Goal: Task Accomplishment & Management: Use online tool/utility

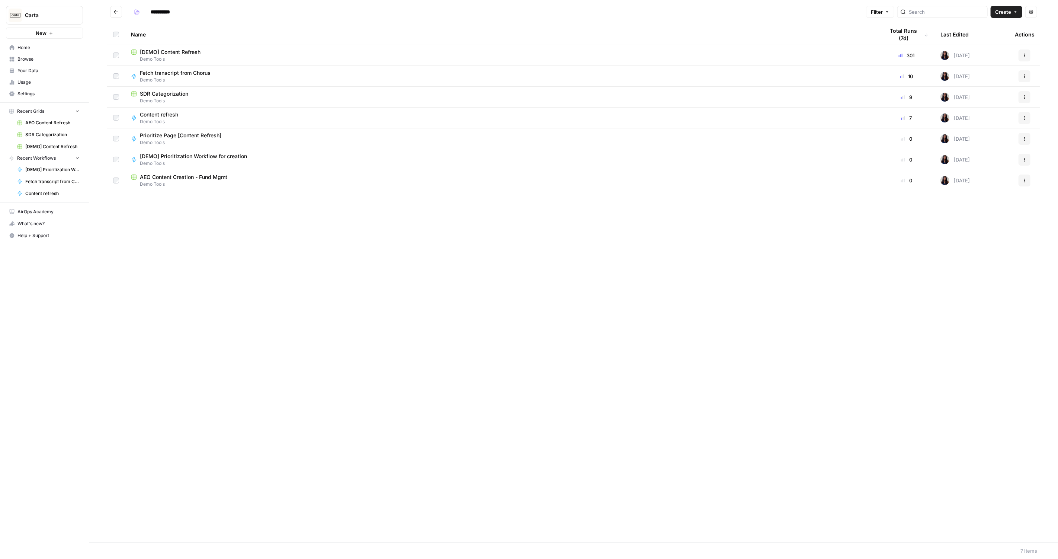
click at [170, 74] on span "Fetch transcript from Chorus" at bounding box center [175, 72] width 71 height 7
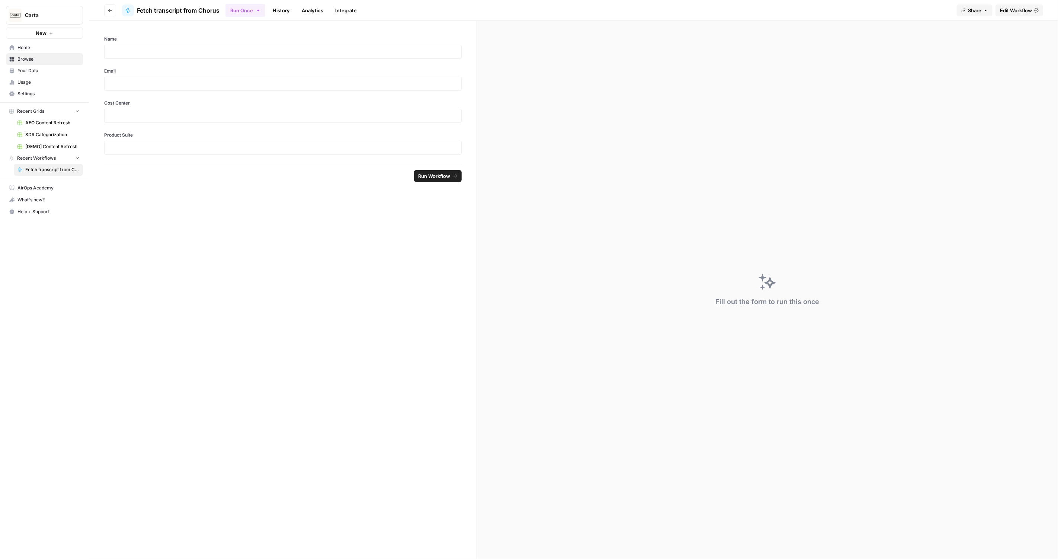
click at [1017, 12] on span "Edit Workflow" at bounding box center [1016, 10] width 32 height 7
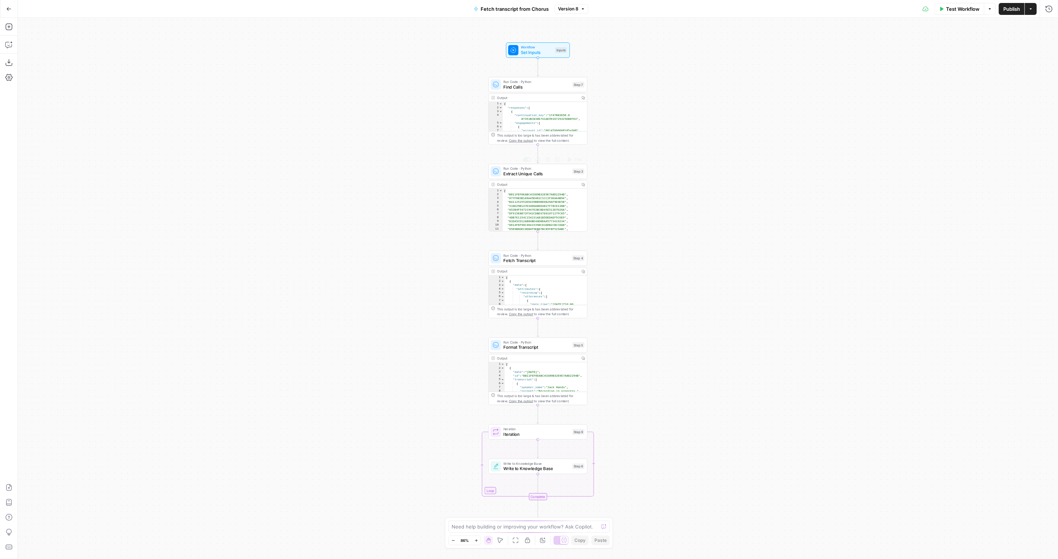
click at [530, 59] on div "Workflow Set Inputs Inputs Test Step Run Code · Python Find Calls Step 7 Copy s…" at bounding box center [538, 288] width 1040 height 541
click at [526, 52] on span "Set Inputs" at bounding box center [537, 52] width 32 height 6
click at [530, 49] on span "Set Inputs" at bounding box center [536, 51] width 32 height 6
click at [562, 49] on div "Inputs" at bounding box center [560, 49] width 12 height 6
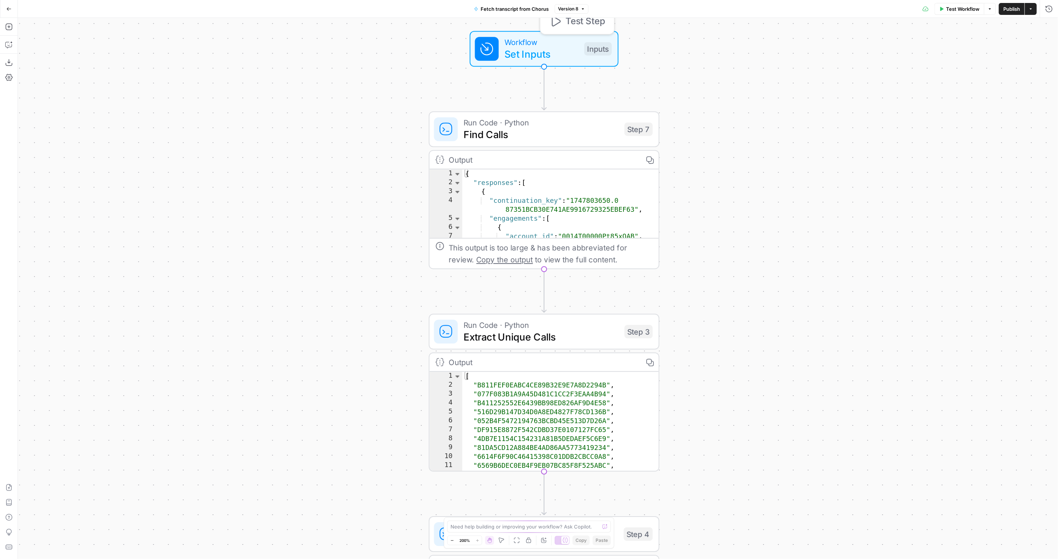
click at [580, 41] on div "Workflow Set Inputs Inputs Test Step" at bounding box center [543, 48] width 137 height 25
click at [513, 52] on span "Set Inputs" at bounding box center [542, 53] width 74 height 15
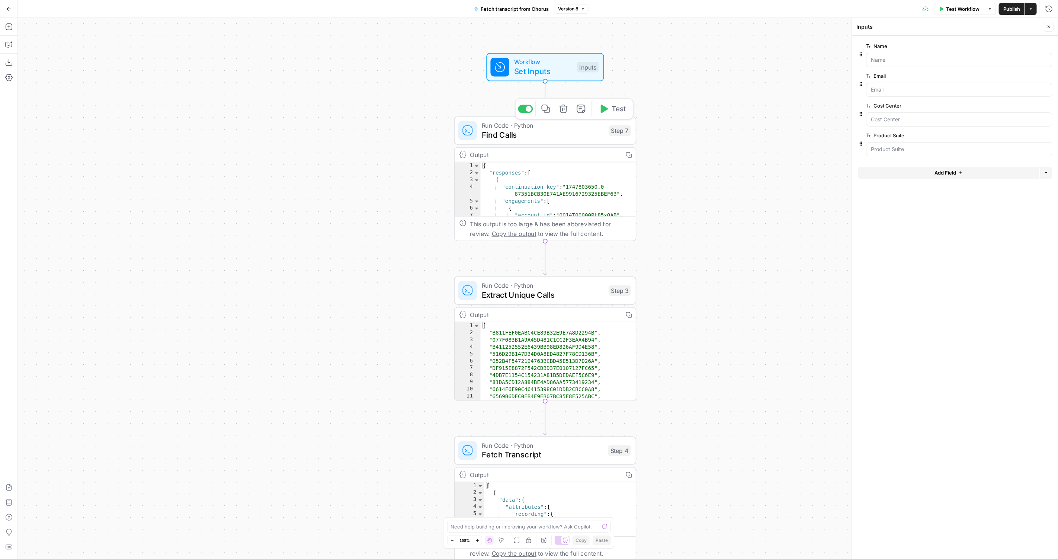
click at [553, 137] on span "Find Calls" at bounding box center [543, 135] width 122 height 12
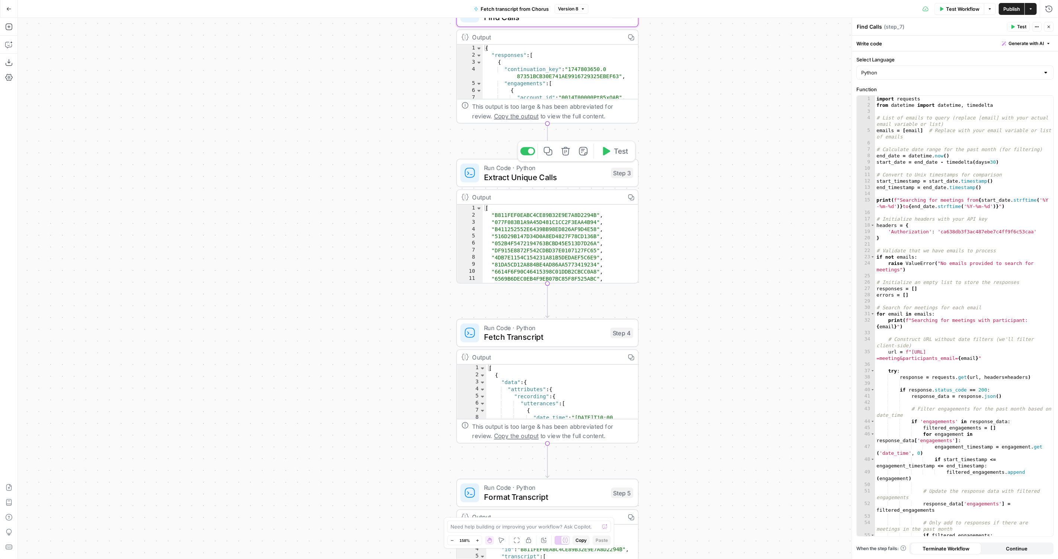
click at [502, 177] on span "Extract Unique Calls" at bounding box center [545, 177] width 122 height 12
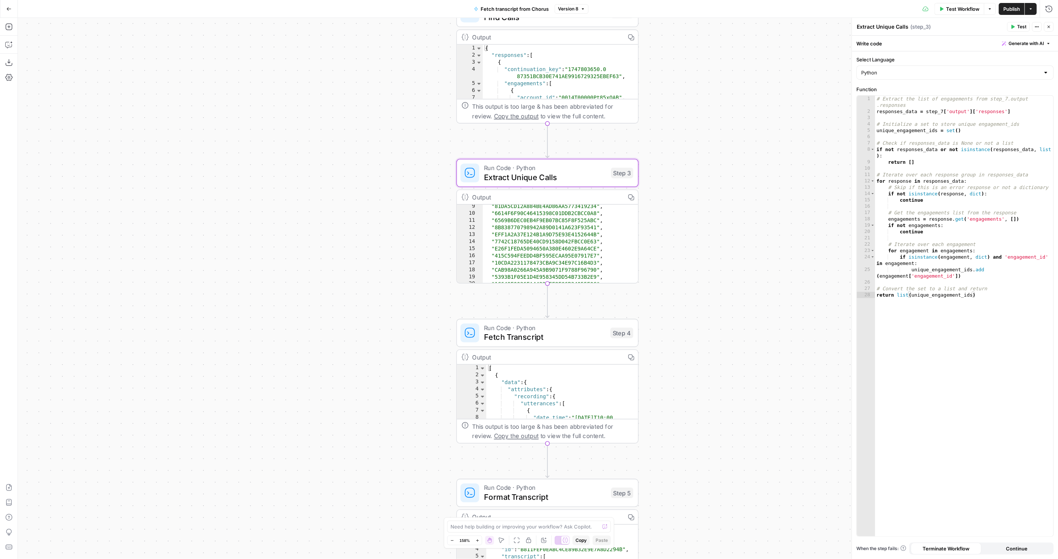
scroll to position [48, 0]
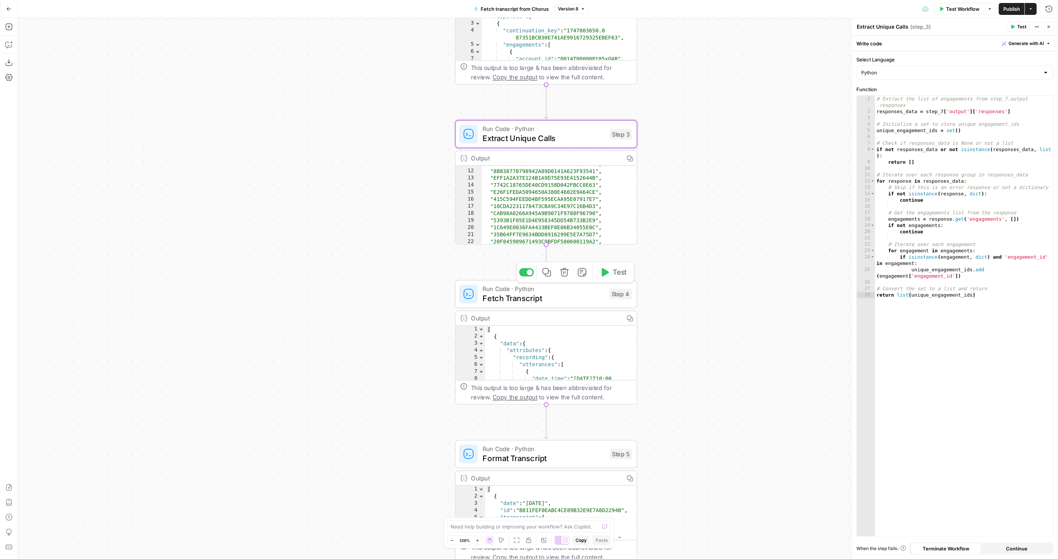
click at [547, 293] on span "Fetch Transcript" at bounding box center [544, 298] width 122 height 12
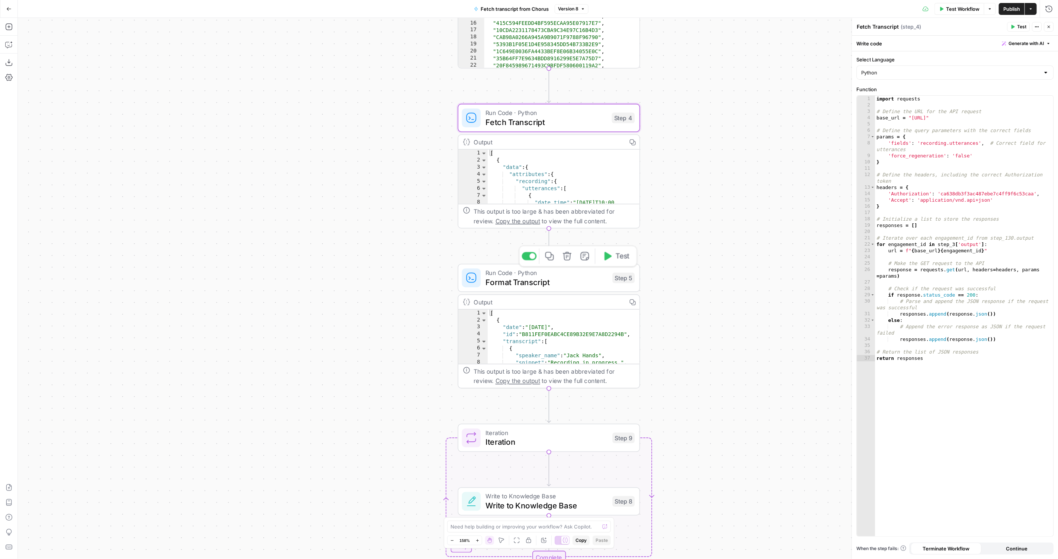
click at [547, 283] on span "Format Transcript" at bounding box center [546, 282] width 122 height 12
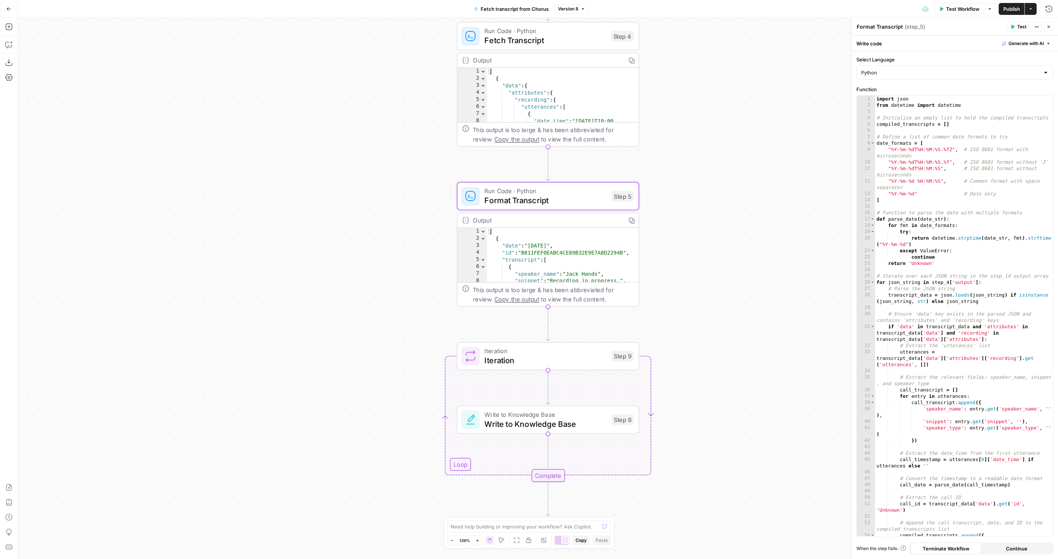
click at [563, 442] on div "Workflow Set Inputs Inputs Run Code · Python Find Calls Step 7 Output Copy 1 2 …" at bounding box center [538, 288] width 1040 height 541
click at [571, 416] on span "Write to Knowledge Base" at bounding box center [546, 413] width 122 height 9
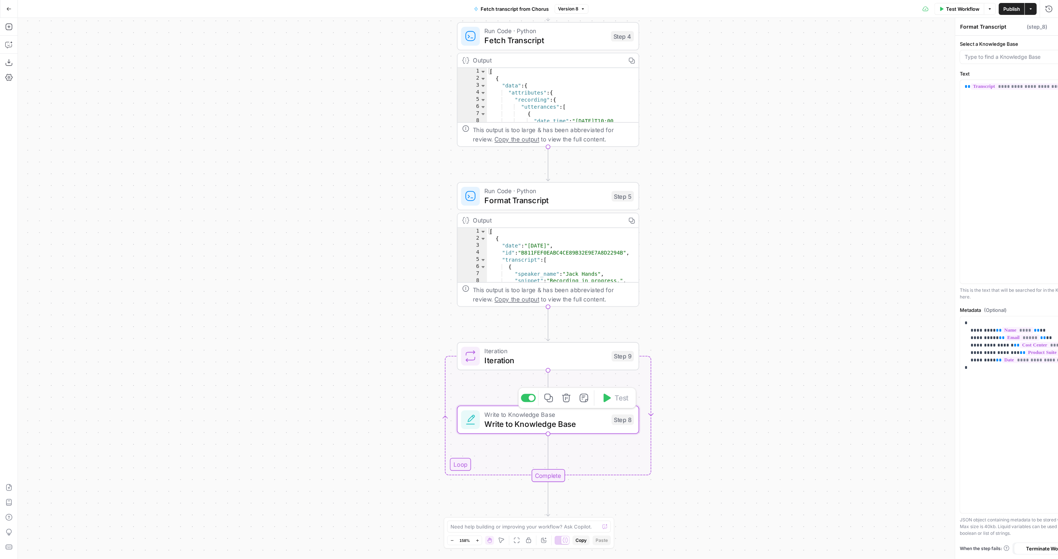
type textarea "Write to Knowledge Base"
type input "Sales Transcripts"
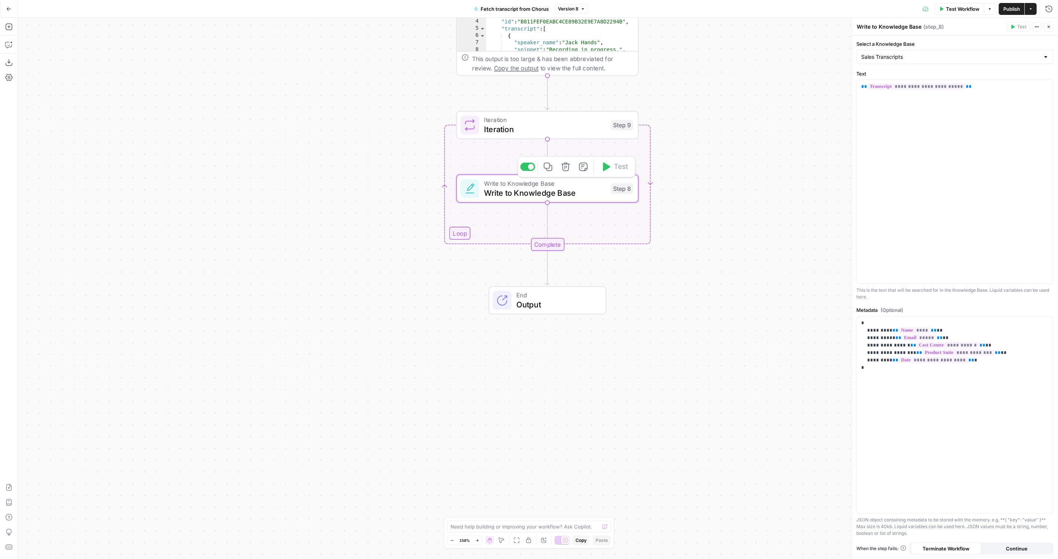
click at [534, 194] on span "Write to Knowledge Base" at bounding box center [545, 193] width 122 height 12
click at [1047, 8] on icon "button" at bounding box center [1048, 8] width 7 height 7
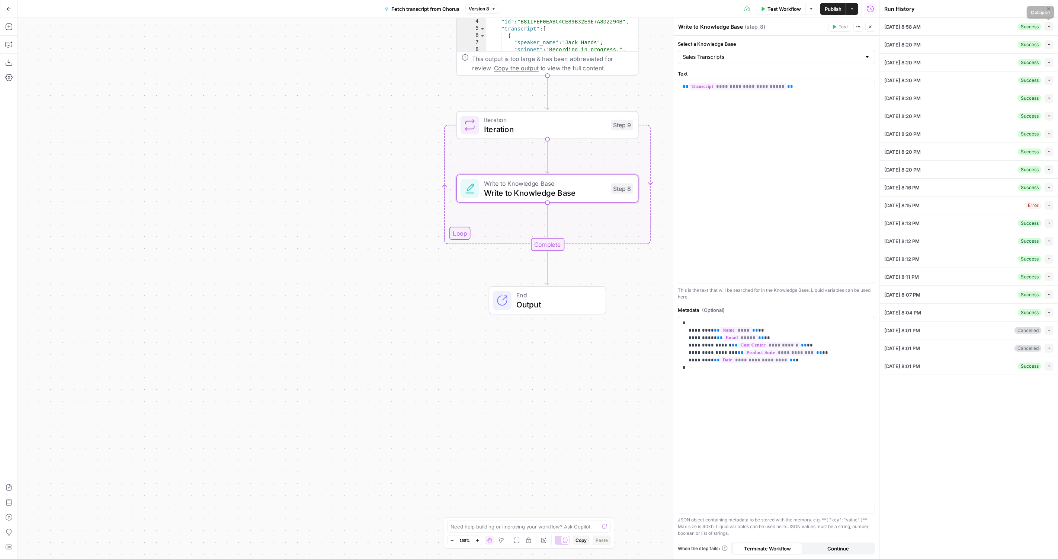
click at [1048, 25] on icon "button" at bounding box center [1049, 27] width 4 height 4
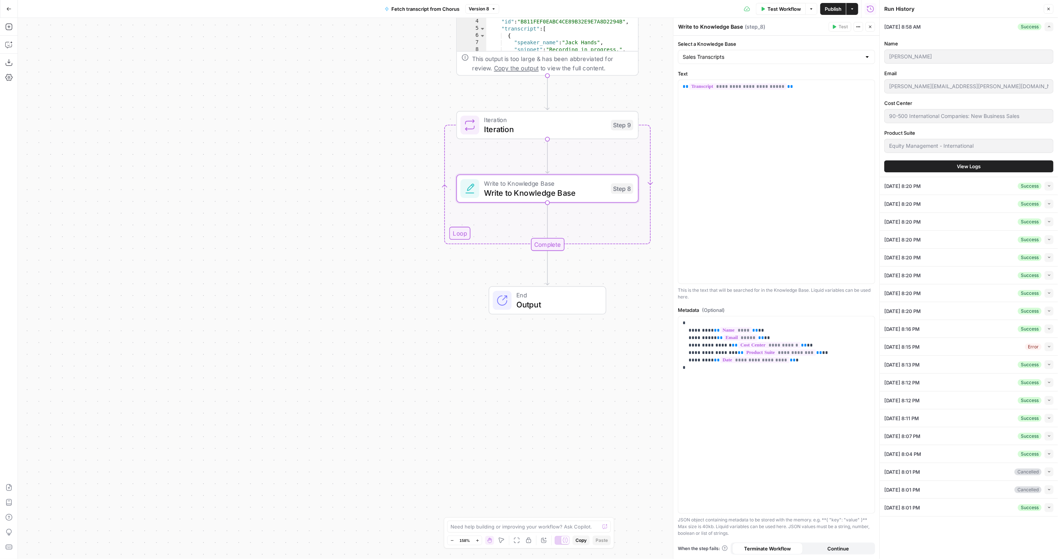
click at [983, 164] on button "View Logs" at bounding box center [968, 166] width 169 height 12
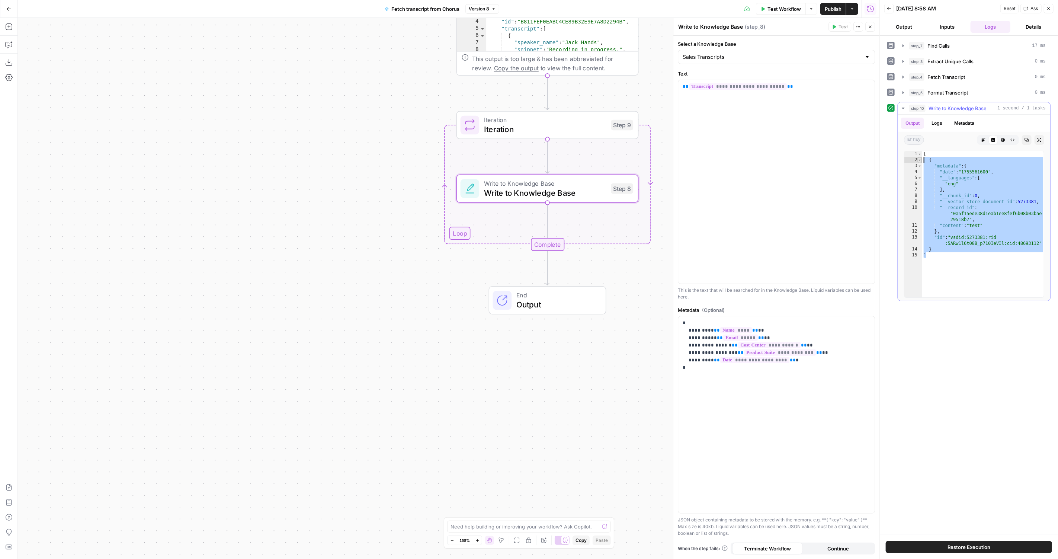
drag, startPoint x: 962, startPoint y: 271, endPoint x: 920, endPoint y: 159, distance: 119.9
click at [920, 159] on div "* 1 2 3 4 5 6 7 8 9 10 11 12 13 14 15 [ { "metadata" : { "date" : "1755561600" …" at bounding box center [974, 224] width 140 height 147
click at [949, 271] on div "[ { "metadata" : { "date" : "1755561600" , "__languages" : [ "eng" ] , "__chunk…" at bounding box center [983, 230] width 122 height 158
drag, startPoint x: 949, startPoint y: 271, endPoint x: 913, endPoint y: 190, distance: 88.6
click at [914, 190] on div "* 1 2 3 4 5 6 7 8 9 10 11 12 13 14 15 [ { "metadata" : { "date" : "1755561600" …" at bounding box center [974, 224] width 140 height 147
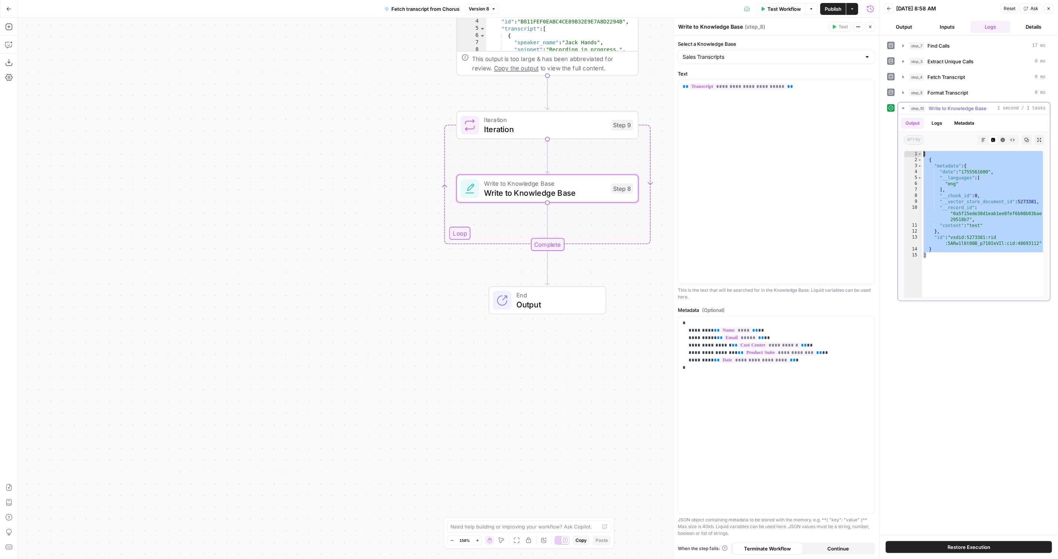
click at [982, 210] on div "[ { "metadata" : { "date" : "1755561600" , "__languages" : [ "eng" ] , "__chunk…" at bounding box center [983, 230] width 122 height 158
type textarea "**********"
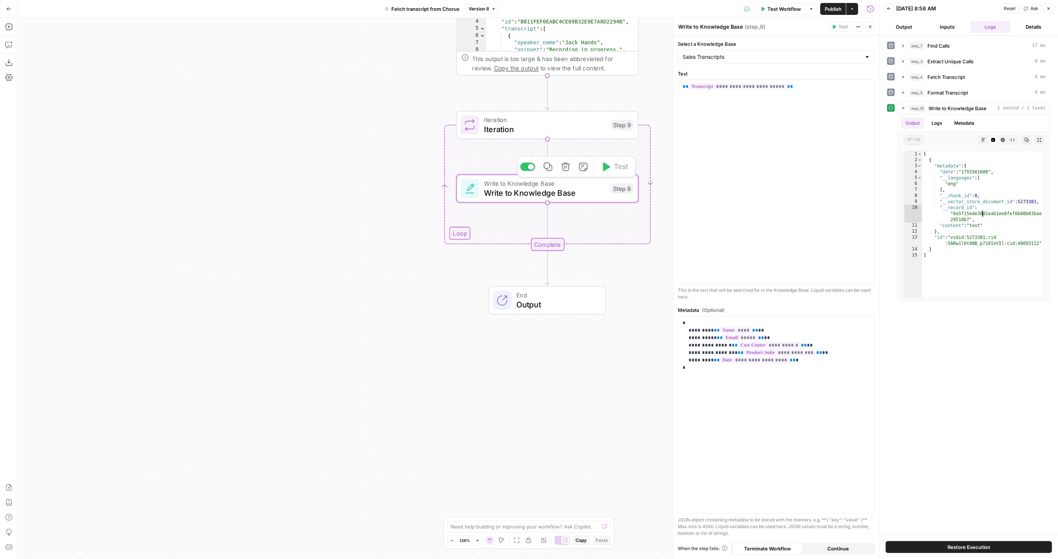
click at [522, 194] on span "Write to Knowledge Base" at bounding box center [545, 193] width 122 height 12
click at [811, 357] on p "**********" at bounding box center [776, 345] width 188 height 52
click at [766, 360] on span "**********" at bounding box center [754, 360] width 69 height 6
click at [795, 362] on p "**********" at bounding box center [776, 345] width 188 height 52
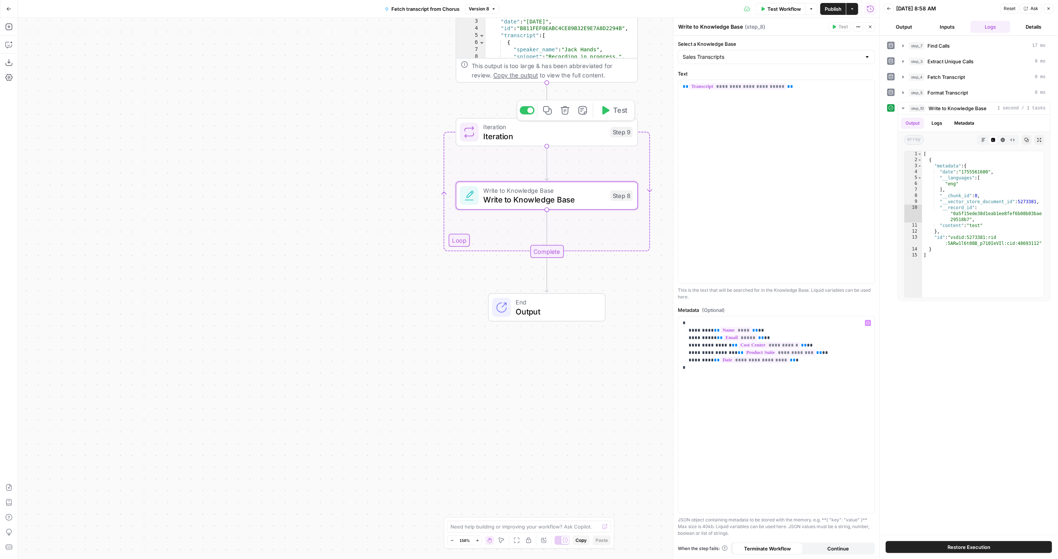
click at [597, 142] on div "Iteration Iteration Step 9 Copy step Delete step Add Note Test" at bounding box center [547, 132] width 182 height 28
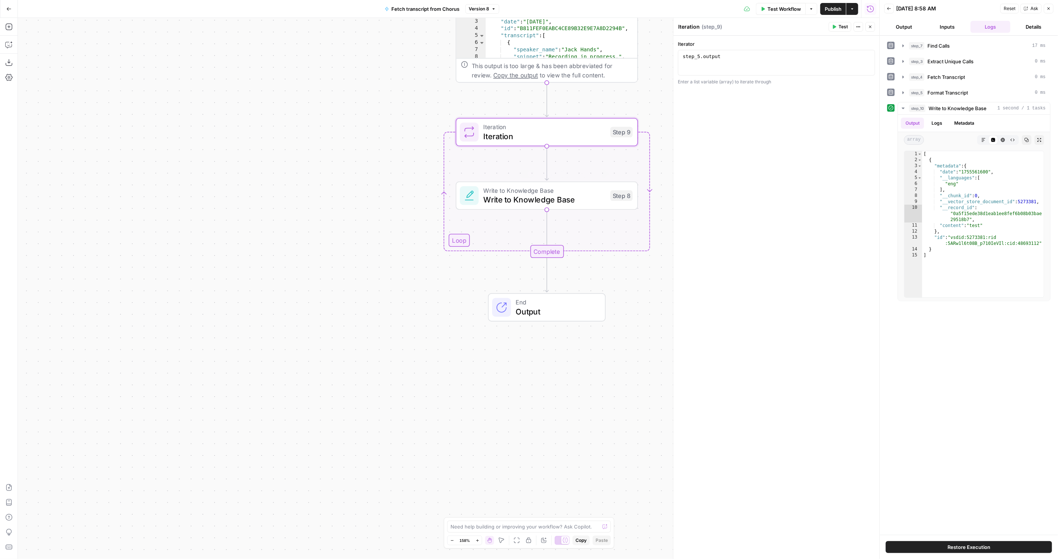
click at [572, 205] on span "Write to Knowledge Base" at bounding box center [544, 200] width 122 height 12
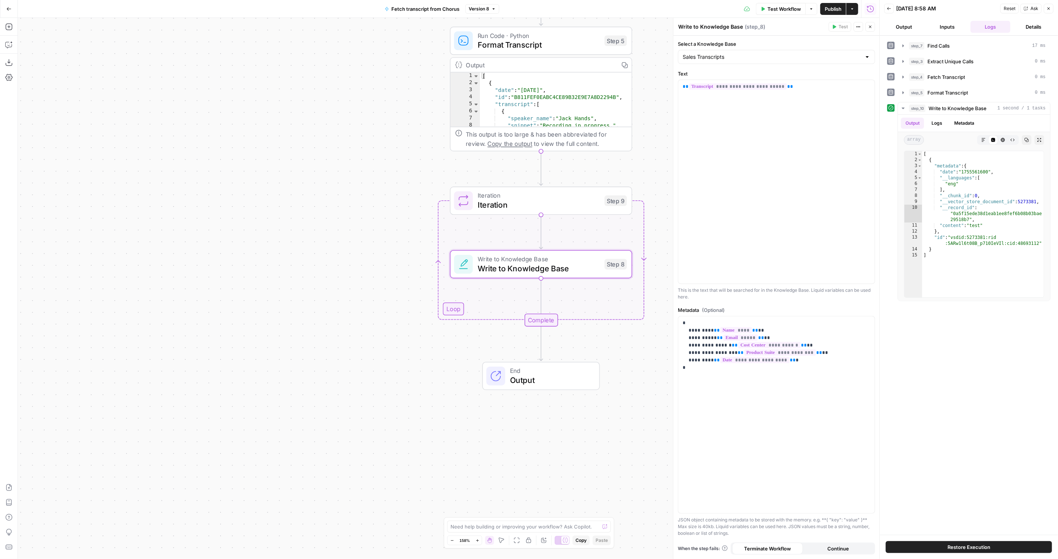
click at [575, 51] on div "Run Code · Python Format Transcript Step 5 Copy step Delete step Add Note Test" at bounding box center [541, 41] width 182 height 28
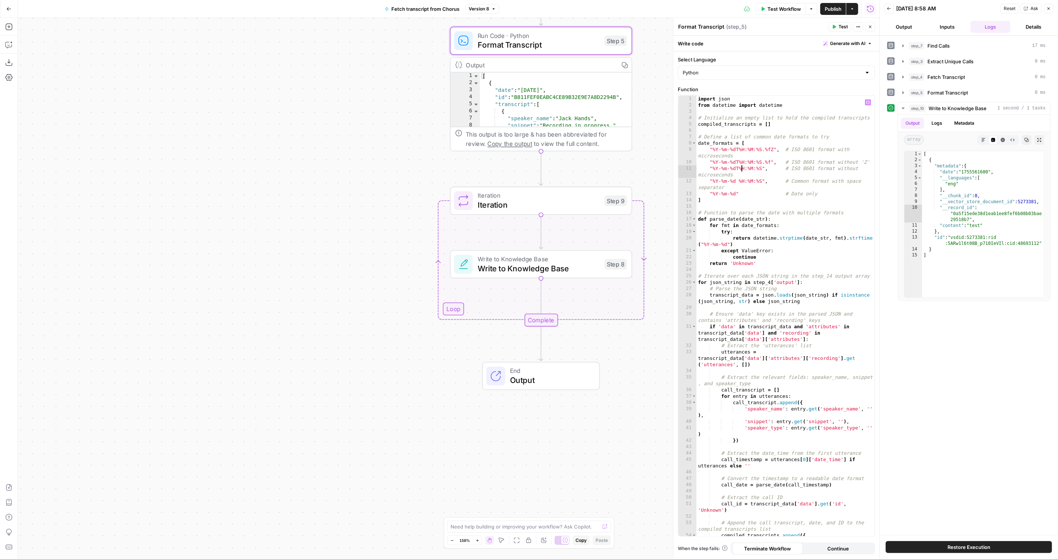
click at [740, 168] on div "import json from datetime import datetime # Initialize an empty list to hold th…" at bounding box center [785, 323] width 178 height 454
type textarea "**********"
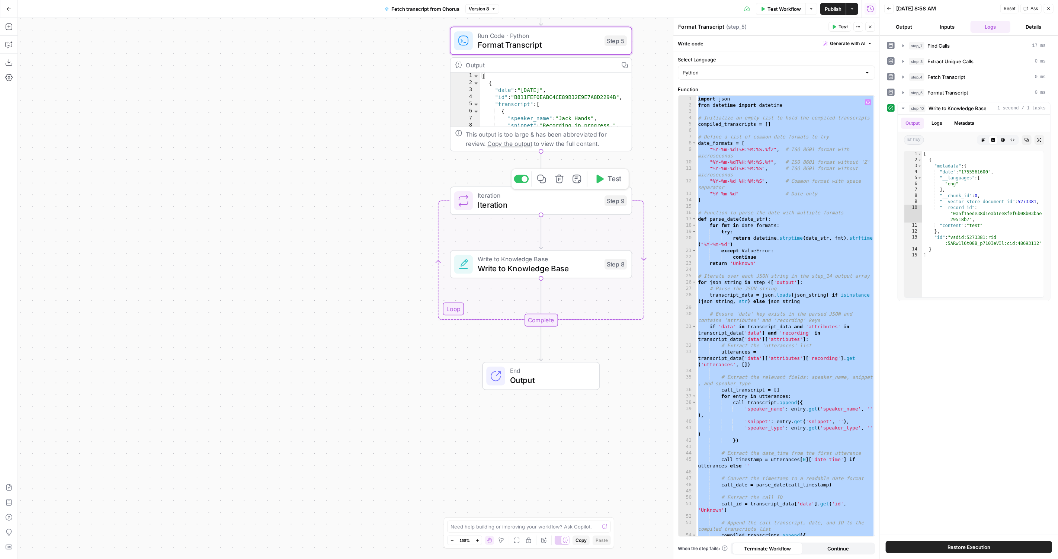
click at [565, 116] on div "[ { "date" : "2025-08-15" , "id" : "B811FEF0EABC4CE89B32E9E7A8D2294B" , "transc…" at bounding box center [556, 107] width 152 height 69
click at [553, 88] on div "[ { "date" : "2025-08-15" , "id" : "B811FEF0EABC4CE89B32E9E7A8D2294B" , "transc…" at bounding box center [556, 107] width 152 height 69
drag, startPoint x: 591, startPoint y: 87, endPoint x: 488, endPoint y: 83, distance: 103.1
click at [488, 83] on div "[ { "date" : "2025-08-15" , "id" : "B811FEF0EABC4CE89B32E9E7A8D2294B" , "transc…" at bounding box center [556, 107] width 152 height 69
type textarea "**********"
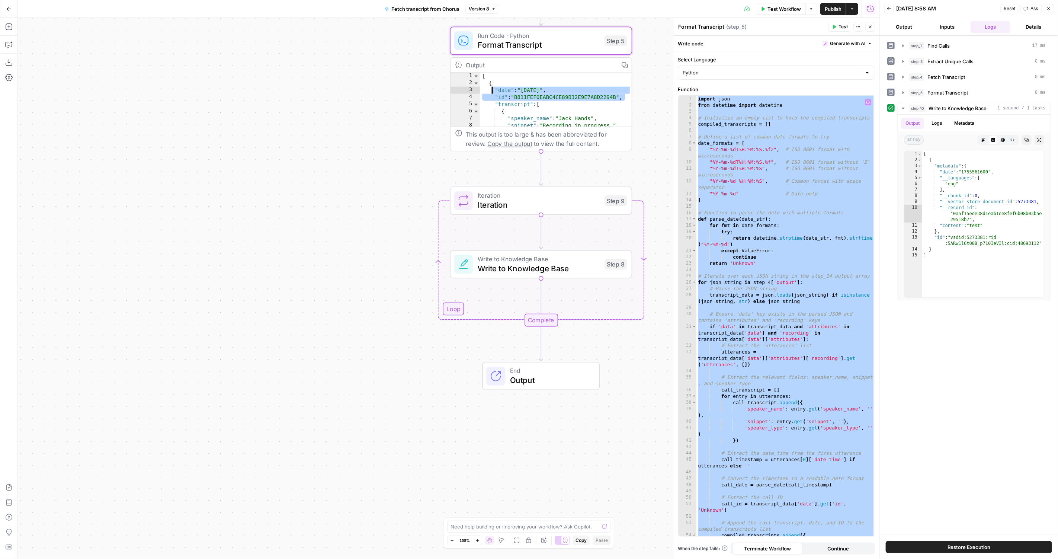
type textarea "**********"
click at [757, 125] on div "import json from datetime import datetime # Initialize an empty list to hold th…" at bounding box center [785, 323] width 178 height 454
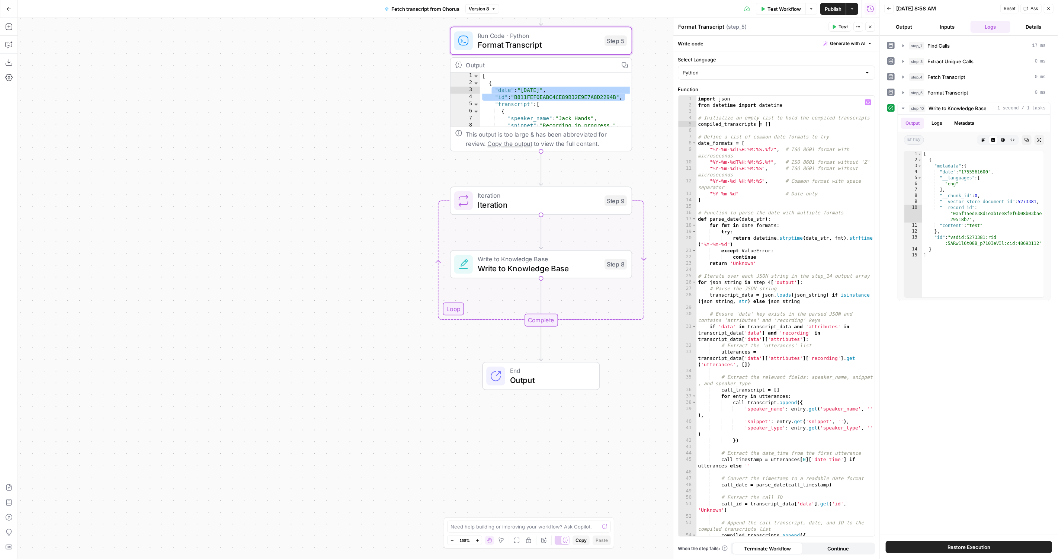
click at [563, 268] on span "Write to Knowledge Base" at bounding box center [538, 268] width 122 height 12
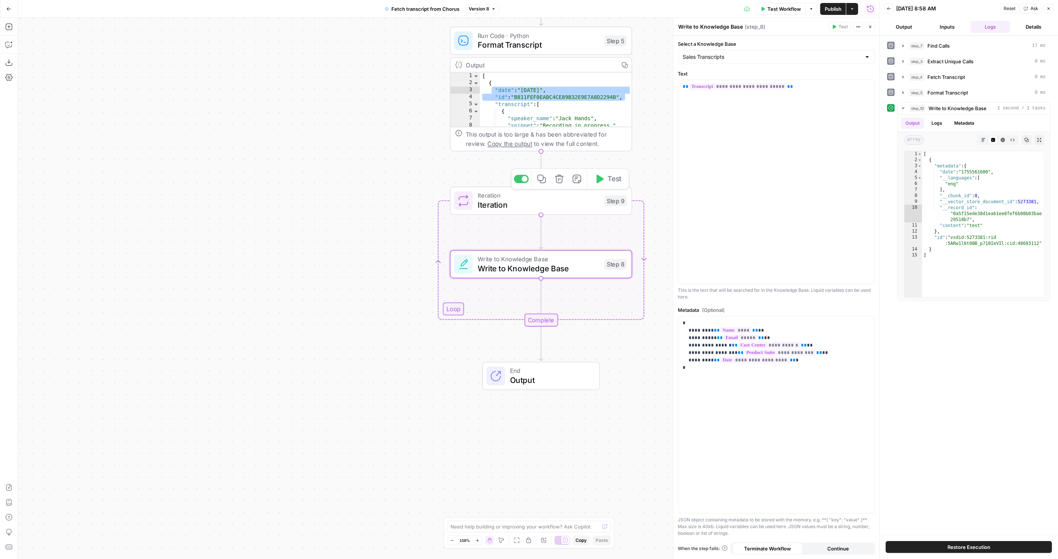
click at [503, 270] on span "Write to Knowledge Base" at bounding box center [538, 268] width 122 height 12
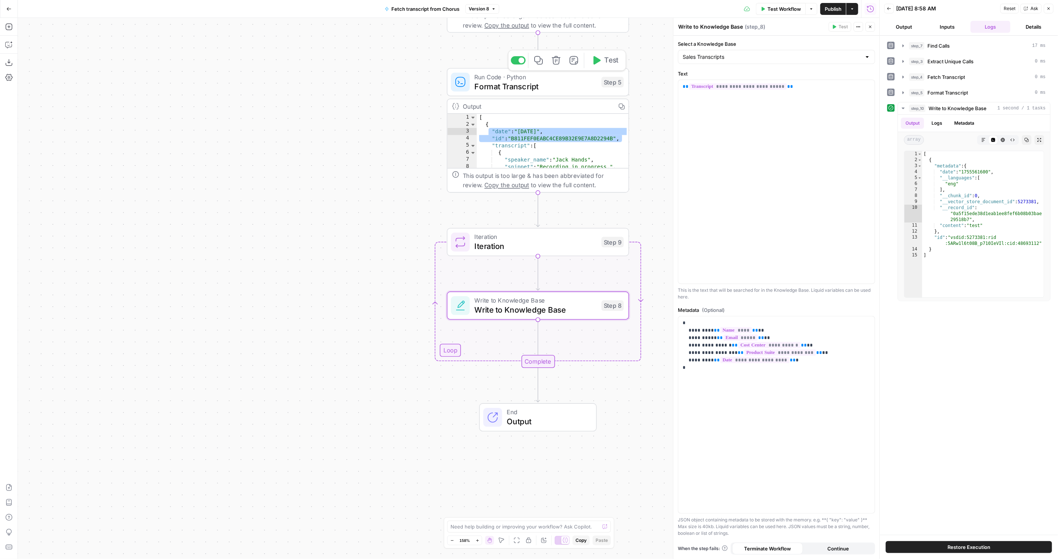
click at [496, 84] on span "Format Transcript" at bounding box center [535, 86] width 122 height 12
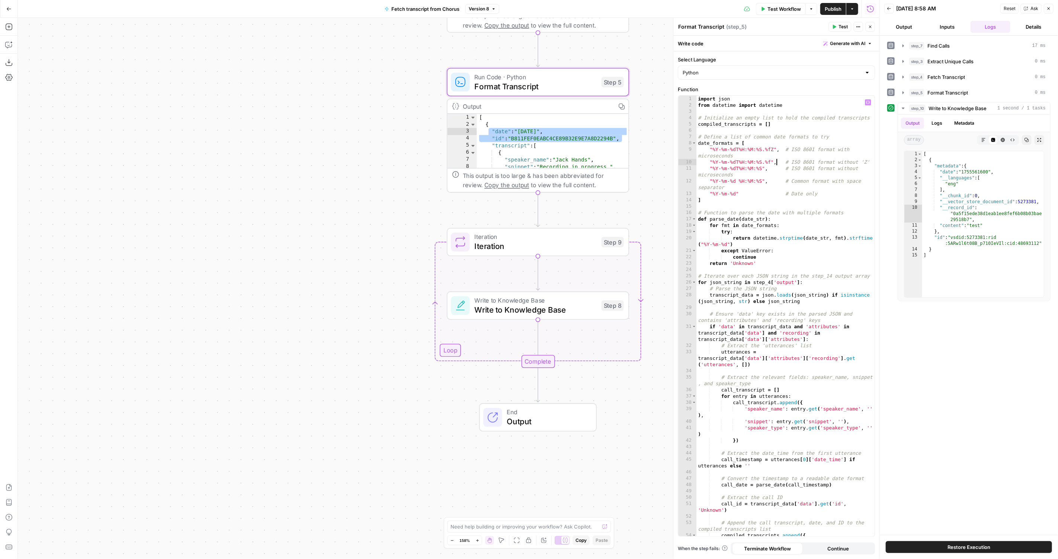
click at [777, 159] on div "import json from datetime import datetime # Initialize an empty list to hold th…" at bounding box center [785, 323] width 178 height 454
type textarea "**********"
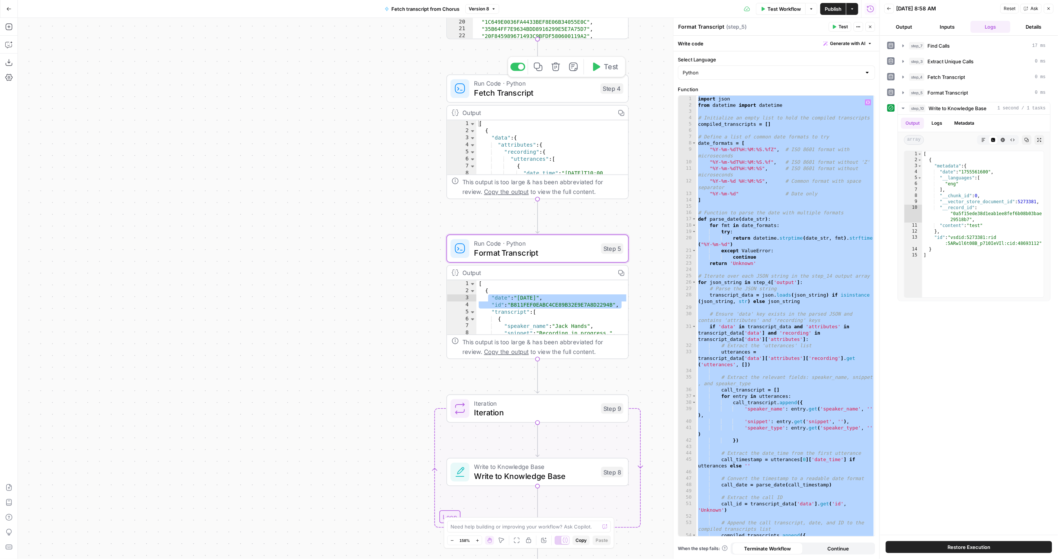
click at [511, 96] on span "Fetch Transcript" at bounding box center [535, 93] width 122 height 12
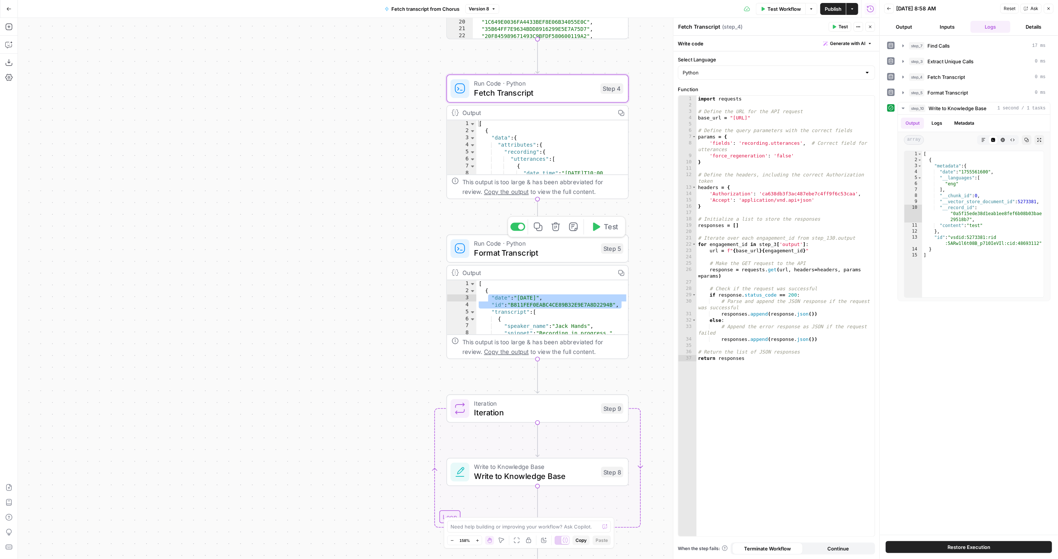
click at [535, 250] on span "Format Transcript" at bounding box center [535, 253] width 122 height 12
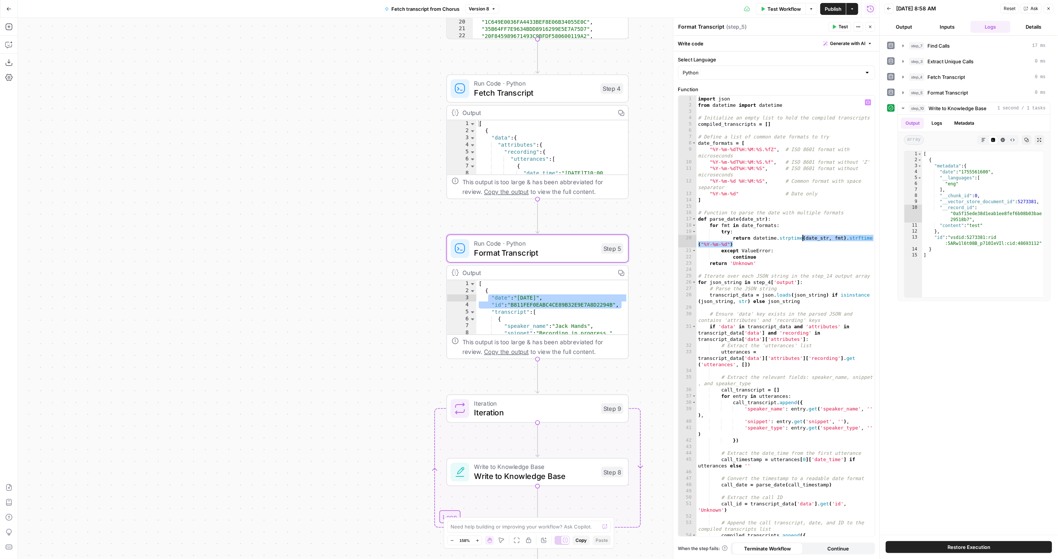
click at [801, 240] on div "import json from datetime import datetime # Initialize an empty list to hold th…" at bounding box center [785, 323] width 178 height 454
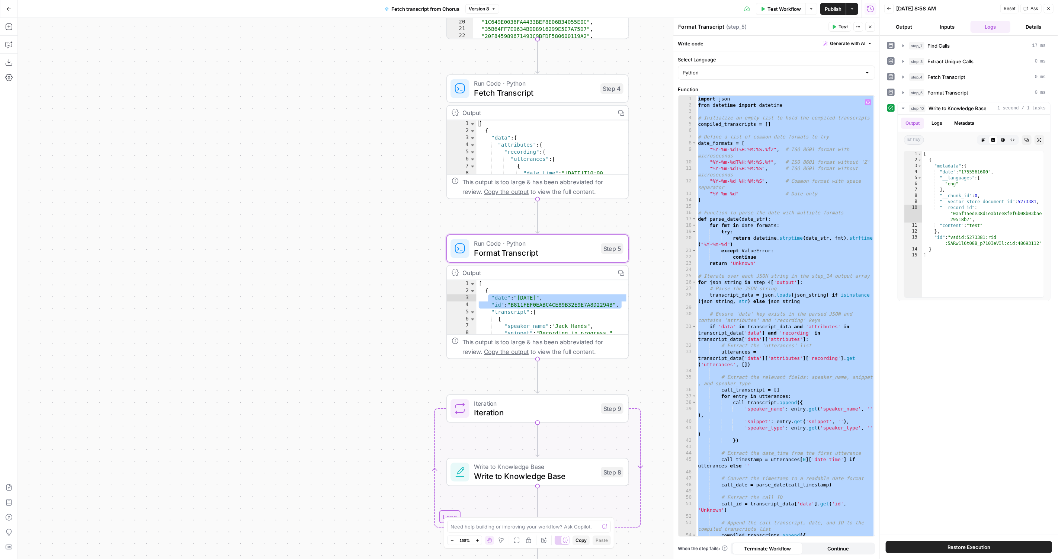
click at [772, 246] on div "import json from datetime import datetime # Initialize an empty list to hold th…" at bounding box center [785, 323] width 178 height 454
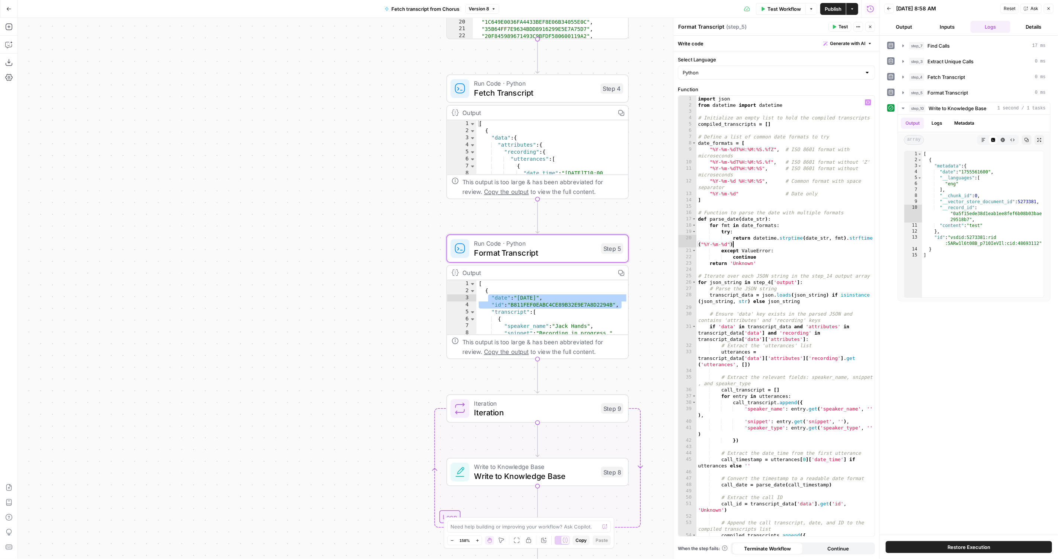
type textarea "**********"
paste textarea
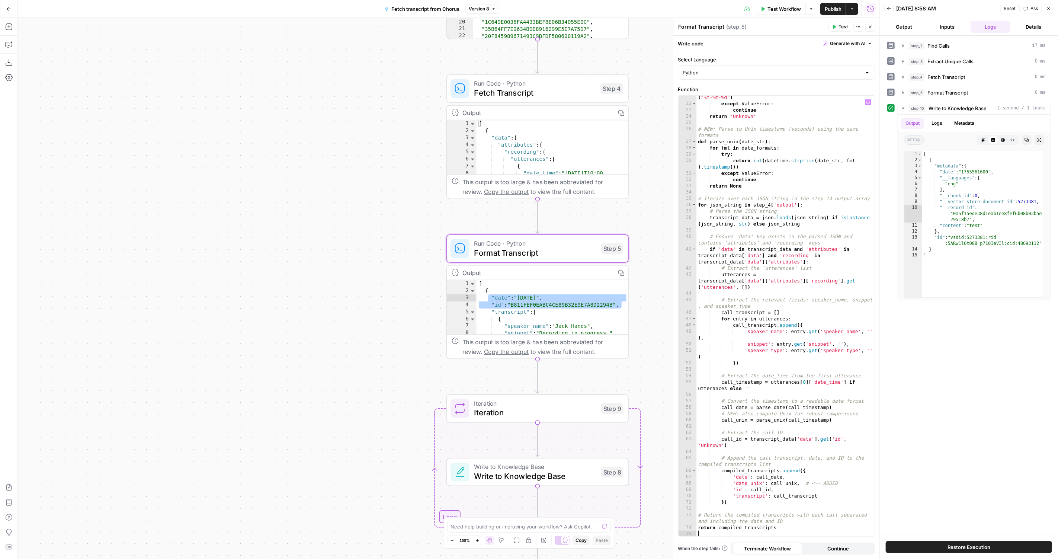
type textarea "**********"
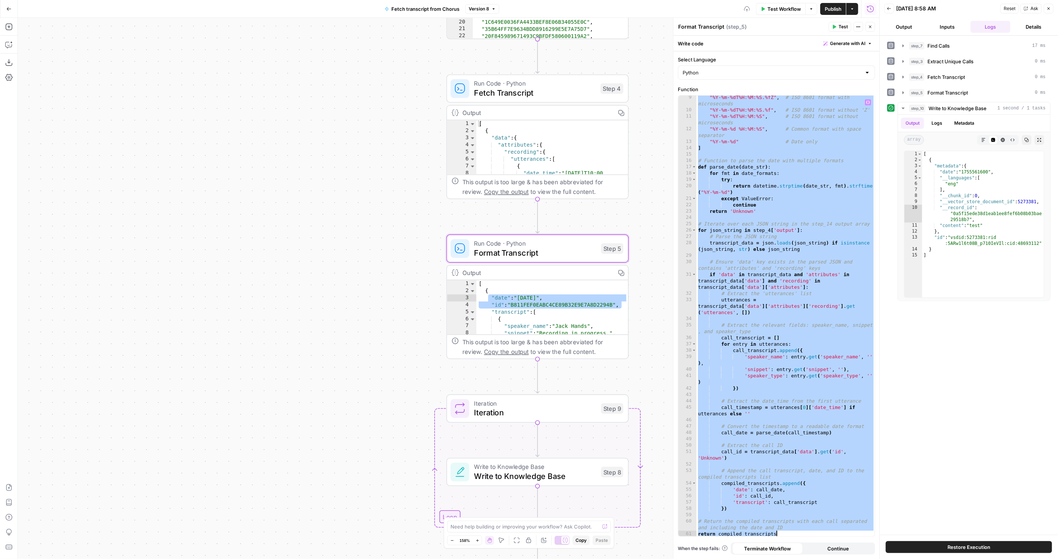
paste textarea
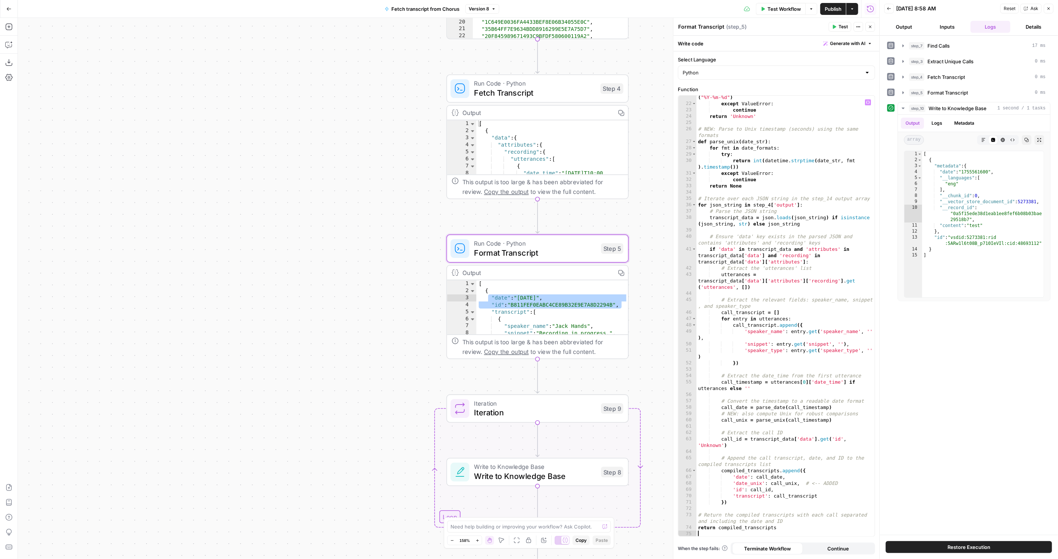
type textarea "**********"
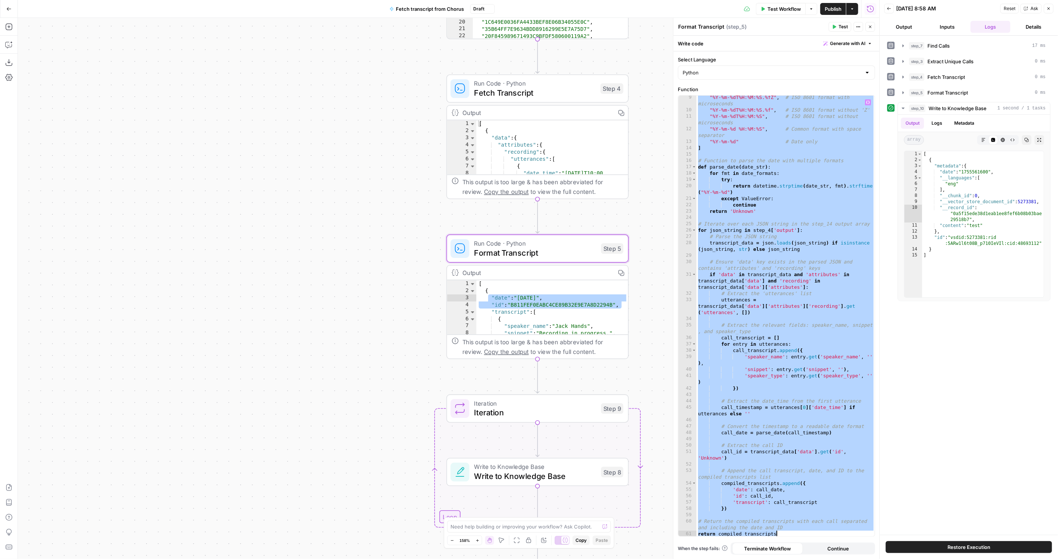
paste textarea
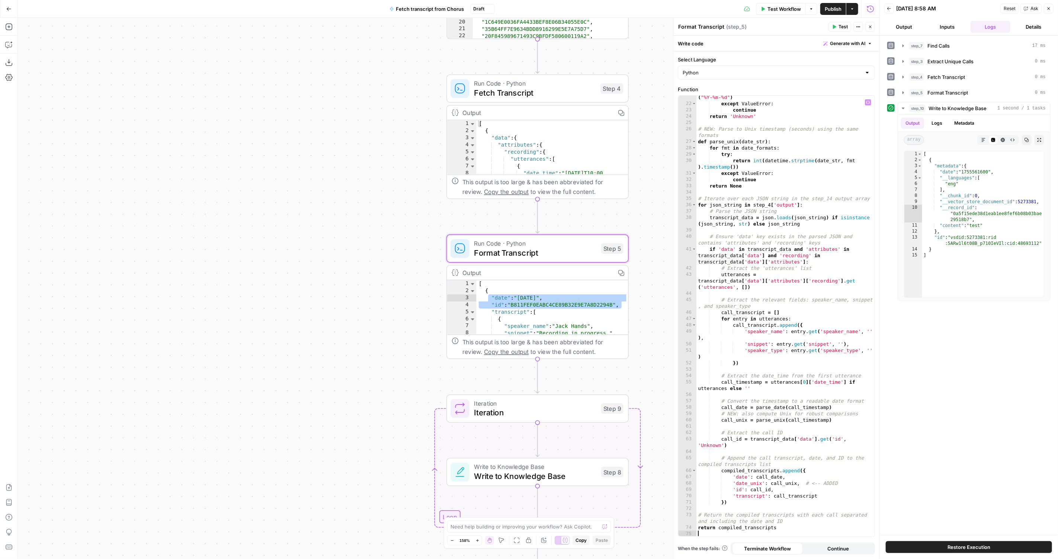
scroll to position [159, 0]
type textarea "**********"
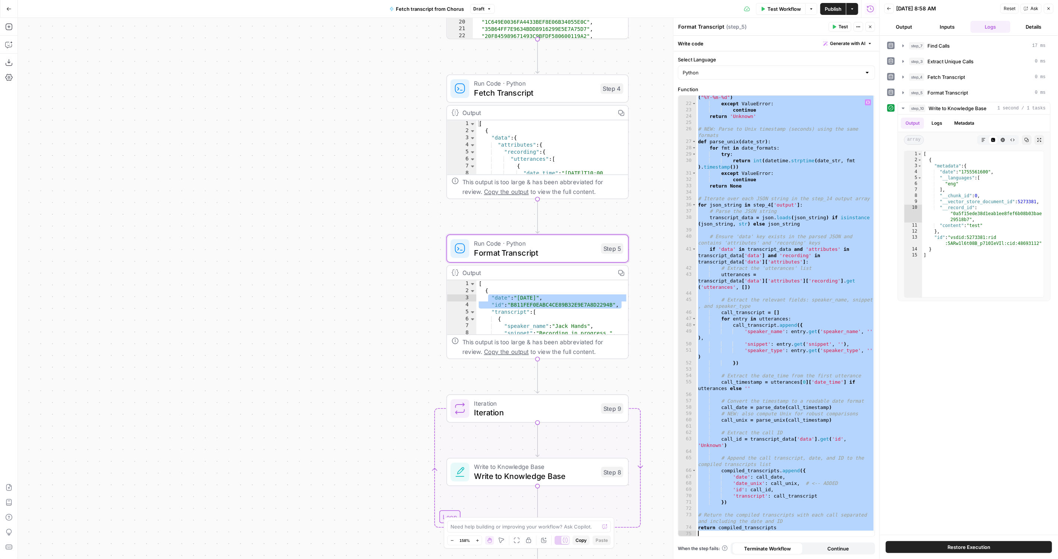
paste textarea
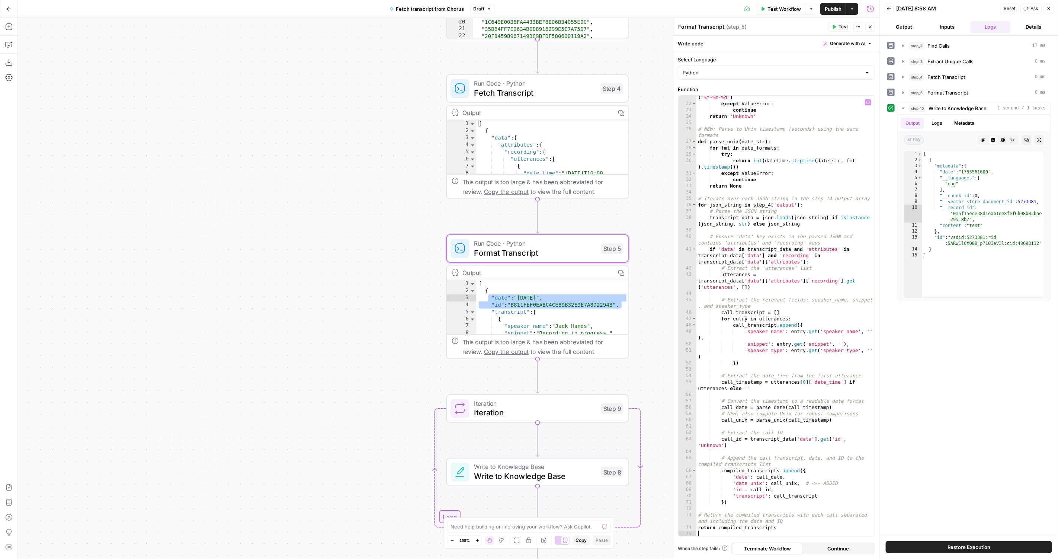
type textarea "**********"
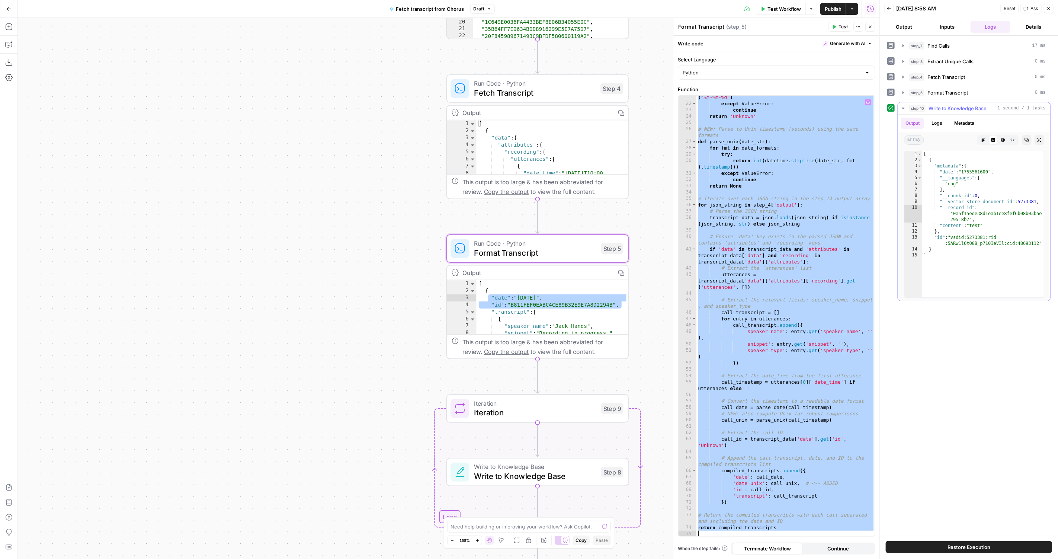
paste textarea
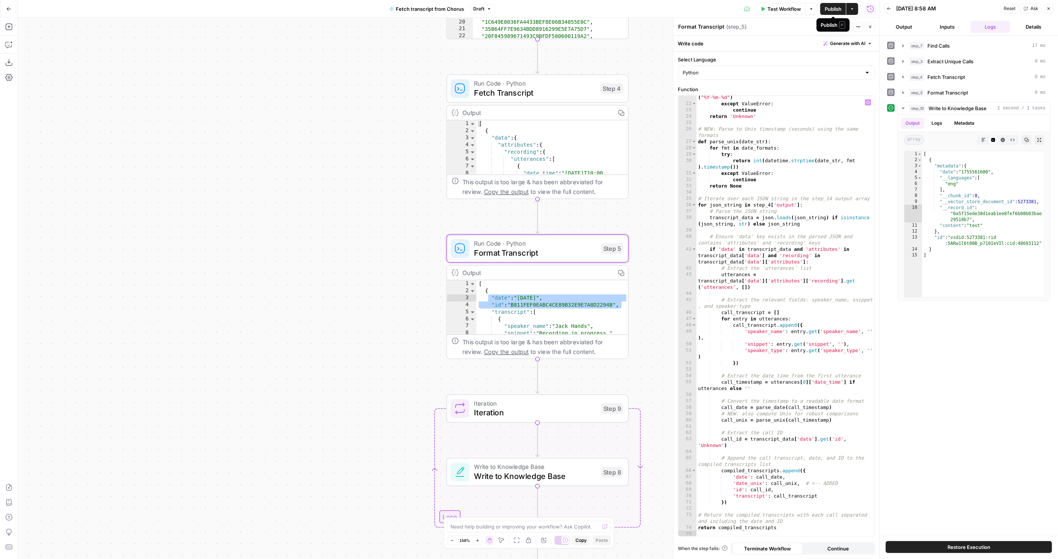
click at [820, 12] on button "Publish" at bounding box center [833, 9] width 26 height 12
click at [950, 374] on div "**********" at bounding box center [968, 284] width 163 height 491
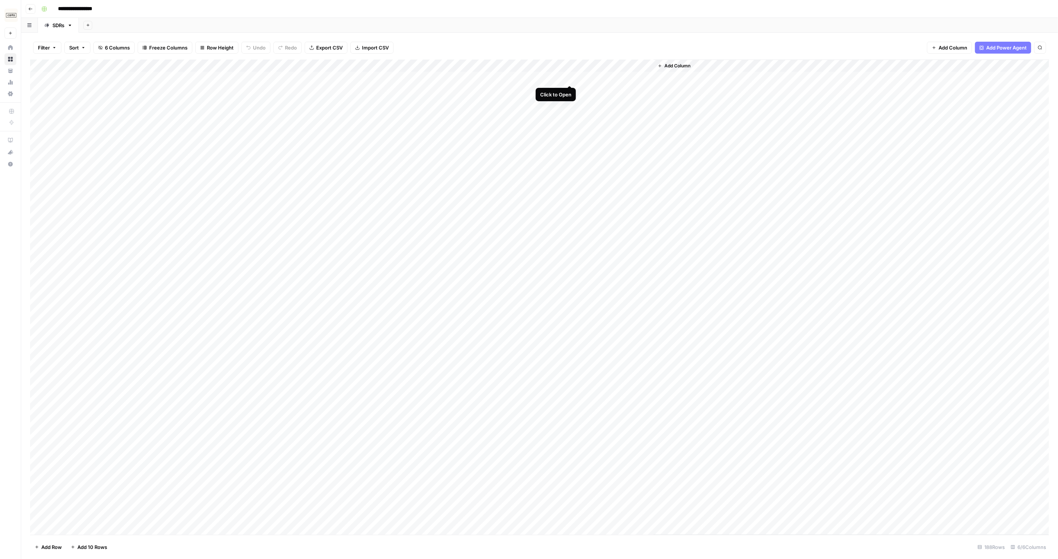
click at [522, 83] on div "Add Column" at bounding box center [539, 296] width 1019 height 475
click at [492, 78] on div "Add Column" at bounding box center [539, 296] width 1019 height 475
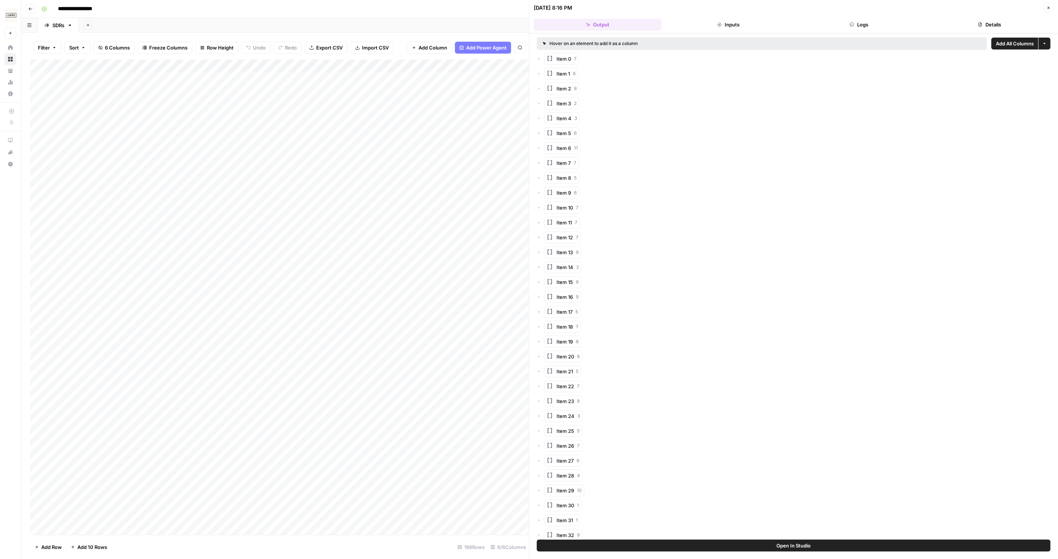
click at [791, 26] on button "Inputs" at bounding box center [728, 25] width 128 height 12
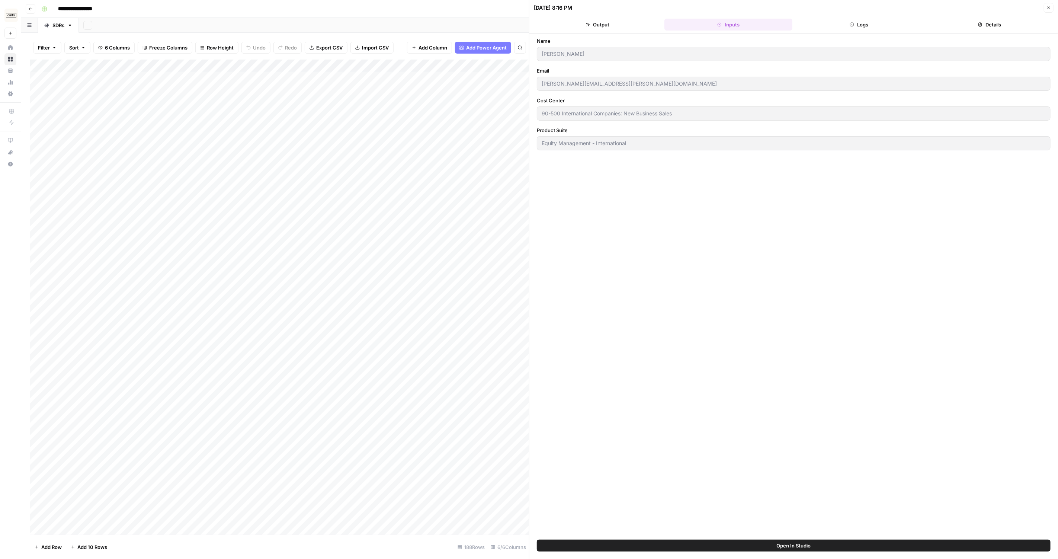
click at [644, 32] on header "08/24/25 at 8:16 PM Close Output Inputs Logs Details" at bounding box center [793, 16] width 528 height 33
click at [628, 21] on button "Output" at bounding box center [598, 25] width 128 height 12
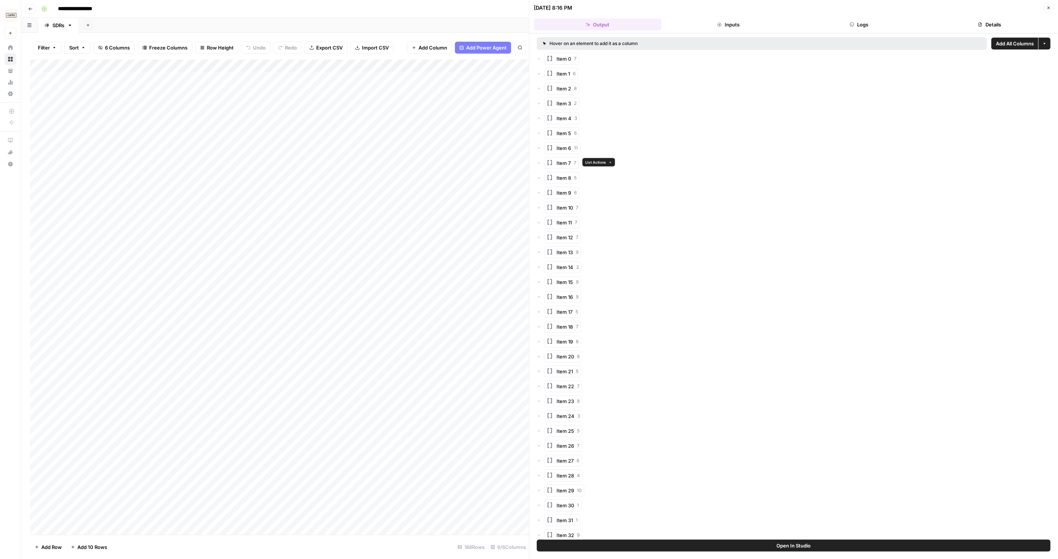
click at [577, 164] on button "Item 7 7" at bounding box center [561, 163] width 35 height 12
click at [561, 178] on button "Item 0 2" at bounding box center [568, 178] width 35 height 12
click at [564, 189] on rect "button" at bounding box center [565, 192] width 6 height 6
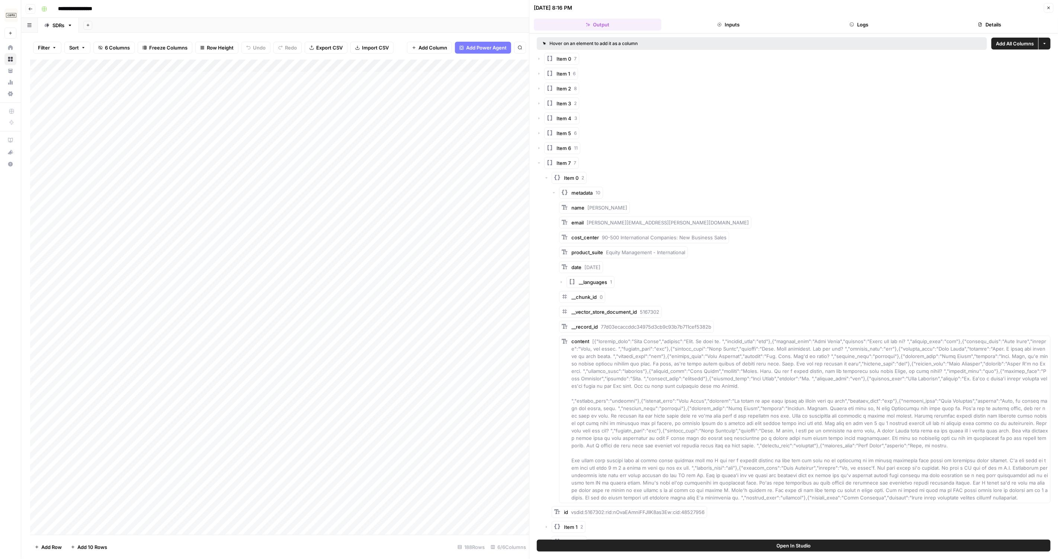
click at [558, 193] on div "metadata 10" at bounding box center [800, 193] width 499 height 12
click at [551, 193] on icon "button" at bounding box center [553, 192] width 4 height 4
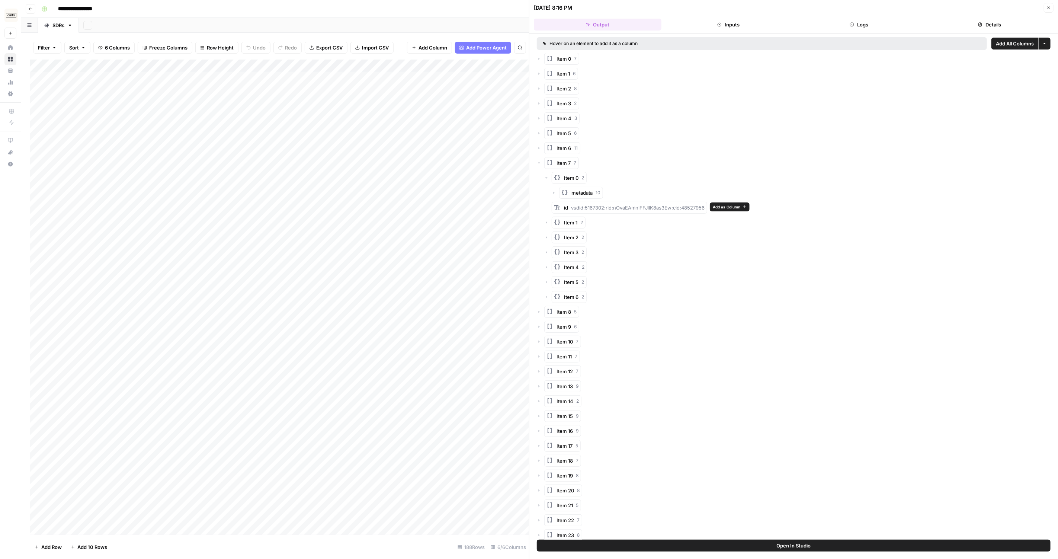
click at [588, 210] on div "id vsdid:5167302:rid:nOvaEAmniFFJlIK8as3Ew:cid:48527956" at bounding box center [634, 207] width 141 height 7
click at [561, 178] on button "Item 0 2" at bounding box center [568, 178] width 35 height 12
click at [562, 189] on icon "button" at bounding box center [564, 192] width 7 height 7
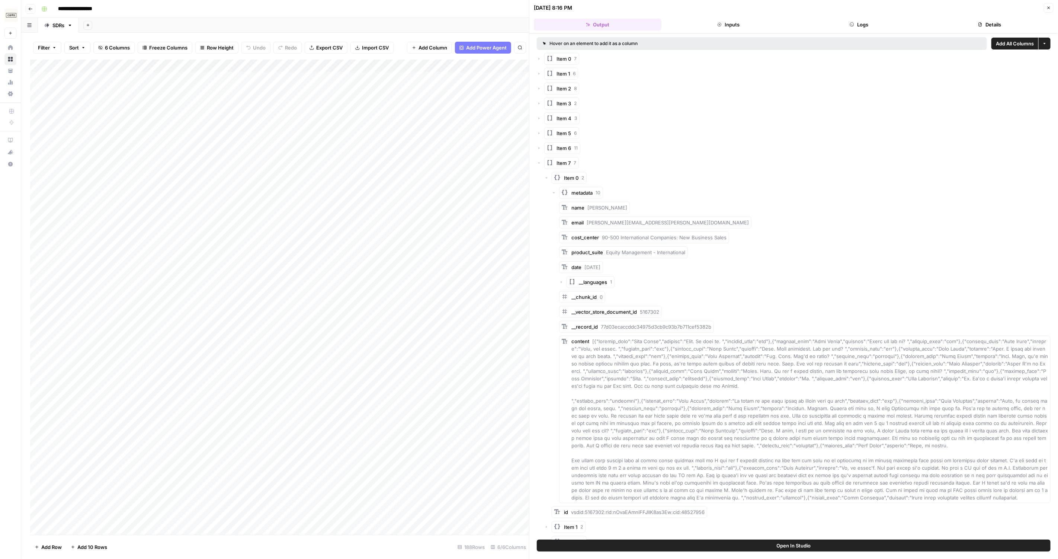
click at [582, 192] on span "metadata" at bounding box center [581, 192] width 21 height 7
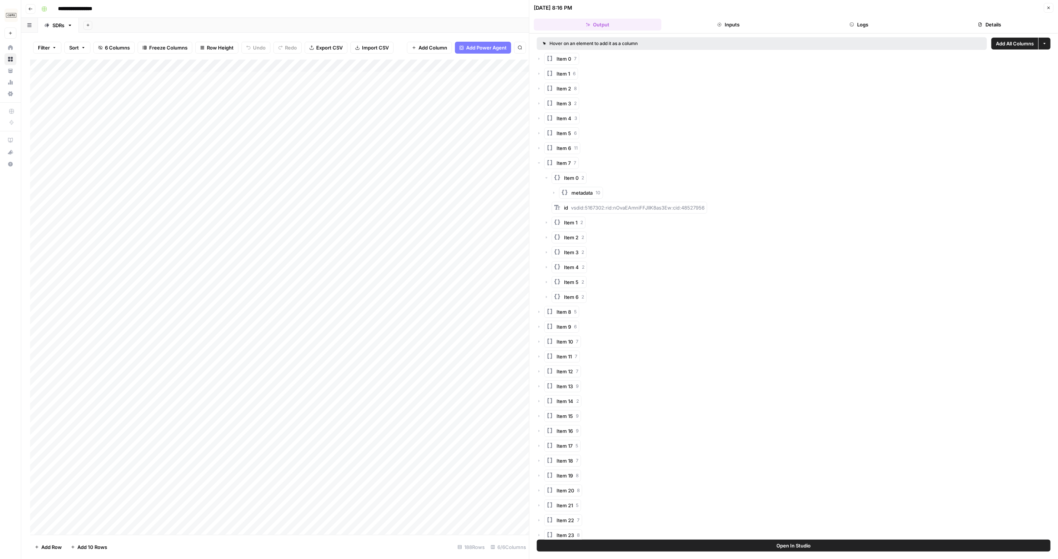
click at [582, 192] on span "metadata" at bounding box center [581, 192] width 21 height 7
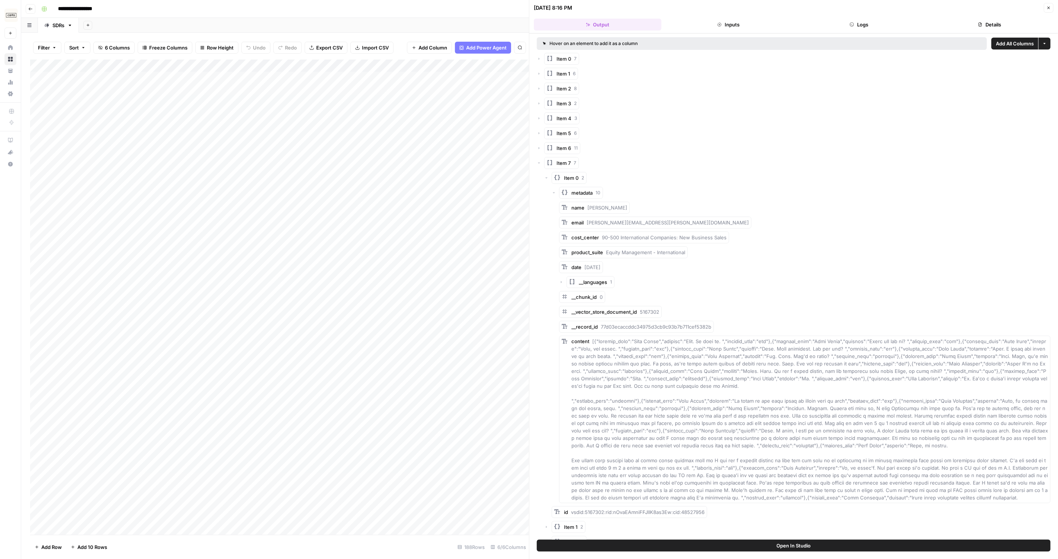
click at [582, 192] on span "metadata" at bounding box center [581, 192] width 21 height 7
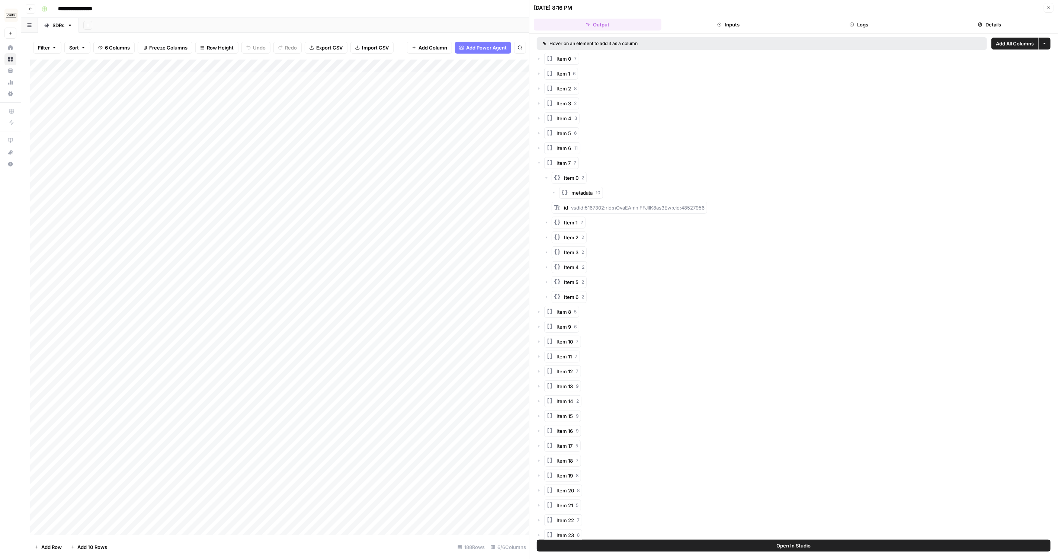
click at [582, 192] on span "metadata" at bounding box center [581, 192] width 21 height 7
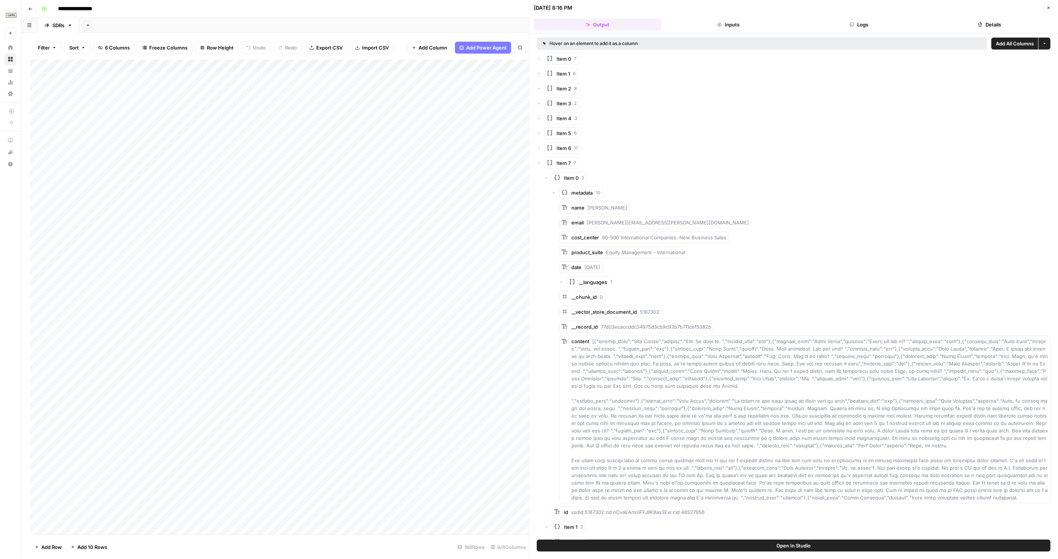
click at [582, 192] on span "metadata" at bounding box center [581, 192] width 21 height 7
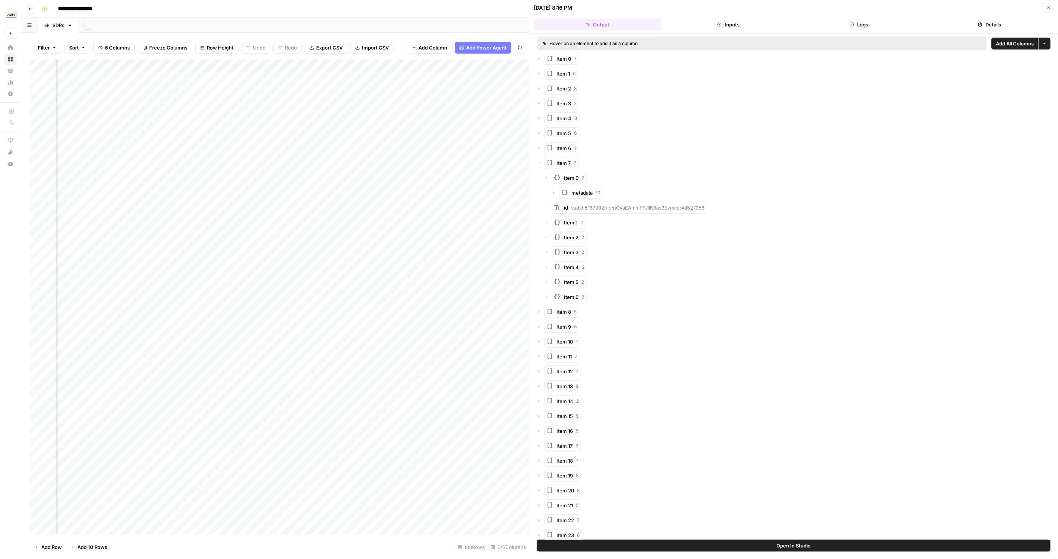
scroll to position [0, 87]
click at [433, 89] on div "Add Column" at bounding box center [279, 296] width 499 height 475
click at [434, 77] on div "Add Column" at bounding box center [279, 296] width 499 height 475
click at [1044, 6] on button "Close" at bounding box center [1048, 8] width 10 height 10
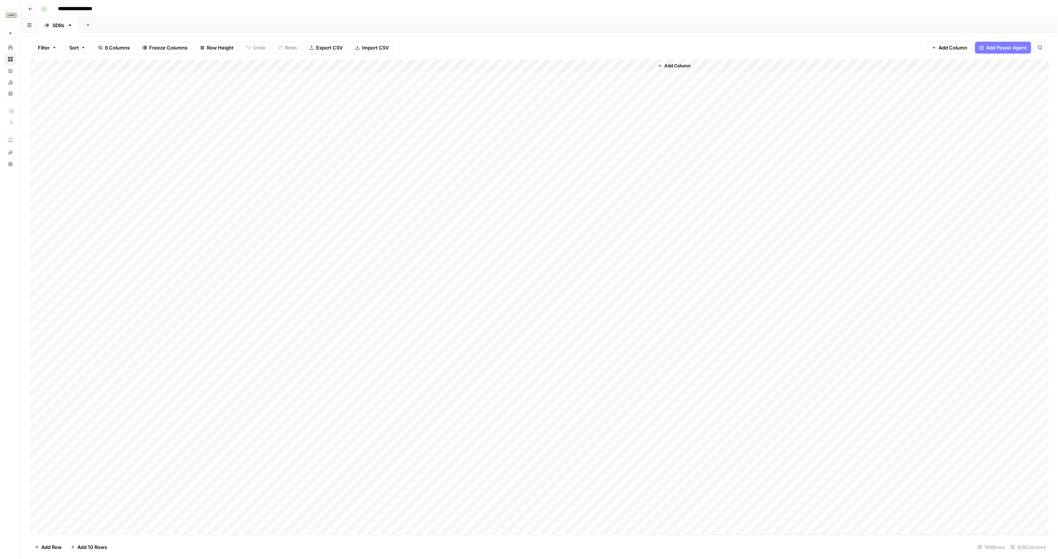
click at [542, 77] on div "Add Column" at bounding box center [539, 296] width 1019 height 475
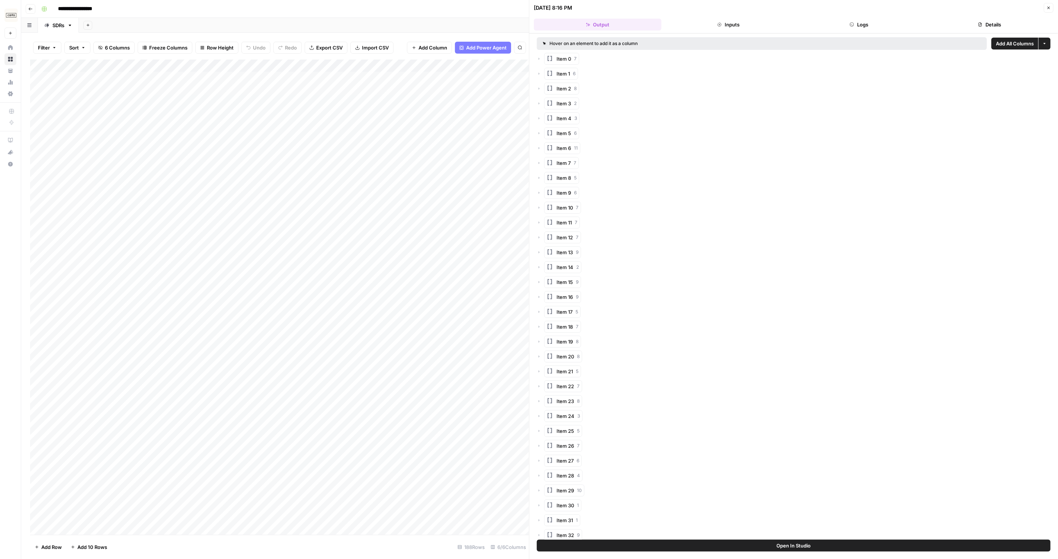
click at [854, 21] on button "Logs" at bounding box center [859, 25] width 128 height 12
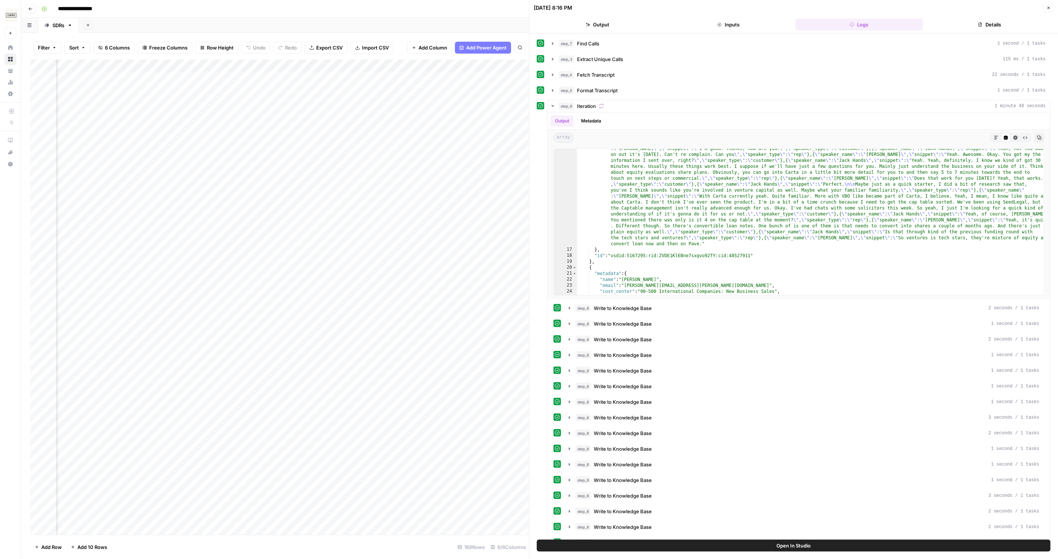
scroll to position [0, 78]
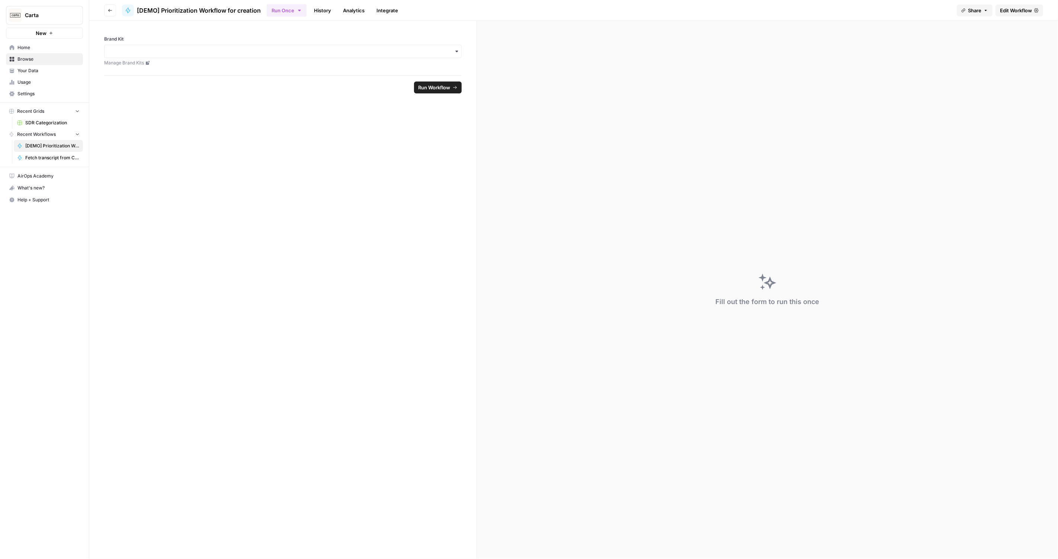
click at [1003, 13] on span "Edit Workflow" at bounding box center [1016, 10] width 32 height 7
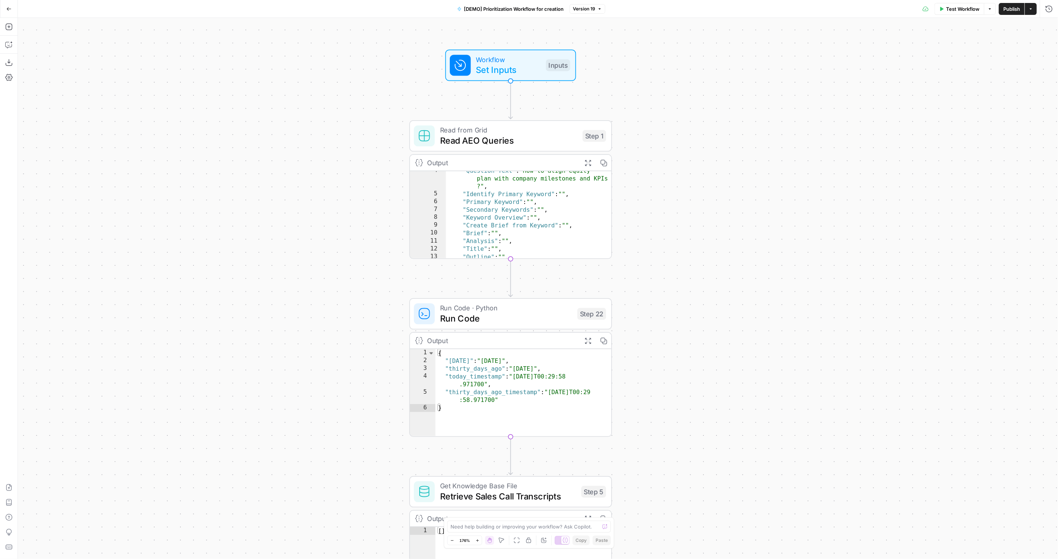
scroll to position [16, 0]
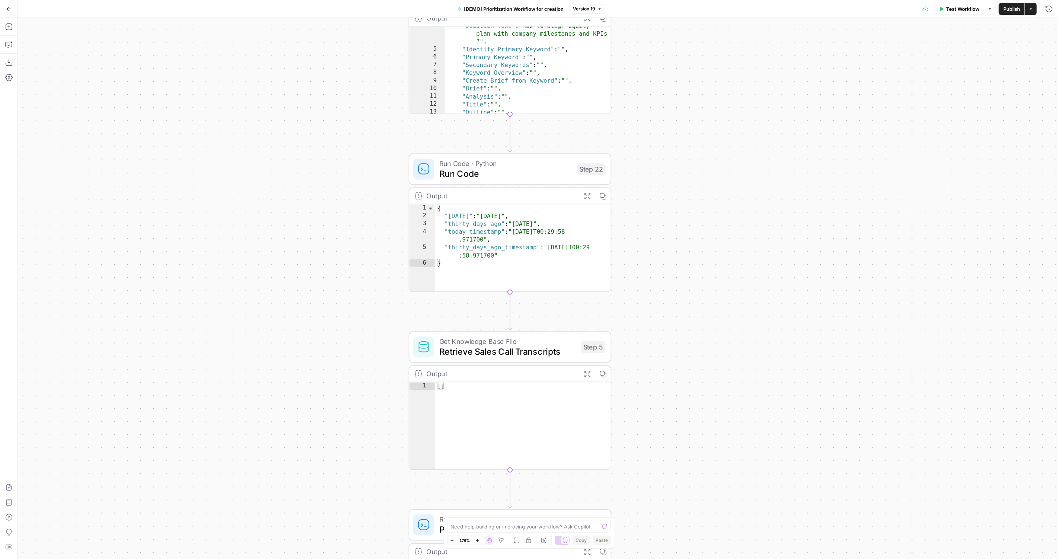
click at [544, 362] on div "Get Knowledge Base File Retrieve Sales Call Transcripts Step 5 Copy step Delete…" at bounding box center [510, 400] width 203 height 139
click at [537, 351] on span "Retrieve Sales Call Transcripts" at bounding box center [507, 351] width 136 height 13
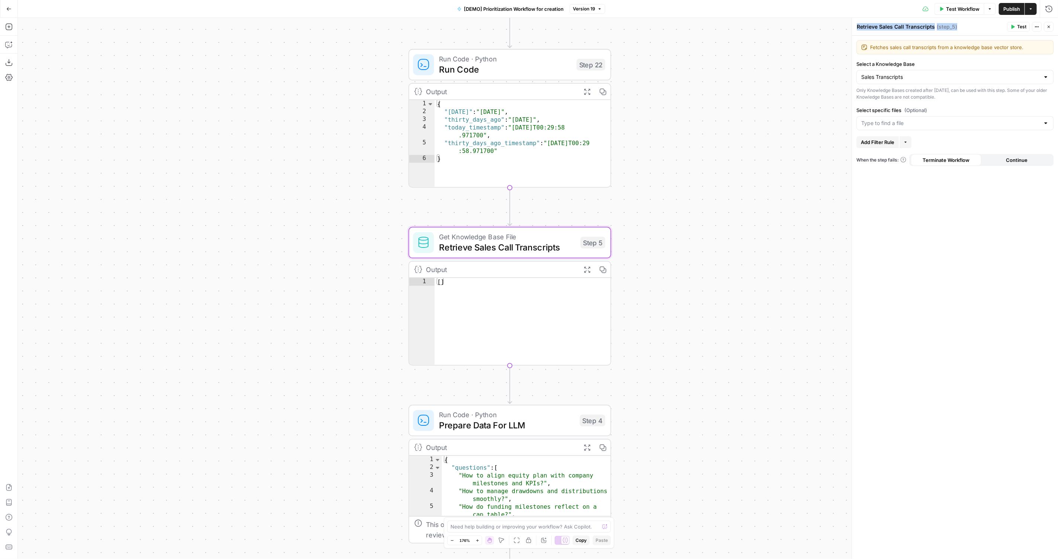
drag, startPoint x: 962, startPoint y: 29, endPoint x: 859, endPoint y: 26, distance: 102.7
click at [859, 26] on div "Retrieve Sales Call Transcripts Retrieve Sales Call Transcripts ( step_5 )" at bounding box center [930, 27] width 148 height 8
click at [973, 325] on div "Fetches sales call transcripts from a knowledge base vector store. Fetches sale…" at bounding box center [955, 297] width 206 height 523
click at [963, 107] on label "Select specific files (Optional)" at bounding box center [954, 109] width 197 height 7
click at [963, 119] on input "Select specific files (Optional)" at bounding box center [950, 122] width 178 height 7
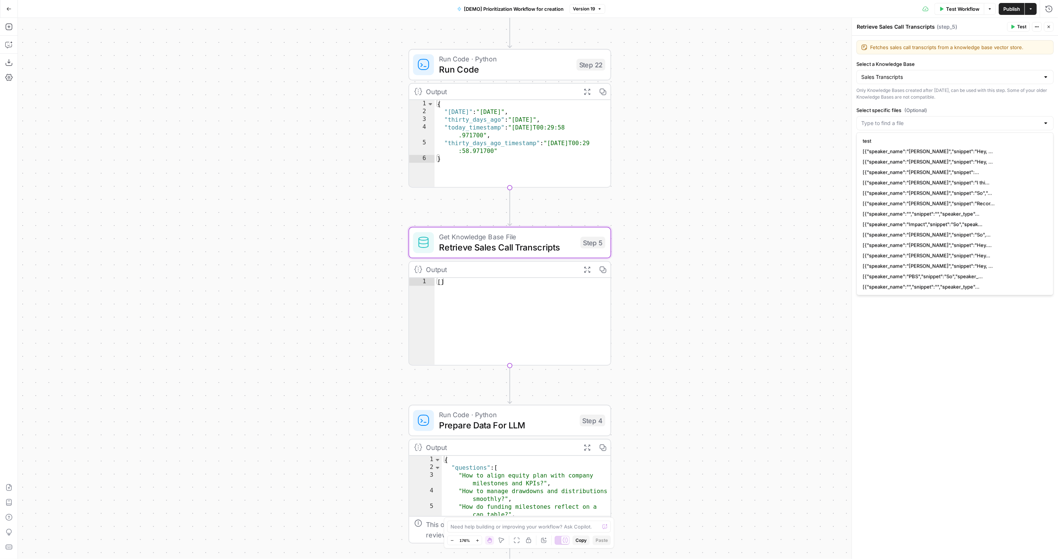
click at [954, 111] on label "Select specific files (Optional)" at bounding box center [954, 109] width 197 height 7
click at [954, 119] on input "Select specific files (Optional)" at bounding box center [950, 122] width 178 height 7
click at [995, 92] on div "Only Knowledge Bases created after June 1st, 2024, can be used with this step. …" at bounding box center [954, 93] width 197 height 13
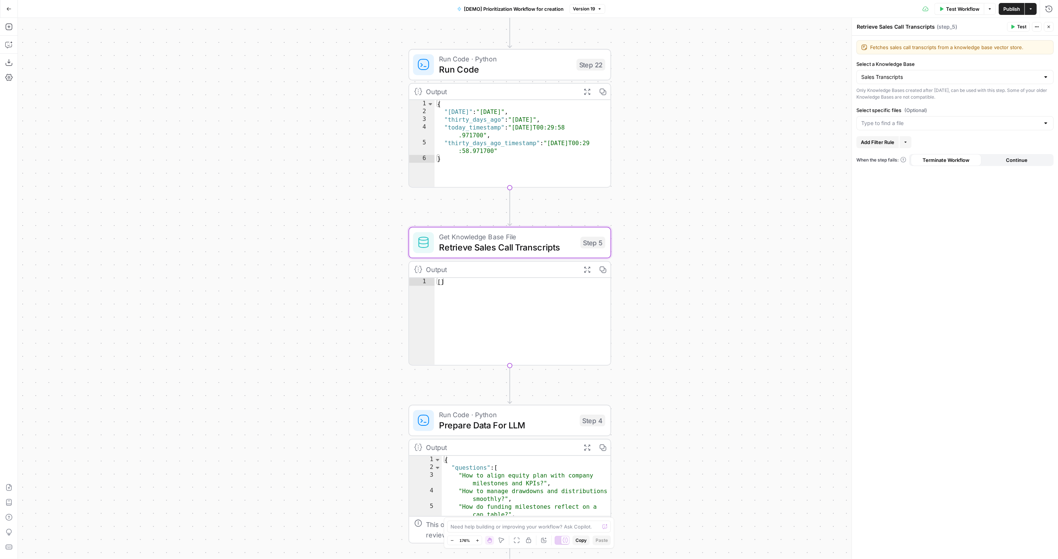
click at [891, 144] on span "Add Filter Rule" at bounding box center [876, 141] width 33 height 7
click at [924, 122] on input "Select specific files (Optional)" at bounding box center [950, 122] width 178 height 7
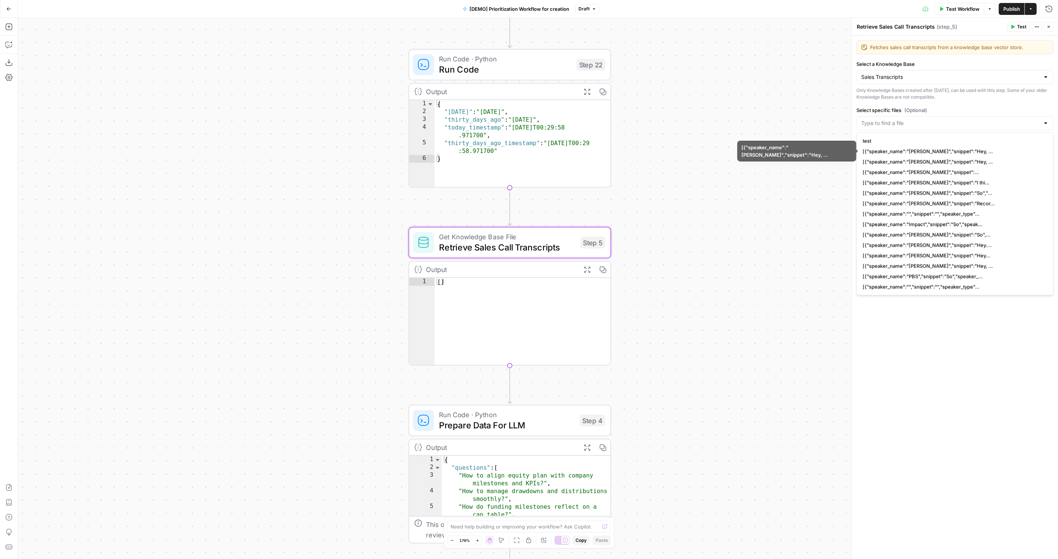
click at [952, 101] on div "Fetches sales call transcripts from a knowledge base vector store. Fetches sale…" at bounding box center [955, 297] width 206 height 523
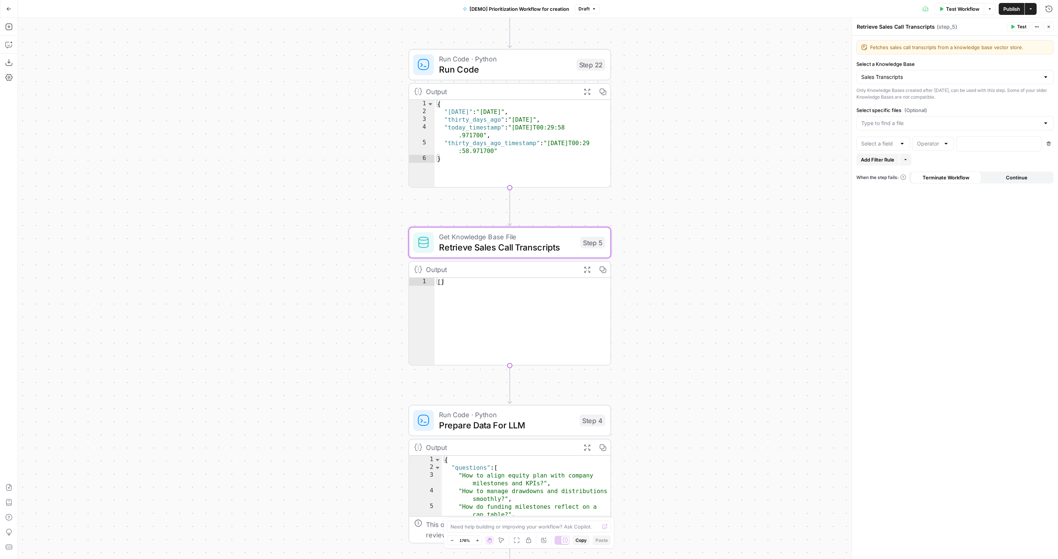
click at [897, 149] on div at bounding box center [883, 143] width 54 height 14
click at [889, 182] on span "date" at bounding box center [881, 181] width 38 height 7
type input "date"
click at [939, 140] on input "text" at bounding box center [928, 143] width 23 height 7
click at [937, 170] on span "greater than" at bounding box center [931, 171] width 26 height 7
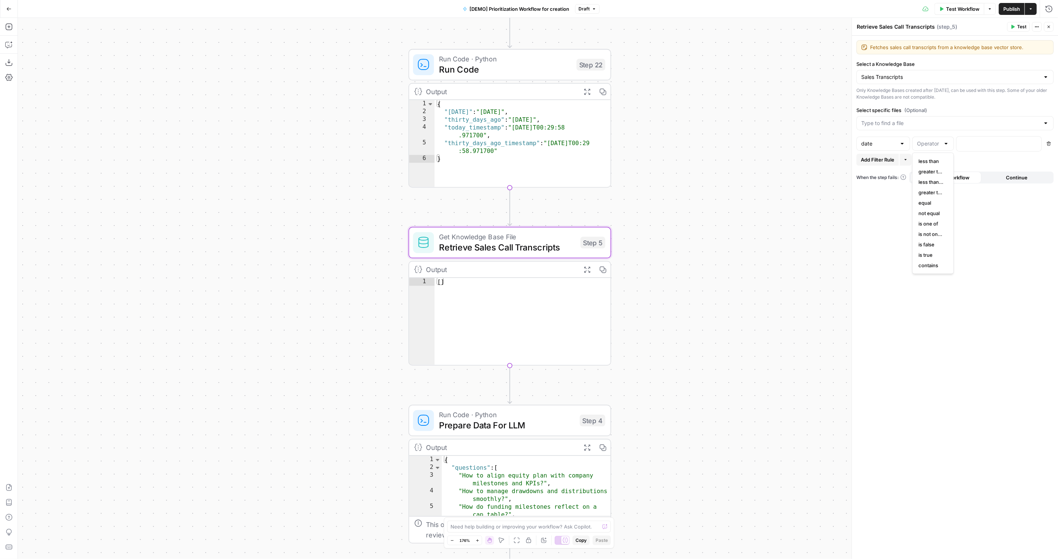
type input "greater than"
click at [981, 146] on div at bounding box center [992, 143] width 73 height 15
click at [1033, 142] on icon "button" at bounding box center [1034, 143] width 4 height 4
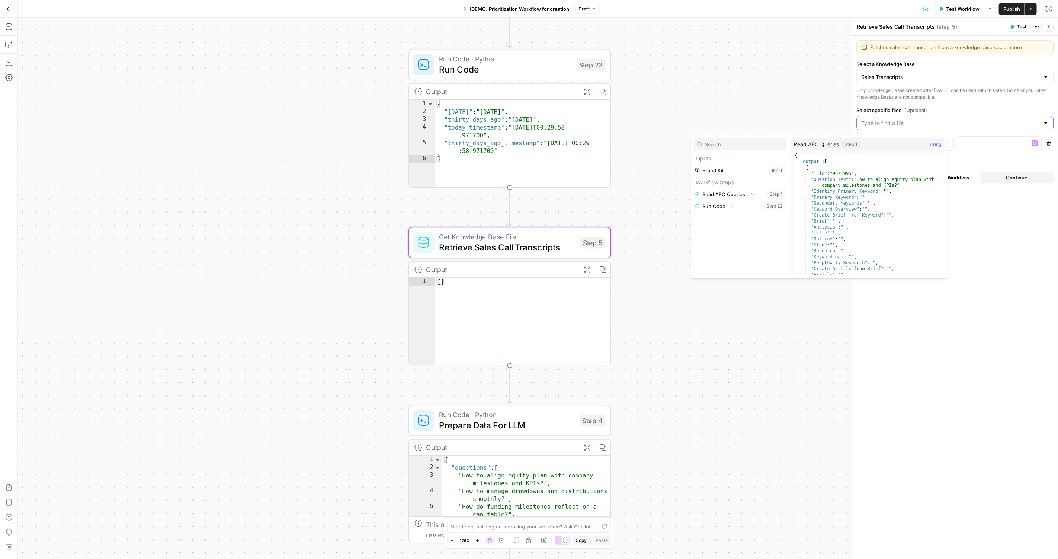
click at [926, 123] on input "Select specific files (Optional)" at bounding box center [950, 122] width 178 height 7
click at [985, 105] on div "Fetches sales call transcripts from a knowledge base vector store. Fetches sale…" at bounding box center [955, 297] width 206 height 523
click at [985, 147] on div at bounding box center [992, 143] width 73 height 15
type textarea "*"
click at [553, 133] on div "{ "today" : "2025-08-25" , "thirty_days_ago" : "2025-07-26" , "today_timestamp"…" at bounding box center [522, 151] width 177 height 103
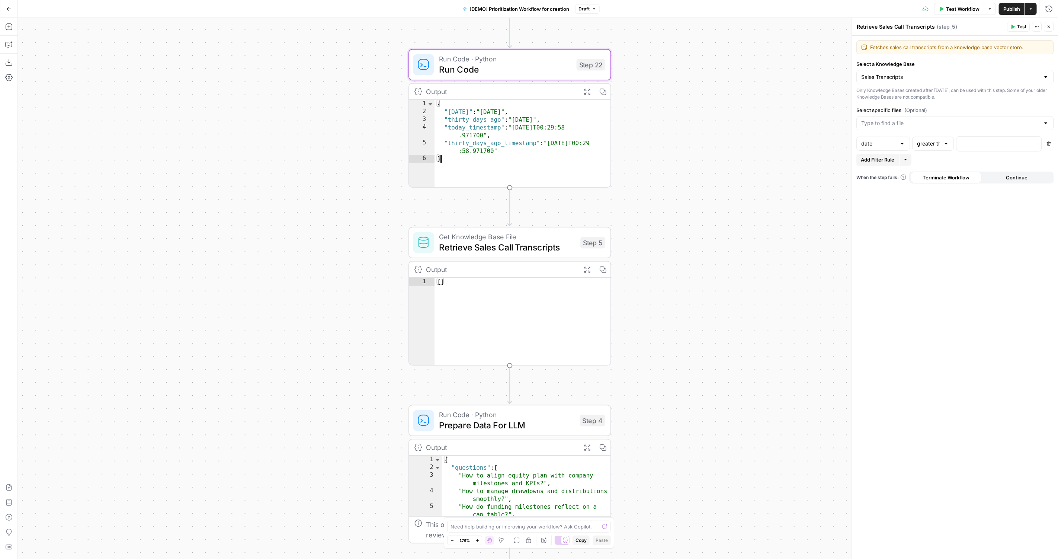
click at [562, 154] on div "{ "today" : "2025-08-25" , "thirty_days_ago" : "2025-07-26" , "today_timestamp"…" at bounding box center [522, 151] width 177 height 103
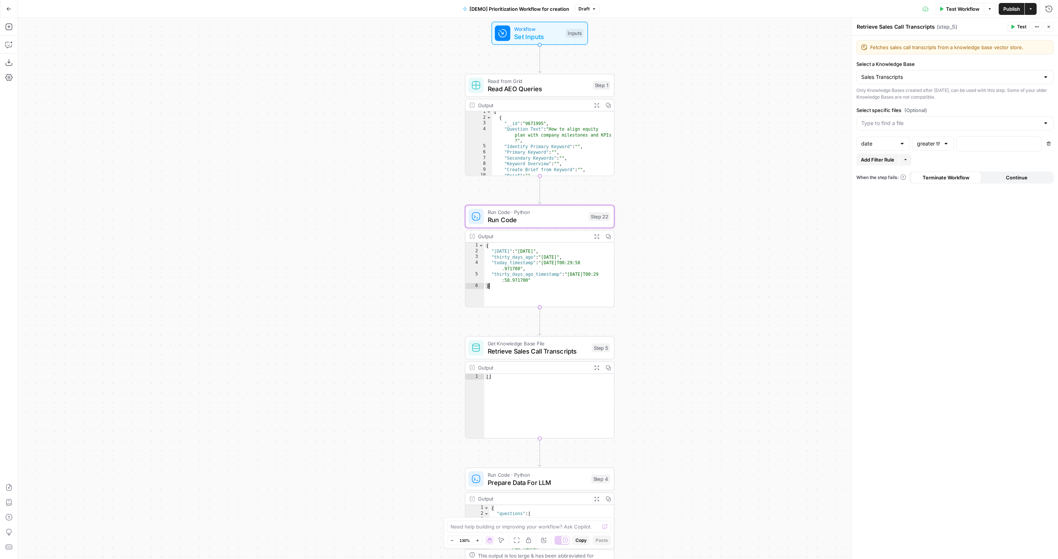
scroll to position [1, 0]
click at [546, 223] on span "Run Code" at bounding box center [536, 220] width 97 height 10
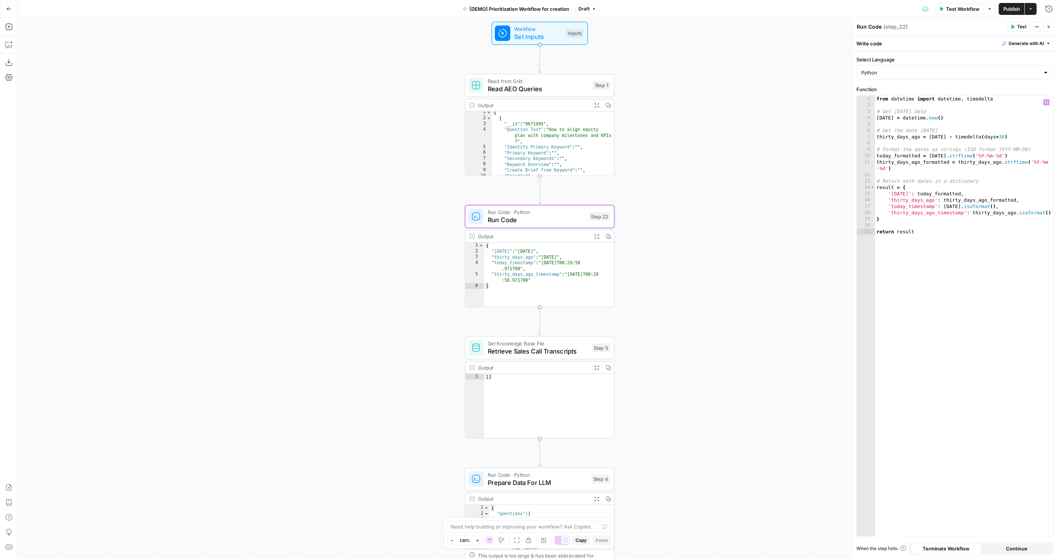
click at [1007, 138] on div "from datetime import datetime , timedelta # Get today's date today = datetime .…" at bounding box center [964, 323] width 178 height 454
click at [1026, 137] on div "from datetime import datetime , timedelta # Get today's date today = datetime .…" at bounding box center [964, 323] width 178 height 454
click at [913, 232] on div "from datetime import datetime , timedelta # Get today's date today = datetime .…" at bounding box center [964, 323] width 178 height 454
type textarea "**********"
click at [550, 347] on span "Retrieve Sales Call Transcripts" at bounding box center [538, 351] width 100 height 10
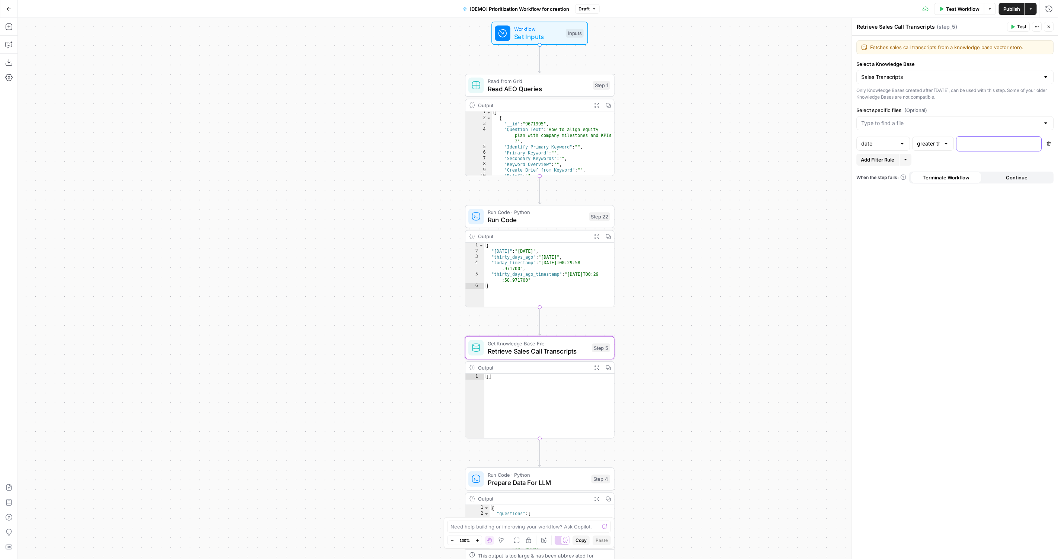
click at [985, 139] on p at bounding box center [993, 142] width 64 height 7
click at [1034, 142] on icon "button" at bounding box center [1034, 143] width 4 height 4
click at [745, 207] on button "Select variable Run Code" at bounding box center [740, 206] width 93 height 12
click at [996, 141] on span "**********" at bounding box center [1000, 143] width 67 height 6
click at [994, 148] on div "**********" at bounding box center [992, 143] width 73 height 15
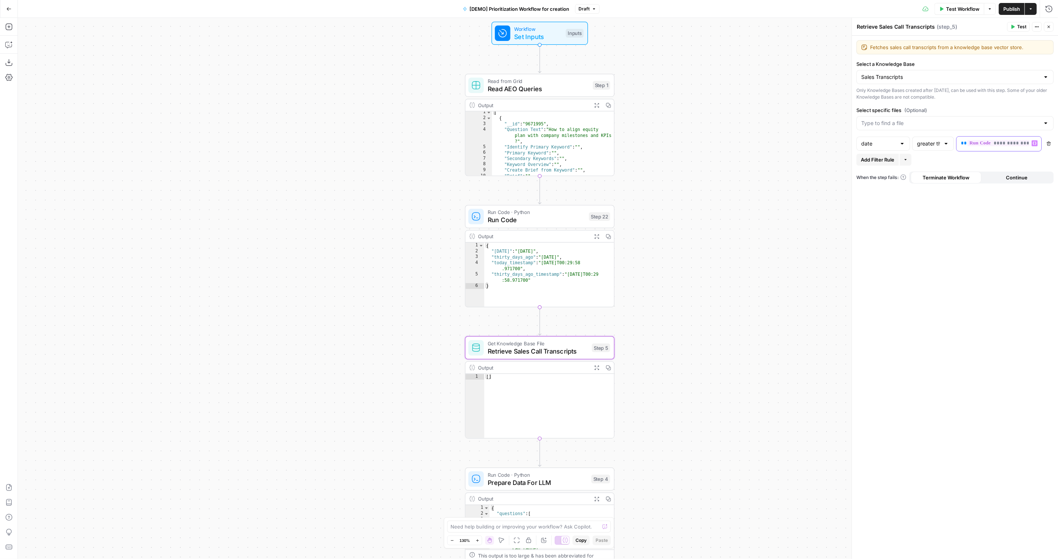
drag, startPoint x: 1000, startPoint y: 147, endPoint x: 1052, endPoint y: 146, distance: 51.7
click at [1053, 146] on div "**********" at bounding box center [954, 143] width 197 height 15
click at [1024, 146] on div "**********" at bounding box center [992, 143] width 73 height 15
click at [1026, 145] on span "**********" at bounding box center [1000, 143] width 67 height 6
drag, startPoint x: 881, startPoint y: 167, endPoint x: 854, endPoint y: 167, distance: 26.8
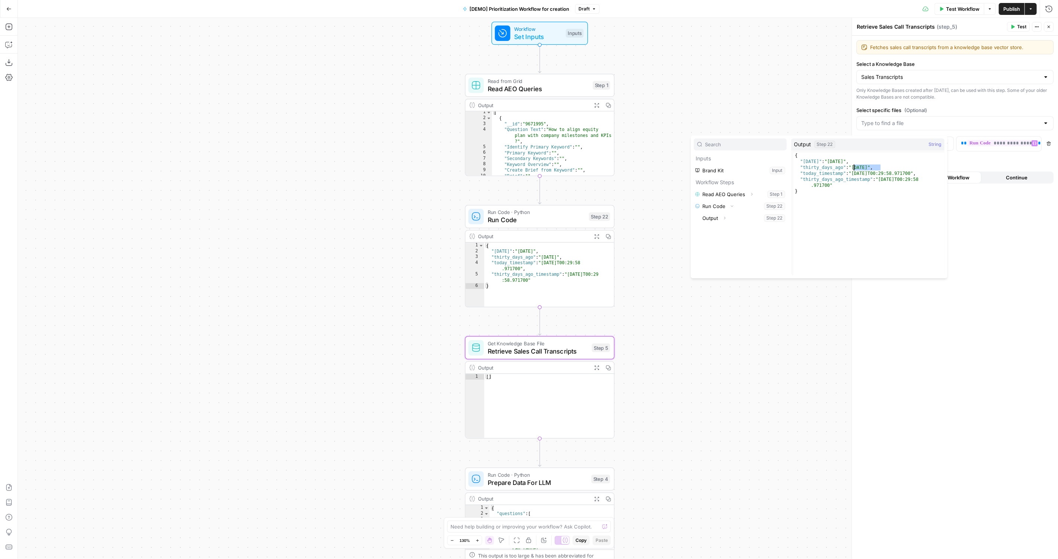
click at [854, 167] on div "{ "today" : "2025-08-25" , "thirty_days_ago" : "2025-07-26" , "today_timestamp"…" at bounding box center [868, 219] width 151 height 135
click at [940, 268] on div "{ "today" : "2025-08-25" , "thirty_days_ago" : "2025-07-26" , "today_timestamp"…" at bounding box center [868, 219] width 151 height 135
type textarea "*"
click at [1002, 184] on div "**********" at bounding box center [955, 297] width 206 height 523
click at [905, 157] on icon "button" at bounding box center [905, 159] width 4 height 4
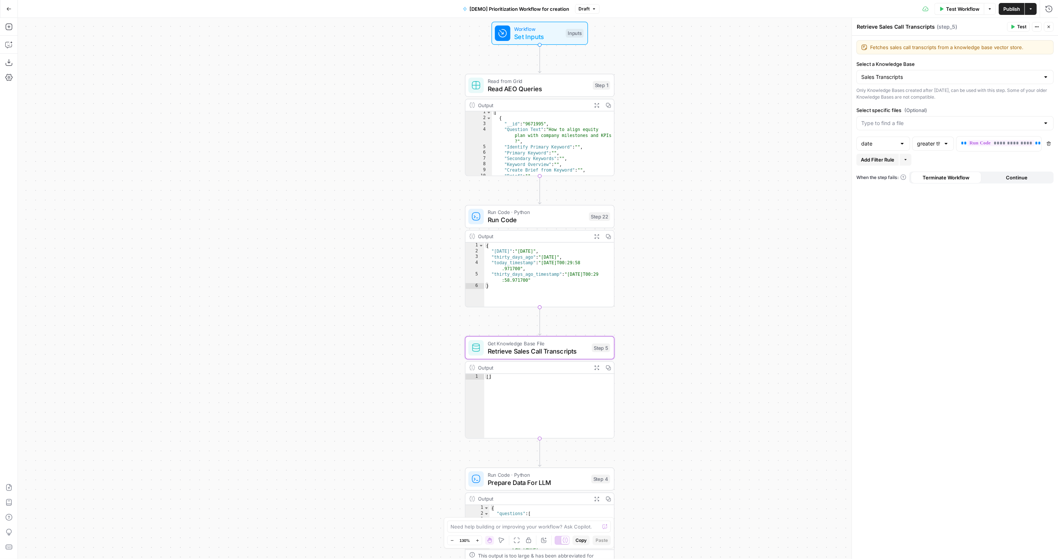
click at [940, 159] on div "Add Filter Rule More" at bounding box center [954, 160] width 197 height 12
click at [988, 141] on span "**********" at bounding box center [1000, 143] width 67 height 6
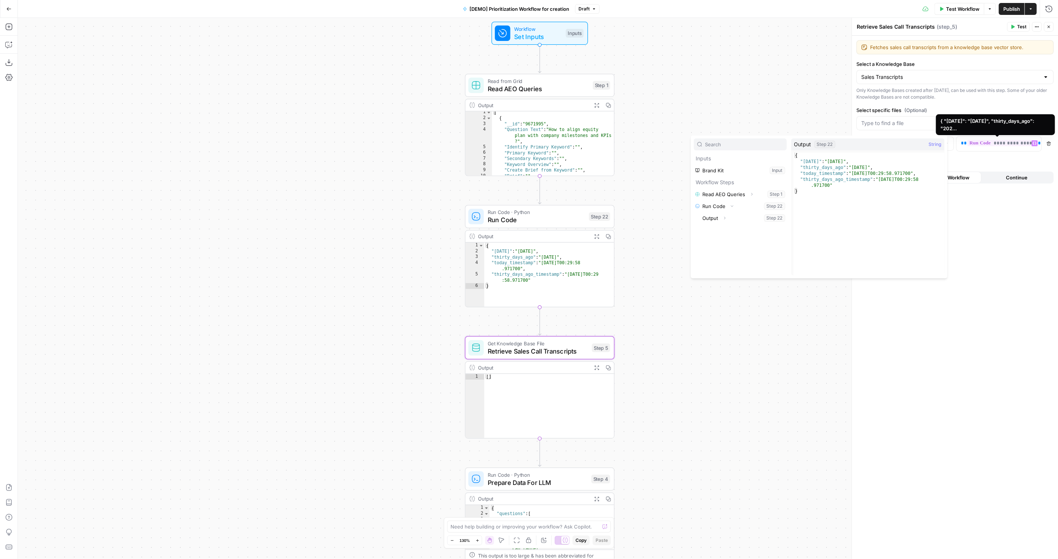
click at [987, 158] on div "Add Filter Rule More" at bounding box center [954, 160] width 197 height 12
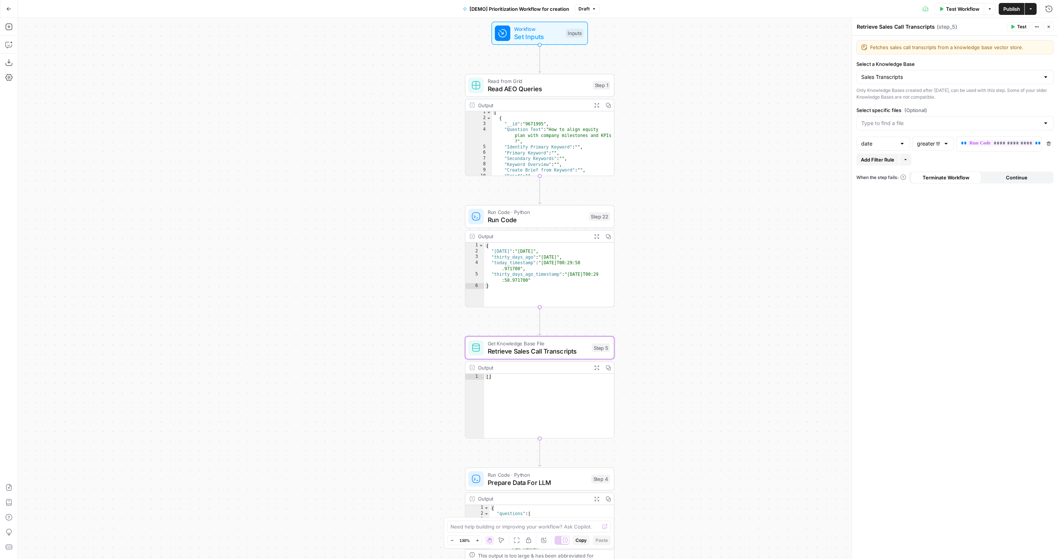
click at [944, 146] on div "greater than" at bounding box center [933, 143] width 42 height 14
type input "greater than"
click at [997, 144] on span "**********" at bounding box center [1000, 143] width 67 height 6
click at [979, 311] on div "**********" at bounding box center [955, 297] width 206 height 523
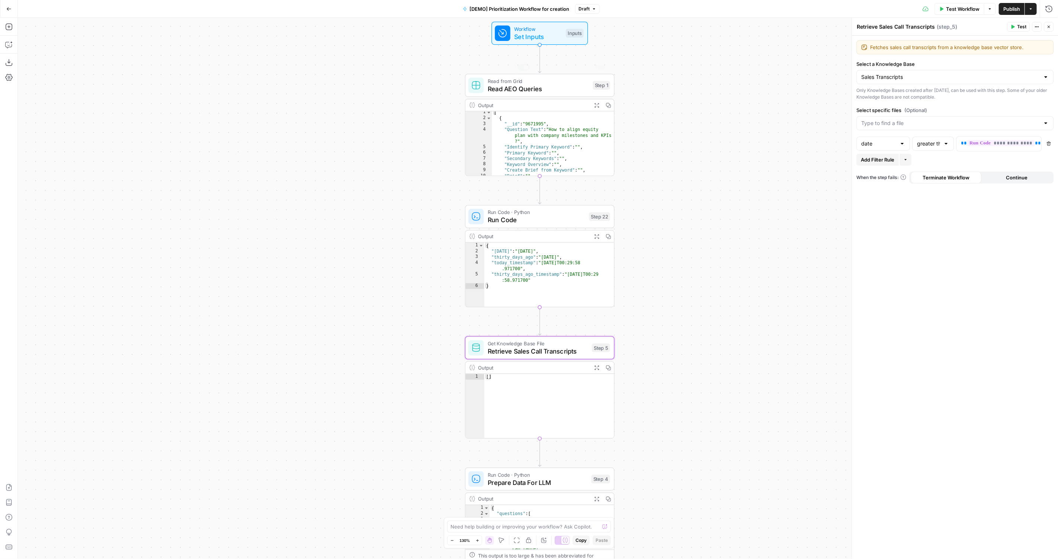
type textarea "**********"
click at [532, 260] on div "{ "today" : "2025-08-25" , "thirty_days_ago" : "2025-07-26" , "today_timestamp"…" at bounding box center [549, 280] width 130 height 76
click at [517, 263] on div "{ "today" : "2025-08-25" , "thirty_days_ago" : "2025-07-26" , "today_timestamp"…" at bounding box center [549, 280] width 130 height 76
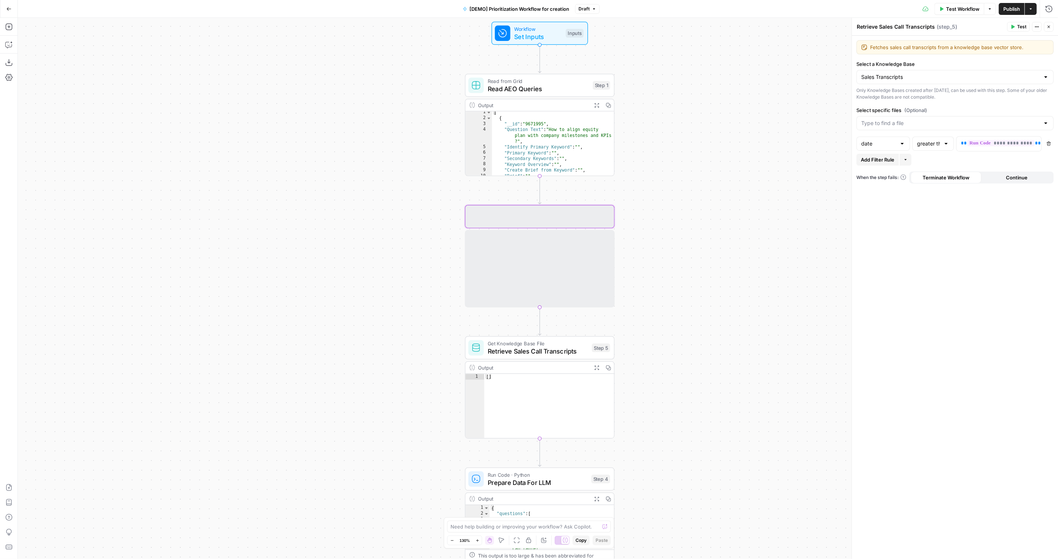
click at [541, 220] on span "Run Code" at bounding box center [536, 220] width 97 height 10
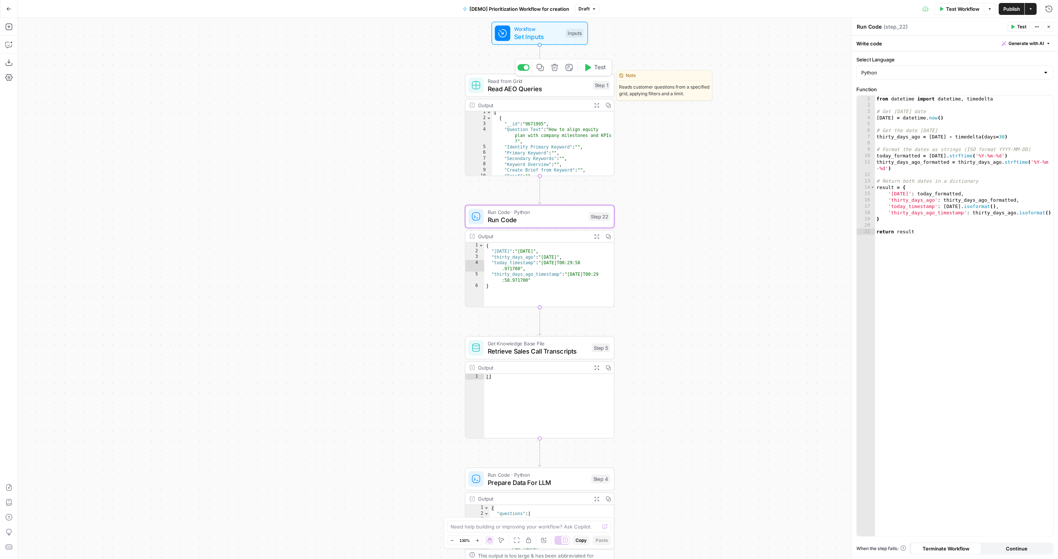
click at [524, 92] on span "Read AEO Queries" at bounding box center [538, 89] width 101 height 10
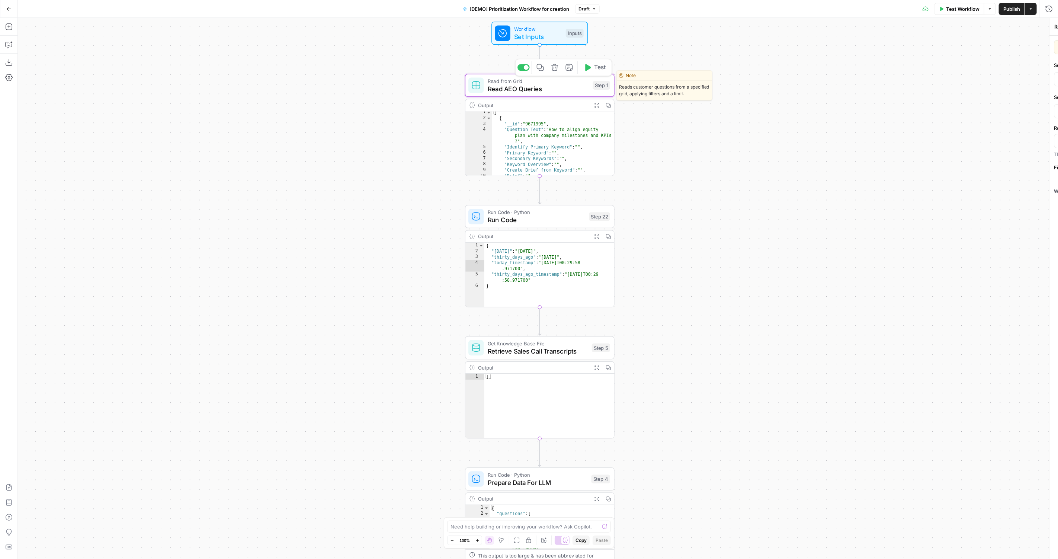
type input "AEO Content Creation - Fund Mgmt"
type input "Content Creation"
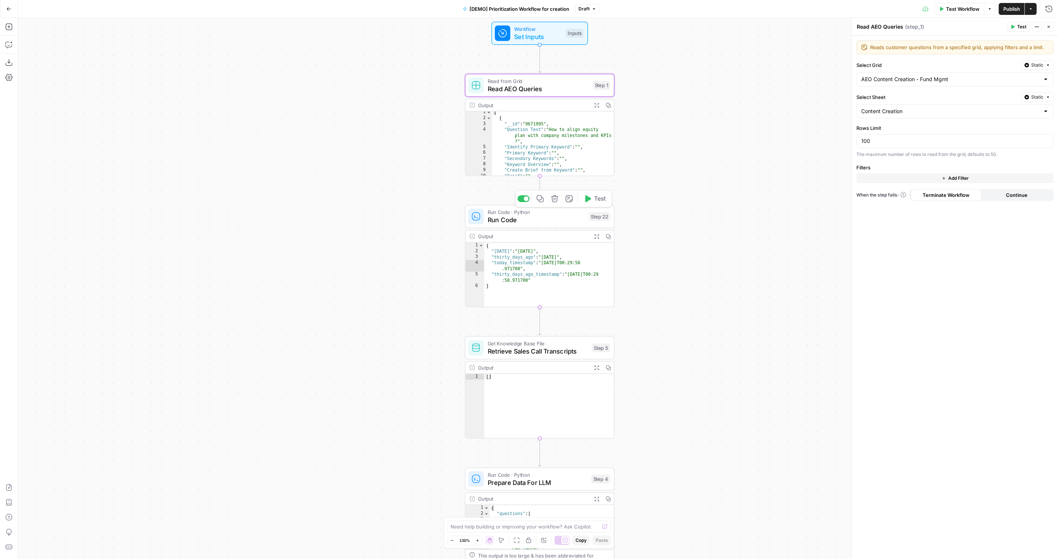
click at [499, 222] on span "Run Code" at bounding box center [536, 220] width 97 height 10
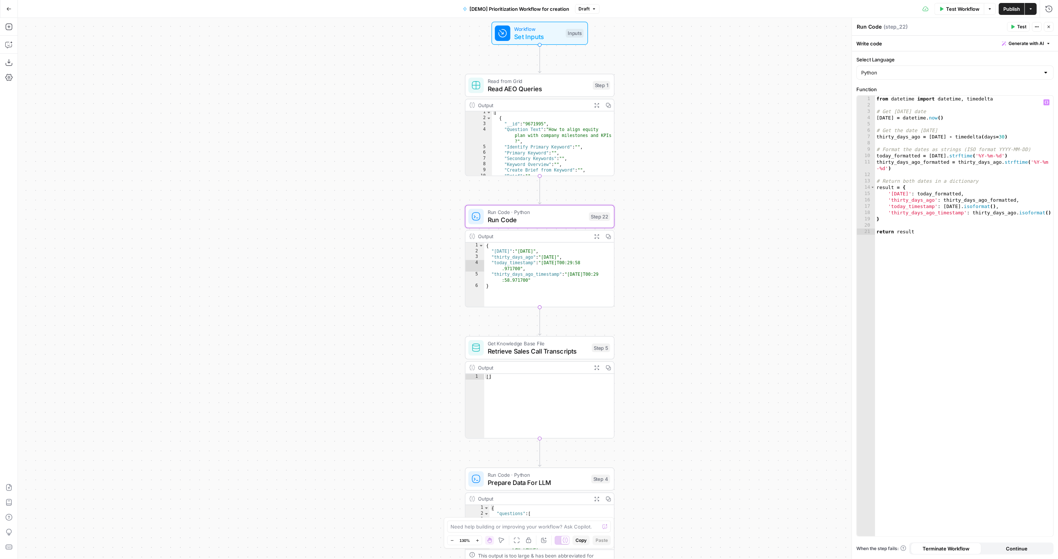
click at [903, 184] on div "from datetime import datetime , timedelta # Get today's date today = datetime .…" at bounding box center [964, 323] width 178 height 454
click at [943, 237] on div "from datetime import datetime , timedelta # Get today's date today = datetime .…" at bounding box center [964, 323] width 178 height 454
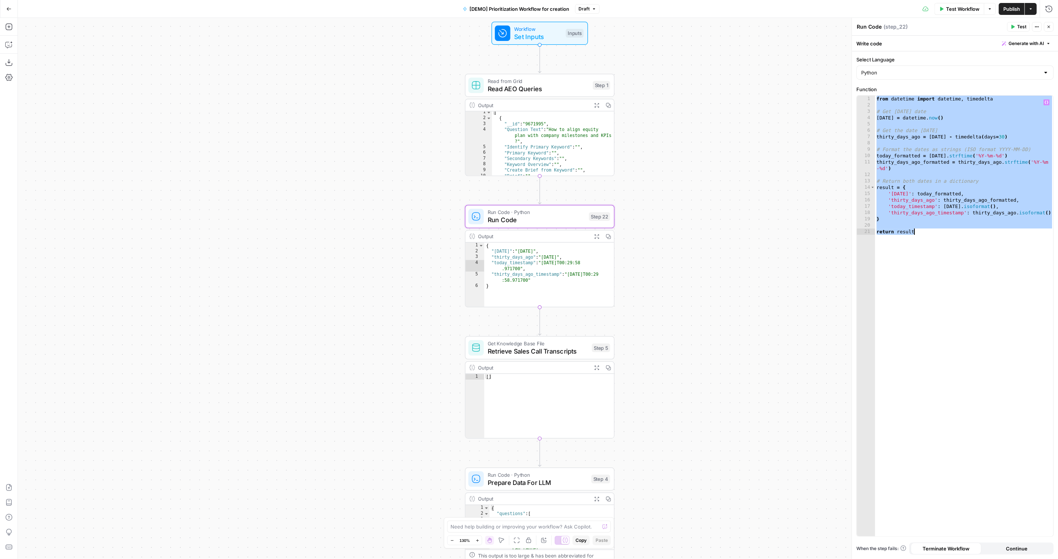
click at [980, 163] on div "from datetime import datetime , timedelta # Get today's date today = datetime .…" at bounding box center [964, 323] width 178 height 454
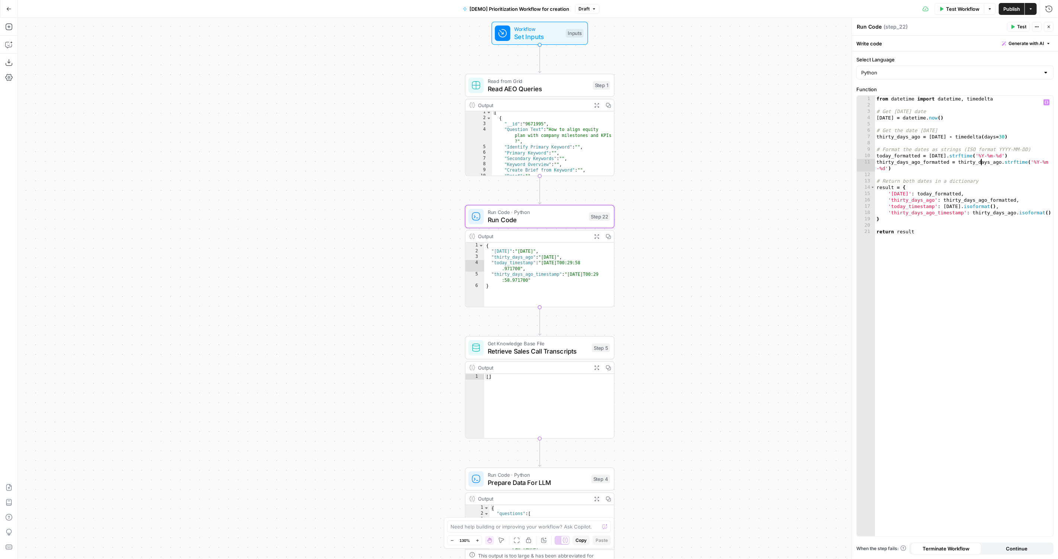
click at [955, 232] on div "from datetime import datetime , timedelta # Get today's date today = datetime .…" at bounding box center [964, 323] width 178 height 454
type textarea "**********"
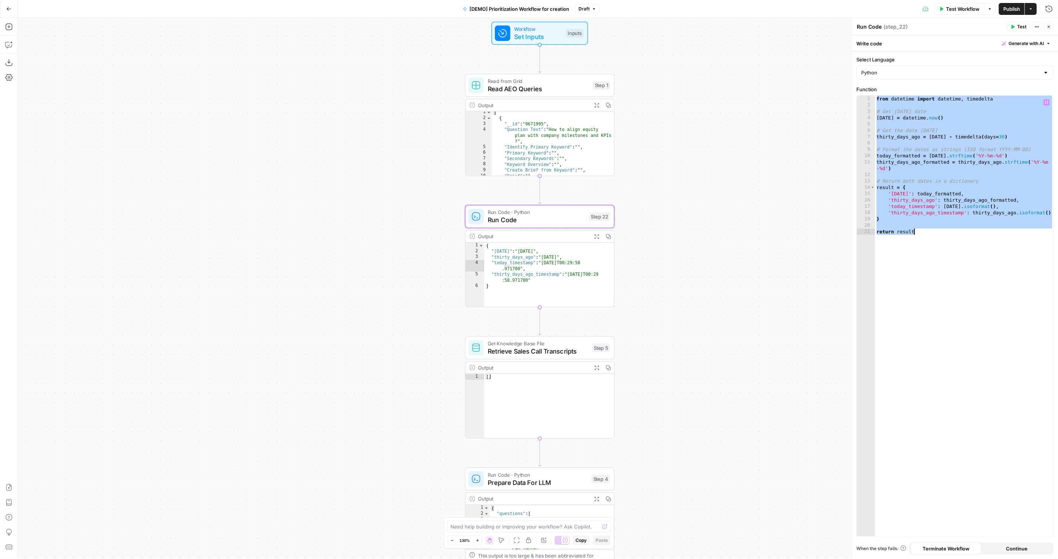
paste textarea
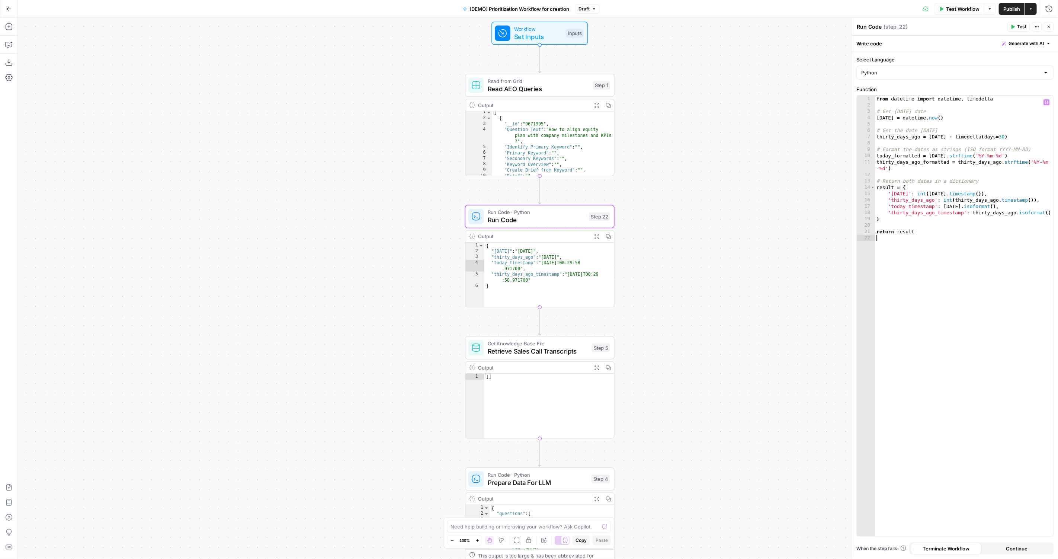
type textarea "**********"
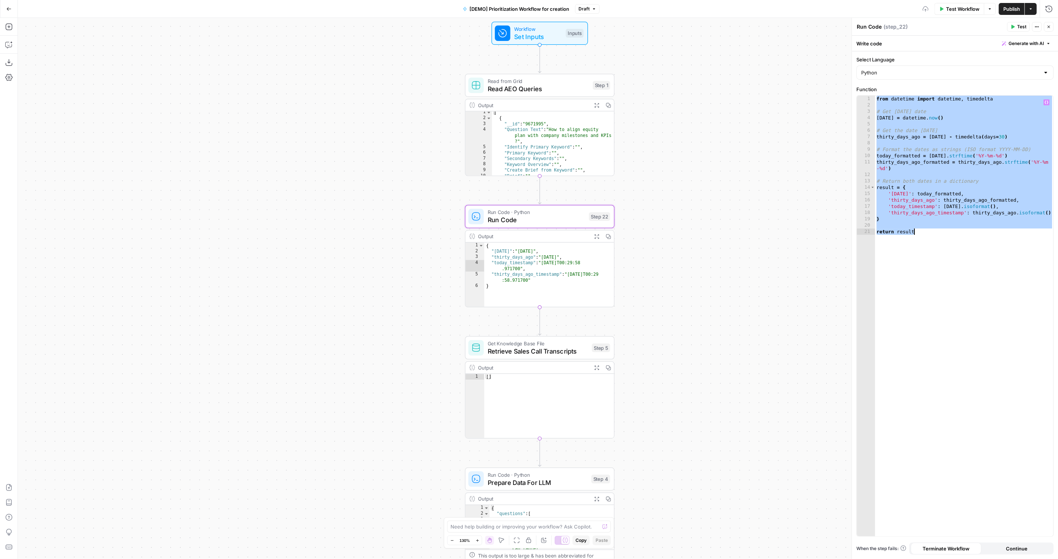
paste textarea
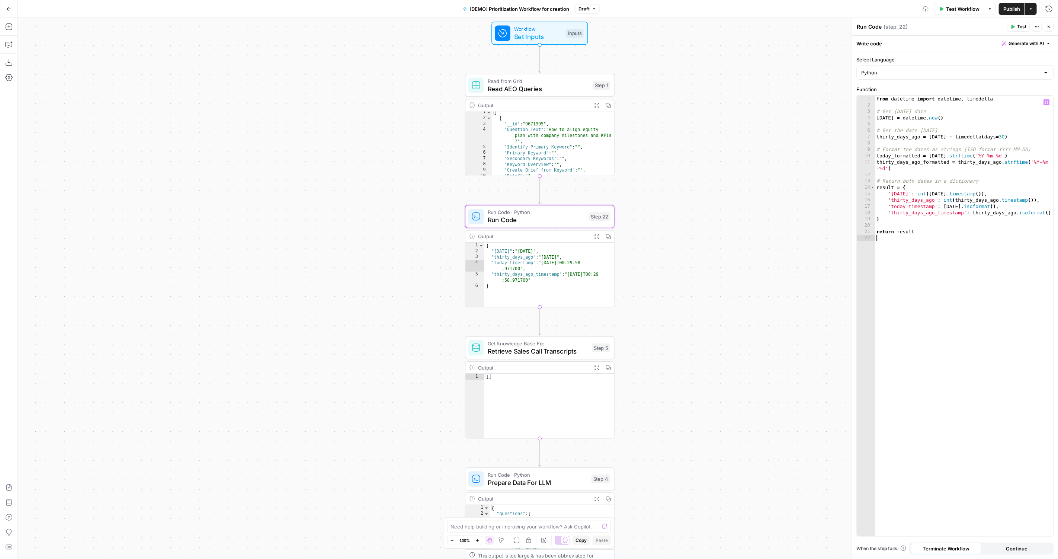
type textarea "**********"
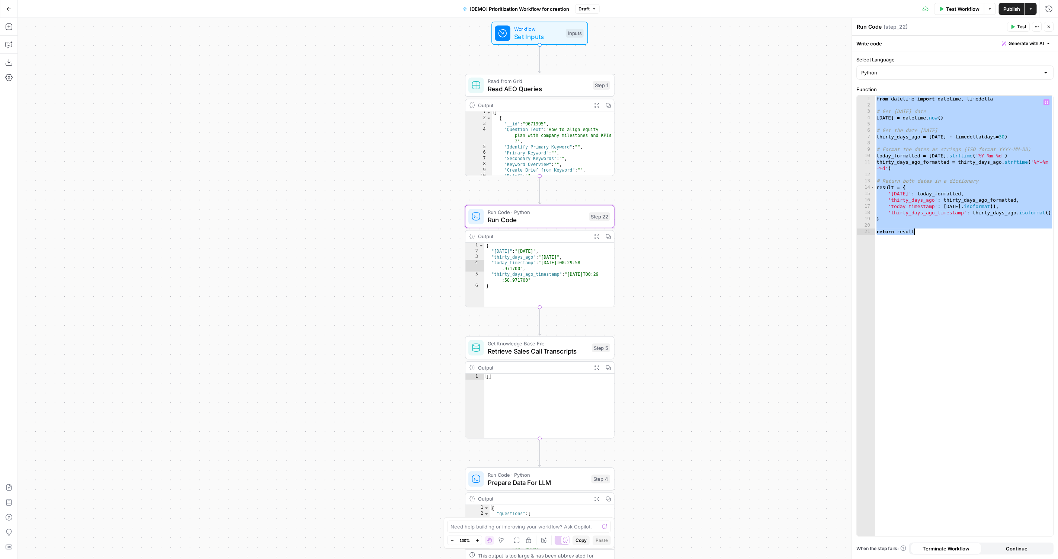
paste textarea
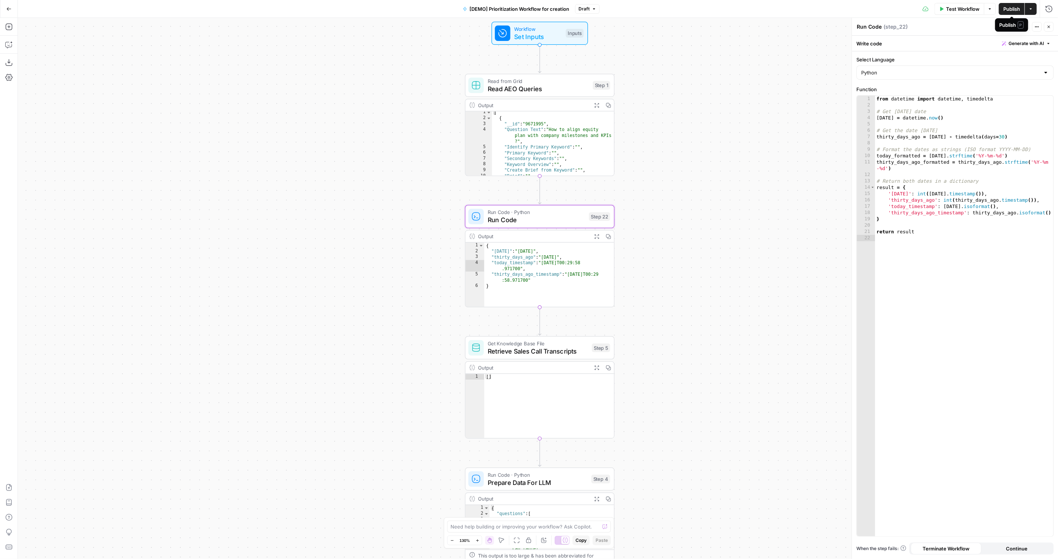
click at [1006, 9] on span "Publish" at bounding box center [1011, 8] width 17 height 7
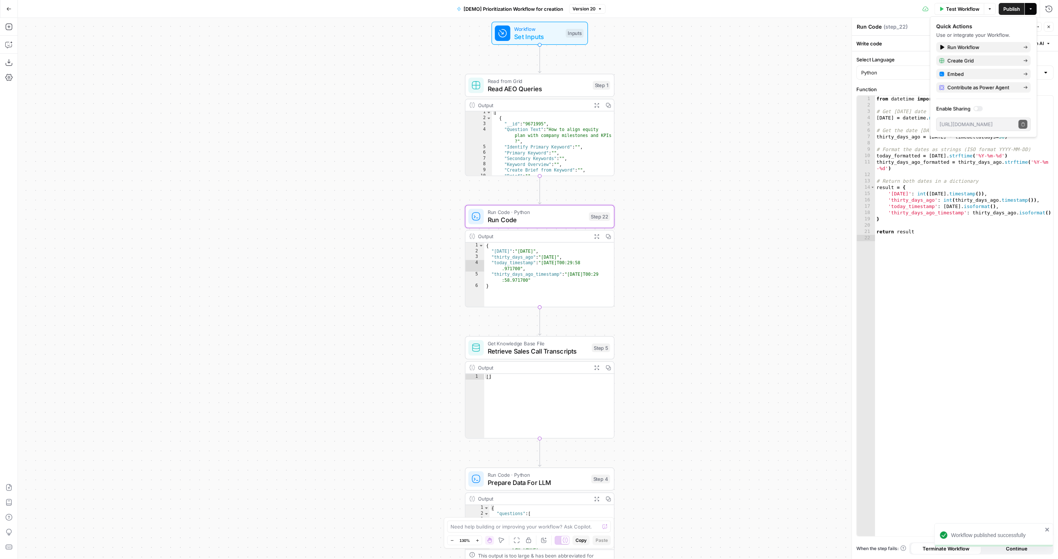
type textarea "**********"
click at [937, 229] on div "from datetime import datetime , timedelta # Get today's date today = datetime .…" at bounding box center [964, 323] width 178 height 454
click at [1015, 29] on button "Test" at bounding box center [1018, 27] width 23 height 10
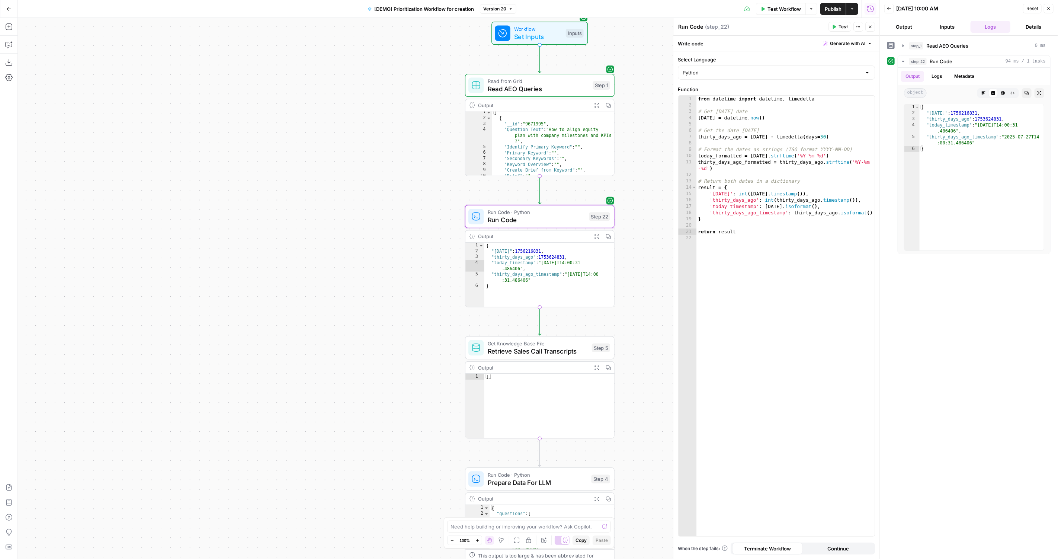
click at [530, 247] on div "{ "today" : 1756216831 , "thirty_days_ago" : 1753624831 , "today_timestamp" : "…" at bounding box center [549, 280] width 130 height 76
click at [553, 252] on div "{ "today" : 1756216831 , "thirty_days_ago" : 1753624831 , "today_timestamp" : "…" at bounding box center [549, 280] width 130 height 76
click at [552, 258] on div "{ "today" : 1756216831 , "thirty_days_ago" : 1753624831 , "today_timestamp" : "…" at bounding box center [549, 280] width 130 height 76
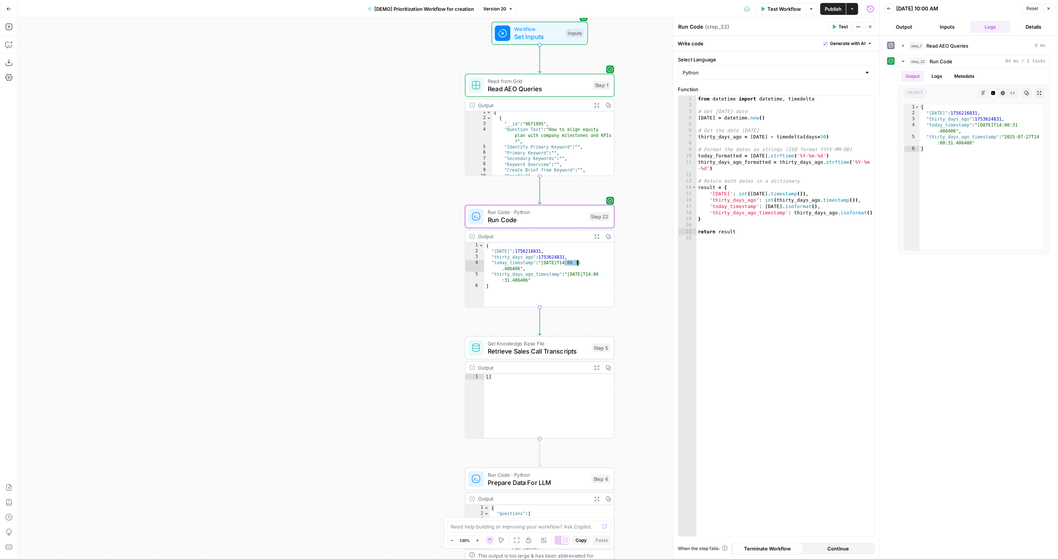
click at [516, 246] on div "{ "today" : 1756216831 , "thirty_days_ago" : 1753624831 , "today_timestamp" : "…" at bounding box center [549, 280] width 130 height 76
type textarea "**********"
click at [516, 246] on div "{ "today" : 1756216831 , "thirty_days_ago" : 1753624831 , "today_timestamp" : "…" at bounding box center [549, 280] width 130 height 76
click at [503, 352] on span "Retrieve Sales Call Transcripts" at bounding box center [538, 351] width 100 height 10
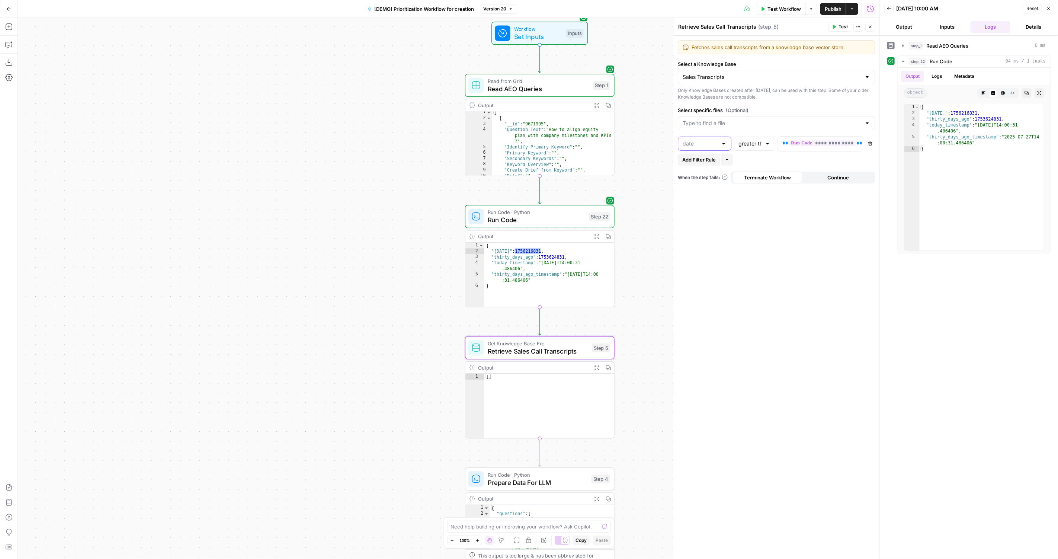
click at [712, 144] on input "text" at bounding box center [699, 143] width 35 height 7
click at [699, 190] on span "date_unix" at bounding box center [703, 192] width 38 height 7
type input "date_unix"
click at [793, 148] on div "**********" at bounding box center [814, 143] width 73 height 15
click at [804, 146] on div "**********" at bounding box center [814, 143] width 73 height 15
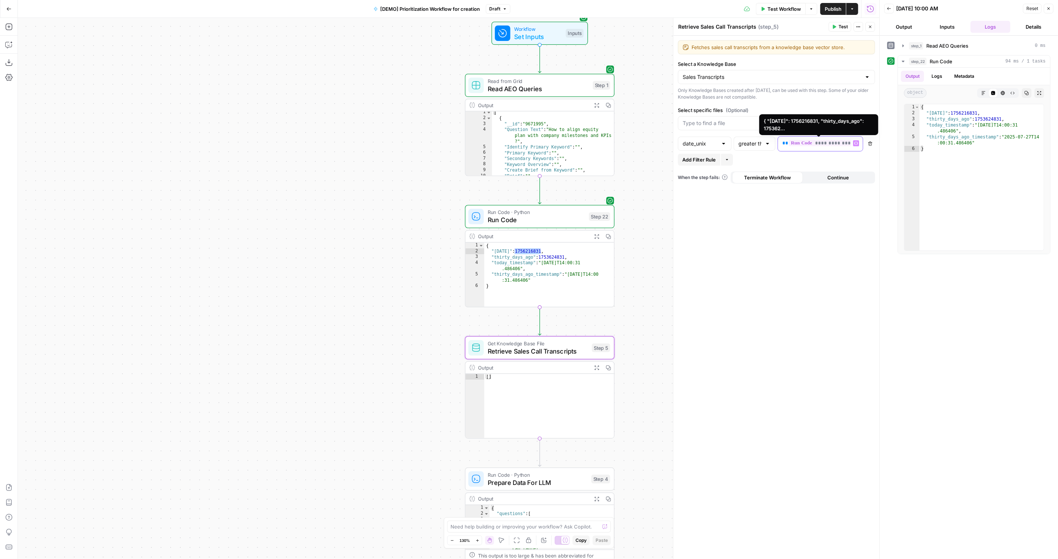
click at [816, 141] on span "**********" at bounding box center [821, 143] width 67 height 6
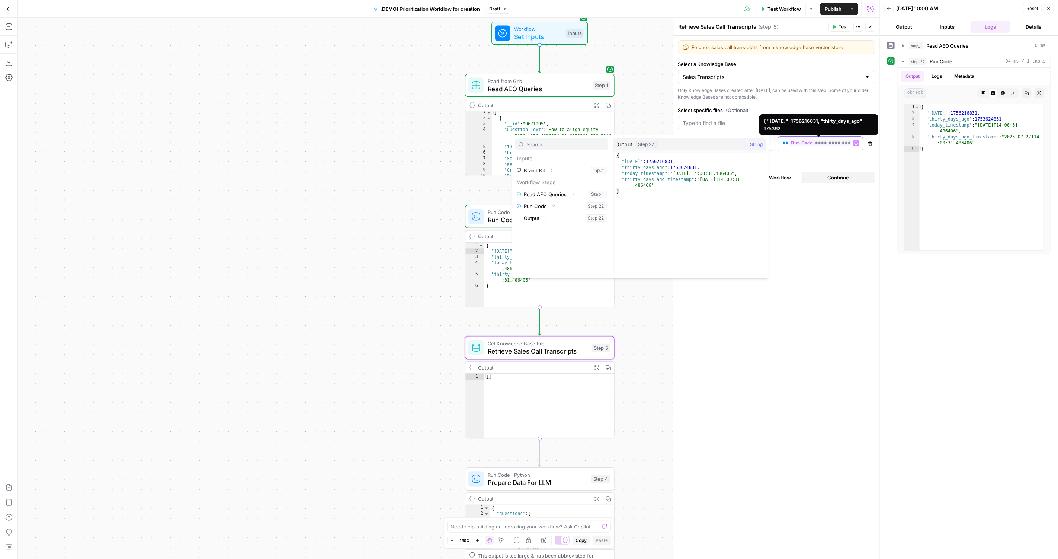
click at [833, 149] on div "**********" at bounding box center [814, 143] width 73 height 15
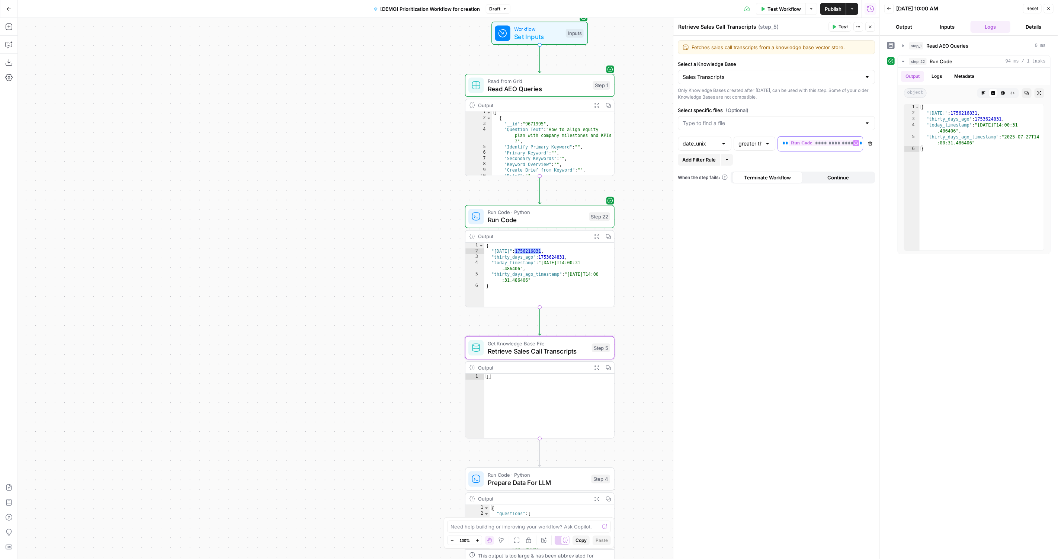
click at [853, 141] on button "Variables Menu" at bounding box center [856, 143] width 6 height 6
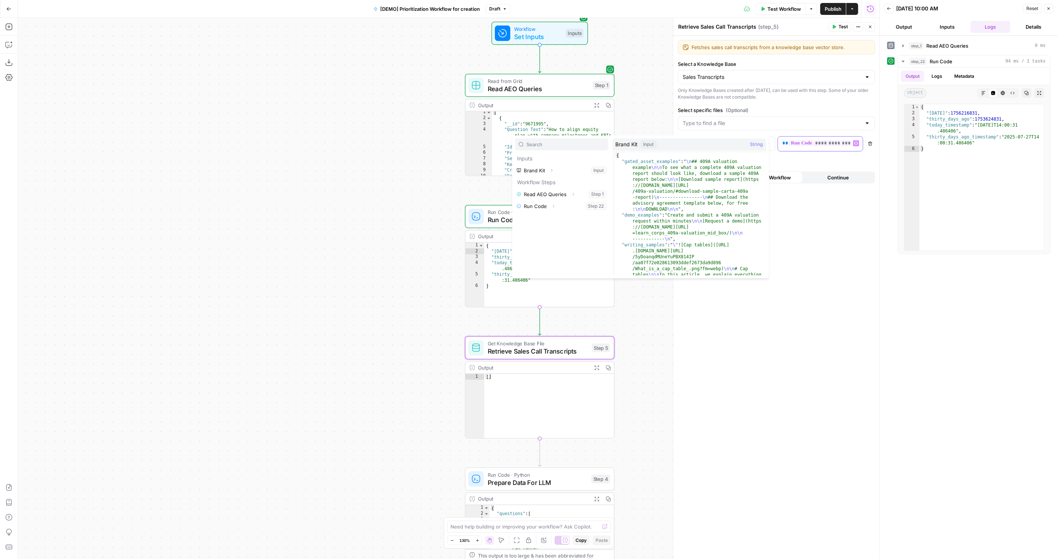
click at [778, 141] on div "**********" at bounding box center [814, 143] width 73 height 15
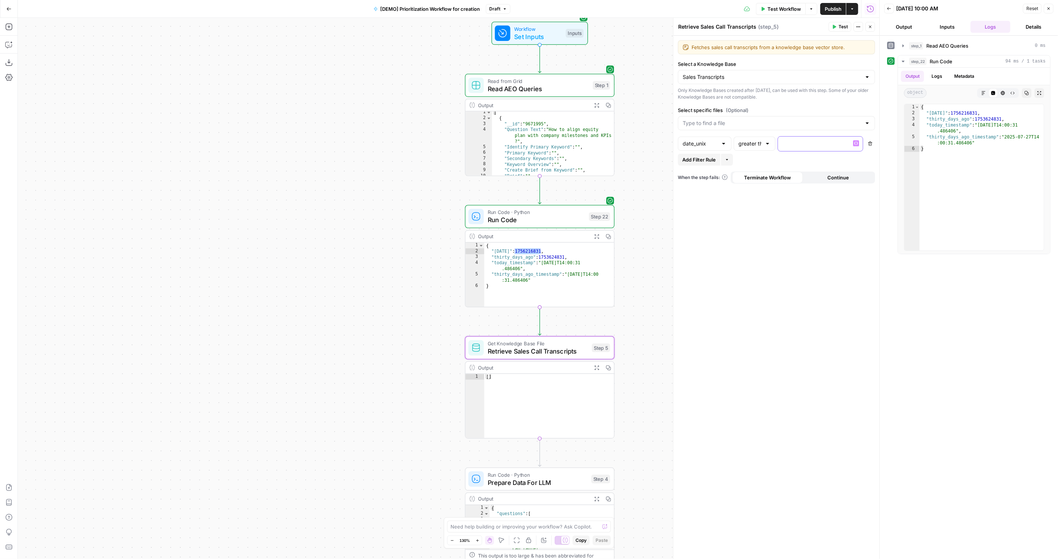
click at [857, 141] on icon "button" at bounding box center [856, 143] width 4 height 4
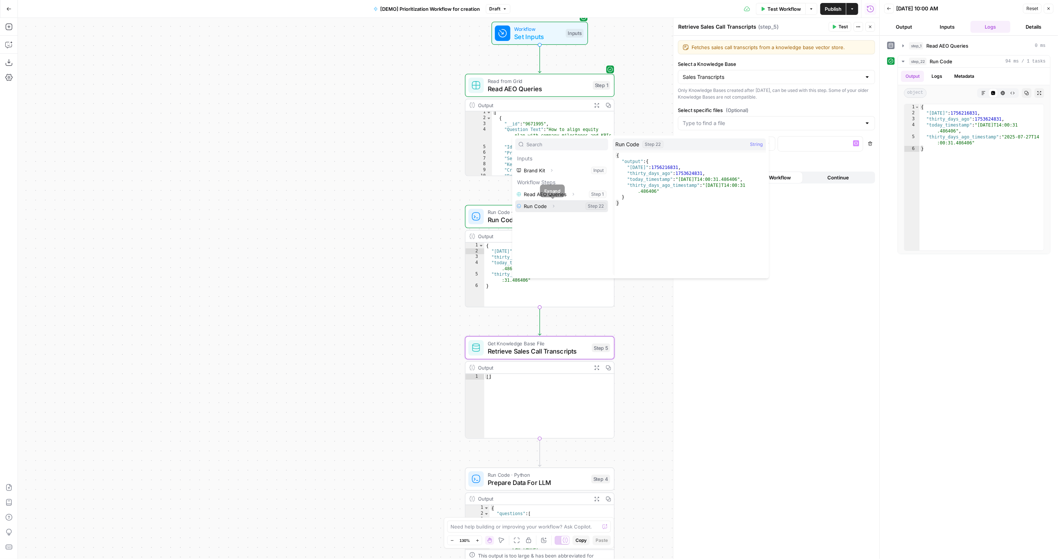
click at [555, 206] on span "Expand" at bounding box center [555, 206] width 0 height 0
click at [548, 218] on button "Expand" at bounding box center [546, 218] width 10 height 10
click at [559, 240] on button "Select variable Thirty_days_ago" at bounding box center [569, 242] width 78 height 12
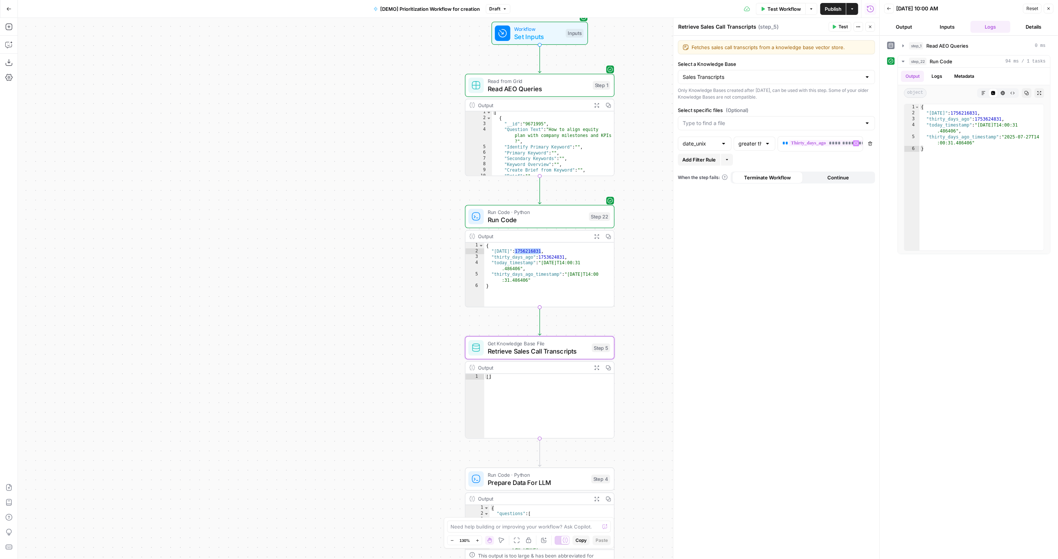
click at [693, 155] on button "Add Filter Rule" at bounding box center [699, 160] width 42 height 12
click at [690, 159] on div "And" at bounding box center [691, 161] width 26 height 14
type input "And"
click at [734, 159] on input "text" at bounding box center [727, 160] width 35 height 7
click at [741, 209] on span "date_unix" at bounding box center [731, 209] width 38 height 7
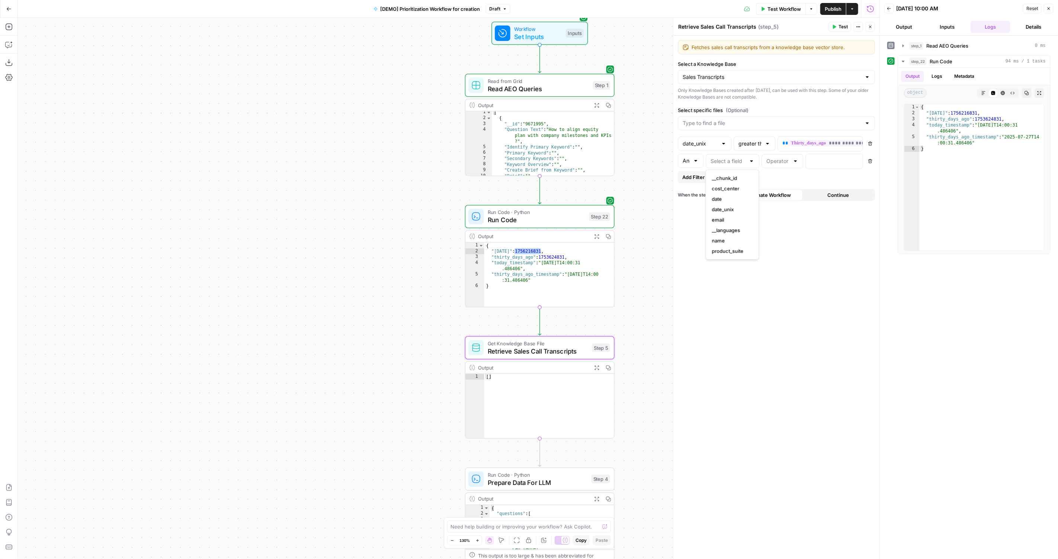
type input "date_unix"
click at [793, 158] on div at bounding box center [795, 160] width 6 height 7
click at [784, 178] on span "less than" at bounding box center [781, 177] width 26 height 7
type input "less than"
click at [823, 161] on p at bounding box center [828, 160] width 36 height 7
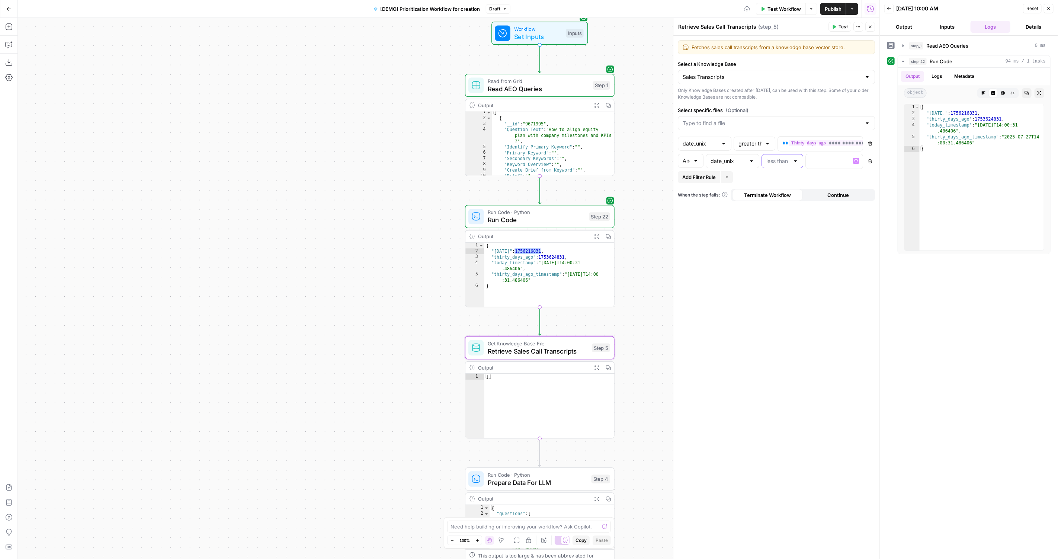
click at [784, 158] on input "text" at bounding box center [777, 160] width 23 height 7
type input "less than"
click at [827, 168] on div "And date_unix less than Delete" at bounding box center [776, 162] width 197 height 17
click at [840, 163] on div at bounding box center [827, 161] width 45 height 15
click at [852, 159] on div "“/” to reference Variables Menu" at bounding box center [833, 161] width 57 height 15
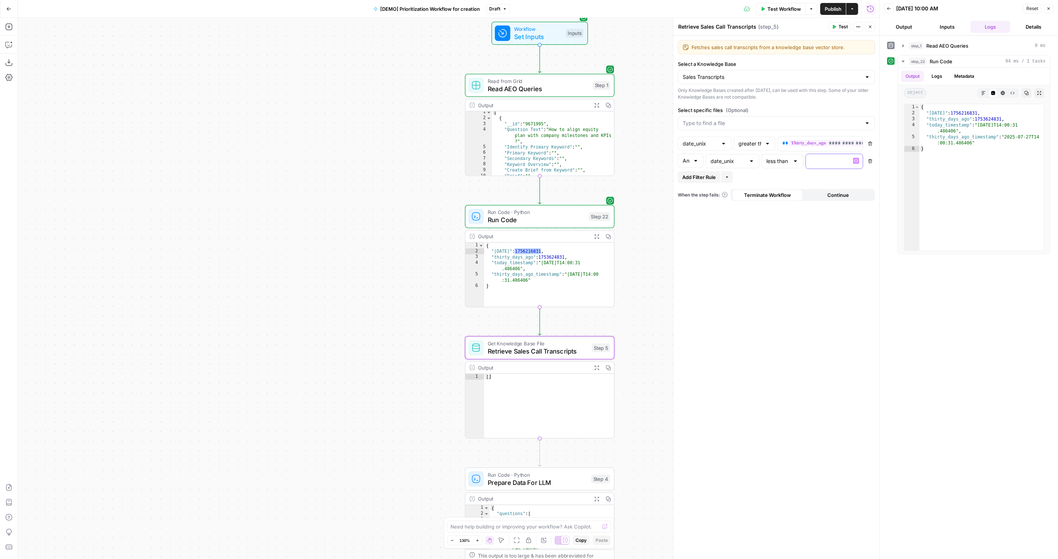
click at [858, 162] on button "Variables Menu" at bounding box center [856, 161] width 6 height 6
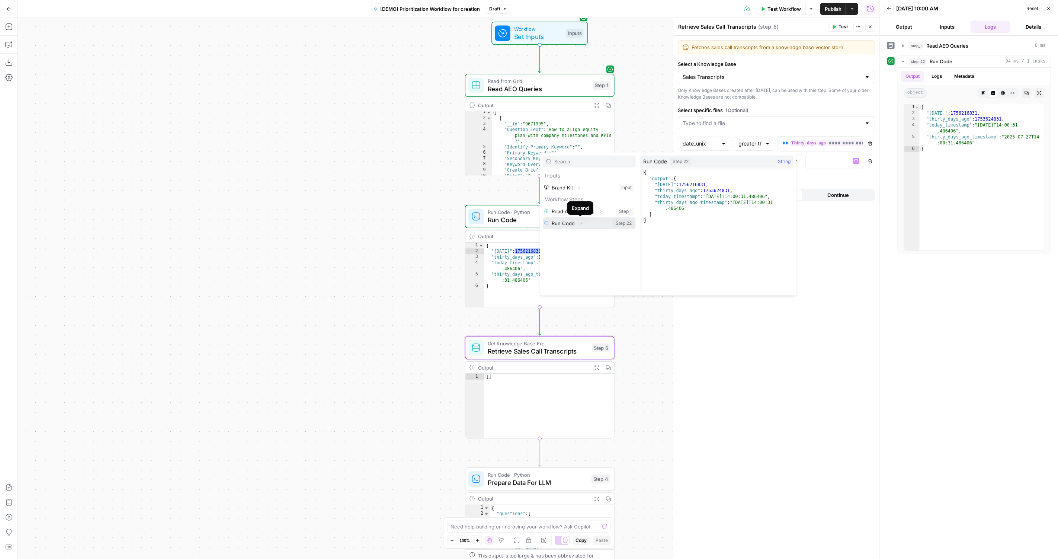
click at [584, 219] on button "Expand" at bounding box center [581, 223] width 10 height 10
click at [573, 234] on icon "button" at bounding box center [573, 235] width 4 height 4
click at [583, 249] on button "Select variable Today" at bounding box center [596, 247] width 78 height 12
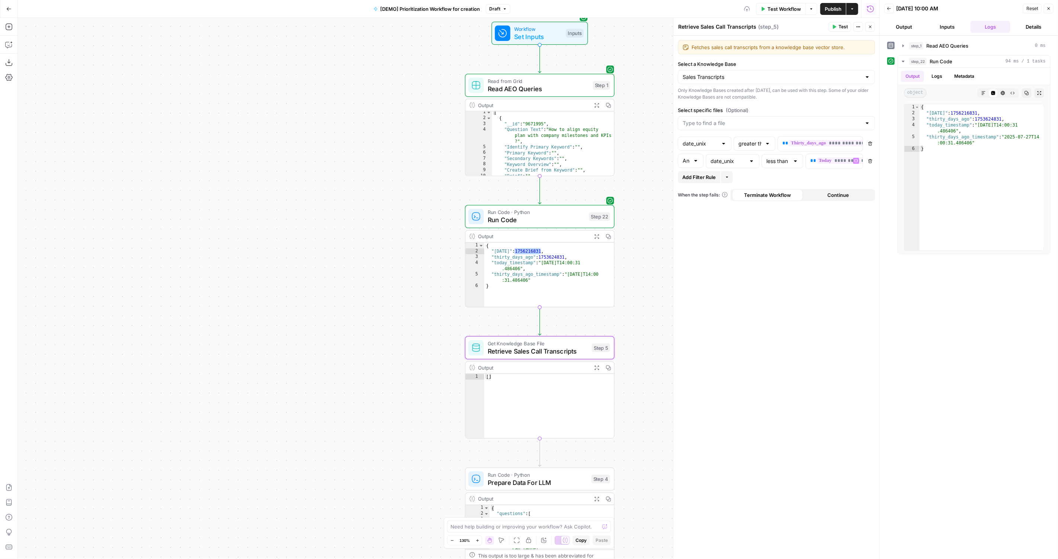
click at [847, 280] on div "**********" at bounding box center [776, 297] width 206 height 523
click at [829, 5] on span "Publish" at bounding box center [832, 8] width 17 height 7
click at [781, 293] on div "**********" at bounding box center [776, 297] width 206 height 523
click at [836, 28] on icon "button" at bounding box center [833, 27] width 4 height 4
click at [839, 26] on button "Test" at bounding box center [839, 27] width 23 height 10
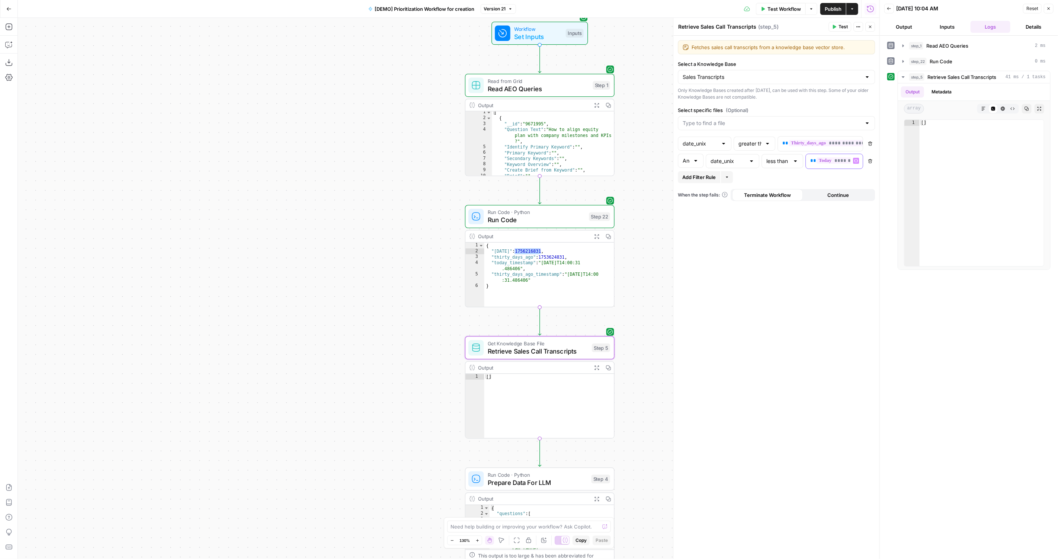
click at [809, 160] on div "**********" at bounding box center [827, 161] width 45 height 15
click at [814, 163] on p "**********" at bounding box center [828, 160] width 36 height 7
click at [598, 249] on div "{ "today" : 1756216831 , "thirty_days_ago" : 1753624831 , "today_timestamp" : "…" at bounding box center [549, 280] width 130 height 76
click at [505, 227] on div "Run Code · Python Run Code Step 22 Copy step Delete step Add Note Test" at bounding box center [539, 216] width 149 height 23
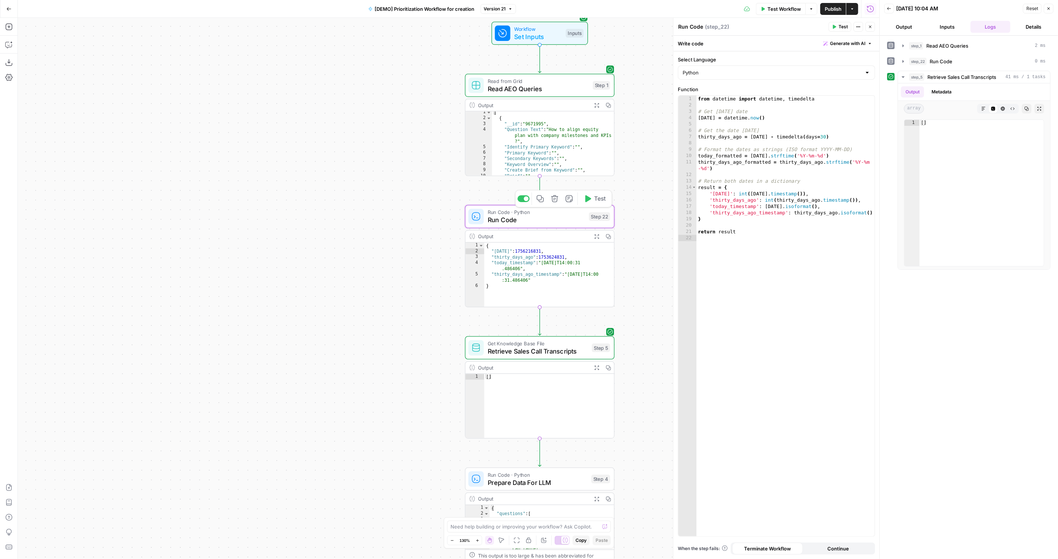
click at [746, 195] on div "from datetime import datetime , timedelta # Get today's date today = datetime .…" at bounding box center [785, 323] width 178 height 454
type textarea "**********"
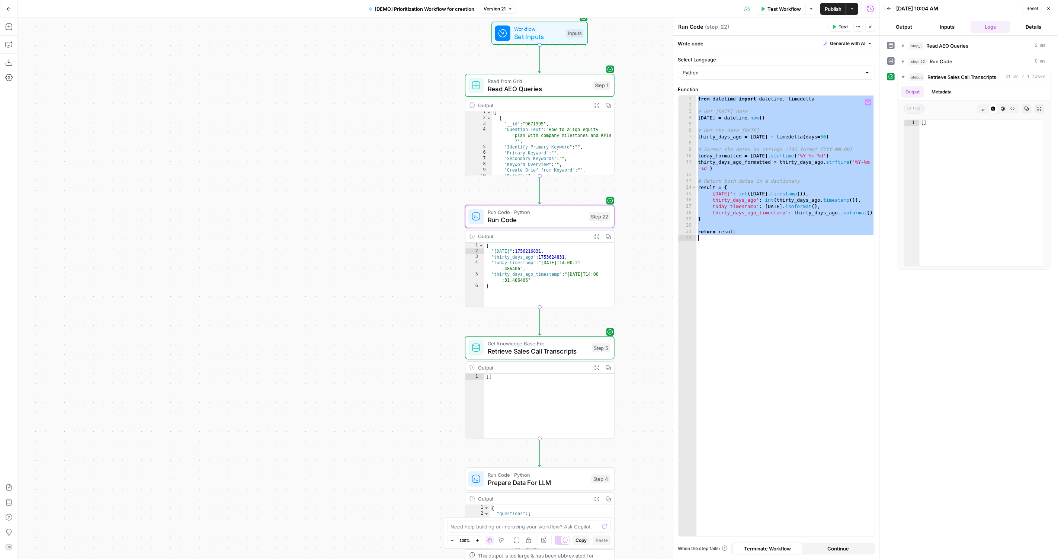
paste textarea
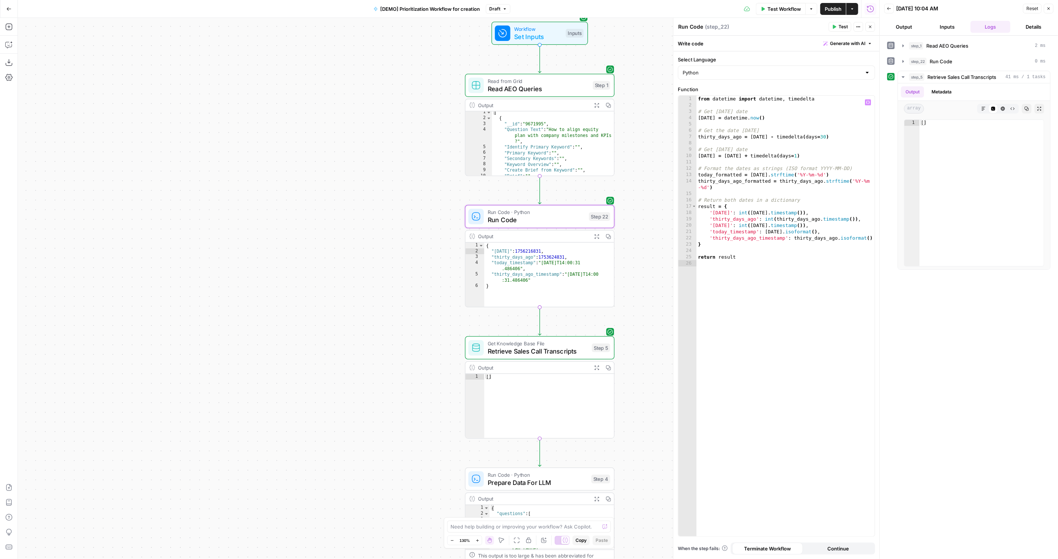
click at [838, 26] on button "Test" at bounding box center [839, 27] width 23 height 10
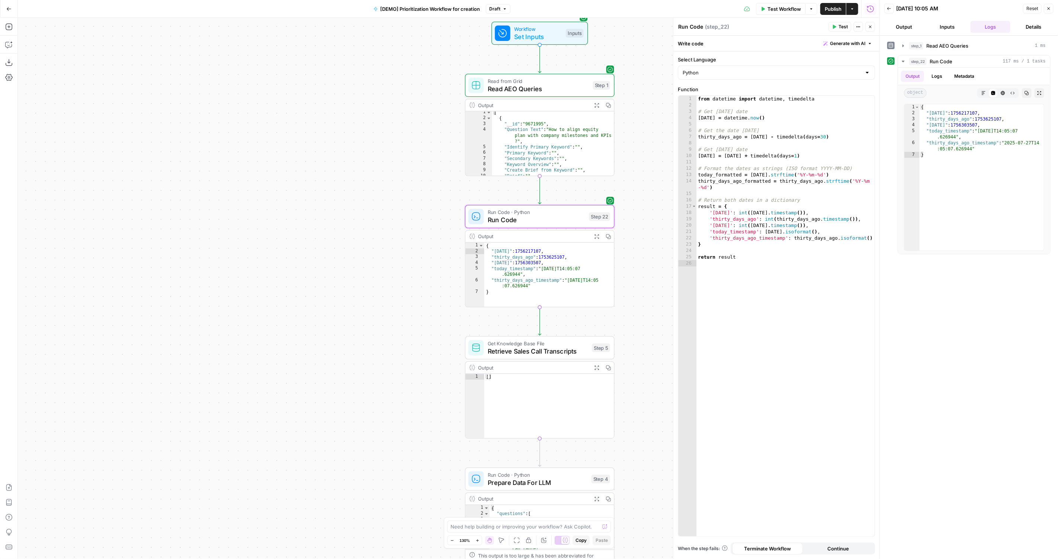
click at [526, 349] on span "Retrieve Sales Call Transcripts" at bounding box center [538, 351] width 100 height 10
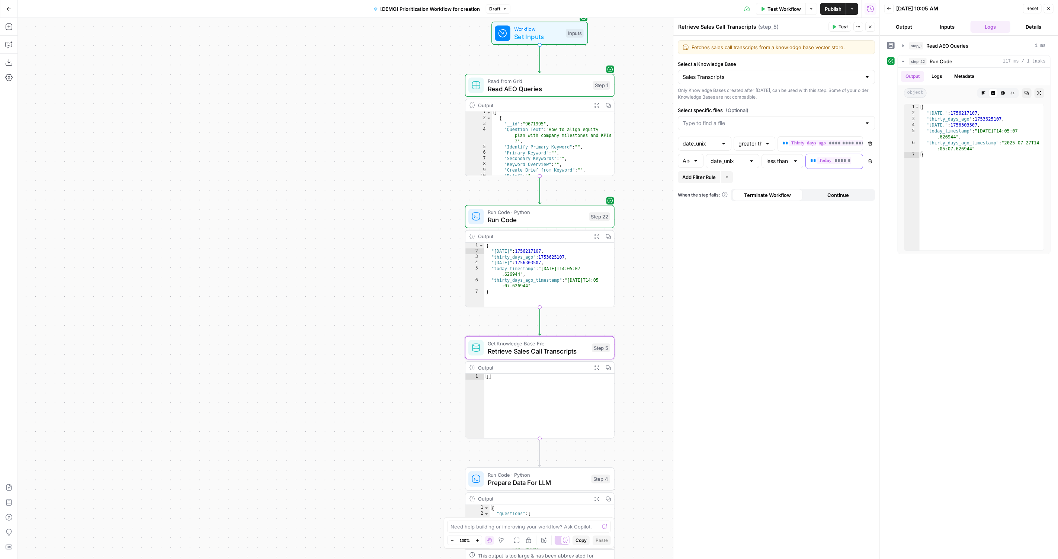
click at [823, 158] on span "**********" at bounding box center [853, 160] width 75 height 6
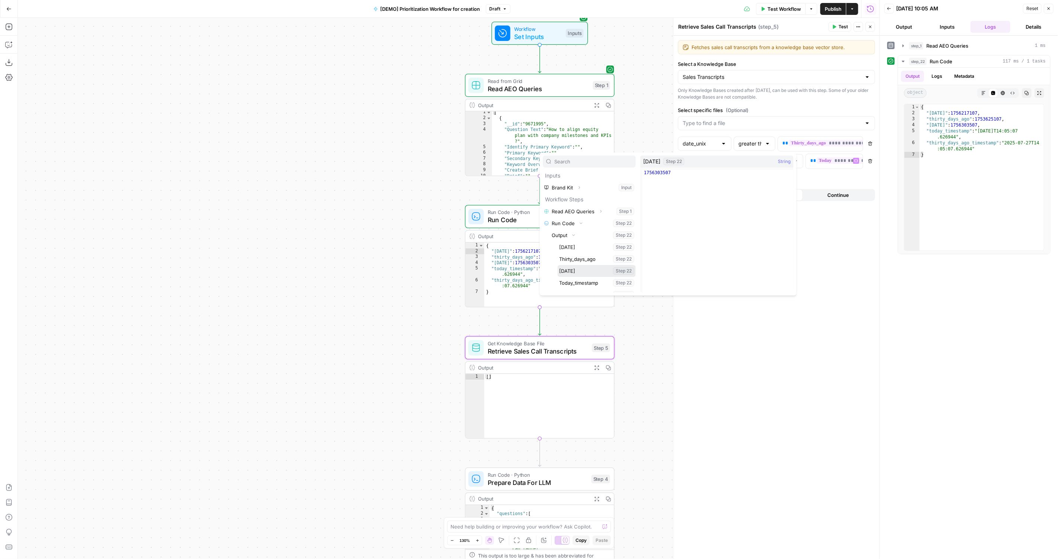
click at [595, 271] on button "Select variable Tomorrow" at bounding box center [596, 271] width 78 height 12
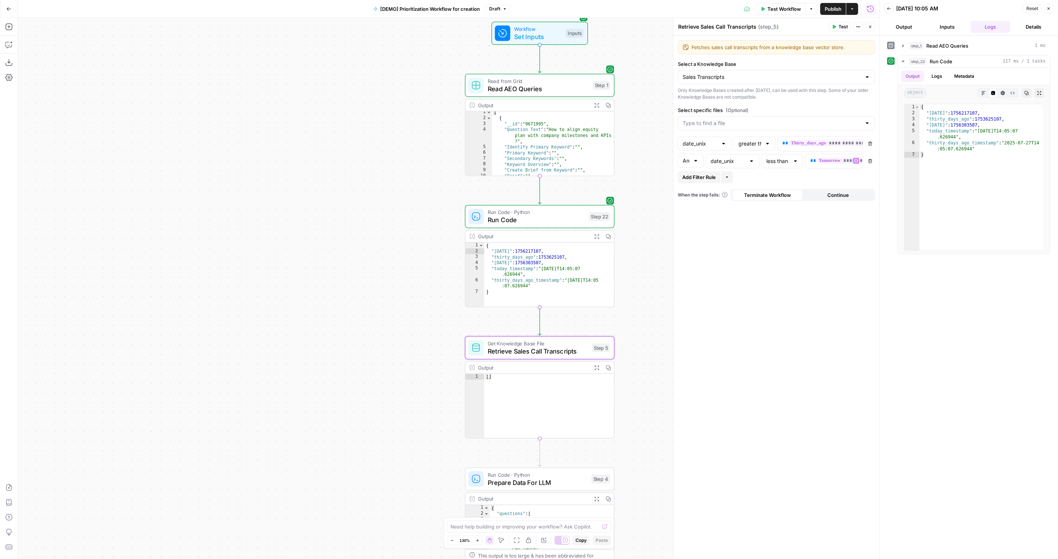
click at [836, 26] on icon "button" at bounding box center [834, 27] width 3 height 4
click at [692, 155] on div "And" at bounding box center [691, 161] width 26 height 14
type input "And"
click at [780, 247] on div "**********" at bounding box center [776, 297] width 206 height 523
click at [949, 91] on button "Metadata" at bounding box center [941, 91] width 29 height 11
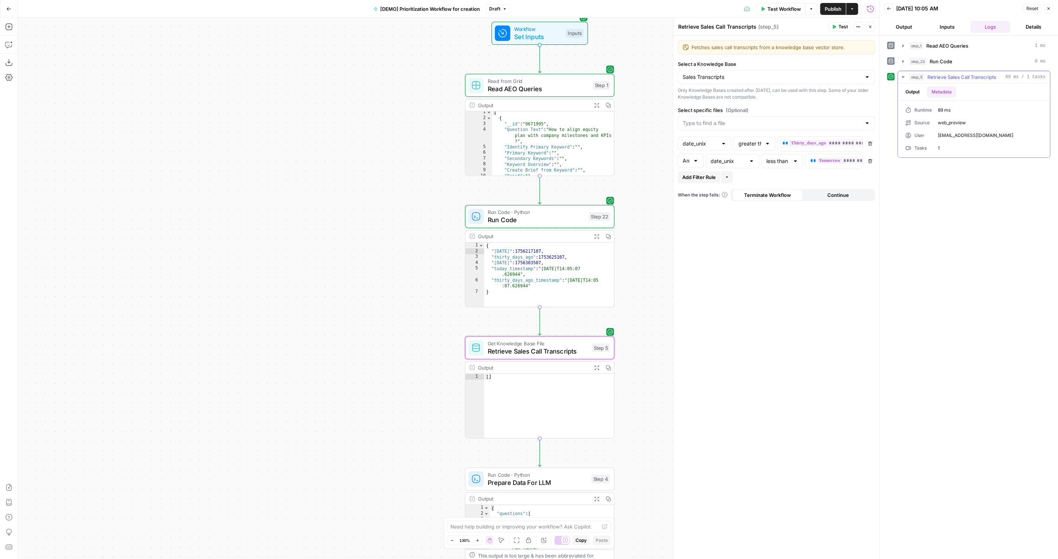
click at [914, 93] on button "Output" at bounding box center [912, 91] width 23 height 11
click at [805, 119] on input "Select specific files (Optional)" at bounding box center [771, 122] width 178 height 7
drag, startPoint x: 844, startPoint y: 98, endPoint x: 826, endPoint y: 91, distance: 19.3
click at [844, 97] on div "Only Knowledge Bases created after [DATE], can be used with this step. Some of …" at bounding box center [776, 93] width 197 height 13
click at [527, 249] on div "{ "today" : 1756217107 , "thirty_days_ago" : 1753625107 , "tomorrow" : 17563035…" at bounding box center [549, 280] width 130 height 76
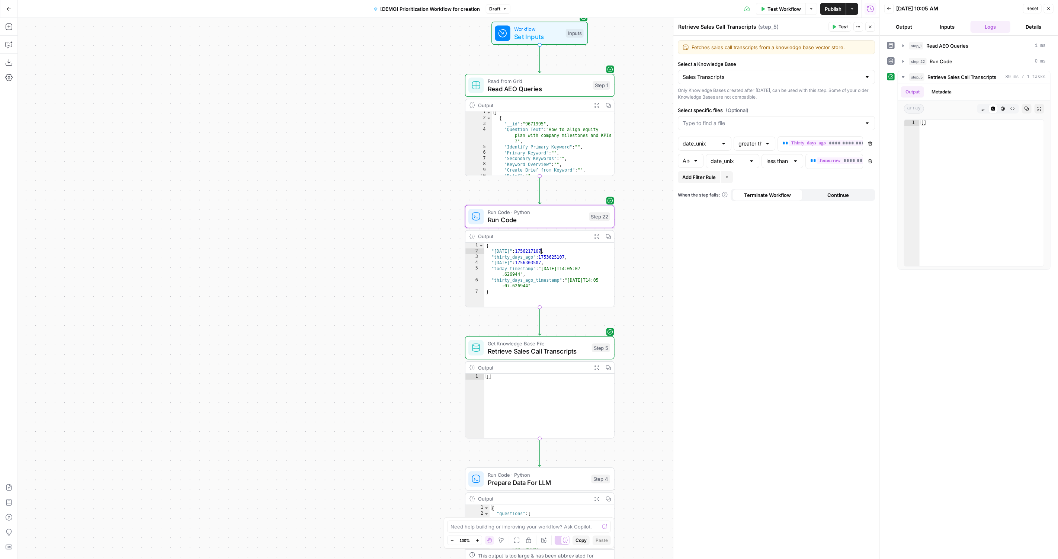
click at [527, 249] on div "{ "today" : 1756217107 , "thirty_days_ago" : 1753625107 , "tomorrow" : 17563035…" at bounding box center [549, 280] width 130 height 76
click at [554, 253] on div "{ "today" : 1756217107 , "thirty_days_ago" : 1753625107 , "tomorrow" : 17563035…" at bounding box center [549, 280] width 130 height 76
click at [556, 255] on div "{ "today" : 1756217107 , "thirty_days_ago" : 1753625107 , "tomorrow" : 17563035…" at bounding box center [549, 280] width 130 height 76
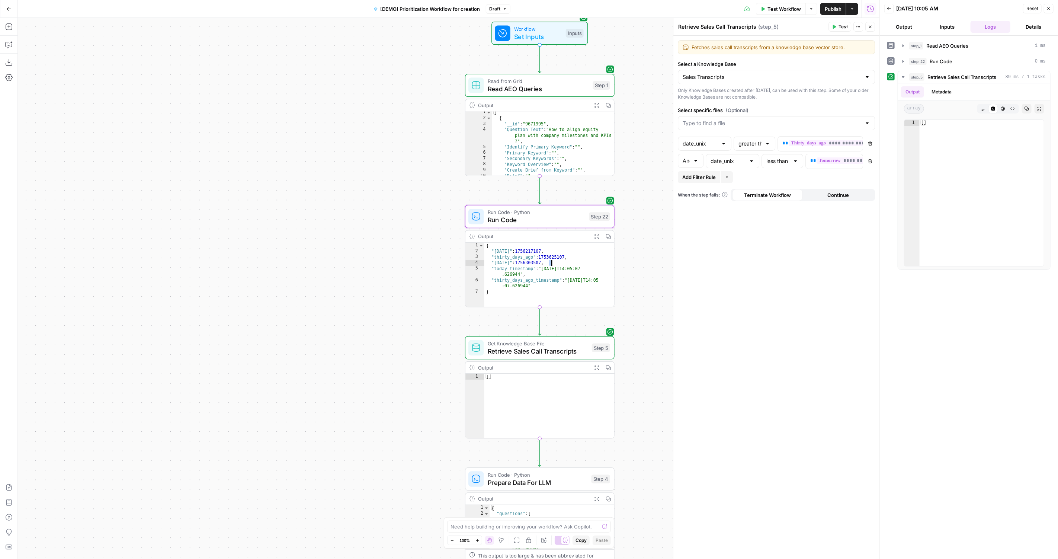
click at [554, 254] on div "{ "today" : 1756217107 , "thirty_days_ago" : 1753625107 , "tomorrow" : 17563035…" at bounding box center [549, 280] width 130 height 76
click at [546, 257] on div "{ "today" : 1756217107 , "thirty_days_ago" : 1753625107 , "tomorrow" : 17563035…" at bounding box center [549, 280] width 130 height 76
click at [548, 253] on div "{ "today" : 1756217107 , "thirty_days_ago" : 1753625107 , "tomorrow" : 17563035…" at bounding box center [549, 280] width 130 height 76
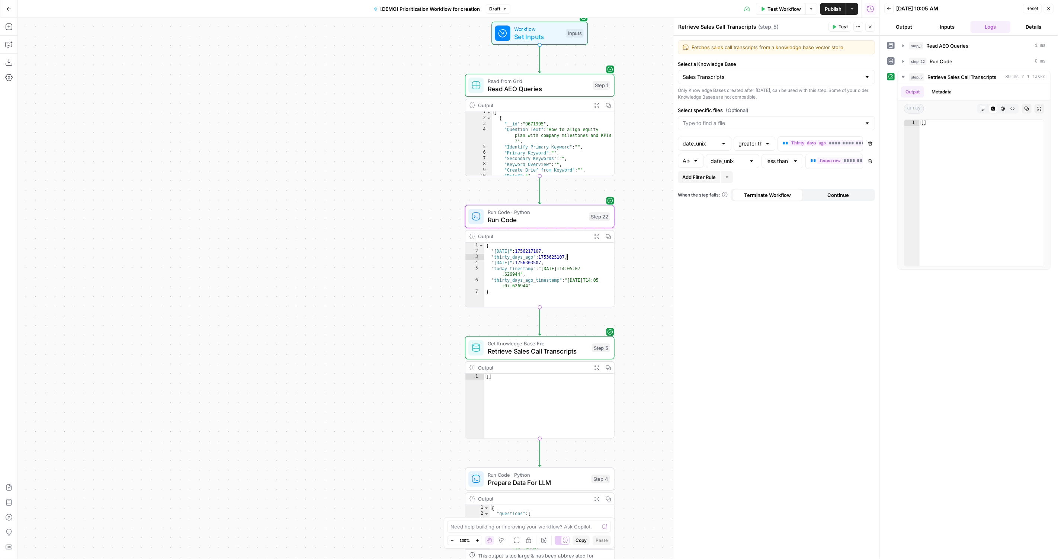
click at [548, 253] on div "{ "today" : 1756217107 , "thirty_days_ago" : 1753625107 , "tomorrow" : 17563035…" at bounding box center [549, 280] width 130 height 76
click at [531, 258] on div "{ "today" : 1756217107 , "thirty_days_ago" : 1753625107 , "tomorrow" : 17563035…" at bounding box center [549, 280] width 130 height 76
click at [532, 263] on div "{ "today" : 1756217107 , "thirty_days_ago" : 1753625107 , "tomorrow" : 17563035…" at bounding box center [549, 280] width 130 height 76
click at [533, 261] on div "{ "today" : 1756217107 , "thirty_days_ago" : 1753625107 , "tomorrow" : 17563035…" at bounding box center [549, 280] width 130 height 76
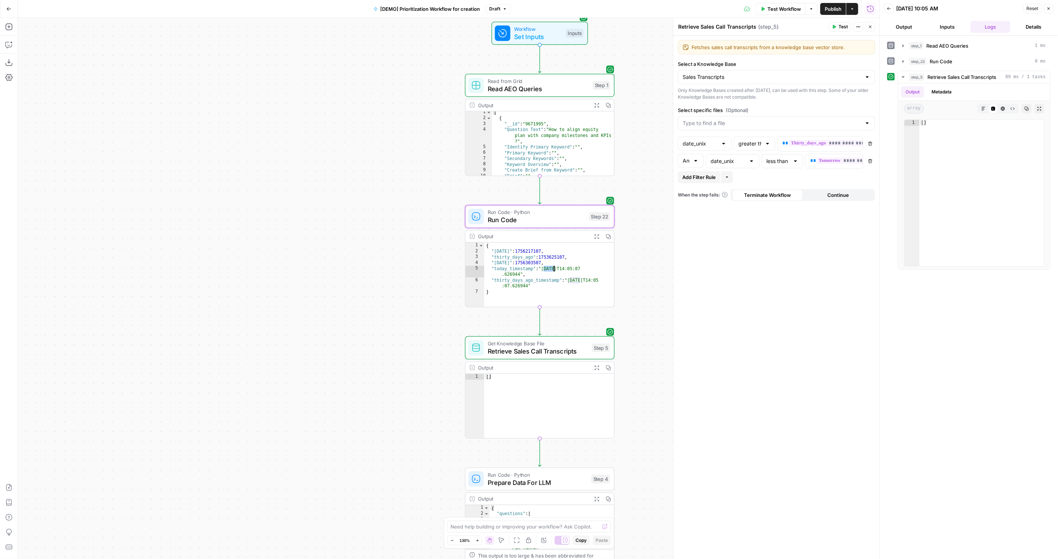
click at [532, 259] on div "{ "today" : 1756217107 , "thirty_days_ago" : 1753625107 , "tomorrow" : 17563035…" at bounding box center [549, 280] width 130 height 76
click at [587, 279] on div "{ "today" : 1756217107 , "thirty_days_ago" : 1753625107 , "tomorrow" : 17563035…" at bounding box center [549, 280] width 130 height 76
type textarea "*"
click at [533, 289] on div "{ "today" : 1756217107 , "thirty_days_ago" : 1753625107 , "tomorrow" : 17563035…" at bounding box center [549, 280] width 130 height 76
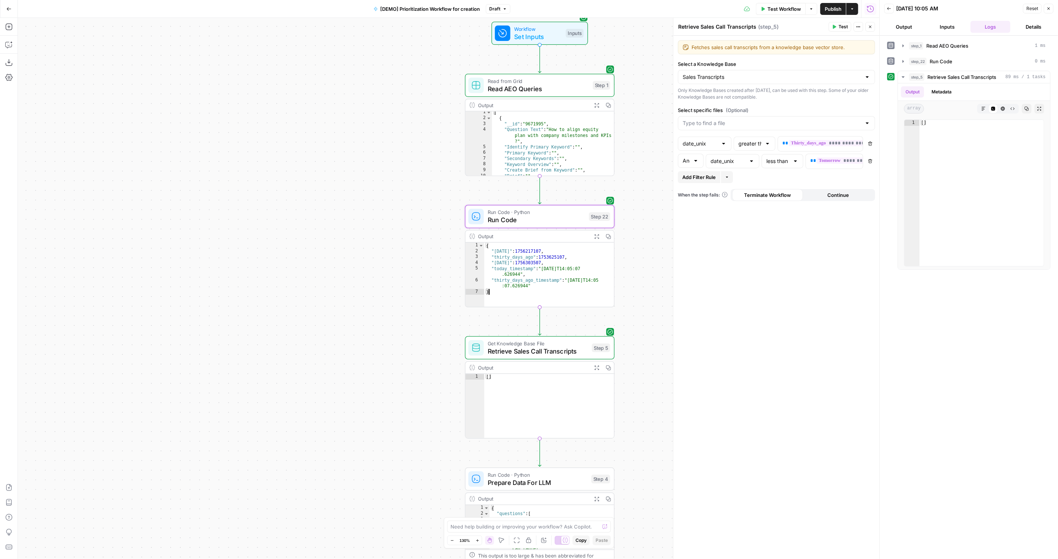
click at [559, 277] on div "{ "today" : 1756217107 , "thirty_days_ago" : 1753625107 , "tomorrow" : 17563035…" at bounding box center [549, 280] width 130 height 76
click at [964, 75] on span "Retrieve Sales Call Transcripts" at bounding box center [961, 76] width 69 height 7
click at [964, 74] on span "Retrieve Sales Call Transcripts" at bounding box center [961, 76] width 69 height 7
click at [839, 25] on span "P" at bounding box center [840, 25] width 5 height 7
click at [872, 159] on icon "button" at bounding box center [870, 161] width 4 height 4
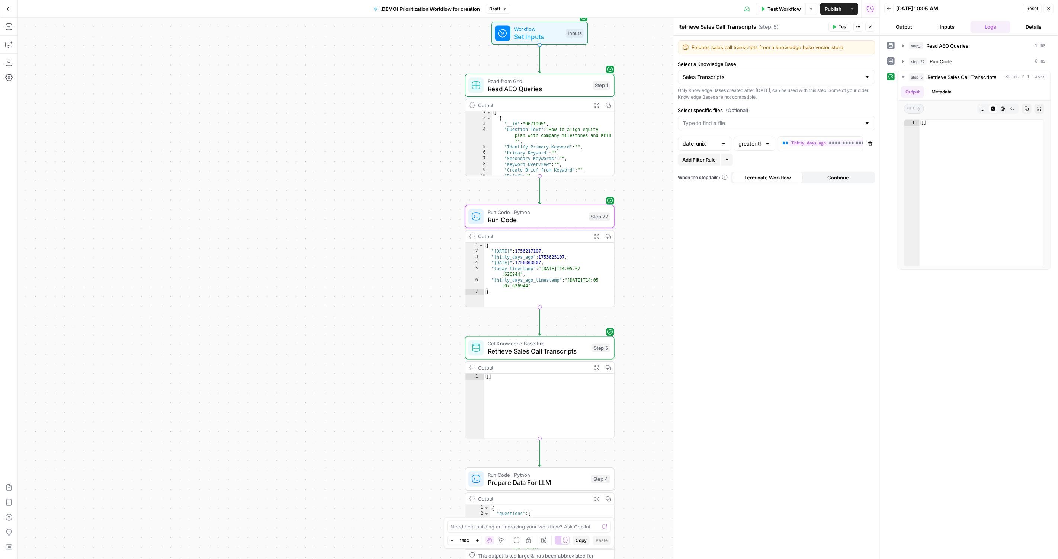
click at [844, 29] on span "Test" at bounding box center [842, 26] width 9 height 7
type textarea "**"
click at [939, 120] on div "[ ]" at bounding box center [981, 199] width 125 height 158
click at [969, 76] on span "Retrieve Sales Call Transcripts" at bounding box center [961, 76] width 69 height 7
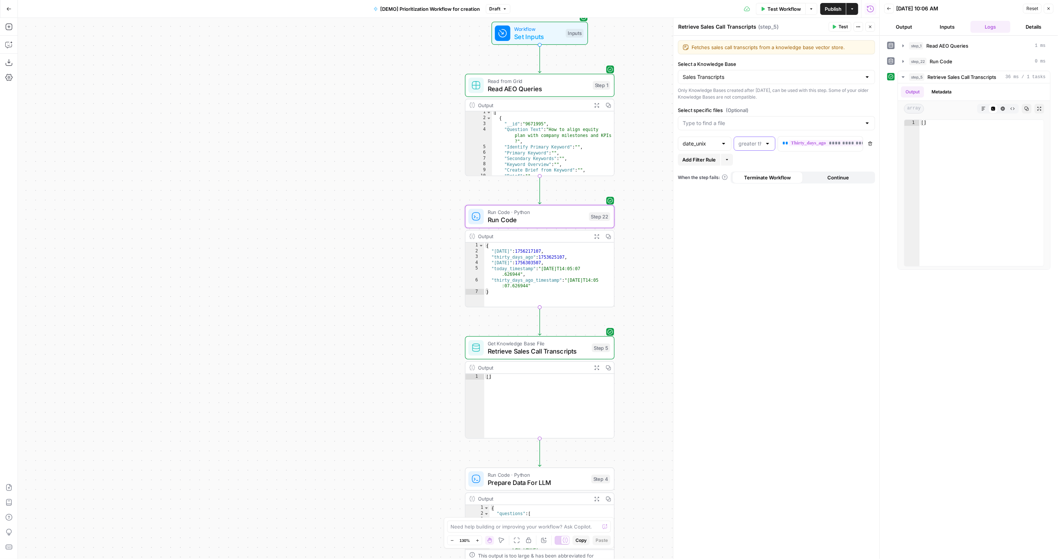
click at [761, 141] on input "text" at bounding box center [749, 143] width 23 height 7
click at [752, 192] on span "greater than or equal to" at bounding box center [753, 192] width 26 height 7
type input "greater than or equal to"
click at [835, 11] on span "Publish" at bounding box center [832, 8] width 17 height 7
click at [837, 26] on button "Test" at bounding box center [839, 27] width 23 height 10
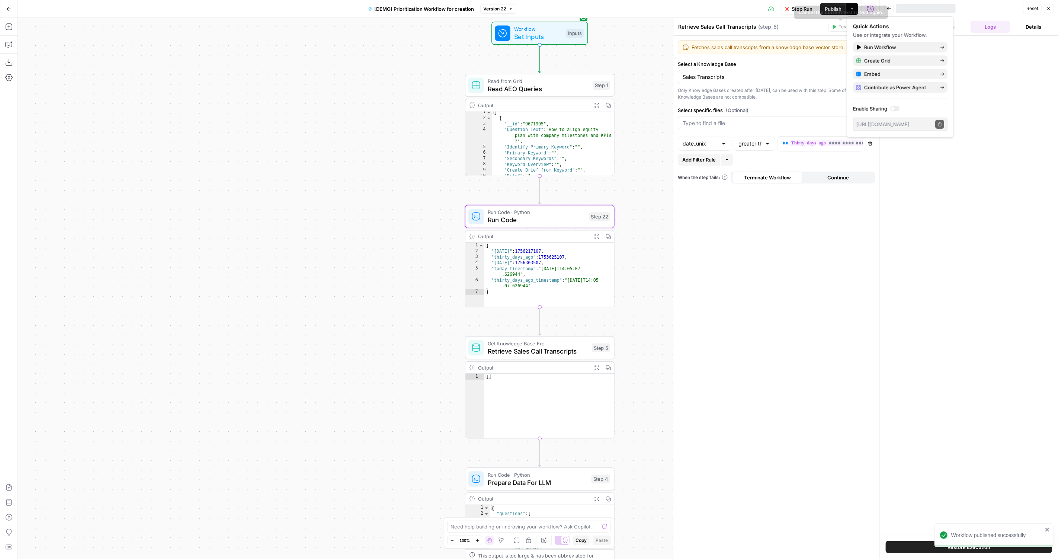
click at [739, 295] on div "**********" at bounding box center [776, 297] width 206 height 523
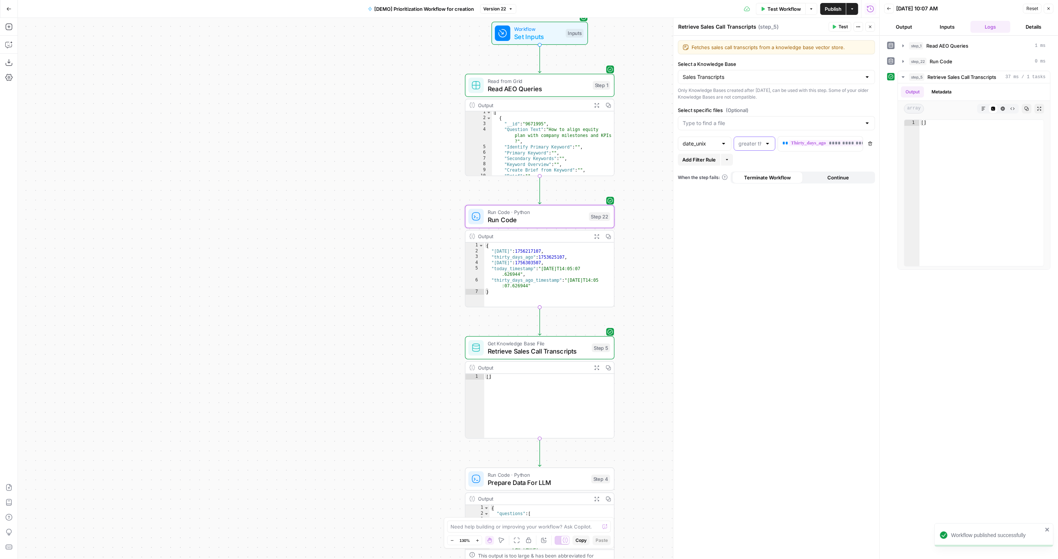
click at [761, 142] on input "text" at bounding box center [749, 143] width 23 height 7
click at [745, 171] on span "greater than" at bounding box center [753, 171] width 26 height 7
type input "greater than"
click at [808, 140] on span "**********" at bounding box center [850, 143] width 124 height 6
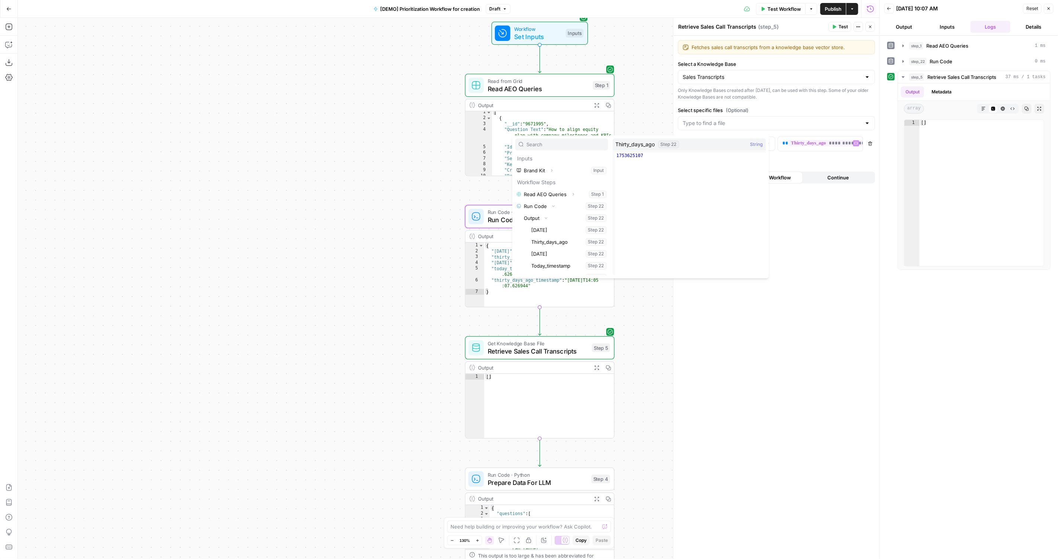
type textarea "**********"
click at [633, 156] on div "1753625107" at bounding box center [690, 219] width 151 height 135
click at [801, 202] on div "**********" at bounding box center [776, 297] width 206 height 523
click at [703, 141] on input "text" at bounding box center [699, 143] width 35 height 7
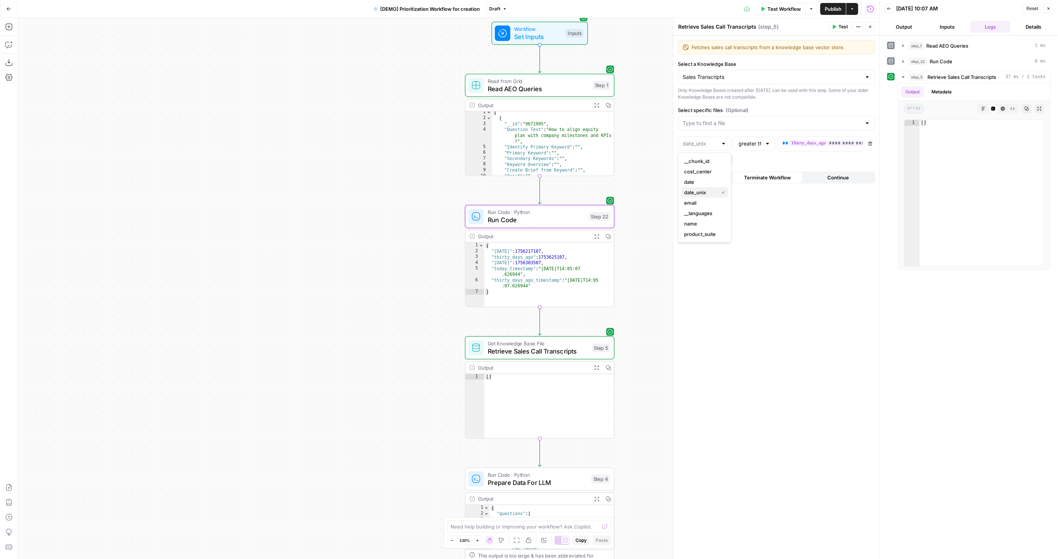
click at [711, 193] on span "date_unix" at bounding box center [699, 192] width 31 height 7
type input "date_unix"
type textarea "**********"
click at [535, 261] on div "{ "today" : 1756217107 , "thirty_days_ago" : 1753625107 , "tomorrow" : 17563035…" at bounding box center [549, 280] width 130 height 76
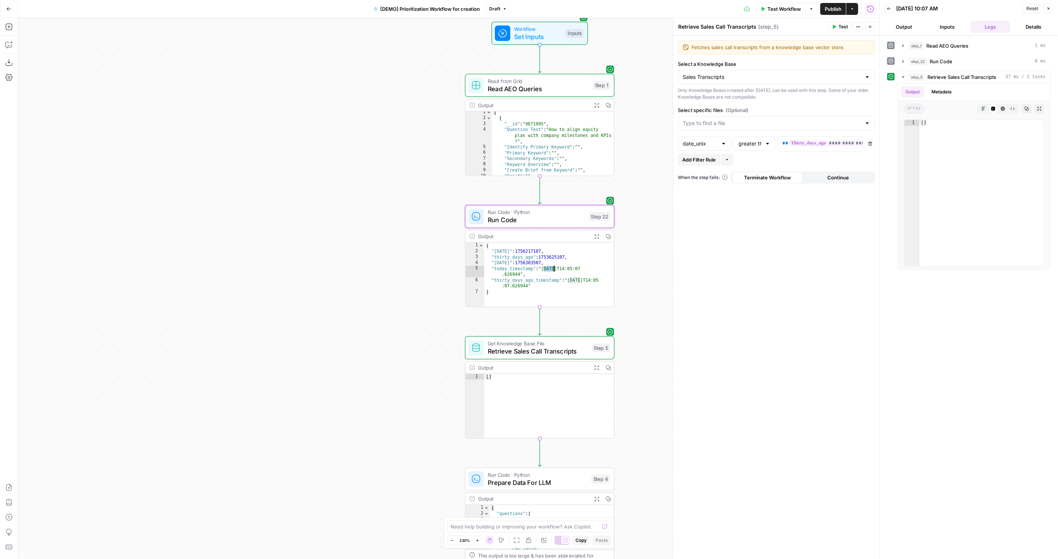
click at [694, 245] on div "**********" at bounding box center [776, 297] width 206 height 523
click at [725, 155] on button "More" at bounding box center [727, 160] width 12 height 12
click at [800, 162] on div "Add Filter Rule More" at bounding box center [776, 160] width 197 height 12
click at [871, 139] on button "Delete" at bounding box center [870, 144] width 10 height 10
click at [839, 30] on button "Test" at bounding box center [839, 27] width 23 height 10
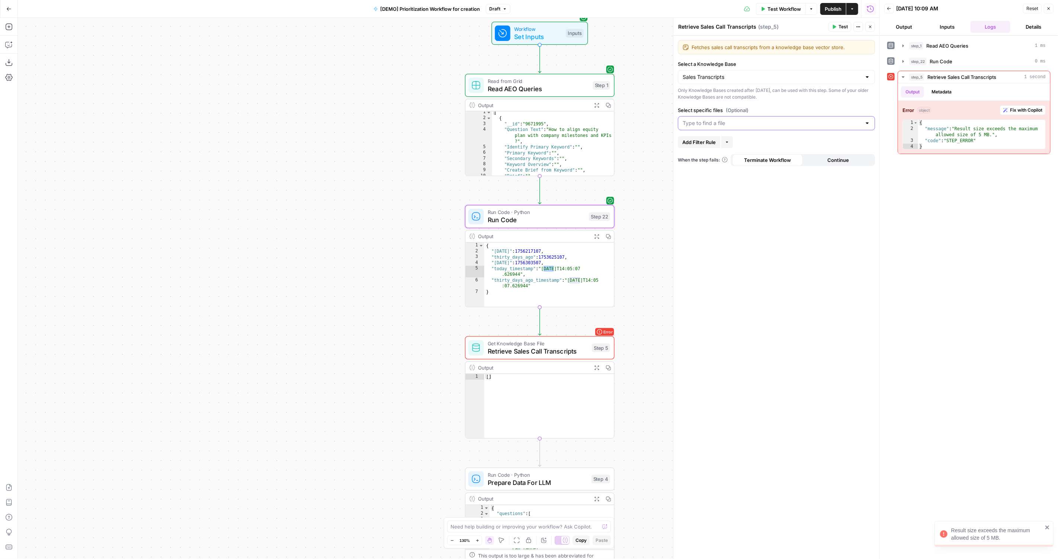
click at [731, 121] on input "Select specific files (Optional)" at bounding box center [771, 122] width 178 height 7
click at [798, 92] on div "Only Knowledge Bases created after [DATE], can be used with this step. Some of …" at bounding box center [776, 93] width 197 height 13
click at [703, 147] on div "Fetches sales call transcripts from a knowledge base vector store. Fetches sale…" at bounding box center [776, 297] width 206 height 523
click at [710, 142] on span "Add Filter Rule" at bounding box center [698, 141] width 33 height 7
click at [710, 142] on input "text" at bounding box center [699, 143] width 35 height 7
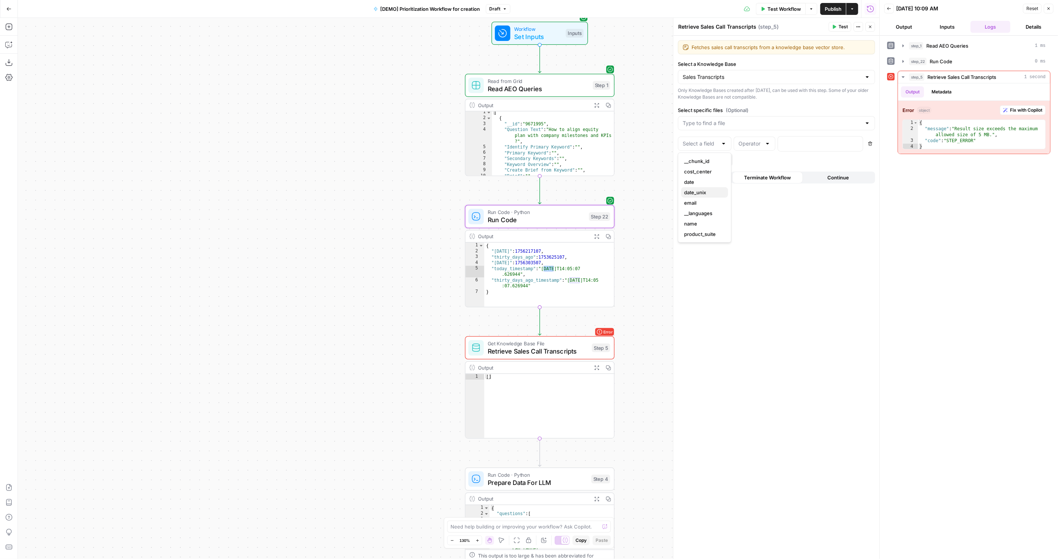
click at [703, 194] on span "date_unix" at bounding box center [703, 192] width 38 height 7
type input "date_unix"
click at [763, 144] on div at bounding box center [754, 143] width 42 height 14
click at [749, 159] on span "less than" at bounding box center [753, 160] width 26 height 7
type input "less than"
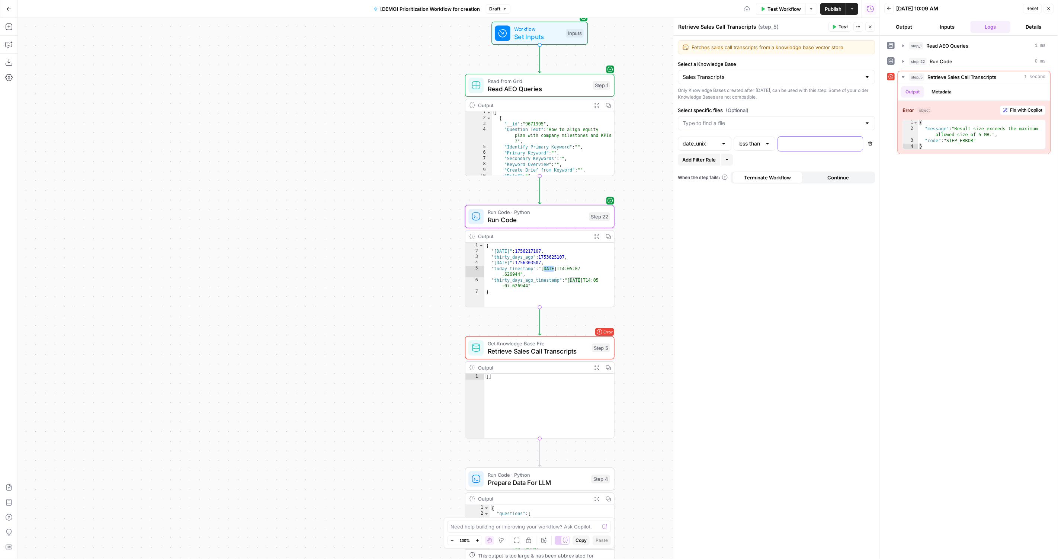
click at [799, 146] on div at bounding box center [814, 143] width 73 height 15
click at [860, 147] on div "“/” to reference Variables Menu" at bounding box center [820, 143] width 85 height 15
click at [857, 144] on div "“/” to reference Variables Menu" at bounding box center [856, 143] width 6 height 6
click at [856, 144] on button "Variables Menu" at bounding box center [856, 143] width 6 height 6
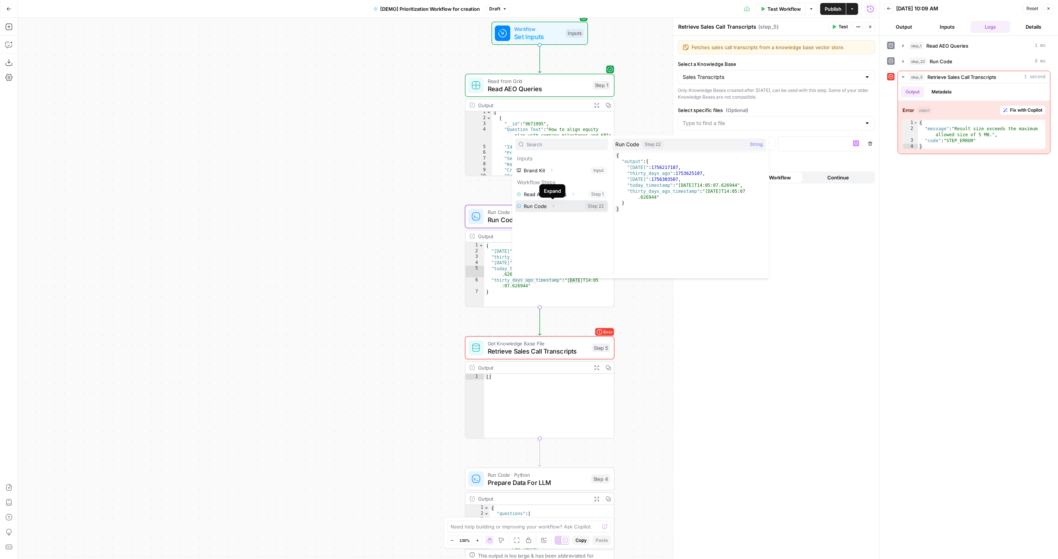
click at [553, 207] on icon "button" at bounding box center [553, 206] width 4 height 4
click at [547, 216] on icon "button" at bounding box center [546, 218] width 4 height 4
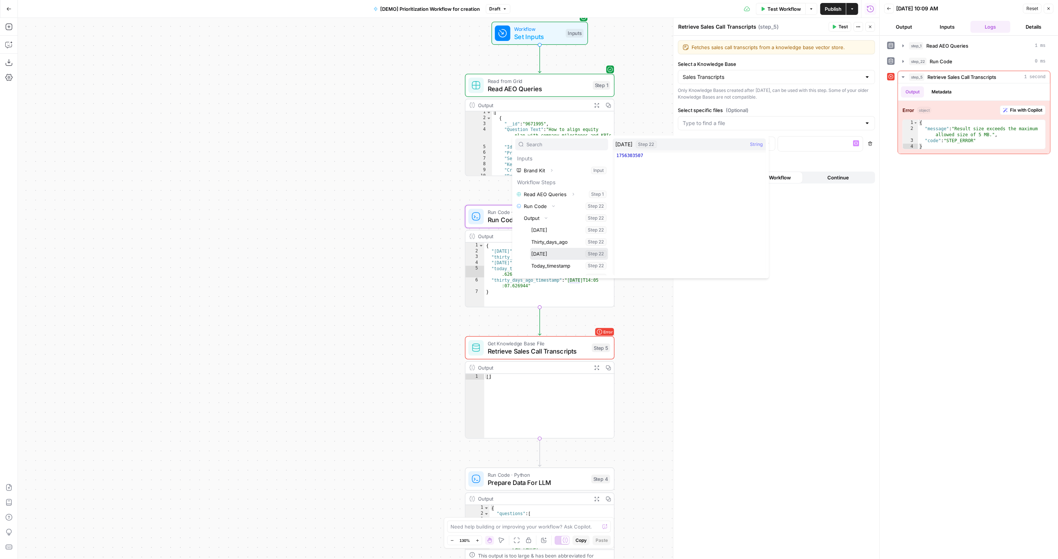
click at [569, 252] on button "Select variable Tomorrow" at bounding box center [569, 254] width 78 height 12
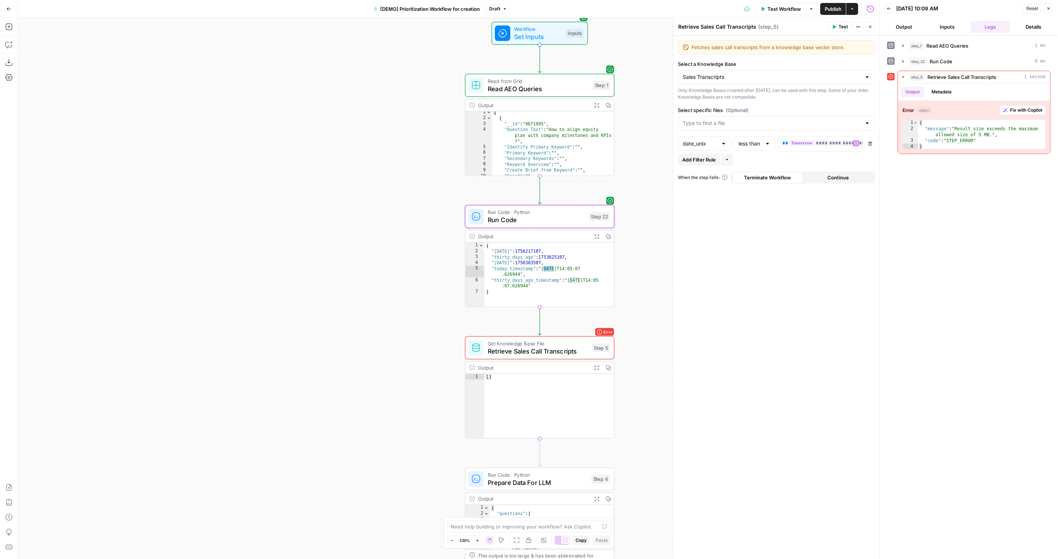
click at [836, 26] on icon "button" at bounding box center [834, 27] width 3 height 4
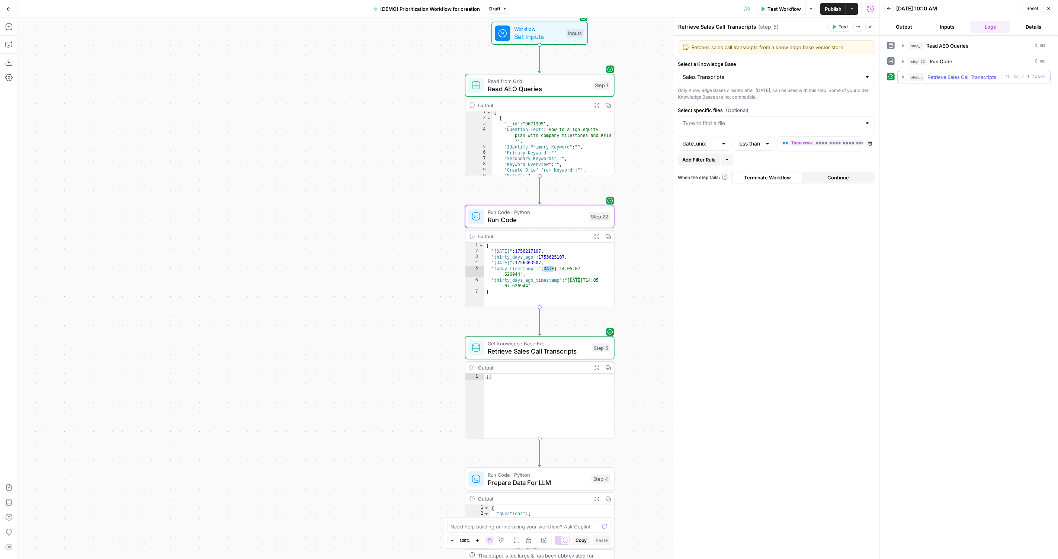
click at [900, 77] on icon "button" at bounding box center [903, 77] width 6 height 6
click at [940, 24] on button "Inputs" at bounding box center [947, 27] width 40 height 12
click at [888, 44] on label "Brand Kit" at bounding box center [968, 42] width 163 height 7
click at [902, 23] on button "Output" at bounding box center [904, 27] width 40 height 12
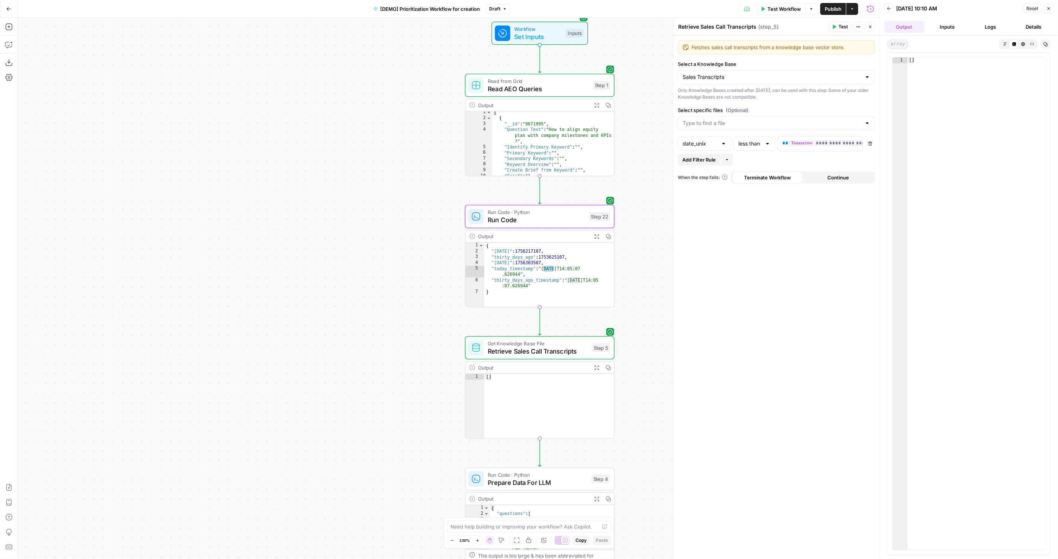
click at [718, 141] on div "date_unix" at bounding box center [705, 143] width 54 height 14
type input "date_unix"
click at [761, 144] on input "text" at bounding box center [749, 143] width 23 height 7
type input "less than"
click at [848, 312] on div "**********" at bounding box center [776, 297] width 206 height 523
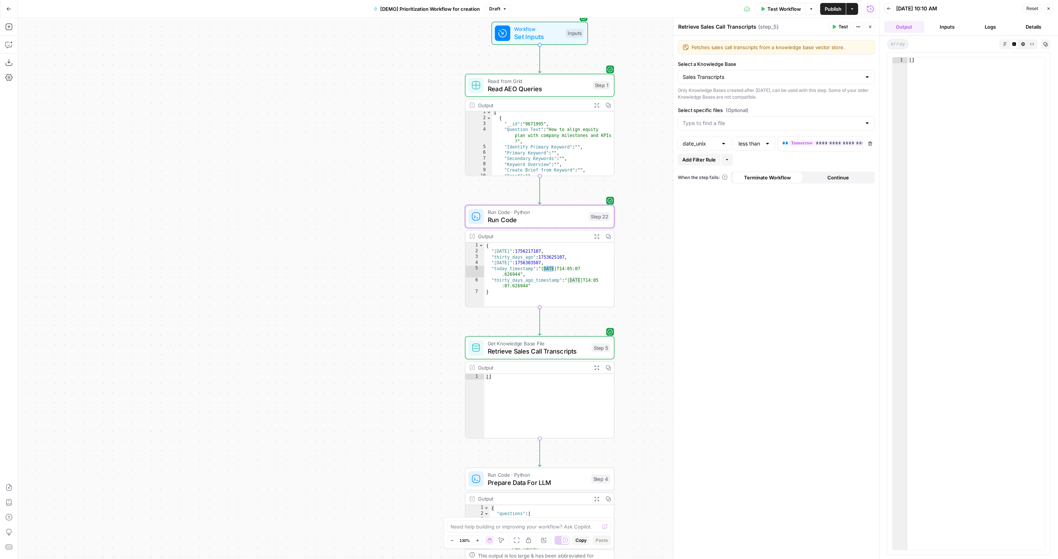
click at [837, 30] on button "Test" at bounding box center [839, 27] width 23 height 10
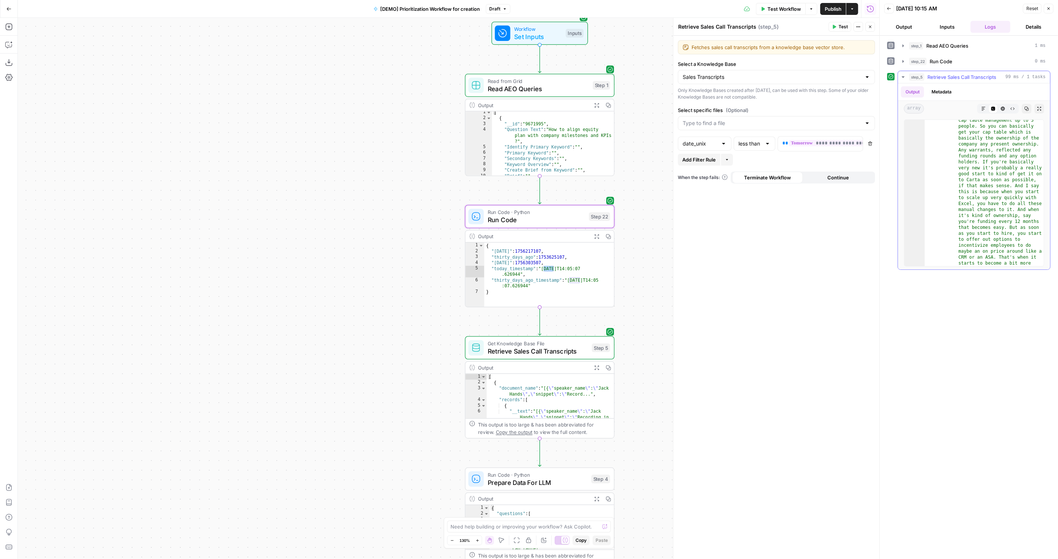
scroll to position [12038, 0]
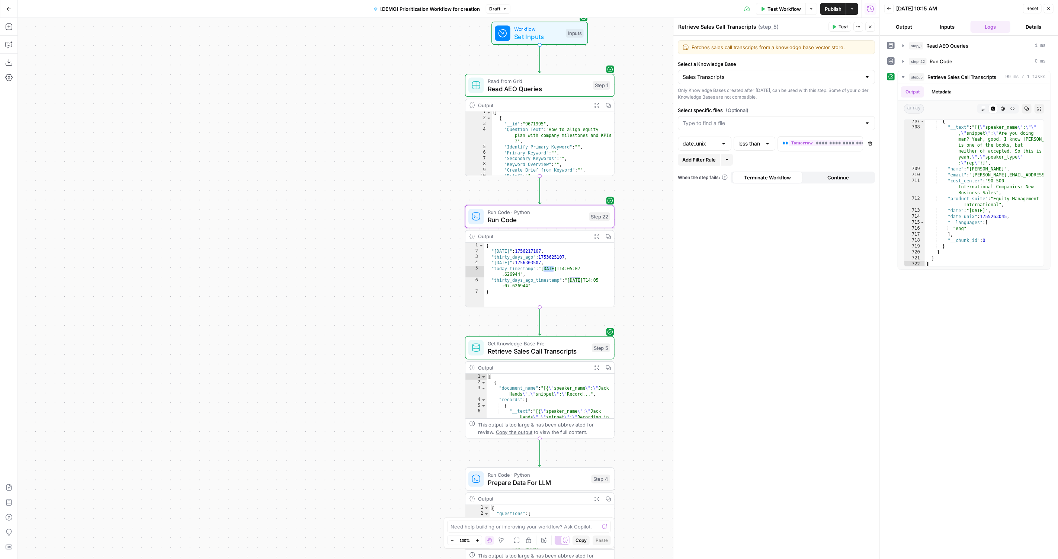
click at [827, 10] on span "Publish" at bounding box center [832, 8] width 17 height 7
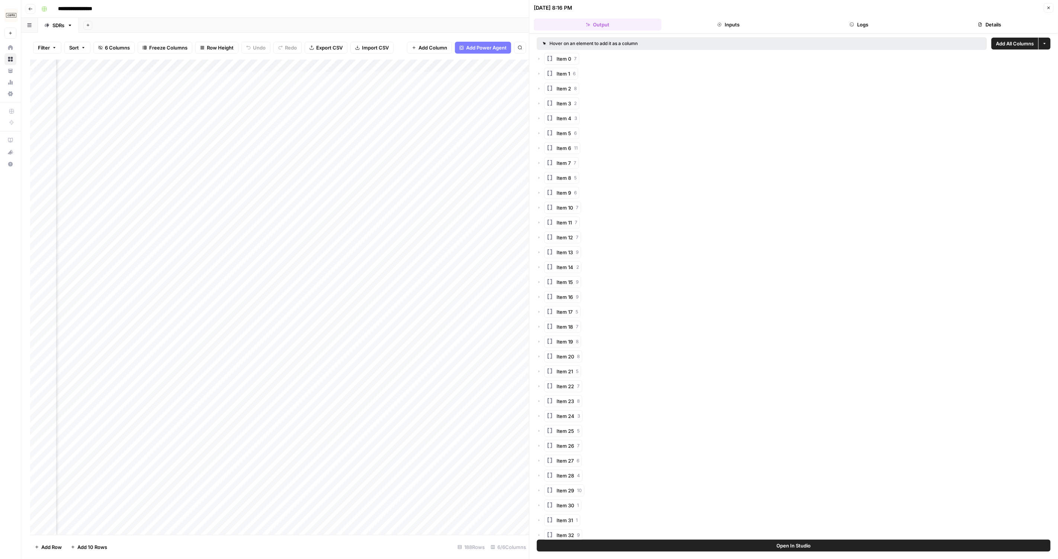
scroll to position [0, 165]
click at [412, 78] on div "Add Column" at bounding box center [279, 296] width 499 height 475
click at [475, 90] on div "Add Column" at bounding box center [279, 296] width 499 height 475
click at [483, 89] on div "Add Column" at bounding box center [279, 296] width 499 height 475
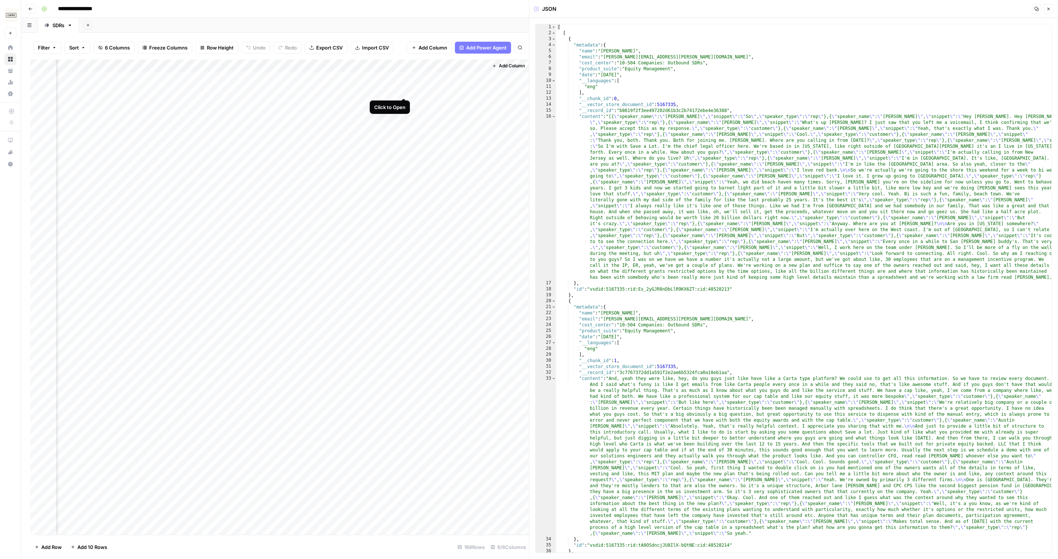
click at [402, 91] on div "Add Column" at bounding box center [279, 296] width 499 height 475
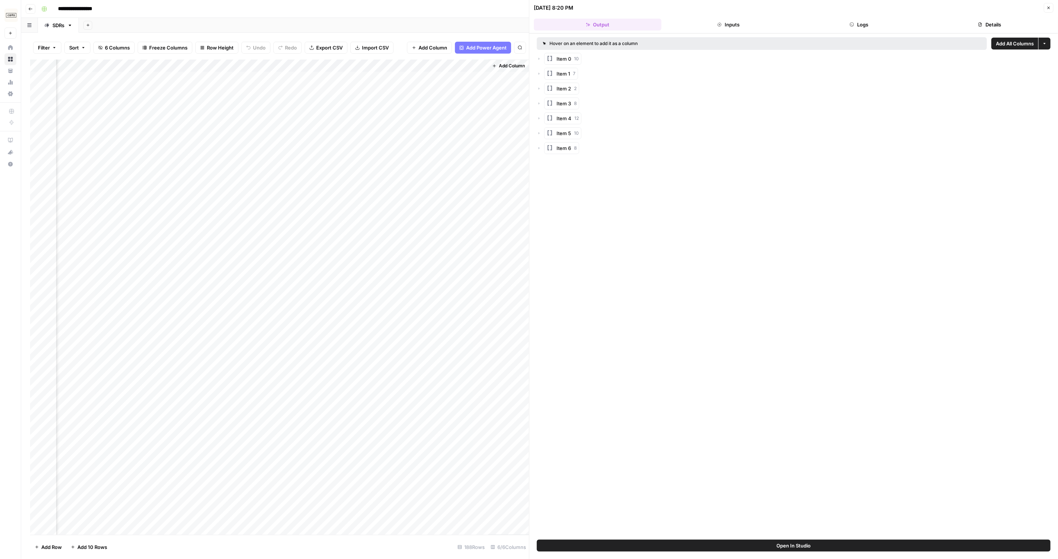
click at [860, 37] on div "Hover on an element to add it as a column" at bounding box center [762, 43] width 450 height 13
click at [874, 6] on div "[DATE] 8:20 PM" at bounding box center [788, 7] width 508 height 7
click at [832, 28] on button "Logs" at bounding box center [859, 25] width 128 height 12
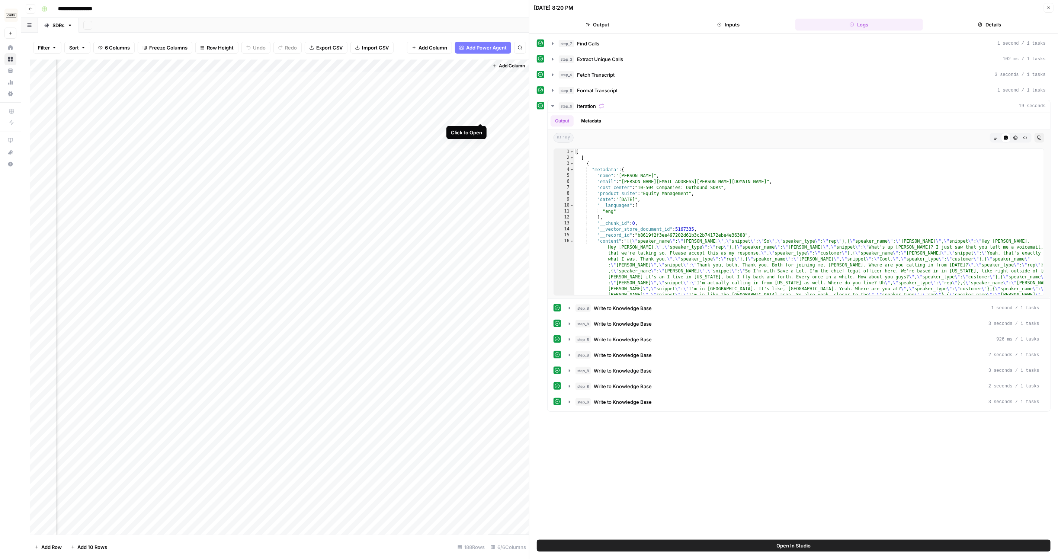
drag, startPoint x: 480, startPoint y: 118, endPoint x: 484, endPoint y: 117, distance: 4.5
click at [484, 117] on div "Add Column" at bounding box center [279, 296] width 499 height 475
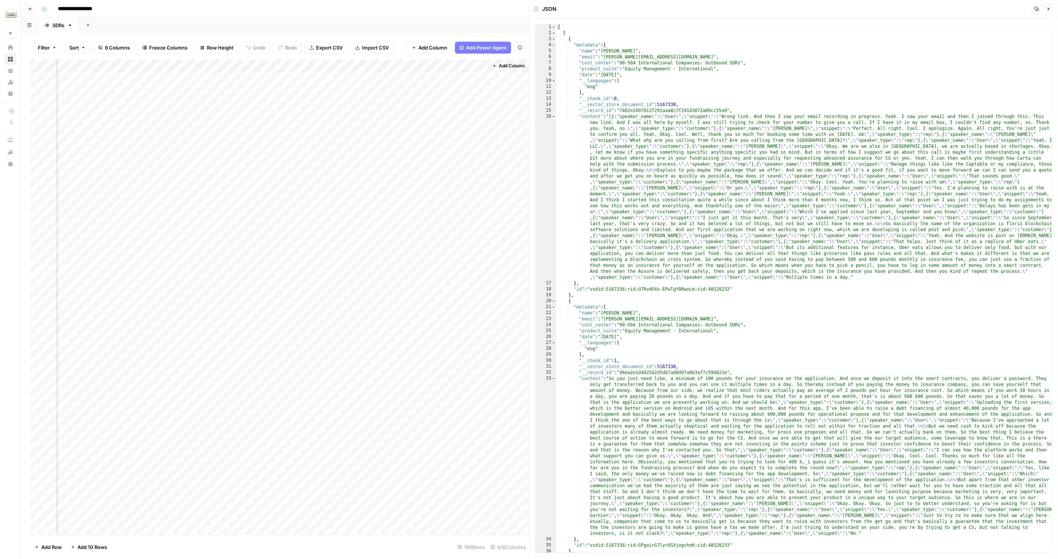
click at [445, 65] on div "Add Column" at bounding box center [279, 296] width 499 height 475
click at [438, 84] on input "Output" at bounding box center [464, 83] width 75 height 7
click at [374, 83] on div "Add Column" at bounding box center [279, 296] width 499 height 475
click at [365, 70] on div "Add Column" at bounding box center [279, 296] width 499 height 475
click at [367, 62] on div at bounding box center [370, 66] width 102 height 15
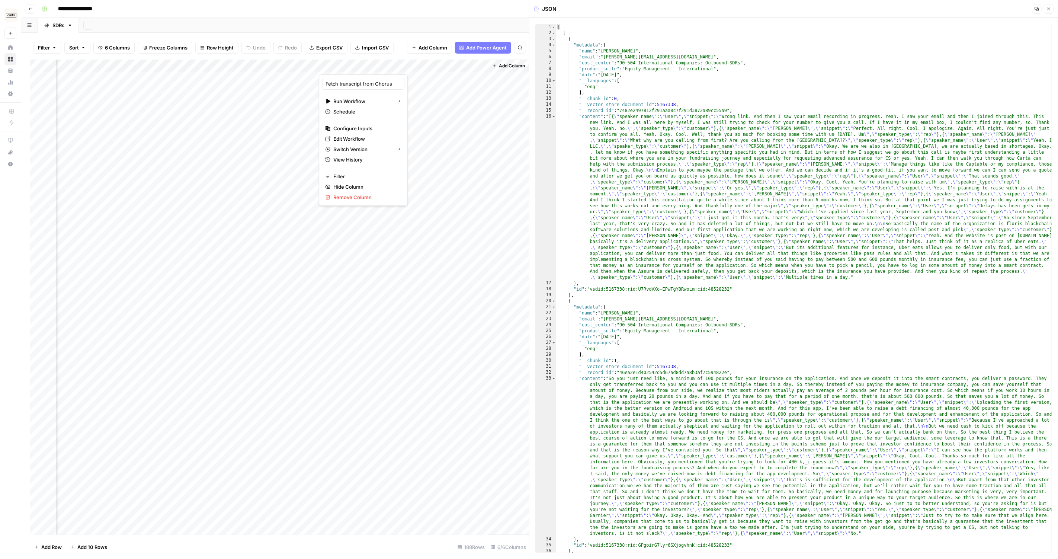
click at [400, 97] on div "Add Column" at bounding box center [279, 296] width 499 height 475
click at [381, 75] on div "Add Column" at bounding box center [279, 296] width 499 height 475
click at [402, 75] on div "Add Column" at bounding box center [279, 296] width 499 height 475
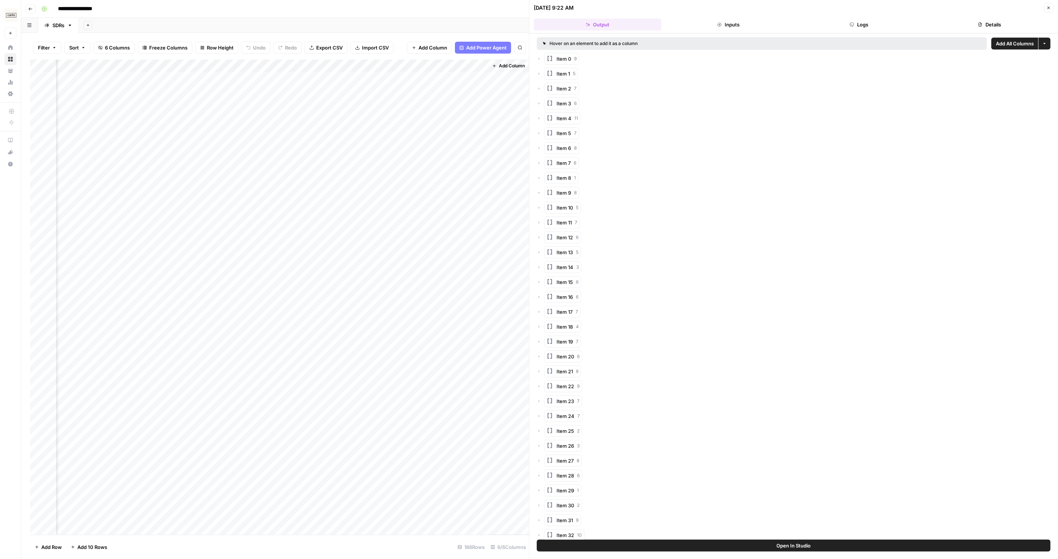
click at [830, 29] on button "Logs" at bounding box center [859, 25] width 128 height 12
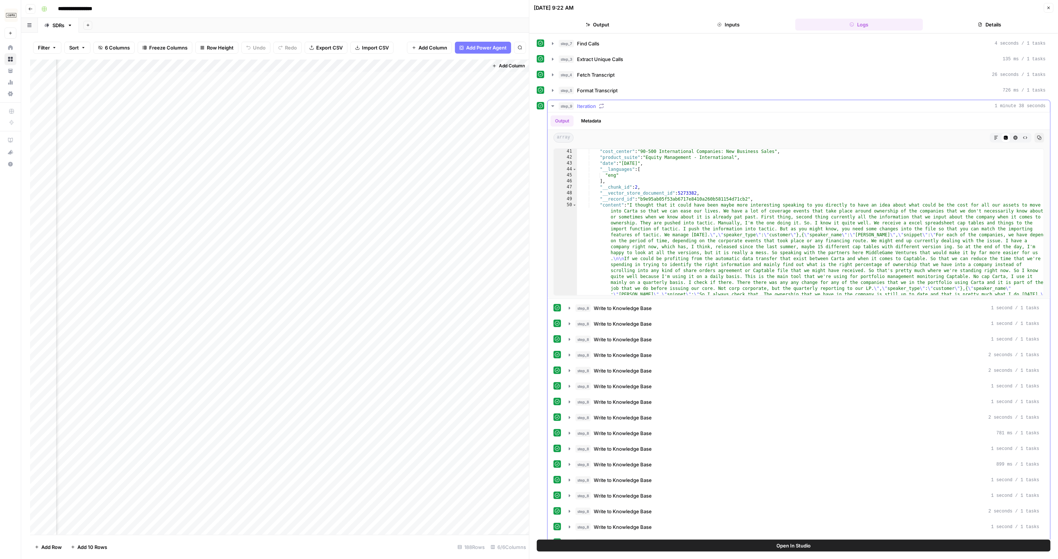
scroll to position [406, 0]
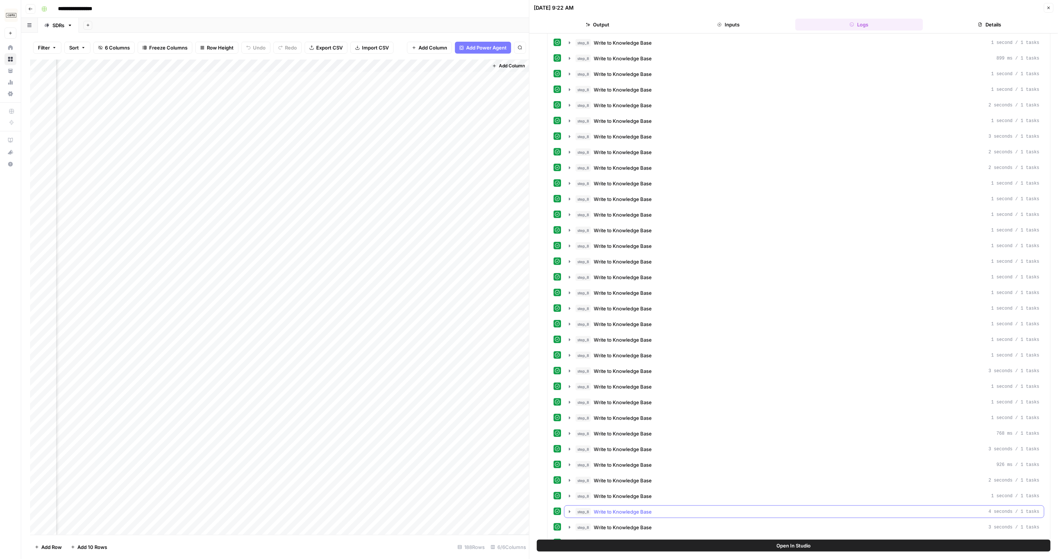
click at [701, 505] on button "step_8 Write to Knowledge Base 4 seconds / 1 tasks" at bounding box center [803, 511] width 479 height 12
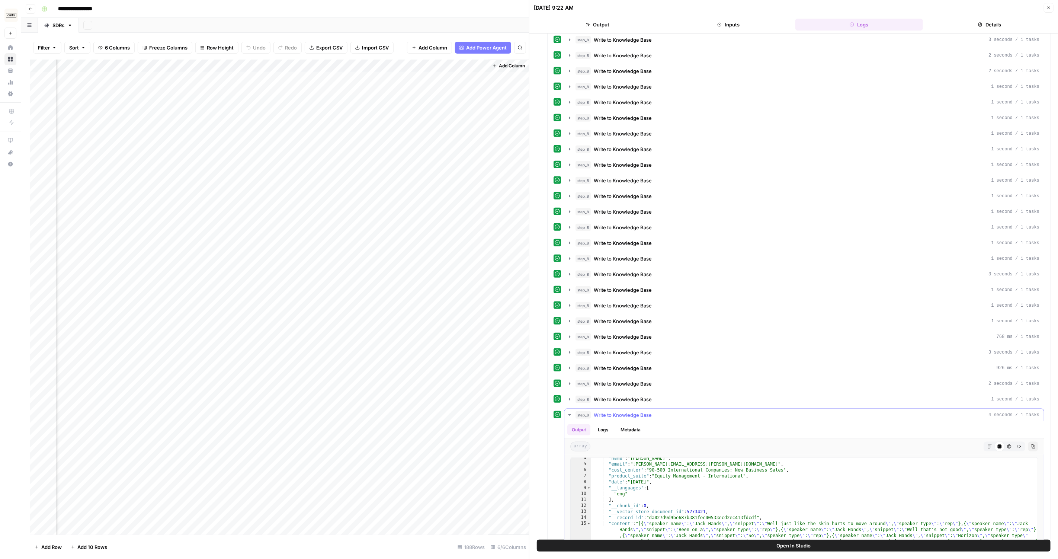
scroll to position [0, 0]
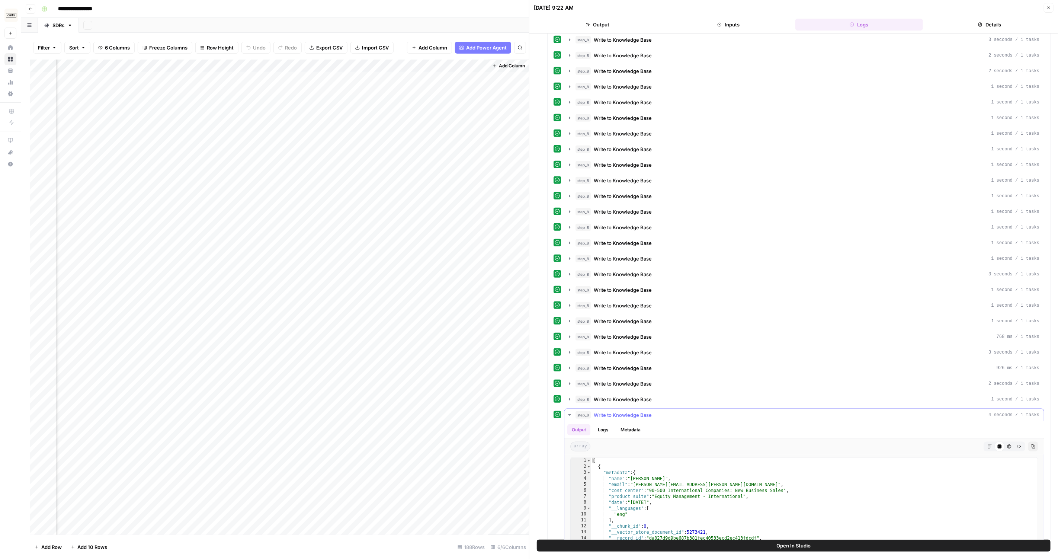
type textarea "**********"
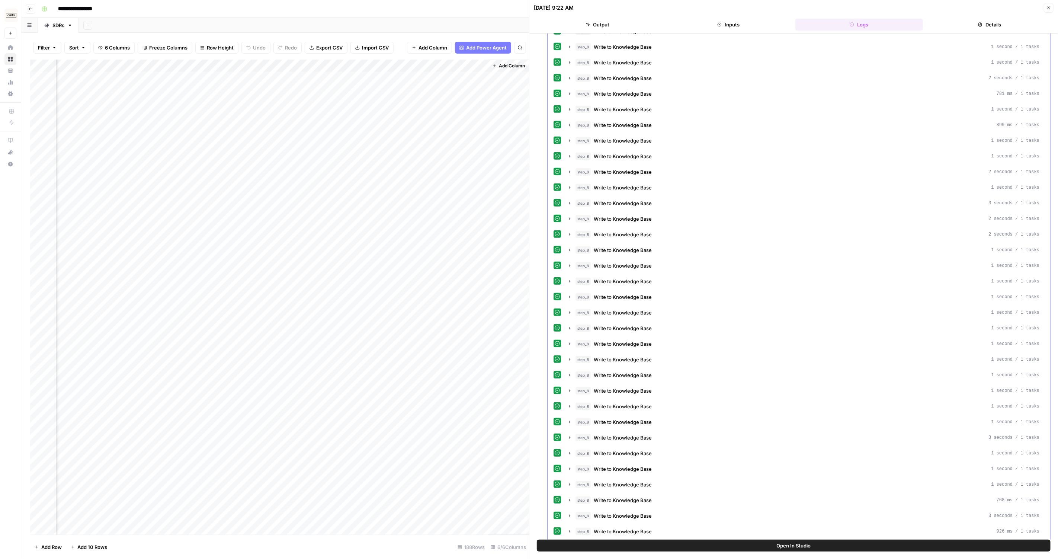
scroll to position [592, 0]
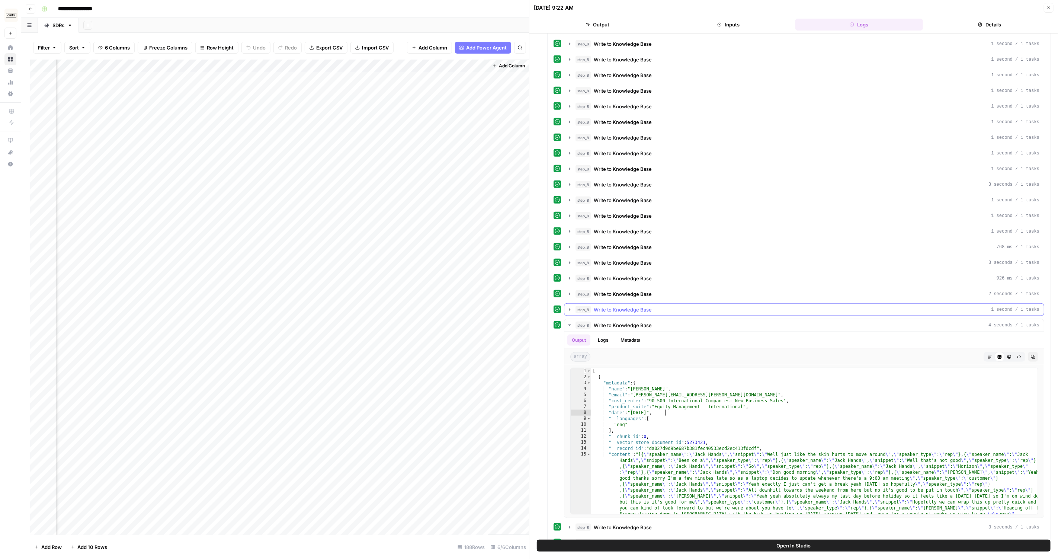
click at [568, 319] on button "step_8 Write to Knowledge Base 4 seconds / 1 tasks" at bounding box center [803, 325] width 479 height 12
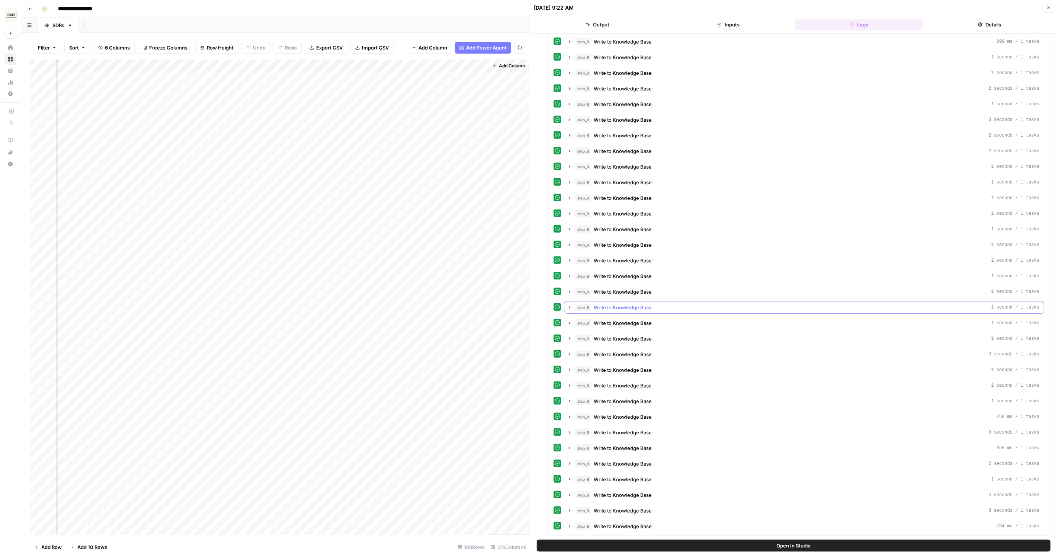
scroll to position [406, 0]
click at [621, 20] on button "Output" at bounding box center [598, 25] width 128 height 12
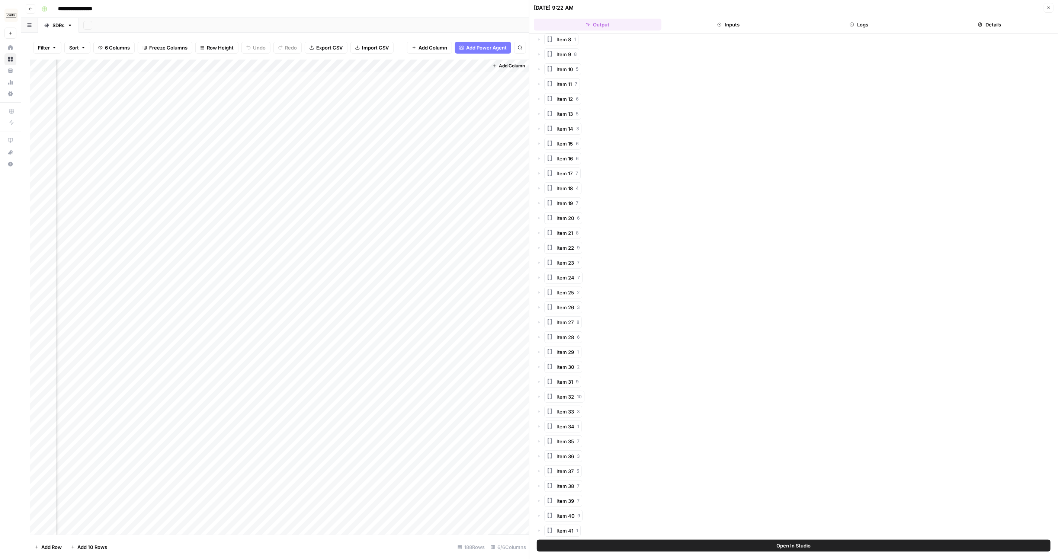
scroll to position [138, 0]
click at [758, 26] on button "Inputs" at bounding box center [728, 25] width 128 height 12
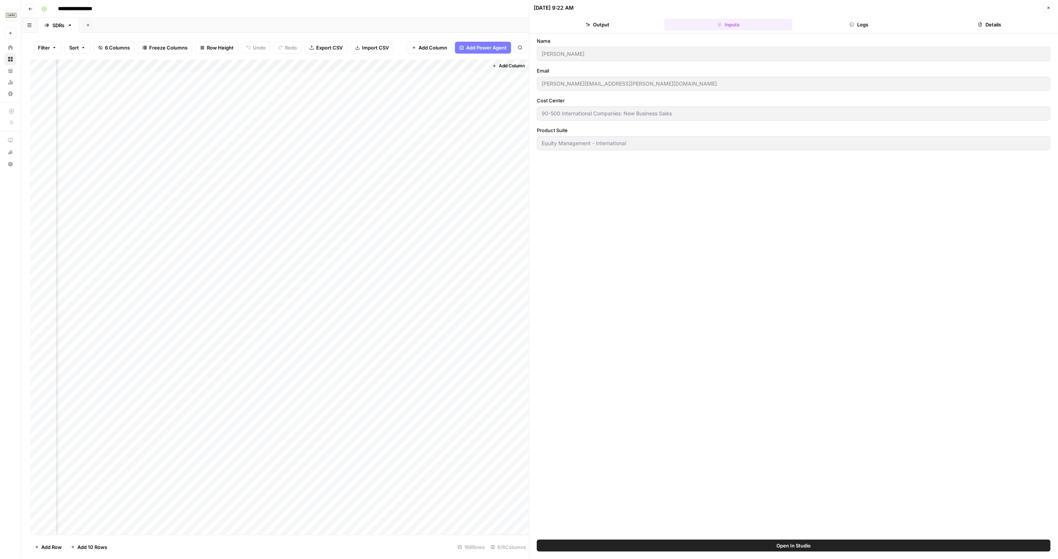
click at [873, 13] on header "[DATE] 9:22 AM Close Output Inputs Logs Details" at bounding box center [793, 16] width 528 height 33
click at [882, 28] on button "Logs" at bounding box center [859, 25] width 128 height 12
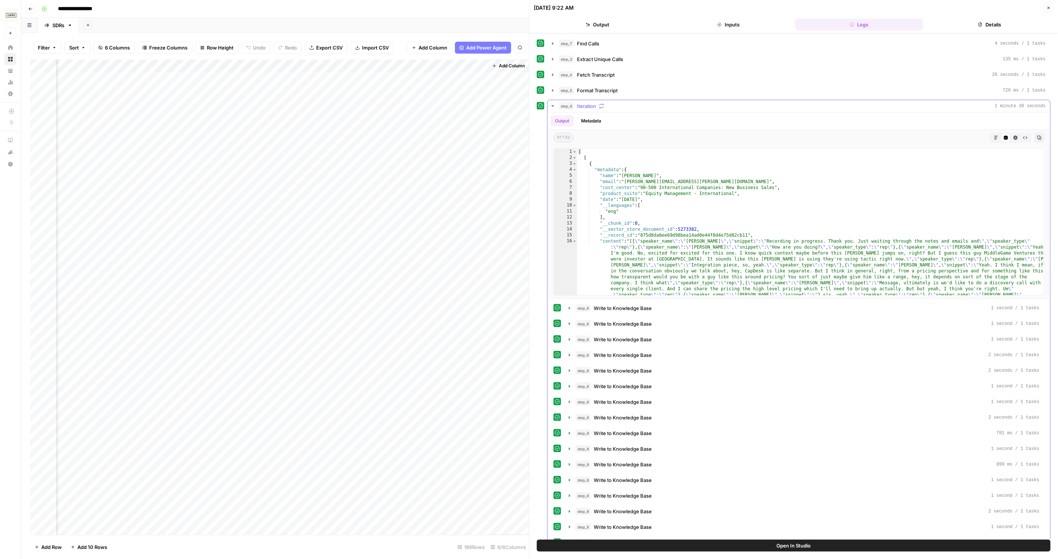
click at [547, 102] on button "step_9 Iteration 1 minute 38 seconds" at bounding box center [798, 106] width 502 height 12
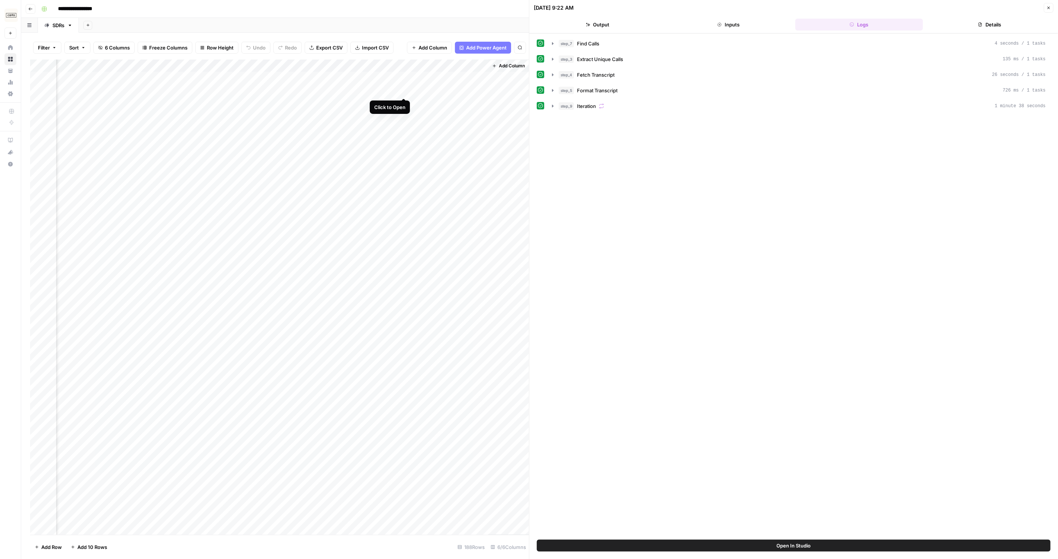
click at [405, 91] on div "Add Column" at bounding box center [279, 296] width 499 height 475
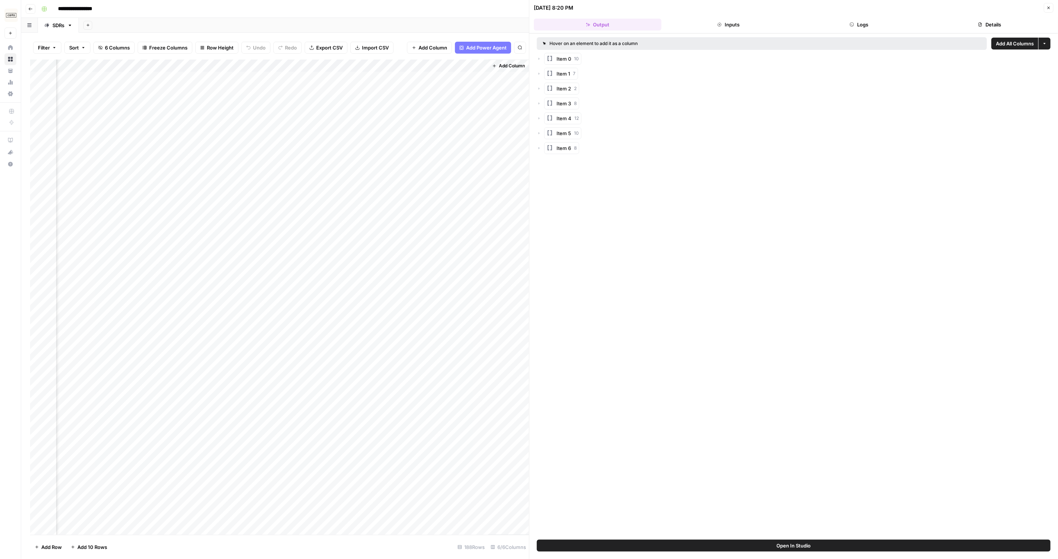
click at [725, 24] on button "Inputs" at bounding box center [728, 25] width 128 height 12
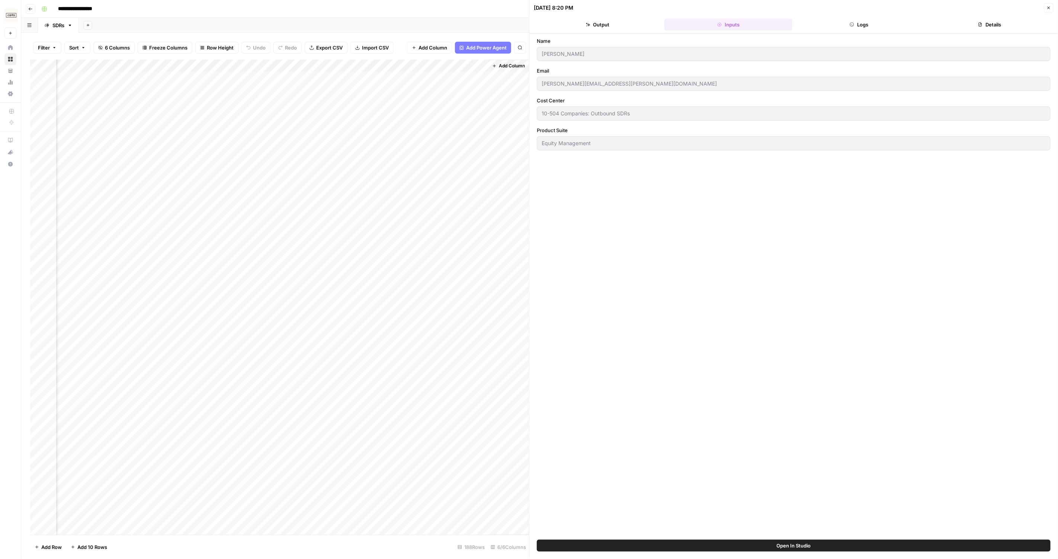
click at [852, 37] on label "Name" at bounding box center [794, 40] width 514 height 7
click at [846, 25] on button "Logs" at bounding box center [859, 25] width 128 height 12
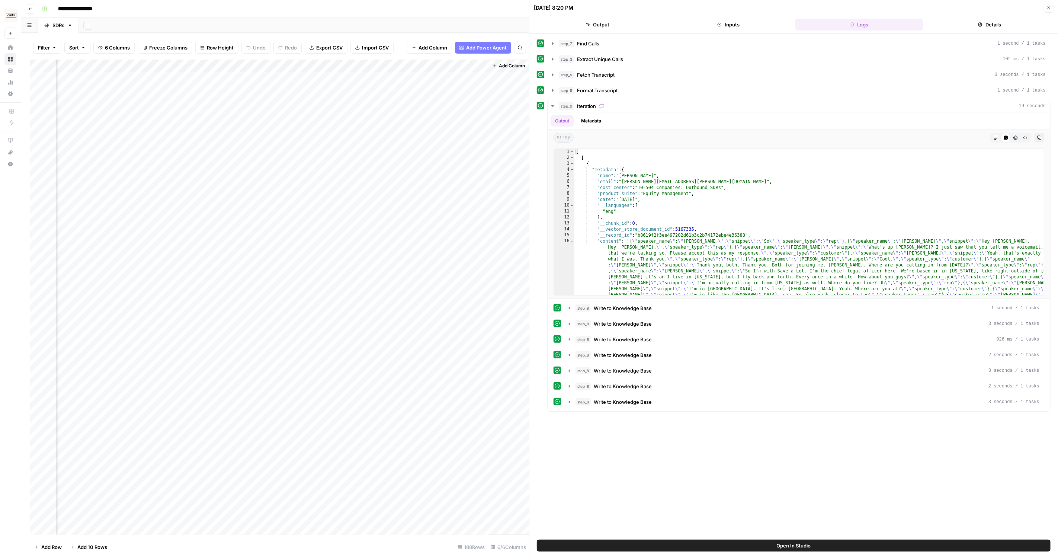
click at [376, 77] on div "Add Column" at bounding box center [279, 296] width 499 height 475
click at [358, 74] on div "Add Column" at bounding box center [279, 296] width 499 height 475
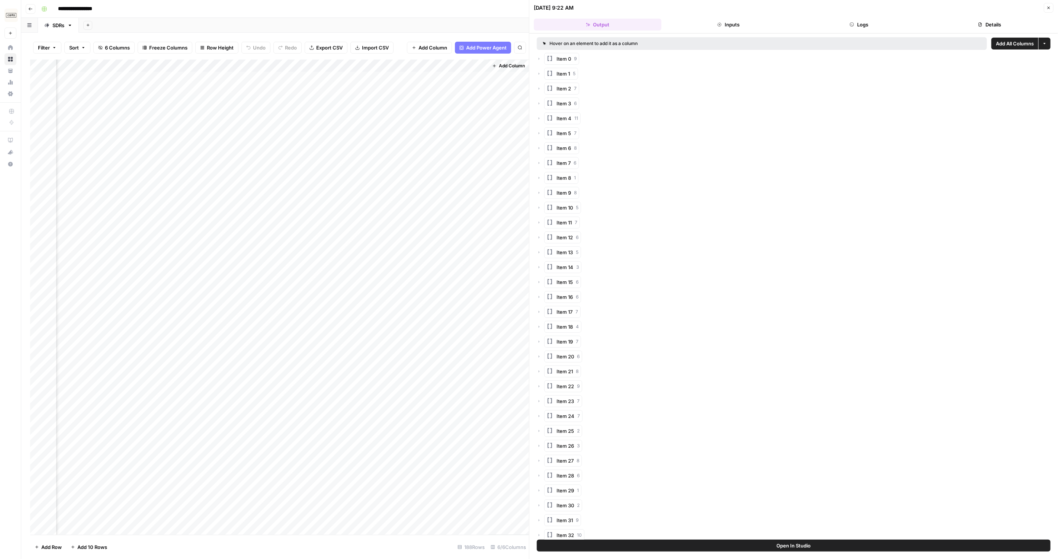
click at [868, 31] on header "[DATE] 9:22 AM Close Output Inputs Logs Details" at bounding box center [793, 16] width 528 height 33
click at [868, 31] on header "08/26/25 at 9:22 AM Close Output Inputs Logs Details" at bounding box center [793, 16] width 528 height 33
click at [868, 30] on header "08/26/25 at 9:22 AM Close Output Inputs Logs Details" at bounding box center [793, 16] width 528 height 33
click at [853, 20] on button "Logs" at bounding box center [859, 25] width 128 height 12
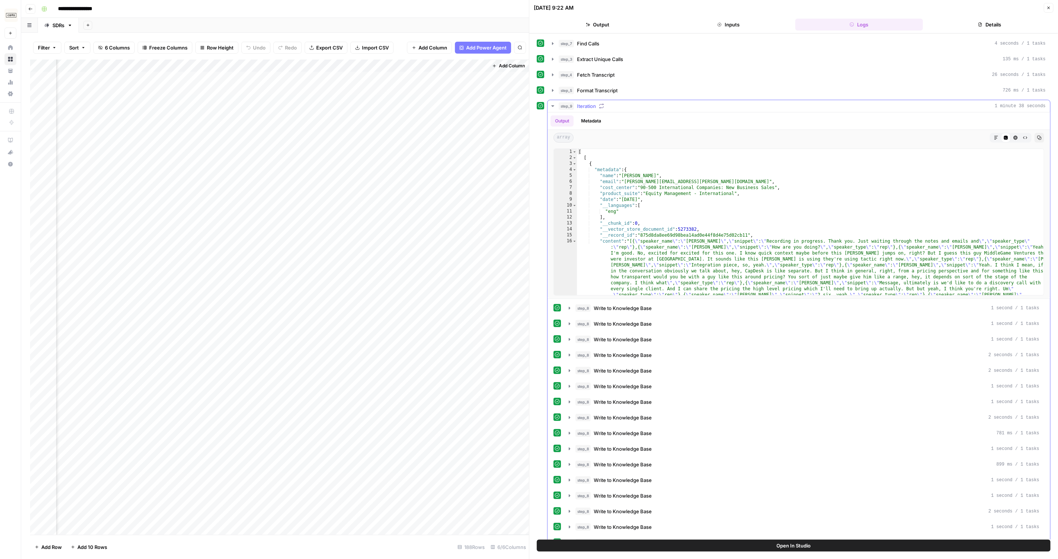
click at [552, 105] on icon "button" at bounding box center [552, 105] width 3 height 1
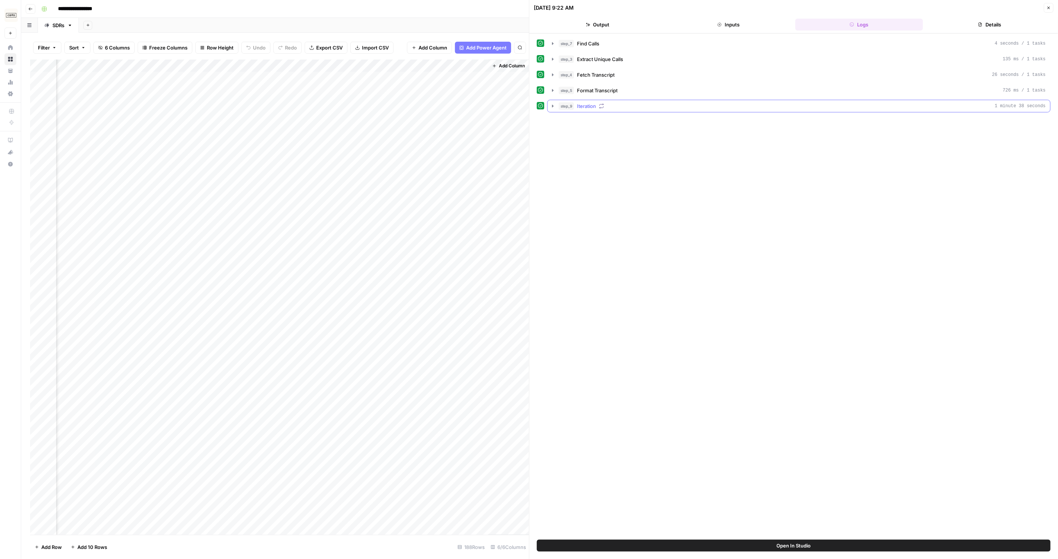
click at [646, 106] on div "step_9 Iteration 1 minute 38 seconds" at bounding box center [802, 105] width 487 height 7
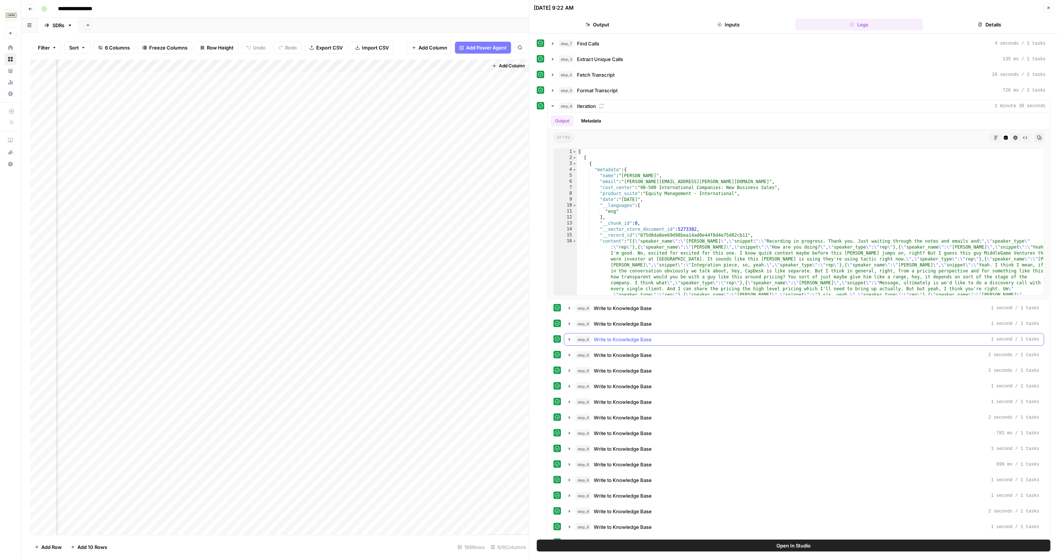
scroll to position [406, 0]
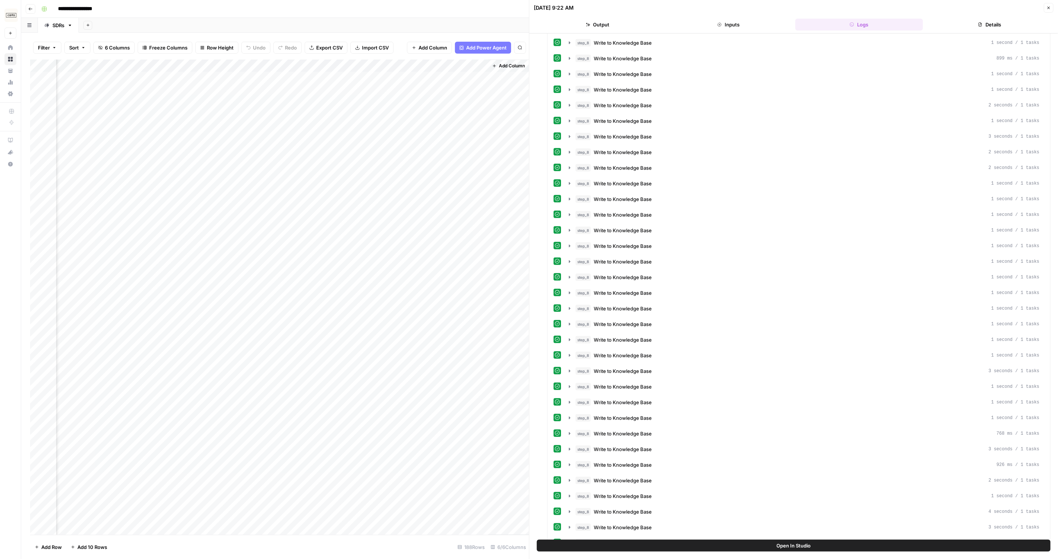
click at [635, 24] on button "Output" at bounding box center [598, 25] width 128 height 12
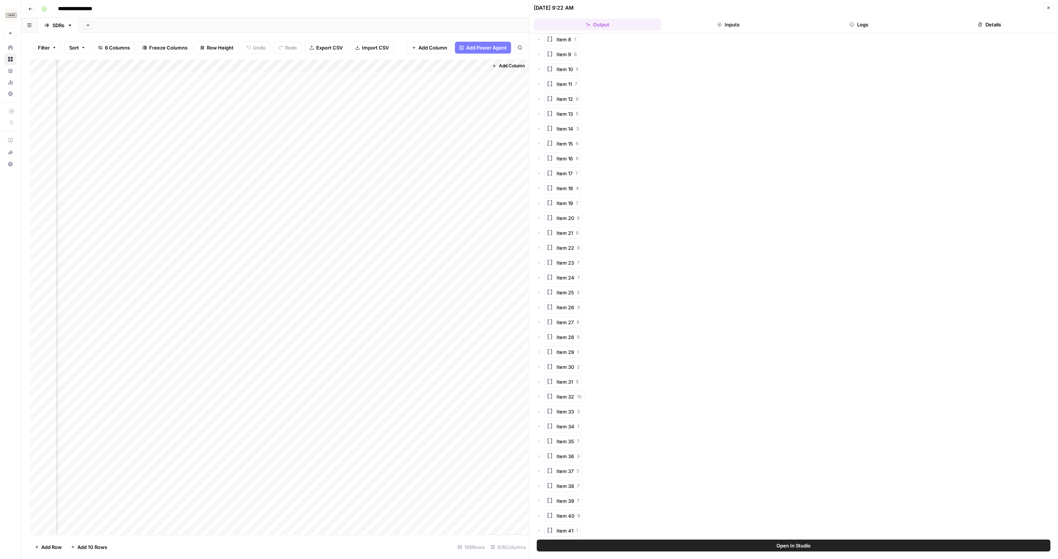
scroll to position [138, 0]
click at [561, 531] on span "Item 41" at bounding box center [564, 530] width 17 height 7
click at [562, 525] on button "Item 0 2" at bounding box center [568, 530] width 35 height 12
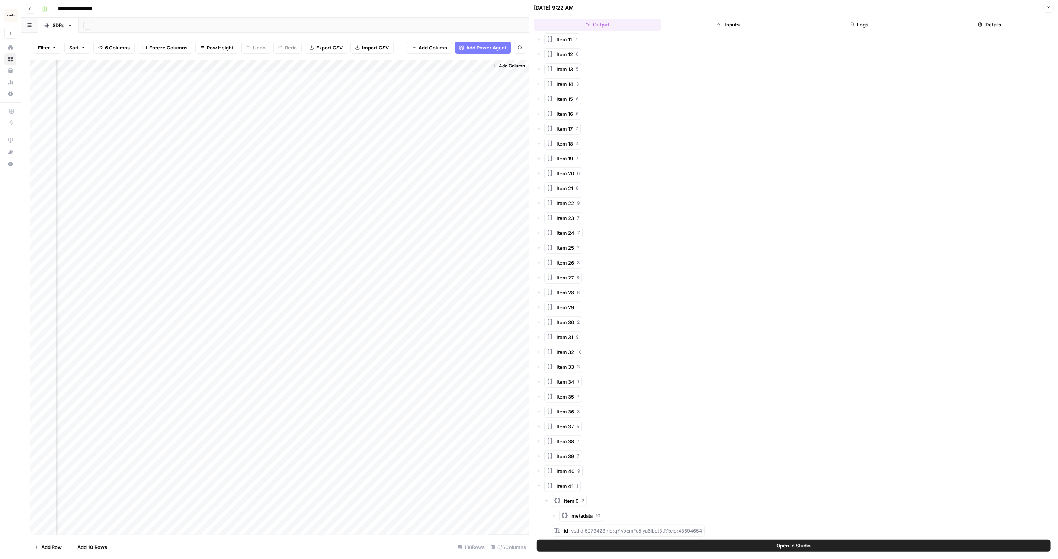
click at [589, 510] on button "metadata 10" at bounding box center [581, 515] width 44 height 12
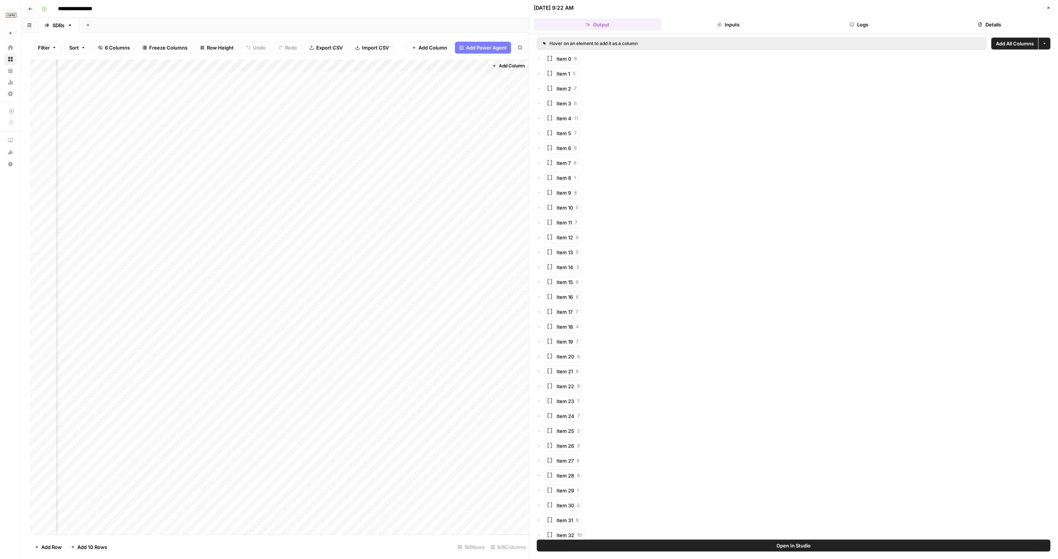
scroll to position [332, 0]
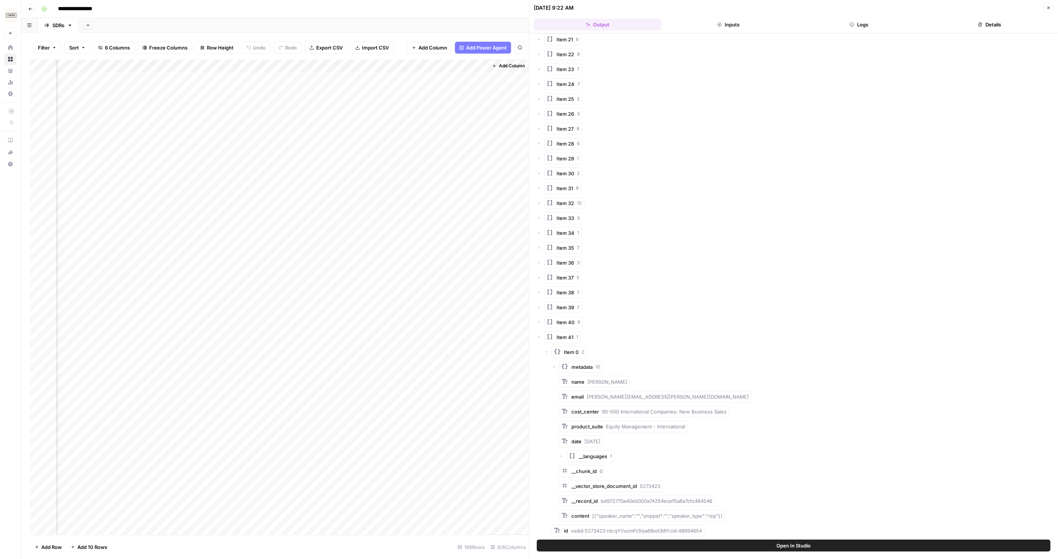
click at [445, 74] on div "Add Column" at bounding box center [279, 296] width 499 height 475
click at [391, 93] on div "Add Column" at bounding box center [279, 296] width 499 height 475
click at [381, 84] on div "Add Column" at bounding box center [279, 296] width 499 height 475
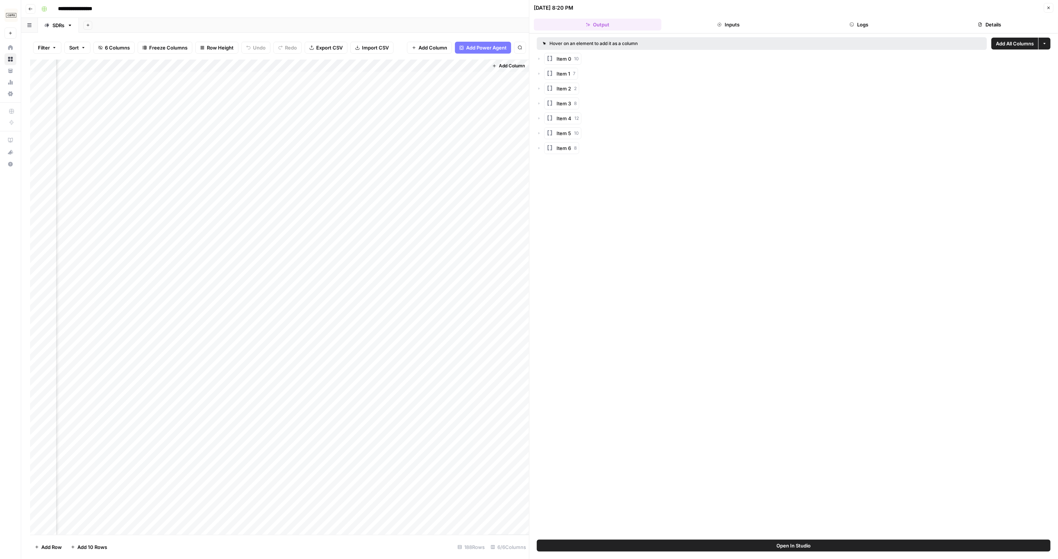
click at [381, 84] on div at bounding box center [369, 91] width 103 height 14
click at [381, 82] on div "Add Column" at bounding box center [279, 296] width 499 height 475
click at [386, 81] on div "Add Column" at bounding box center [279, 296] width 499 height 475
click at [732, 15] on header "08/26/25 at 9:22 AM Close Output Inputs Logs Details" at bounding box center [793, 16] width 528 height 33
click at [733, 28] on button "Inputs" at bounding box center [728, 25] width 128 height 12
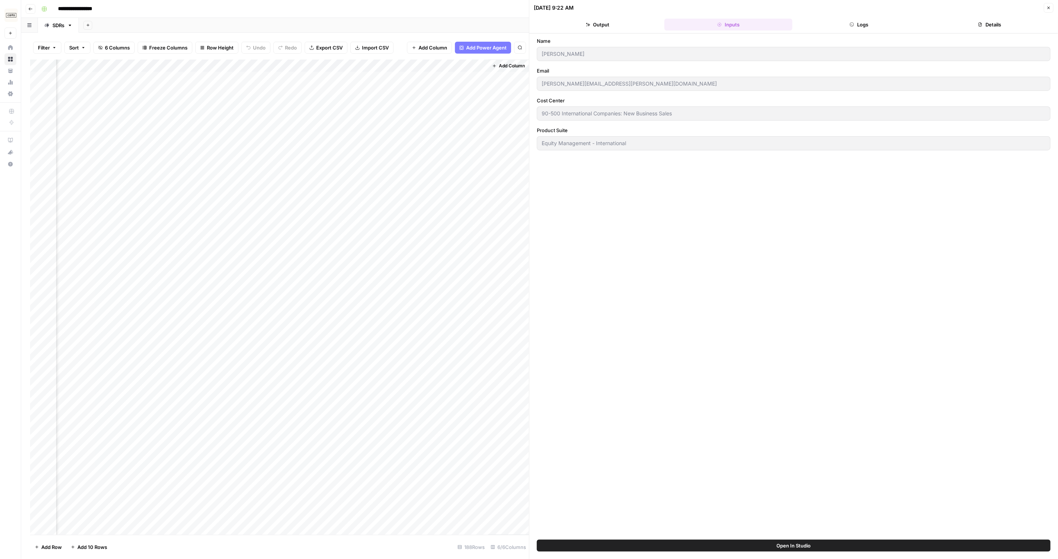
drag, startPoint x: 733, startPoint y: 28, endPoint x: 901, endPoint y: 28, distance: 167.3
click at [901, 28] on ul "Output Inputs Logs Details" at bounding box center [793, 25] width 519 height 12
click at [901, 28] on button "Logs" at bounding box center [859, 25] width 128 height 12
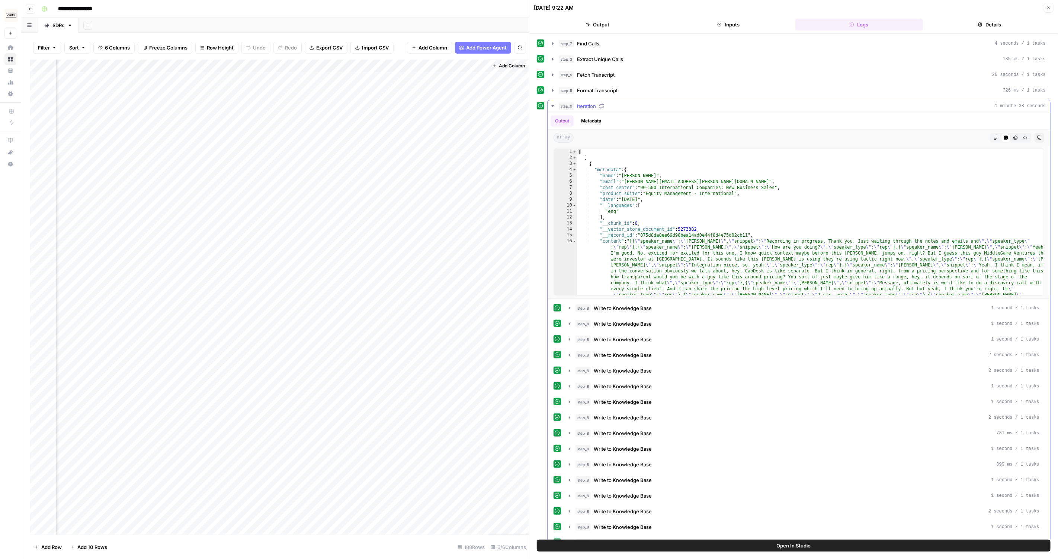
click at [552, 102] on button "step_9 Iteration 1 minute 38 seconds" at bounding box center [798, 106] width 502 height 12
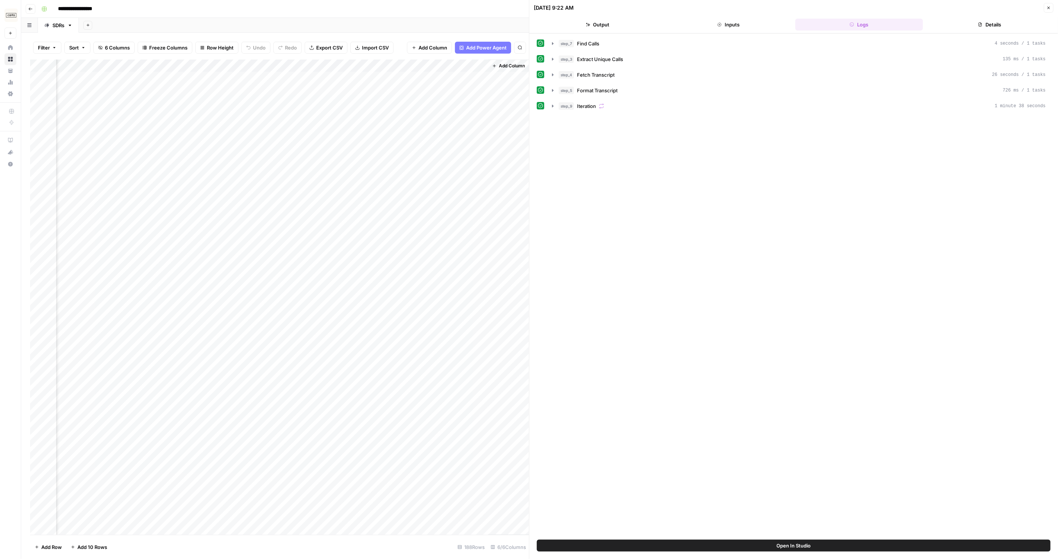
click at [713, 23] on button "Inputs" at bounding box center [728, 25] width 128 height 12
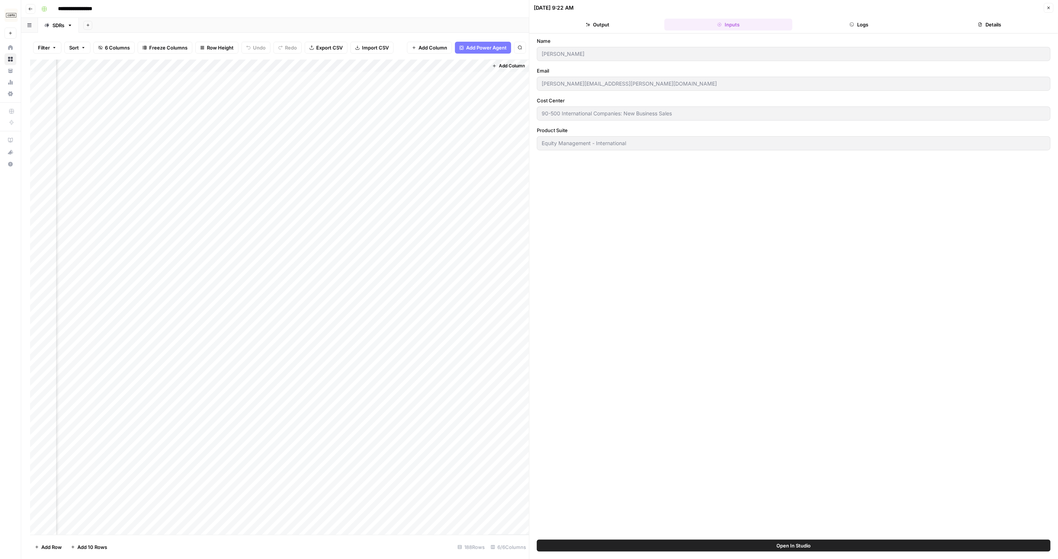
click at [567, 31] on header "08/26/25 at 9:22 AM Close Output Inputs Logs Details" at bounding box center [793, 16] width 528 height 33
click at [605, 20] on button "Output" at bounding box center [598, 25] width 128 height 12
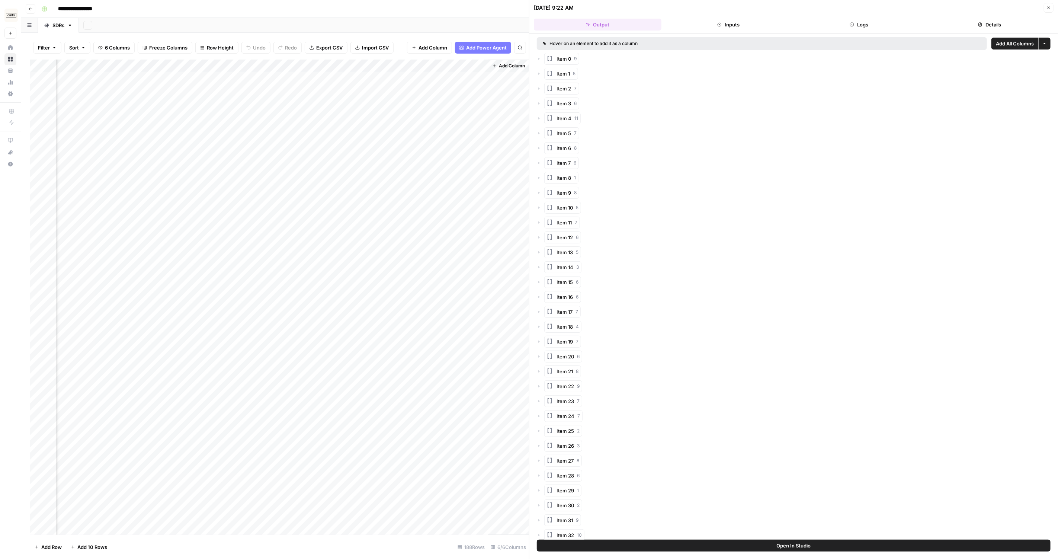
scroll to position [138, 0]
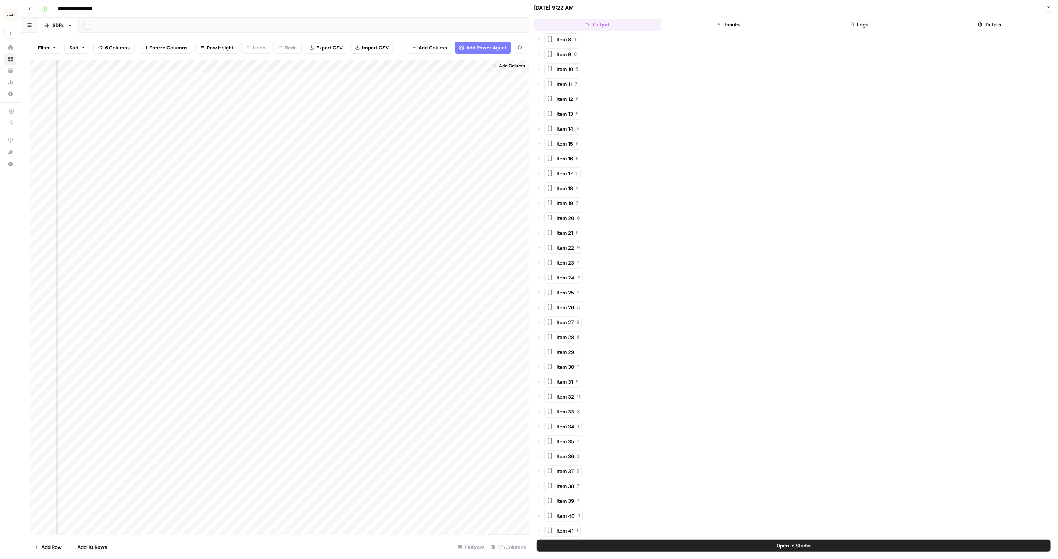
click at [870, 30] on header "08/26/25 at 9:22 AM Close Output Inputs Logs Details" at bounding box center [793, 16] width 528 height 33
click at [1016, 25] on button "Details" at bounding box center [990, 25] width 128 height 12
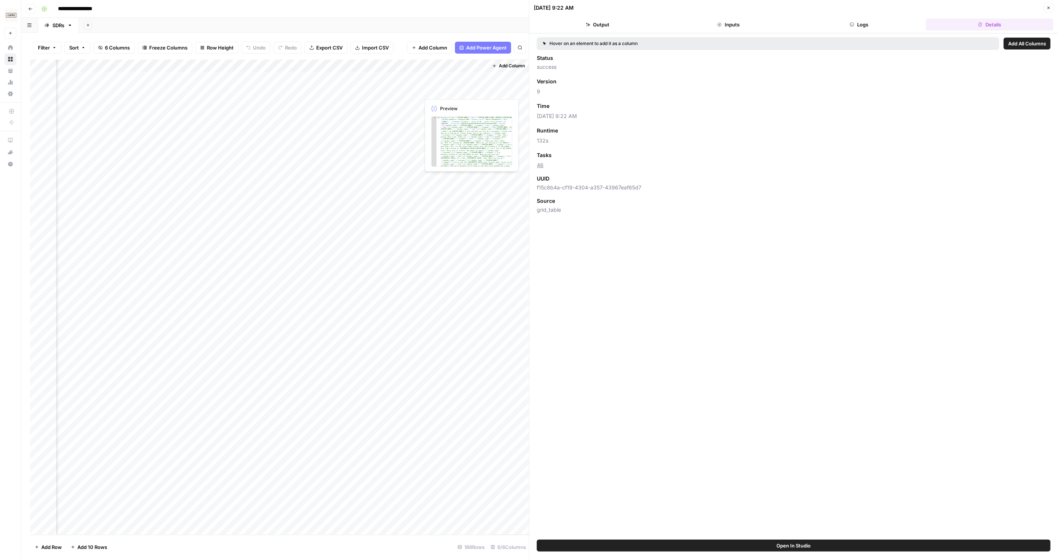
click at [444, 76] on div "Add Column" at bounding box center [279, 296] width 499 height 475
click at [1049, 7] on icon "button" at bounding box center [1048, 8] width 4 height 4
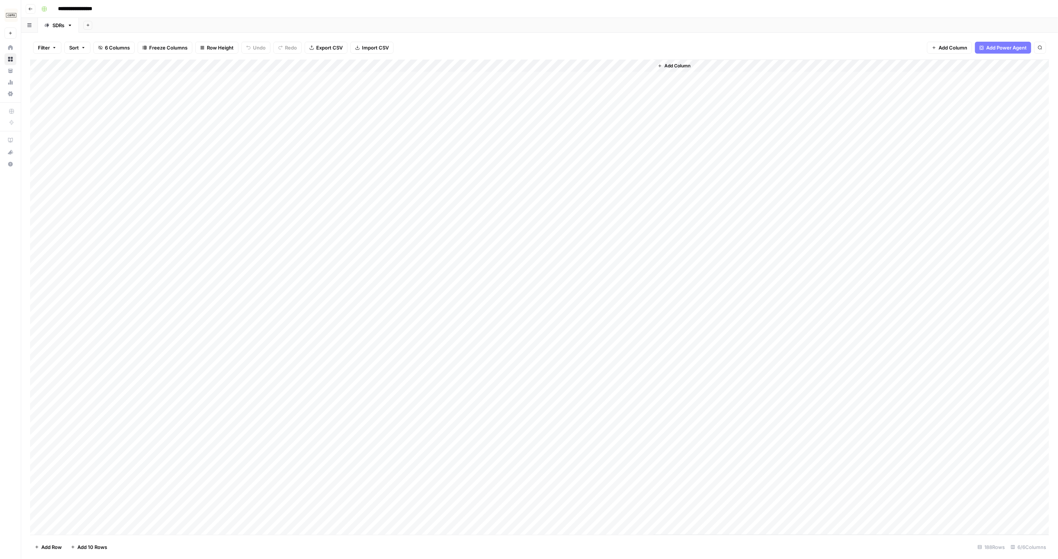
click at [611, 75] on div "Add Column" at bounding box center [539, 296] width 1019 height 475
click at [614, 69] on div "Add Column" at bounding box center [539, 296] width 1019 height 475
click at [716, 104] on div "Add Column" at bounding box center [850, 296] width 395 height 475
click at [602, 83] on div "Add Column" at bounding box center [539, 296] width 1019 height 475
click at [616, 76] on div "Add Column" at bounding box center [539, 296] width 1019 height 475
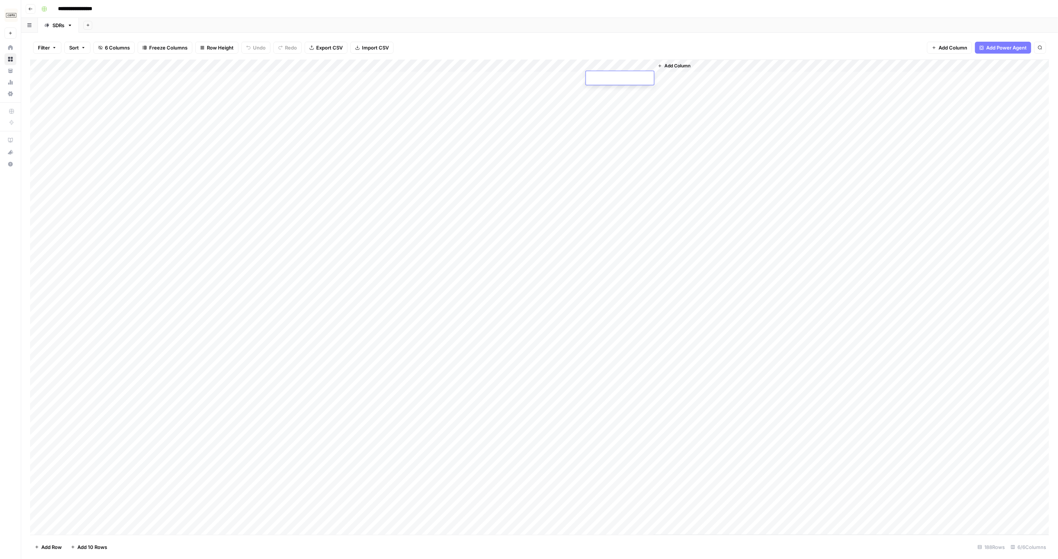
click at [536, 64] on div "Add Column" at bounding box center [539, 296] width 1019 height 475
click at [536, 64] on div at bounding box center [536, 66] width 102 height 15
click at [570, 78] on div "Add Column" at bounding box center [539, 296] width 1019 height 475
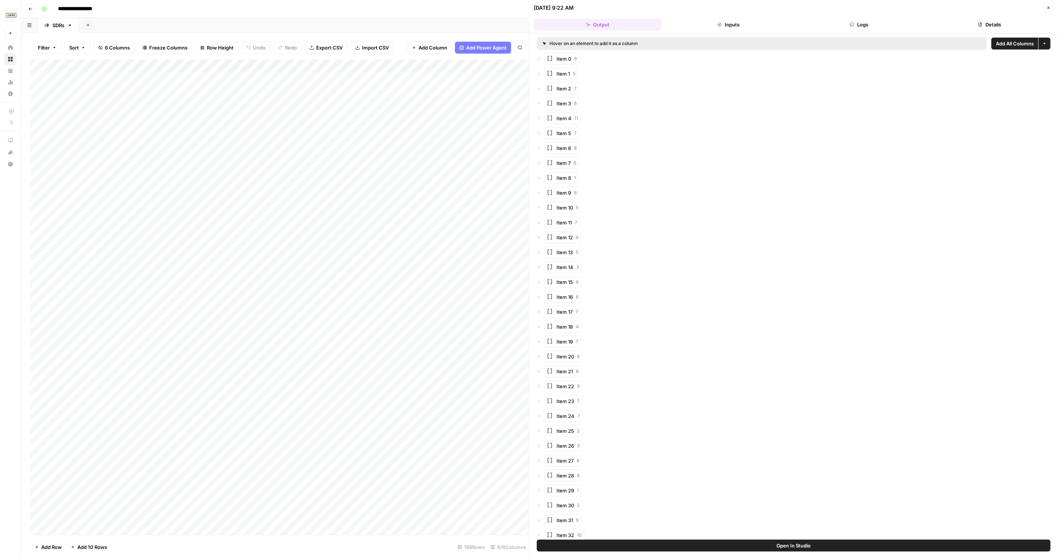
click at [848, 31] on header "08/26/25 at 9:22 AM Close Output Inputs Logs Details" at bounding box center [793, 16] width 528 height 33
click at [862, 25] on button "Logs" at bounding box center [859, 25] width 128 height 12
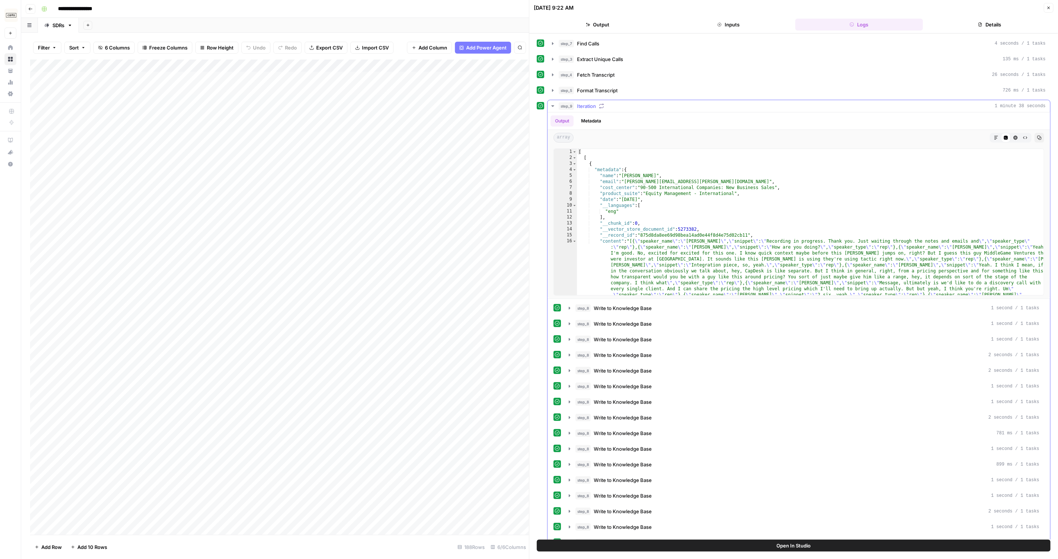
click at [548, 104] on button "step_9 Iteration 1 minute 38 seconds" at bounding box center [798, 106] width 502 height 12
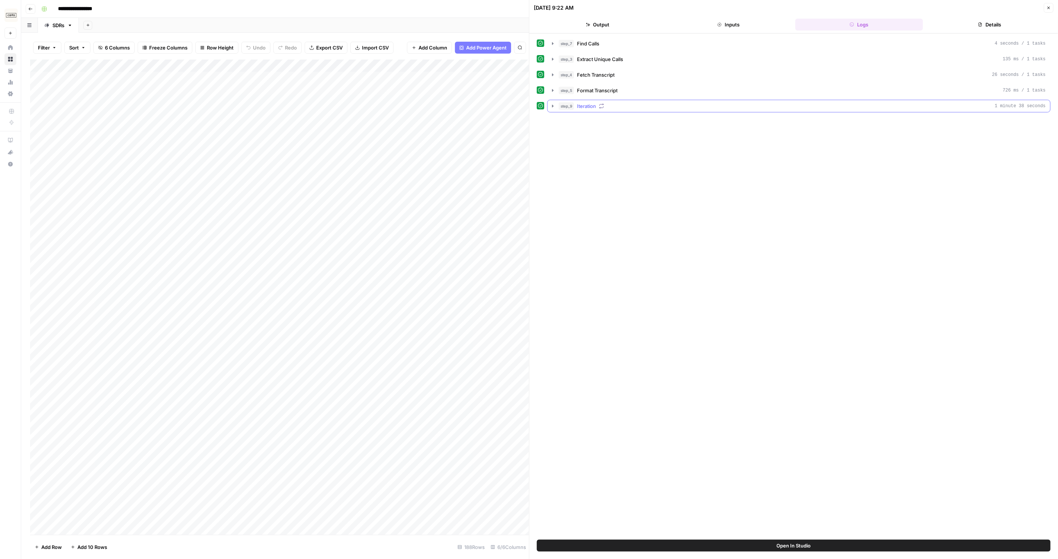
click at [550, 103] on icon "button" at bounding box center [553, 106] width 6 height 6
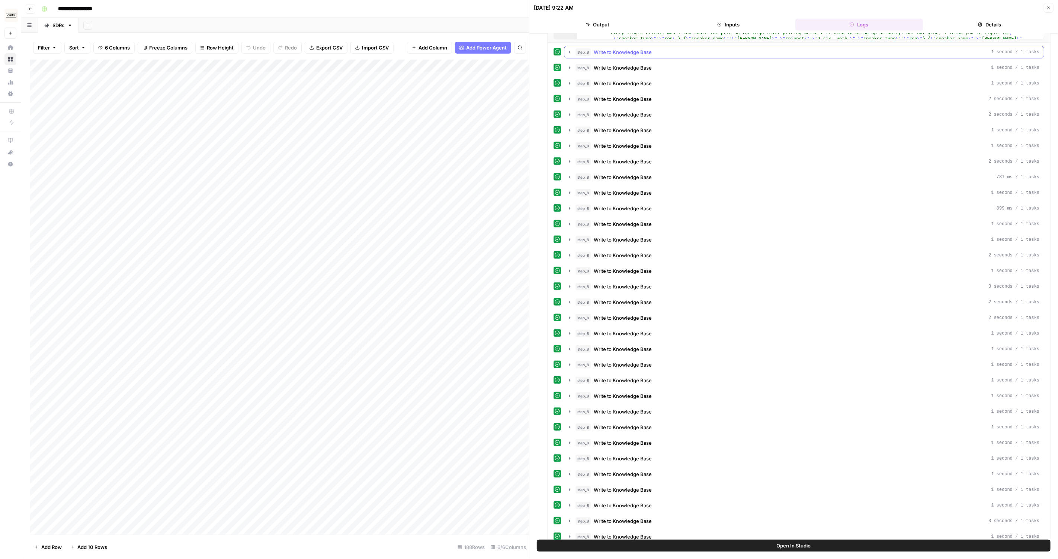
scroll to position [406, 0]
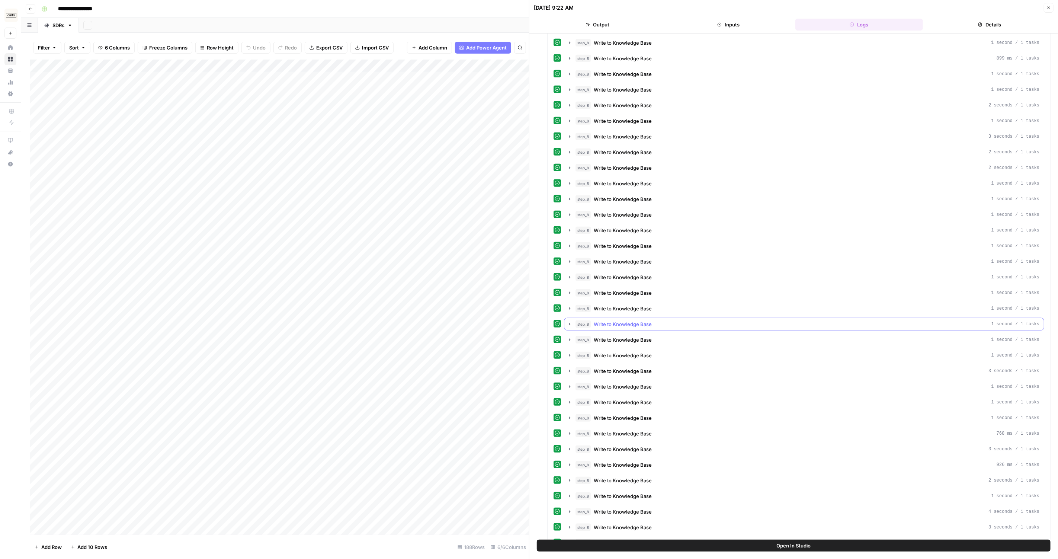
click at [668, 320] on div "step_8 Write to Knowledge Base 1 second / 1 tasks" at bounding box center [807, 323] width 464 height 7
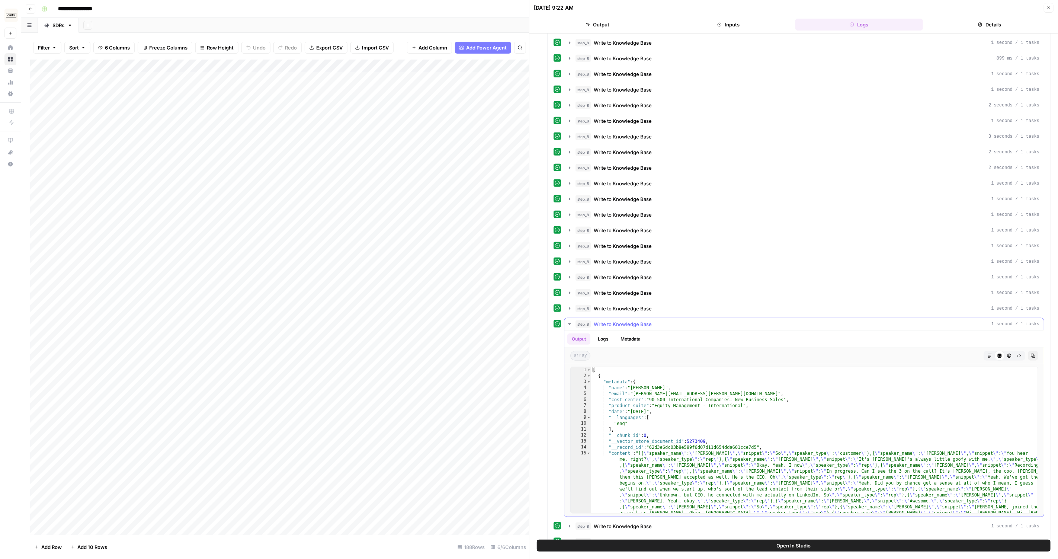
click at [669, 320] on div "step_8 Write to Knowledge Base 1 second / 1 tasks" at bounding box center [807, 323] width 464 height 7
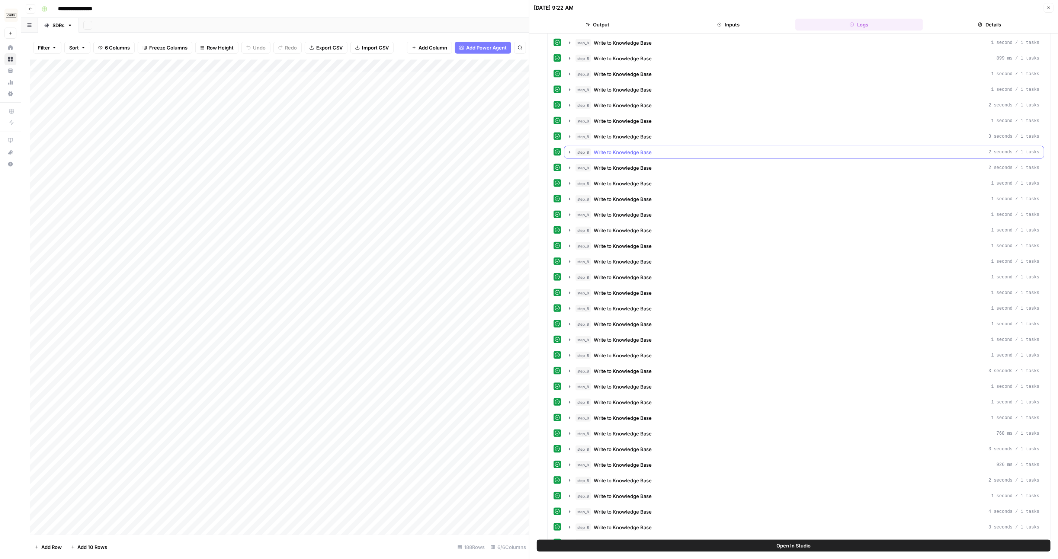
scroll to position [0, 0]
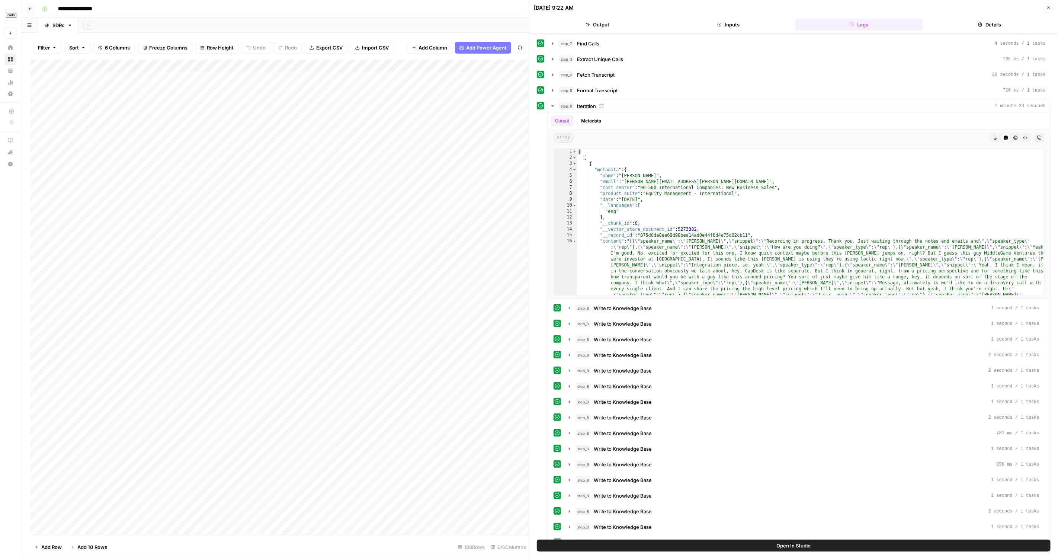
click at [1051, 9] on button "Close" at bounding box center [1048, 8] width 10 height 10
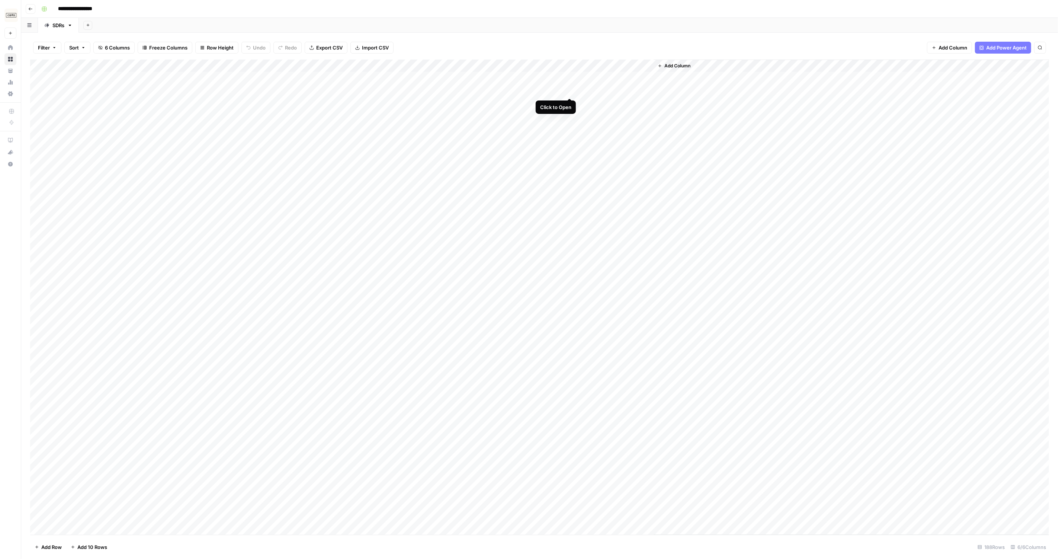
click at [555, 90] on div "Add Column" at bounding box center [539, 296] width 1019 height 475
click at [557, 91] on div "Add Column" at bounding box center [539, 296] width 1019 height 475
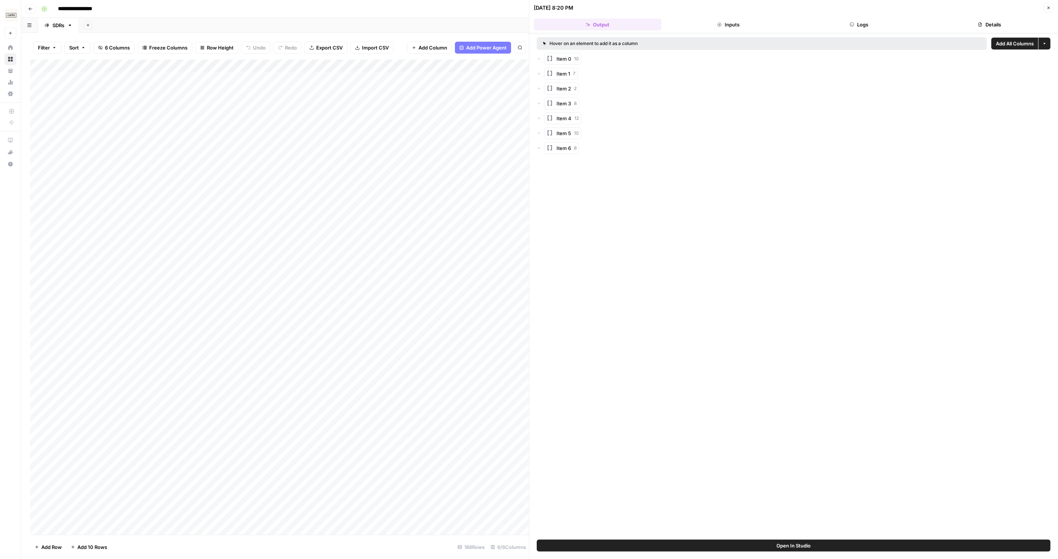
click at [714, 26] on button "Inputs" at bounding box center [728, 25] width 128 height 12
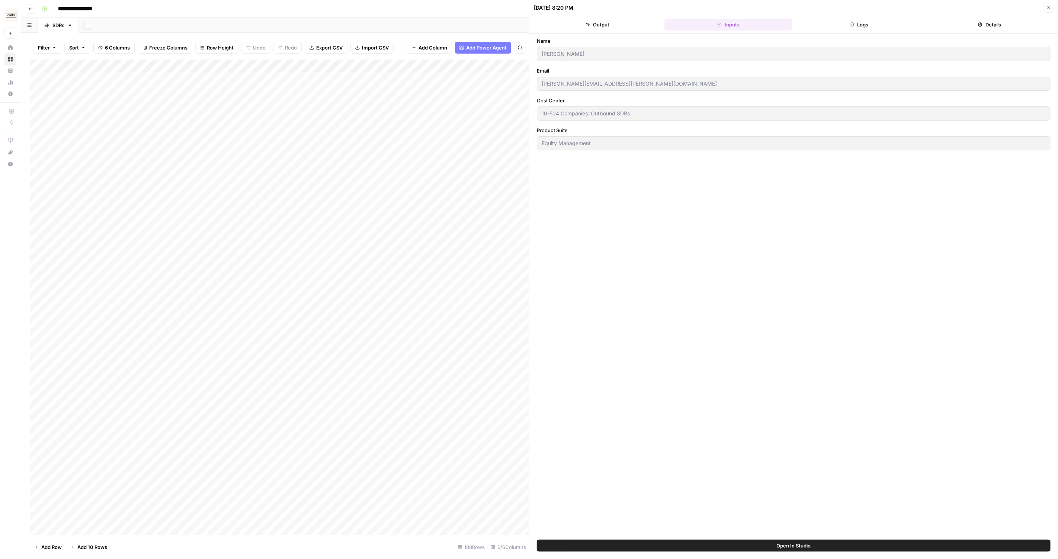
click at [871, 18] on header "[DATE] 8:20 PM Close Output Inputs Logs Details" at bounding box center [793, 16] width 528 height 33
click at [869, 23] on button "Logs" at bounding box center [859, 25] width 128 height 12
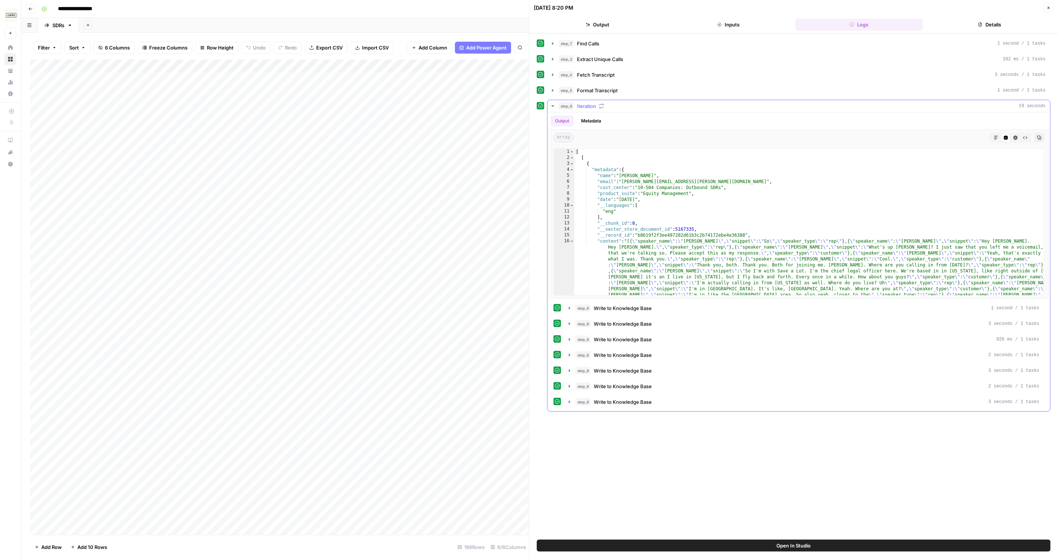
click at [552, 105] on icon "button" at bounding box center [552, 105] width 3 height 1
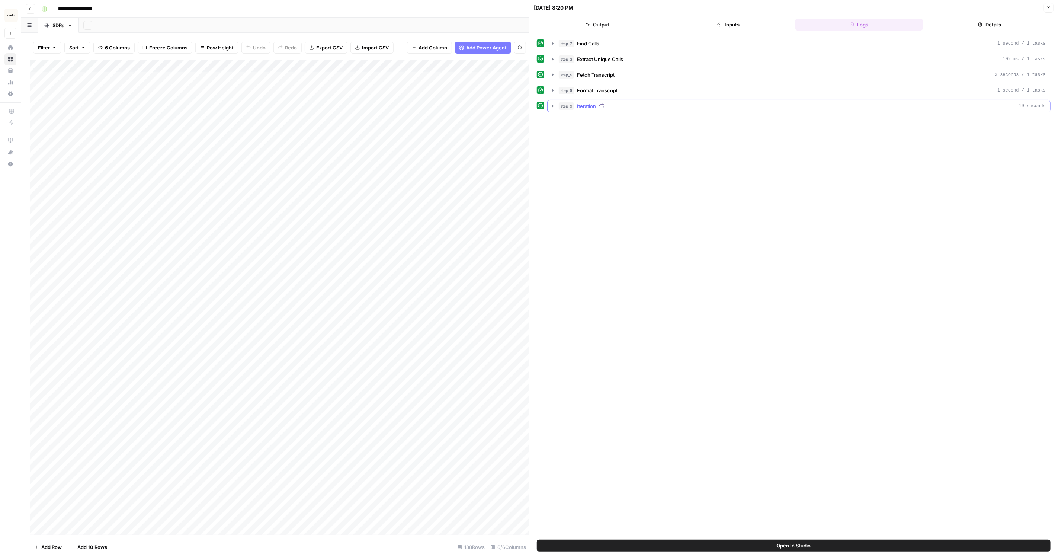
click at [552, 104] on icon "button" at bounding box center [552, 105] width 1 height 3
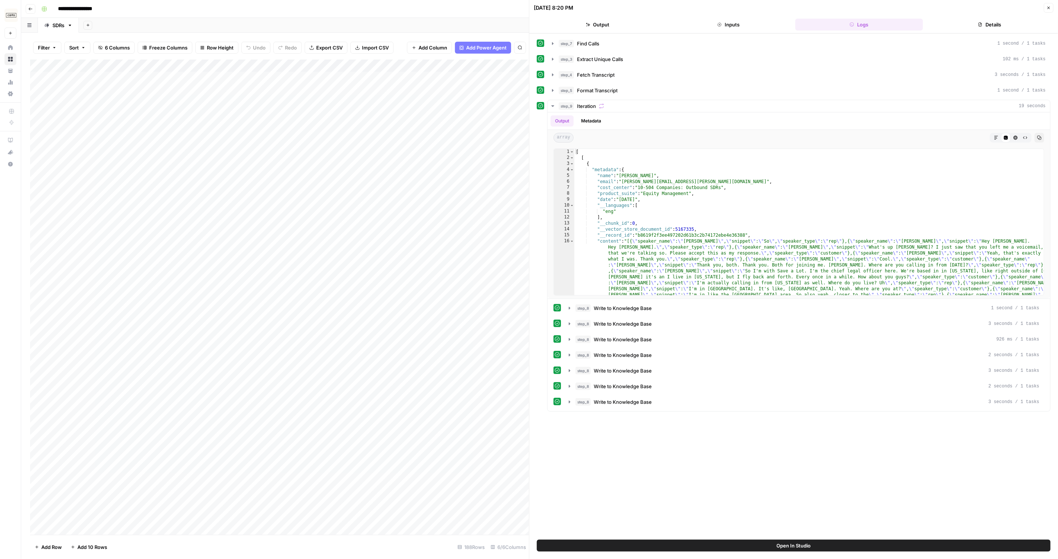
click at [1047, 8] on icon "button" at bounding box center [1048, 8] width 4 height 4
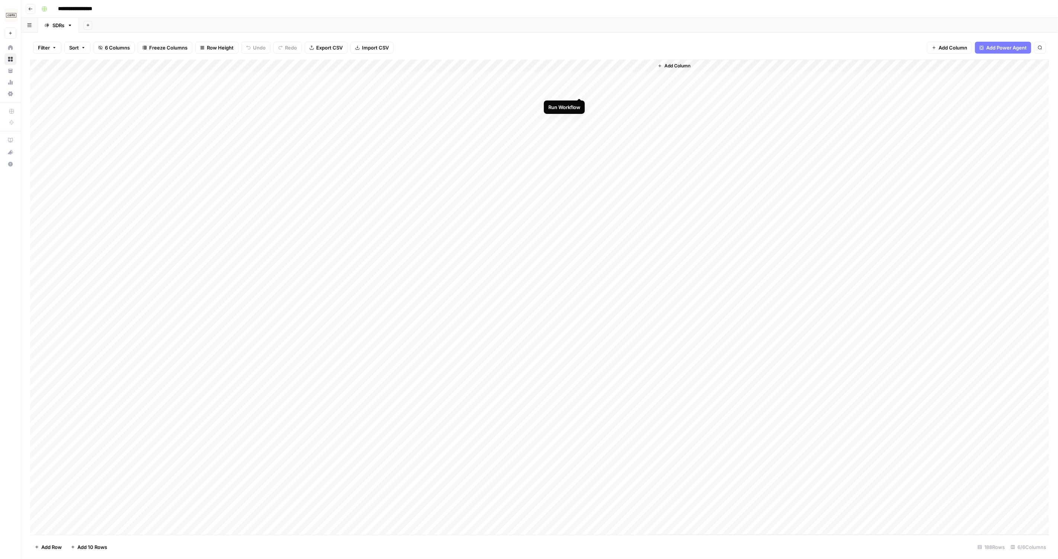
click at [577, 93] on div "Add Column" at bounding box center [539, 296] width 1019 height 475
click at [534, 87] on div "Add Column" at bounding box center [539, 296] width 1019 height 475
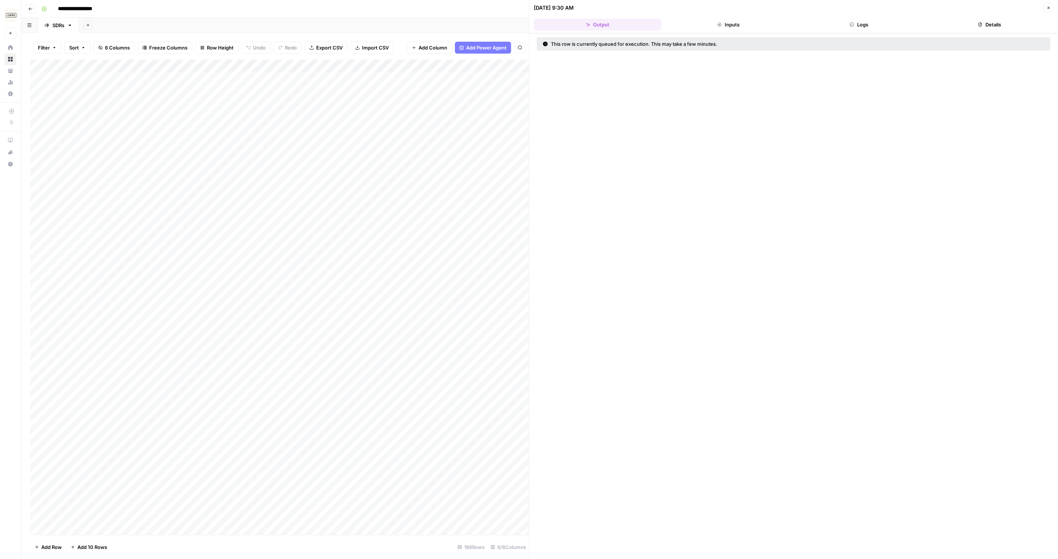
click at [736, 26] on button "Inputs" at bounding box center [728, 25] width 128 height 12
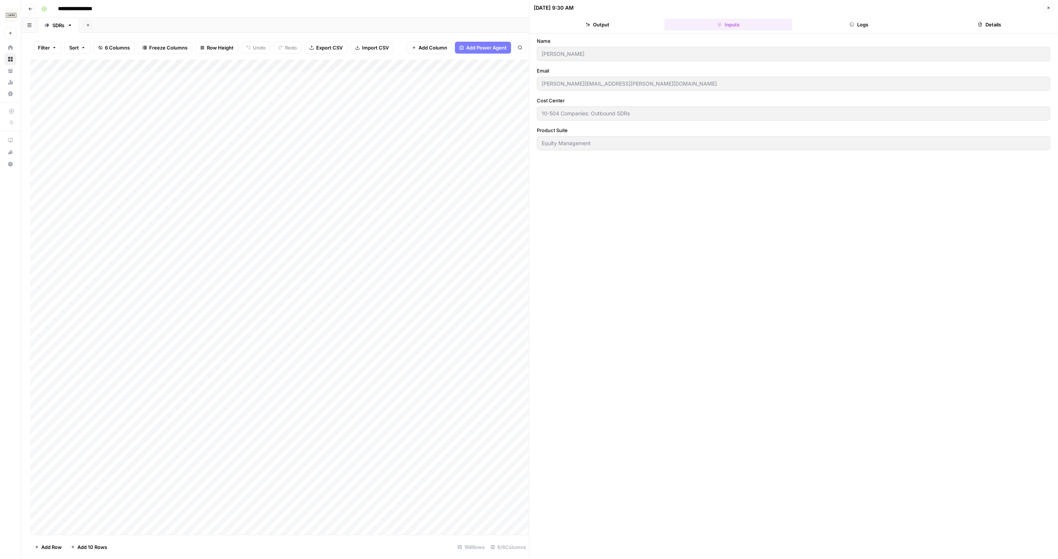
click at [858, 23] on button "Logs" at bounding box center [859, 25] width 128 height 12
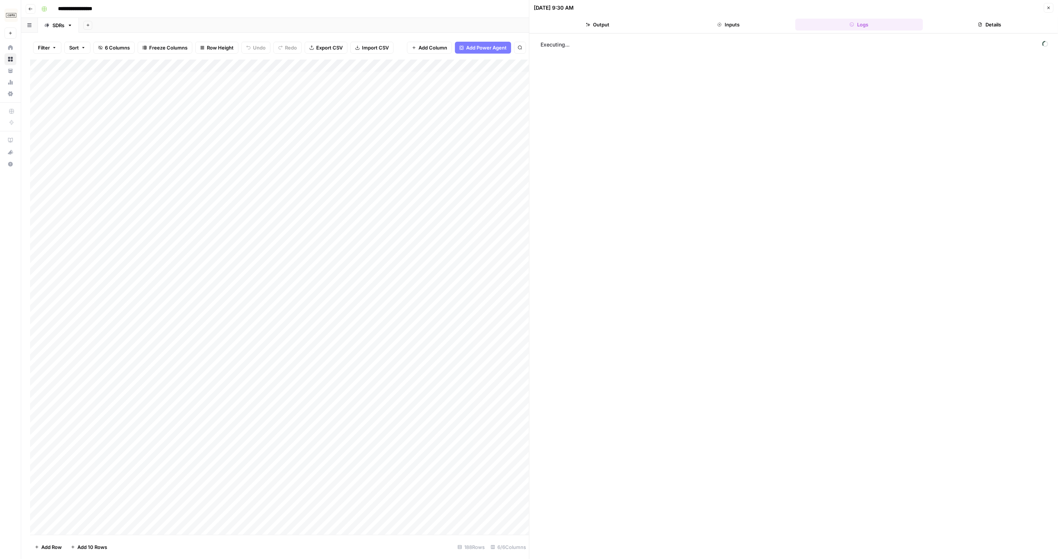
click at [1047, 7] on icon "button" at bounding box center [1048, 8] width 4 height 4
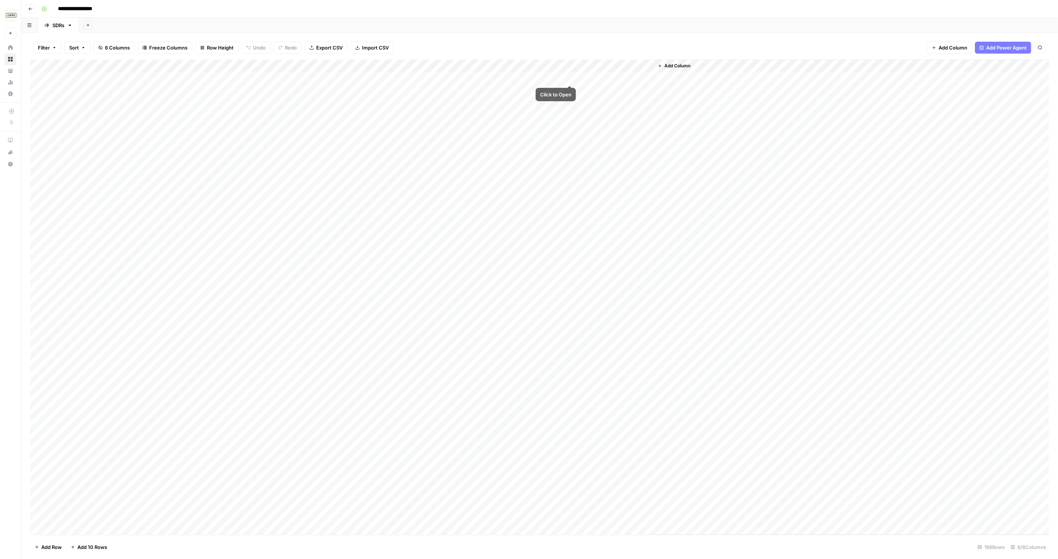
click at [579, 90] on div "Add Column" at bounding box center [539, 296] width 1019 height 475
click at [580, 90] on div "Add Column" at bounding box center [539, 296] width 1019 height 475
click at [543, 94] on div "Add Column" at bounding box center [539, 296] width 1019 height 475
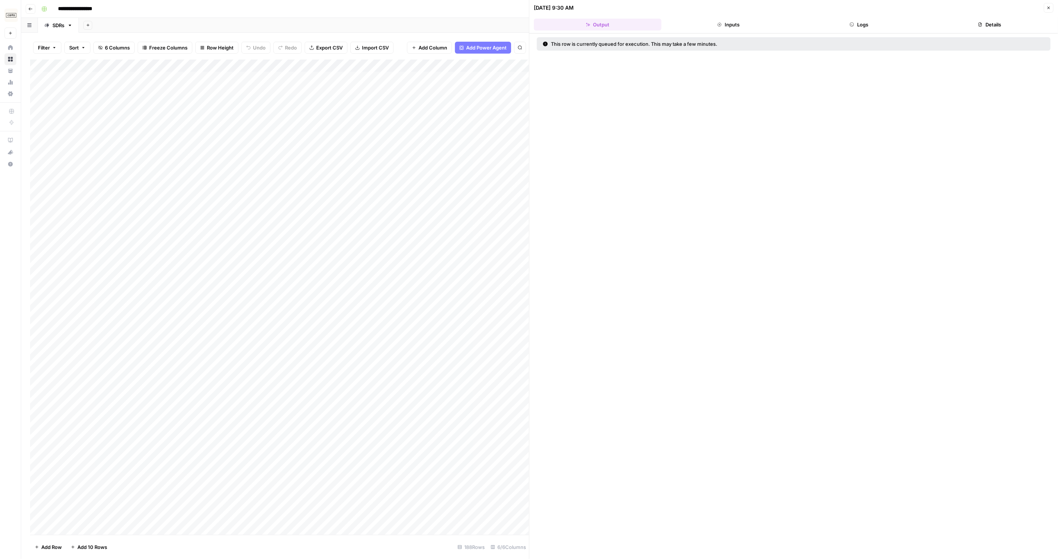
click at [731, 26] on button "Inputs" at bounding box center [728, 25] width 128 height 12
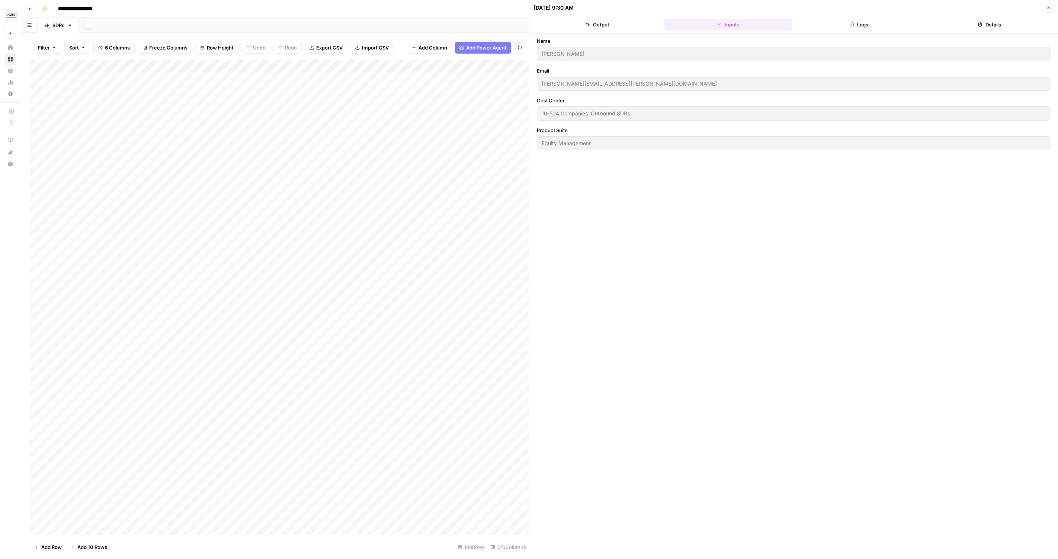
click at [839, 19] on button "Logs" at bounding box center [859, 25] width 128 height 12
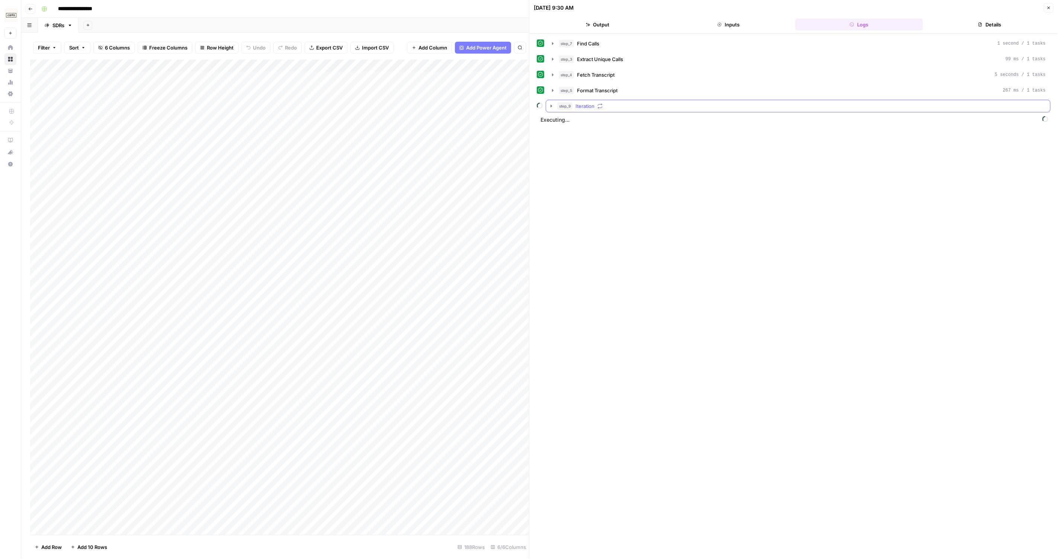
click at [550, 104] on icon "button" at bounding box center [550, 105] width 1 height 3
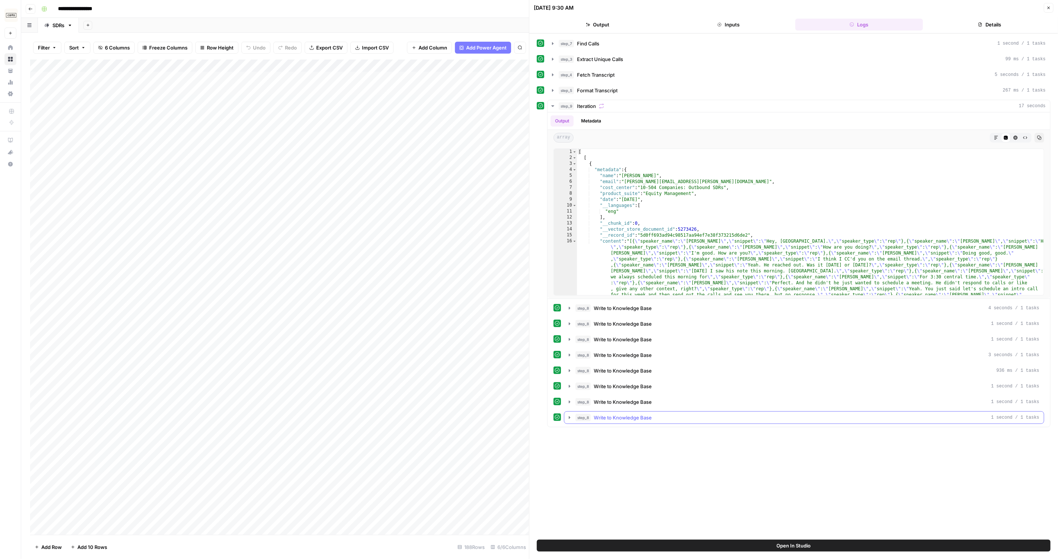
click at [655, 414] on div "step_8 Write to Knowledge Base 1 second / 1 tasks" at bounding box center [807, 417] width 464 height 7
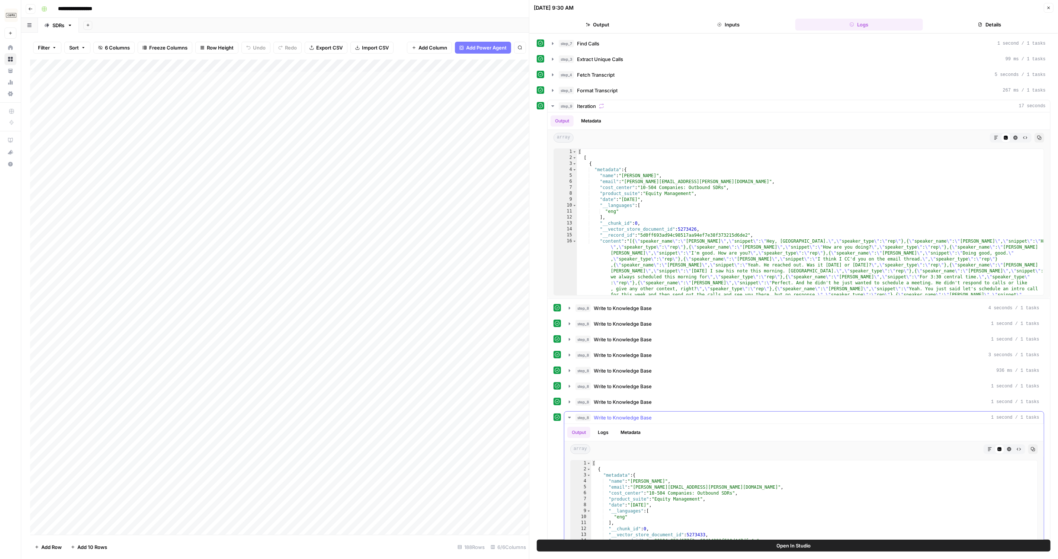
click at [655, 414] on div "step_8 Write to Knowledge Base 1 second / 1 tasks" at bounding box center [807, 417] width 464 height 7
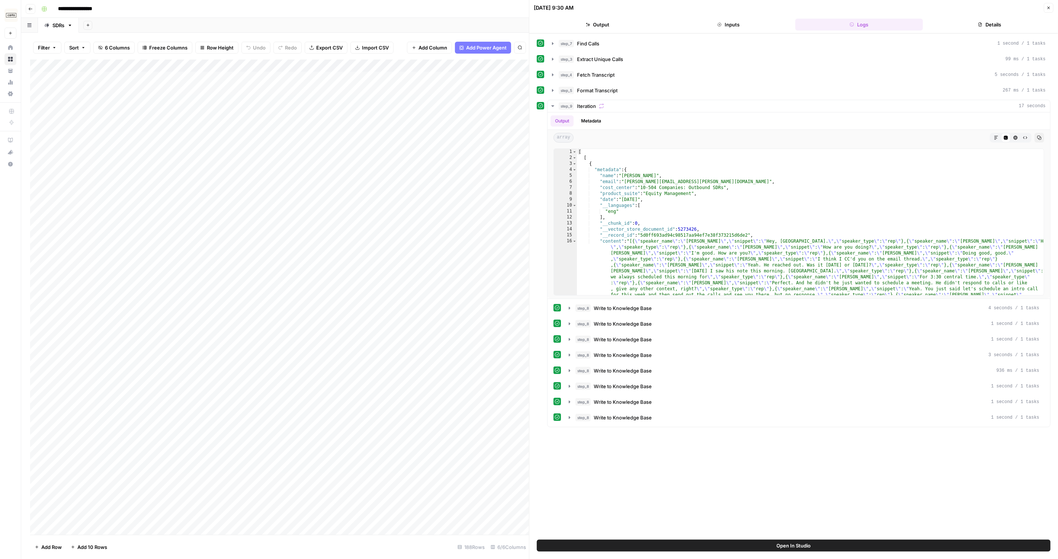
click at [1046, 10] on button "Close" at bounding box center [1048, 8] width 10 height 10
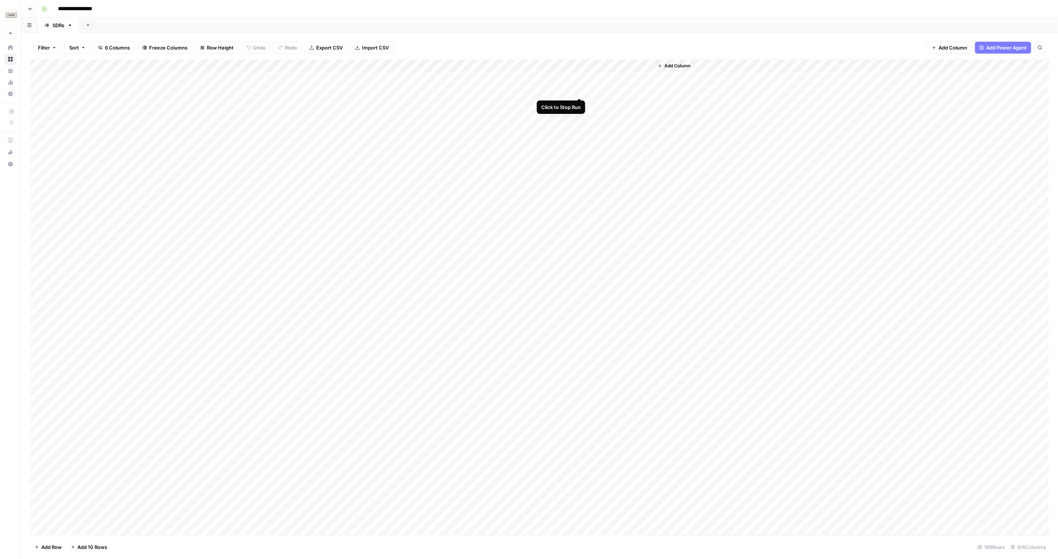
click at [577, 89] on div "Add Column" at bounding box center [539, 296] width 1019 height 475
click at [580, 74] on div "Add Column" at bounding box center [539, 296] width 1019 height 475
click at [525, 80] on div "Add Column" at bounding box center [539, 296] width 1019 height 475
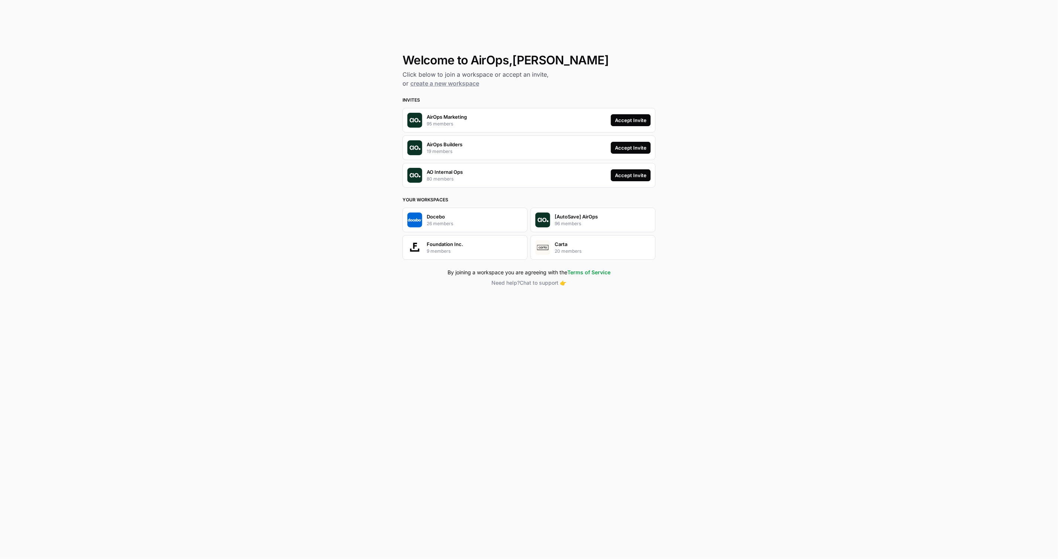
click at [624, 172] on div "Accept Invite" at bounding box center [631, 174] width 32 height 7
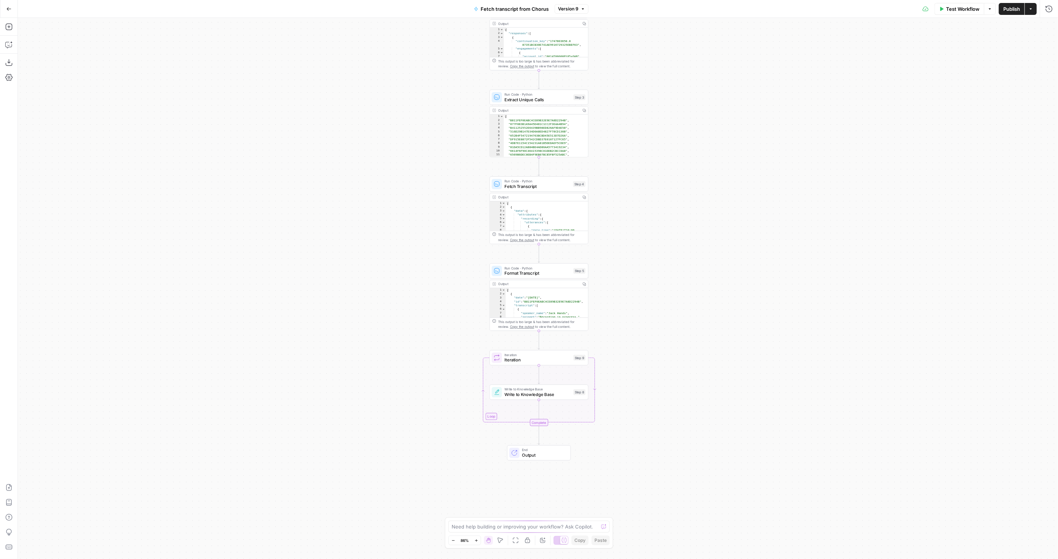
click at [549, 457] on div "End Output" at bounding box center [539, 452] width 64 height 15
click at [535, 453] on span "Output" at bounding box center [544, 454] width 44 height 6
click at [517, 394] on span "Write to Knowledge Base" at bounding box center [536, 394] width 66 height 6
type input "Sales Transcripts"
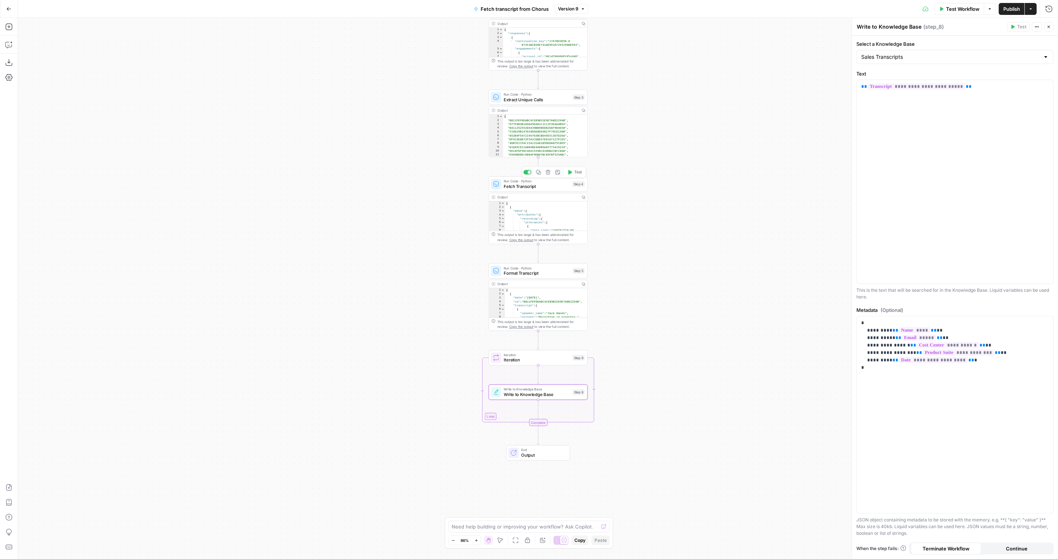
click at [525, 182] on span "Run Code · Python" at bounding box center [536, 180] width 66 height 5
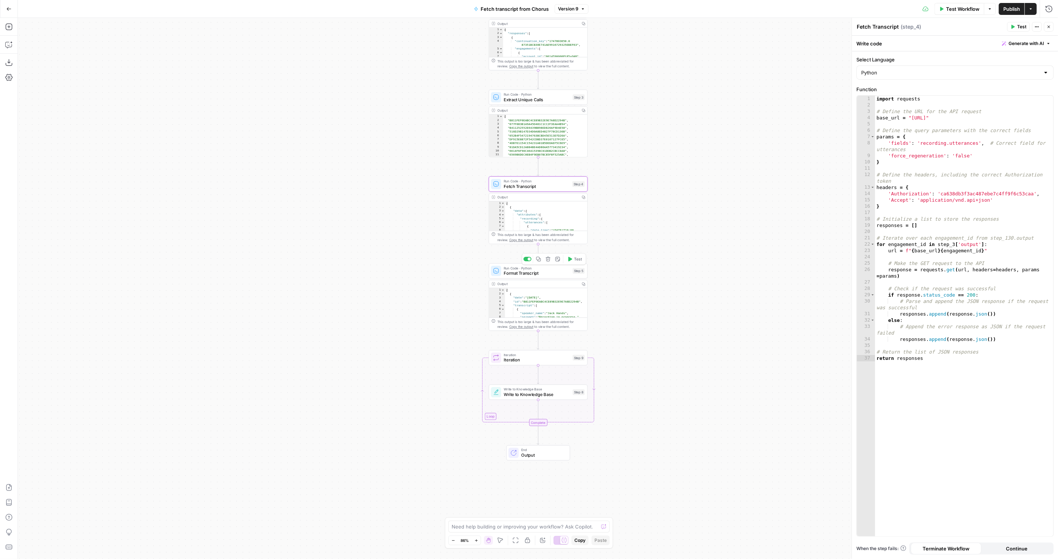
click at [530, 273] on span "Format Transcript" at bounding box center [536, 273] width 66 height 6
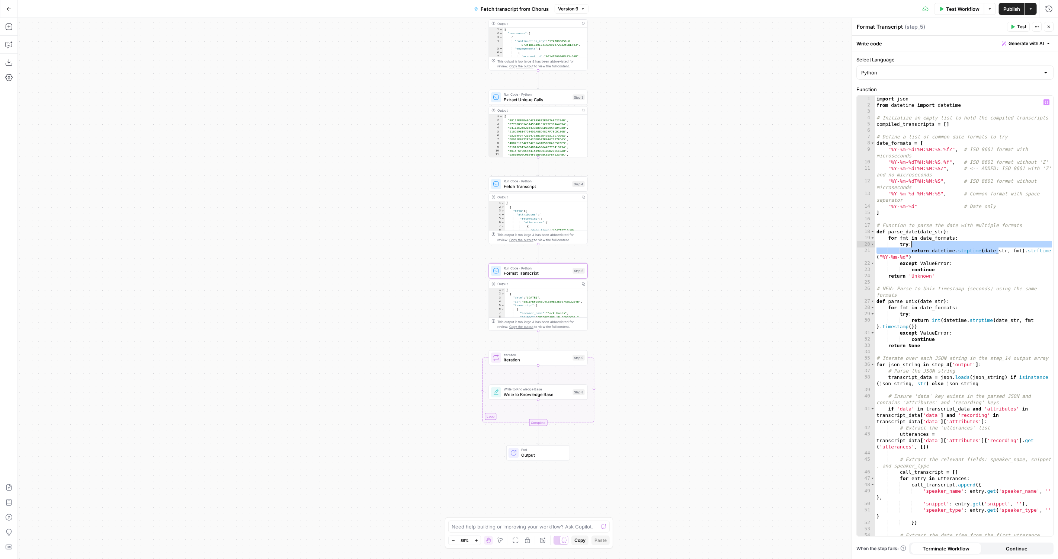
click at [995, 246] on div "import json from datetime import datetime # Initialize an empty list to hold th…" at bounding box center [964, 326] width 178 height 460
type textarea "**********"
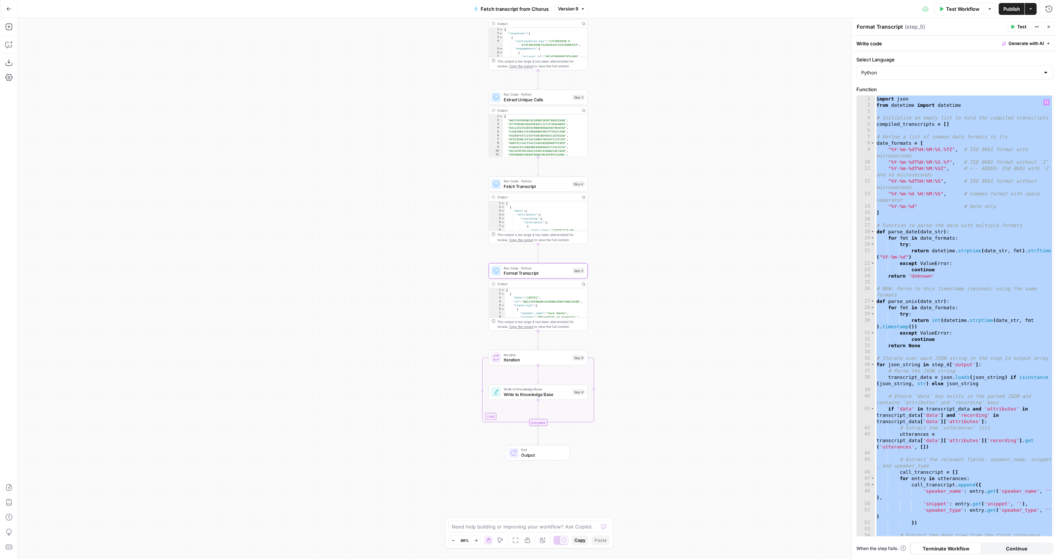
paste textarea
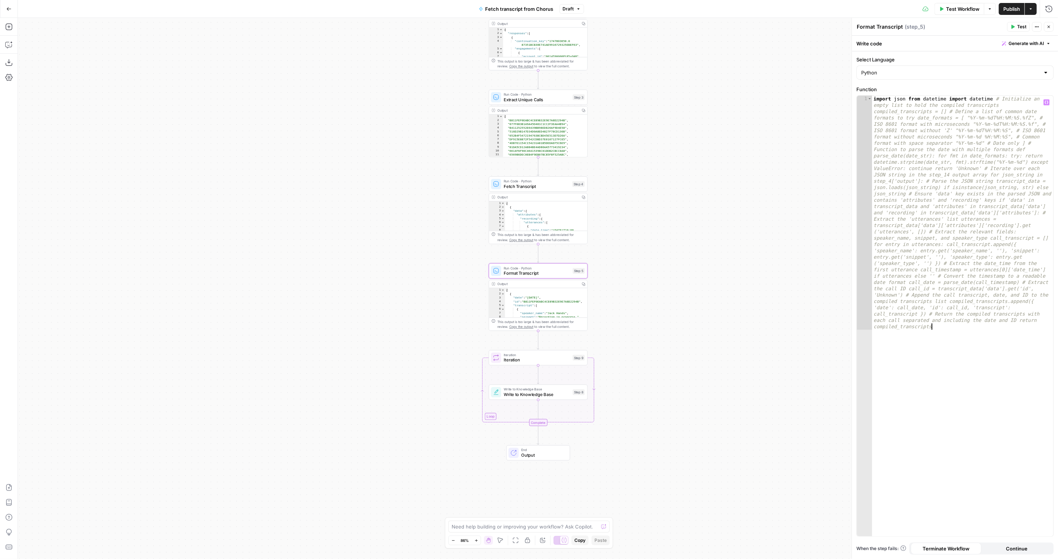
type textarea "**********"
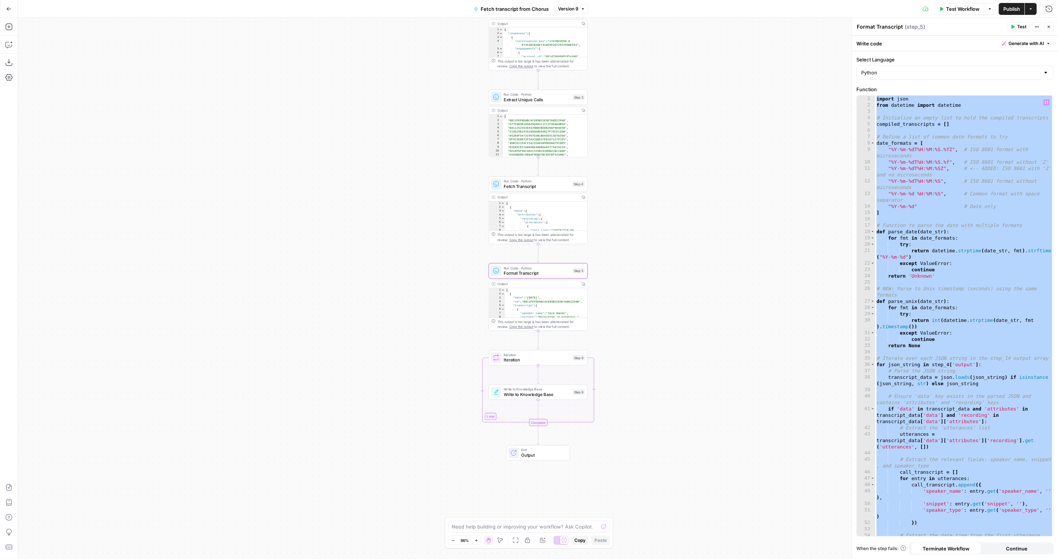
paste textarea
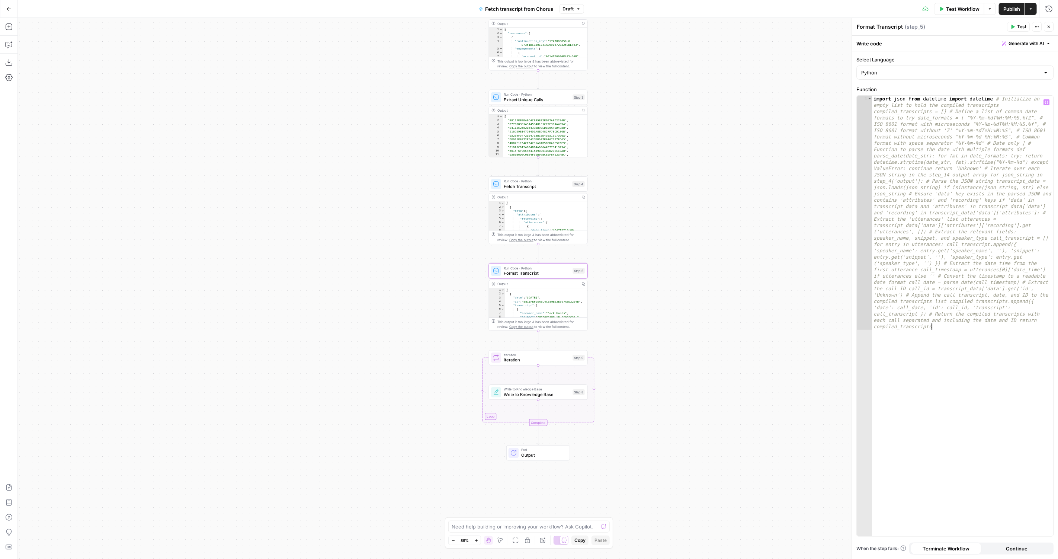
type textarea "**********"
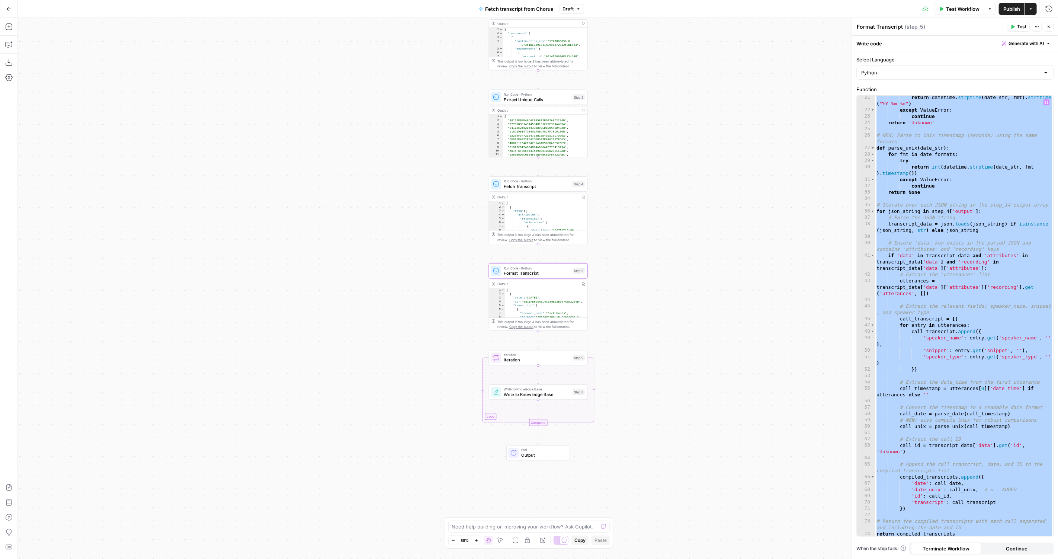
scroll to position [153, 0]
paste textarea
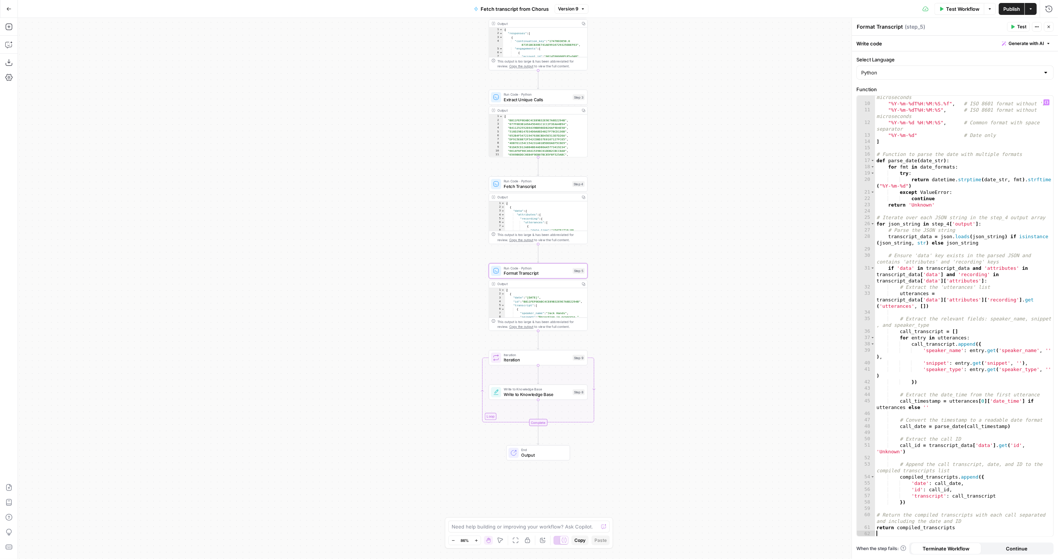
scroll to position [58, 0]
type textarea "**********"
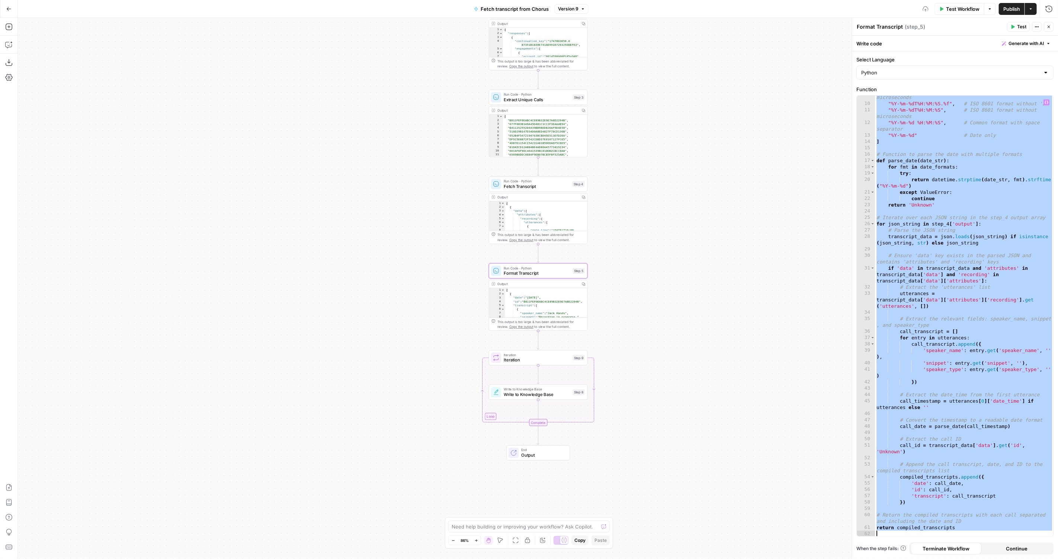
paste textarea
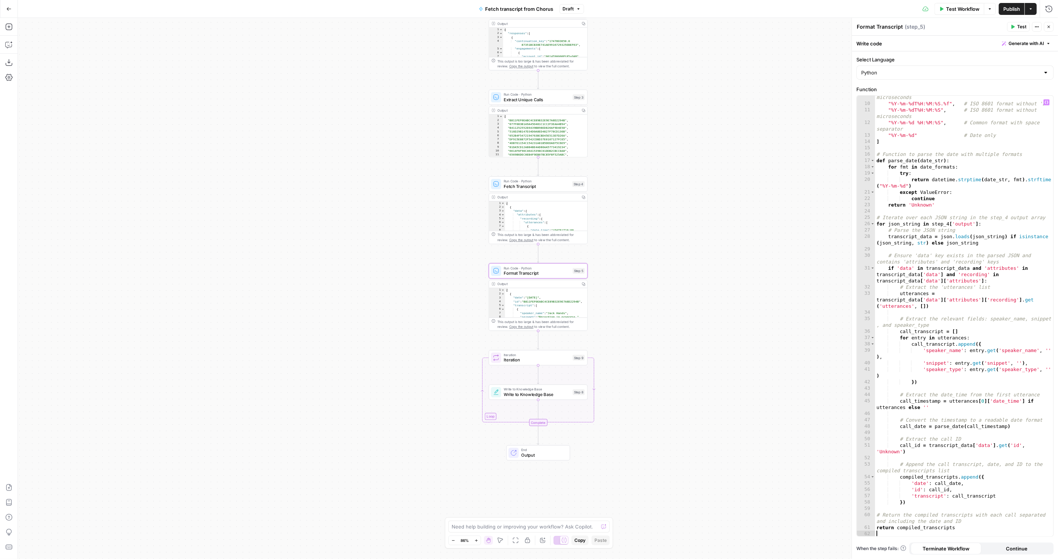
type textarea "**********"
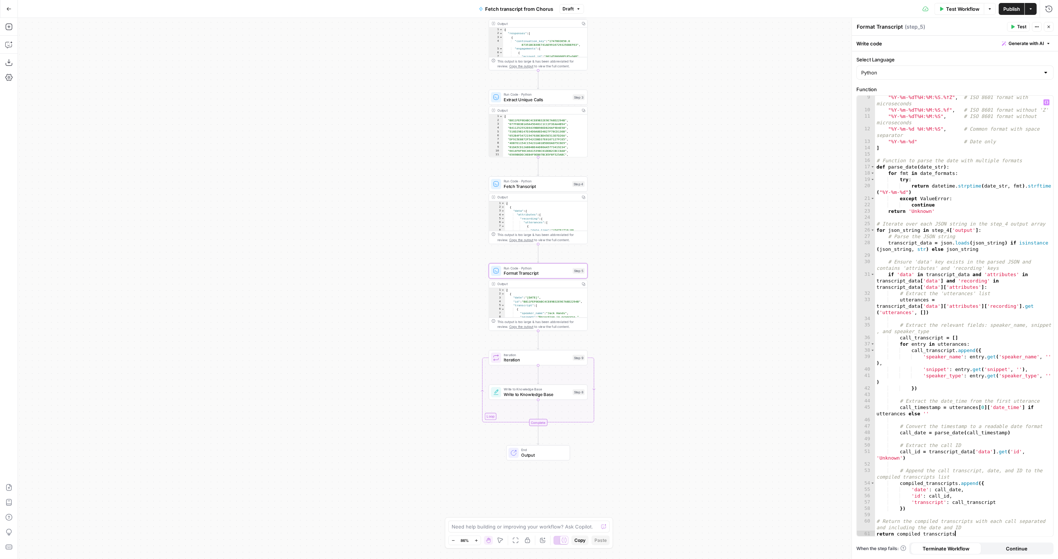
click at [1049, 24] on button "Close" at bounding box center [1048, 27] width 10 height 10
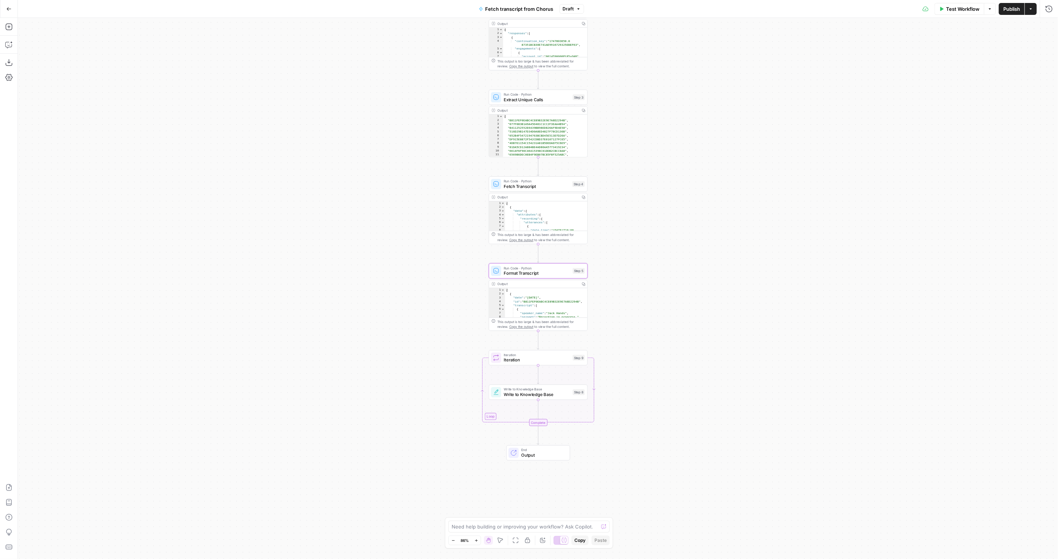
click at [1012, 11] on span "Publish" at bounding box center [1011, 8] width 17 height 7
click at [523, 187] on span "Fetch Transcript" at bounding box center [536, 186] width 66 height 6
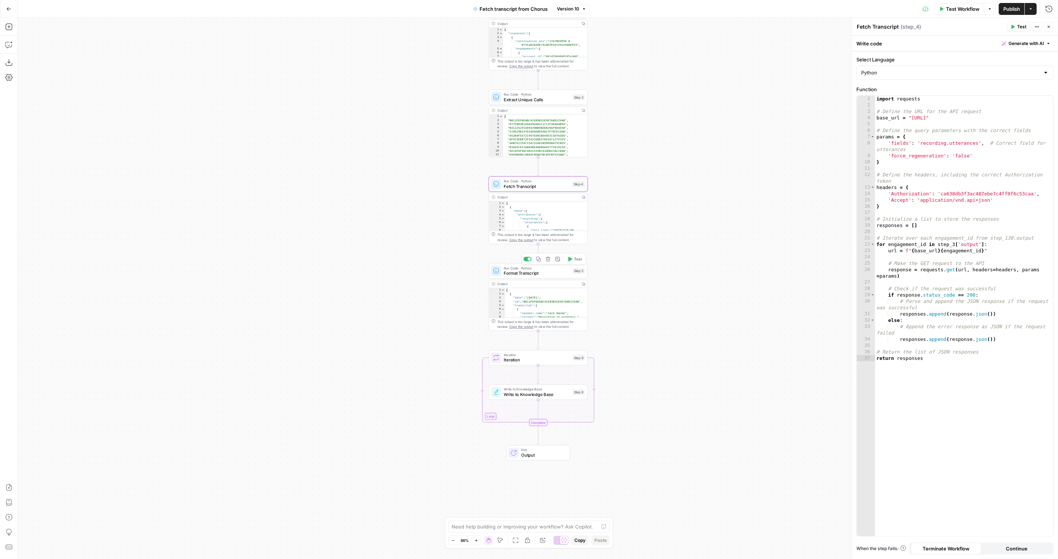
click at [510, 271] on span "Format Transcript" at bounding box center [536, 273] width 66 height 6
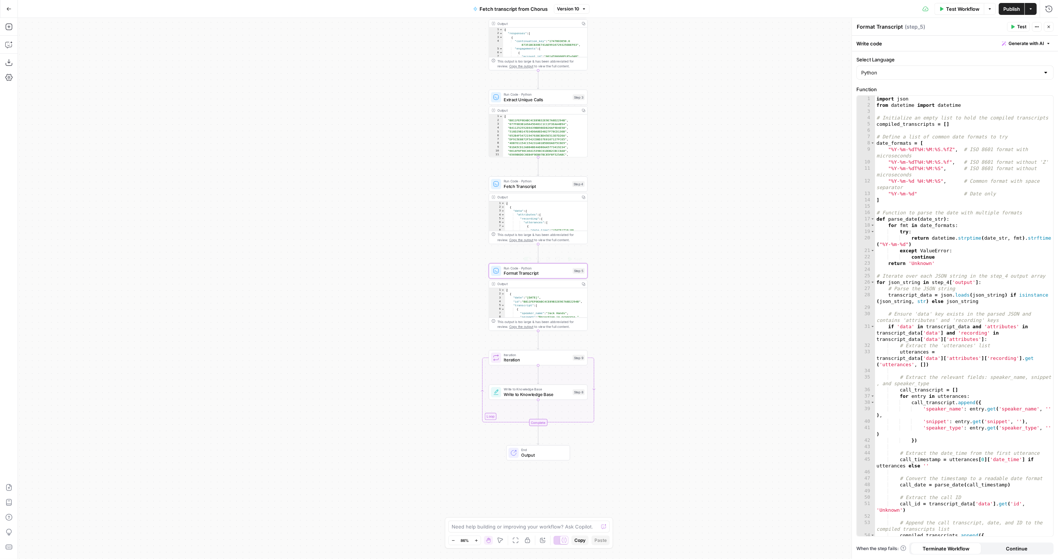
click at [908, 201] on div "import json from datetime import datetime # Initialize an empty list to hold th…" at bounding box center [964, 323] width 178 height 454
type textarea "**********"
paste textarea
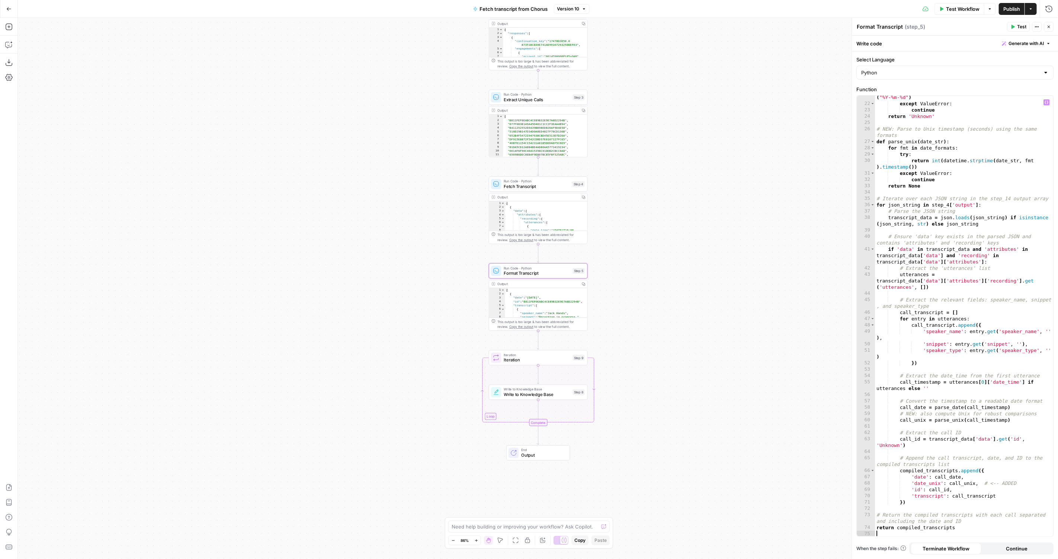
scroll to position [159, 0]
click at [1007, 6] on span "Publish" at bounding box center [1011, 8] width 17 height 7
click at [1016, 5] on span "Publish" at bounding box center [1011, 8] width 17 height 7
click at [518, 391] on span "Write to Knowledge Base" at bounding box center [536, 394] width 66 height 6
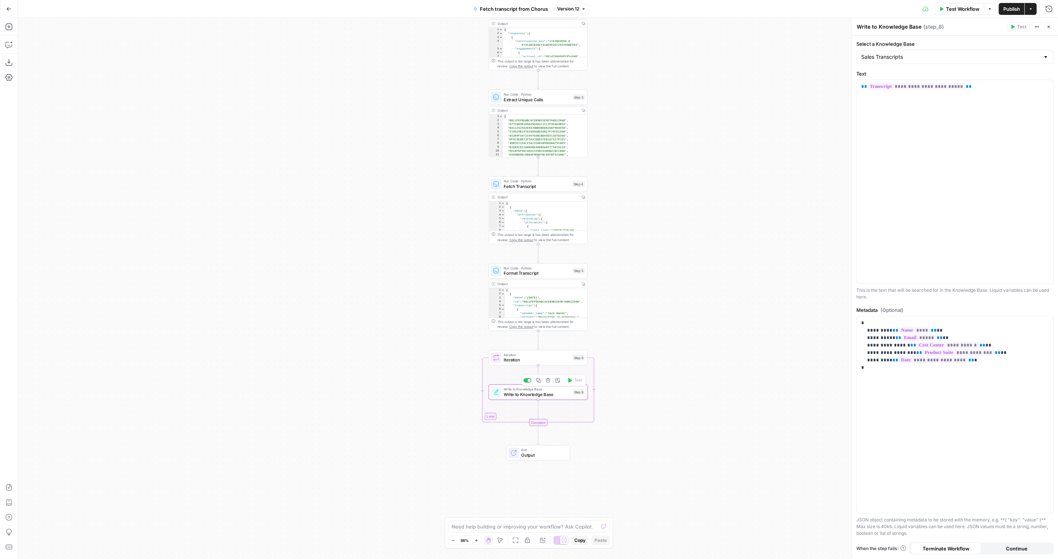
click at [509, 397] on div "Write to Knowledge Base Write to Knowledge Base Step 8 Copy step Delete step Ad…" at bounding box center [538, 391] width 99 height 15
click at [510, 273] on span "Format Transcript" at bounding box center [536, 273] width 66 height 6
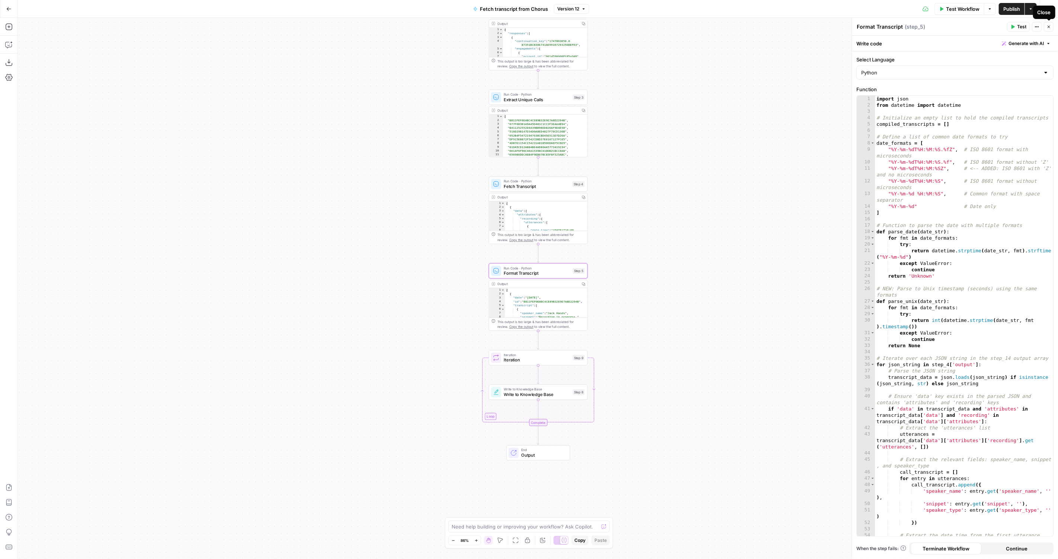
click at [1049, 26] on icon "button" at bounding box center [1048, 27] width 4 height 4
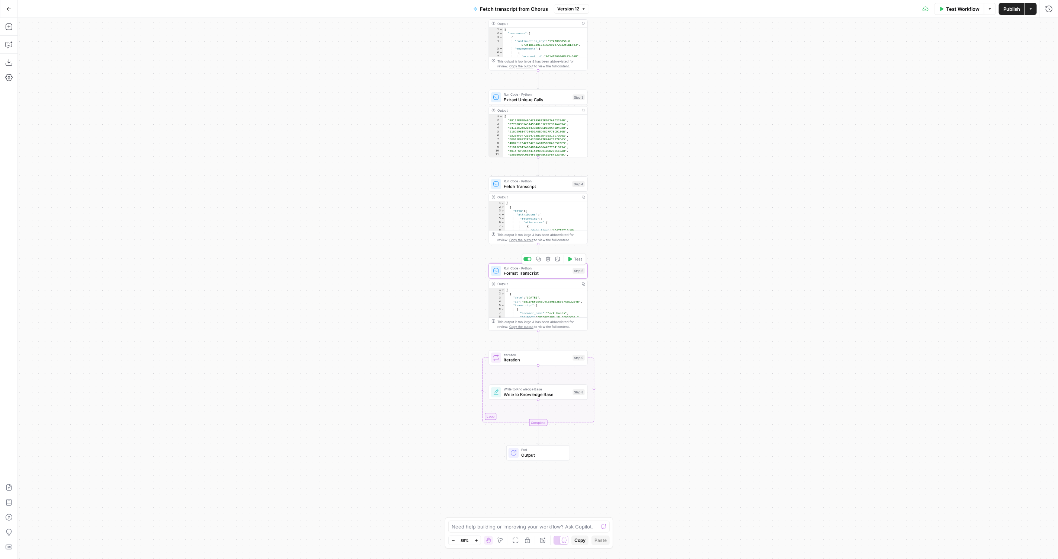
click at [543, 274] on span "Format Transcript" at bounding box center [536, 273] width 66 height 6
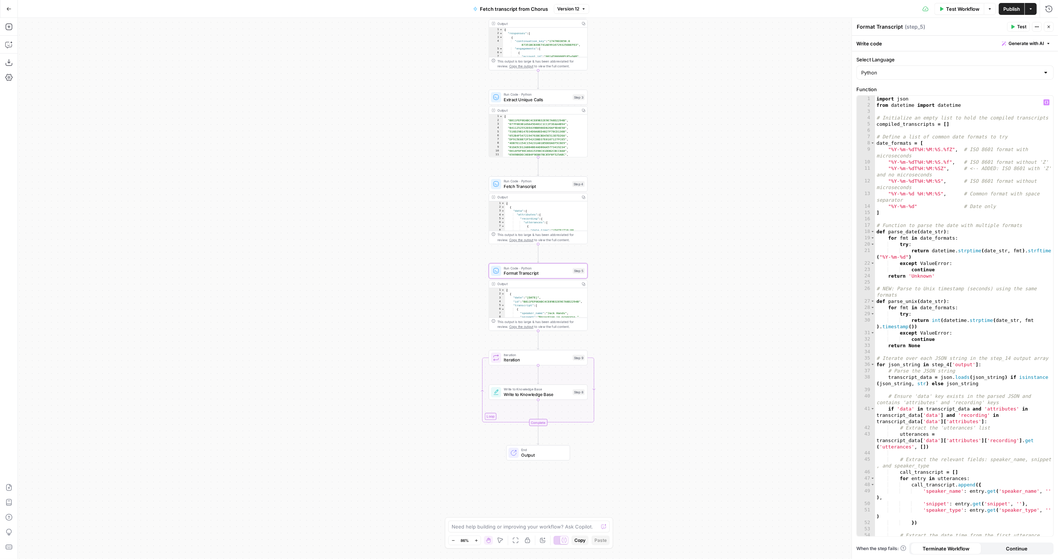
click at [978, 178] on div "import json from datetime import datetime # Initialize an empty list to hold th…" at bounding box center [964, 326] width 178 height 460
click at [942, 298] on div "import json from datetime import datetime # Initialize an empty list to hold th…" at bounding box center [964, 326] width 178 height 460
type textarea "**********"
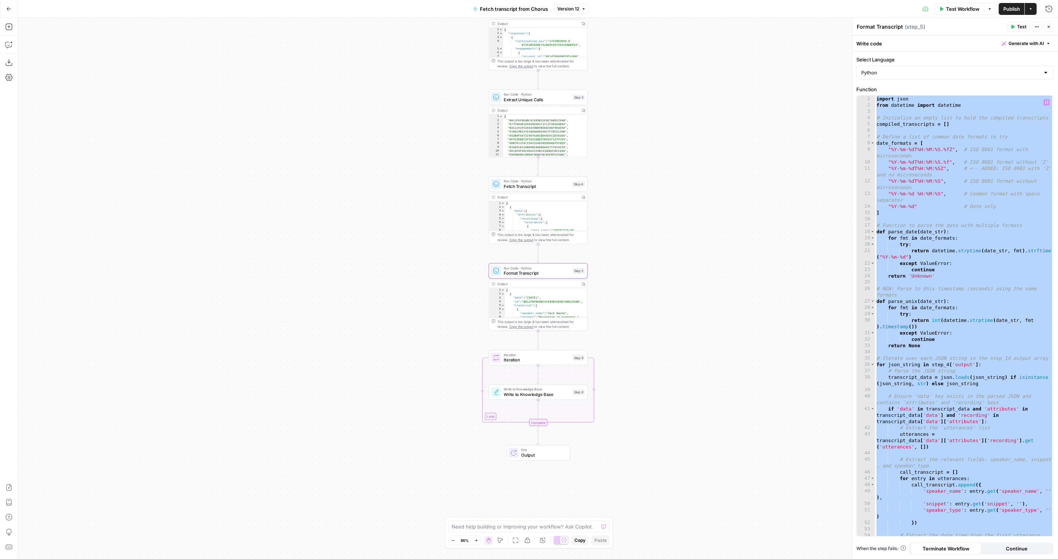
paste textarea
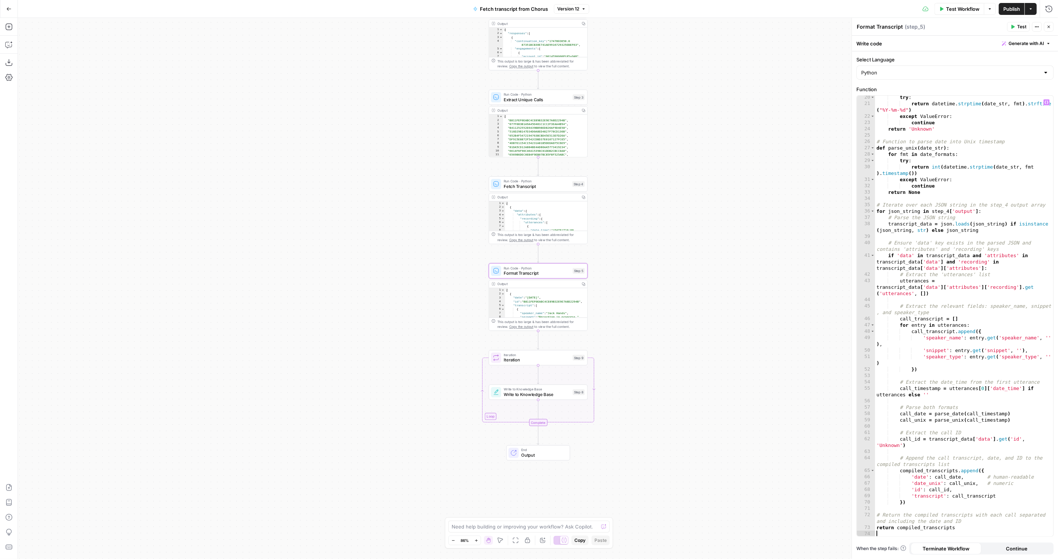
scroll to position [147, 0]
click at [528, 455] on span "Output" at bounding box center [543, 454] width 44 height 6
click at [531, 455] on span "Output" at bounding box center [543, 455] width 44 height 6
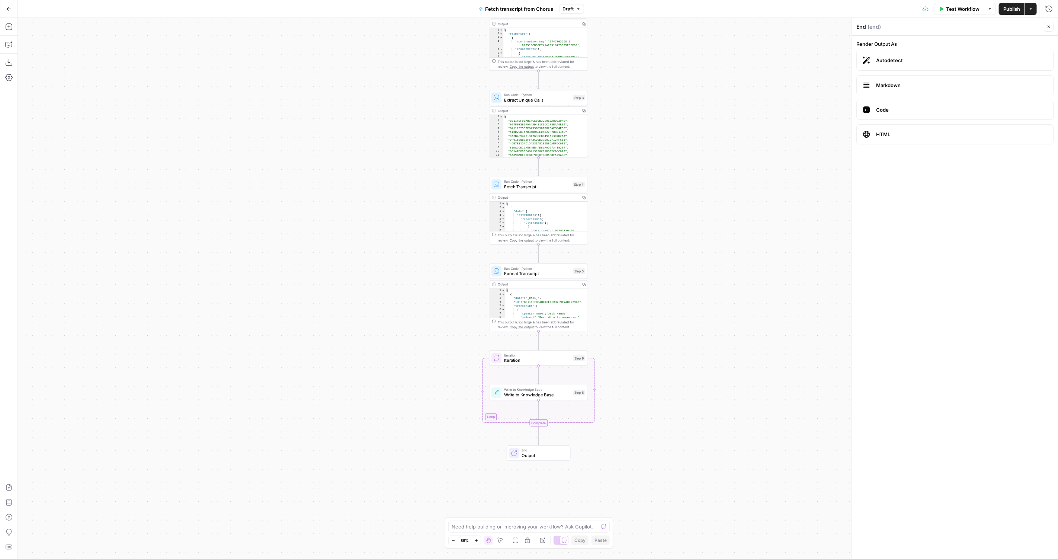
click at [508, 394] on span "Write to Knowledge Base" at bounding box center [537, 394] width 66 height 6
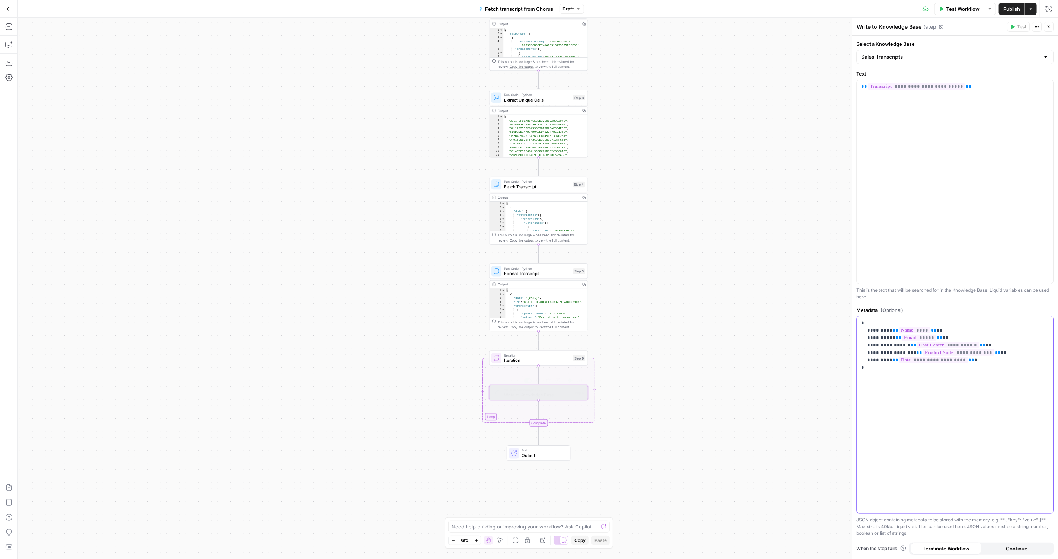
click at [900, 363] on p "**********" at bounding box center [955, 345] width 188 height 52
click at [1011, 339] on p "**********" at bounding box center [955, 345] width 188 height 52
click at [994, 362] on p "**********" at bounding box center [955, 345] width 188 height 52
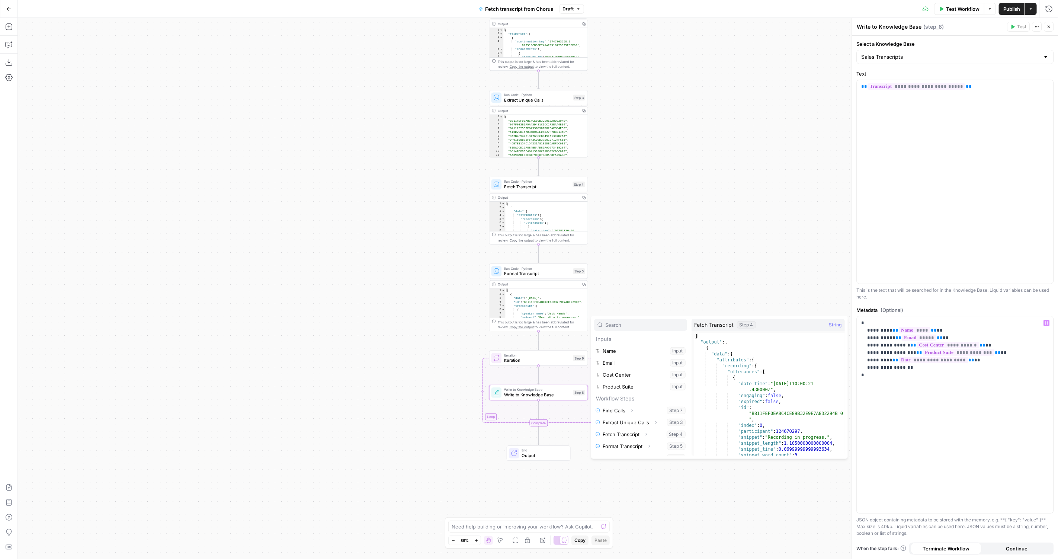
scroll to position [8, 0]
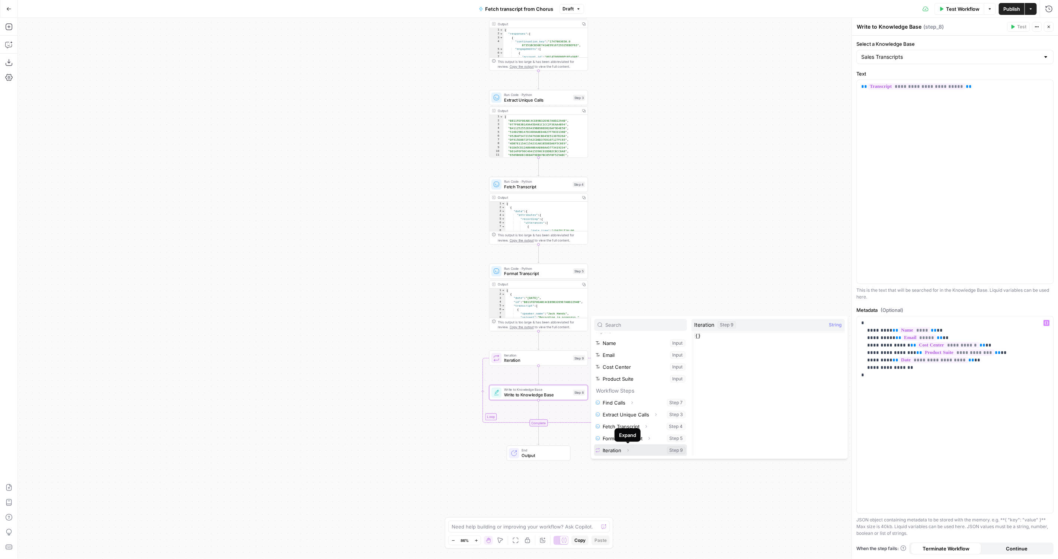
click at [625, 449] on icon "button" at bounding box center [627, 450] width 4 height 4
click at [990, 365] on p "**********" at bounding box center [955, 348] width 188 height 59
click at [927, 357] on span "**********" at bounding box center [932, 360] width 69 height 6
click at [926, 371] on p "**********" at bounding box center [955, 348] width 188 height 59
click at [941, 367] on p "**********" at bounding box center [955, 348] width 188 height 59
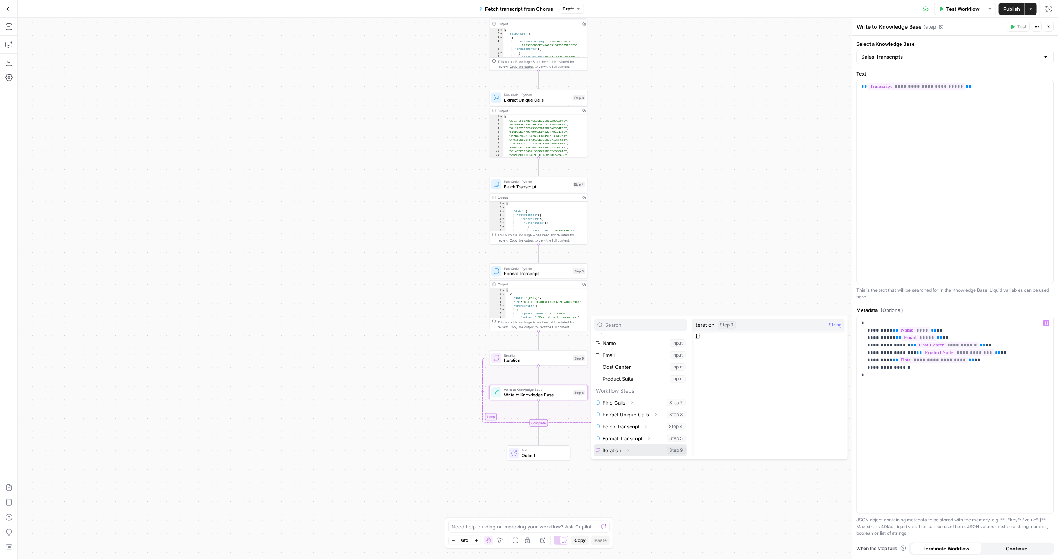
click at [628, 448] on icon "button" at bounding box center [627, 450] width 4 height 4
type textarea "**********"
click at [553, 305] on div "[ { "date" : "2025-08-15" , "id" : "B811FEF0EABC4CE89B32E9E7A8D2294B" , "transc…" at bounding box center [546, 307] width 83 height 38
click at [567, 261] on icon "button" at bounding box center [569, 259] width 5 height 5
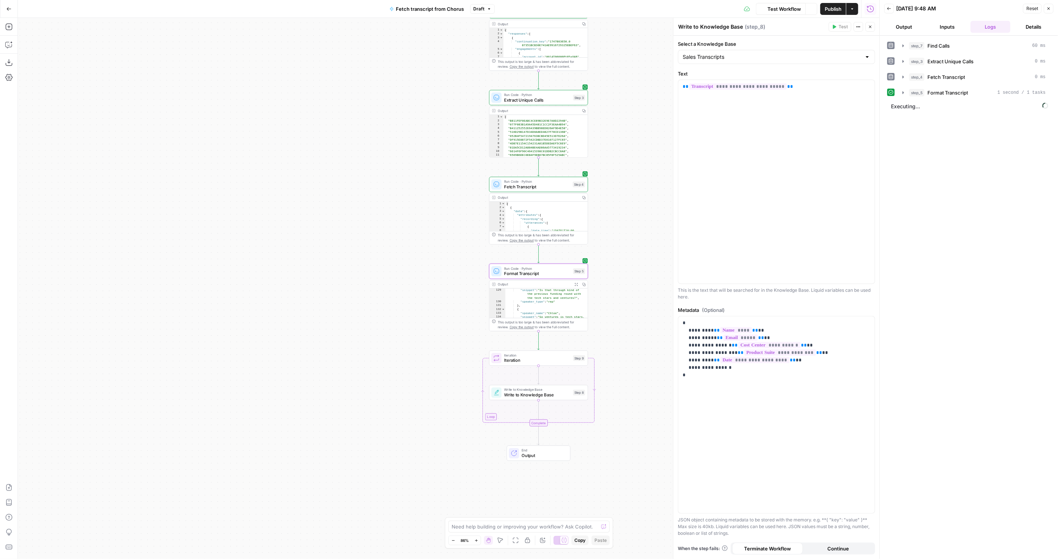
scroll to position [879, 0]
click at [576, 346] on span "Test" at bounding box center [579, 346] width 8 height 6
click at [968, 108] on div "step_9 Iteration 1 second" at bounding box center [977, 107] width 136 height 7
drag, startPoint x: 753, startPoint y: 366, endPoint x: 679, endPoint y: 366, distance: 73.6
click at [679, 366] on div "**********" at bounding box center [776, 414] width 196 height 197
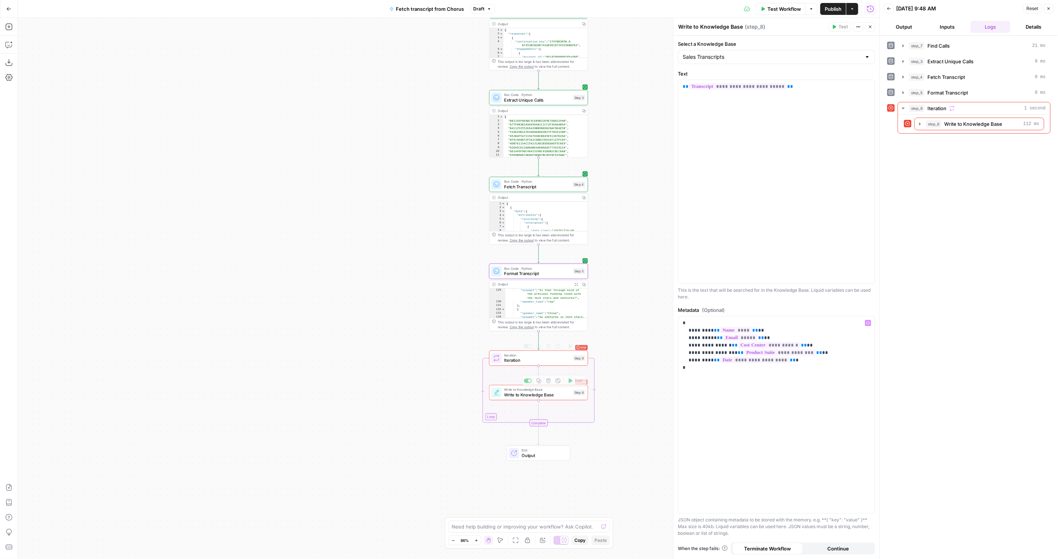
click at [572, 348] on button "Test" at bounding box center [575, 346] width 20 height 8
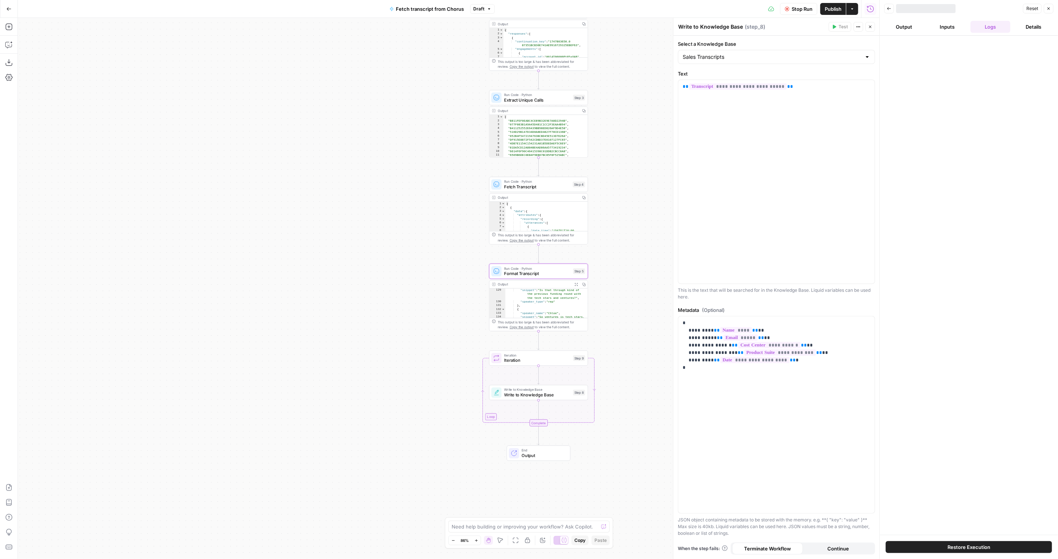
click at [1045, 6] on button "Close" at bounding box center [1048, 9] width 10 height 10
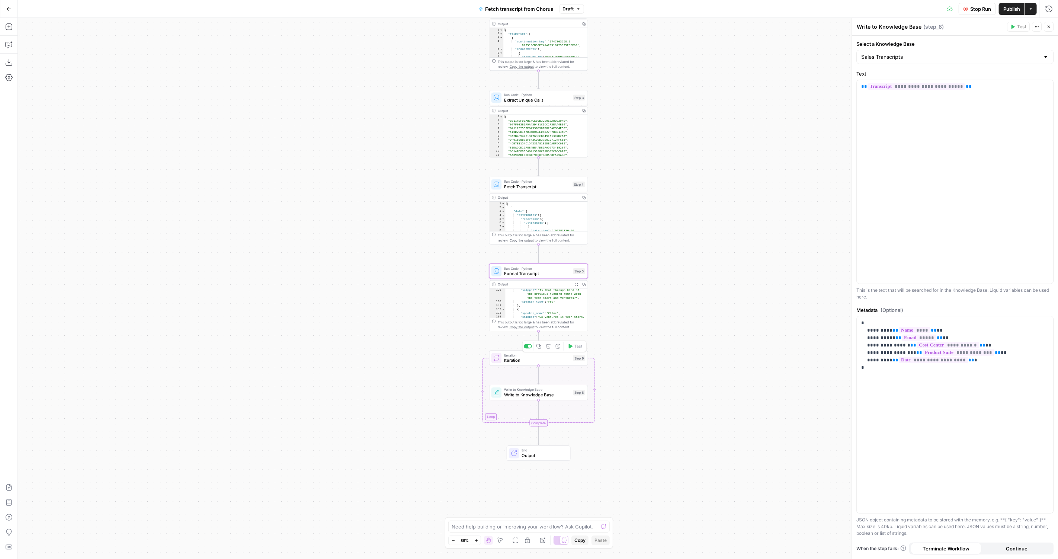
click at [570, 350] on div "Copy step Delete step Add Note Test" at bounding box center [554, 346] width 64 height 12
click at [975, 6] on span "Stop Run" at bounding box center [980, 8] width 21 height 7
click at [575, 347] on span "Test" at bounding box center [579, 346] width 8 height 6
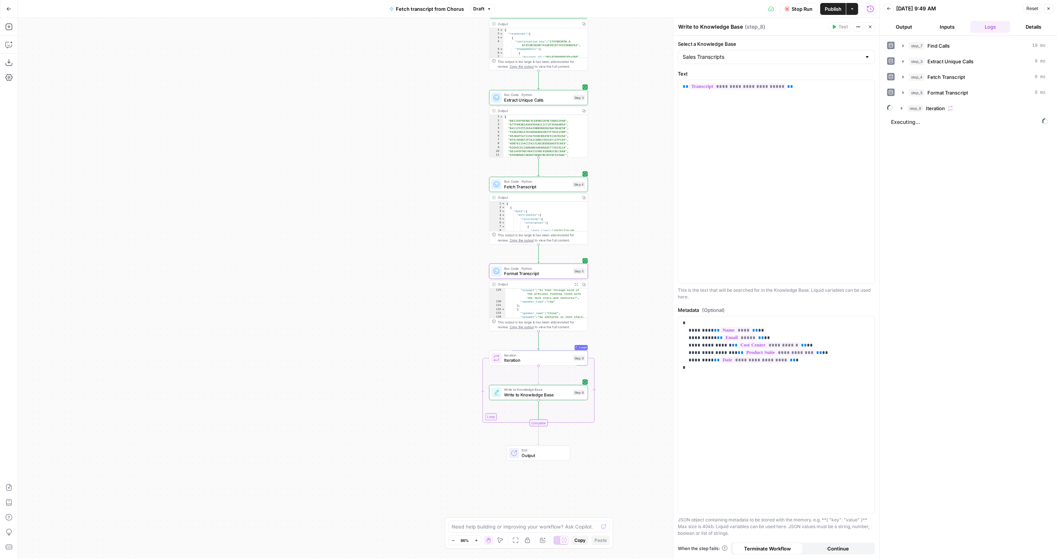
click at [511, 362] on span "Iteration" at bounding box center [537, 360] width 66 height 6
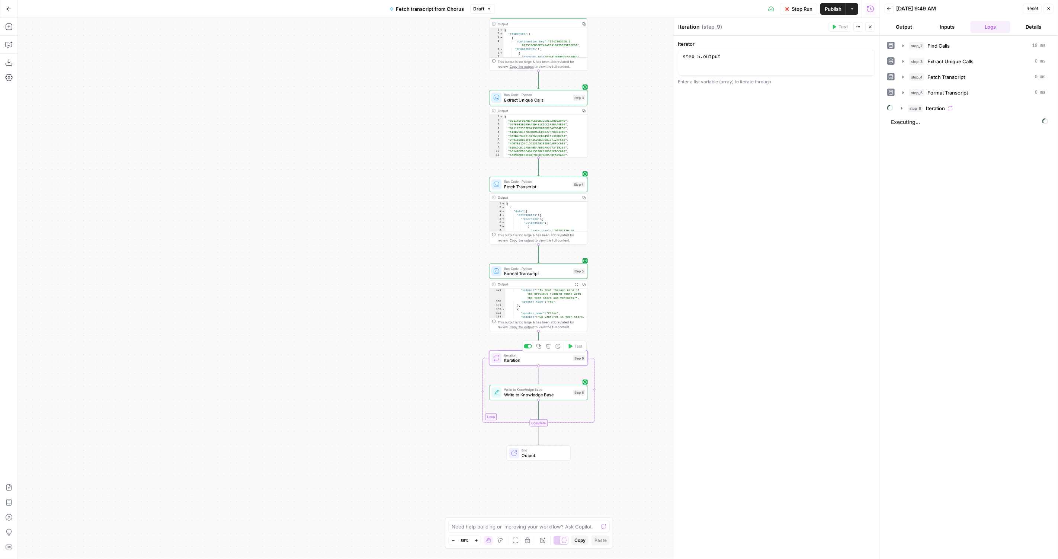
click at [507, 394] on span "Write to Knowledge Base" at bounding box center [537, 394] width 66 height 6
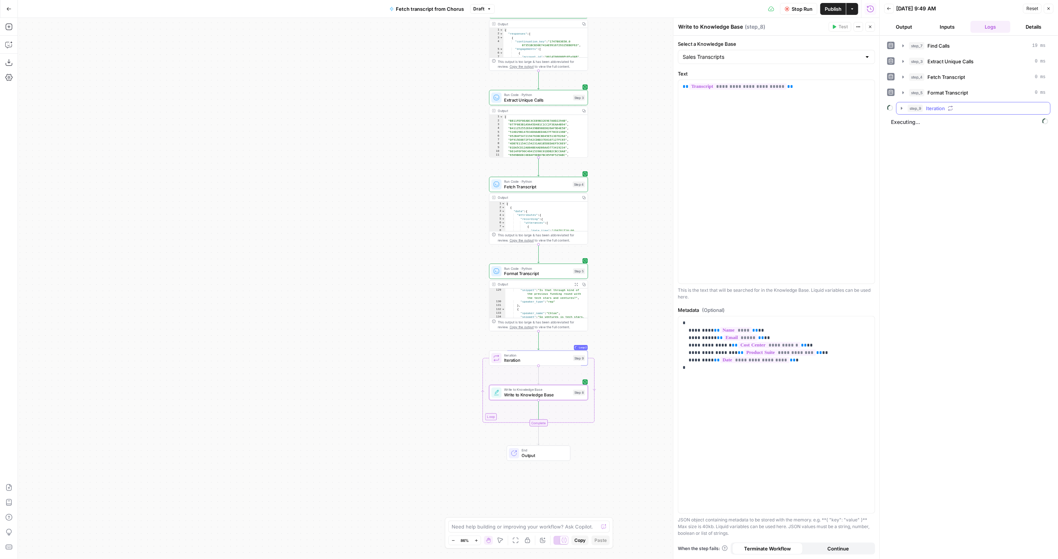
click at [903, 102] on button "step_9 Iteration" at bounding box center [973, 108] width 154 height 12
click at [913, 152] on button "step_8 Write to Knowledge Base 3 seconds / 1 tasks" at bounding box center [978, 155] width 131 height 12
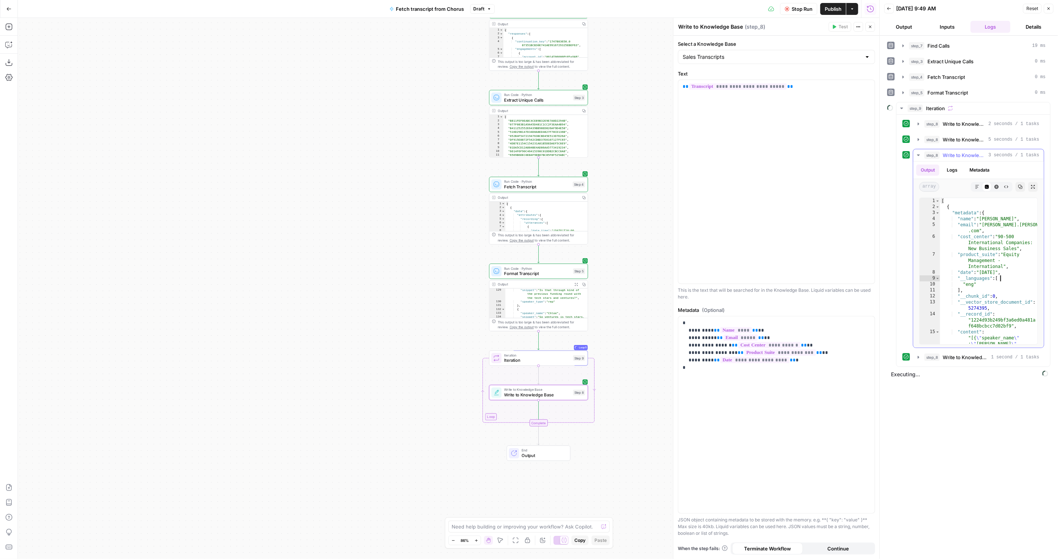
type textarea "**********"
click at [521, 364] on div "Iteration Iteration Step 9 Copy step Delete step Add Note Test" at bounding box center [538, 357] width 99 height 15
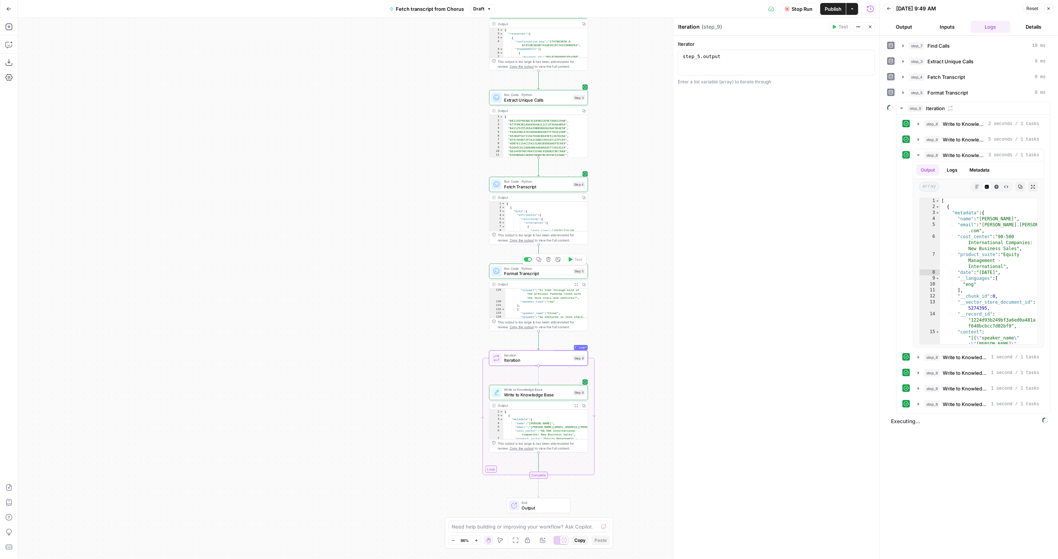
click at [523, 273] on span "Format Transcript" at bounding box center [537, 273] width 66 height 6
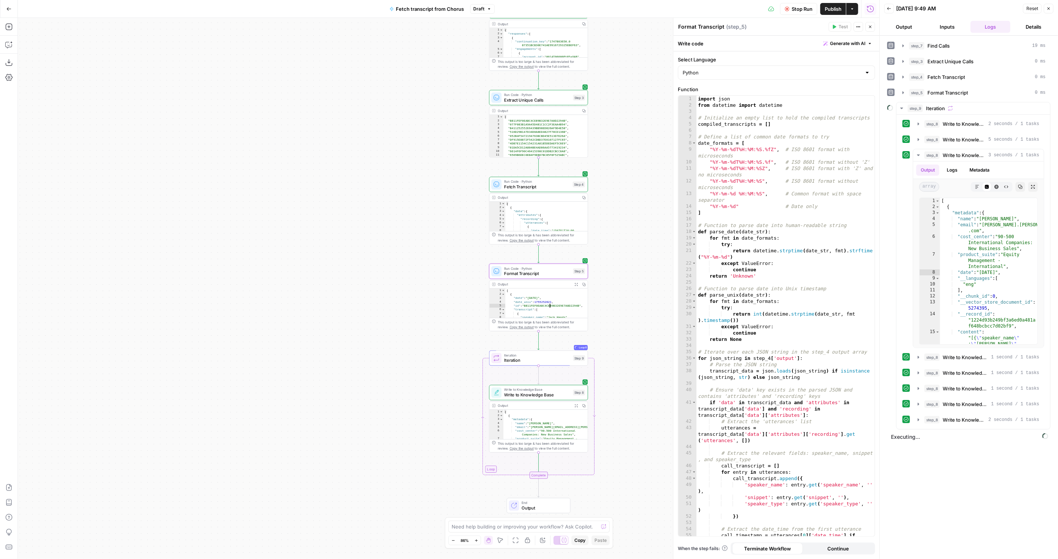
click at [557, 307] on div "[ { "date" : "2025-08-15" , "date_unix" : 1755252021 , "id" : "B811FEF0EABC4CE8…" at bounding box center [546, 307] width 83 height 38
click at [536, 396] on span "Write to Knowledge Base" at bounding box center [537, 394] width 66 height 6
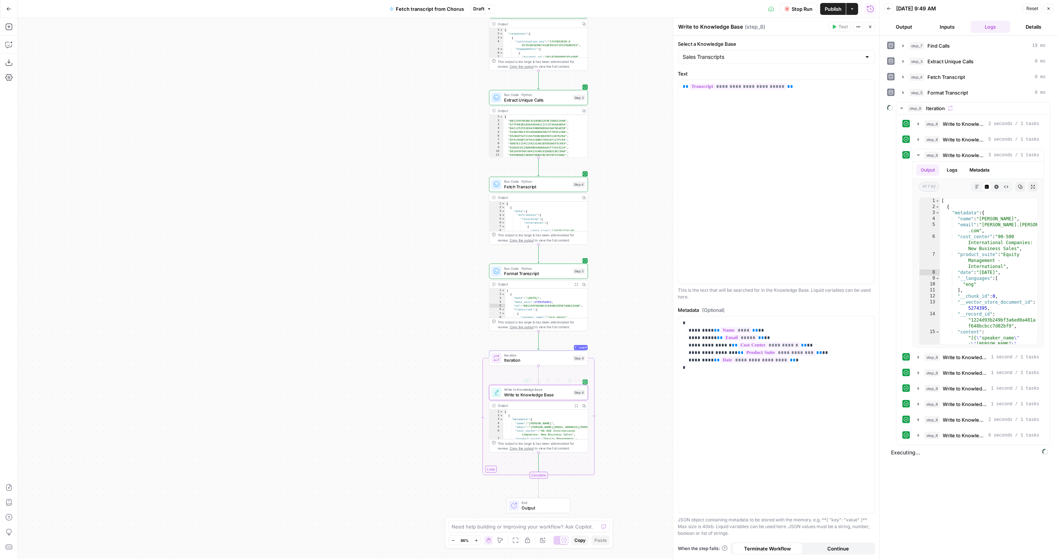
click at [522, 395] on span "Write to Knowledge Base" at bounding box center [537, 394] width 66 height 6
click at [803, 6] on span "Stop Run" at bounding box center [801, 8] width 21 height 7
click at [810, 369] on p "**********" at bounding box center [776, 345] width 188 height 52
click at [821, 355] on p "**********" at bounding box center [776, 345] width 188 height 52
click at [811, 364] on p "**********" at bounding box center [776, 345] width 188 height 52
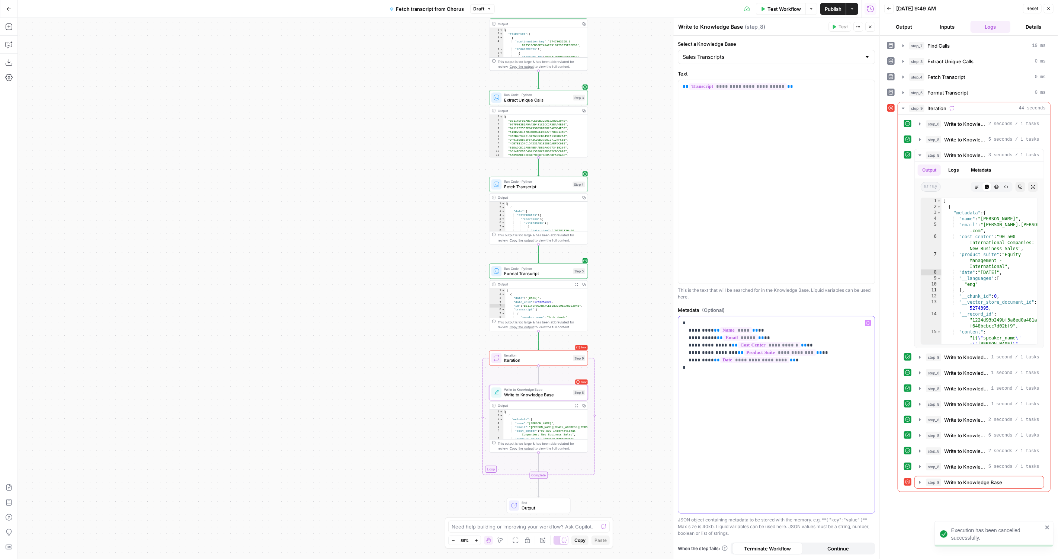
click at [806, 361] on p "**********" at bounding box center [776, 345] width 188 height 52
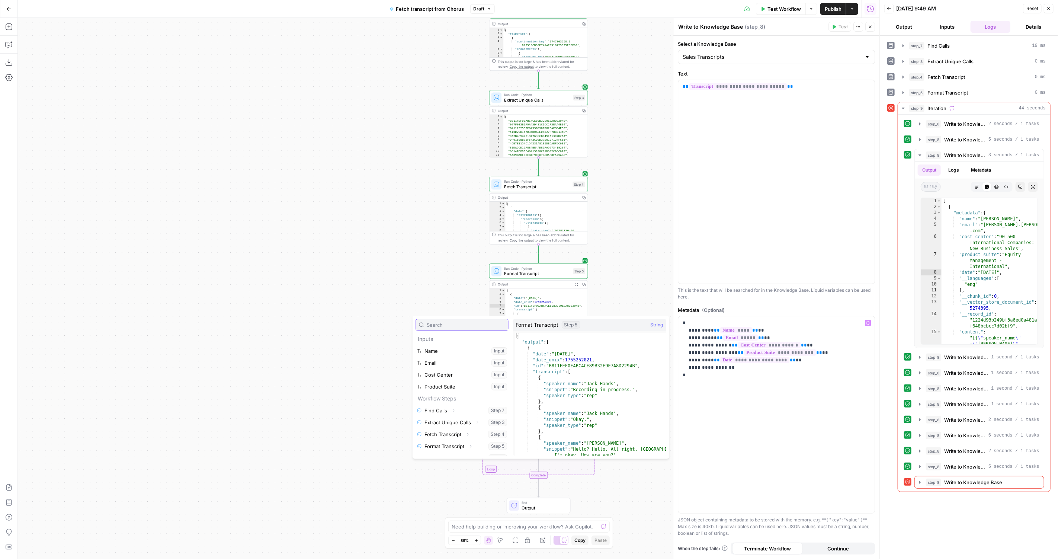
scroll to position [8, 0]
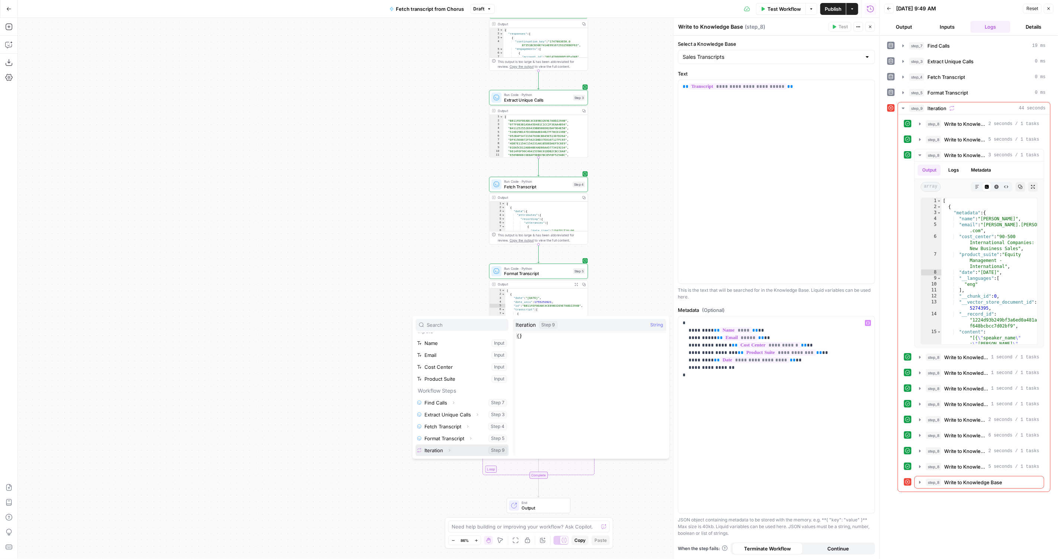
click at [448, 449] on icon "button" at bounding box center [449, 450] width 4 height 4
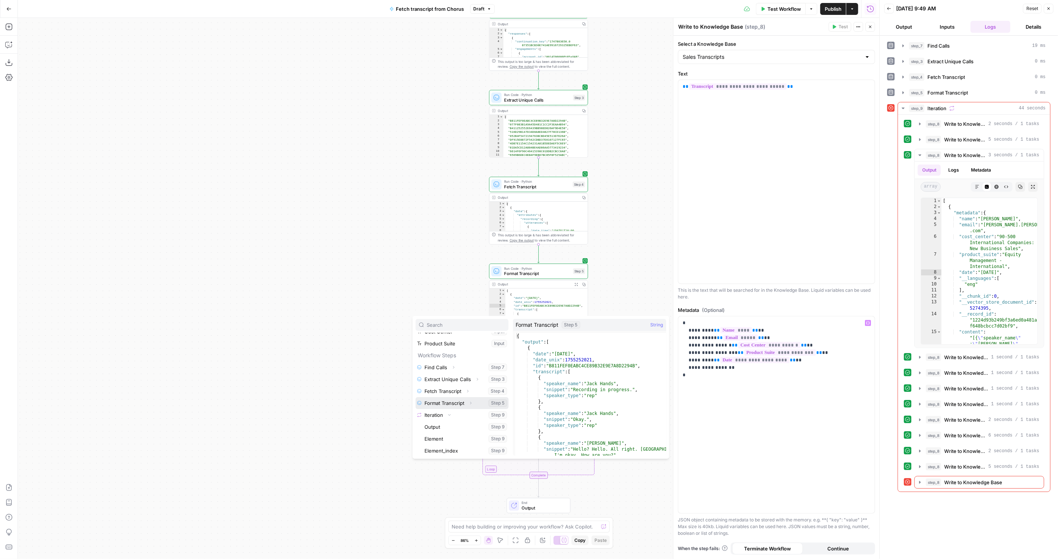
click at [470, 401] on icon "button" at bounding box center [470, 402] width 4 height 4
click at [446, 414] on icon "button" at bounding box center [445, 415] width 1 height 3
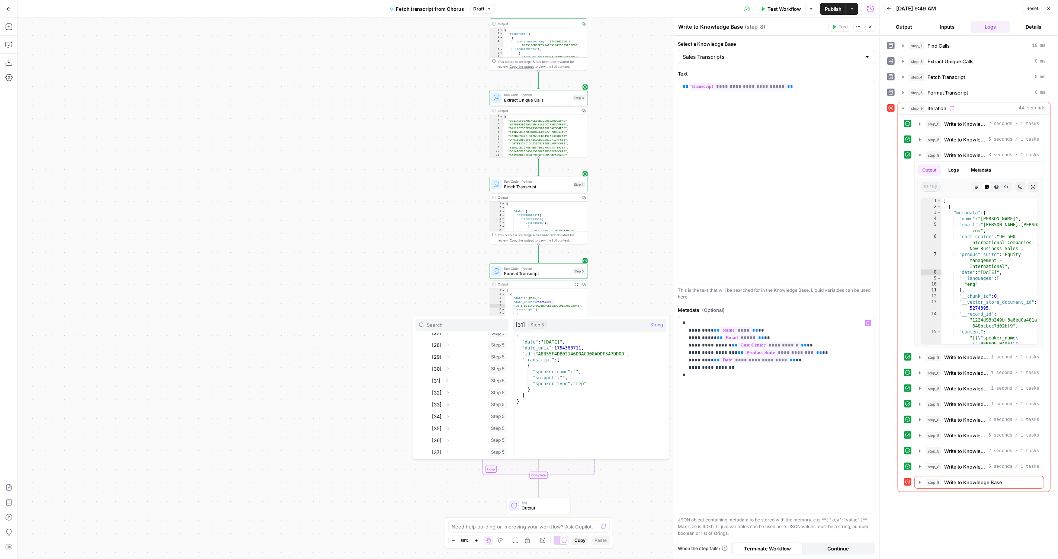
scroll to position [457, 0]
click at [447, 356] on icon "button" at bounding box center [447, 357] width 4 height 4
click at [462, 383] on button "Select variable Date_unix" at bounding box center [473, 381] width 71 height 12
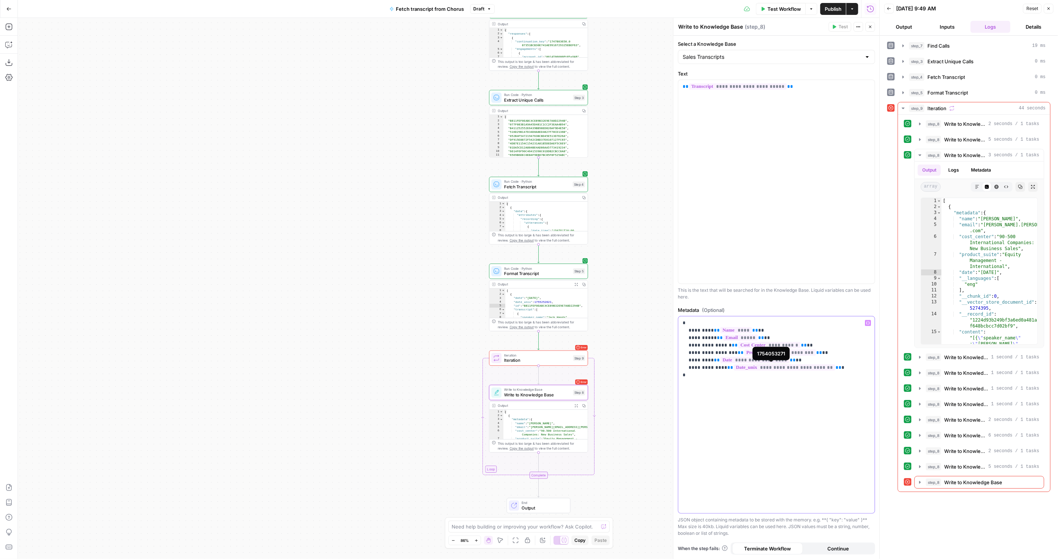
click at [830, 355] on p "**********" at bounding box center [776, 348] width 188 height 59
click at [795, 364] on span "**********" at bounding box center [784, 367] width 102 height 6
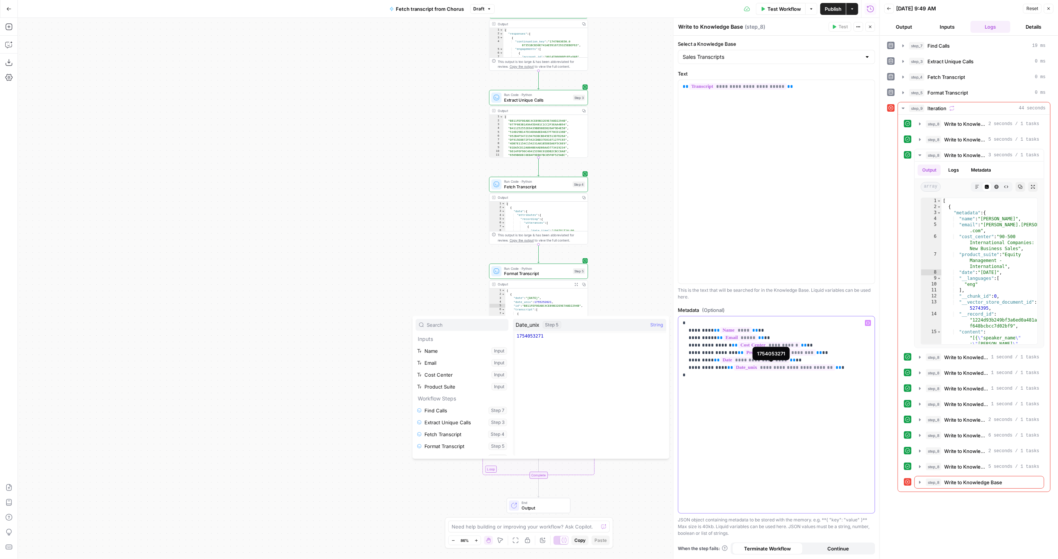
click at [808, 361] on p "**********" at bounding box center [776, 348] width 188 height 59
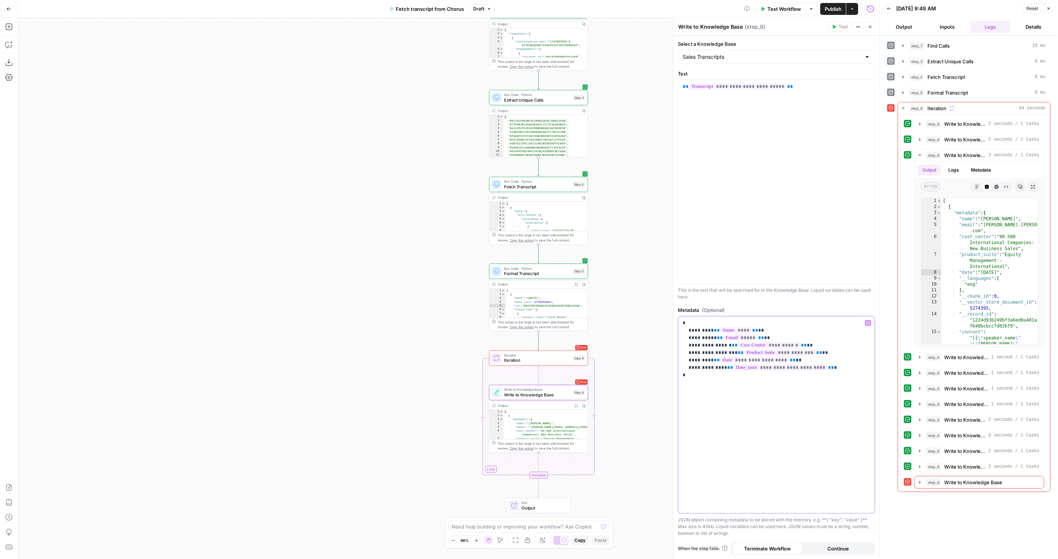
click at [835, 375] on p "**********" at bounding box center [776, 348] width 188 height 59
click at [569, 348] on icon "button" at bounding box center [571, 346] width 4 height 4
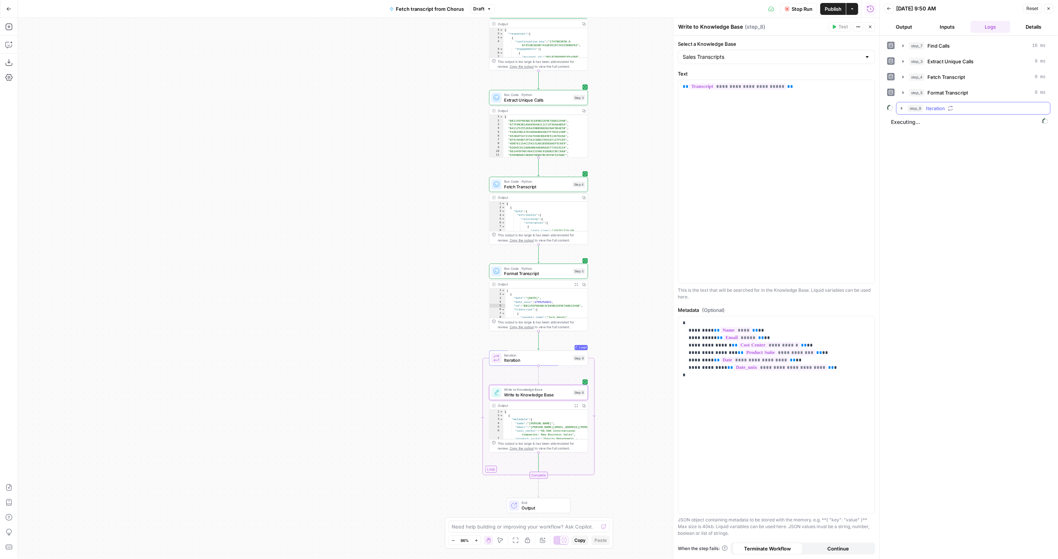
click at [902, 106] on icon "button" at bounding box center [901, 108] width 6 height 6
click at [917, 121] on icon "button" at bounding box center [918, 124] width 6 height 6
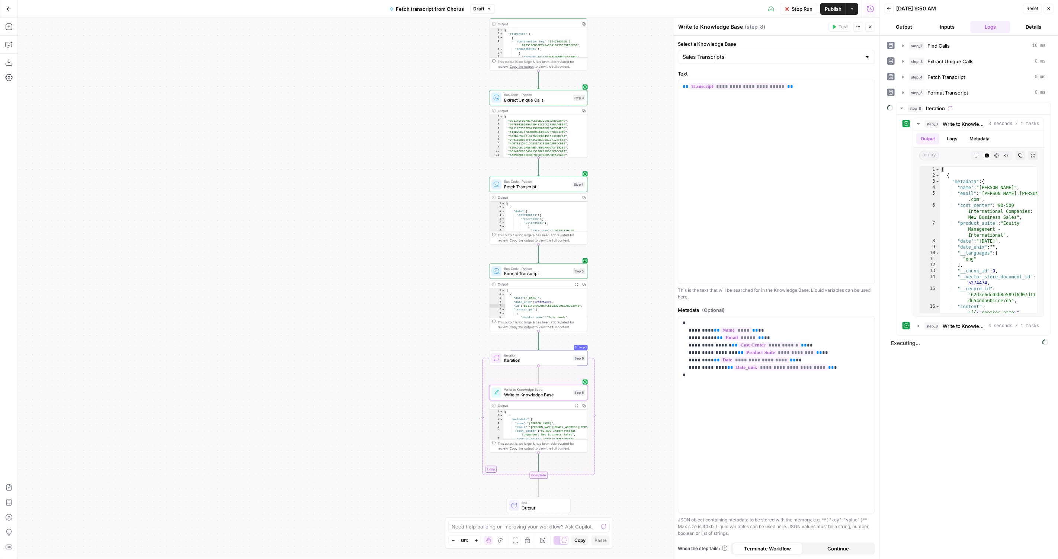
click at [1050, 10] on button "Close" at bounding box center [1048, 9] width 10 height 10
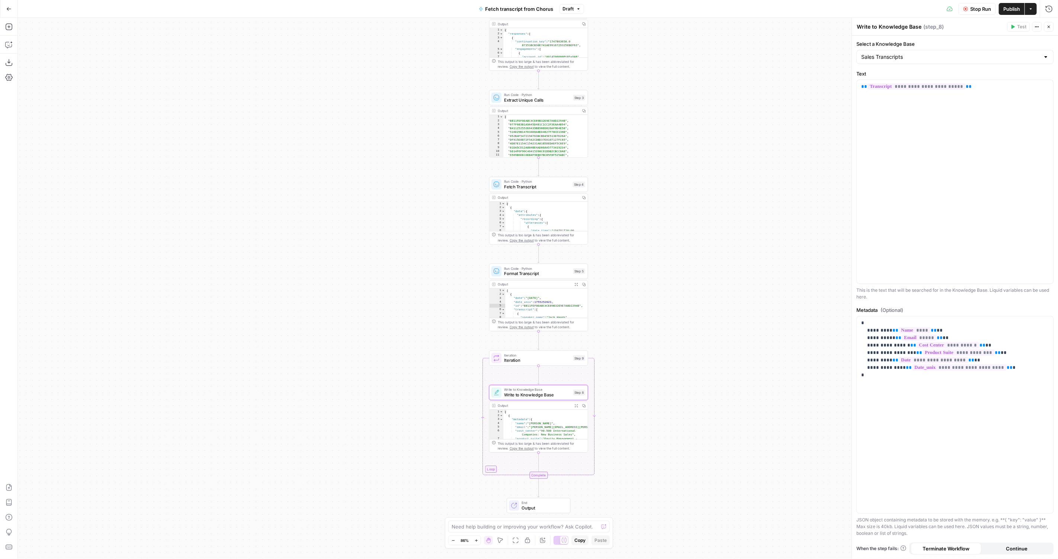
click at [1006, 7] on span "Publish" at bounding box center [1011, 8] width 17 height 7
click at [1017, 365] on p "**********" at bounding box center [955, 348] width 188 height 59
click at [985, 359] on p "**********" at bounding box center [955, 348] width 188 height 59
click at [947, 367] on span "**********" at bounding box center [959, 367] width 94 height 6
click at [981, 348] on p "**********" at bounding box center [955, 348] width 188 height 59
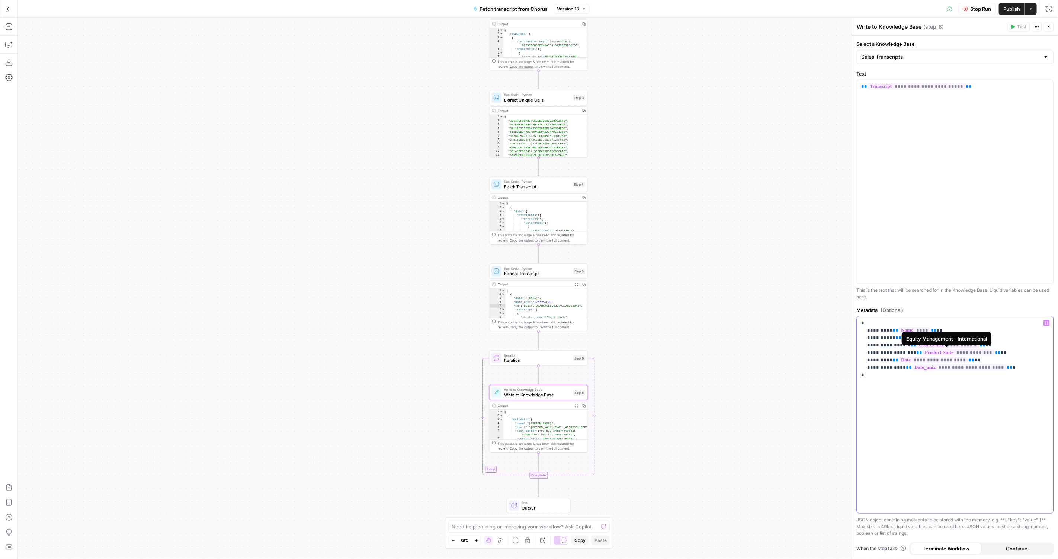
click at [968, 362] on p "**********" at bounding box center [955, 348] width 188 height 59
click at [945, 367] on span "**********" at bounding box center [959, 367] width 94 height 6
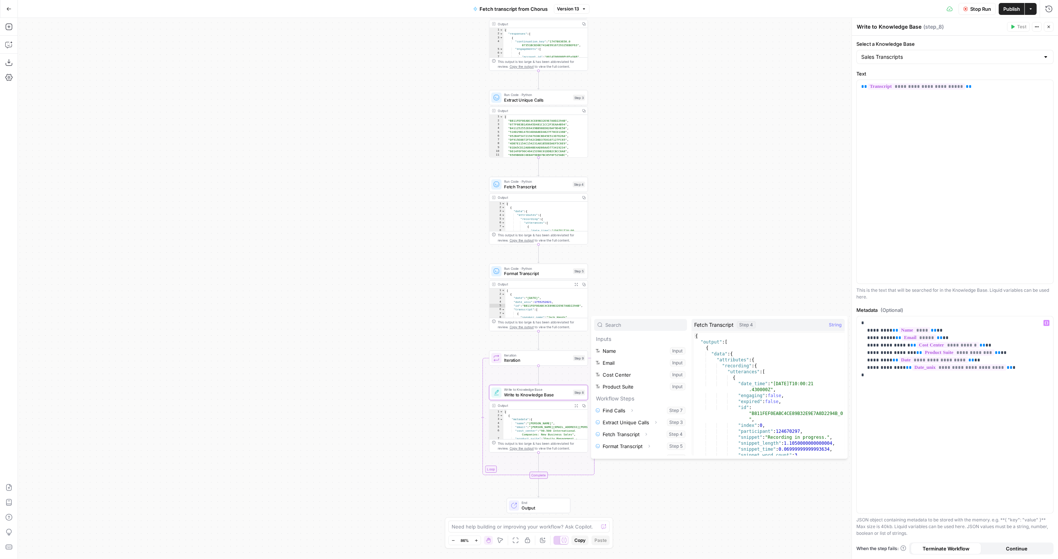
scroll to position [8, 0]
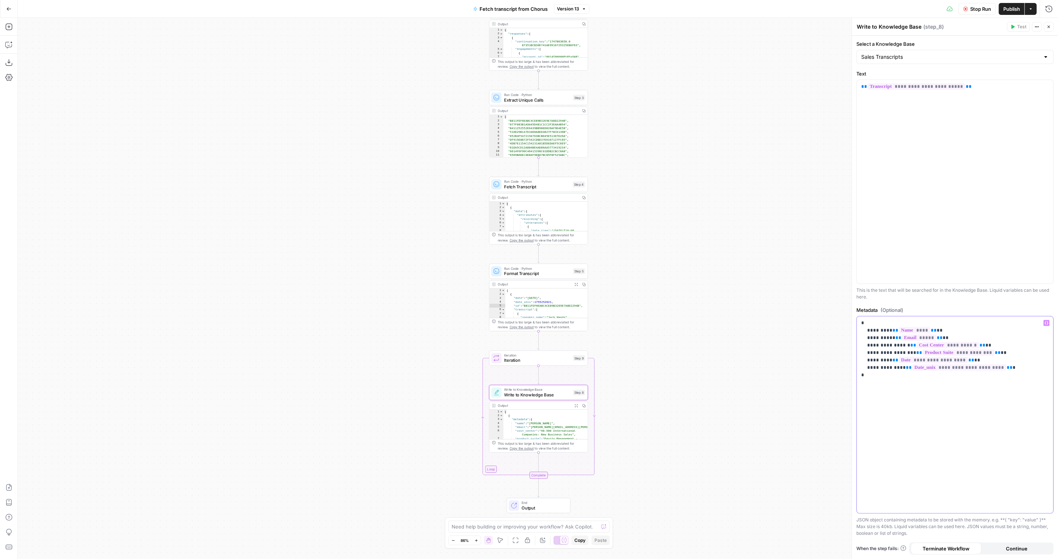
drag, startPoint x: 1010, startPoint y: 369, endPoint x: 958, endPoint y: 366, distance: 52.5
click at [904, 366] on p "**********" at bounding box center [955, 348] width 188 height 59
type input "step_9.element"
click at [661, 343] on p "Workflow Steps" at bounding box center [640, 339] width 93 height 12
click at [680, 353] on button "Select variable Iteration" at bounding box center [640, 351] width 93 height 12
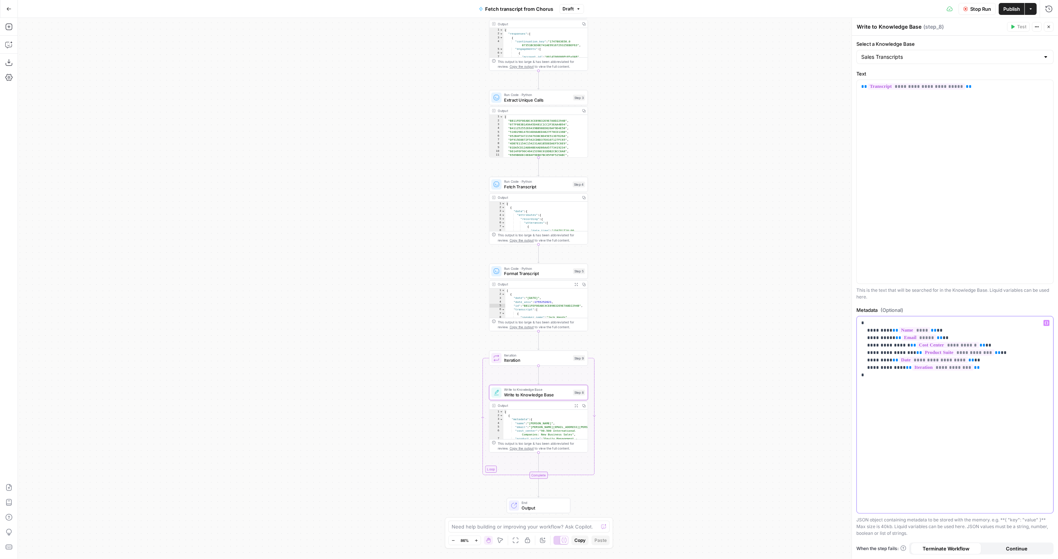
click at [974, 366] on span "**" at bounding box center [977, 367] width 6 height 5
click at [1039, 397] on div "**********" at bounding box center [954, 414] width 196 height 197
click at [1011, 8] on span "Publish" at bounding box center [1011, 8] width 17 height 7
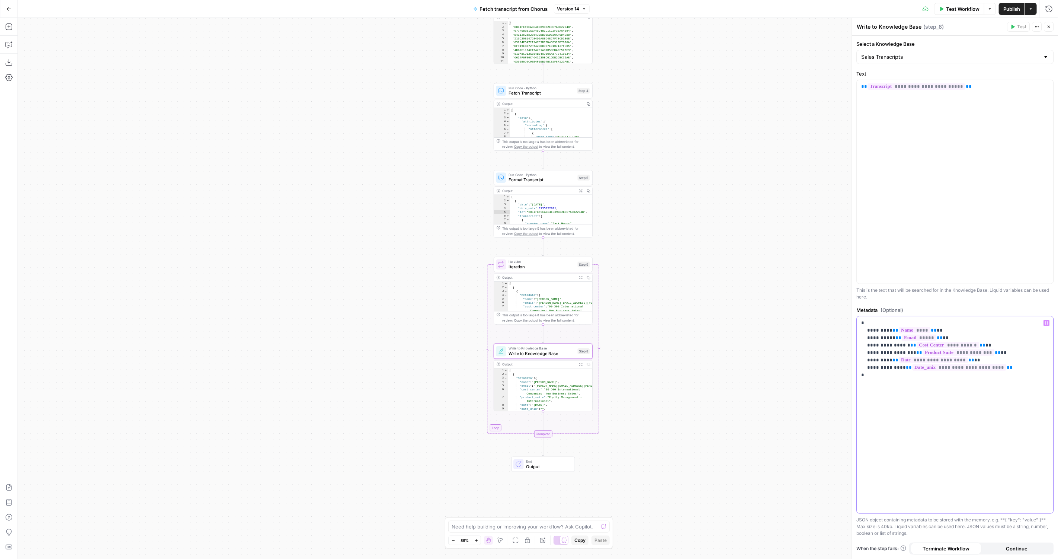
click at [1035, 361] on p "**********" at bounding box center [955, 348] width 188 height 59
click at [1024, 367] on p "**********" at bounding box center [955, 348] width 188 height 59
click at [577, 253] on icon "button" at bounding box center [574, 252] width 5 height 5
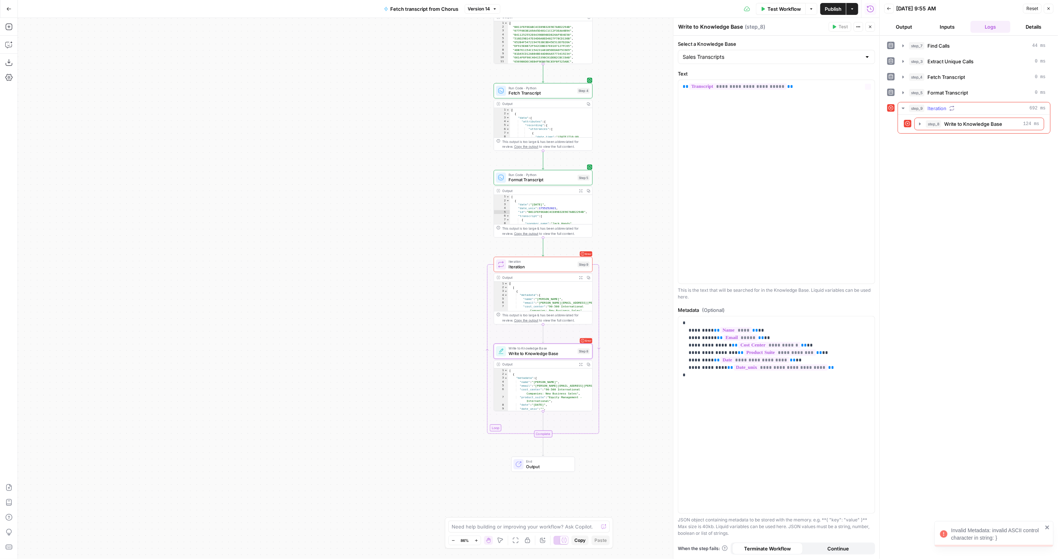
click at [978, 115] on div "step_8 Write to Knowledge Base 124 ms" at bounding box center [974, 124] width 152 height 19
click at [976, 120] on span "Write to Knowledge Base" at bounding box center [973, 123] width 58 height 7
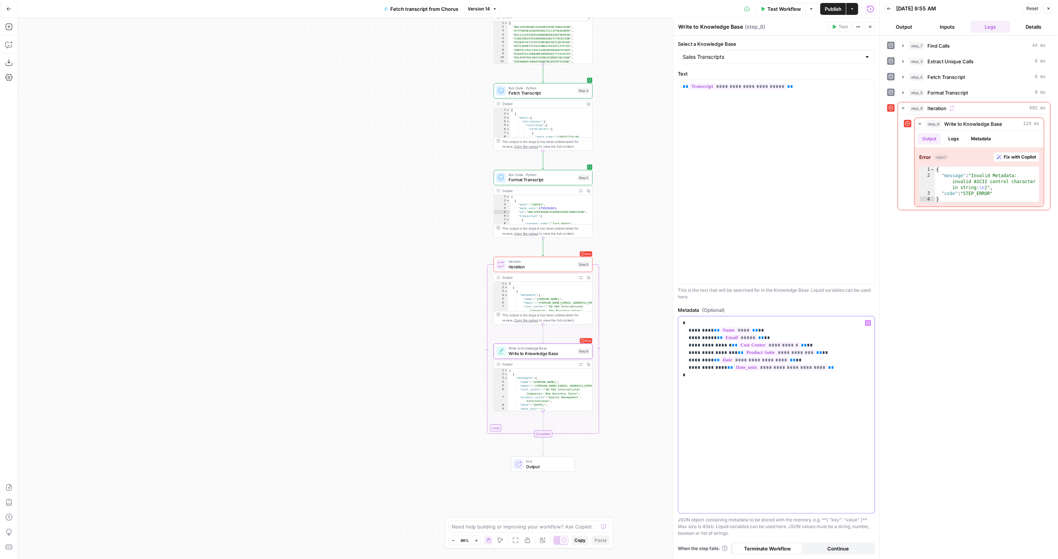
click at [854, 368] on p "**********" at bounding box center [776, 348] width 188 height 59
click at [778, 7] on span "Test Workflow" at bounding box center [783, 8] width 33 height 7
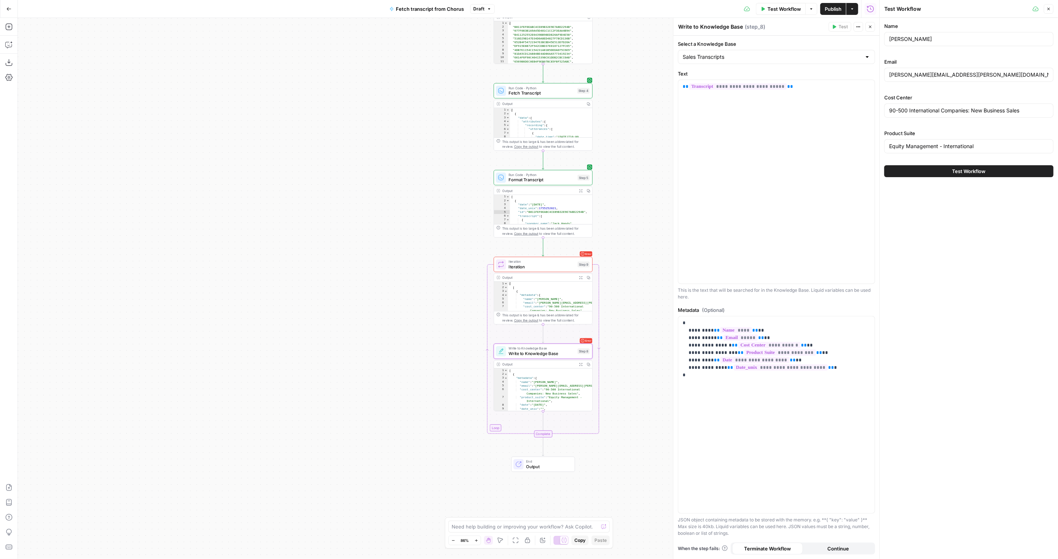
click at [1046, 13] on button "Close" at bounding box center [1048, 9] width 10 height 10
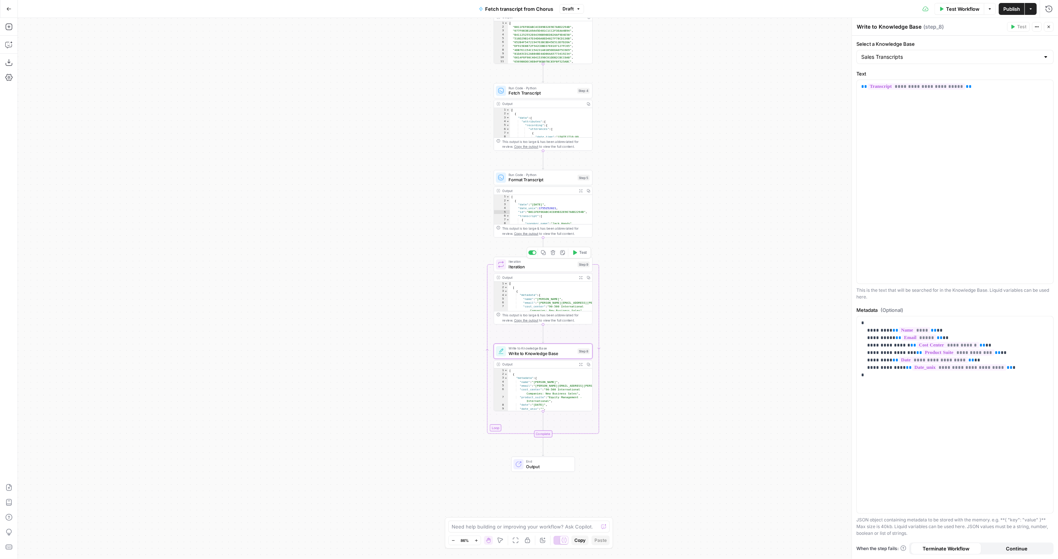
click at [582, 254] on span "Test" at bounding box center [583, 253] width 8 height 6
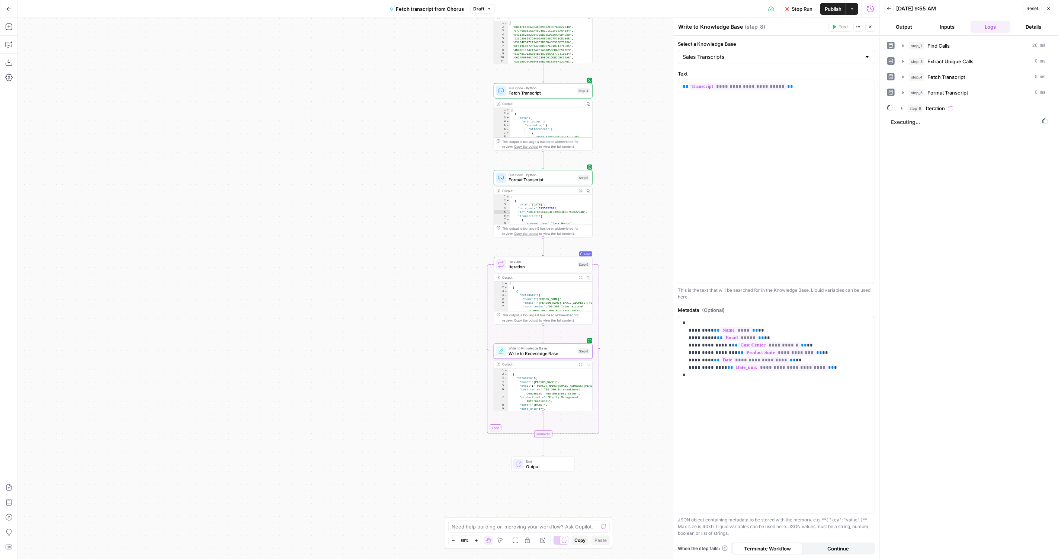
click at [834, 6] on div "Cancel the current test to test again." at bounding box center [840, 12] width 93 height 13
click at [824, 9] on span "Publish" at bounding box center [832, 8] width 17 height 7
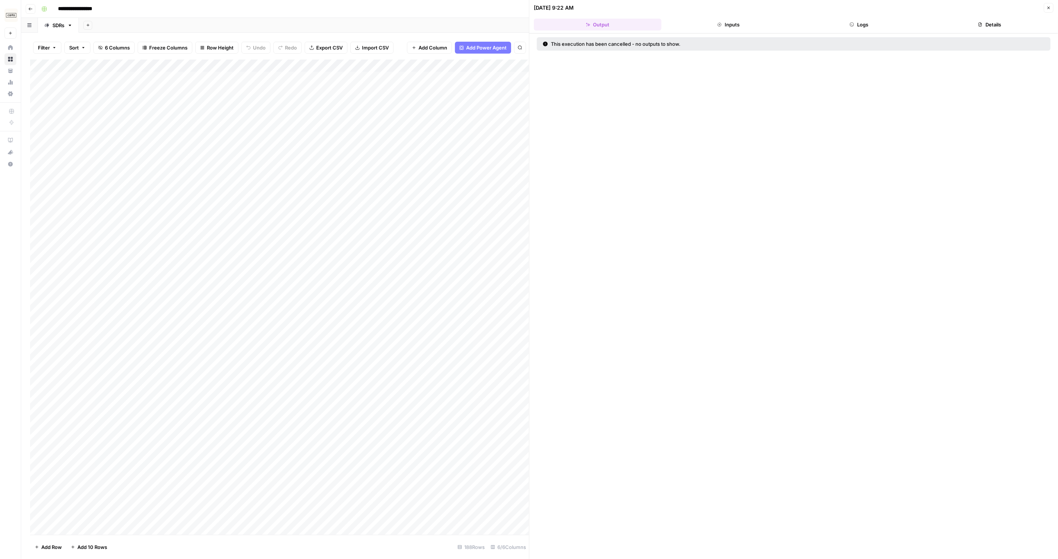
click at [1049, 11] on button "Close" at bounding box center [1048, 8] width 10 height 10
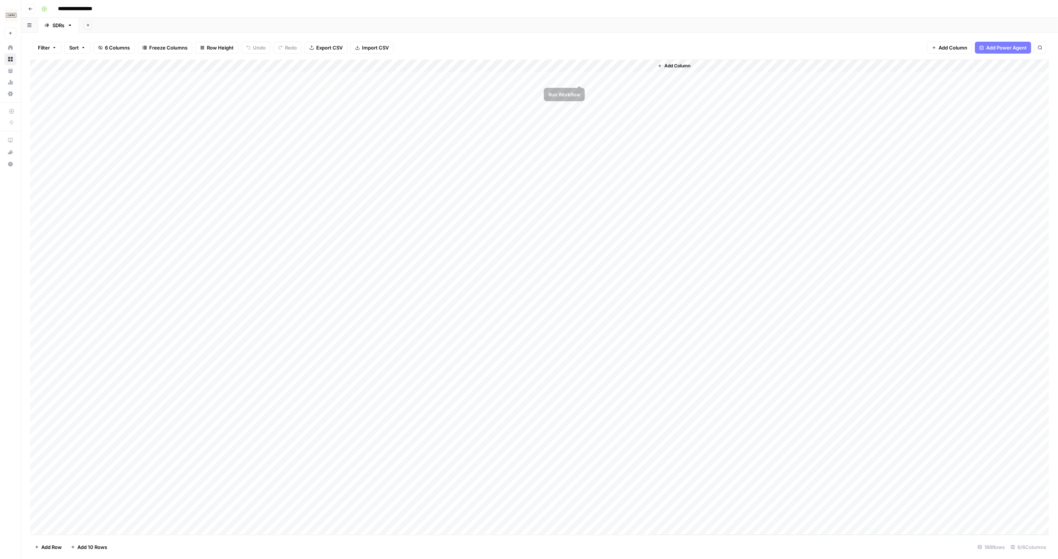
click at [580, 77] on div "Add Column" at bounding box center [539, 296] width 1019 height 475
click at [548, 71] on div "Add Column" at bounding box center [539, 296] width 1019 height 475
click at [564, 70] on div at bounding box center [536, 66] width 102 height 15
click at [565, 90] on div "Add Column" at bounding box center [539, 296] width 1019 height 475
click at [550, 84] on div "Add Column" at bounding box center [539, 296] width 1019 height 475
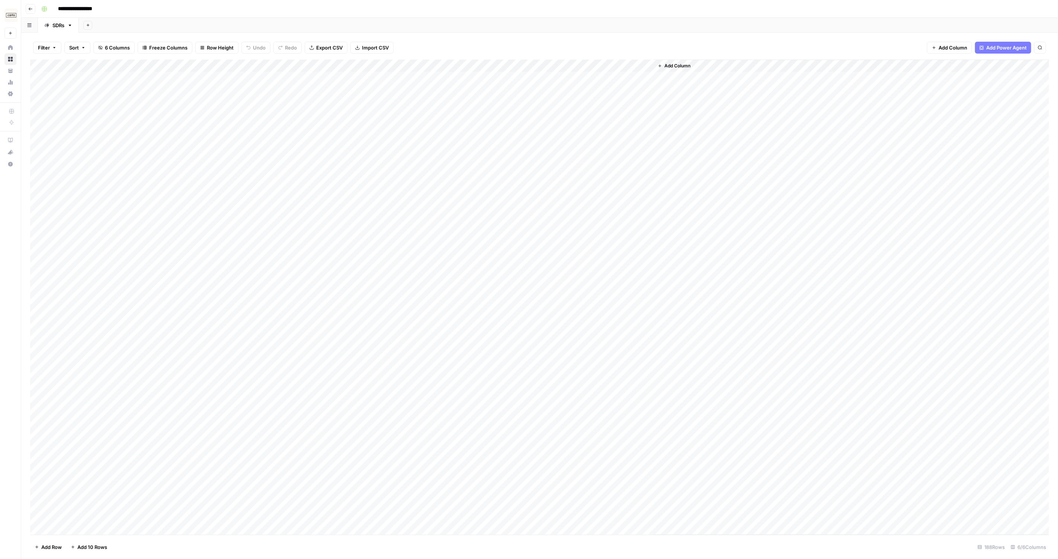
click at [549, 74] on div "Add Column" at bounding box center [539, 296] width 1019 height 475
click at [566, 77] on div "Add Column" at bounding box center [539, 296] width 1019 height 475
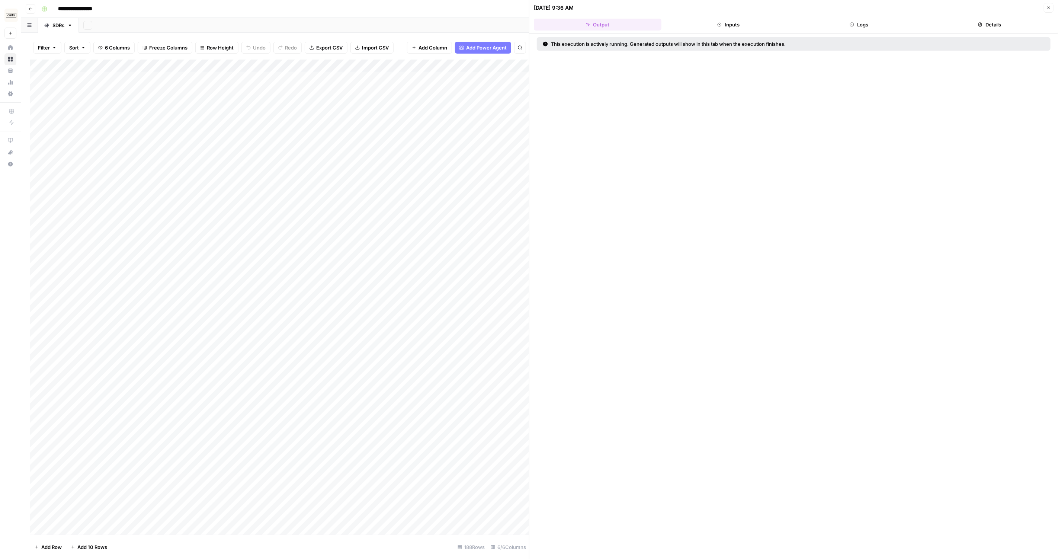
click at [741, 19] on button "Inputs" at bounding box center [728, 25] width 128 height 12
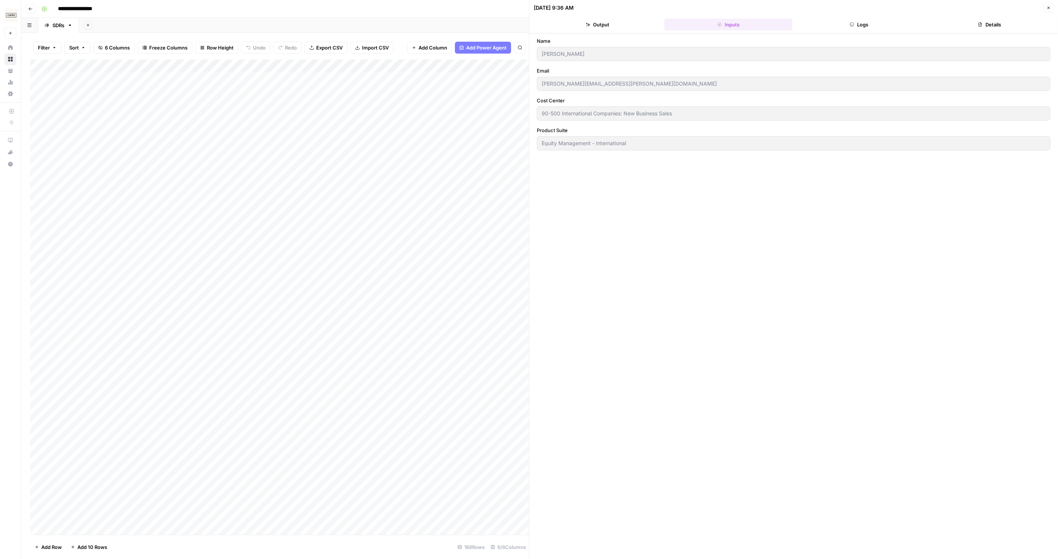
click at [867, 28] on button "Logs" at bounding box center [859, 25] width 128 height 12
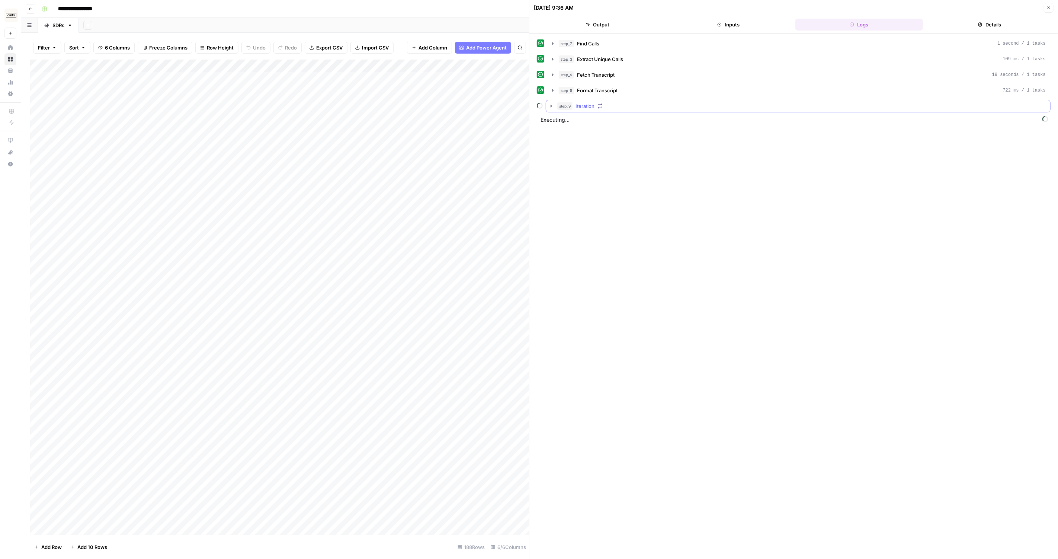
click at [653, 100] on button "step_9 Iteration" at bounding box center [798, 106] width 504 height 12
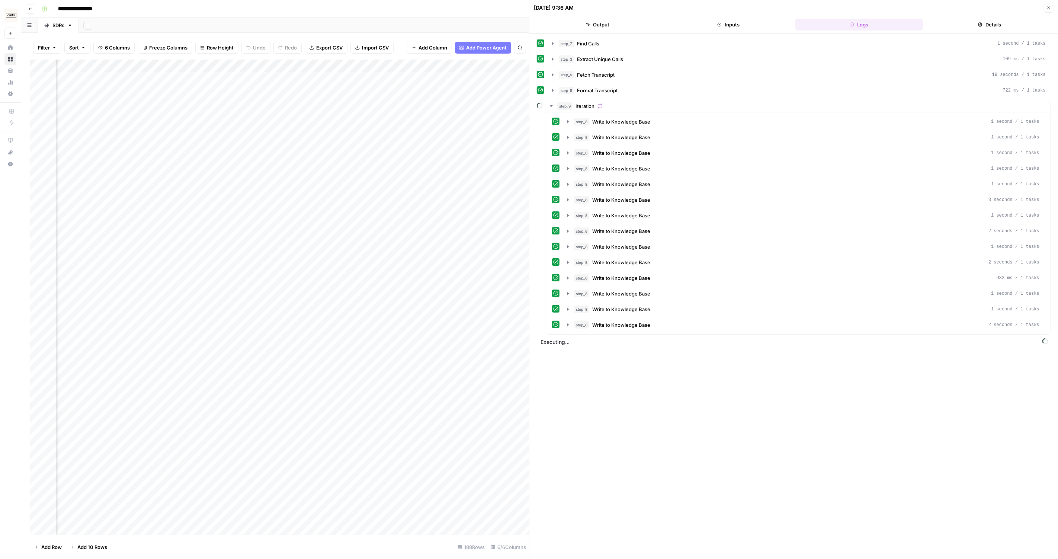
scroll to position [0, 106]
click at [473, 91] on div "Add Column" at bounding box center [279, 296] width 499 height 475
click at [422, 75] on div "Add Column" at bounding box center [279, 296] width 499 height 475
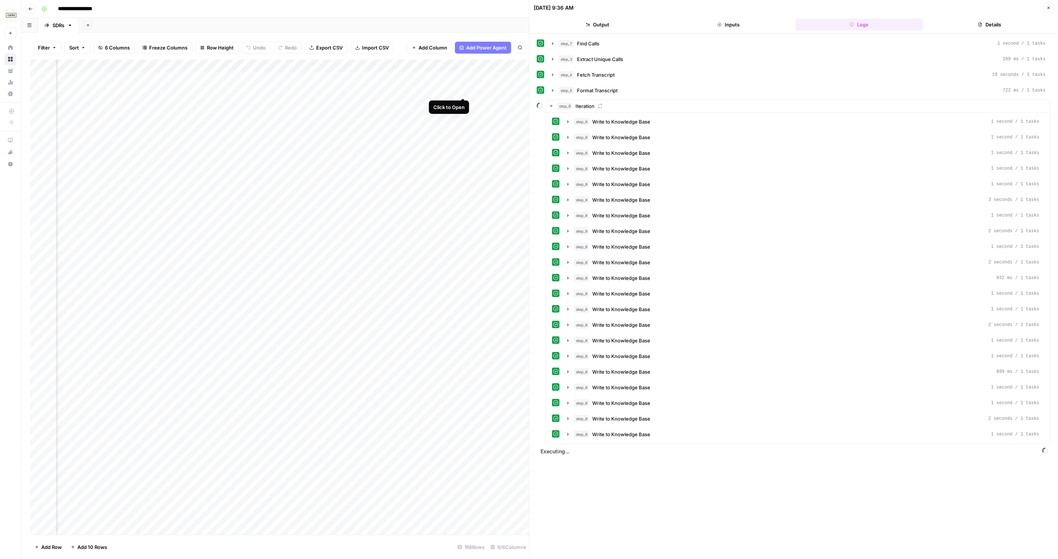
click at [463, 91] on div "Add Column" at bounding box center [279, 296] width 499 height 475
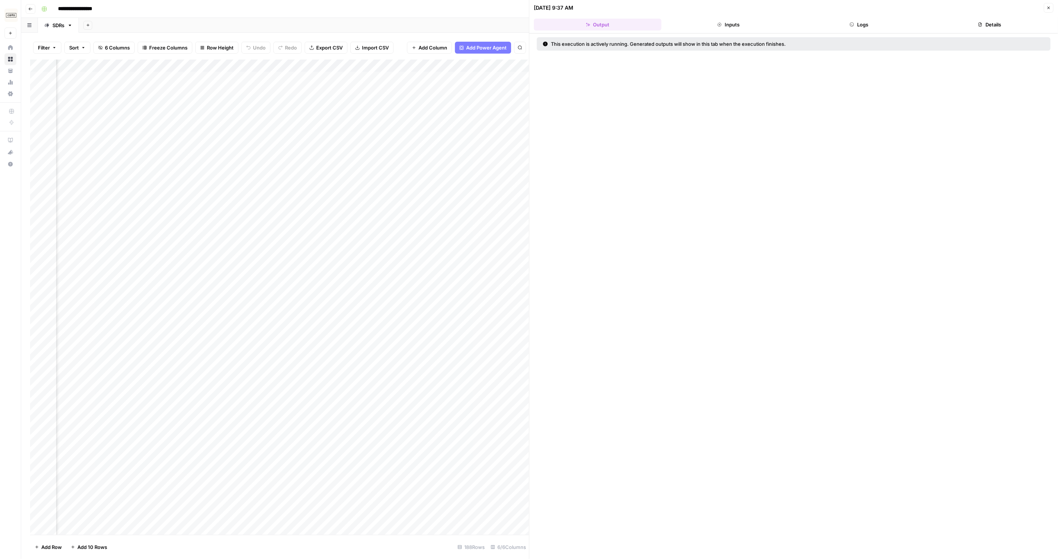
click at [863, 27] on button "Logs" at bounding box center [859, 25] width 128 height 12
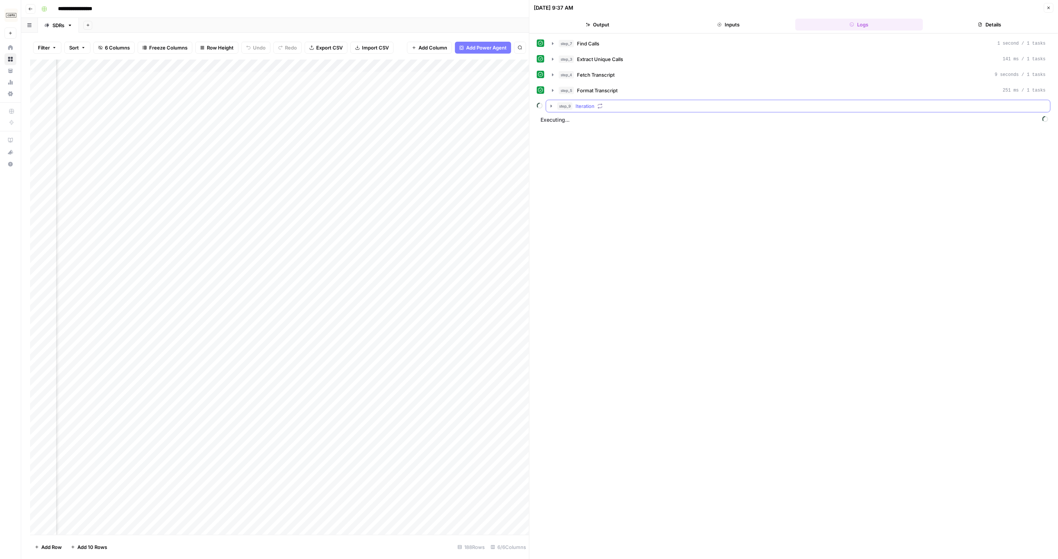
click at [553, 105] on icon "button" at bounding box center [551, 106] width 6 height 6
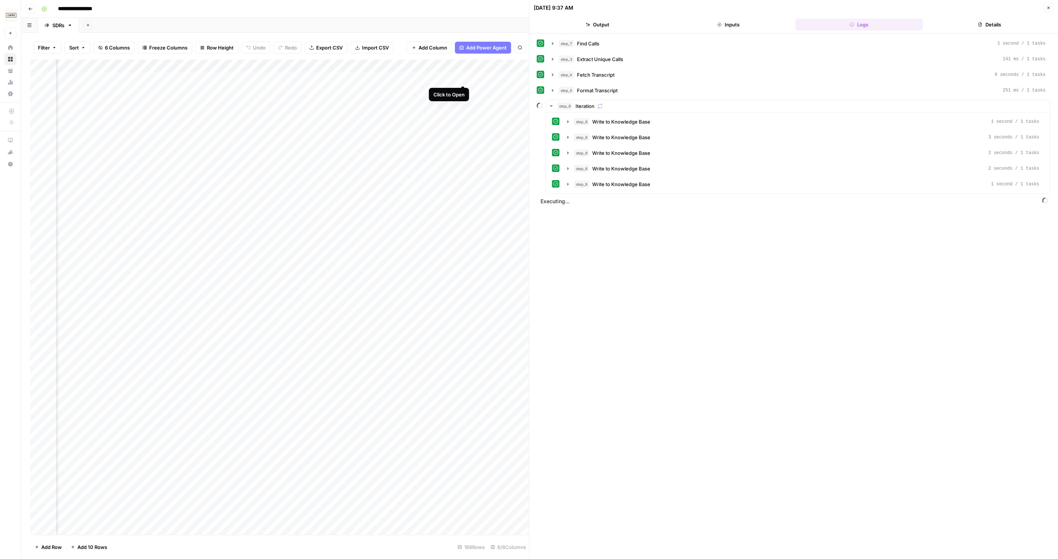
click at [461, 77] on div "Add Column" at bounding box center [279, 296] width 499 height 475
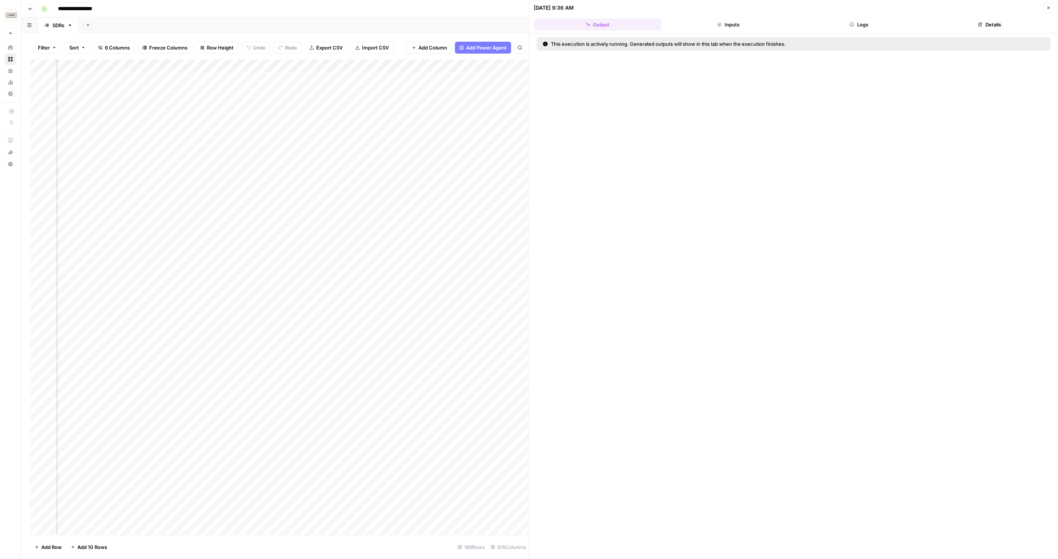
click at [835, 31] on header "[DATE] 9:36 AM Close Output Inputs Logs Details" at bounding box center [793, 16] width 528 height 33
click at [845, 25] on button "Logs" at bounding box center [859, 25] width 128 height 12
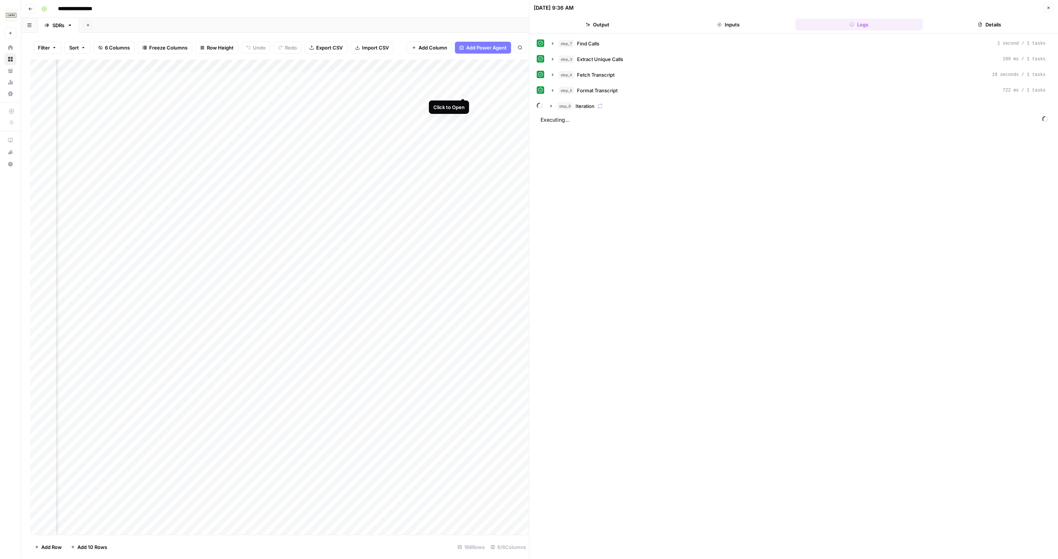
click at [462, 89] on div "Add Column" at bounding box center [279, 296] width 499 height 475
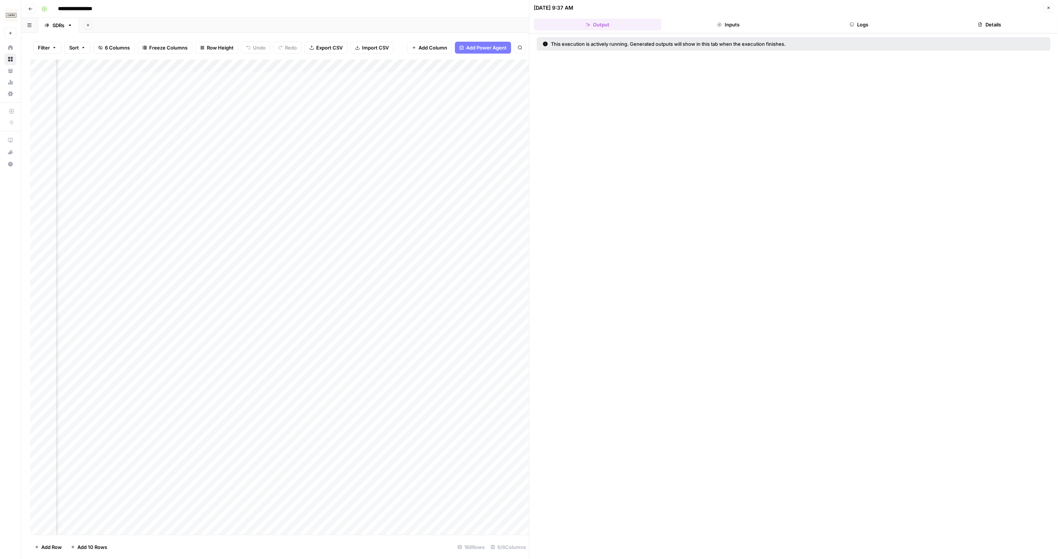
click at [853, 30] on header "[DATE] 9:37 AM Close Output Inputs Logs Details" at bounding box center [793, 16] width 528 height 33
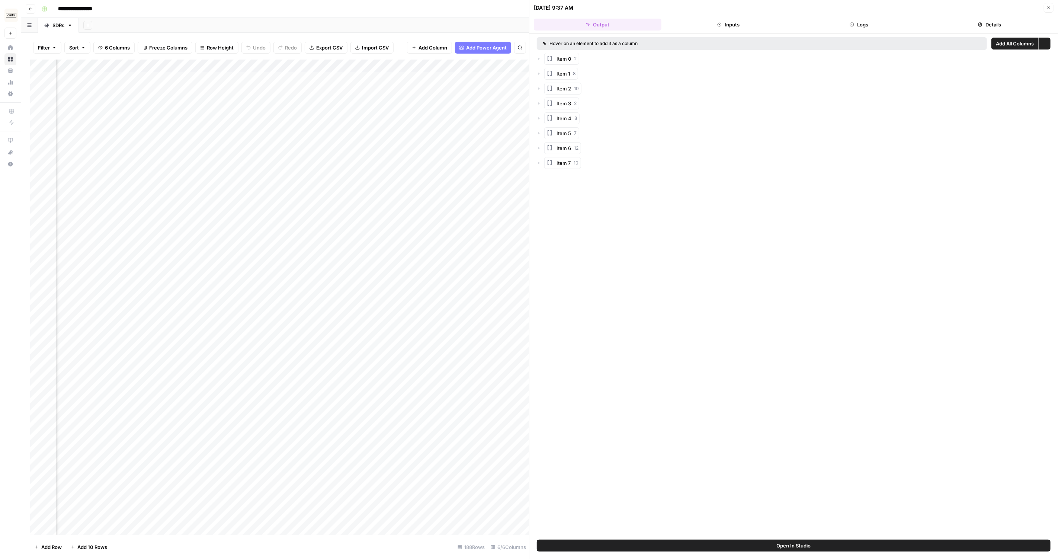
click at [841, 23] on button "Logs" at bounding box center [859, 25] width 128 height 12
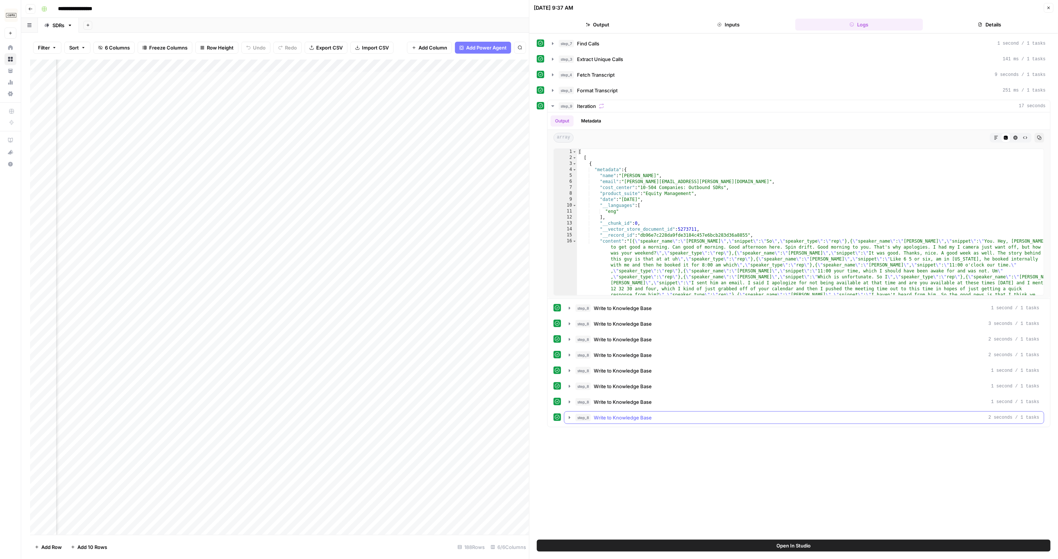
click at [628, 414] on span "Write to Knowledge Base" at bounding box center [622, 417] width 58 height 7
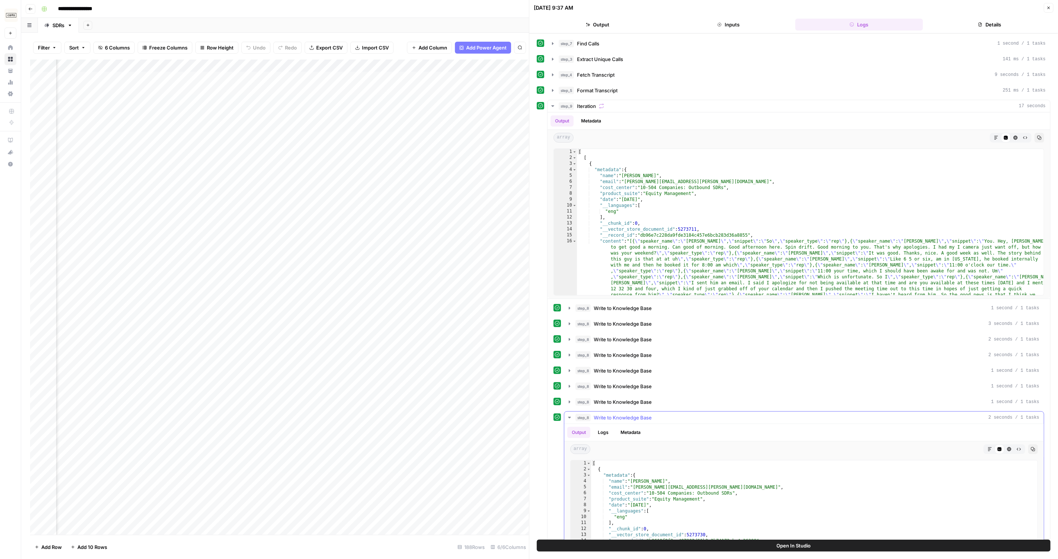
click at [593, 430] on button "Logs" at bounding box center [603, 432] width 20 height 11
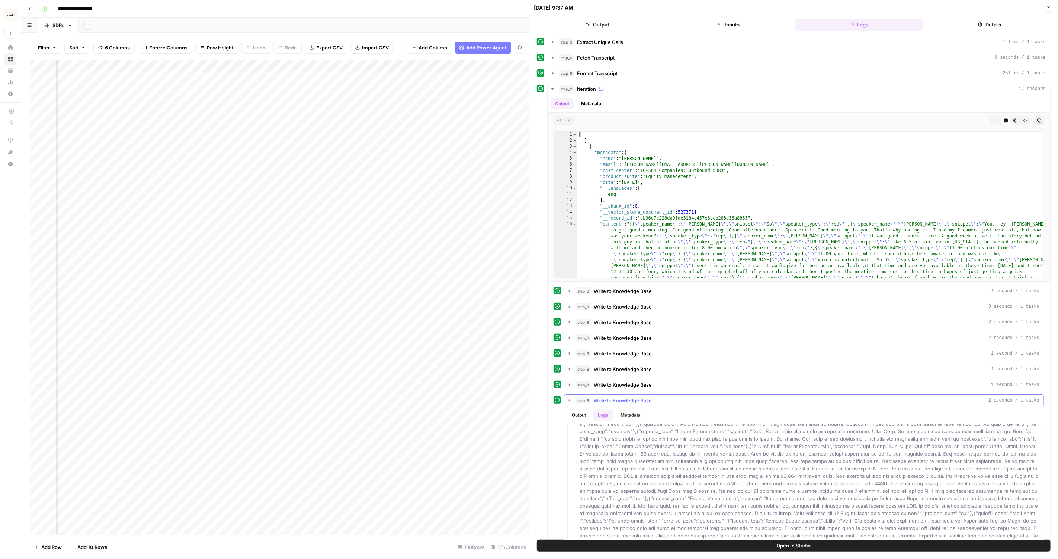
scroll to position [72, 0]
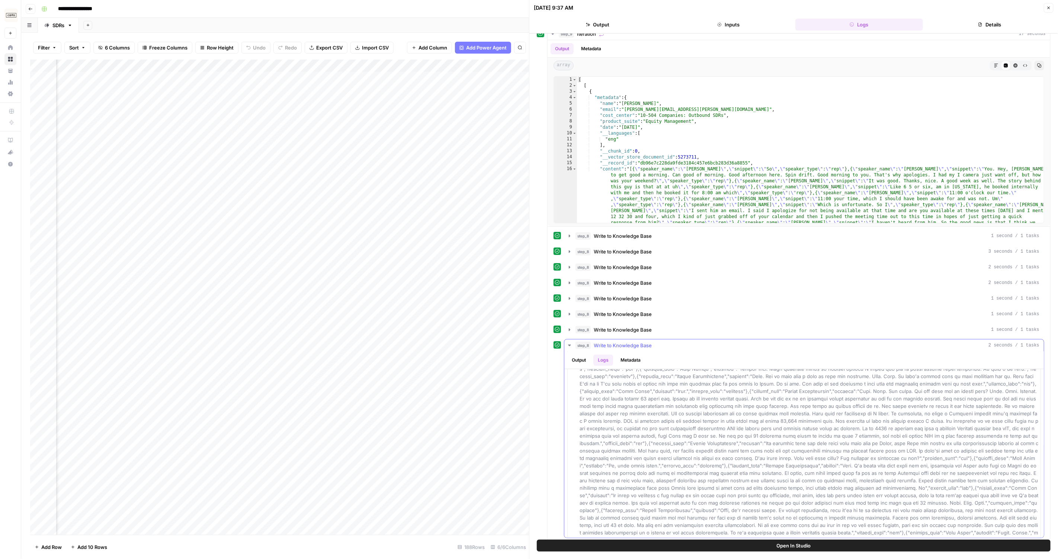
click at [627, 357] on button "Metadata" at bounding box center [630, 359] width 29 height 11
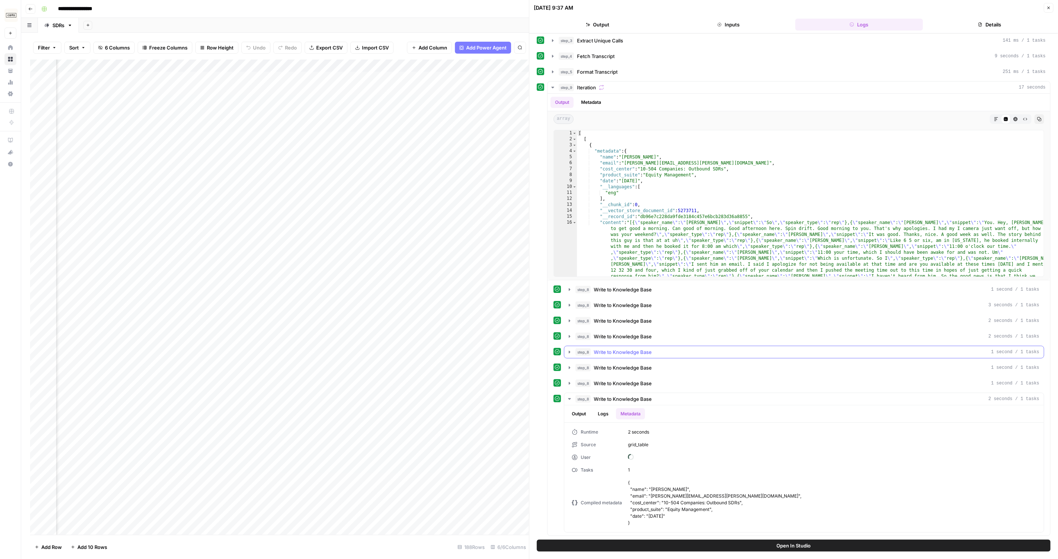
scroll to position [13, 0]
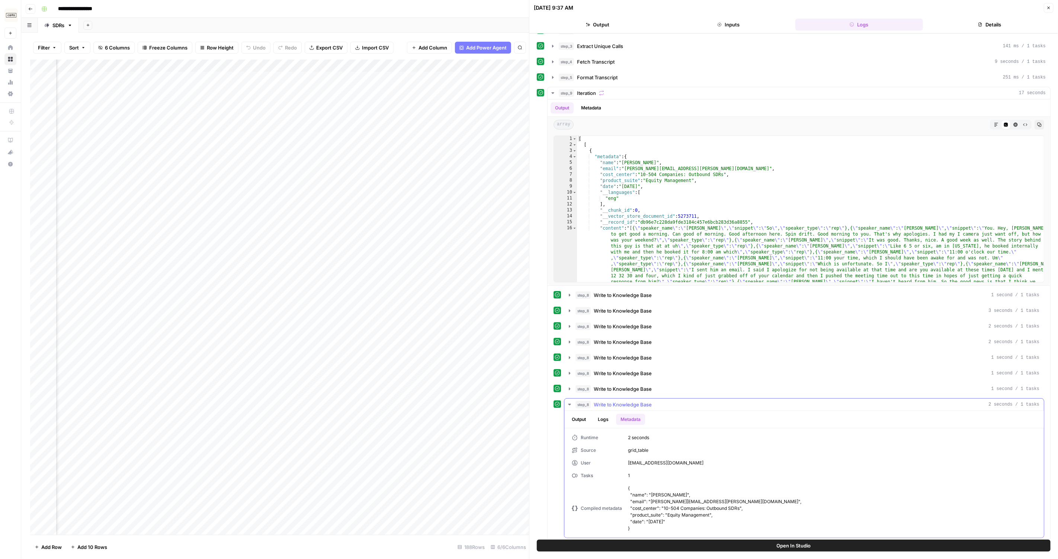
click at [605, 414] on button "Logs" at bounding box center [603, 419] width 20 height 11
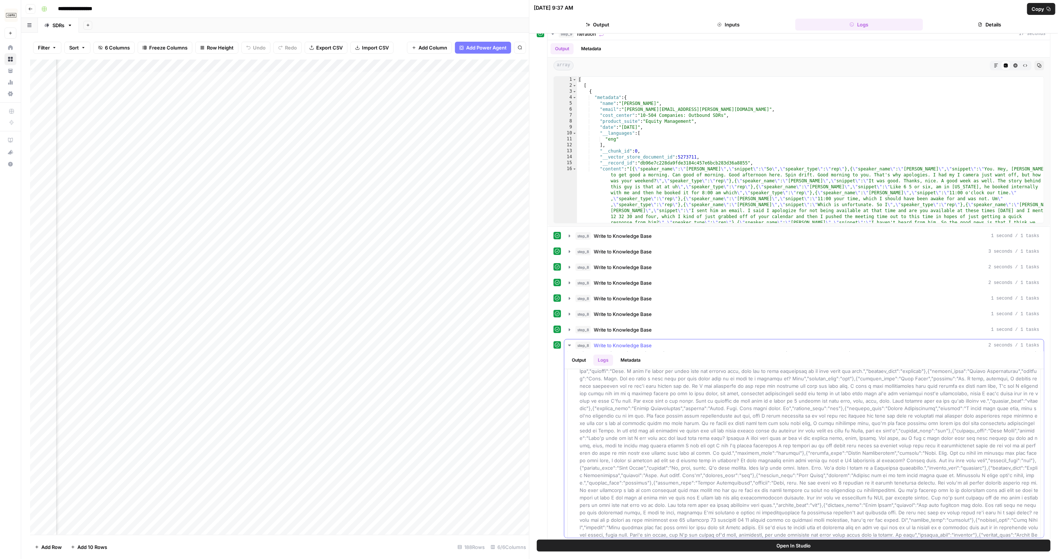
scroll to position [858, 0]
click at [581, 354] on button "Output" at bounding box center [578, 359] width 23 height 11
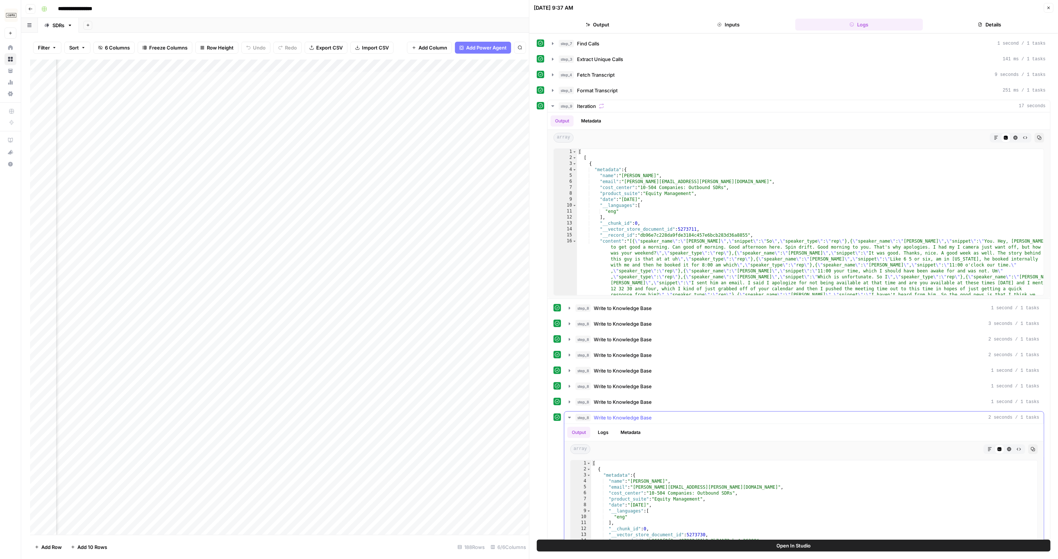
scroll to position [72, 0]
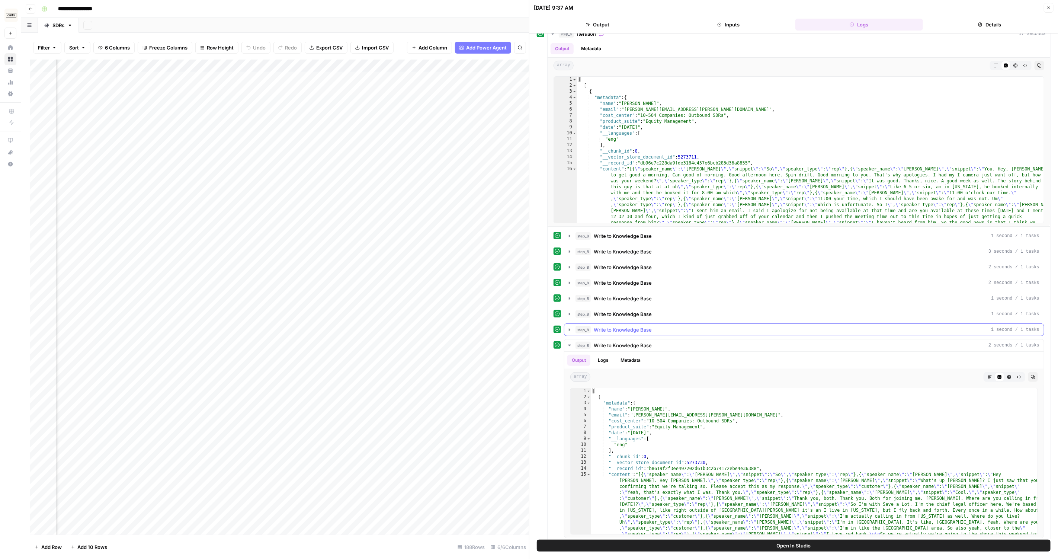
click at [615, 341] on span "Write to Knowledge Base" at bounding box center [622, 344] width 58 height 7
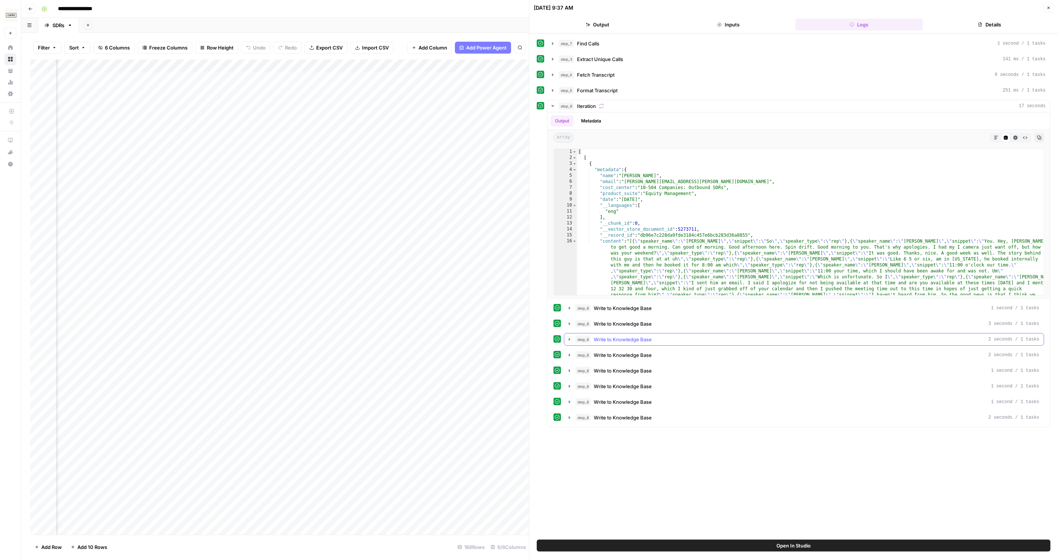
scroll to position [0, 0]
click at [606, 19] on button "Output" at bounding box center [598, 25] width 128 height 12
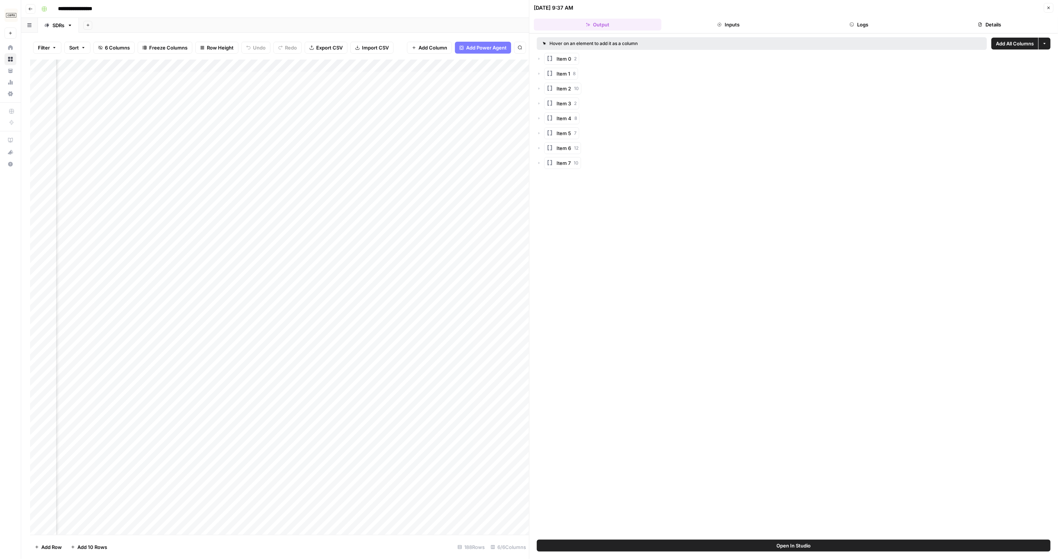
click at [986, 29] on button "Details" at bounding box center [990, 25] width 128 height 12
click at [794, 17] on header "[DATE] 9:37 AM Close Output Inputs Logs Details" at bounding box center [793, 16] width 528 height 33
click at [737, 25] on button "Inputs" at bounding box center [728, 25] width 128 height 12
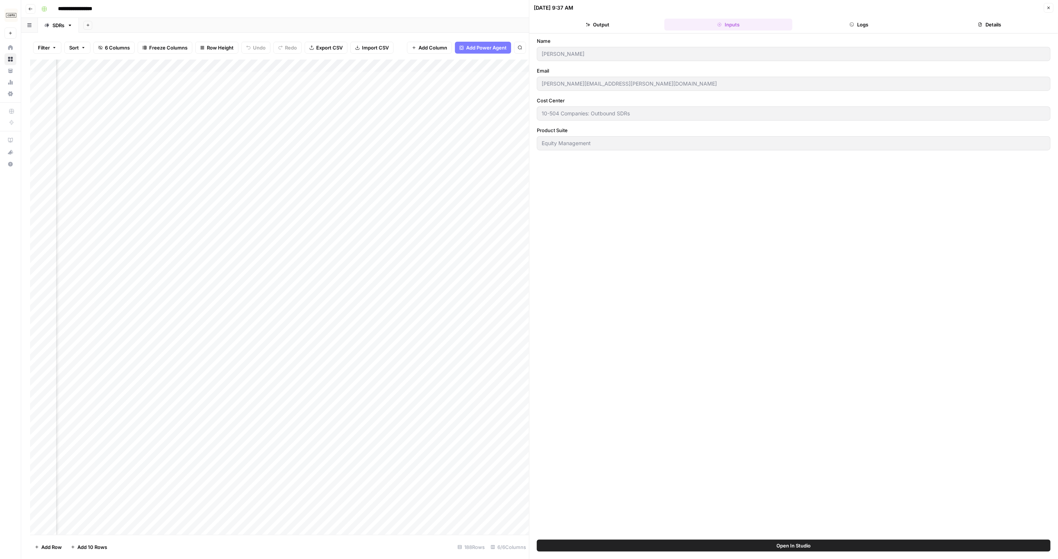
click at [846, 24] on button "Logs" at bounding box center [859, 25] width 128 height 12
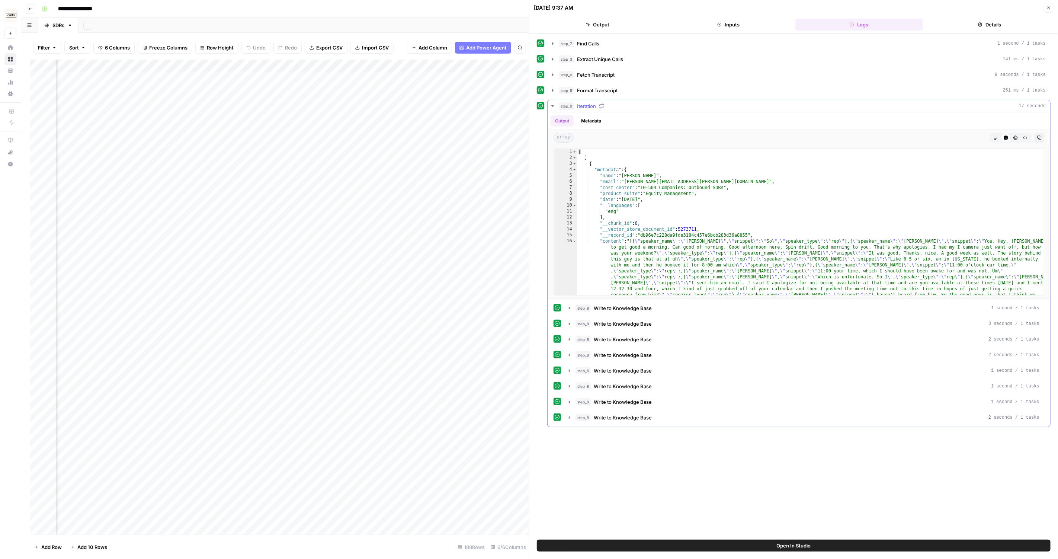
click at [620, 105] on div "step_9 Iteration 17 seconds" at bounding box center [802, 105] width 487 height 7
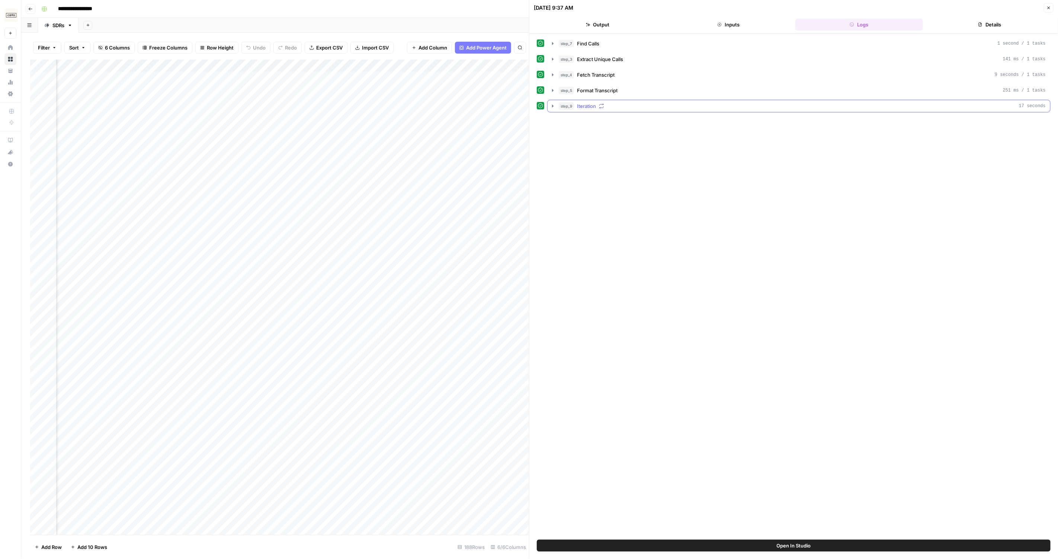
click at [620, 106] on div "step_9 Iteration 17 seconds" at bounding box center [802, 105] width 487 height 7
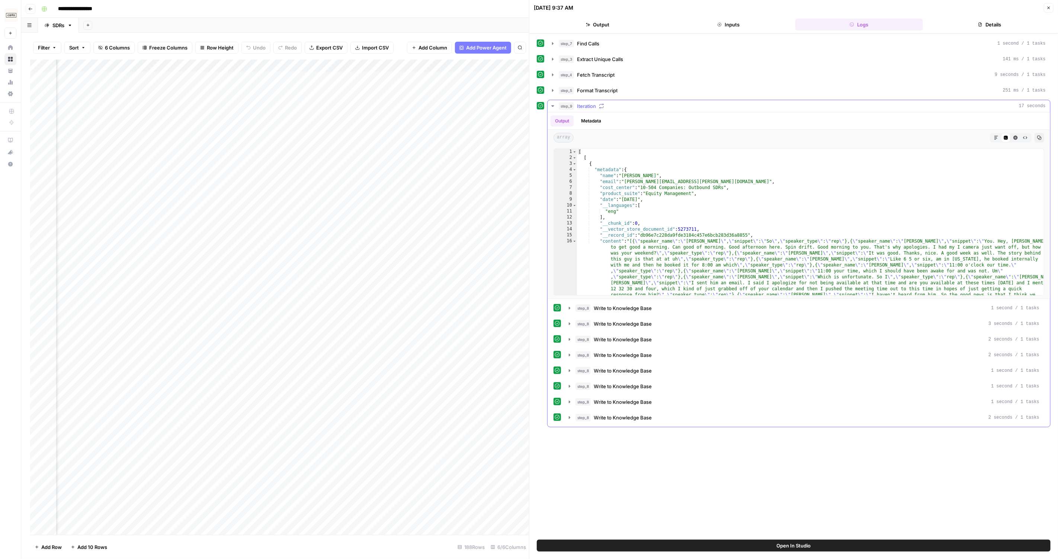
click at [626, 104] on div "step_9 Iteration 17 seconds" at bounding box center [802, 105] width 487 height 7
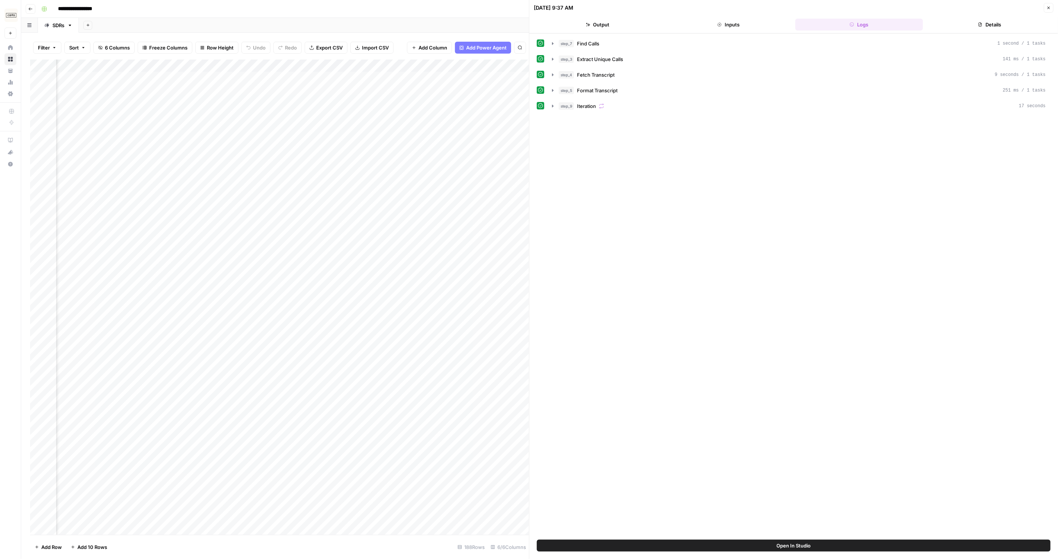
click at [422, 103] on div "Add Column" at bounding box center [279, 296] width 499 height 475
click at [461, 102] on div "Add Column" at bounding box center [279, 296] width 499 height 475
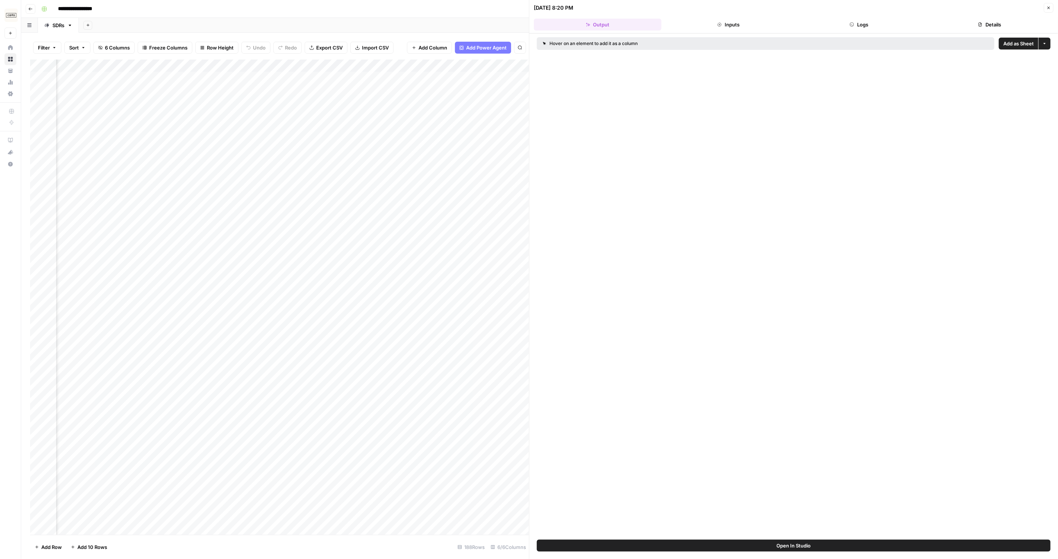
click at [762, 30] on button "Inputs" at bounding box center [728, 25] width 128 height 12
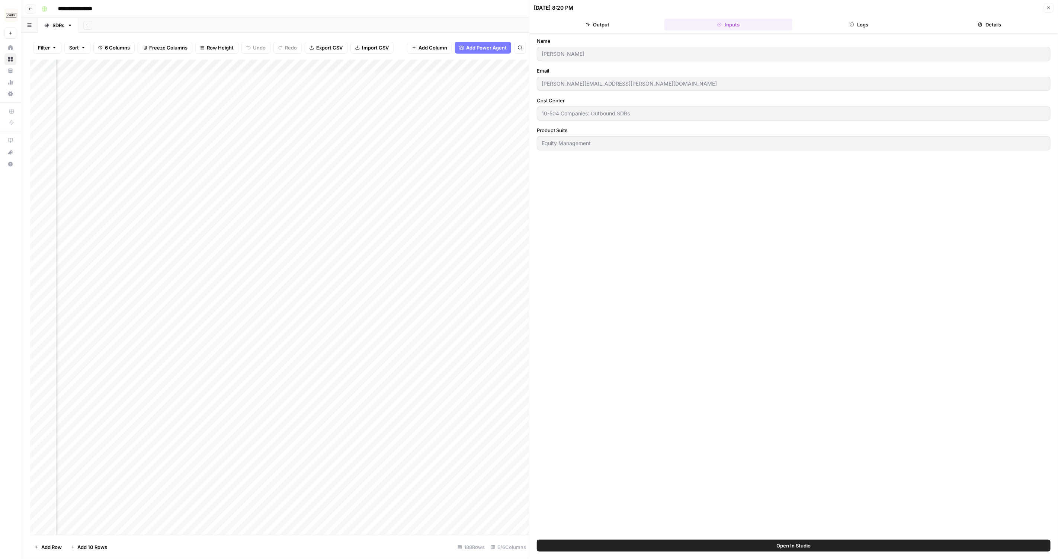
click at [856, 32] on header "[DATE] 8:20 PM Close Output Inputs Logs Details" at bounding box center [793, 16] width 528 height 33
click at [870, 21] on button "Logs" at bounding box center [859, 25] width 128 height 12
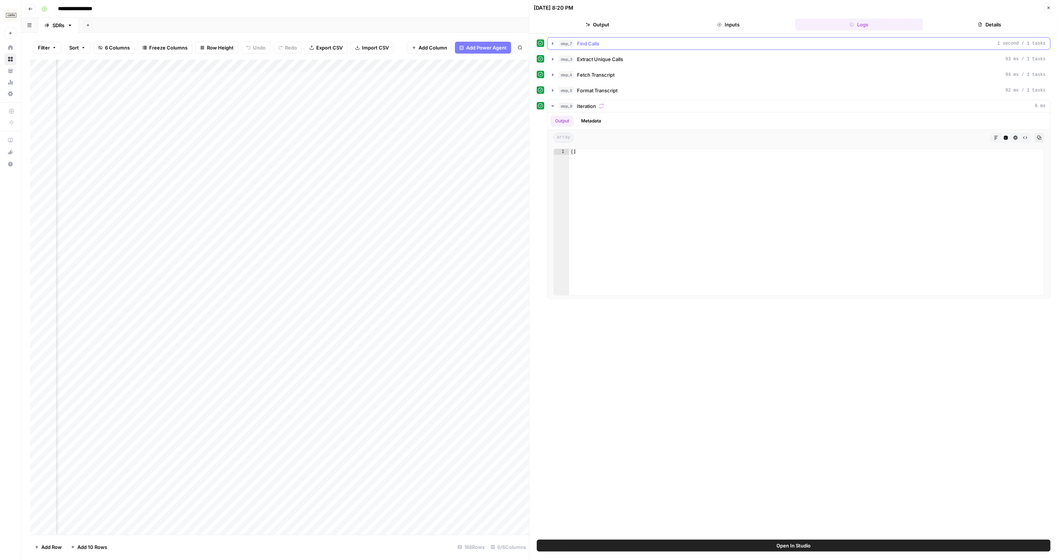
click at [725, 38] on button "step_7 Find Calls 1 second / 1 tasks" at bounding box center [798, 44] width 502 height 12
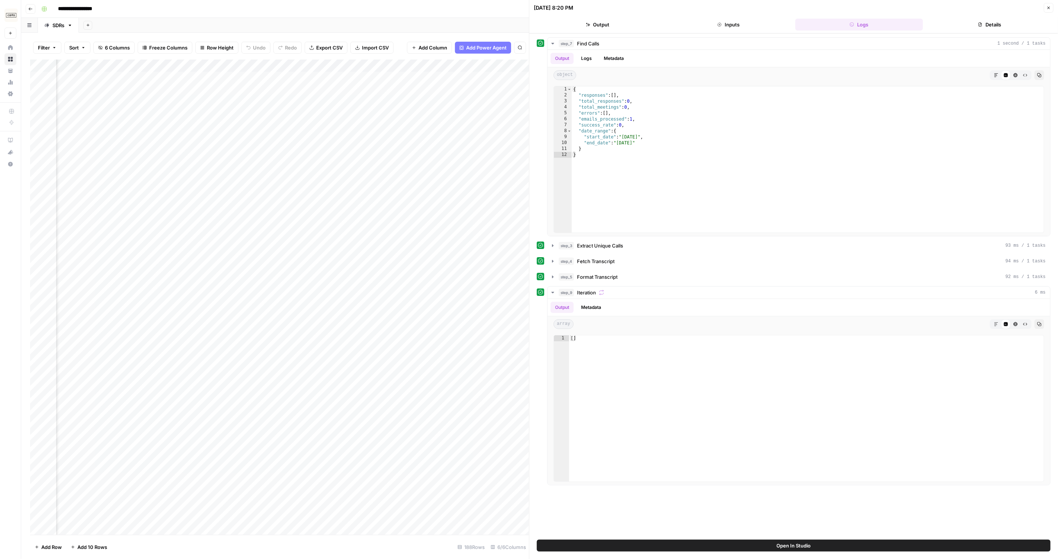
click at [743, 25] on button "Inputs" at bounding box center [728, 25] width 128 height 12
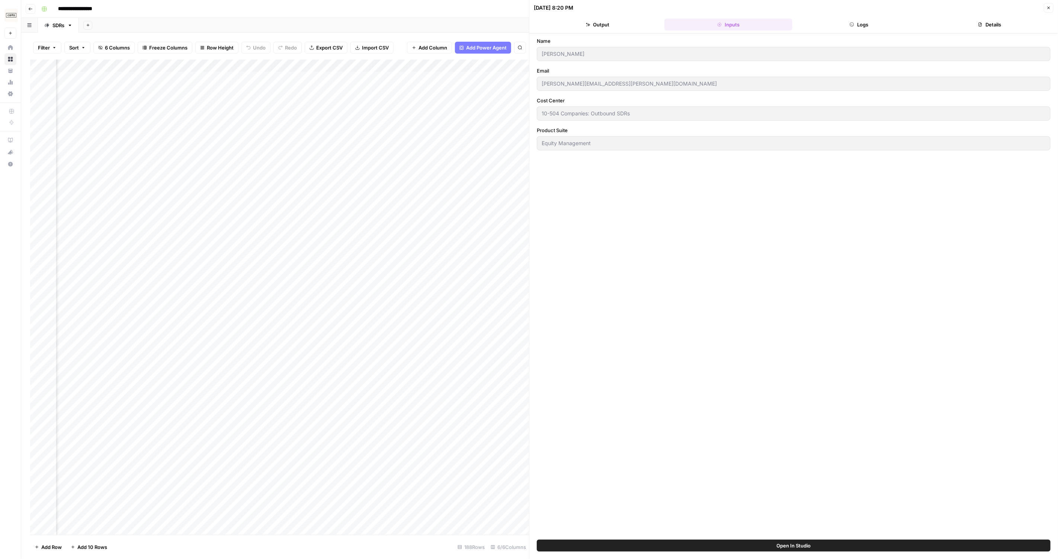
click at [602, 22] on button "Output" at bounding box center [598, 25] width 128 height 12
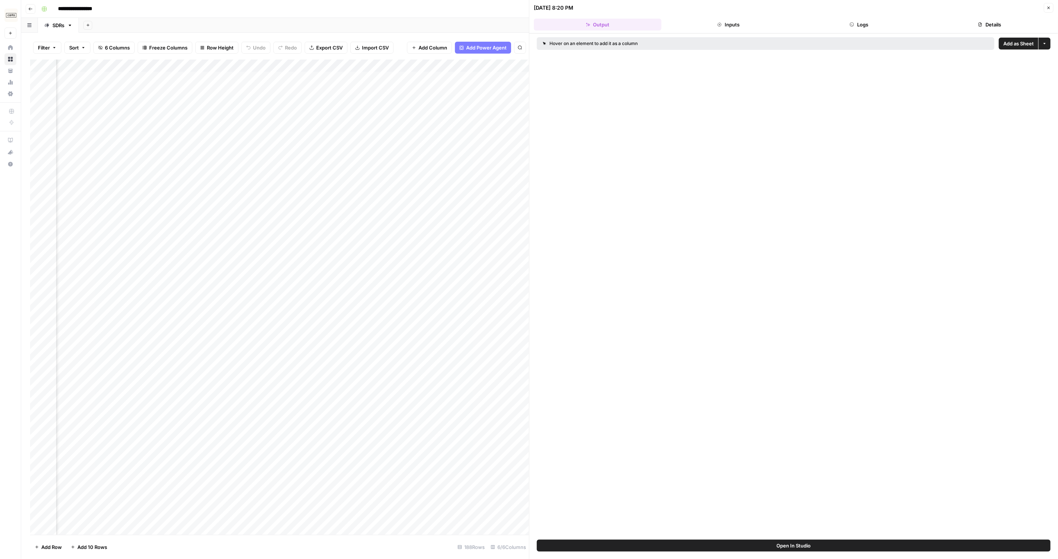
click at [873, 31] on header "08/24/25 at 8:20 PM Close Output Inputs Logs Details" at bounding box center [793, 16] width 528 height 33
click at [878, 25] on button "Logs" at bounding box center [859, 25] width 128 height 12
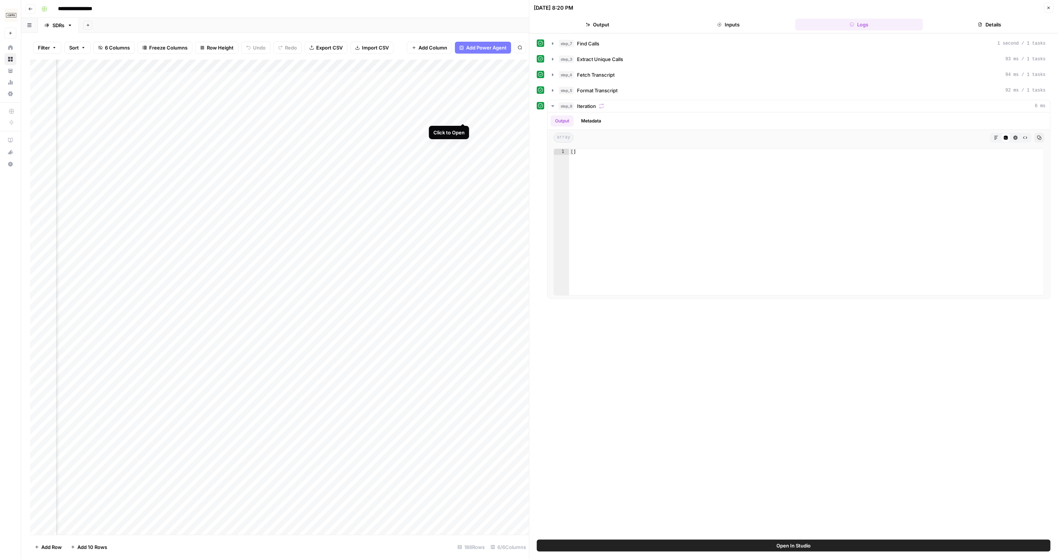
click at [460, 115] on div "Add Column" at bounding box center [279, 296] width 499 height 475
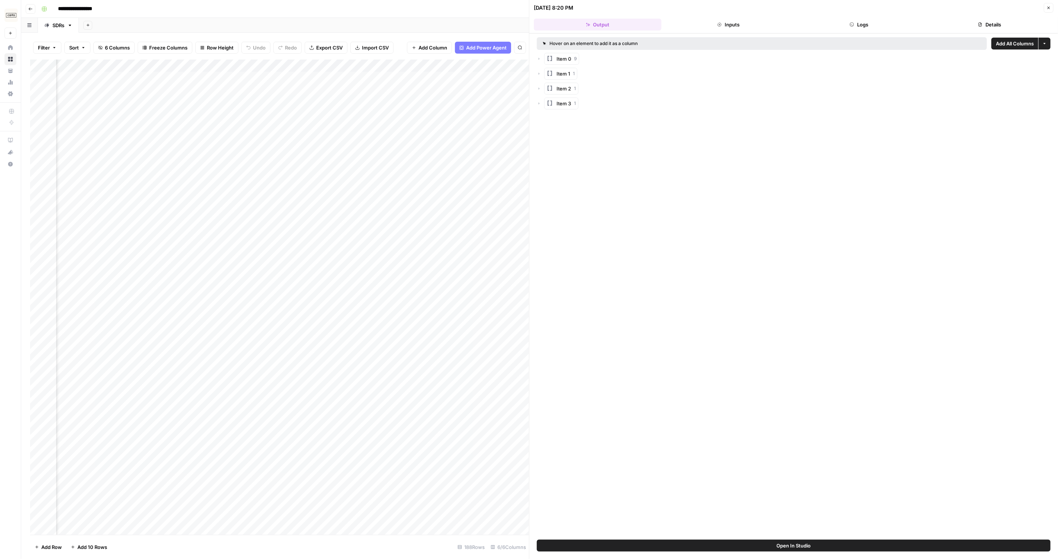
click at [620, 41] on div "Hover on an element to add it as a column" at bounding box center [676, 43] width 267 height 7
click at [576, 65] on div "Item 0 9 Item 1 1 Item 2 1 Item 3 1" at bounding box center [794, 81] width 514 height 57
click at [837, 19] on button "Logs" at bounding box center [859, 25] width 128 height 12
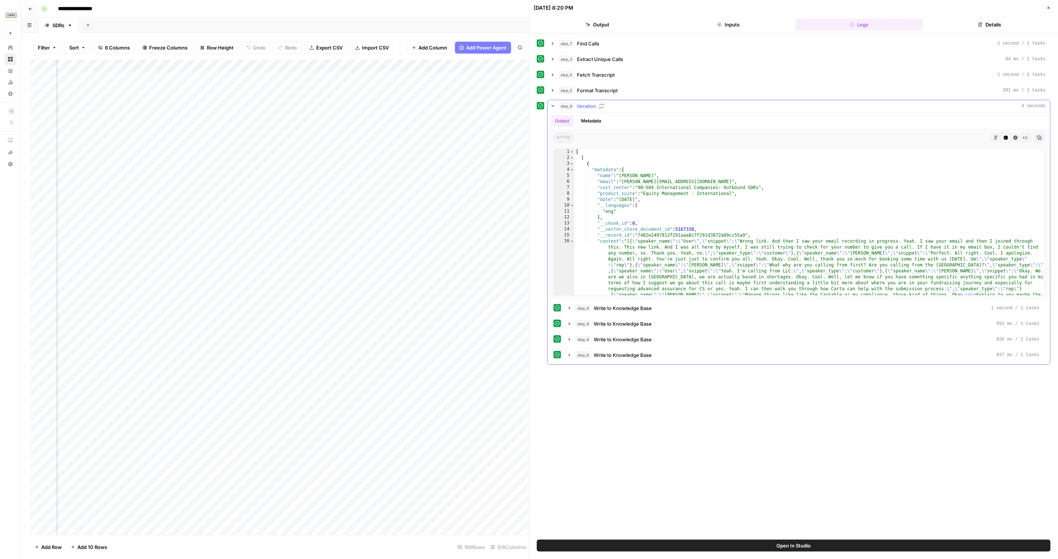
click at [831, 114] on div "Output Metadata" at bounding box center [798, 120] width 502 height 17
click at [864, 104] on div "step_9 Iteration 4 seconds" at bounding box center [802, 105] width 487 height 7
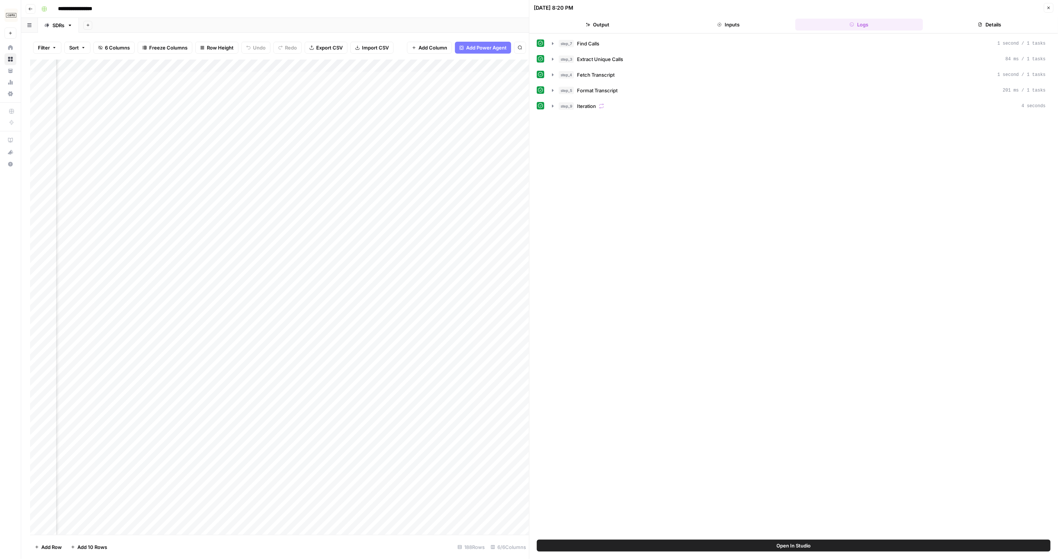
click at [973, 34] on div "step_7 Find Calls 1 second / 1 tasks step_3 Extract Unique Calls 84 ms / 1 task…" at bounding box center [793, 286] width 528 height 506
click at [984, 28] on button "Details" at bounding box center [990, 25] width 128 height 12
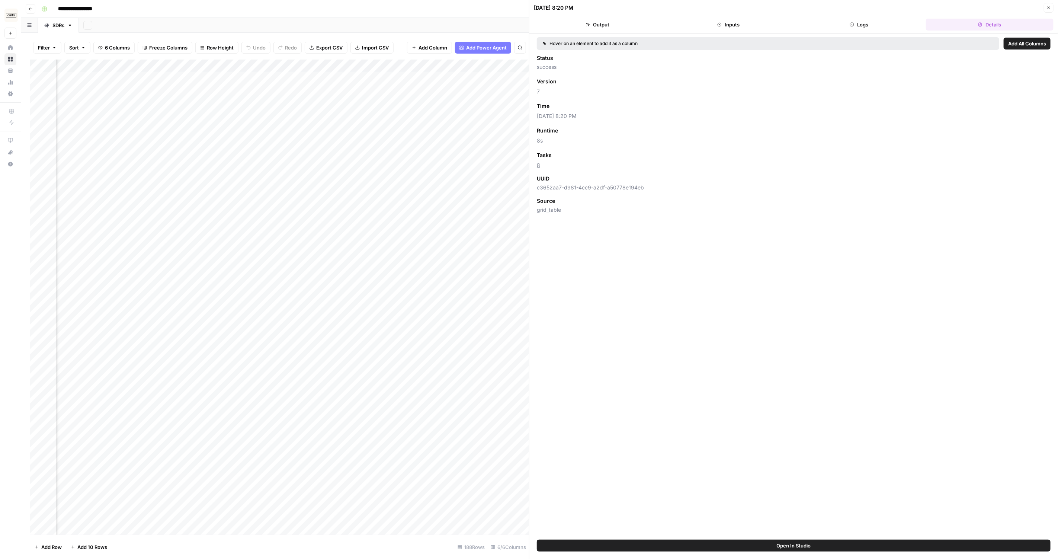
click at [863, 21] on button "Logs" at bounding box center [859, 25] width 128 height 12
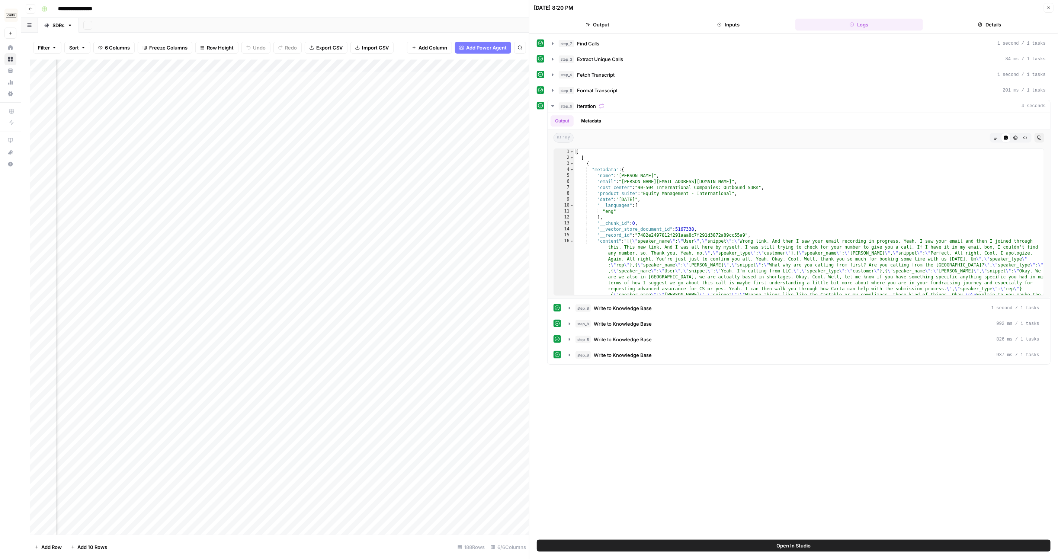
click at [916, 95] on div "step_7 Find Calls 1 second / 1 tasks step_3 Extract Unique Calls 84 ms / 1 task…" at bounding box center [794, 200] width 514 height 327
click at [912, 112] on div "Output Metadata" at bounding box center [798, 120] width 502 height 17
click at [872, 104] on div "step_9 Iteration 4 seconds" at bounding box center [802, 105] width 487 height 7
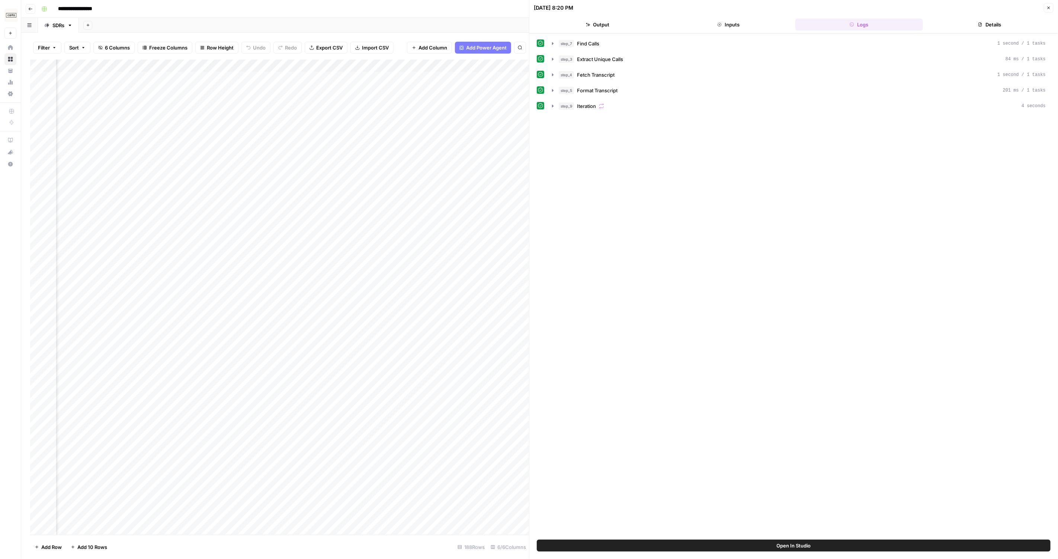
click at [424, 88] on div "Add Column" at bounding box center [279, 296] width 499 height 475
click at [429, 79] on div "Add Column" at bounding box center [279, 296] width 499 height 475
click at [1046, 6] on icon "button" at bounding box center [1048, 8] width 4 height 4
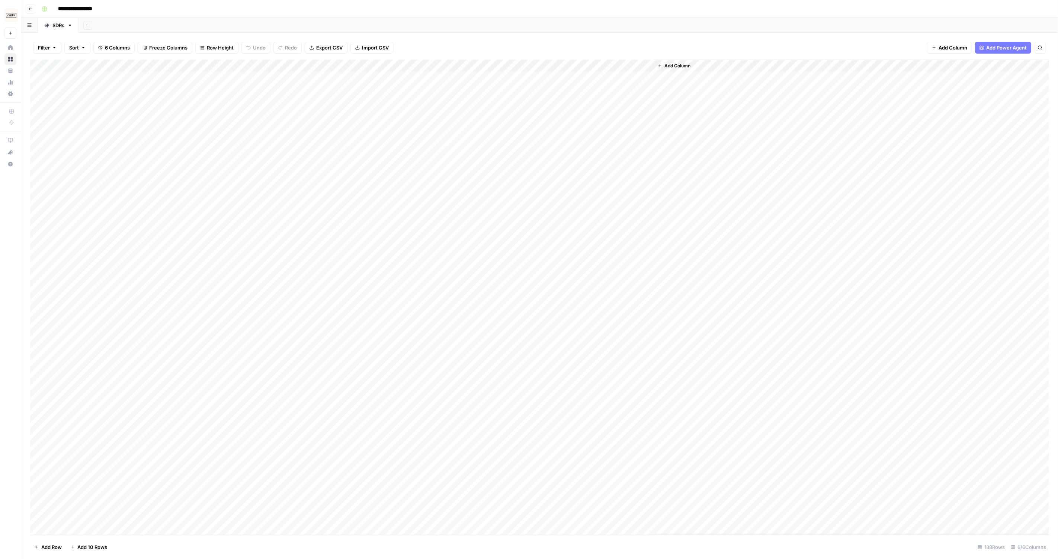
click at [528, 78] on div "Add Column" at bounding box center [539, 296] width 1019 height 475
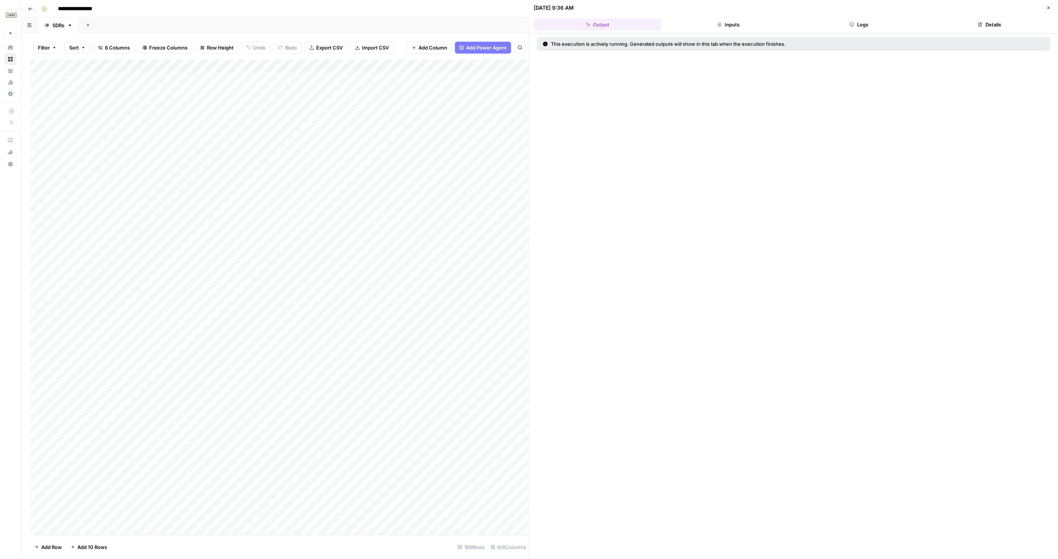
click at [902, 16] on header "08/26/25 at 9:36 AM Close Output Inputs Logs Details" at bounding box center [793, 16] width 528 height 33
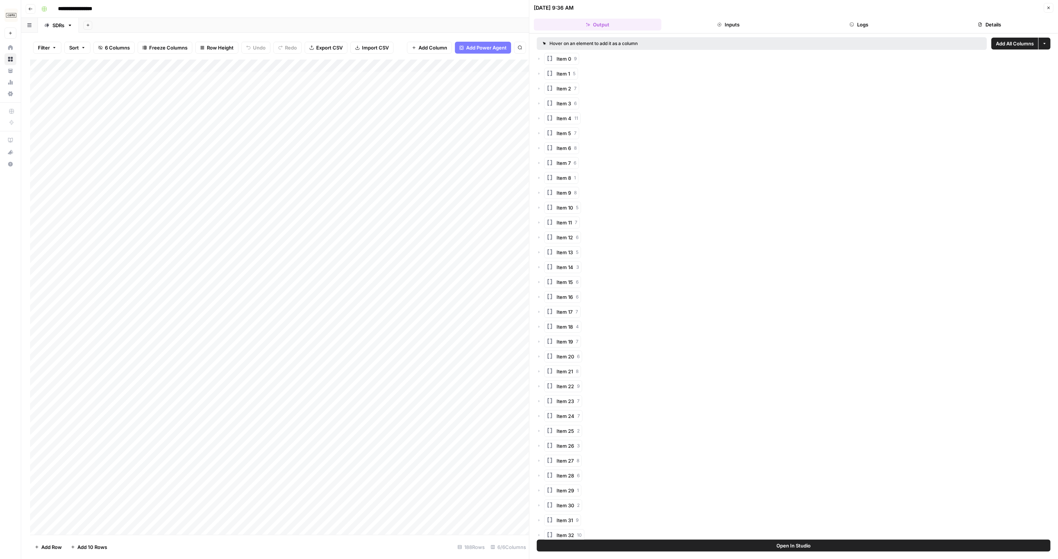
click at [864, 28] on button "Logs" at bounding box center [859, 25] width 128 height 12
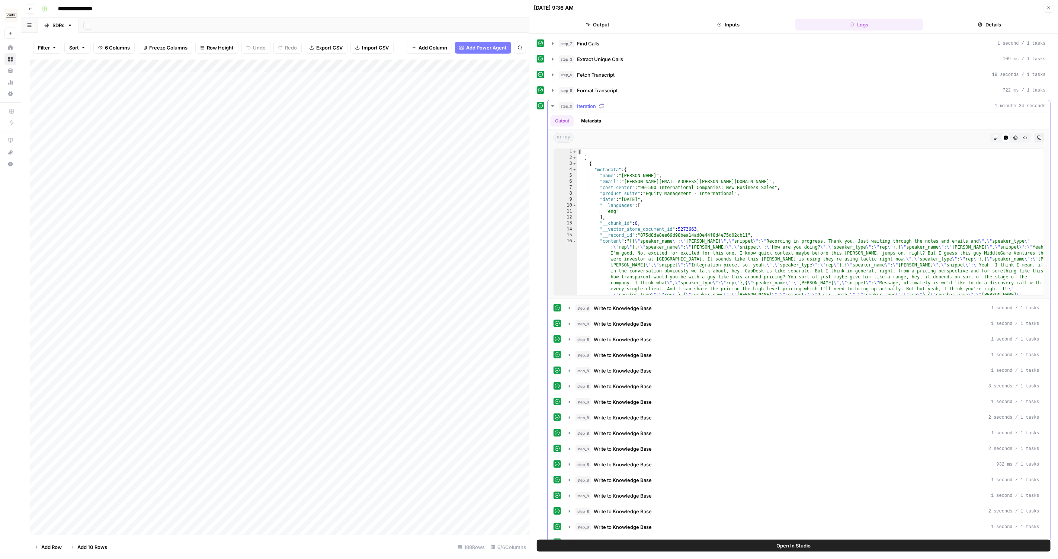
click at [687, 112] on div "Output Metadata" at bounding box center [798, 120] width 502 height 17
click at [708, 103] on div "step_9 Iteration 1 minute 34 seconds" at bounding box center [802, 105] width 487 height 7
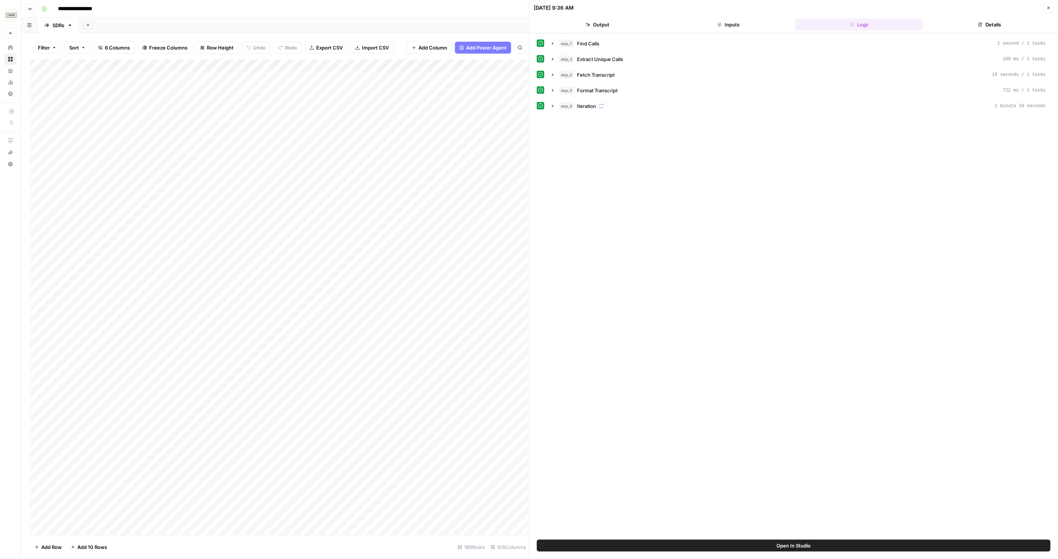
click at [957, 8] on div "08/26/25 at 9:36 AM" at bounding box center [788, 7] width 508 height 7
click at [970, 22] on button "Details" at bounding box center [990, 25] width 128 height 12
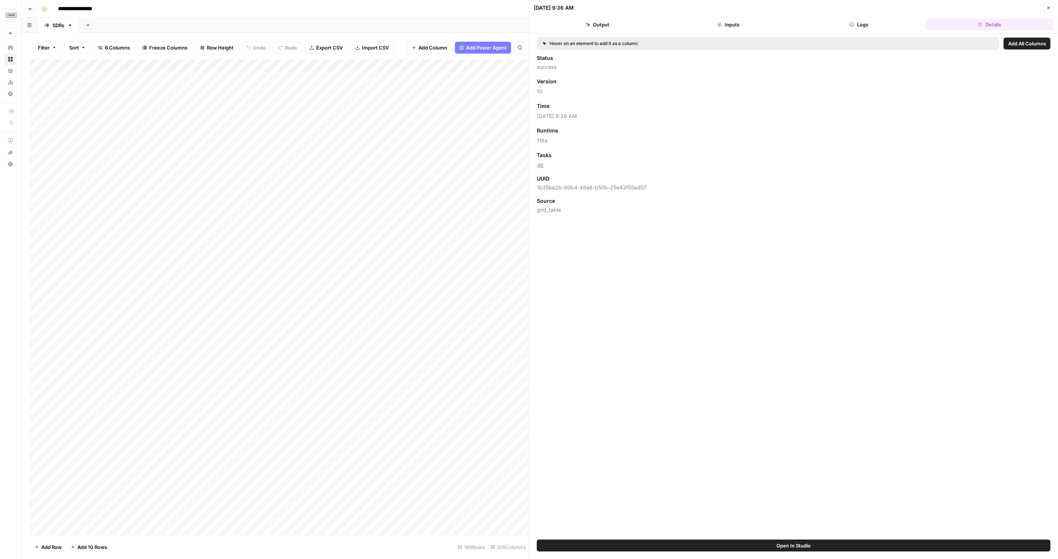
click at [1044, 8] on button "Close" at bounding box center [1048, 8] width 10 height 10
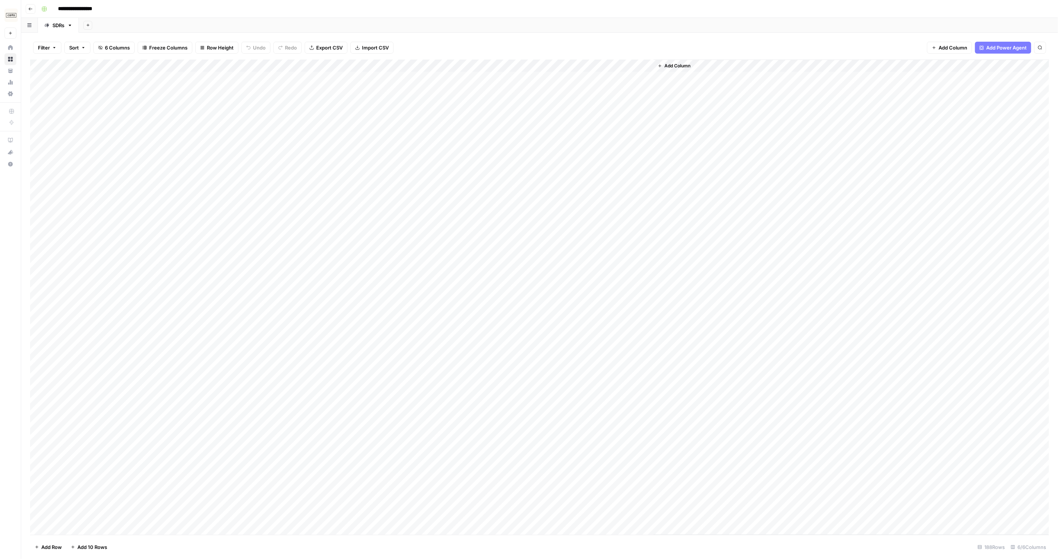
click at [561, 78] on div "Add Column" at bounding box center [539, 296] width 1019 height 475
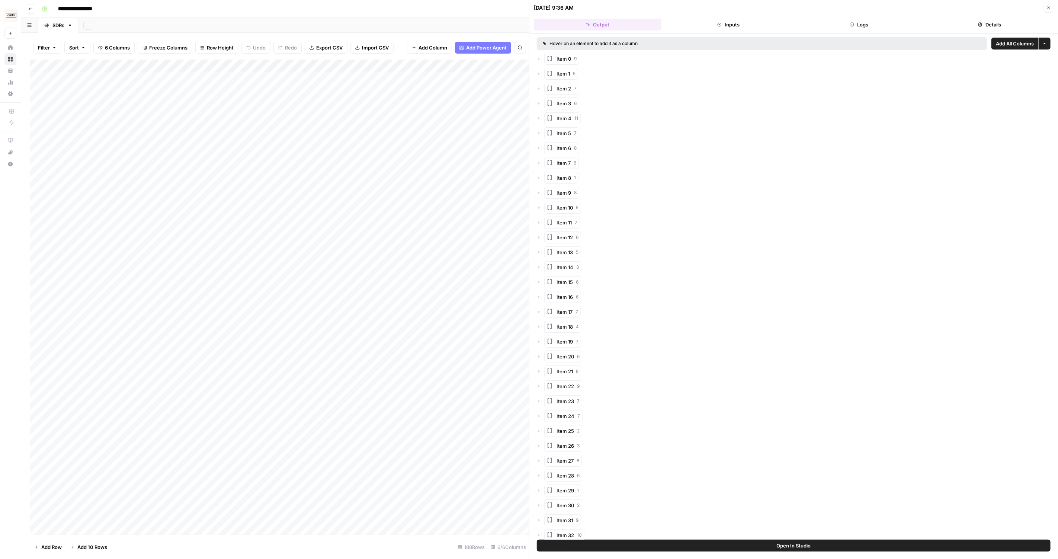
click at [1001, 22] on button "Details" at bounding box center [990, 25] width 128 height 12
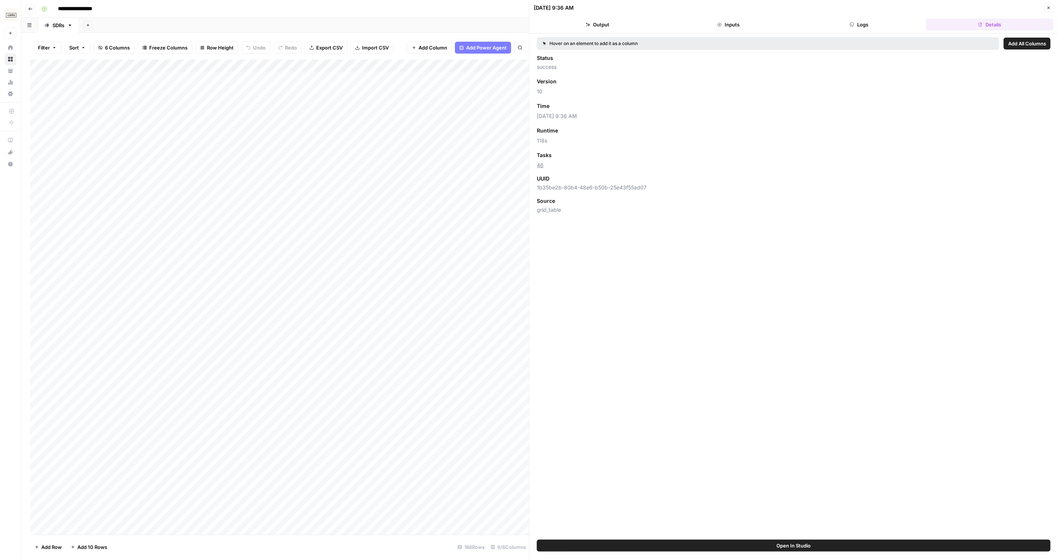
click at [1049, 11] on button "Close" at bounding box center [1048, 8] width 10 height 10
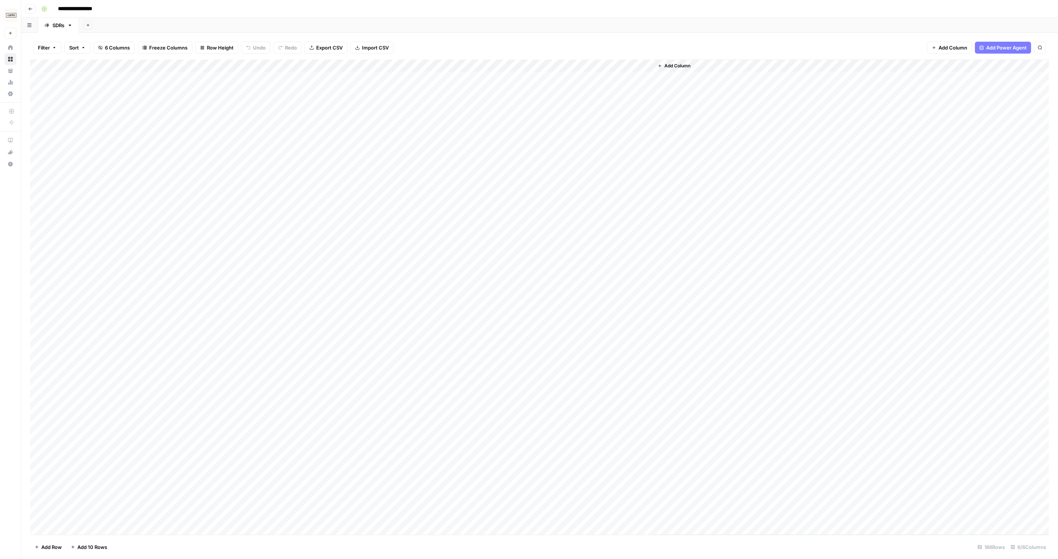
click at [523, 90] on div "Add Column" at bounding box center [539, 296] width 1019 height 475
click at [535, 94] on div "Add Column" at bounding box center [539, 296] width 1019 height 475
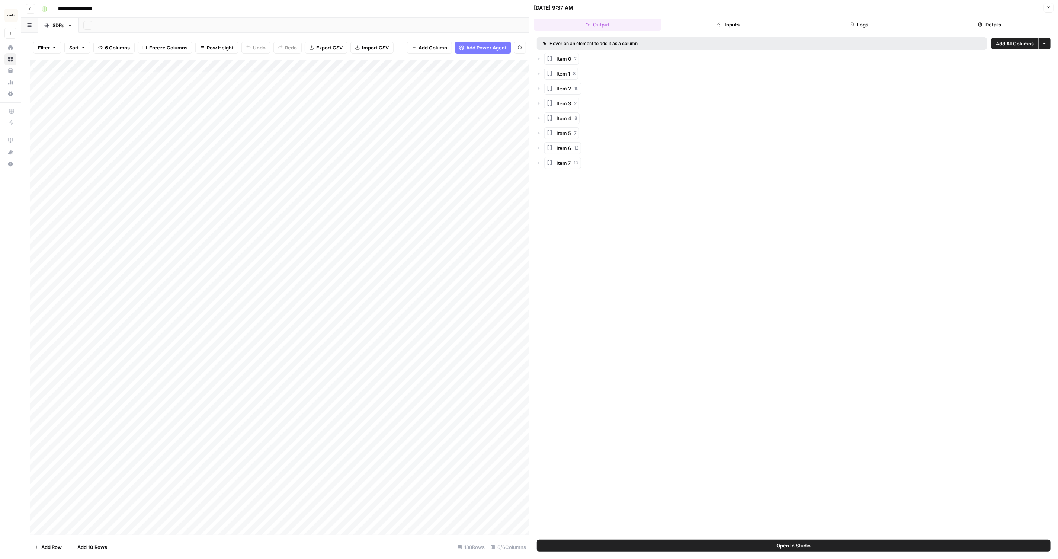
click at [978, 23] on icon "button" at bounding box center [980, 24] width 4 height 4
click at [1053, 9] on button "Close" at bounding box center [1048, 8] width 10 height 10
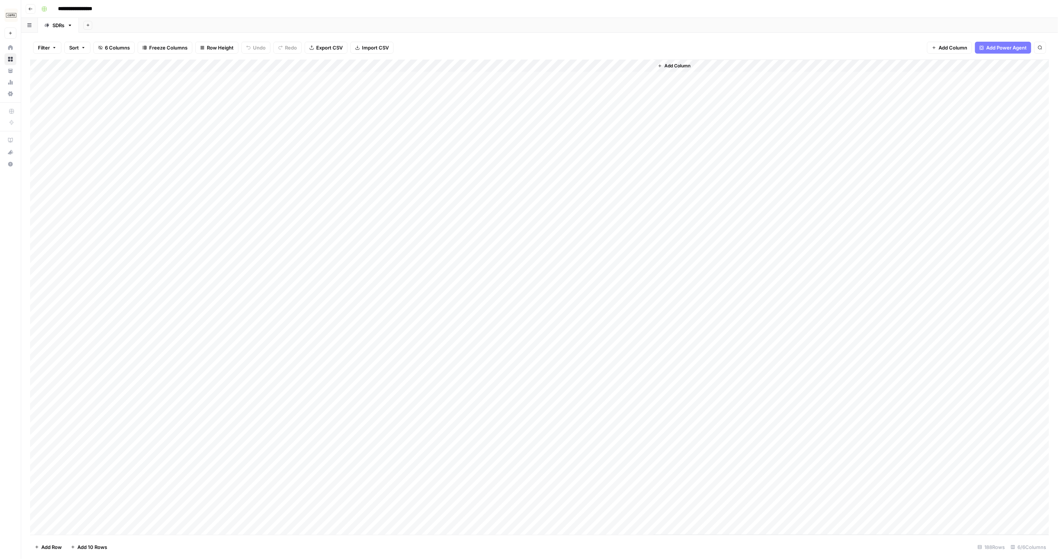
click at [543, 119] on div "Add Column" at bounding box center [539, 296] width 1019 height 475
click at [568, 115] on div "Add Column" at bounding box center [539, 296] width 1019 height 475
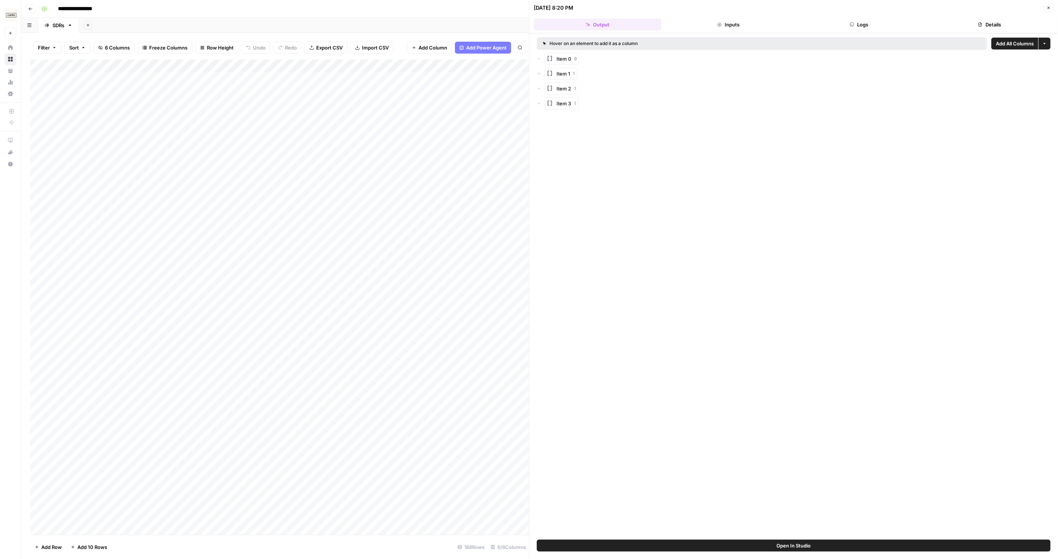
click at [984, 26] on button "Details" at bounding box center [990, 25] width 128 height 12
click at [1049, 6] on icon "button" at bounding box center [1048, 8] width 4 height 4
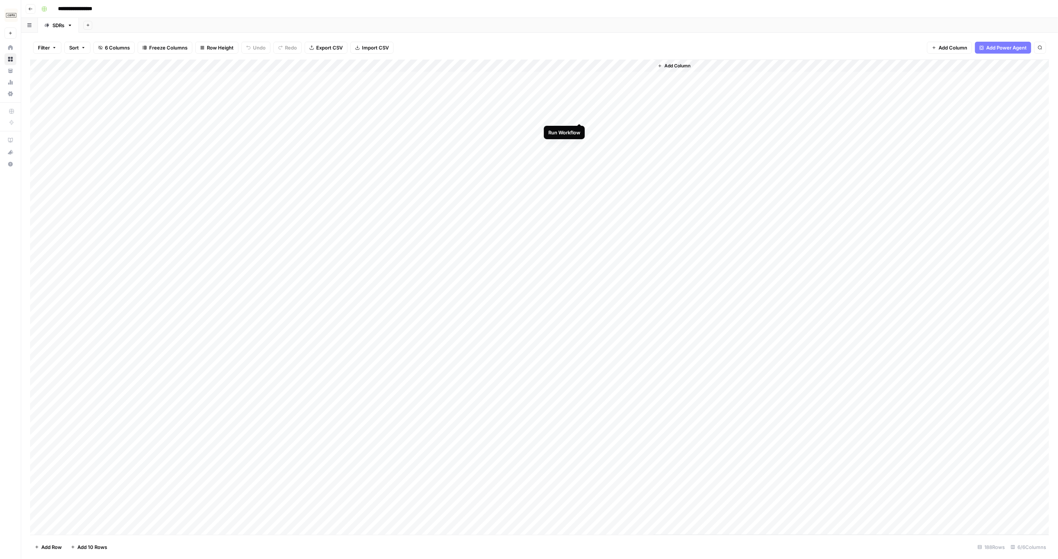
click at [579, 117] on div "Add Column" at bounding box center [539, 296] width 1019 height 475
click at [553, 75] on div "Add Column" at bounding box center [539, 296] width 1019 height 475
click at [570, 76] on div "Add Column" at bounding box center [539, 296] width 1019 height 475
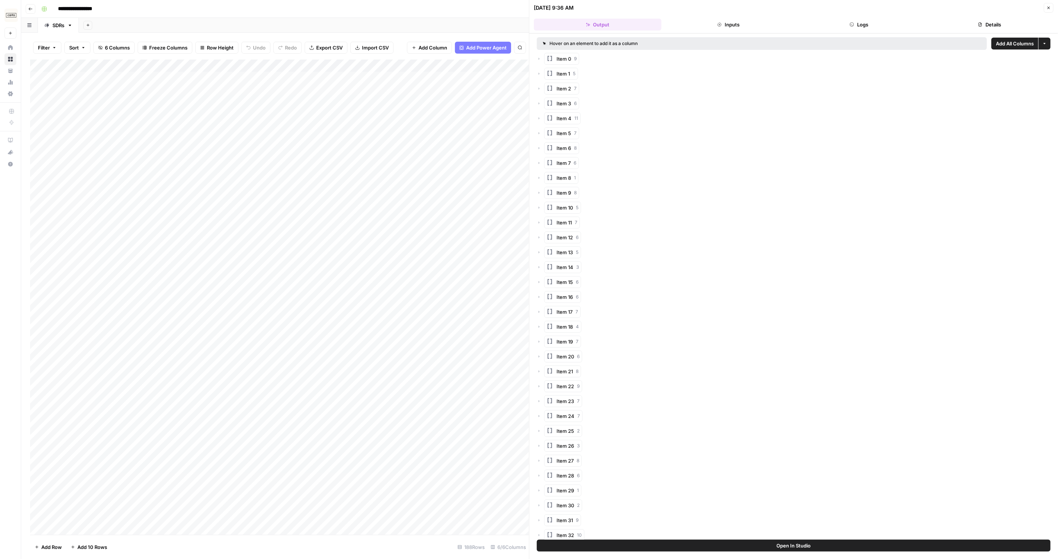
click at [751, 41] on div "Hover on an element to add it as a column" at bounding box center [676, 43] width 267 height 7
click at [754, 31] on header "08/26/25 at 9:36 AM Close Output Inputs Logs Details" at bounding box center [793, 16] width 528 height 33
click at [829, 26] on button "Logs" at bounding box center [859, 25] width 128 height 12
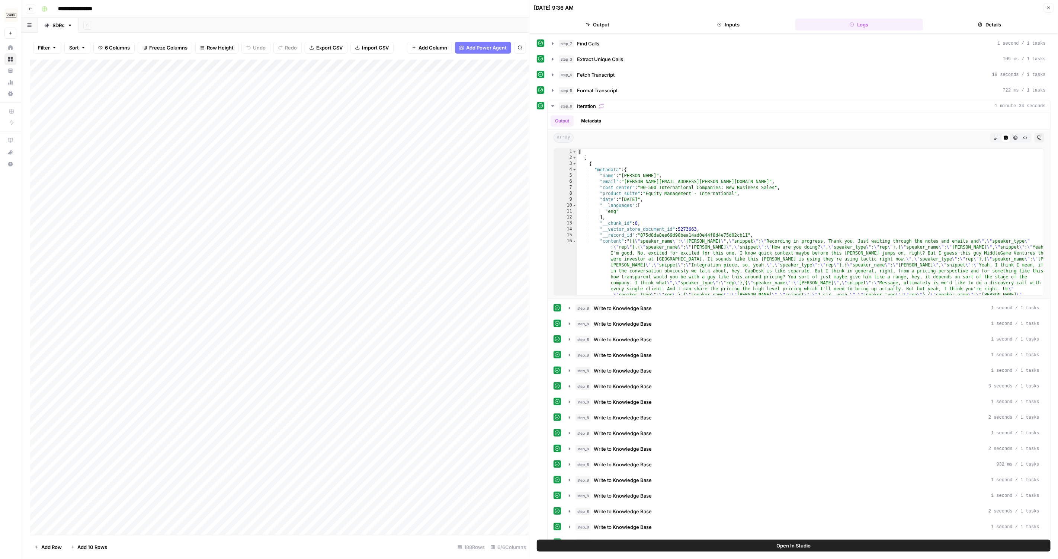
click at [969, 27] on button "Details" at bounding box center [990, 25] width 128 height 12
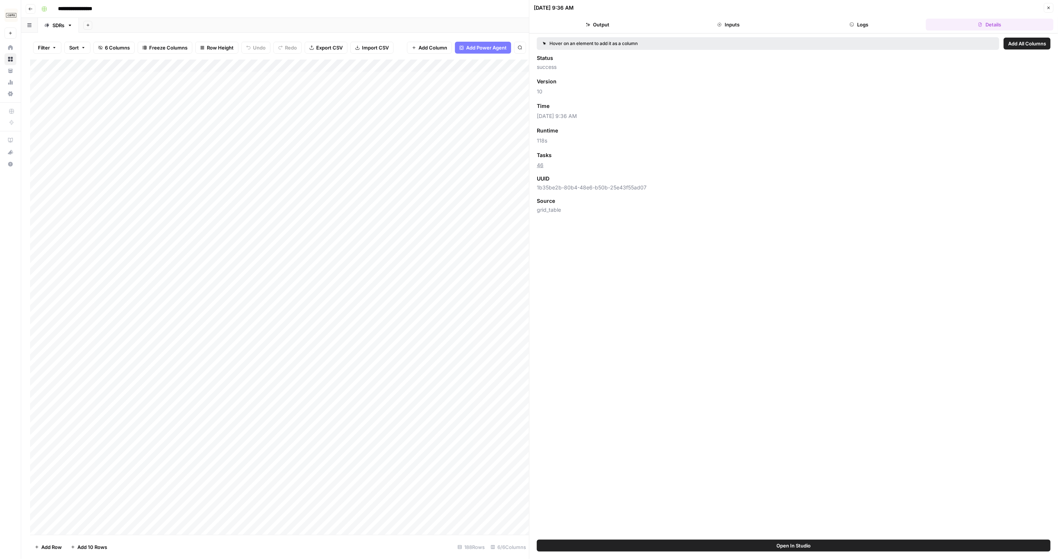
click at [725, 19] on button "Inputs" at bounding box center [728, 25] width 128 height 12
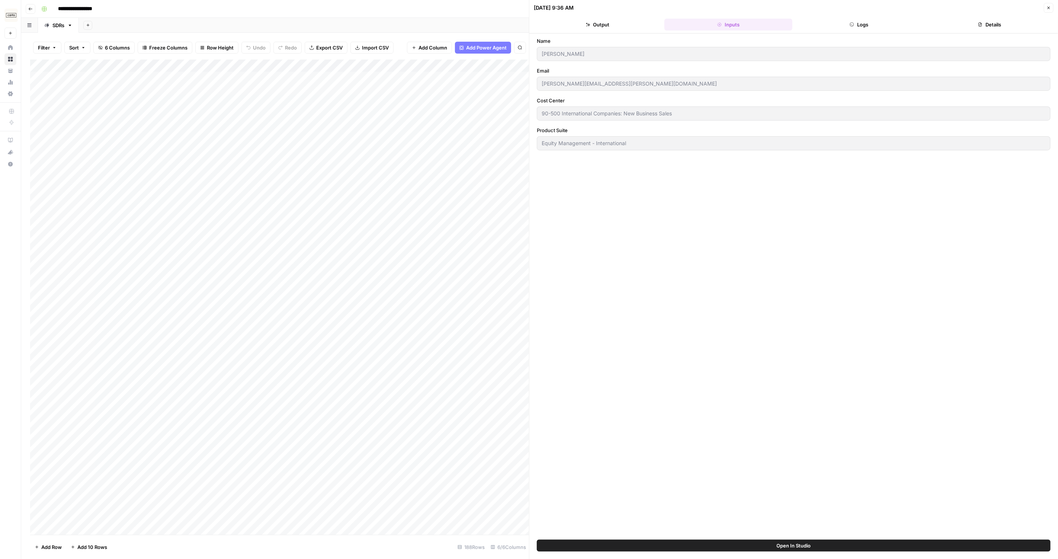
click at [616, 26] on button "Output" at bounding box center [598, 25] width 128 height 12
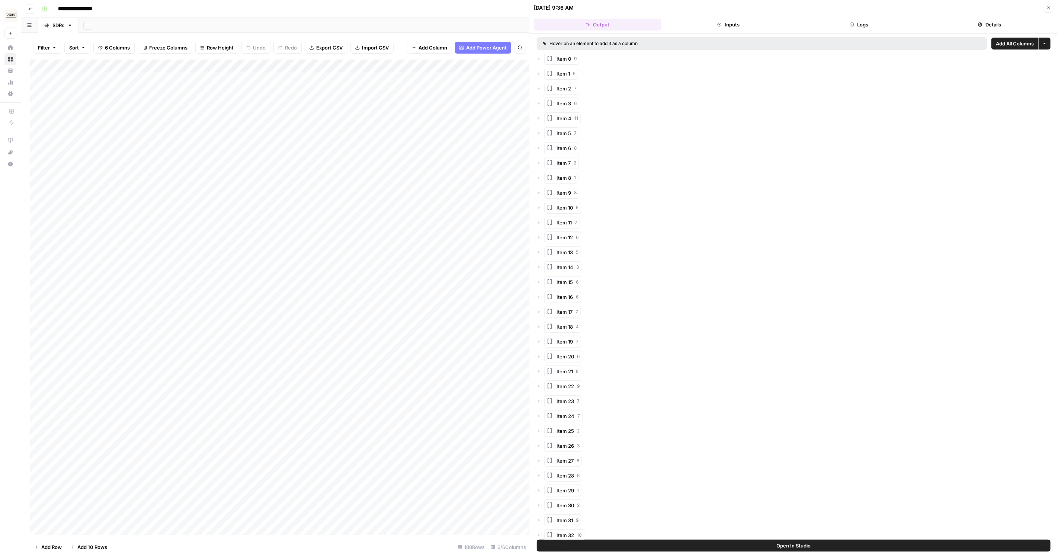
click at [1047, 7] on icon "button" at bounding box center [1048, 8] width 4 height 4
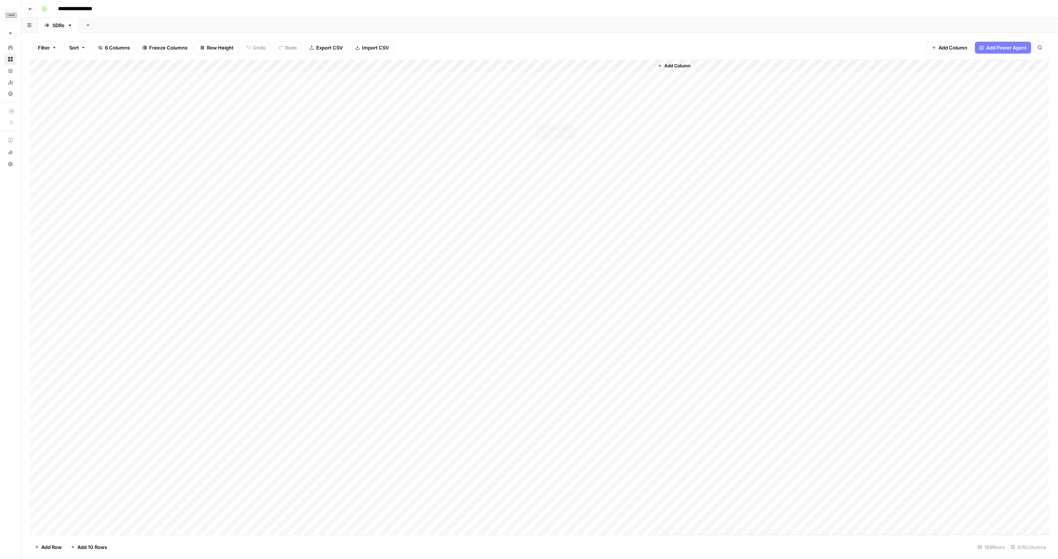
click at [571, 113] on div "Add Column" at bounding box center [539, 296] width 1019 height 475
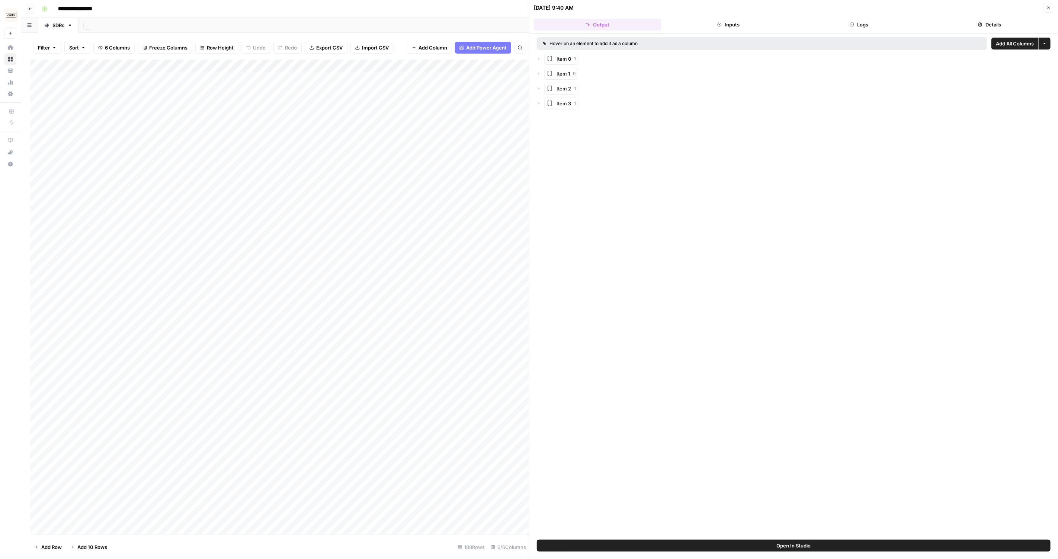
click at [698, 22] on button "Inputs" at bounding box center [728, 25] width 128 height 12
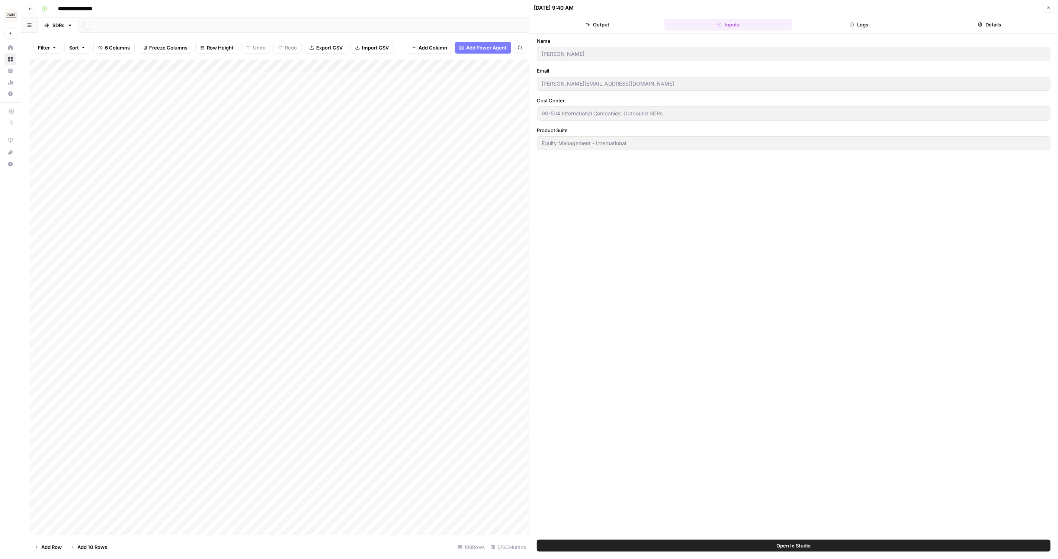
click at [835, 44] on label "Name" at bounding box center [794, 40] width 514 height 7
click at [852, 27] on button "Logs" at bounding box center [859, 25] width 128 height 12
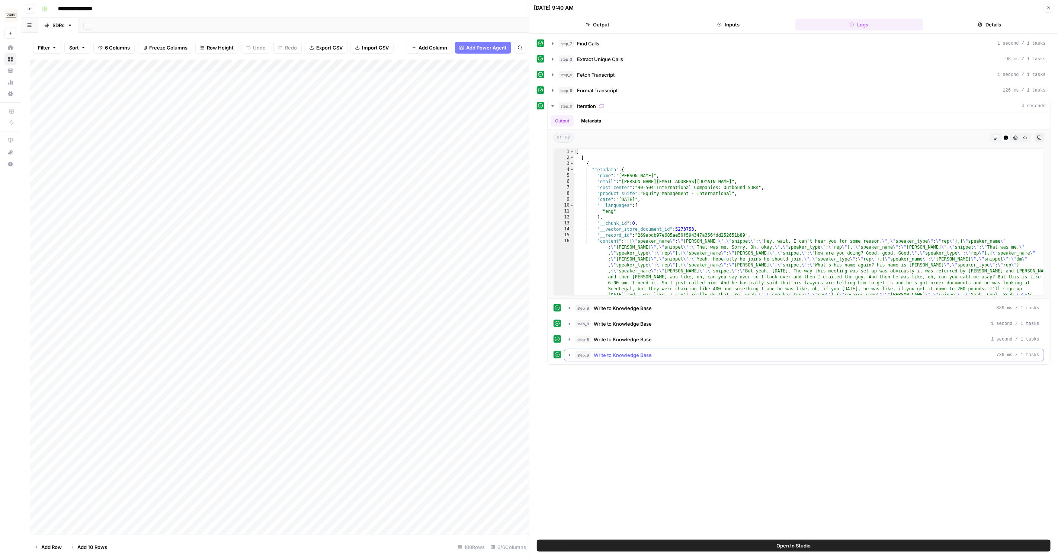
click at [611, 349] on button "step_8 Write to Knowledge Base 739 ms / 1 tasks" at bounding box center [803, 355] width 479 height 12
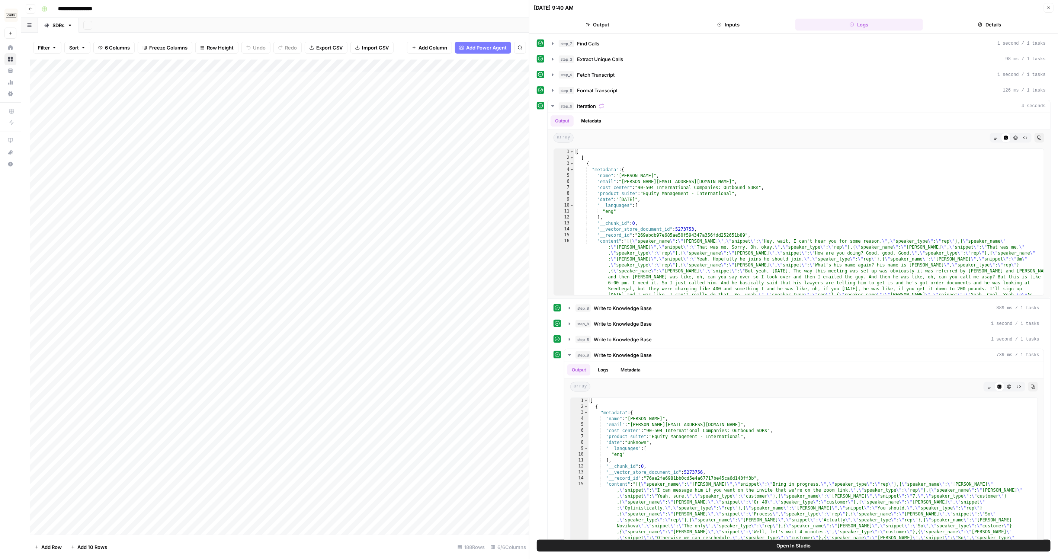
click at [965, 32] on header "08/26/25 at 9:40 AM Close Output Inputs Logs Details" at bounding box center [793, 16] width 528 height 33
click at [971, 30] on header "08/26/25 at 9:40 AM Close Output Inputs Logs Details" at bounding box center [793, 16] width 528 height 33
click at [971, 25] on button "Details" at bounding box center [990, 25] width 128 height 12
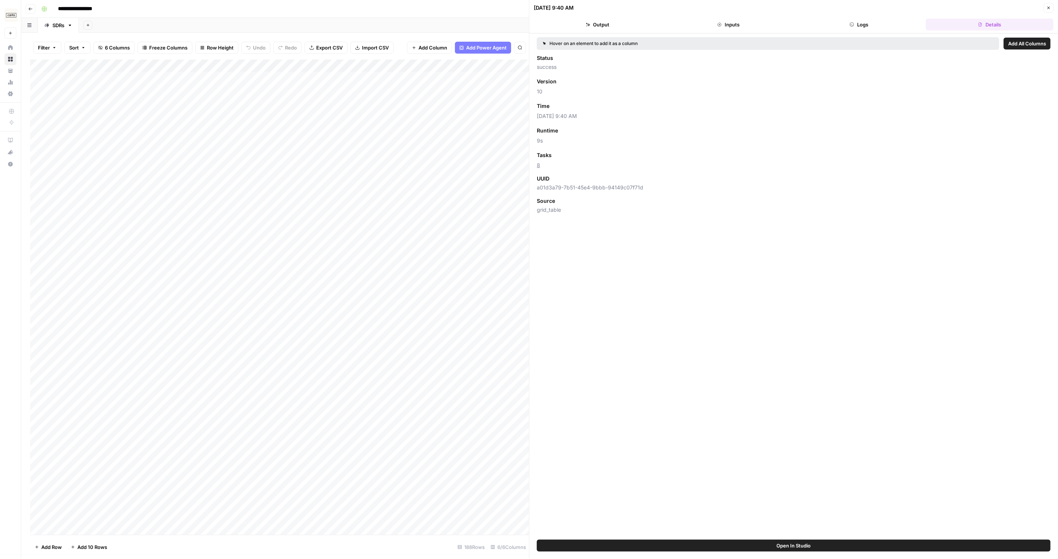
click at [1054, 5] on header "08/26/25 at 9:40 AM Close Output Inputs Logs Details" at bounding box center [793, 16] width 528 height 33
click at [1046, 5] on button "Close" at bounding box center [1048, 8] width 10 height 10
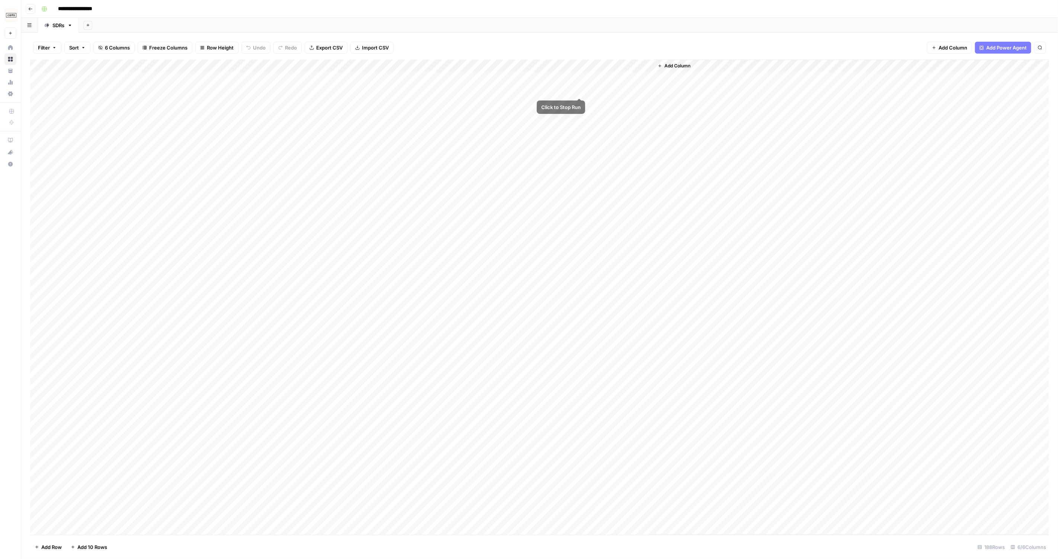
click at [578, 90] on div "Add Column" at bounding box center [539, 296] width 1019 height 475
click at [578, 75] on div "Add Column" at bounding box center [539, 296] width 1019 height 475
click at [581, 116] on div "Add Column" at bounding box center [539, 296] width 1019 height 475
click at [612, 112] on div "Add Column" at bounding box center [539, 296] width 1019 height 475
click at [611, 115] on div "Add Column" at bounding box center [539, 296] width 1019 height 475
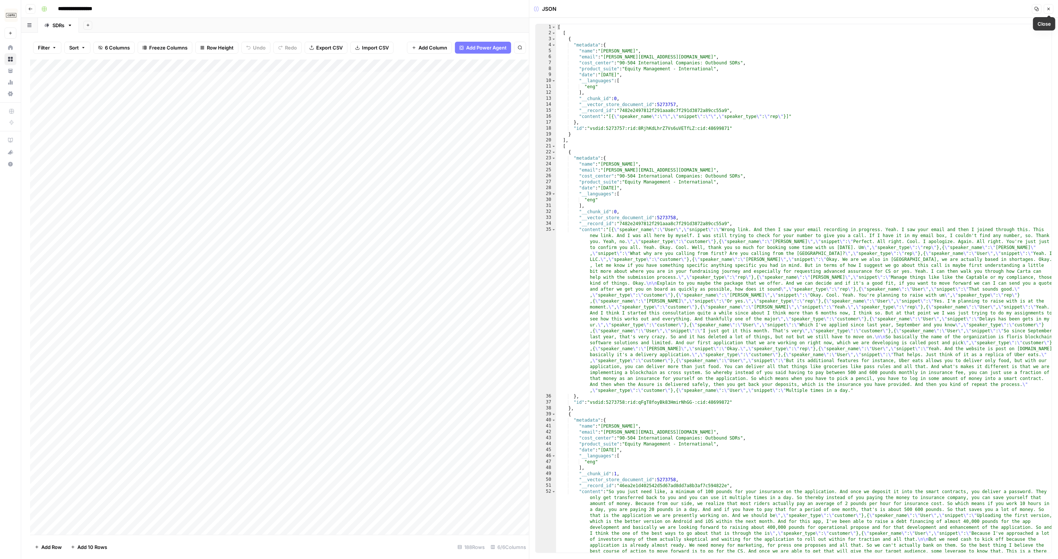
click at [1050, 10] on icon "button" at bounding box center [1048, 9] width 4 height 4
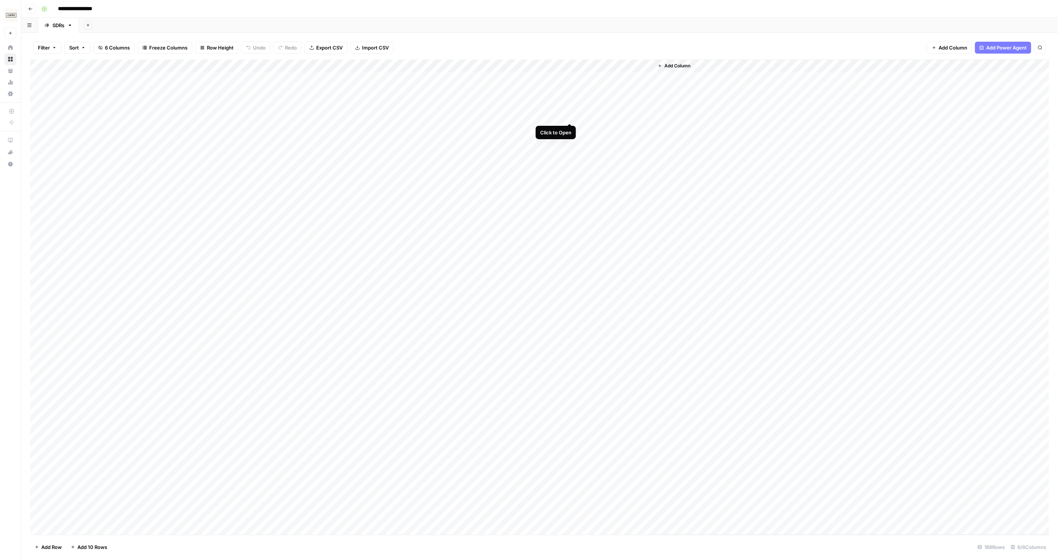
click at [571, 113] on div "Add Column" at bounding box center [539, 296] width 1019 height 475
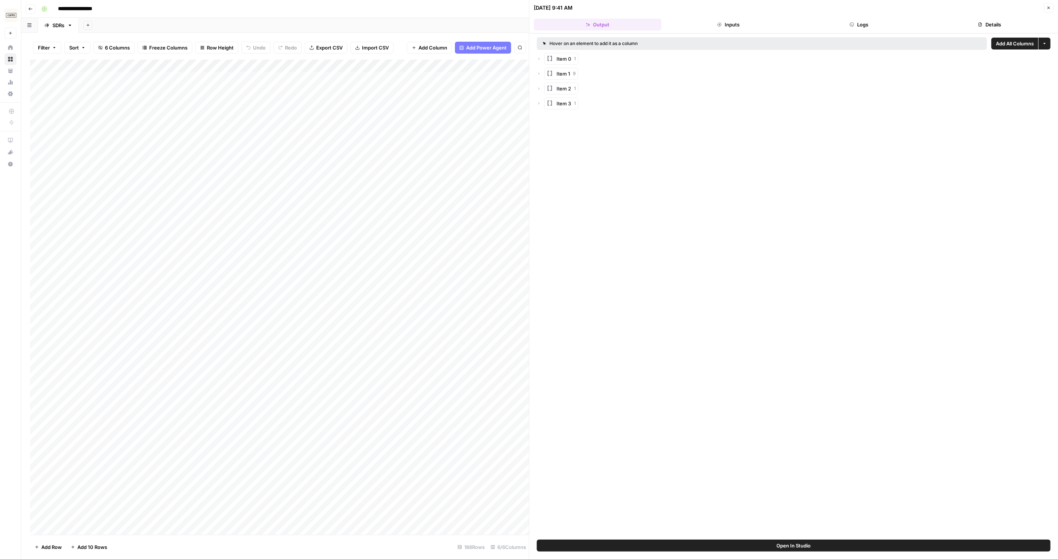
click at [1048, 13] on header "08/26/25 at 9:41 AM Close Output Inputs Logs Details" at bounding box center [793, 16] width 528 height 33
click at [1045, 7] on button "Close" at bounding box center [1048, 8] width 10 height 10
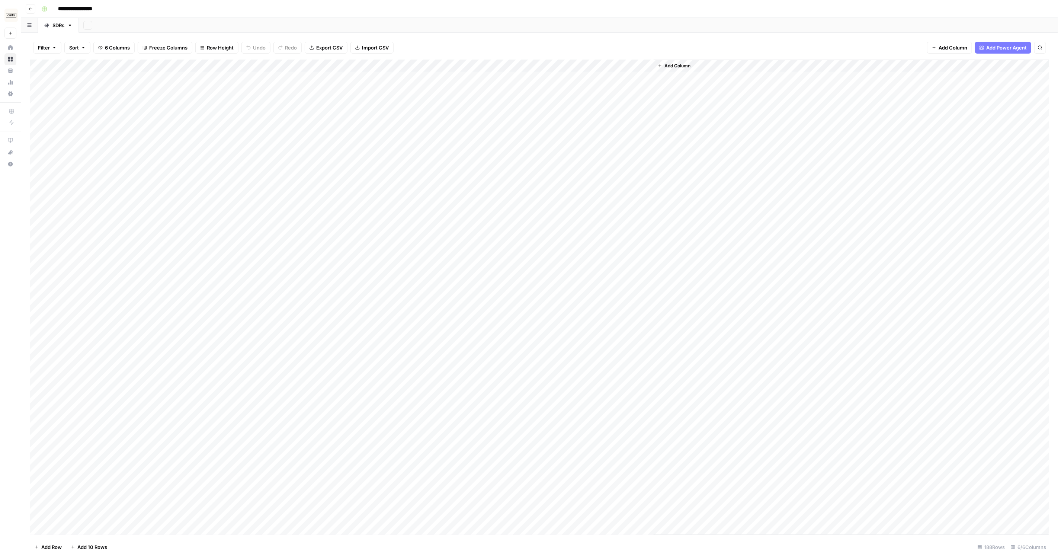
click at [582, 116] on div "Add Column" at bounding box center [539, 296] width 1019 height 475
click at [621, 105] on div "Add Column" at bounding box center [539, 296] width 1019 height 475
click at [586, 119] on div "Add Column" at bounding box center [539, 296] width 1019 height 475
click at [617, 118] on div "Add Column" at bounding box center [539, 296] width 1019 height 475
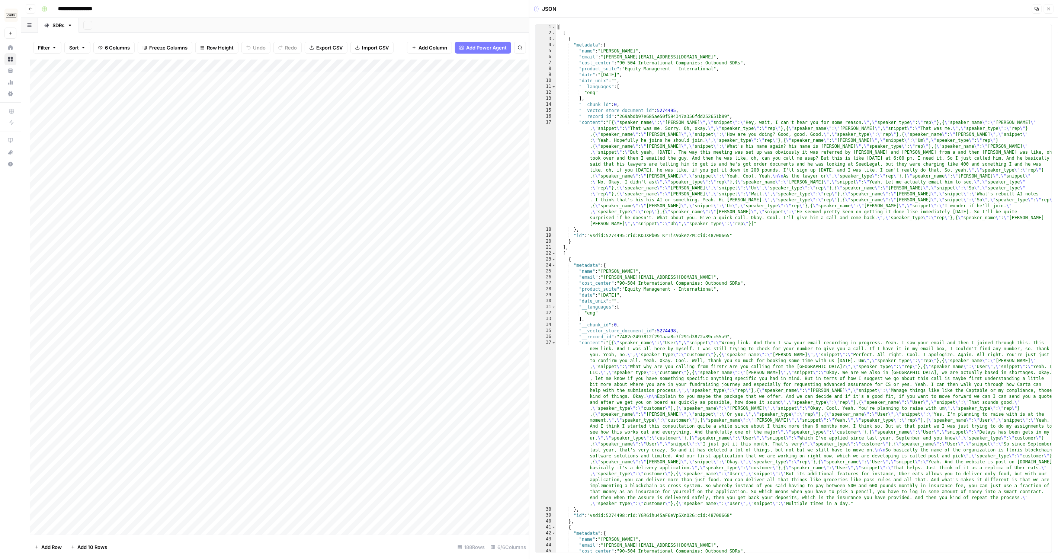
click at [602, 85] on div "[ [ { "metadata" : { "name" : "Alexandre Garnier" , "email" : "alexandre.garnie…" at bounding box center [804, 294] width 496 height 540
click at [638, 83] on div "[ [ { "metadata" : { "name" : "Alexandre Garnier" , "email" : "alexandre.garnie…" at bounding box center [804, 294] width 496 height 540
type textarea "**********"
click at [672, 83] on div "[ [ { "metadata" : { "name" : "Alexandre Garnier" , "email" : "alexandre.garnie…" at bounding box center [804, 294] width 496 height 540
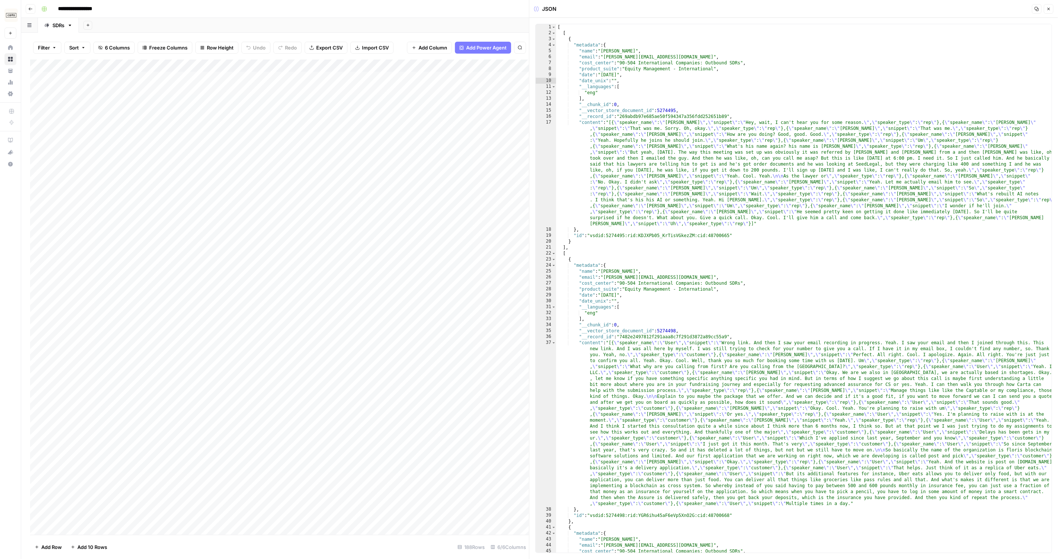
click at [510, 103] on div "Add Column" at bounding box center [279, 296] width 499 height 475
click at [508, 105] on div "Add Column" at bounding box center [279, 296] width 499 height 475
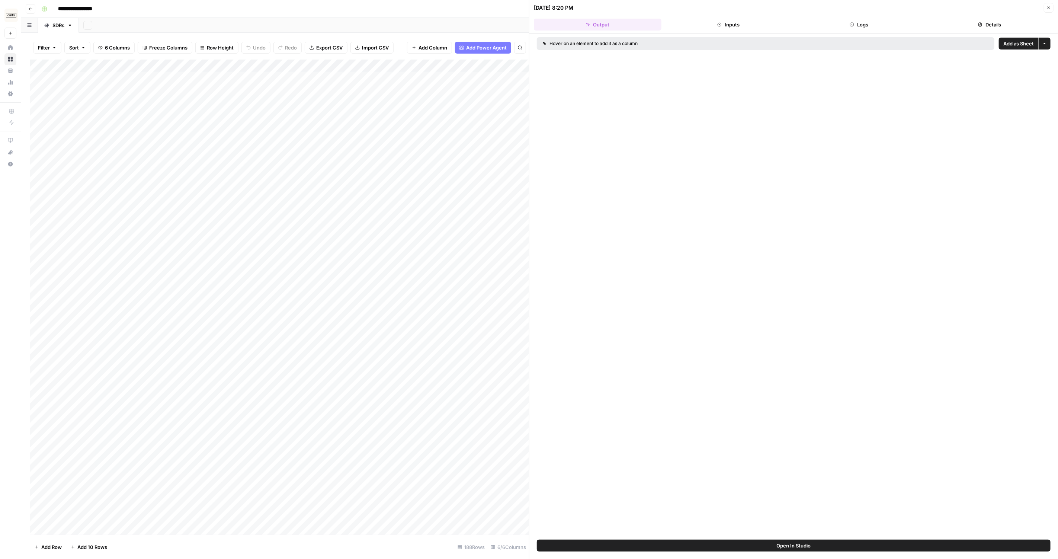
click at [502, 121] on div "Add Column" at bounding box center [279, 296] width 499 height 475
click at [514, 119] on div "Add Column" at bounding box center [279, 296] width 499 height 475
click at [512, 108] on div "Add Column" at bounding box center [279, 296] width 499 height 475
click at [518, 105] on div "Add Column" at bounding box center [279, 296] width 499 height 475
click at [510, 115] on div "Add Column" at bounding box center [279, 296] width 499 height 475
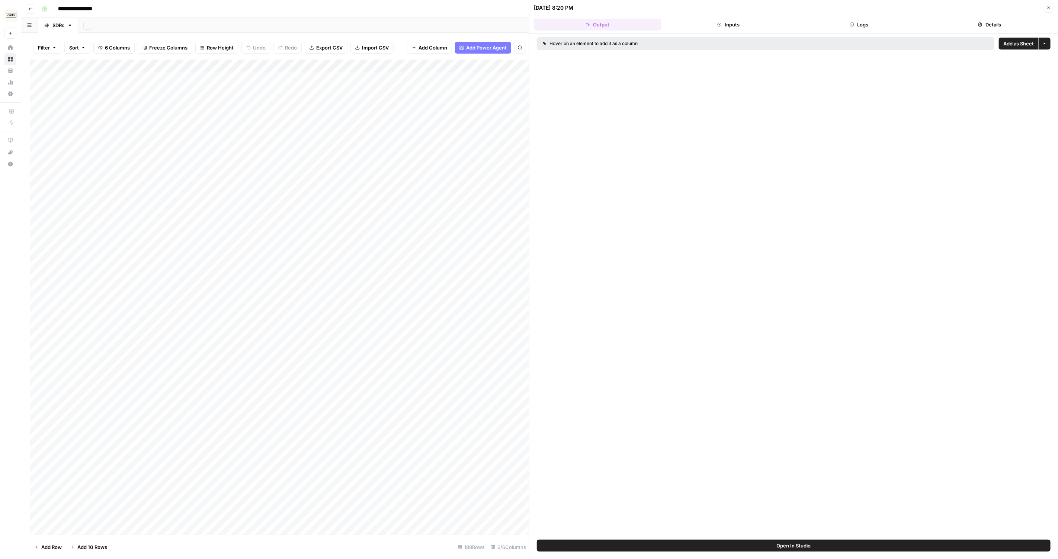
click at [510, 115] on div "Add Column" at bounding box center [279, 296] width 499 height 475
click at [781, 36] on div "Hover on an element to add it as a column Add All Columns More options Item 0 1…" at bounding box center [793, 286] width 528 height 506
click at [873, 28] on button "Logs" at bounding box center [859, 25] width 128 height 12
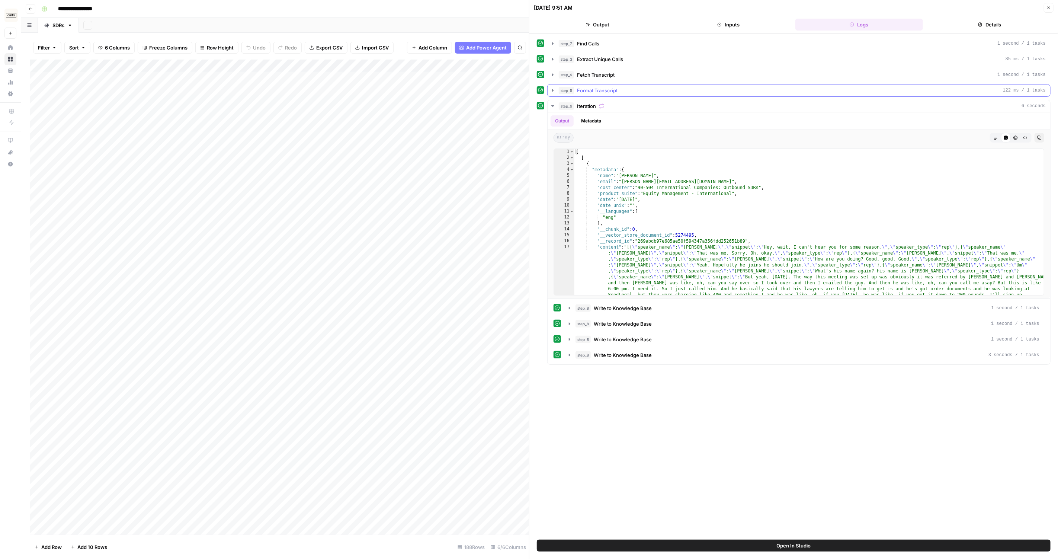
click at [646, 89] on div "step_5 Format Transcript 122 ms / 1 tasks" at bounding box center [802, 90] width 487 height 7
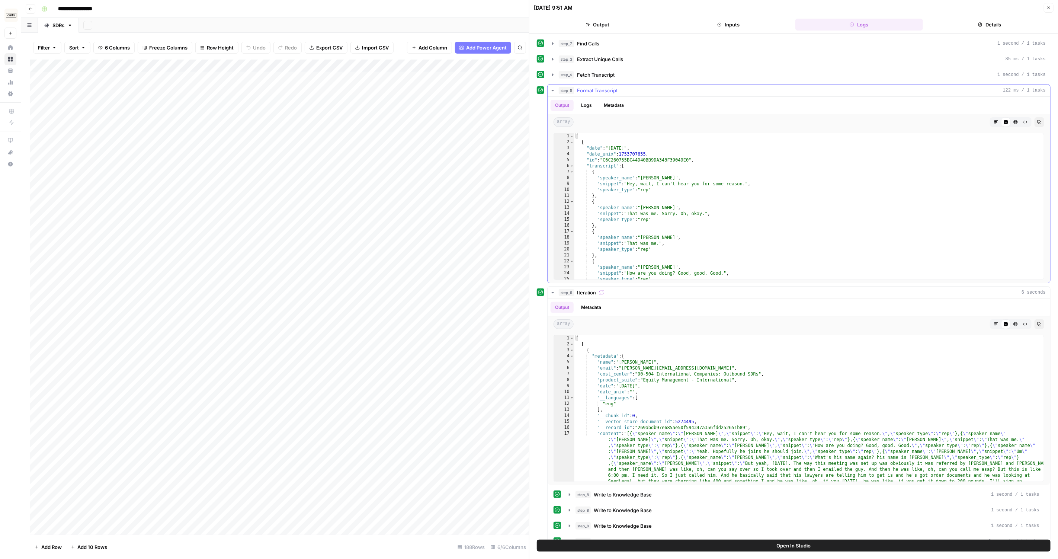
type textarea "**********"
click at [635, 150] on div "[ { "date" : "2025-07-28" , "date_unix" : 1753707655 , "id" : "C6C260755BC44D40…" at bounding box center [809, 212] width 470 height 158
click at [601, 154] on div "[ { "date" : "2025-07-28" , "date_unix" : 1753707655 , "id" : "C6C260755BC44D40…" at bounding box center [809, 212] width 470 height 158
click at [601, 153] on div "[ { "date" : "2025-07-28" , "date_unix" : 1753707655 , "id" : "C6C260755BC44D40…" at bounding box center [809, 212] width 470 height 158
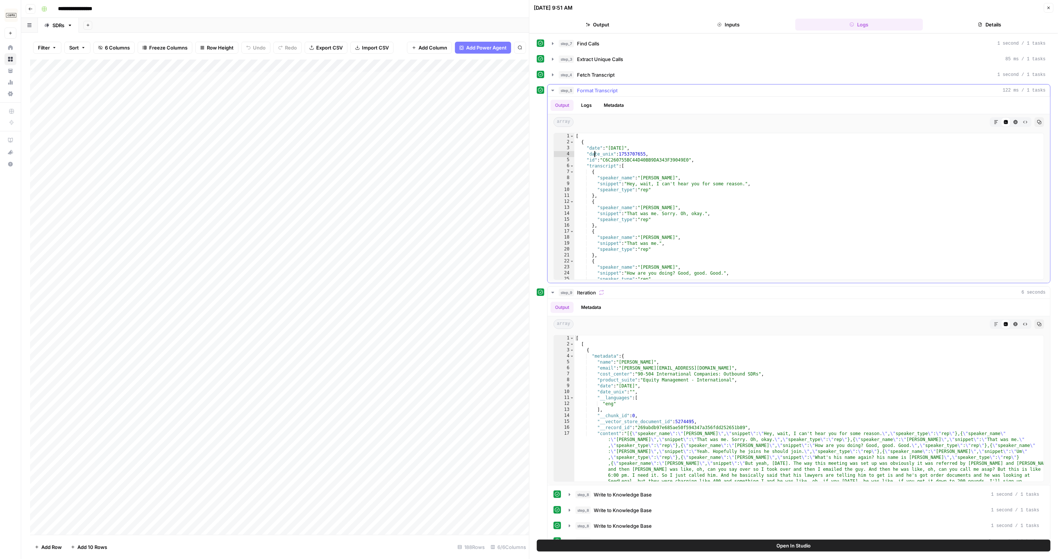
click at [595, 152] on div "[ { "date" : "2025-07-28" , "date_unix" : 1753707655 , "id" : "C6C260755BC44D40…" at bounding box center [809, 212] width 470 height 158
click at [488, 115] on div "Add Column" at bounding box center [279, 296] width 499 height 475
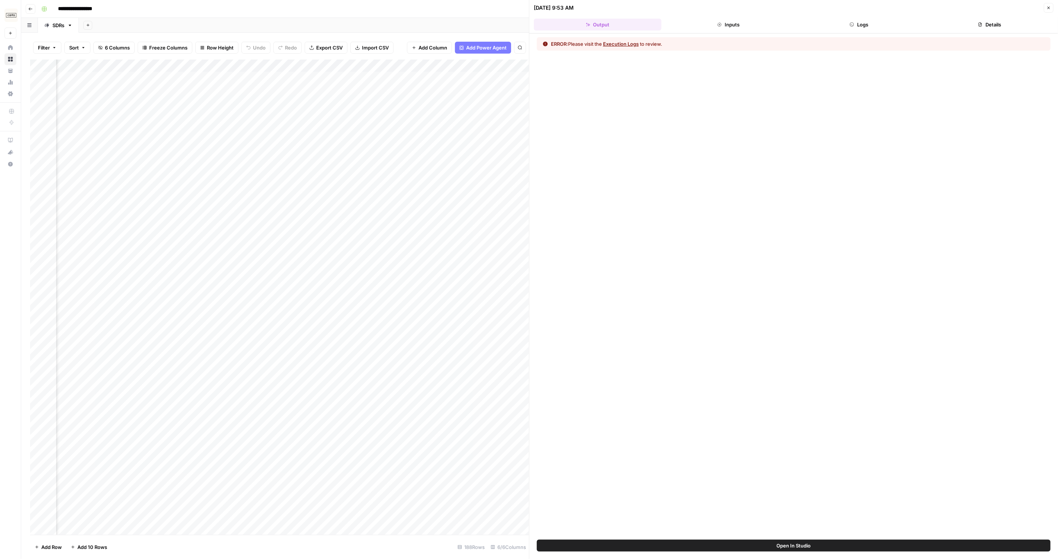
click at [625, 41] on button "Execution Logs" at bounding box center [621, 43] width 36 height 7
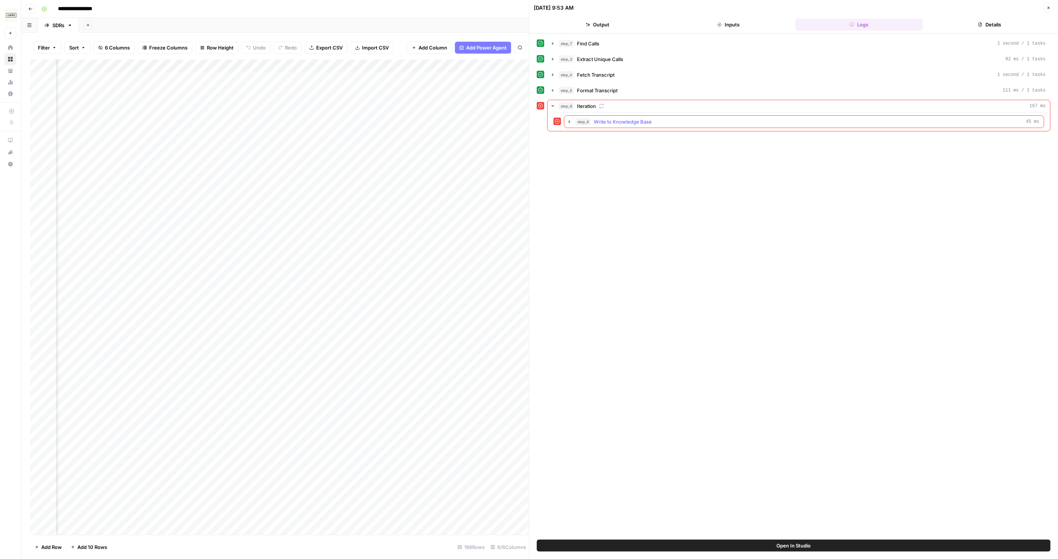
click at [566, 119] on icon "button" at bounding box center [569, 122] width 6 height 6
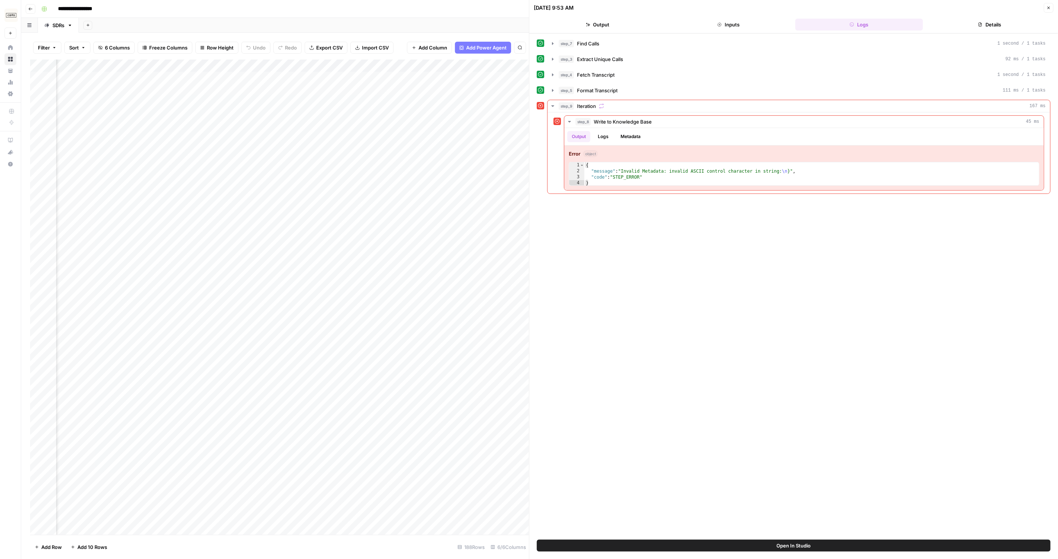
click at [487, 113] on div "Add Column" at bounding box center [279, 296] width 499 height 475
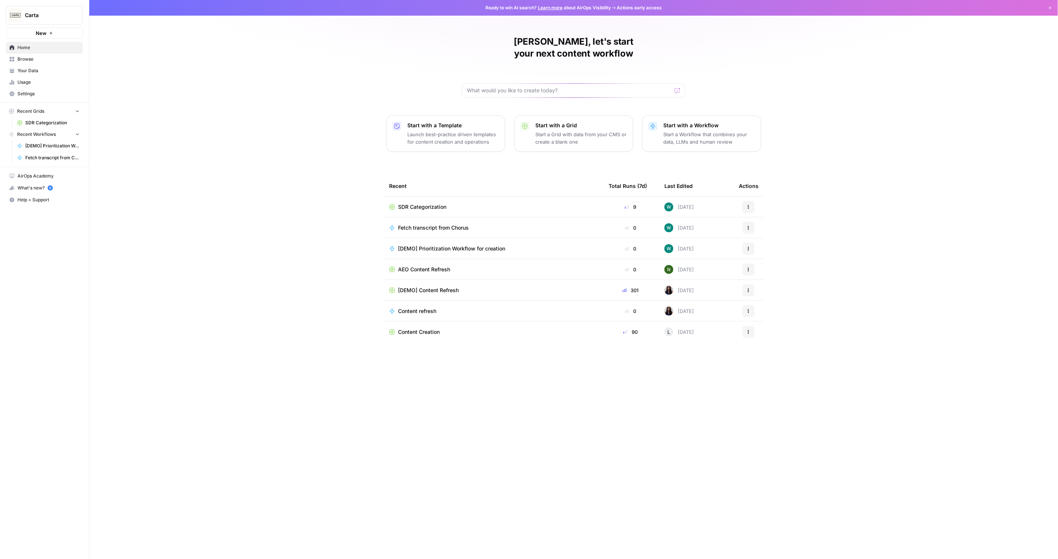
click at [39, 64] on link "Browse" at bounding box center [44, 59] width 77 height 12
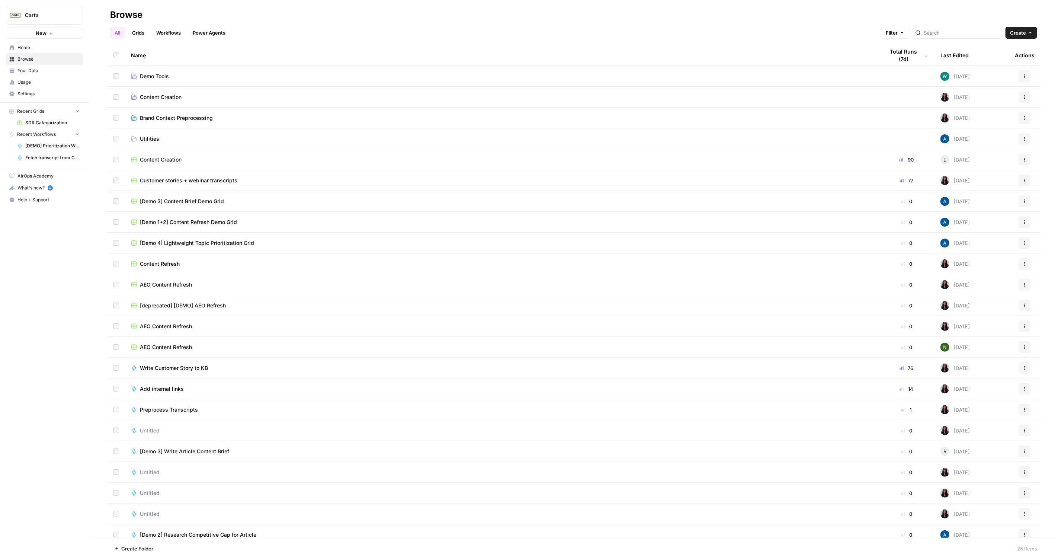
click at [57, 72] on span "Your Data" at bounding box center [48, 70] width 62 height 7
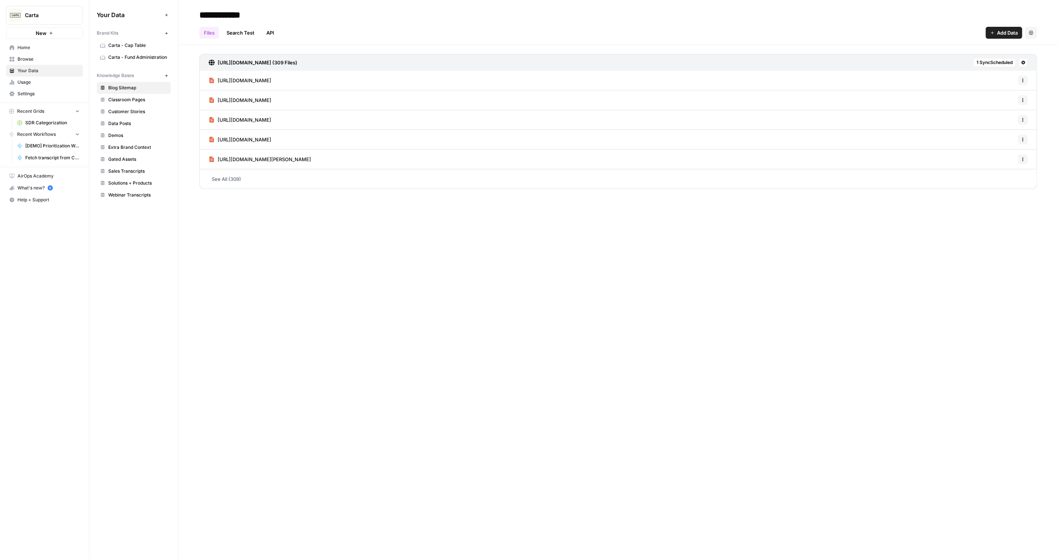
click at [145, 171] on span "Sales Transcripts" at bounding box center [137, 171] width 59 height 7
click at [389, 68] on div "Uploads (349 Files)" at bounding box center [617, 62] width 837 height 17
click at [372, 76] on div "[{"speaker_name":"[PERSON_NAME]","snippet":"H... Options" at bounding box center [617, 81] width 837 height 20
click at [310, 79] on span "[{"speaker_name":"[PERSON_NAME]","snippet":"H..." at bounding box center [279, 80] width 122 height 7
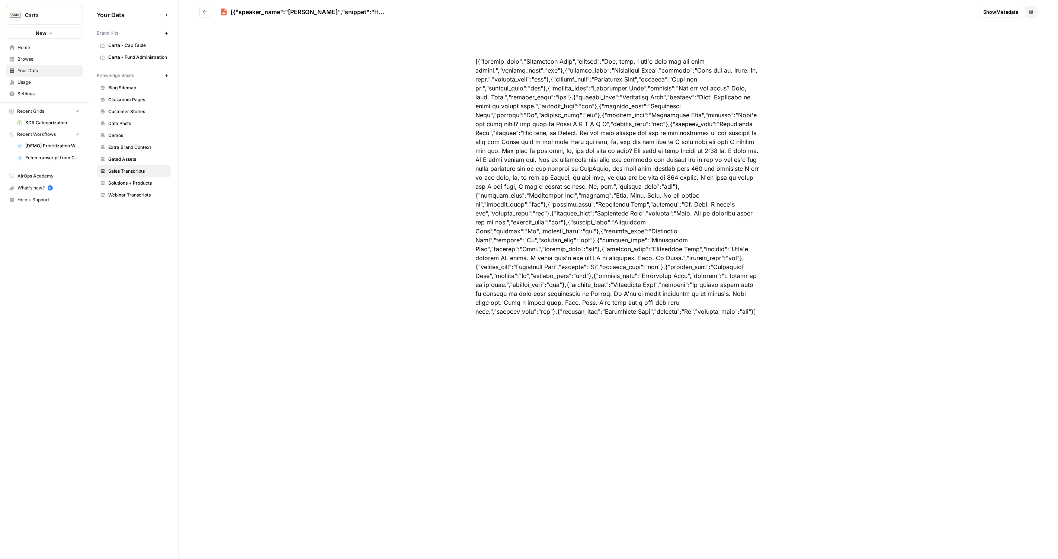
click at [208, 10] on button "Go back" at bounding box center [205, 12] width 12 height 12
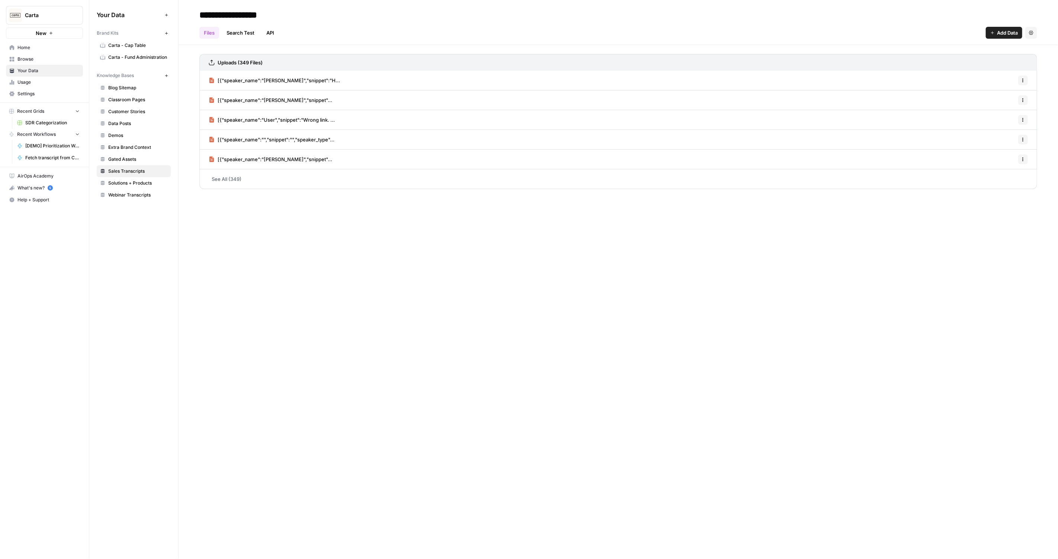
click at [230, 181] on link "See All (349)" at bounding box center [617, 178] width 837 height 19
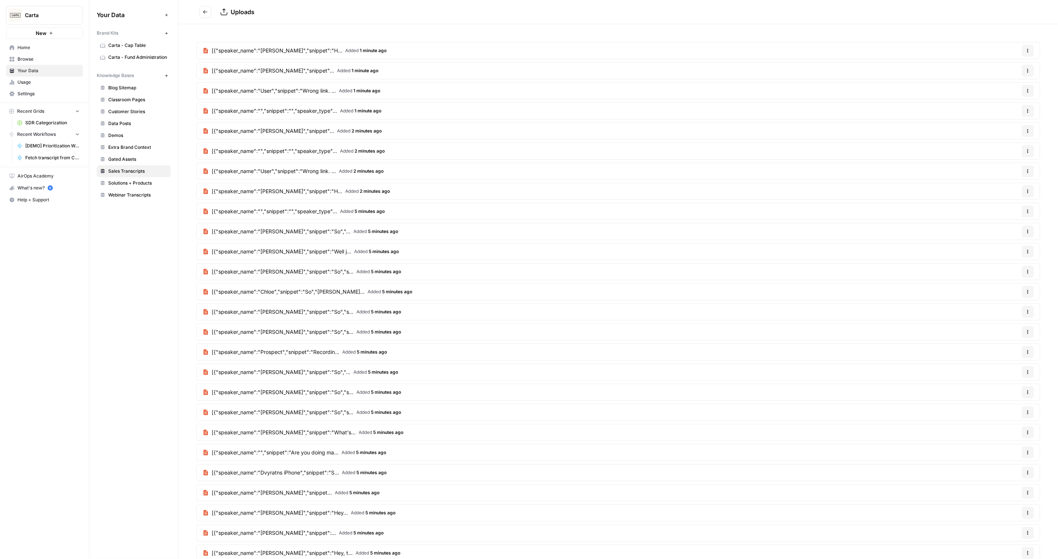
click at [393, 47] on article "[{"speaker_name":"[PERSON_NAME]","snippet":"H... Added 1 minute ago Options" at bounding box center [617, 50] width 843 height 17
click at [273, 48] on span "[{"speaker_name":"[PERSON_NAME]","snippet":"H..." at bounding box center [277, 50] width 131 height 7
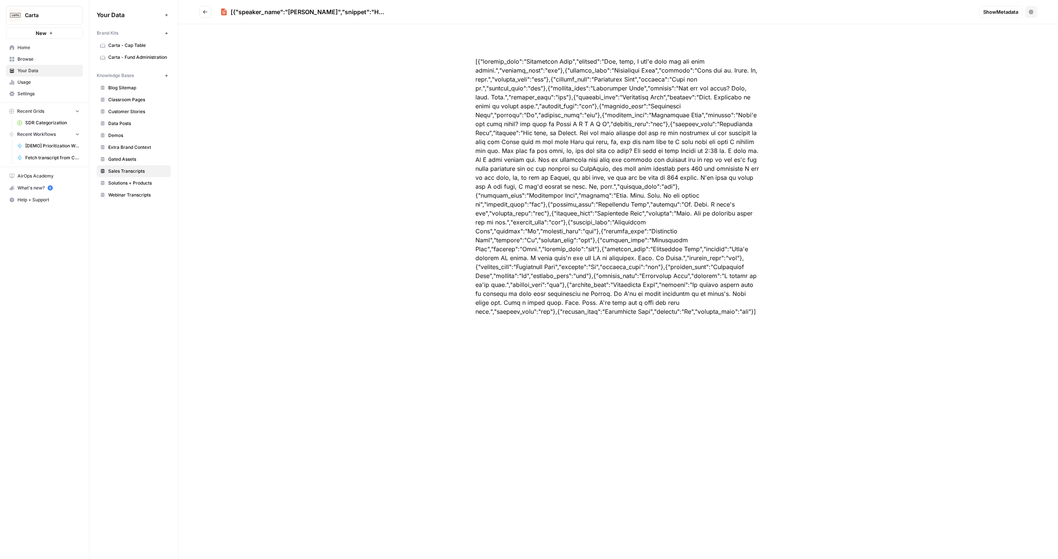
click at [620, 297] on div at bounding box center [617, 186] width 333 height 295
click at [988, 14] on span "Show Metadata" at bounding box center [1000, 11] width 35 height 7
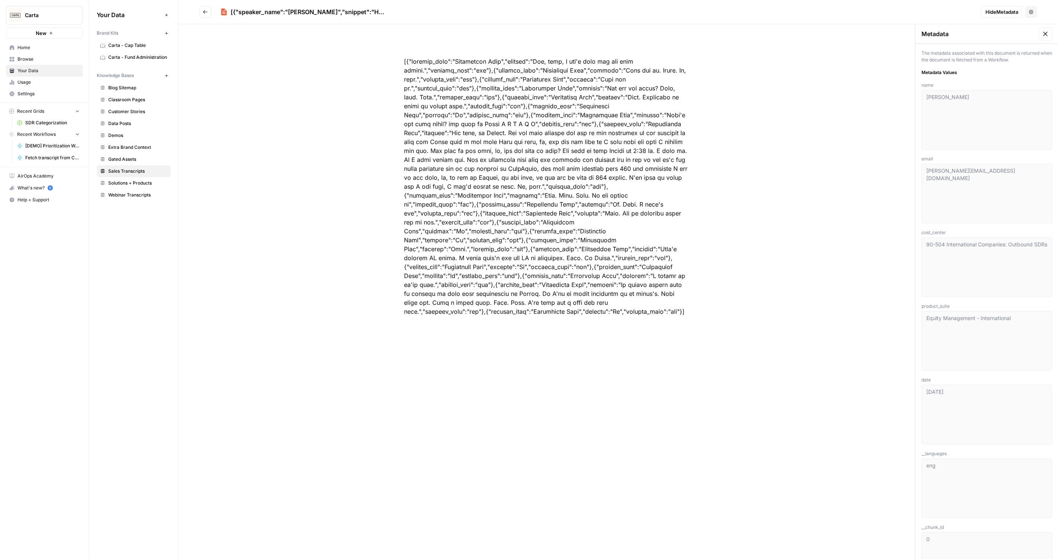
scroll to position [38, 0]
click at [926, 324] on div "The metadata associated with this document is returned when the document is fet…" at bounding box center [986, 282] width 142 height 553
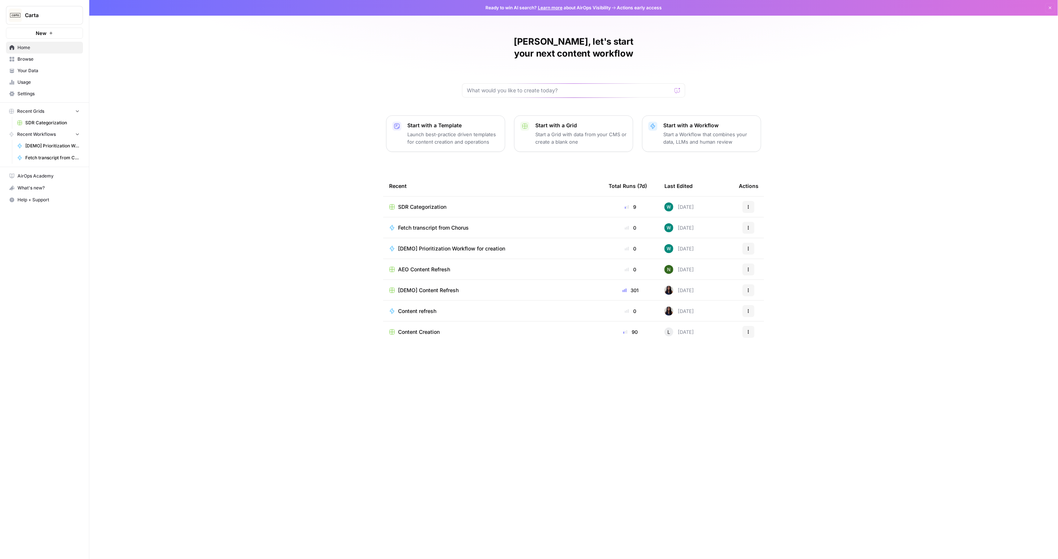
click at [898, 107] on div "[PERSON_NAME], let's start your next content workflow Start with a Template Lau…" at bounding box center [573, 279] width 968 height 559
click at [38, 76] on link "Usage" at bounding box center [44, 82] width 77 height 12
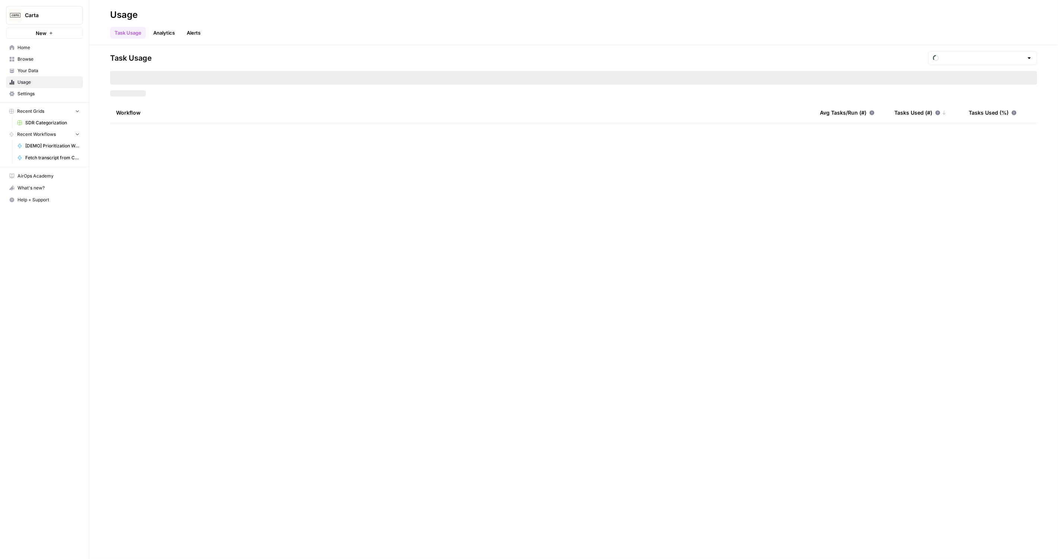
type input "August Tasks"
click at [45, 64] on link "Browse" at bounding box center [44, 59] width 77 height 12
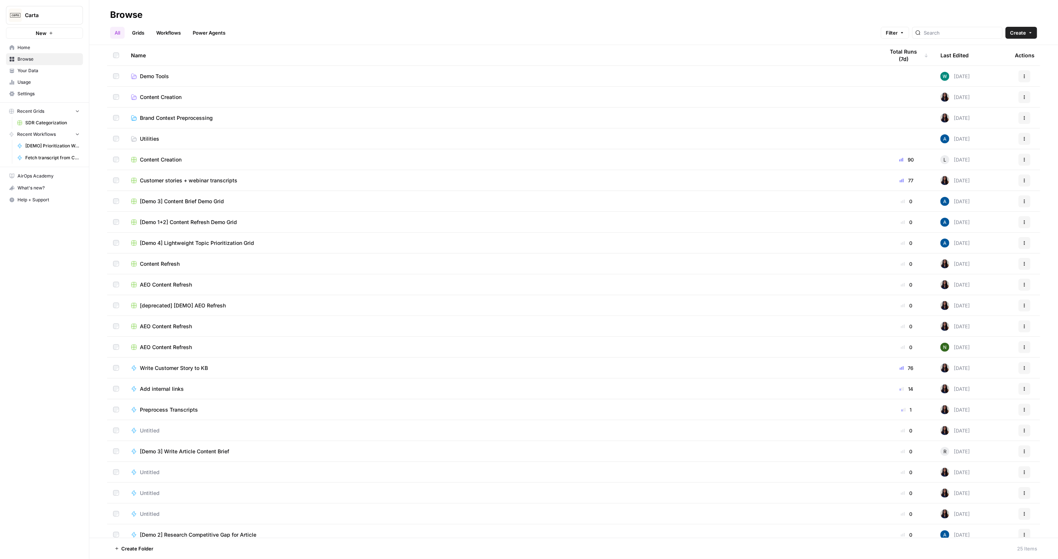
click at [42, 72] on span "Your Data" at bounding box center [48, 70] width 62 height 7
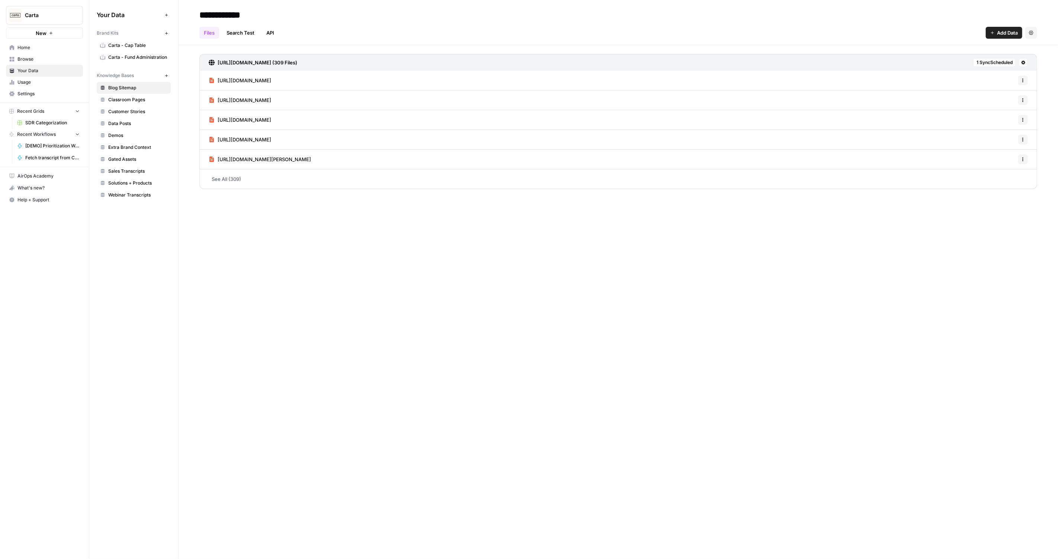
click at [142, 165] on link "Sales Transcripts" at bounding box center [134, 171] width 74 height 12
click at [221, 178] on link "See All (378)" at bounding box center [617, 178] width 837 height 19
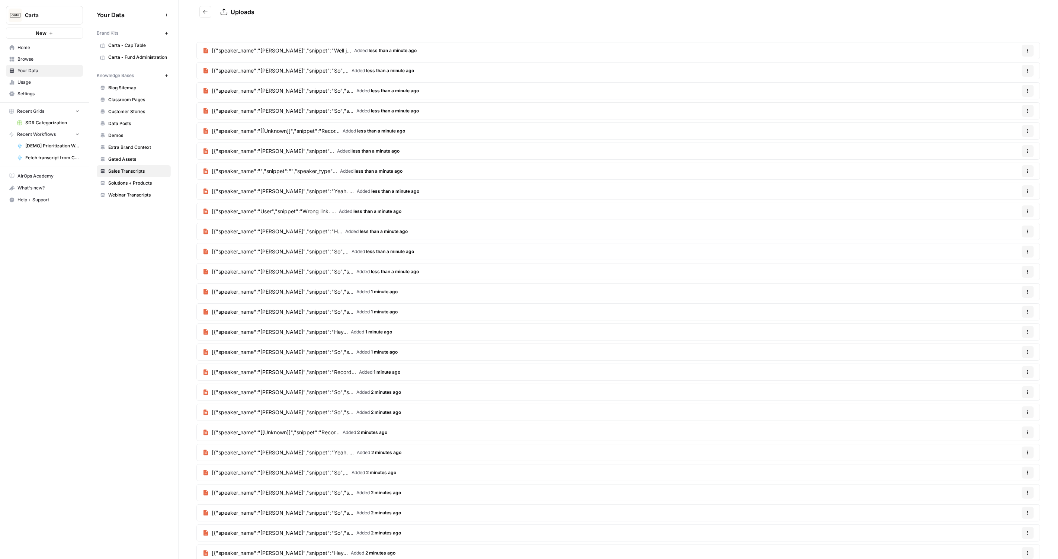
click at [315, 52] on span "[{"speaker_name":"Jack Hands","snippet":"Well j..." at bounding box center [281, 50] width 139 height 7
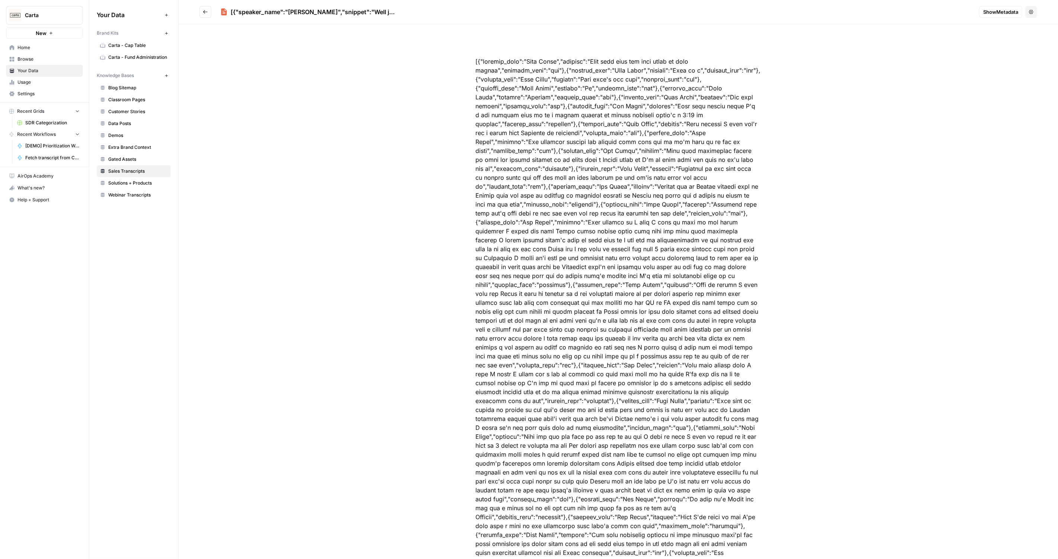
click at [999, 6] on button "Show Metadata" at bounding box center [1000, 12] width 43 height 12
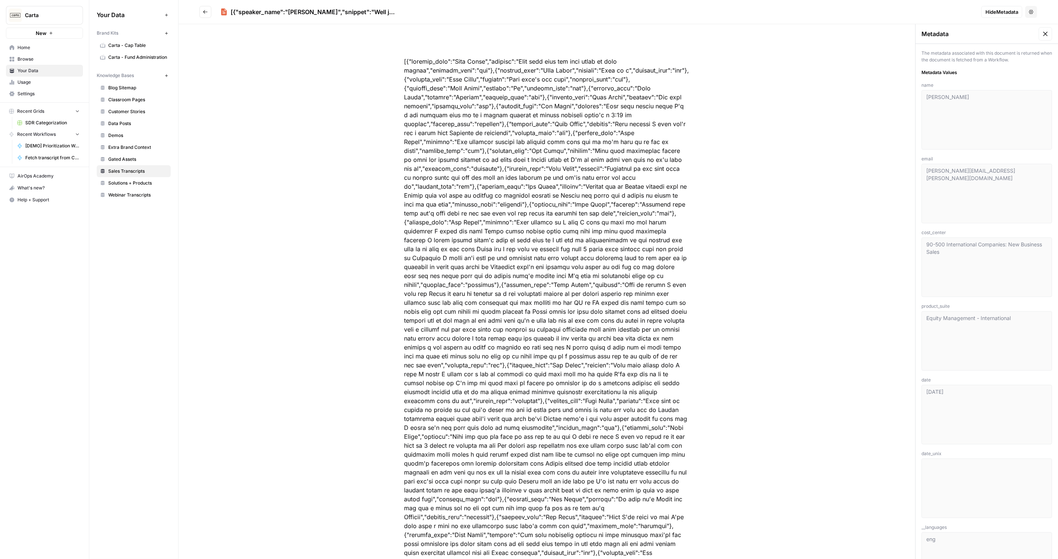
click at [206, 8] on button "Go back" at bounding box center [205, 12] width 12 height 12
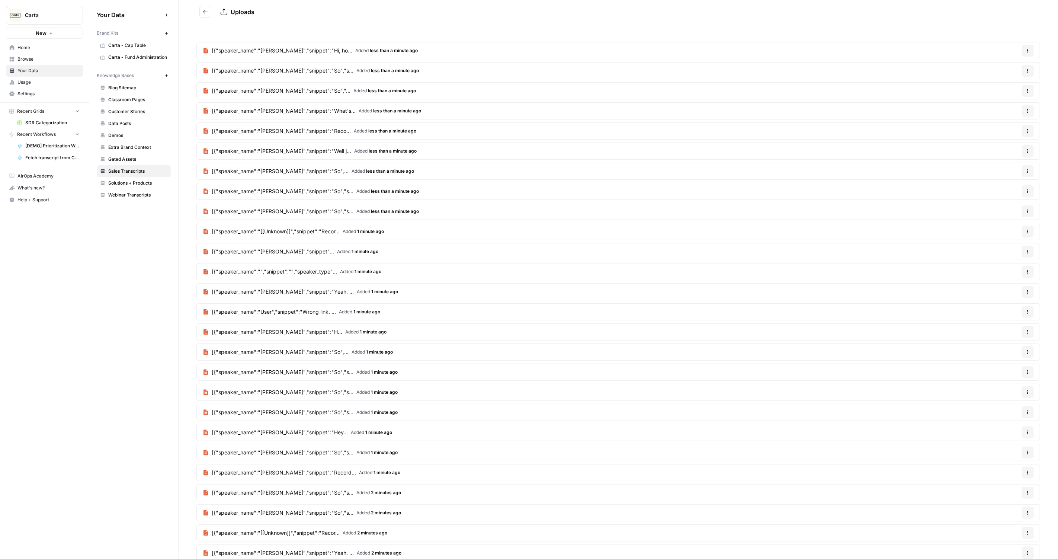
click at [286, 72] on span "[{"speaker_name":"Adam Gigax","snippet":"So","s..." at bounding box center [283, 70] width 142 height 7
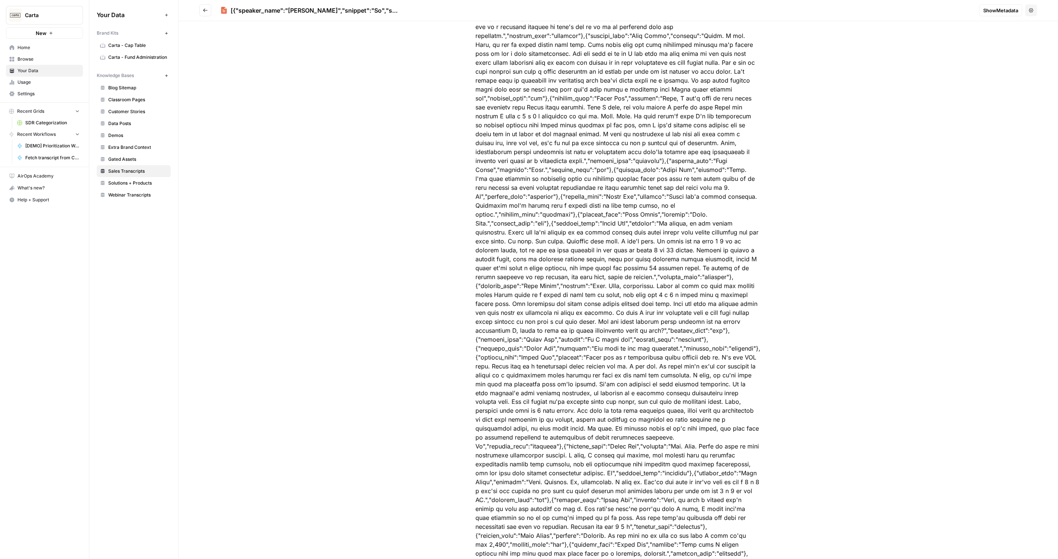
scroll to position [884, 0]
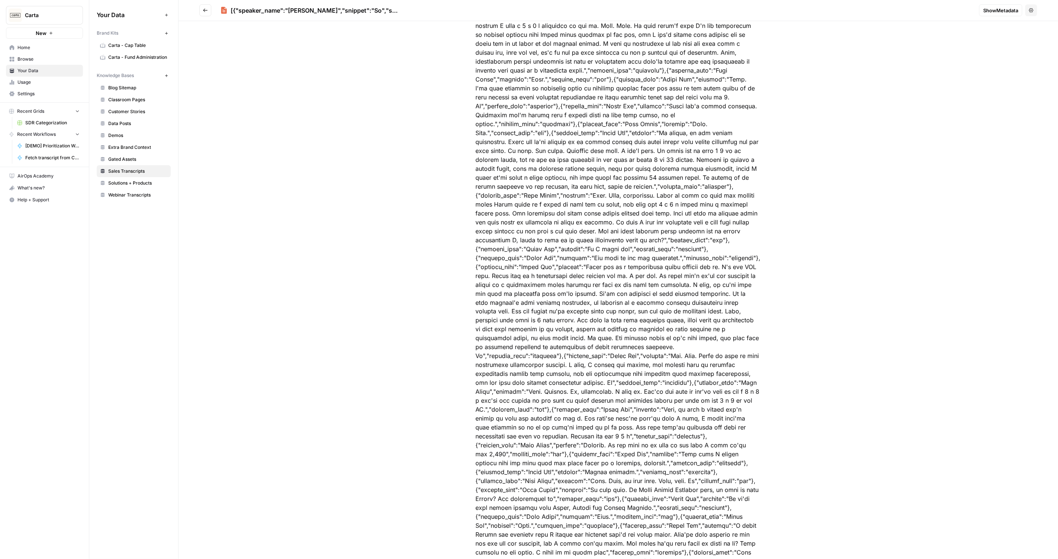
click at [995, 11] on span "Show Metadata" at bounding box center [1000, 10] width 35 height 7
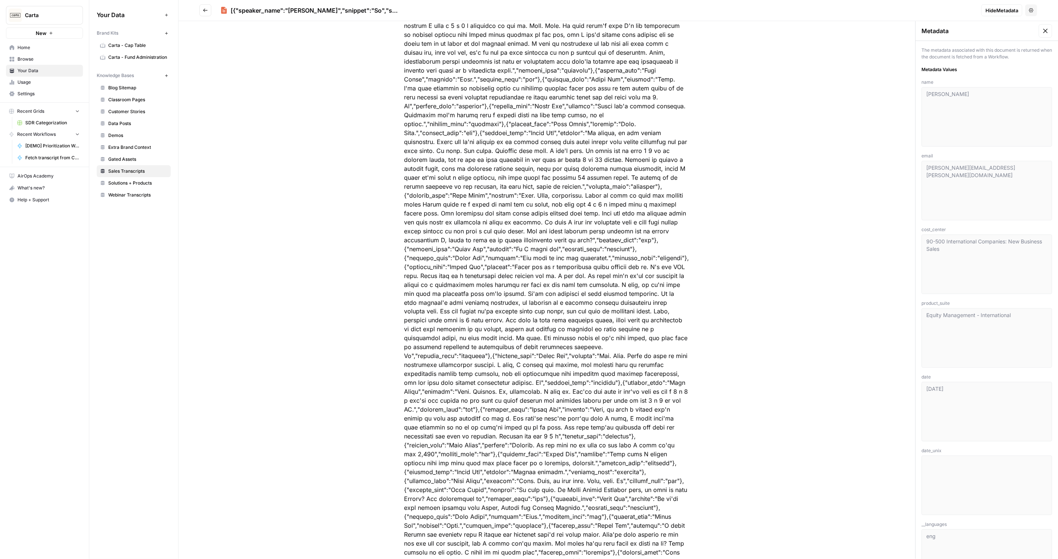
click at [203, 16] on header "[{"speaker_name":"Adam Gigax","snippet":"So","s... Hide Metadata Options" at bounding box center [617, 10] width 879 height 21
click at [207, 12] on icon "Go back" at bounding box center [205, 10] width 5 height 5
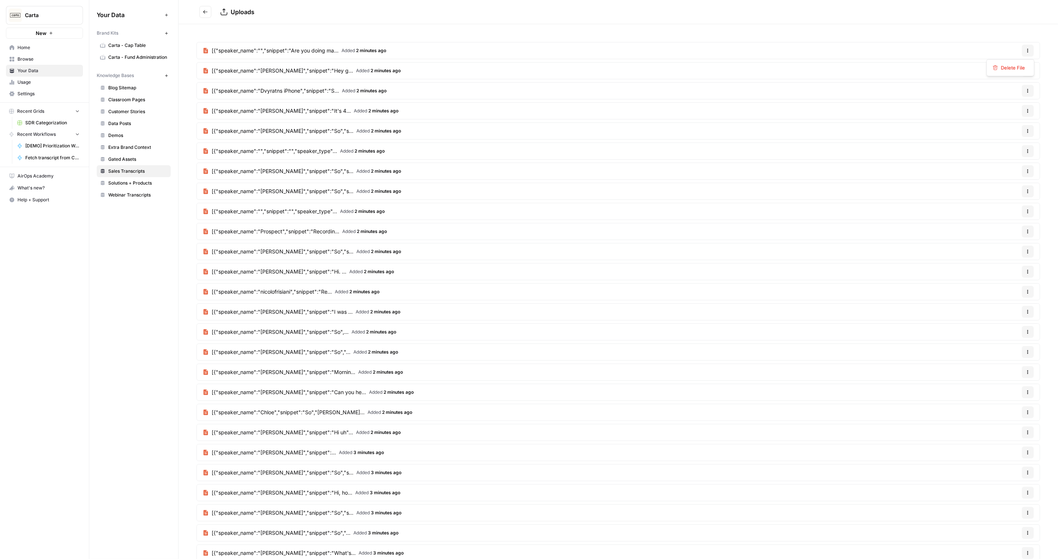
click at [1026, 49] on button "Options" at bounding box center [1027, 51] width 12 height 12
click at [775, 39] on div "[{"speaker_name":"","snippet":"Are you doing ma... Added 2 minutes ago Options …" at bounding box center [617, 443] width 879 height 839
click at [297, 53] on span "[{"speaker_name":"","snippet":"Are you doing ma..." at bounding box center [275, 50] width 127 height 7
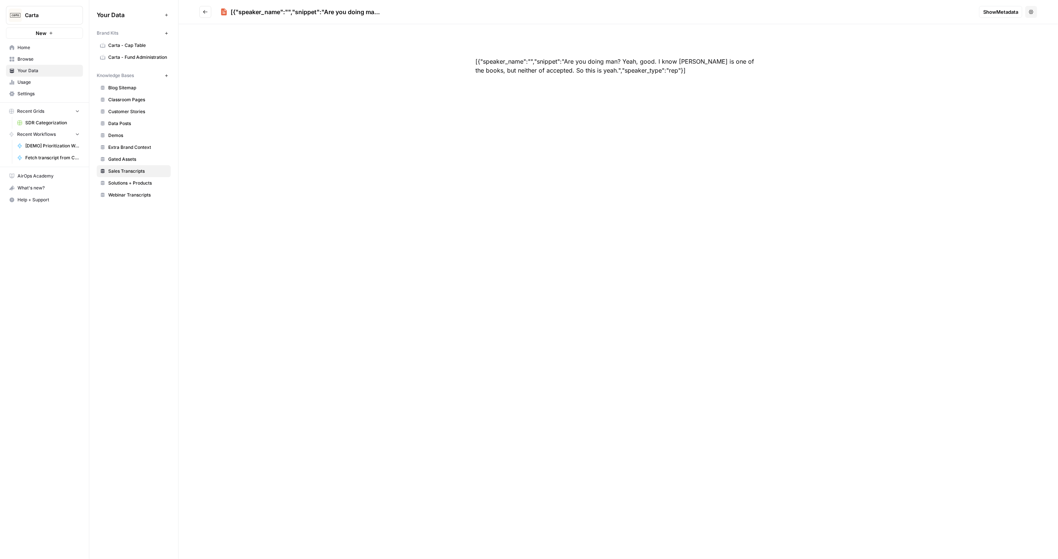
click at [1000, 9] on button "Show Metadata" at bounding box center [1000, 12] width 43 height 12
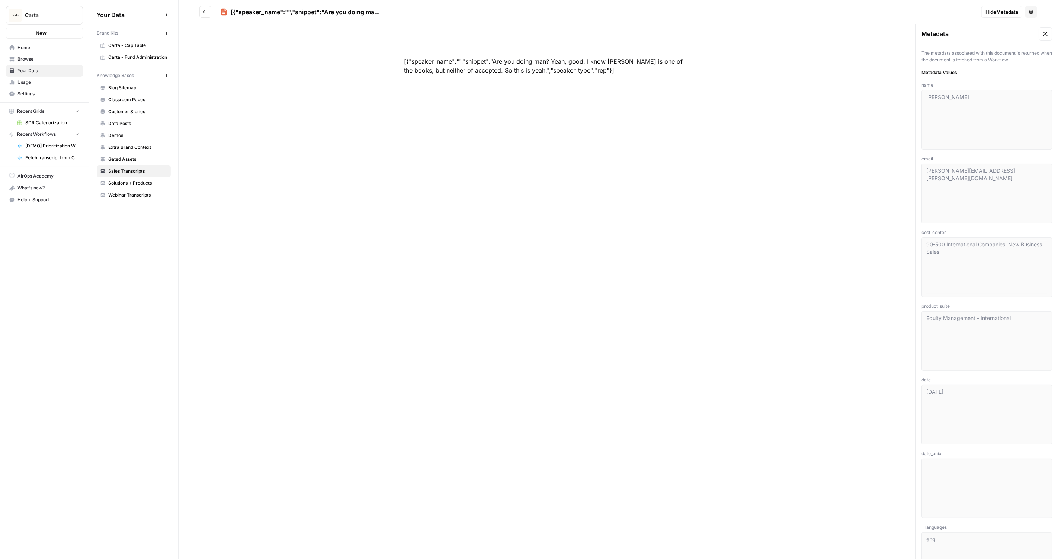
click at [205, 9] on button "Go back" at bounding box center [205, 12] width 12 height 12
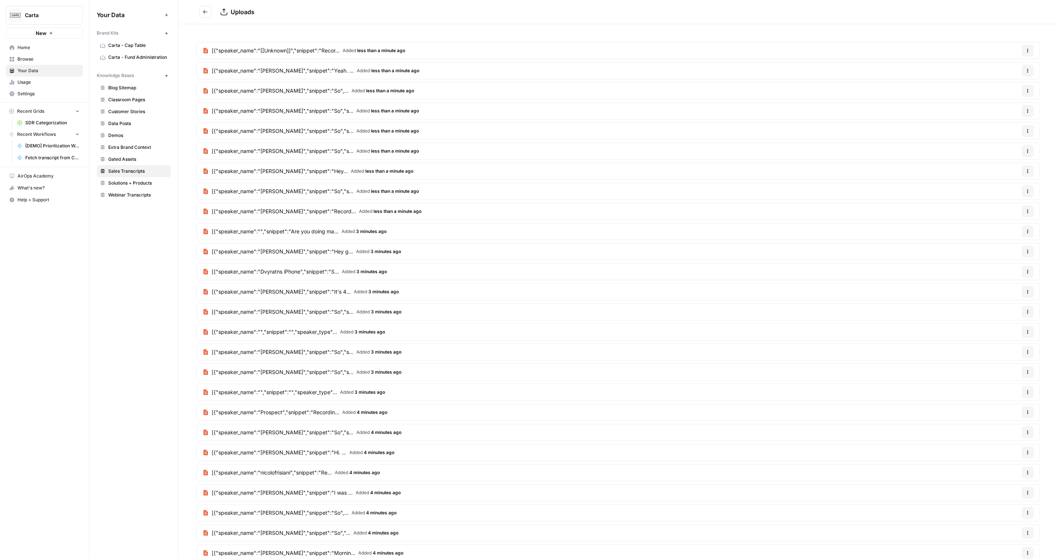
click at [305, 47] on span "[{"speaker_name":"[[Unknown]]","snippet":"Recor..." at bounding box center [276, 50] width 128 height 7
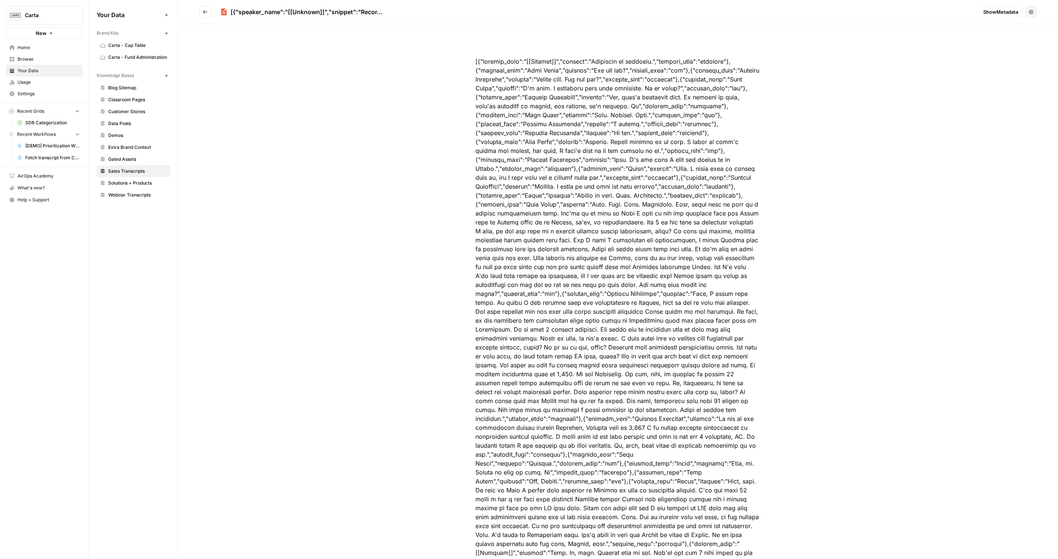
click at [207, 18] on header "[{"speaker_name":"[[Unknown]]","snippet":"Recor... Show Metadata Options" at bounding box center [617, 12] width 879 height 24
click at [207, 10] on icon "Go back" at bounding box center [205, 11] width 5 height 5
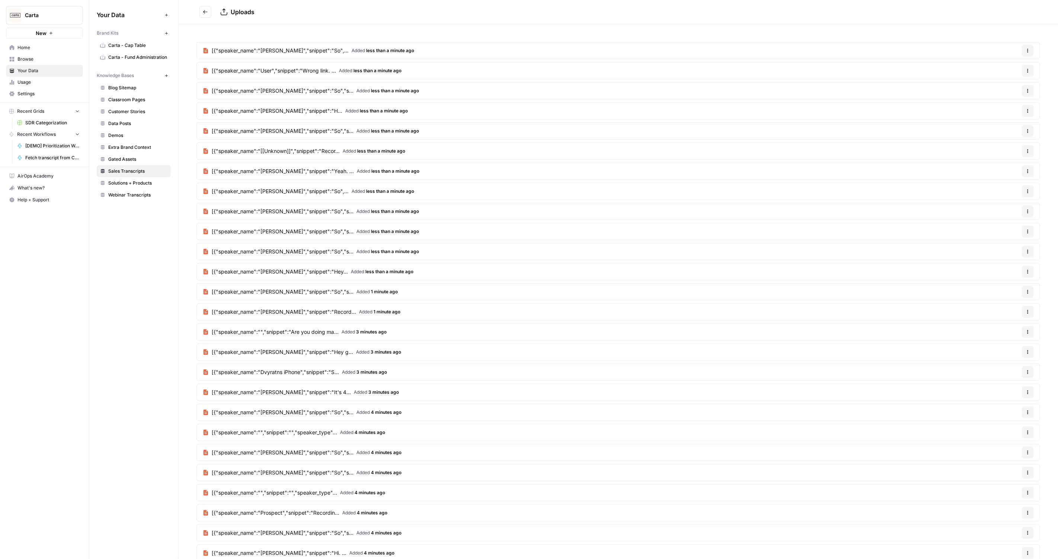
click at [293, 51] on span "[{"speaker_name":"Michael Ford","snippet":"So",..." at bounding box center [280, 50] width 137 height 7
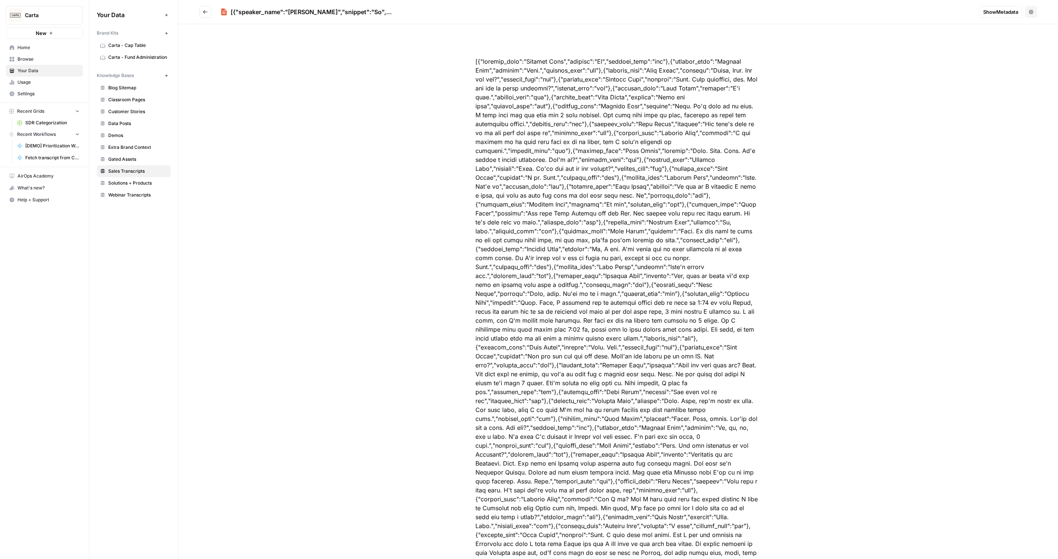
click at [997, 13] on span "Show Metadata" at bounding box center [1000, 11] width 35 height 7
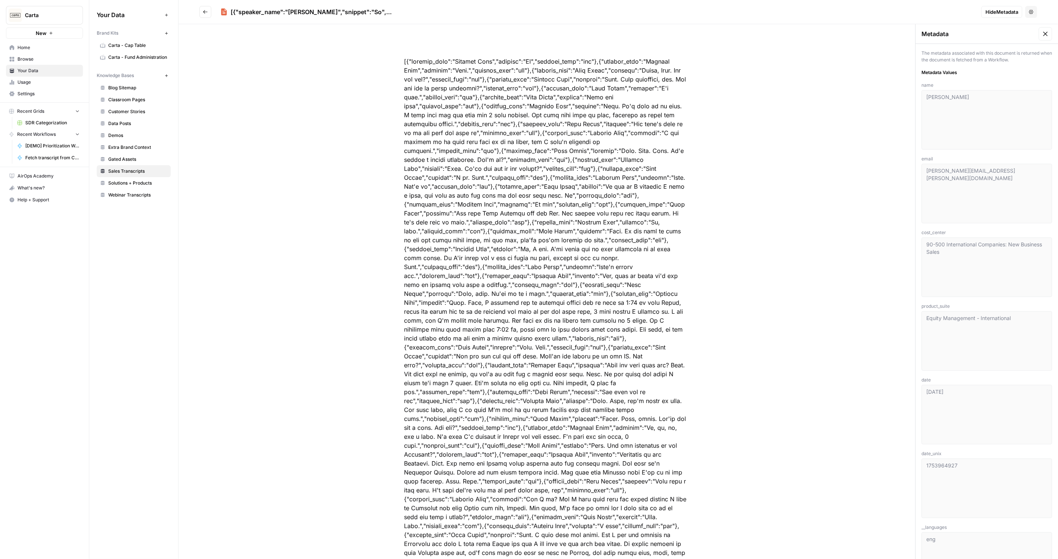
click at [203, 12] on icon "Go back" at bounding box center [205, 11] width 4 height 3
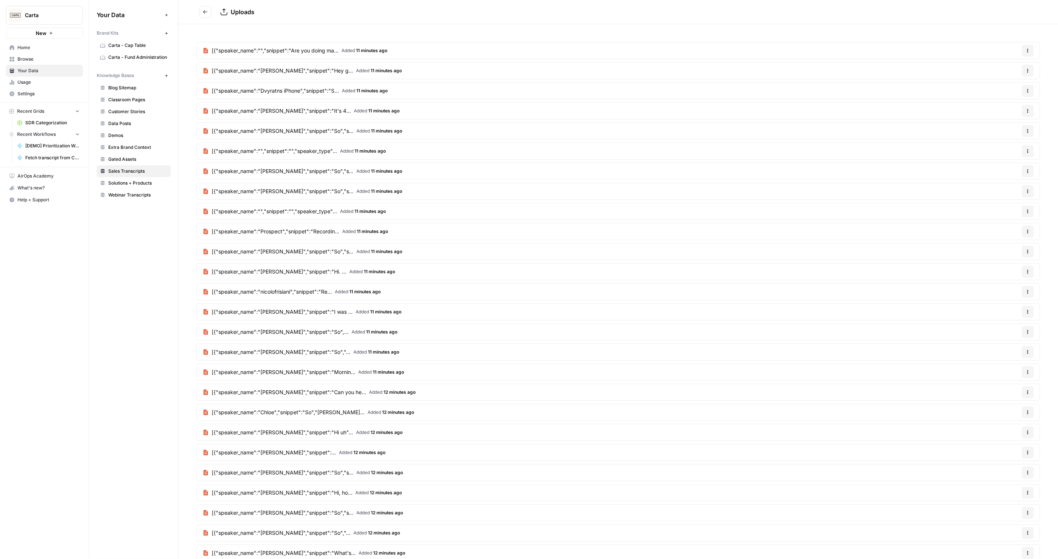
click at [353, 53] on span "Added 11 minutes ago" at bounding box center [364, 50] width 46 height 7
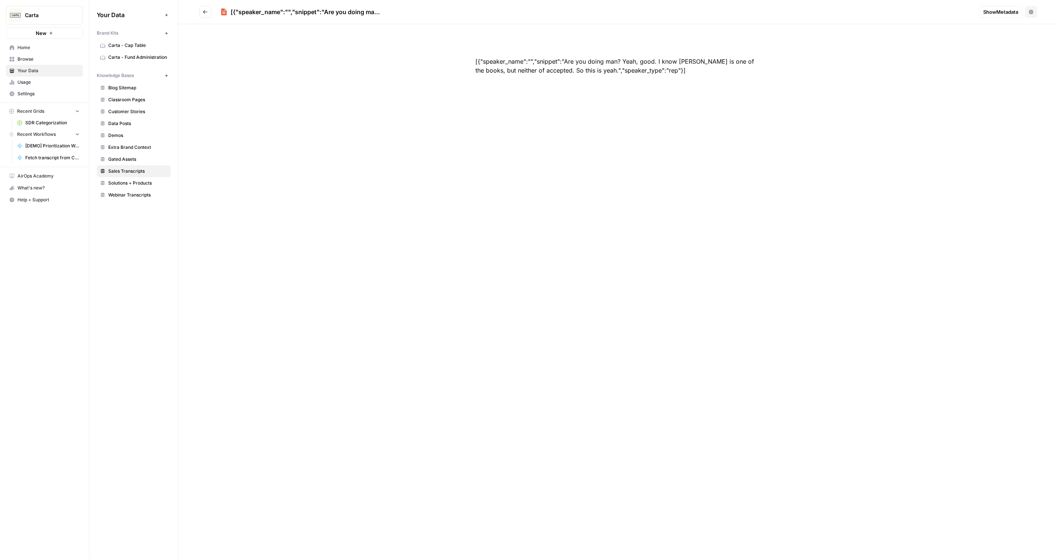
click at [983, 10] on span "Show Metadata" at bounding box center [1000, 11] width 35 height 7
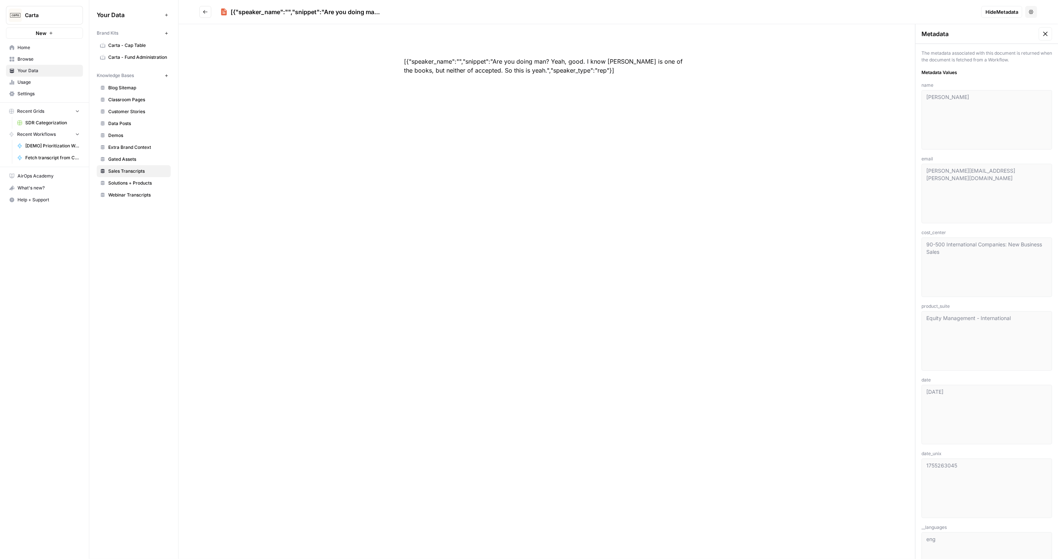
scroll to position [0, 0]
click at [973, 380] on span "date" at bounding box center [986, 379] width 131 height 7
click at [200, 14] on button "Go back" at bounding box center [205, 12] width 12 height 12
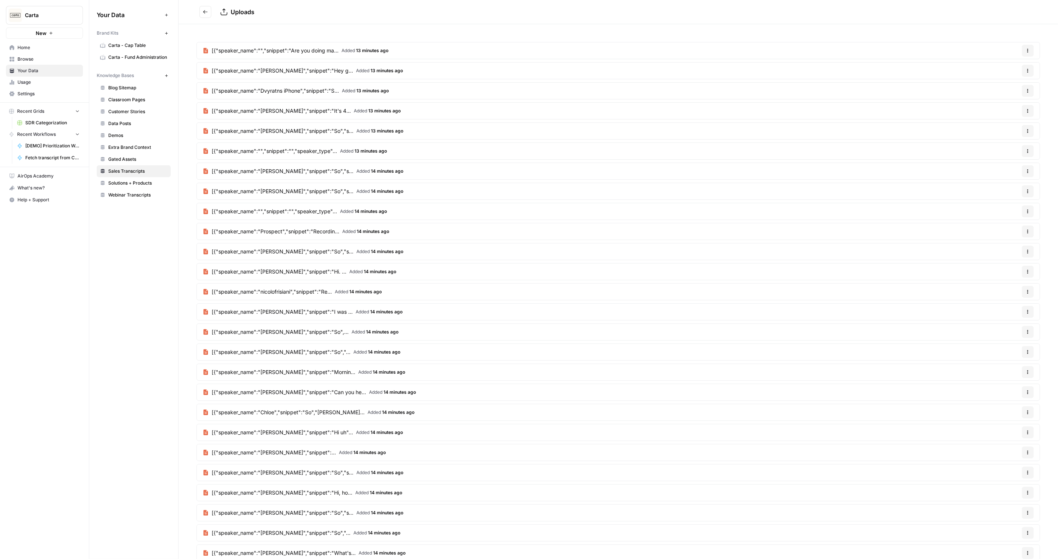
click at [42, 48] on span "Home" at bounding box center [48, 47] width 62 height 7
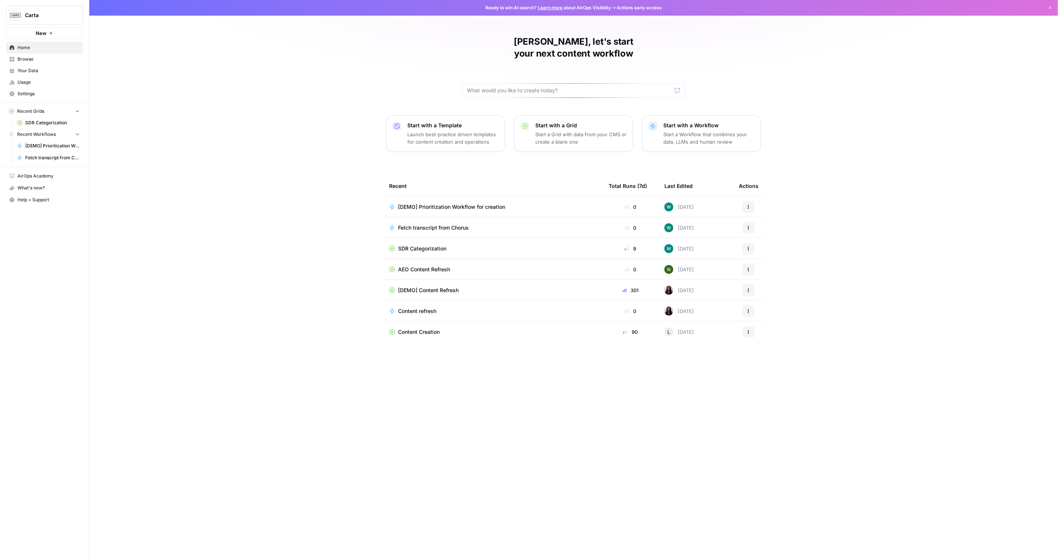
click at [38, 66] on link "Your Data" at bounding box center [44, 71] width 77 height 12
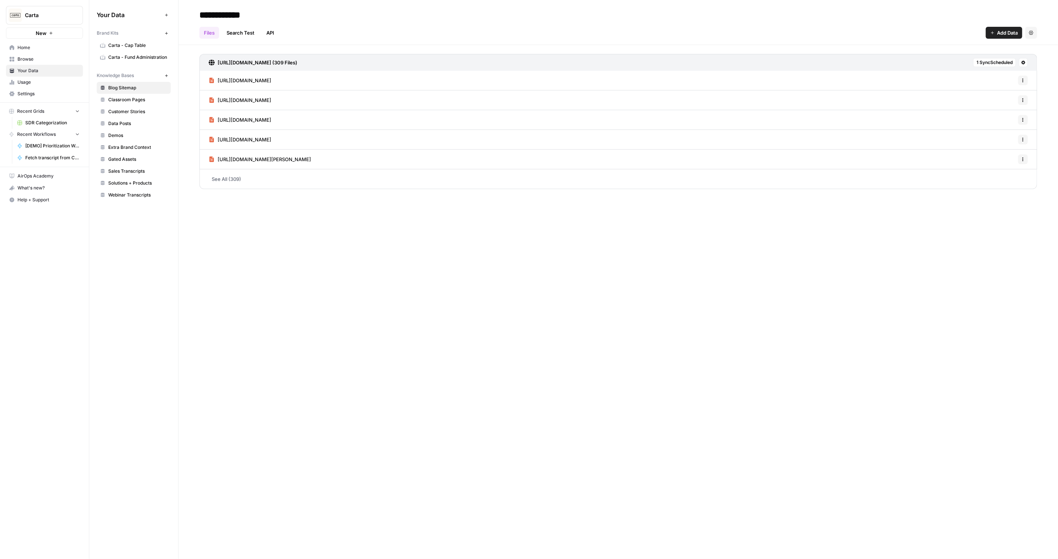
click at [35, 54] on link "Browse" at bounding box center [44, 59] width 77 height 12
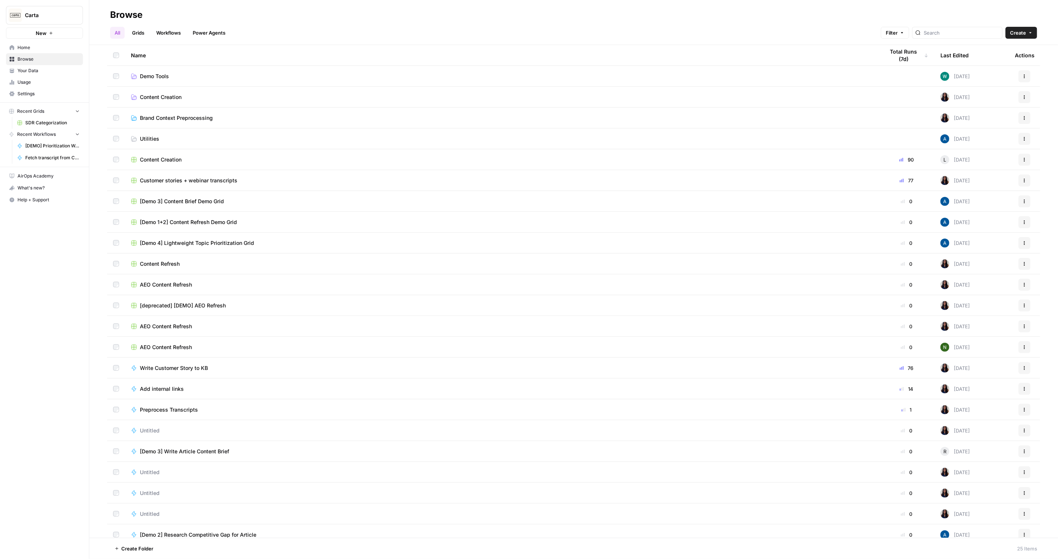
click at [168, 32] on link "Workflows" at bounding box center [168, 33] width 33 height 12
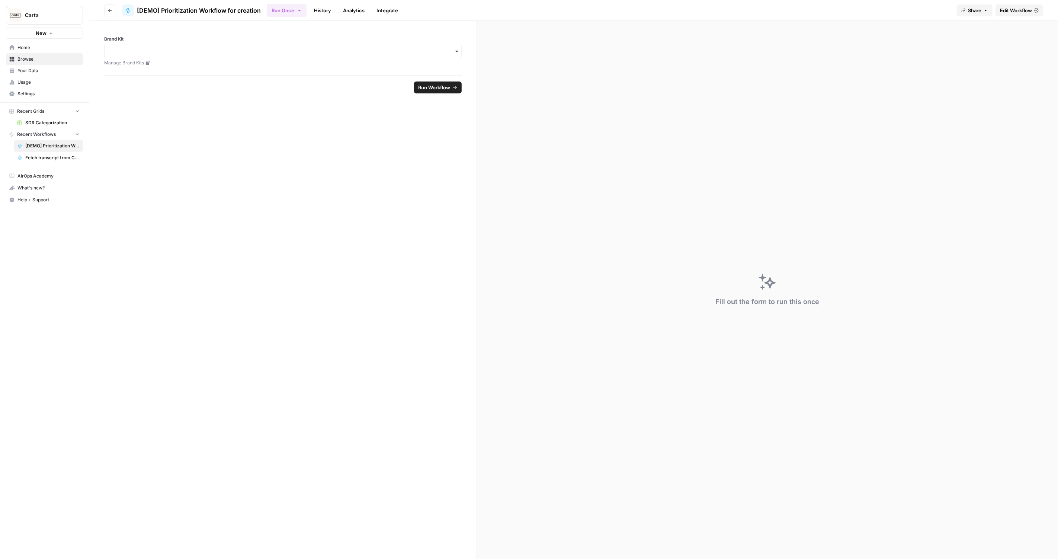
click at [107, 6] on button "Go back" at bounding box center [110, 10] width 12 height 12
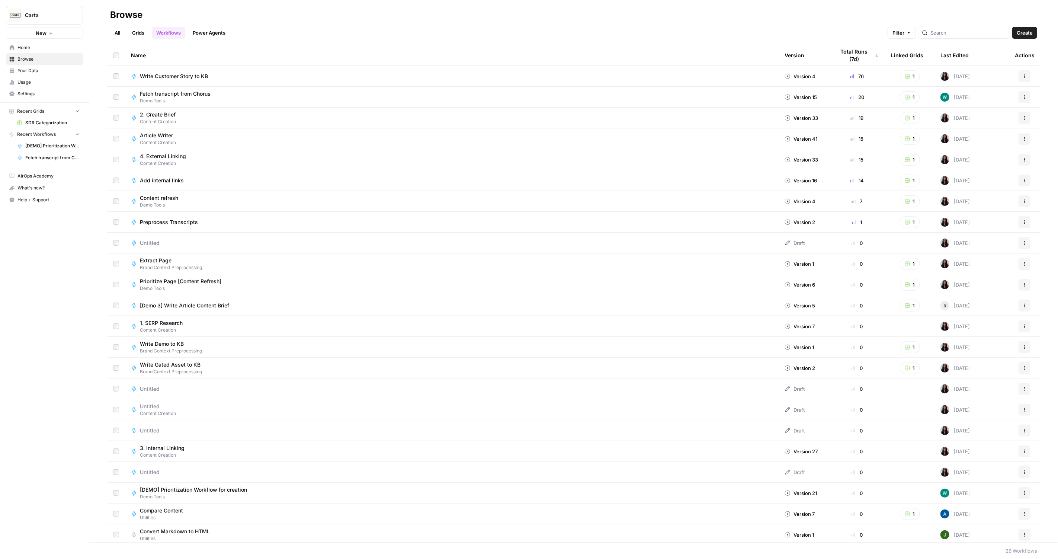
click at [52, 120] on span "SDR Categorization" at bounding box center [52, 122] width 54 height 7
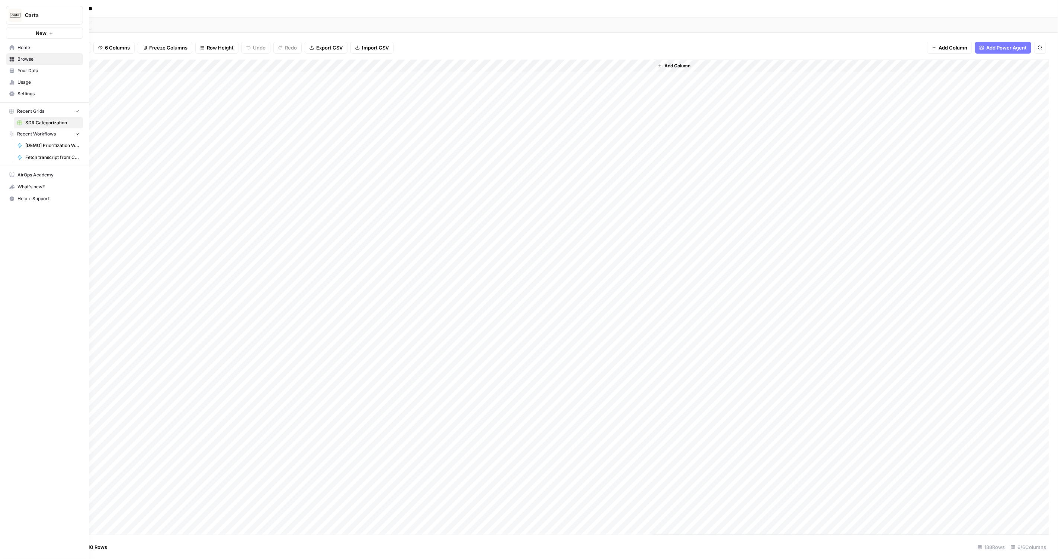
click at [24, 10] on button "Carta" at bounding box center [44, 15] width 77 height 19
click at [30, 6] on button "Go back" at bounding box center [31, 9] width 10 height 10
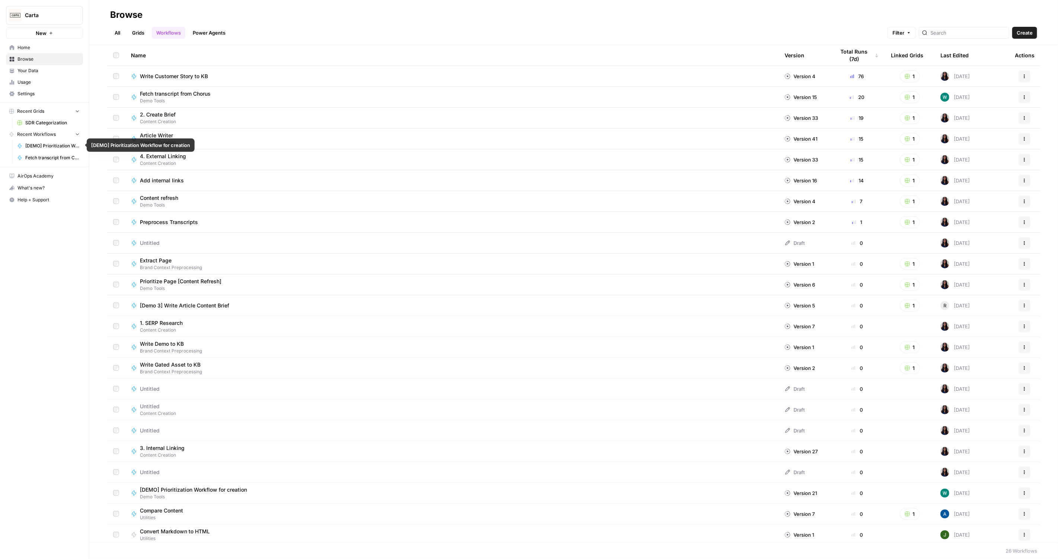
click at [54, 148] on span "[DEMO] Prioritization Workflow for creation" at bounding box center [52, 145] width 54 height 7
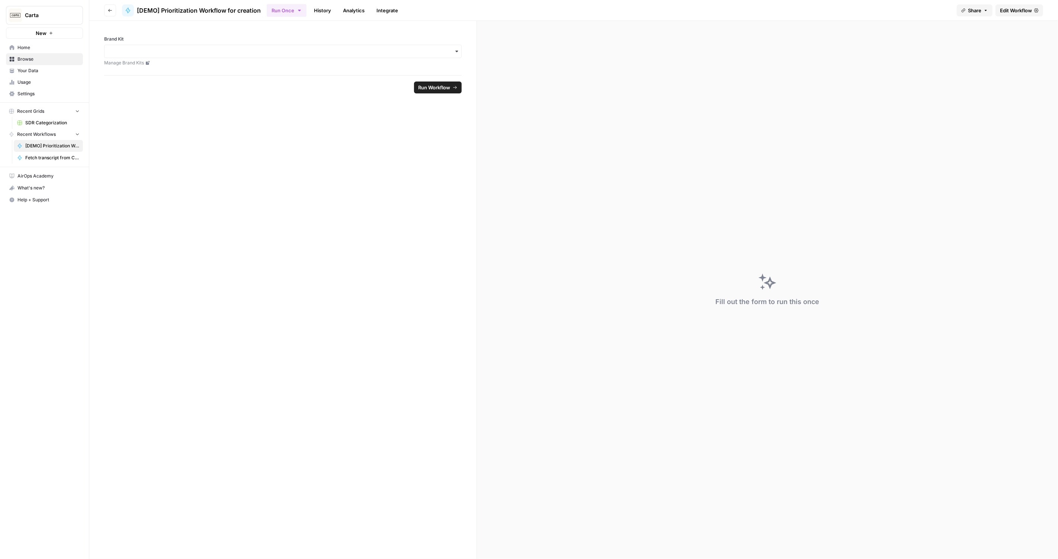
click at [317, 14] on link "History" at bounding box center [322, 10] width 26 height 12
click at [285, 12] on link "Run Once" at bounding box center [287, 10] width 40 height 13
click at [210, 51] on input "Brand Kit" at bounding box center [283, 51] width 348 height 7
click at [414, 30] on div "Brand Kit Manage Brand Kits" at bounding box center [282, 48] width 387 height 54
click at [431, 93] on footer "Run Workflow" at bounding box center [282, 87] width 357 height 24
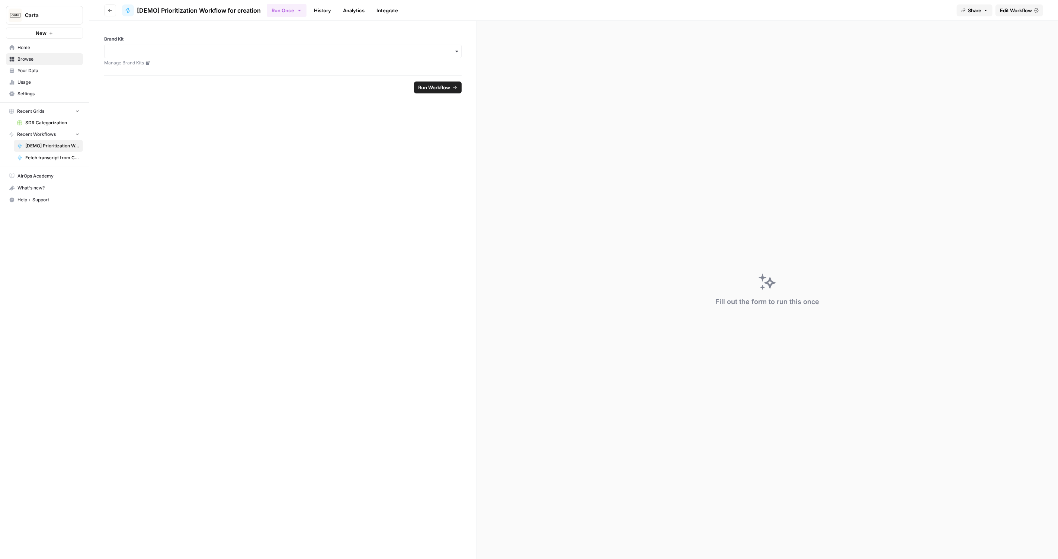
click at [443, 90] on span "Run Workflow" at bounding box center [434, 87] width 32 height 7
click at [427, 52] on input "Brand Kit" at bounding box center [283, 51] width 348 height 7
click at [345, 197] on form "Brand Kit Manage Brand Kits Can't be blank Run Workflow" at bounding box center [282, 290] width 387 height 538
click at [107, 12] on button "Go back" at bounding box center [110, 10] width 12 height 12
click at [39, 69] on span "Your Data" at bounding box center [48, 70] width 62 height 7
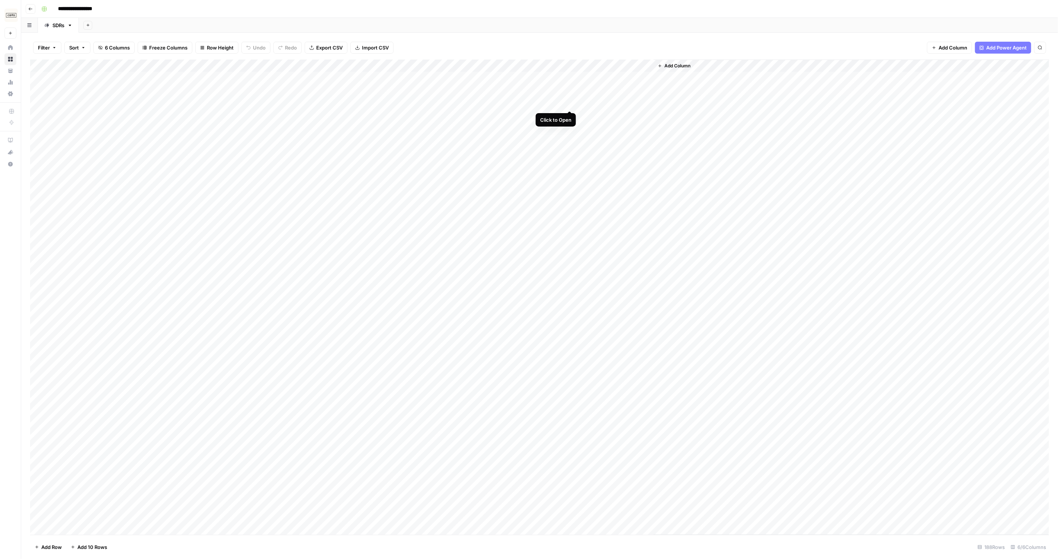
click at [568, 102] on div "Add Column" at bounding box center [539, 296] width 1019 height 475
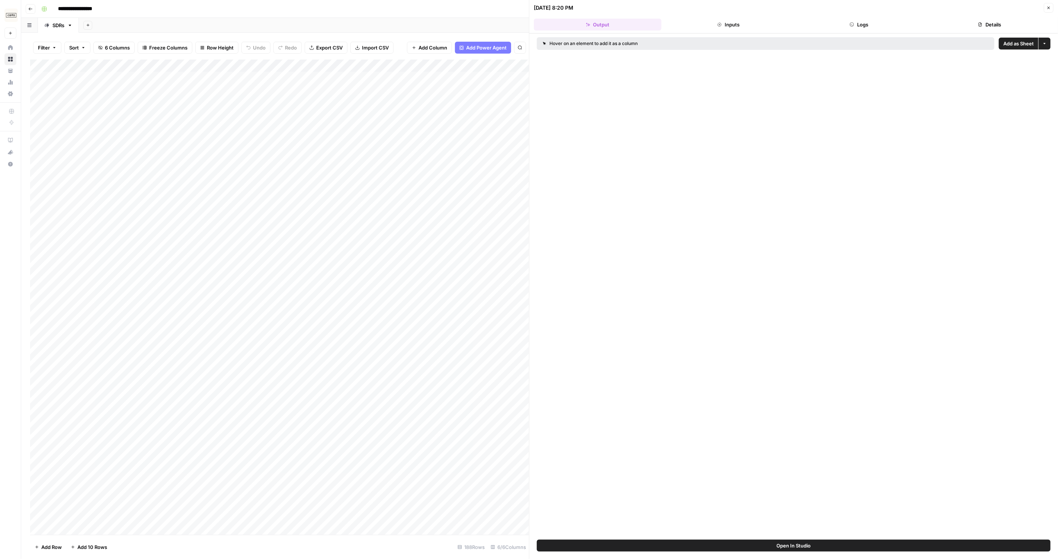
click at [488, 101] on div "Add Column" at bounding box center [279, 296] width 499 height 475
click at [1046, 9] on icon "button" at bounding box center [1048, 8] width 4 height 4
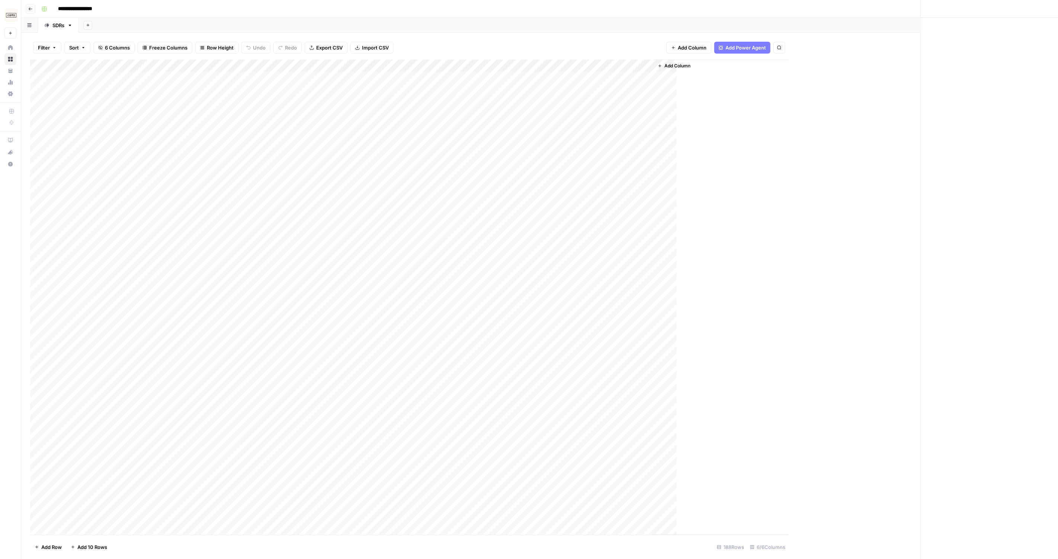
click at [1046, 9] on div "Close" at bounding box center [793, 279] width 529 height 559
click at [568, 66] on div "Add Column" at bounding box center [539, 296] width 1019 height 475
click at [502, 140] on span "Edit Workflow" at bounding box center [531, 138] width 65 height 7
click at [578, 103] on div "Add Column" at bounding box center [539, 296] width 1019 height 475
click at [569, 102] on div "Add Column" at bounding box center [539, 296] width 1019 height 475
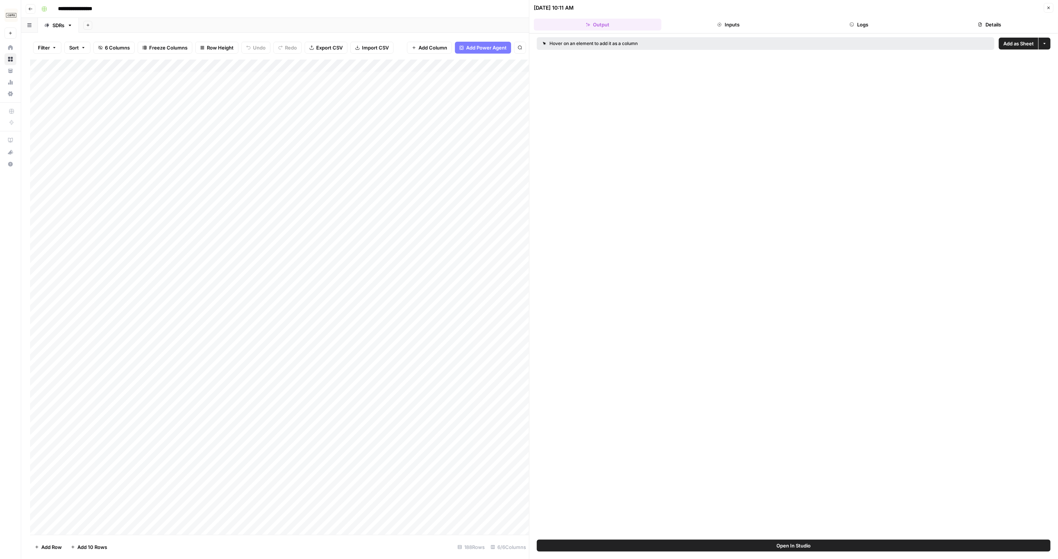
click at [839, 22] on button "Logs" at bounding box center [859, 25] width 128 height 12
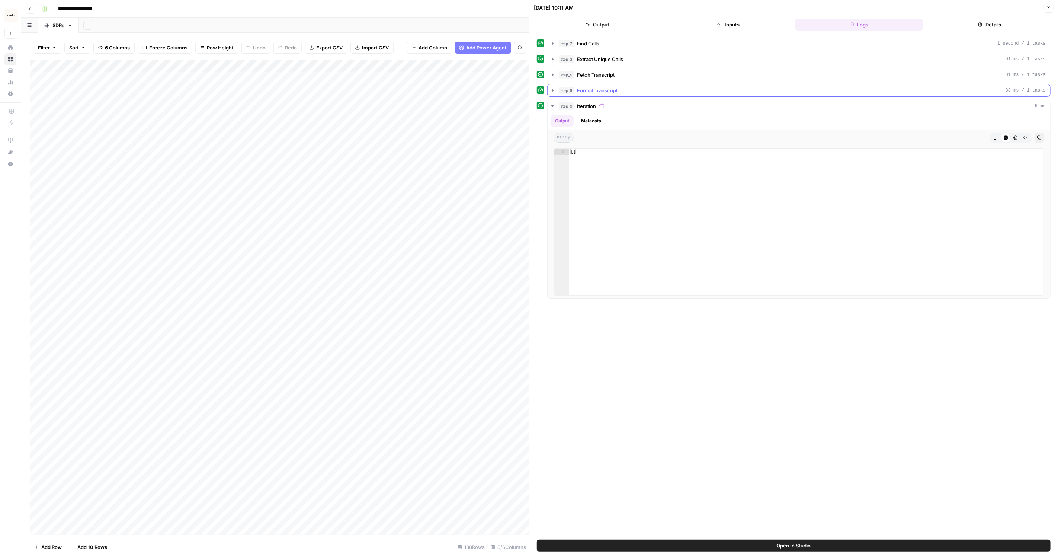
click at [592, 91] on span "Format Transcript" at bounding box center [597, 90] width 41 height 7
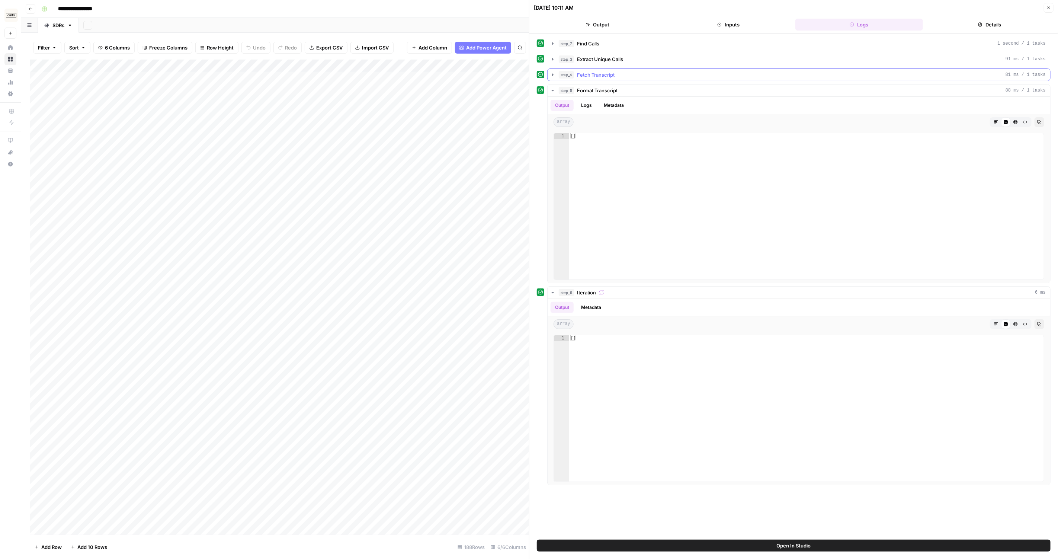
click at [597, 75] on span "Fetch Transcript" at bounding box center [596, 74] width 38 height 7
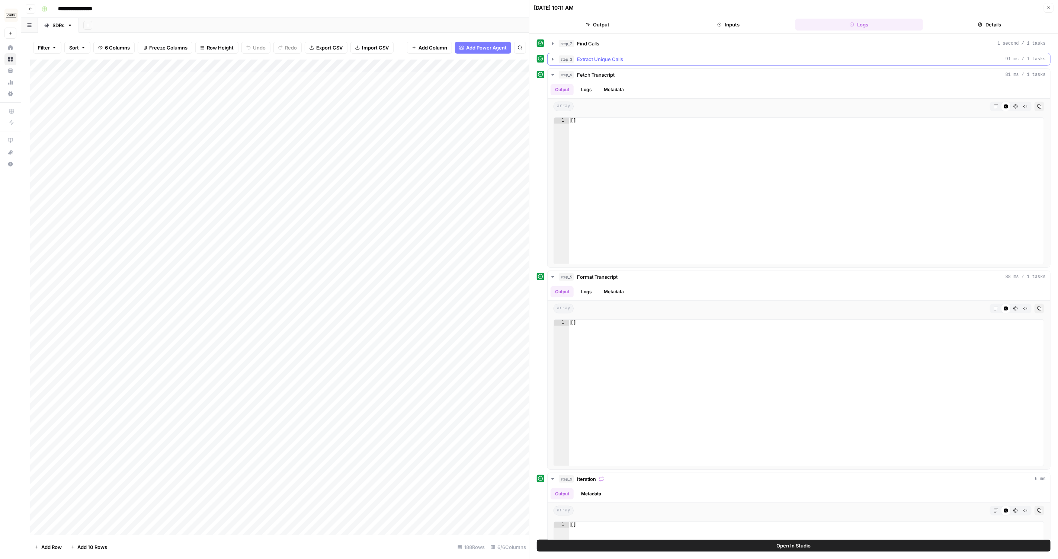
click at [610, 62] on button "step_3 Extract Unique Calls 91 ms / 1 tasks" at bounding box center [798, 59] width 502 height 12
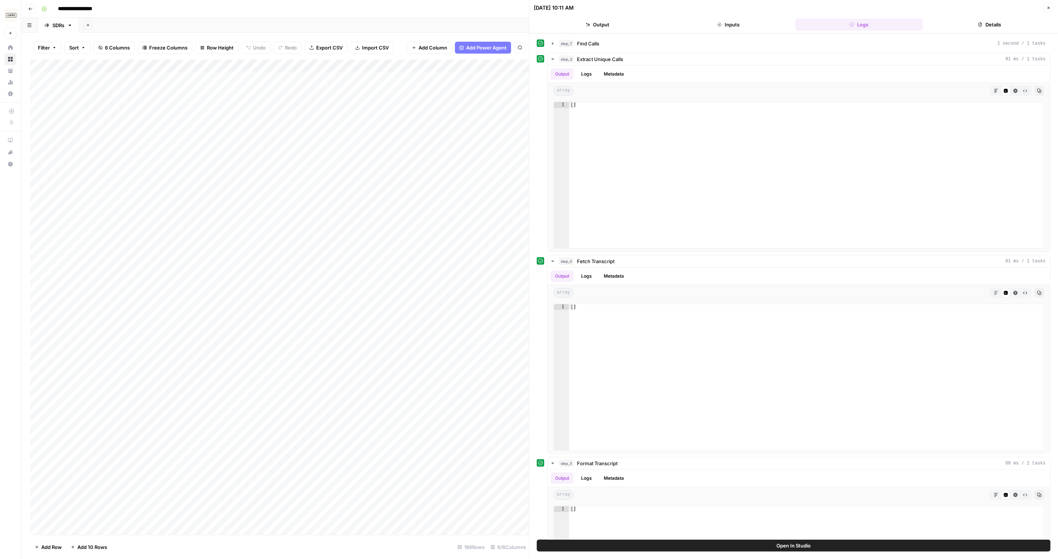
click at [1045, 6] on button "Close" at bounding box center [1048, 8] width 10 height 10
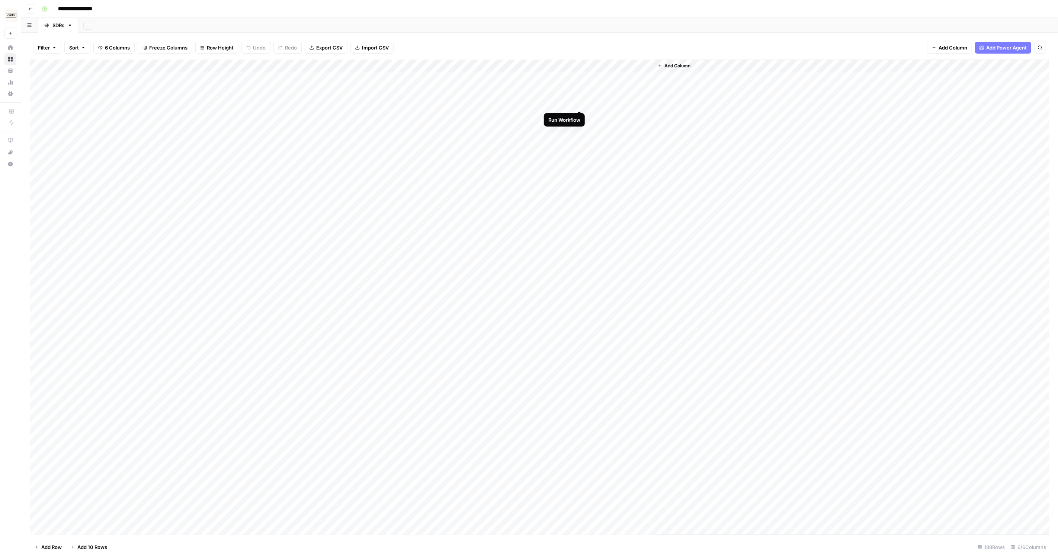
click at [579, 104] on div "Add Column" at bounding box center [539, 296] width 1019 height 475
click at [568, 116] on div "Add Column" at bounding box center [539, 296] width 1019 height 475
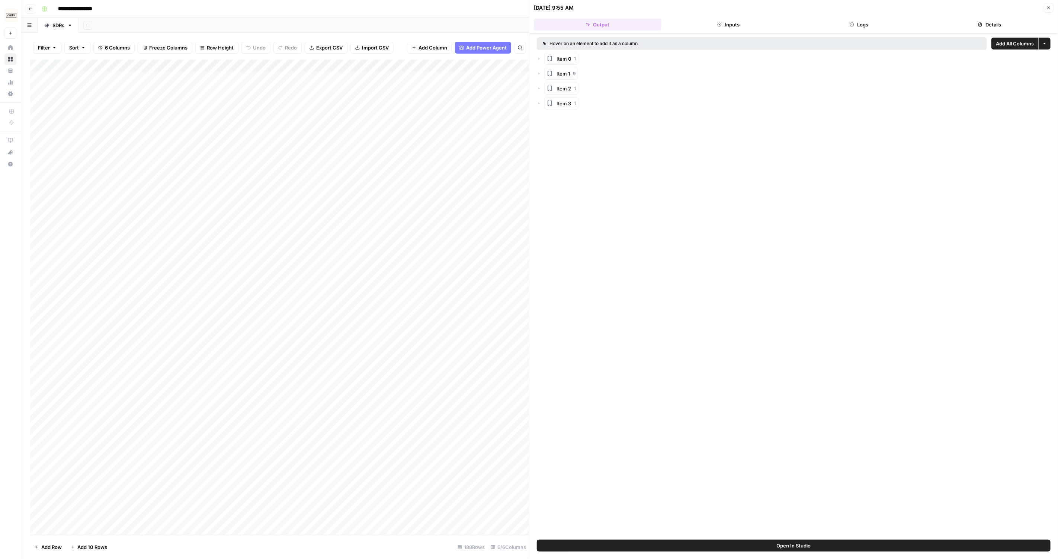
drag, startPoint x: 544, startPoint y: 80, endPoint x: 544, endPoint y: 75, distance: 4.5
click at [544, 78] on div "Item 1 9" at bounding box center [561, 74] width 34 height 12
click at [552, 74] on icon "button" at bounding box center [549, 73] width 7 height 7
click at [551, 84] on div "Item 0 2" at bounding box center [797, 89] width 506 height 12
click at [546, 85] on div "Item 0 2" at bounding box center [797, 89] width 506 height 12
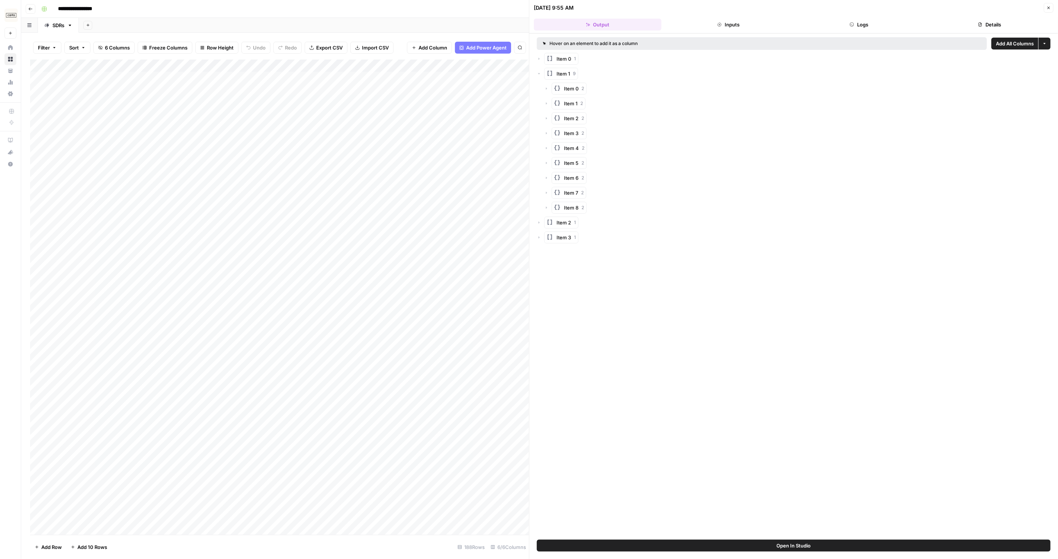
click at [544, 87] on icon "button" at bounding box center [546, 88] width 4 height 4
click at [573, 105] on span "metadata" at bounding box center [581, 103] width 21 height 7
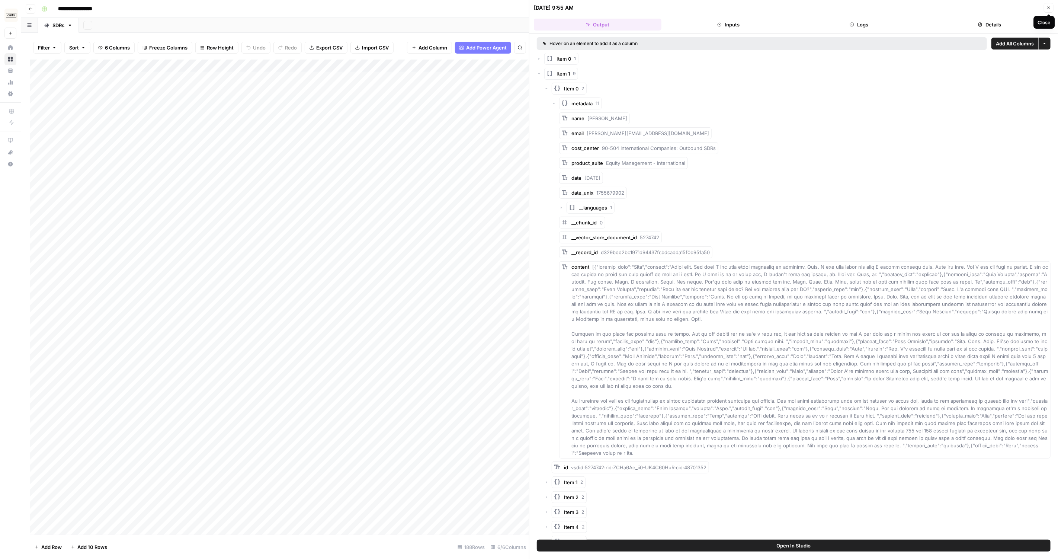
click at [1046, 6] on button "Close" at bounding box center [1048, 8] width 10 height 10
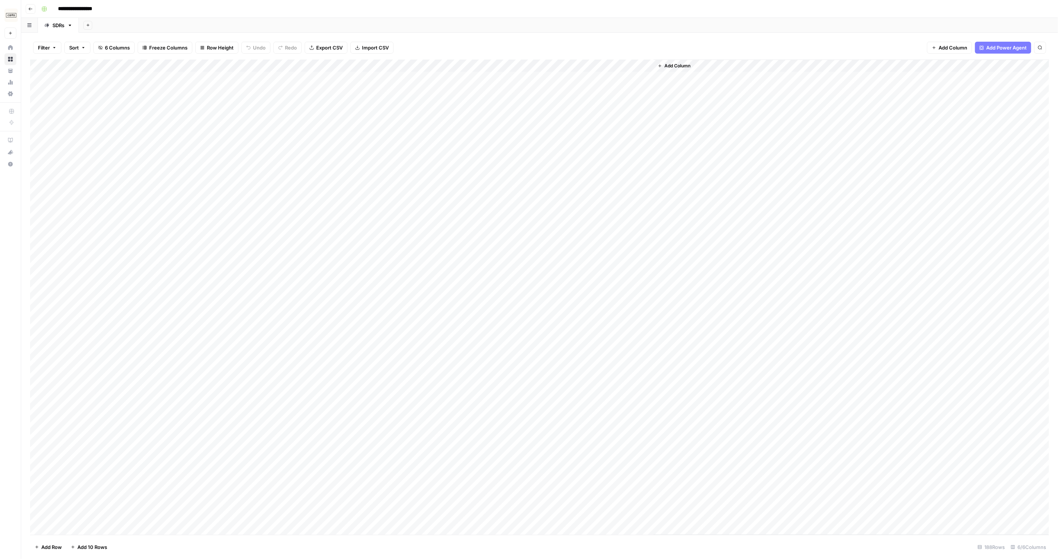
click at [756, 43] on div "Filter Sort 6 Columns Freeze Columns Row Height Undo Redo Export CSV Import CSV…" at bounding box center [539, 48] width 1019 height 24
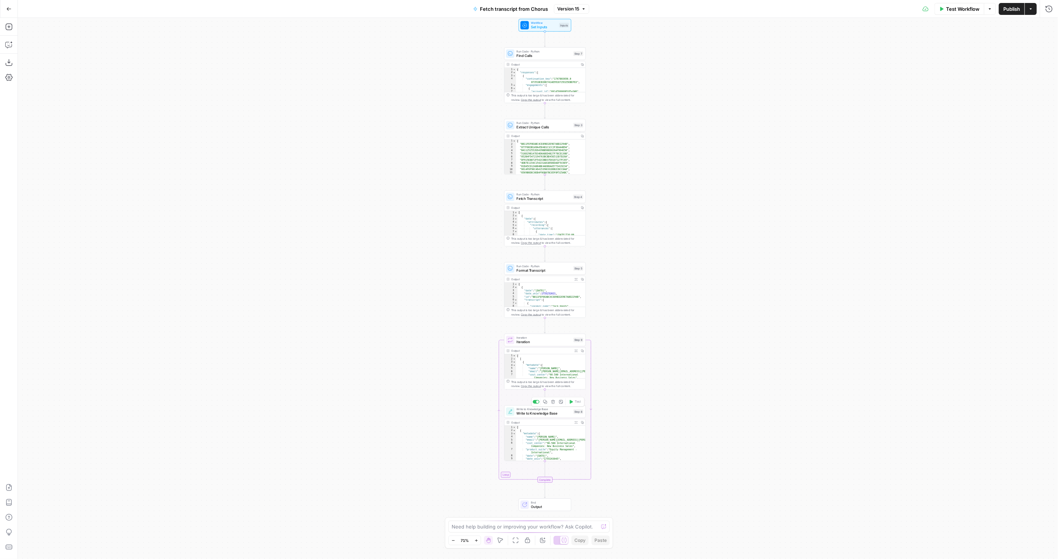
click at [537, 414] on span "Write to Knowledge Base" at bounding box center [544, 413] width 55 height 5
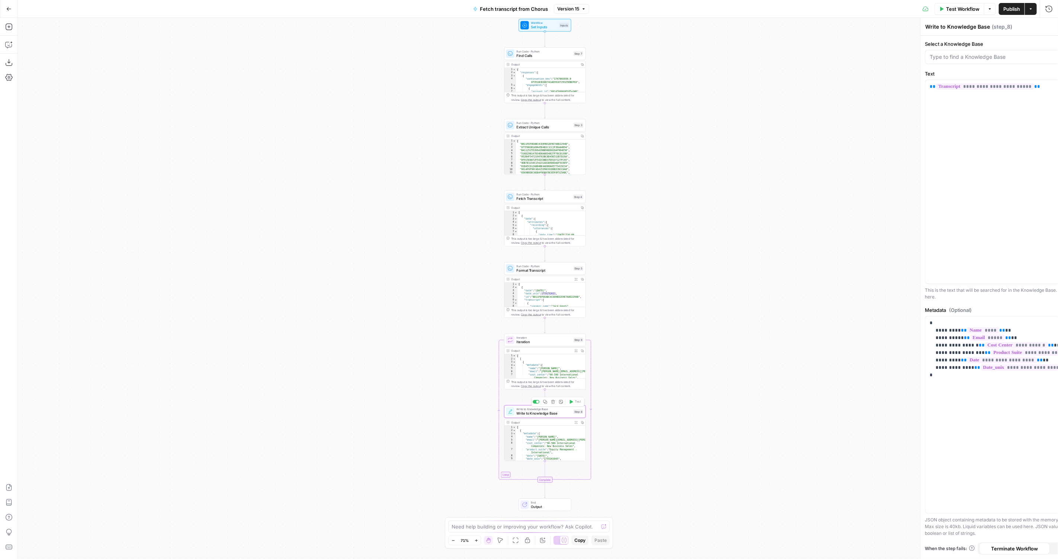
type input "Sales Transcripts"
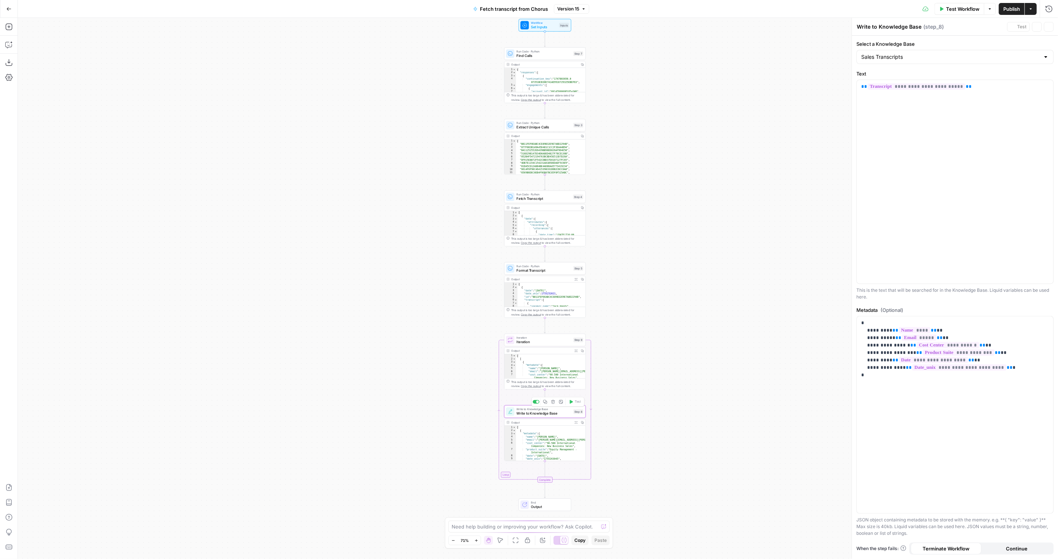
click at [541, 415] on span "Write to Knowledge Base" at bounding box center [544, 413] width 55 height 5
click at [909, 371] on p "**********" at bounding box center [955, 348] width 188 height 59
click at [869, 367] on p "**********" at bounding box center [955, 348] width 188 height 59
click at [905, 367] on span "**" at bounding box center [908, 367] width 6 height 5
click at [1022, 365] on p "**********" at bounding box center [955, 348] width 188 height 59
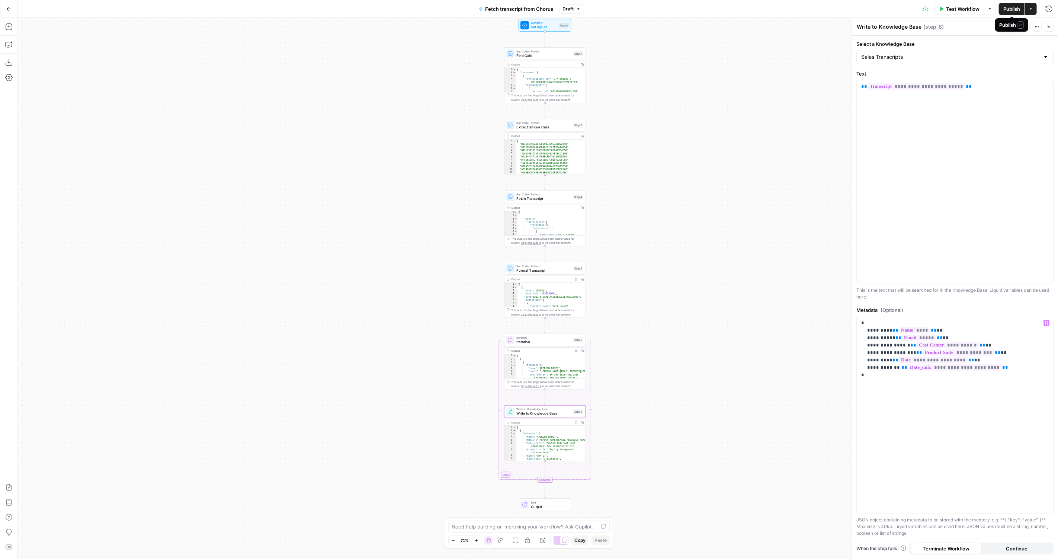
click at [958, 7] on span "Test Workflow" at bounding box center [962, 8] width 33 height 7
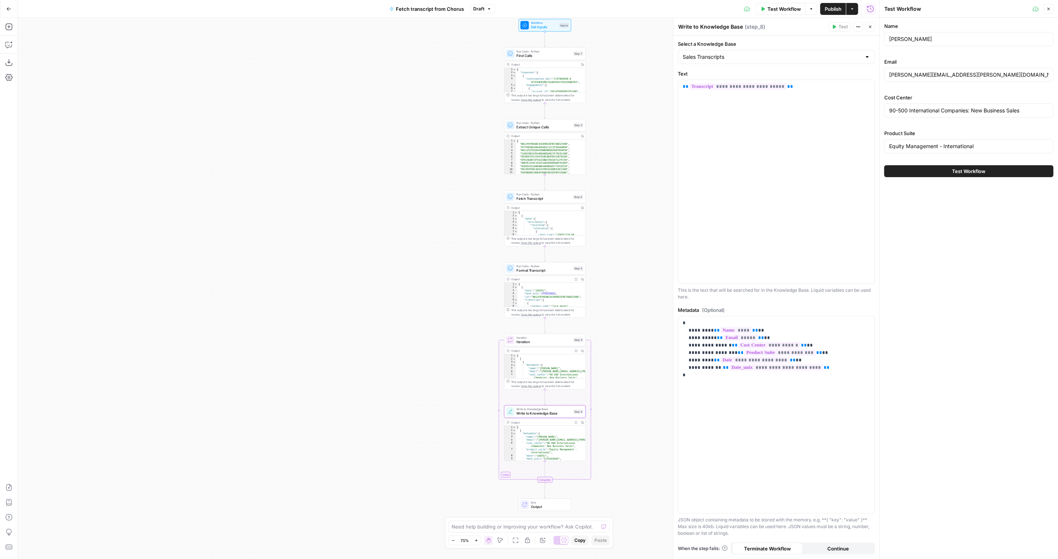
click at [1044, 9] on button "Close" at bounding box center [1048, 9] width 10 height 10
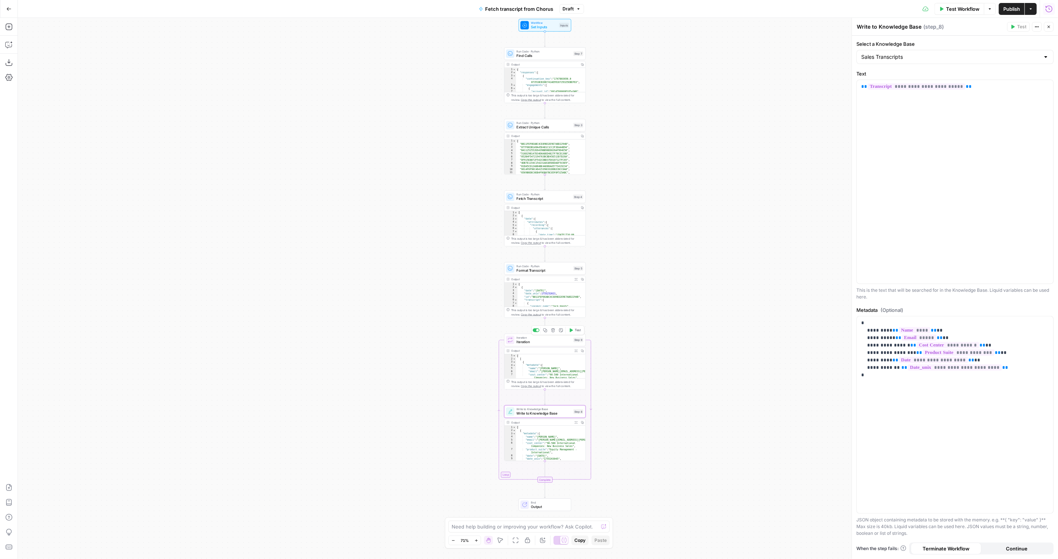
click at [576, 330] on span "Test" at bounding box center [578, 330] width 6 height 5
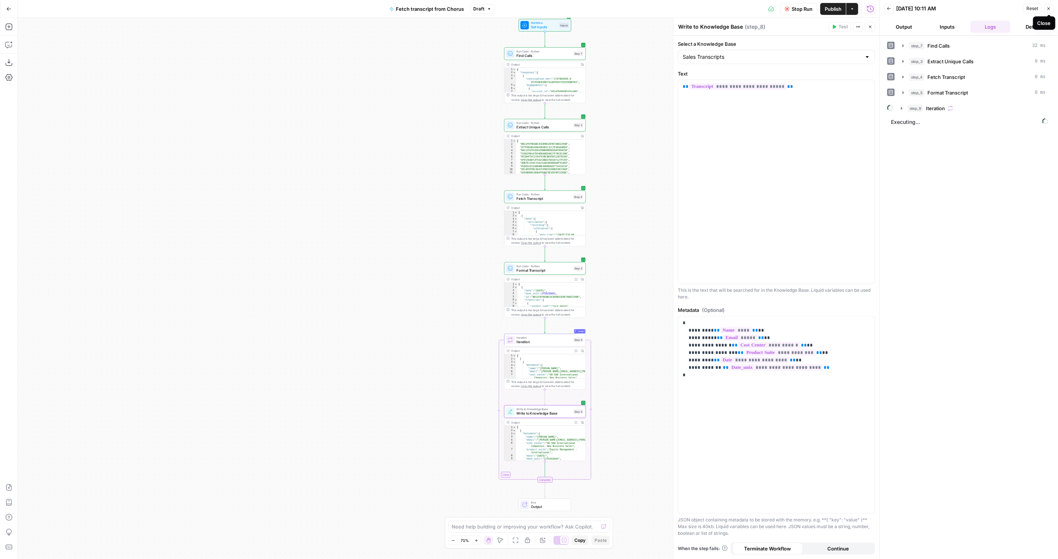
click at [1049, 9] on icon "button" at bounding box center [1048, 8] width 4 height 4
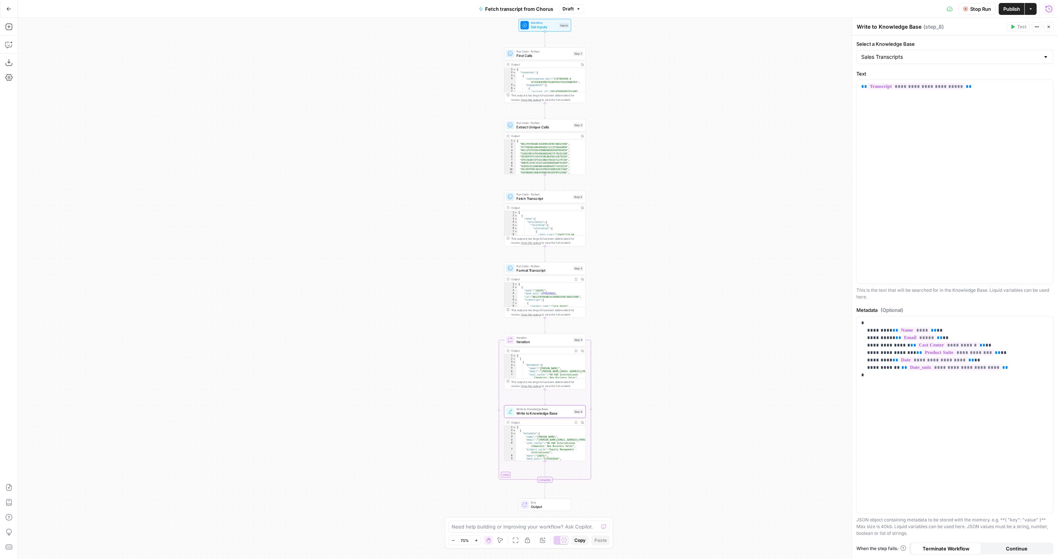
click at [1013, 3] on button "Publish" at bounding box center [1011, 9] width 26 height 12
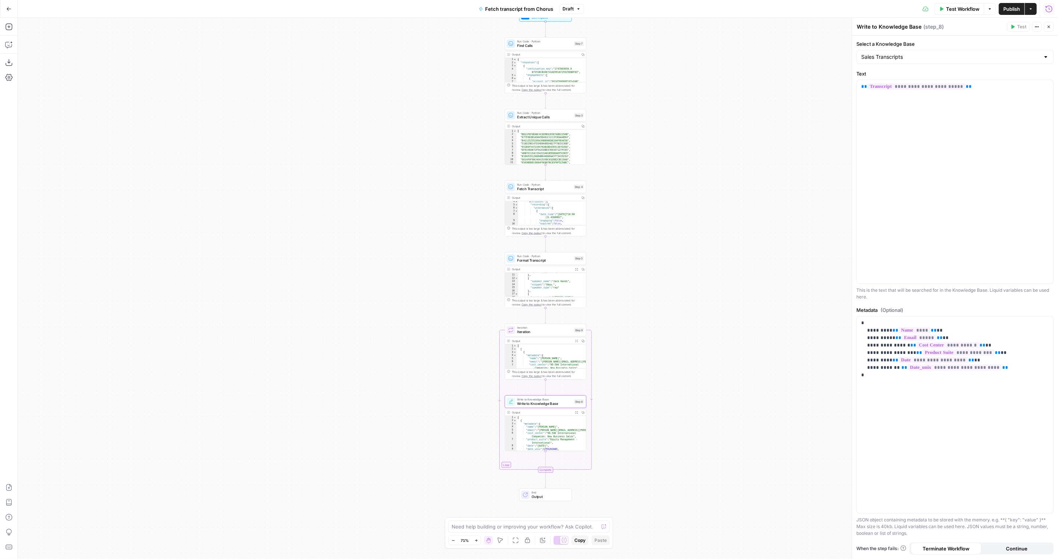
click at [530, 260] on span "Format Transcript" at bounding box center [544, 259] width 55 height 5
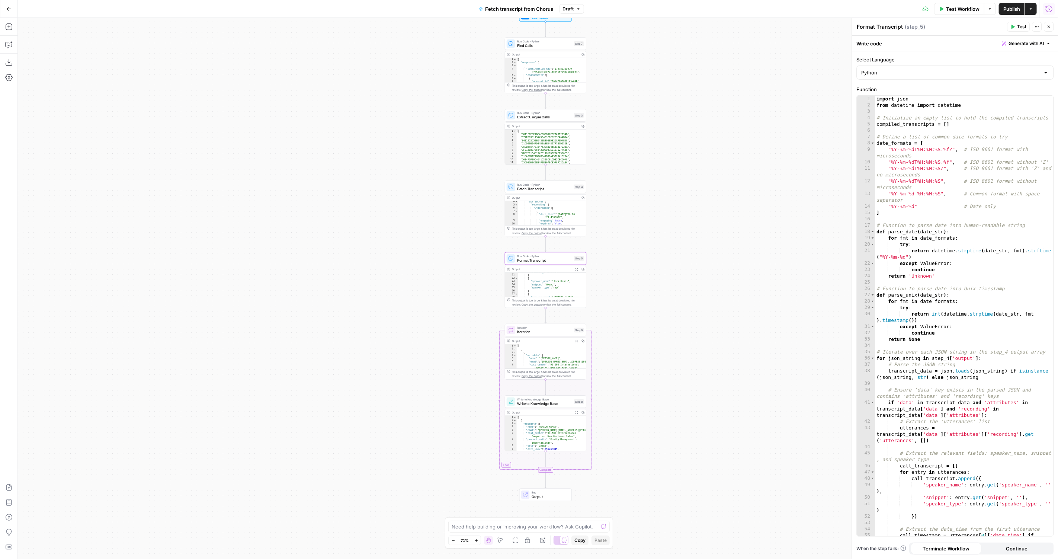
click at [521, 258] on span "Format Transcript" at bounding box center [544, 259] width 55 height 5
click at [522, 260] on span "Format Transcript" at bounding box center [544, 259] width 55 height 5
click at [1047, 25] on icon "button" at bounding box center [1048, 27] width 4 height 4
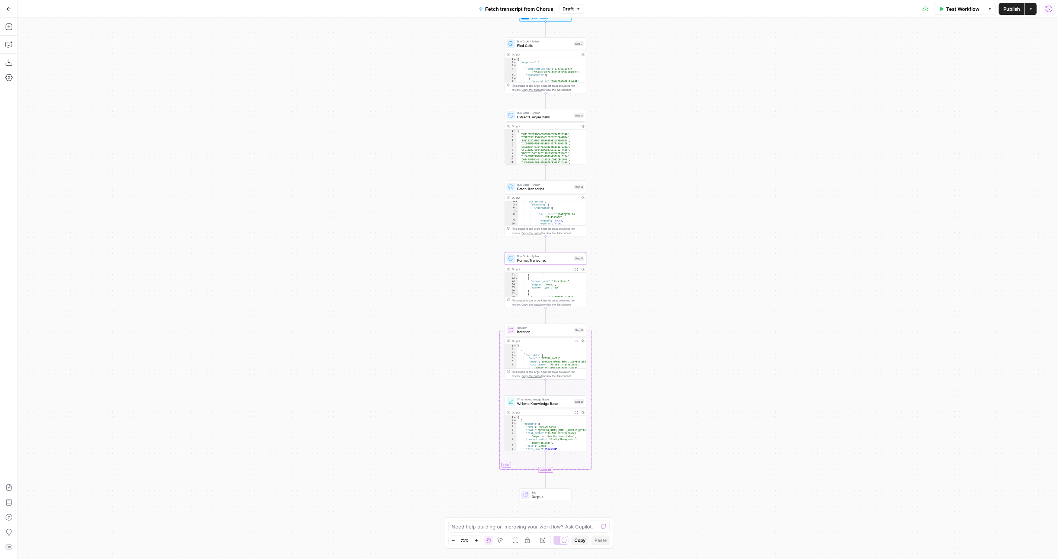
click at [541, 262] on span "Format Transcript" at bounding box center [544, 259] width 55 height 5
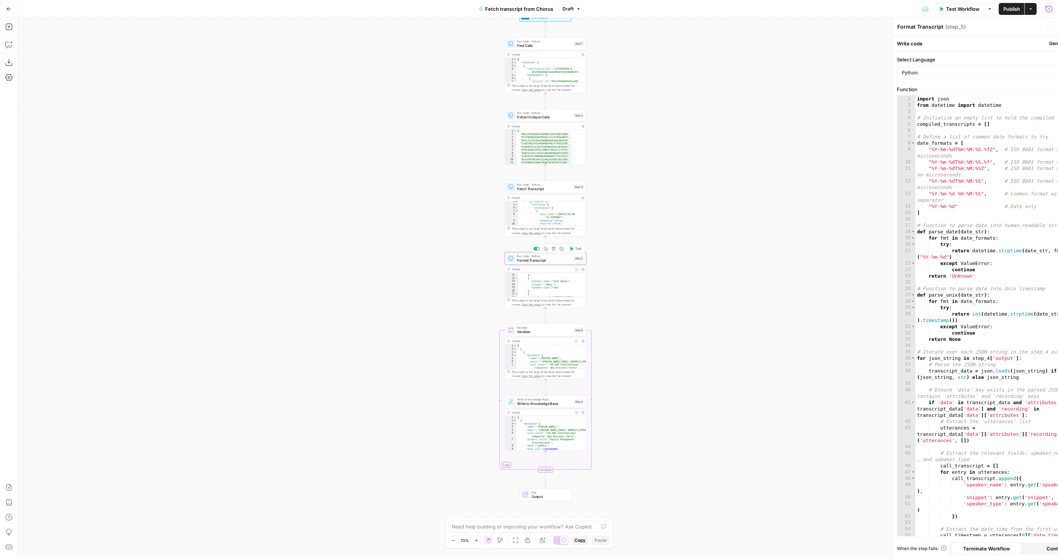
click at [541, 262] on span "Format Transcript" at bounding box center [544, 259] width 55 height 5
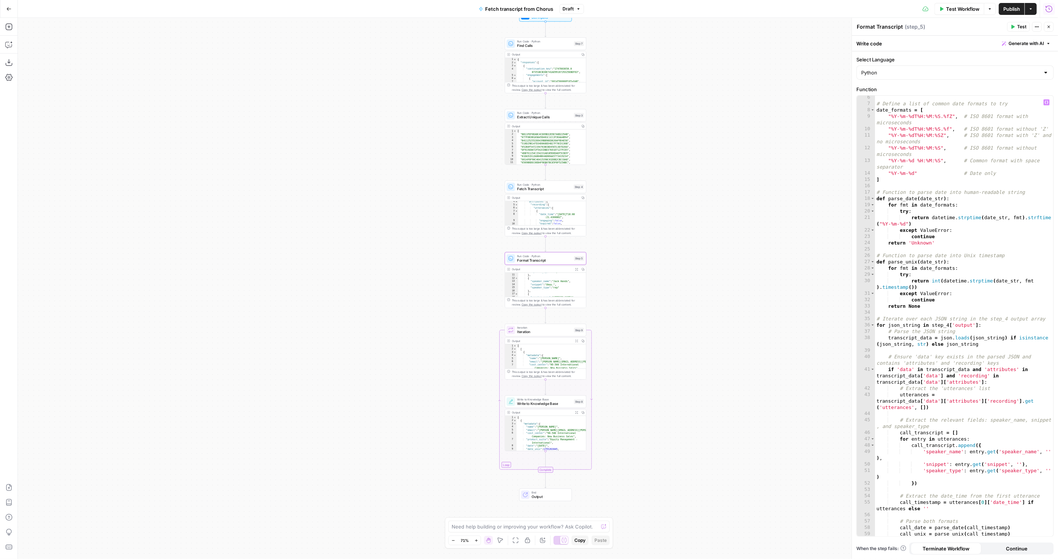
scroll to position [33, 0]
type textarea "**********"
click at [955, 263] on div "# Define a list of common date formats to try date_formats = [ "%Y-%m-%dT%H:%M:…" at bounding box center [964, 321] width 178 height 454
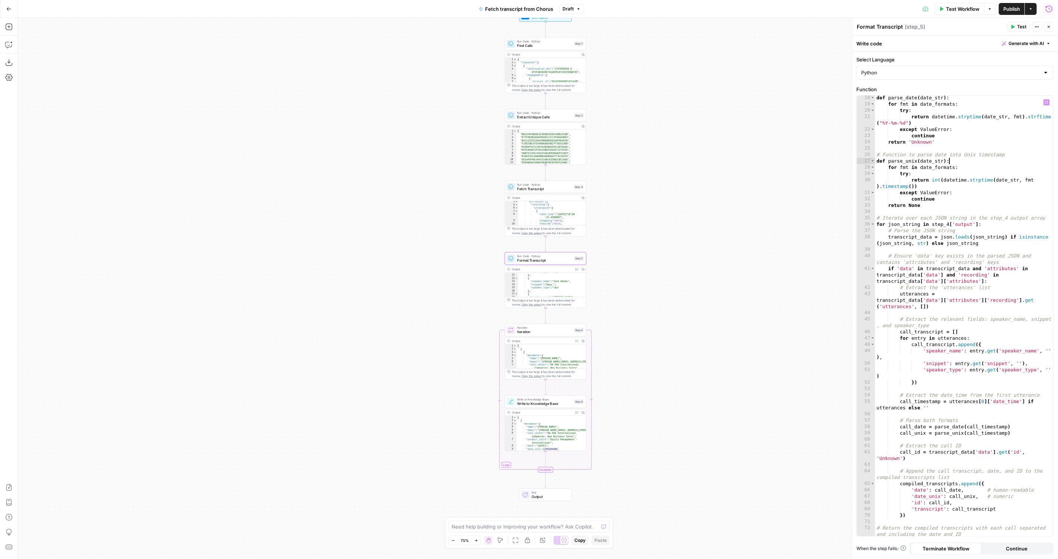
scroll to position [134, 0]
click at [535, 394] on div "Workflow Set Inputs Inputs Run Code · Python Find Calls Step 7 Output Copy 1 2 …" at bounding box center [538, 288] width 1040 height 541
click at [530, 403] on span "Write to Knowledge Base" at bounding box center [544, 402] width 55 height 5
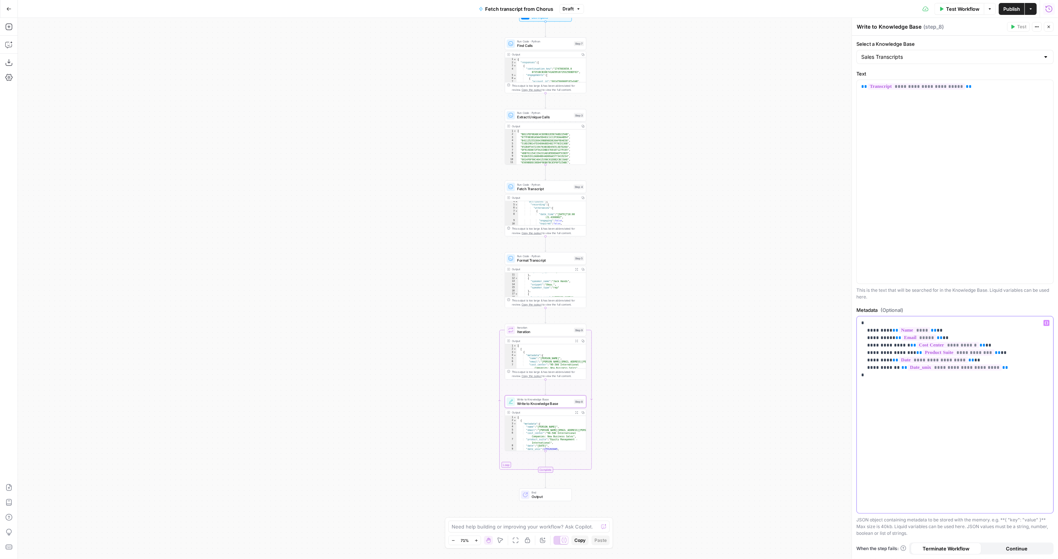
click at [885, 377] on p "**********" at bounding box center [955, 348] width 188 height 59
click at [1027, 369] on p "**********" at bounding box center [955, 348] width 188 height 59
drag, startPoint x: 1027, startPoint y: 369, endPoint x: 850, endPoint y: 360, distance: 176.9
click at [851, 360] on div "**********" at bounding box center [954, 288] width 206 height 541
click at [525, 262] on span "Format Transcript" at bounding box center [544, 259] width 55 height 5
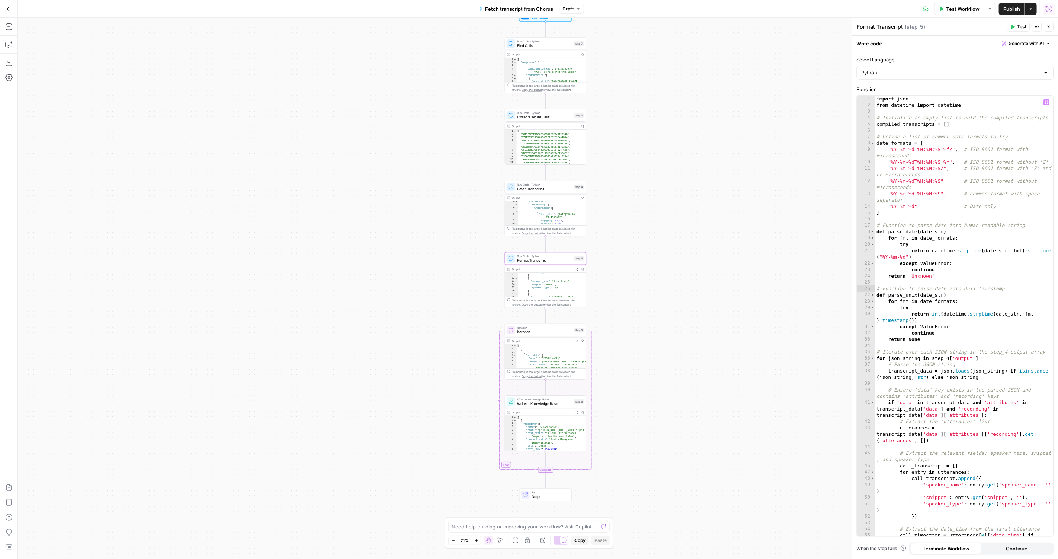
click at [898, 290] on div "import json from datetime import datetime # Initialize an empty list to hold th…" at bounding box center [964, 326] width 178 height 460
click at [898, 295] on div "import json from datetime import datetime # Initialize an empty list to hold th…" at bounding box center [964, 326] width 178 height 460
click at [953, 296] on div "import json from datetime import datetime # Initialize an empty list to hold th…" at bounding box center [964, 326] width 178 height 460
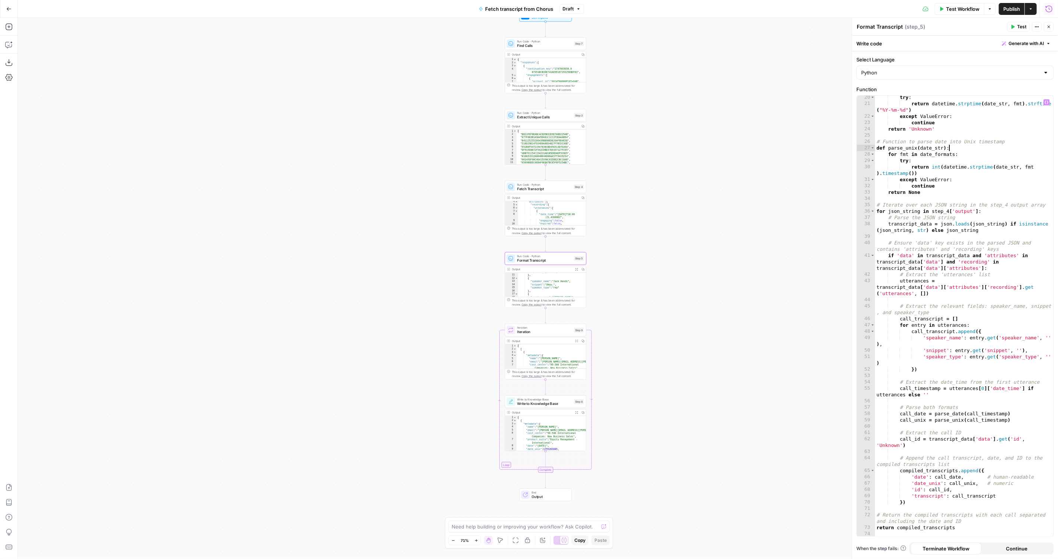
scroll to position [147, 0]
click at [917, 485] on div "try : return datetime . strptime ( date_str , fmt ) . strftime ( "%Y-%m-%d" ) e…" at bounding box center [964, 321] width 178 height 454
click at [979, 479] on div "try : return datetime . strptime ( date_str , fmt ) . strftime ( "%Y-%m-%d" ) e…" at bounding box center [964, 321] width 178 height 454
click at [1022, 457] on div "try : return datetime . strptime ( date_str , fmt ) . strftime ( "%Y-%m-%d" ) e…" at bounding box center [964, 321] width 178 height 454
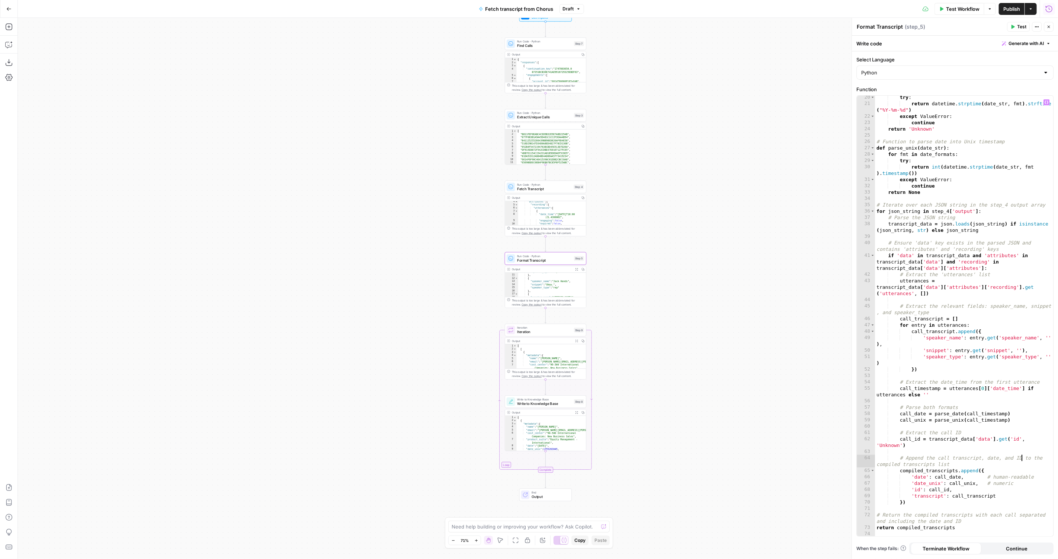
type textarea "**********"
click at [1049, 22] on button "Close" at bounding box center [1048, 27] width 10 height 10
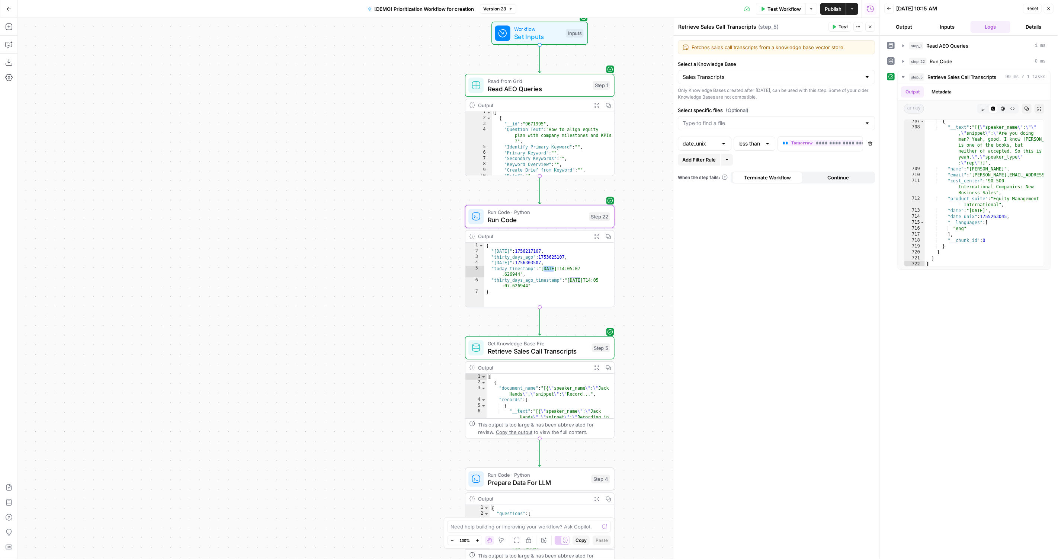
scroll to position [12038, 0]
click at [534, 223] on span "Run Code" at bounding box center [536, 220] width 97 height 10
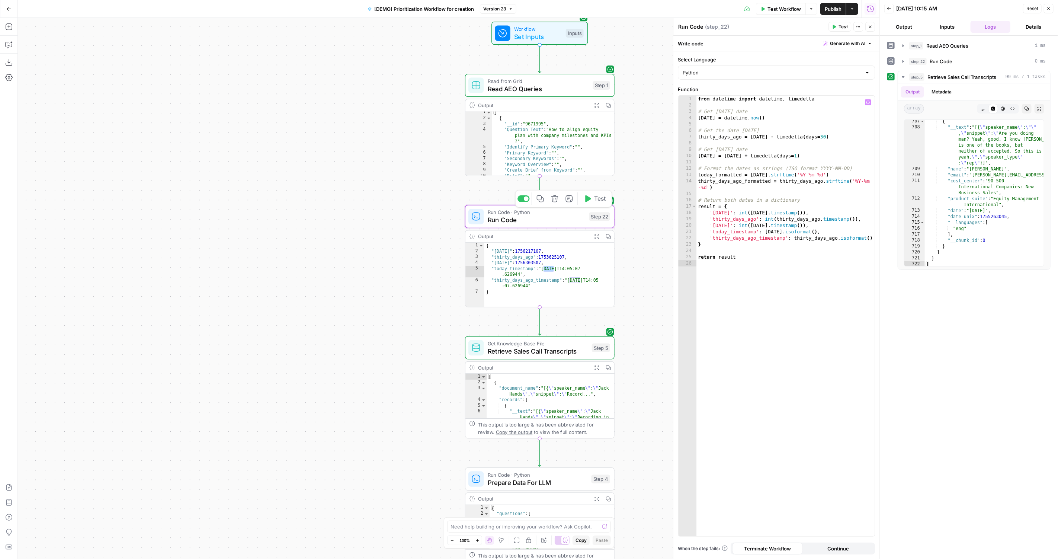
click at [775, 192] on div "from datetime import datetime , timedelta # Get [DATE] date [DATE] = datetime .…" at bounding box center [785, 323] width 178 height 454
type textarea "**********"
paste textarea
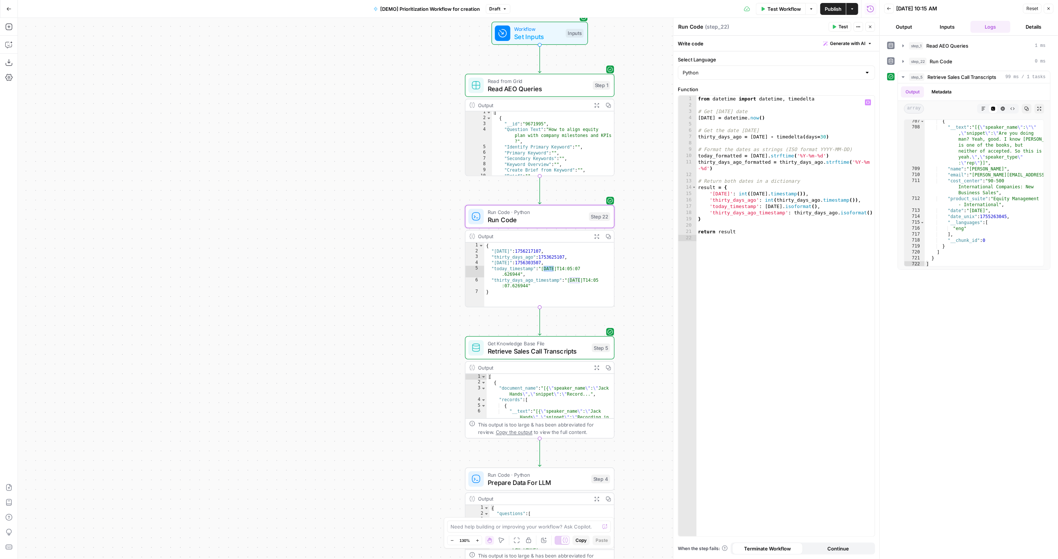
click at [827, 9] on span "Publish" at bounding box center [832, 8] width 17 height 7
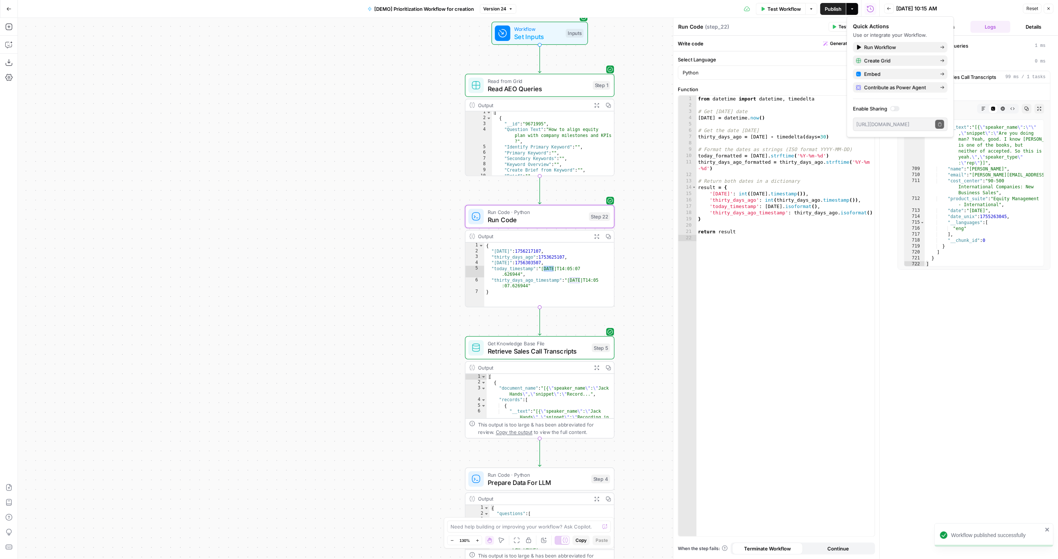
click at [784, 1] on div "Test Workflow Options Publish Actions Run History" at bounding box center [697, 8] width 363 height 17
click at [766, 8] on button "Test Workflow" at bounding box center [781, 9] width 50 height 12
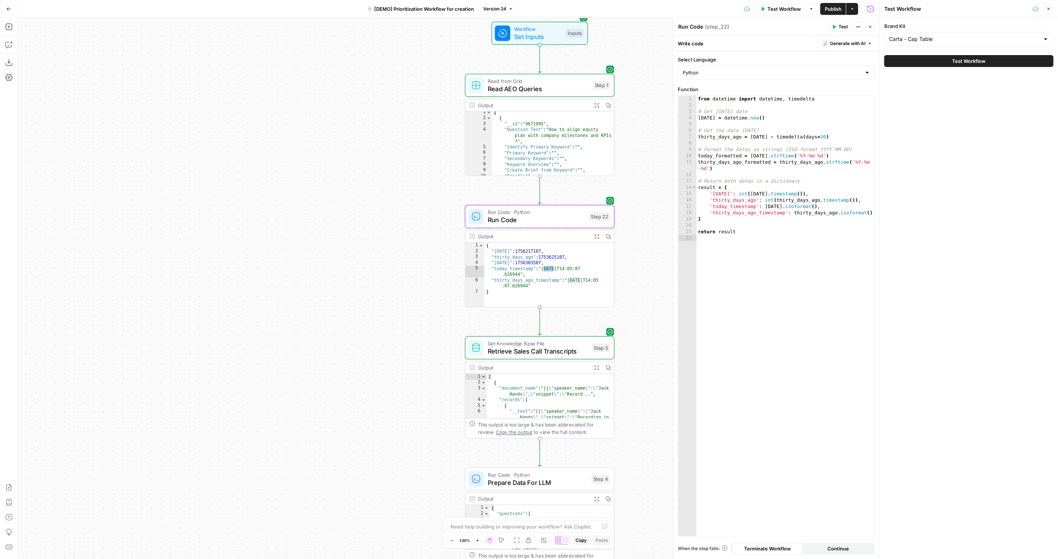
click at [809, 15] on div "Test Workflow Options Publish Actions Run History" at bounding box center [697, 8] width 363 height 17
click at [840, 25] on span "Test" at bounding box center [842, 26] width 9 height 7
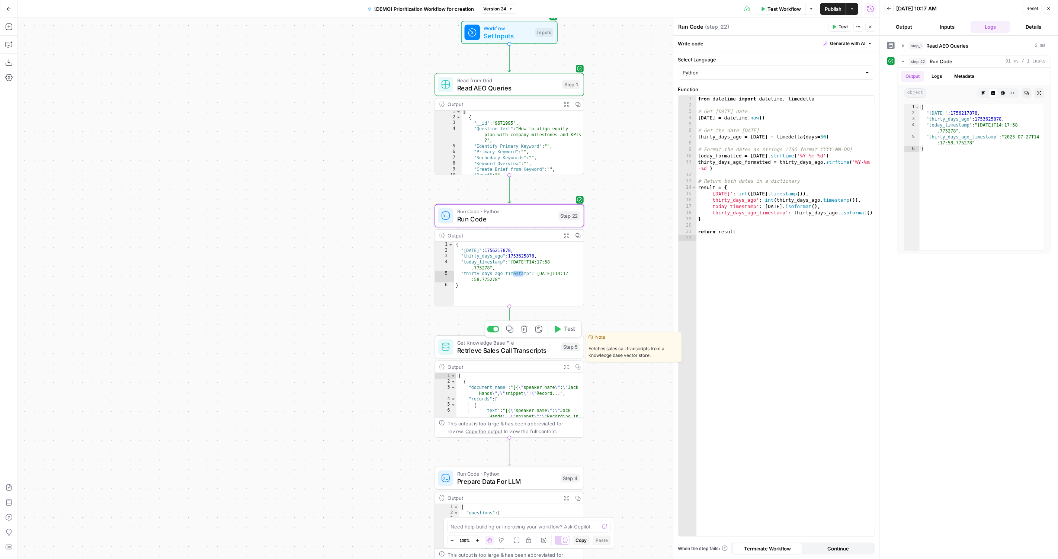
click at [532, 356] on div "Get Knowledge Base File Retrieve Sales Call Transcripts Step 5 Copy step Delete…" at bounding box center [508, 346] width 149 height 23
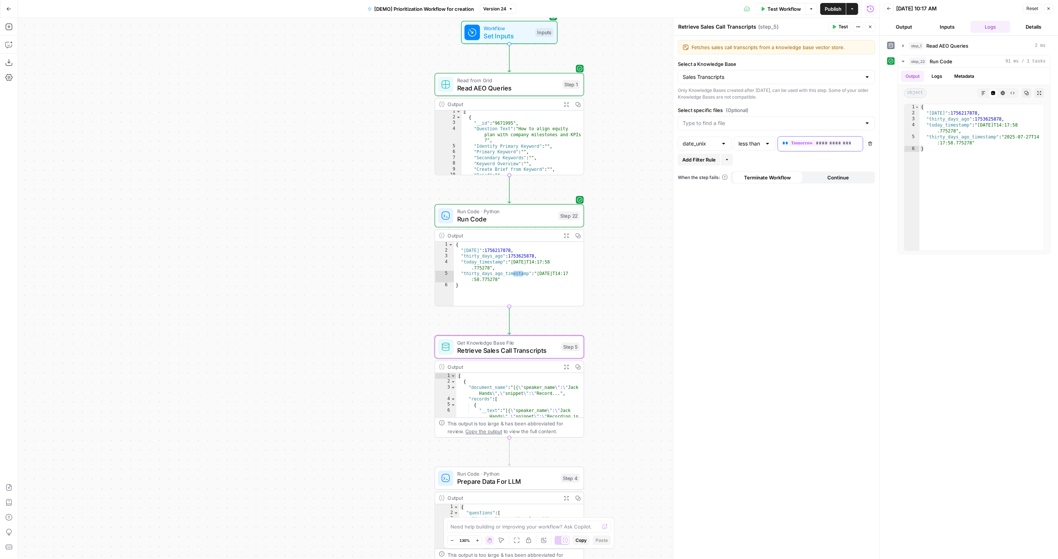
click at [798, 146] on div "**********" at bounding box center [814, 143] width 73 height 15
click at [809, 148] on div "**********" at bounding box center [814, 143] width 73 height 15
click at [784, 141] on span "**" at bounding box center [785, 143] width 6 height 5
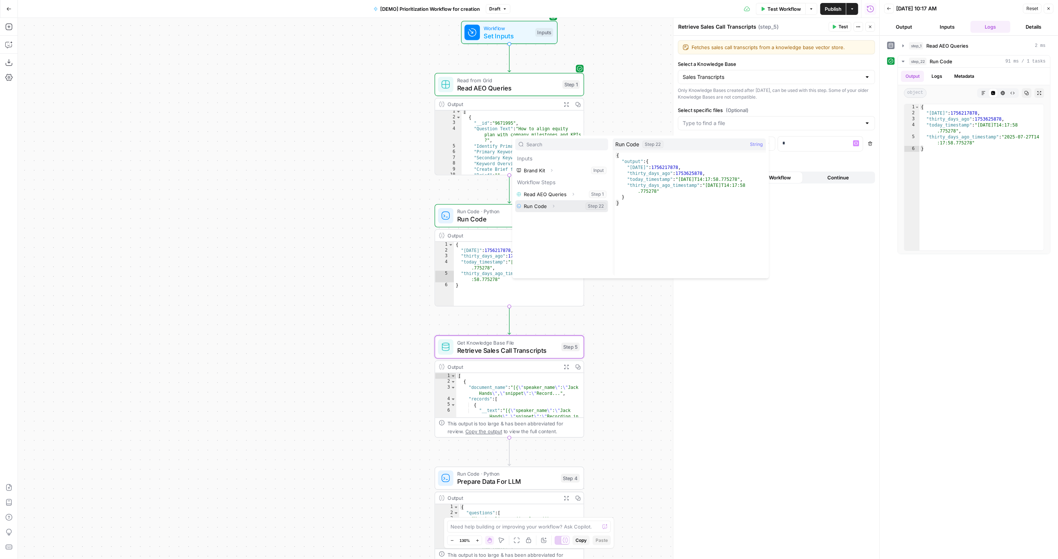
click at [572, 205] on button "Select variable Run Code" at bounding box center [561, 206] width 93 height 12
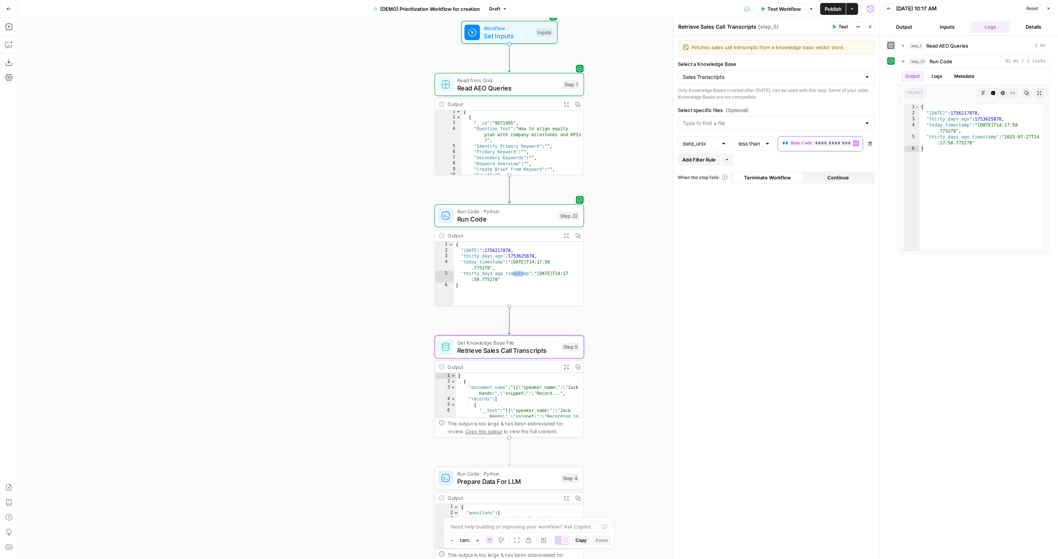
click at [800, 141] on span "**********" at bounding box center [821, 143] width 67 height 6
click at [545, 216] on icon "button" at bounding box center [546, 218] width 4 height 4
click at [562, 231] on button "Select variable Today" at bounding box center [569, 230] width 78 height 12
click at [691, 156] on span "Add Filter Rule" at bounding box center [698, 159] width 33 height 7
click at [689, 165] on div "And" at bounding box center [691, 161] width 26 height 14
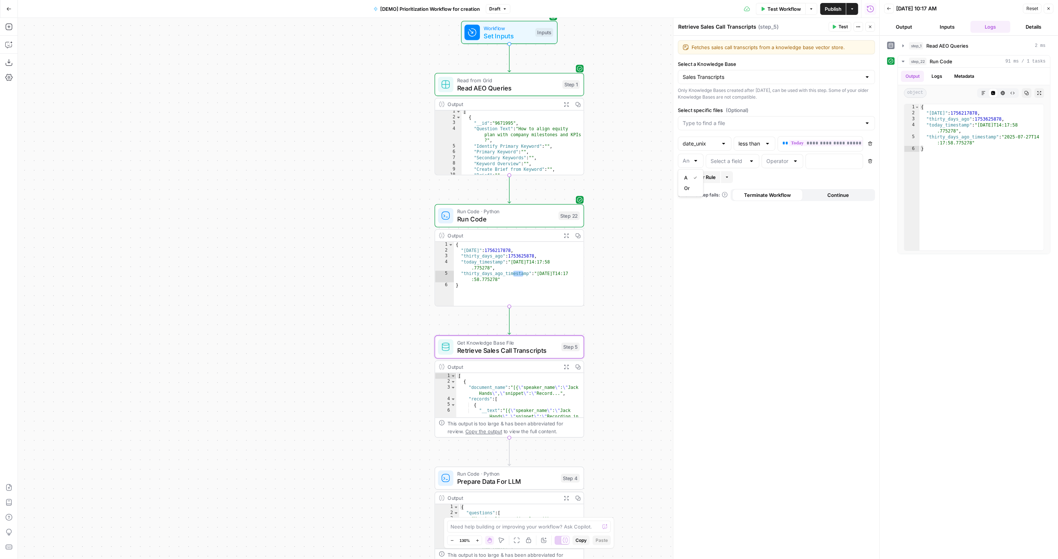
type input "And"
click at [726, 164] on div at bounding box center [732, 161] width 54 height 14
click at [731, 206] on span "date_unix" at bounding box center [731, 209] width 38 height 7
type input "date_unix"
click at [783, 165] on div at bounding box center [782, 161] width 42 height 14
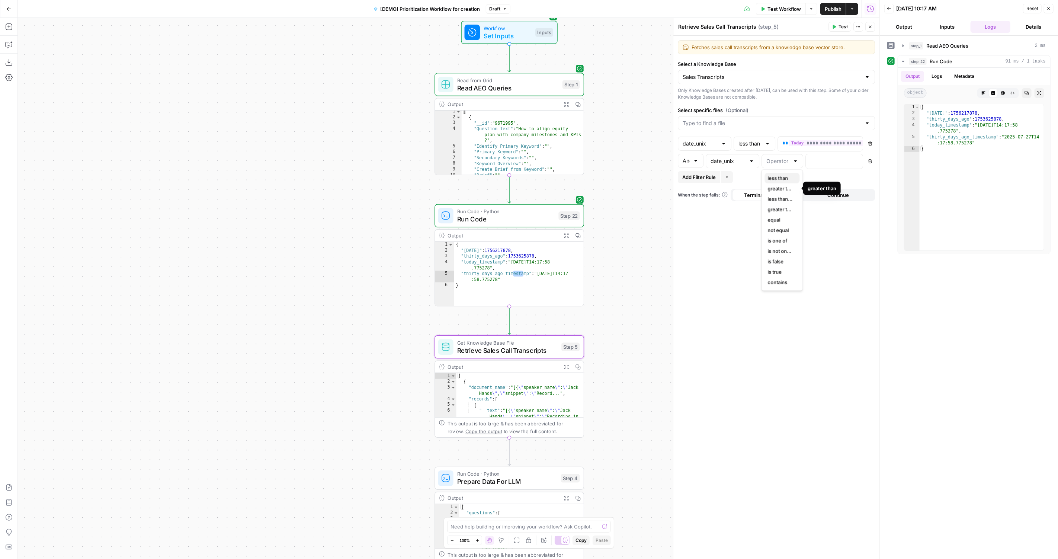
click at [786, 180] on span "less than" at bounding box center [781, 177] width 26 height 7
type input "less than"
click at [749, 132] on div "**********" at bounding box center [776, 297] width 206 height 523
click at [794, 172] on div "Add Filter Rule More" at bounding box center [776, 177] width 197 height 12
click at [771, 155] on div at bounding box center [782, 161] width 42 height 14
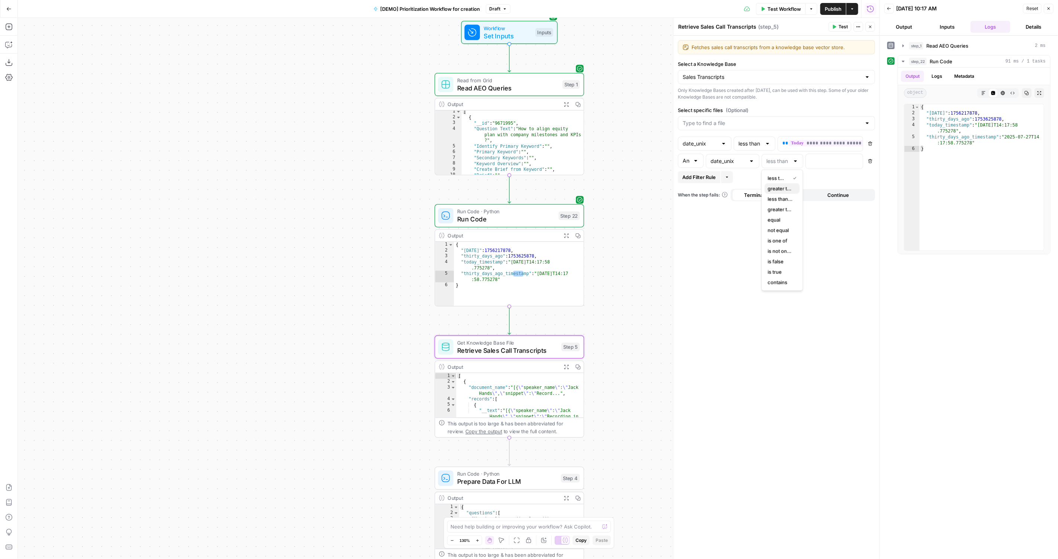
click at [773, 185] on span "greater than" at bounding box center [781, 188] width 26 height 7
type input "greater than"
click at [825, 168] on div "And date_unix greater than Delete" at bounding box center [776, 162] width 197 height 17
click at [827, 164] on div at bounding box center [827, 161] width 45 height 15
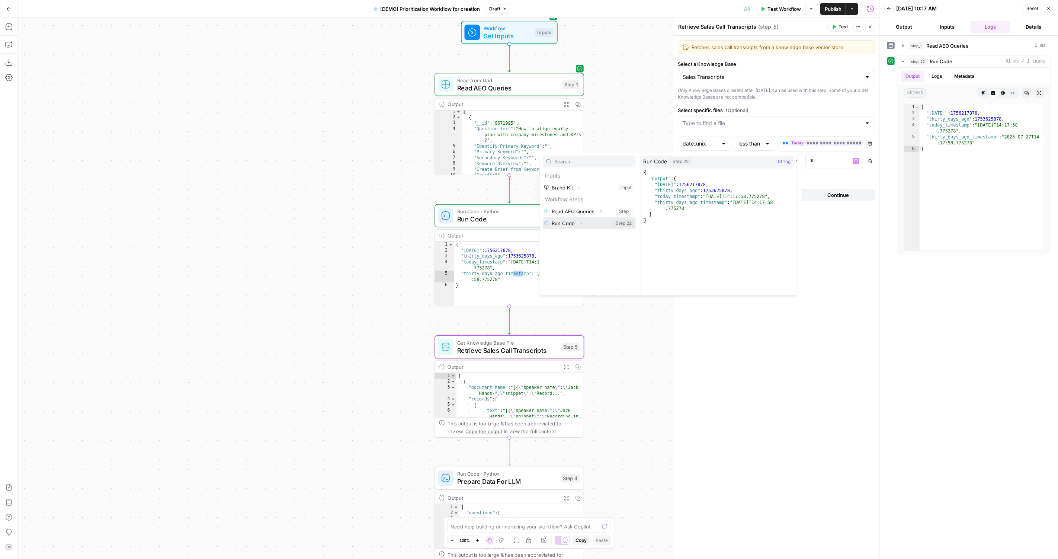
click at [579, 223] on icon "button" at bounding box center [581, 223] width 4 height 4
click at [578, 233] on button "Expand" at bounding box center [574, 235] width 10 height 10
click at [602, 260] on button "Select variable Thirty_days_ago" at bounding box center [596, 259] width 78 height 12
click at [845, 216] on div "**********" at bounding box center [776, 297] width 206 height 523
click at [838, 24] on button "Test" at bounding box center [839, 27] width 23 height 10
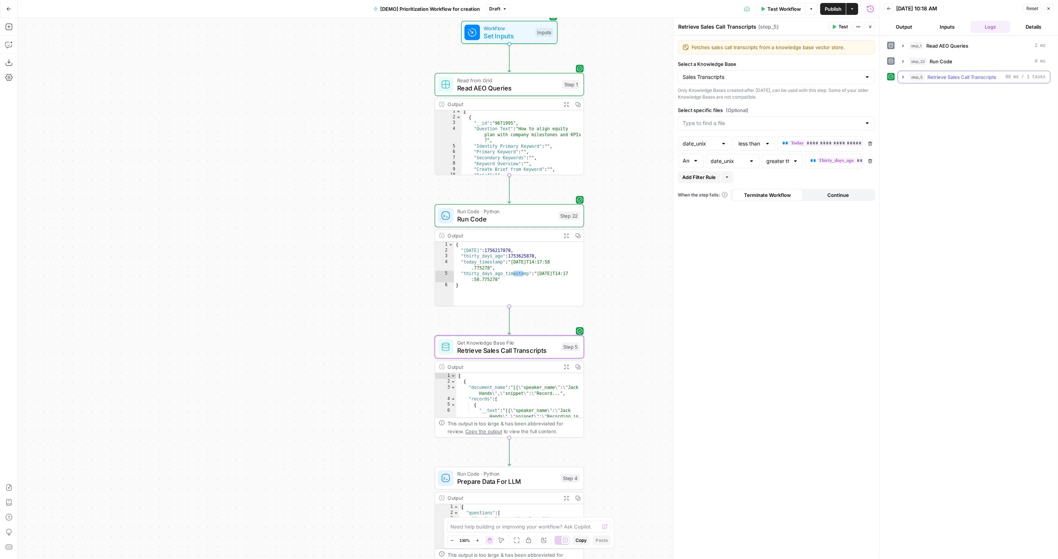
click at [909, 75] on span "step_5" at bounding box center [916, 76] width 15 height 7
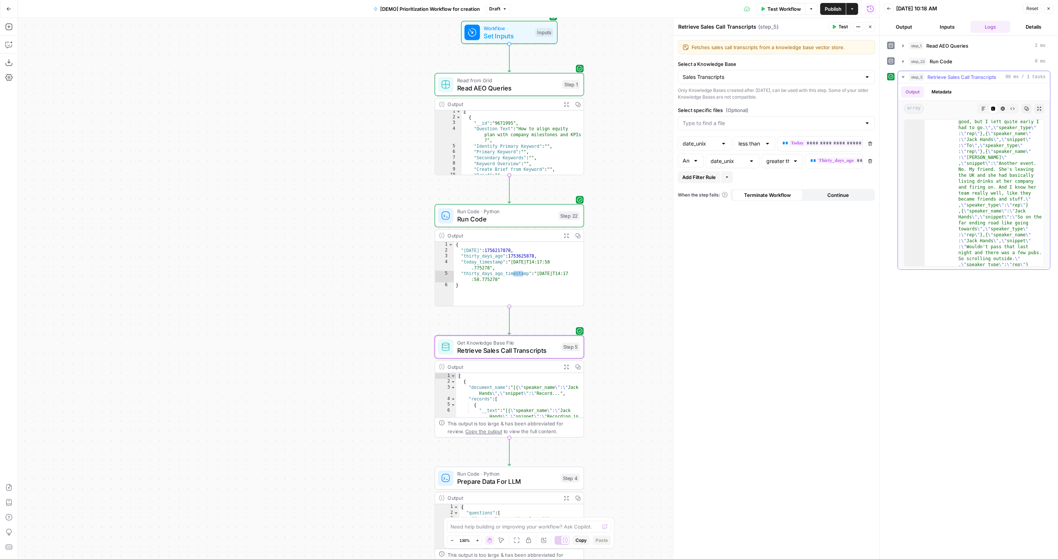
scroll to position [19, 0]
click at [1010, 109] on icon "button" at bounding box center [1012, 108] width 4 height 4
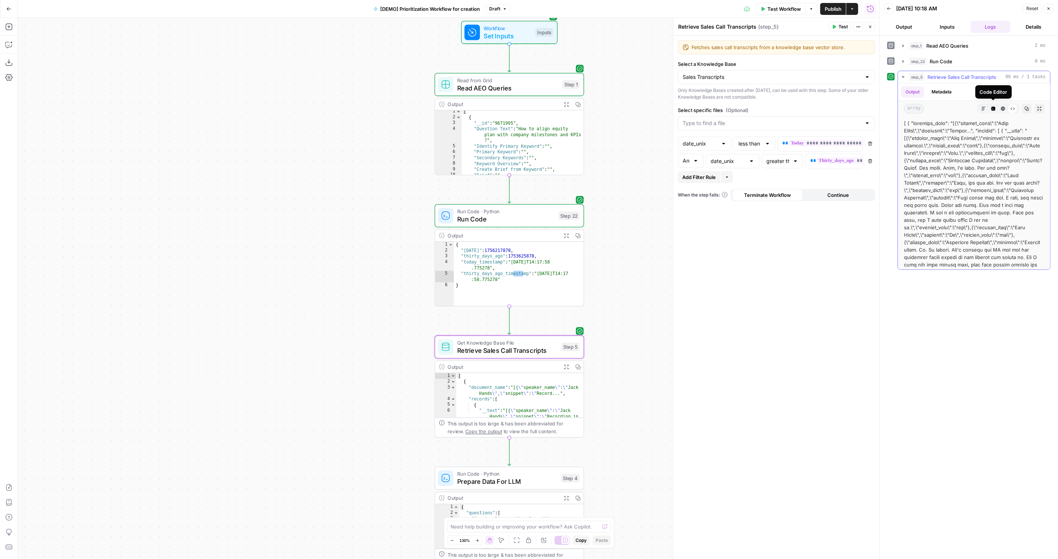
click at [980, 106] on button "Markdown" at bounding box center [983, 109] width 10 height 10
click at [1003, 107] on icon "button" at bounding box center [1002, 108] width 4 height 4
click at [1030, 105] on button "Copy" at bounding box center [1026, 109] width 10 height 10
click at [1027, 106] on icon "button" at bounding box center [1026, 108] width 4 height 4
click at [1040, 111] on button "Expand Output" at bounding box center [1039, 109] width 10 height 10
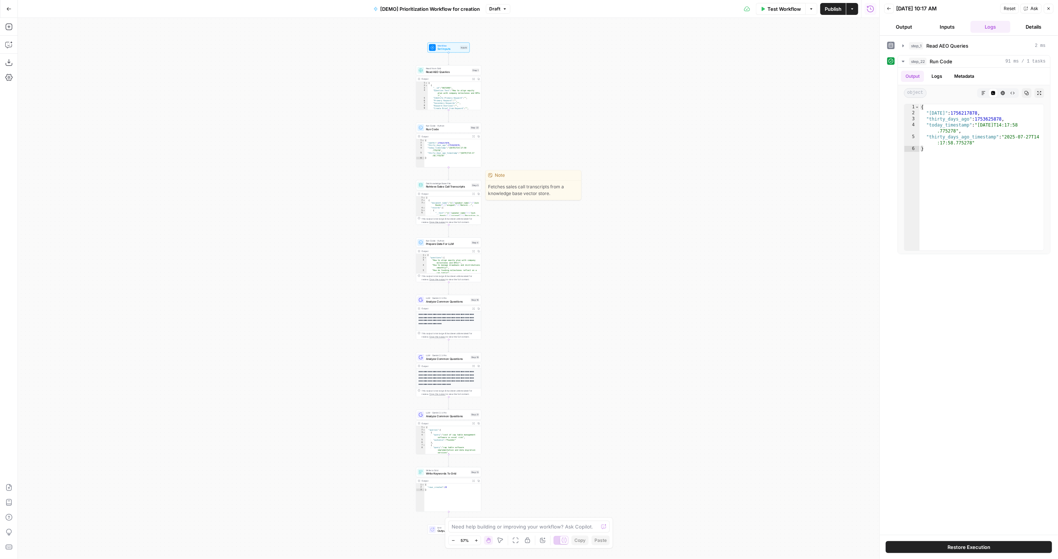
click at [450, 192] on div "Output" at bounding box center [445, 193] width 48 height 3
click at [456, 186] on span "Retrieve Sales Call Transcripts" at bounding box center [448, 186] width 44 height 4
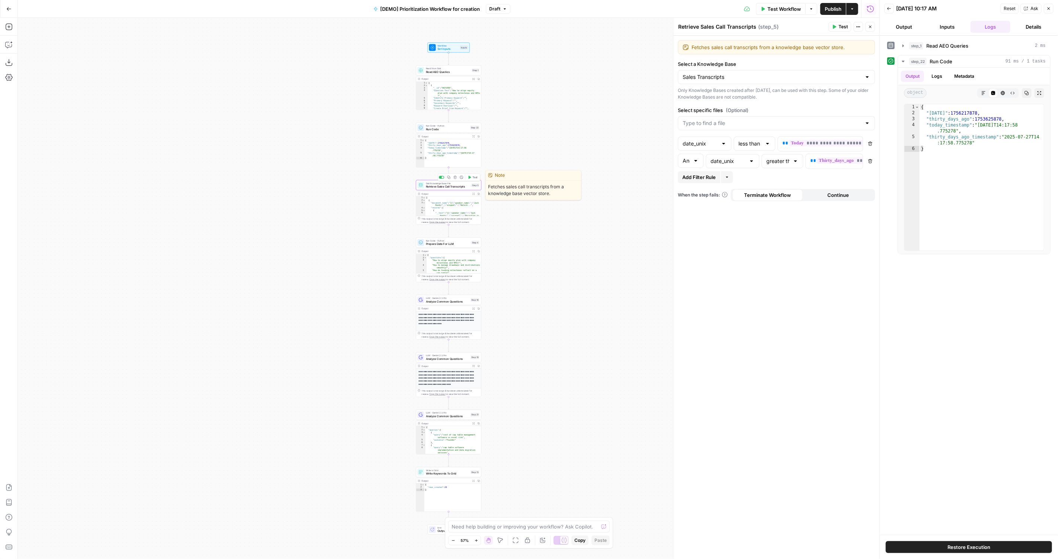
click at [473, 180] on div "Copy step Delete step Edit Note Test" at bounding box center [459, 176] width 42 height 7
click at [469, 179] on button "Test" at bounding box center [472, 177] width 13 height 6
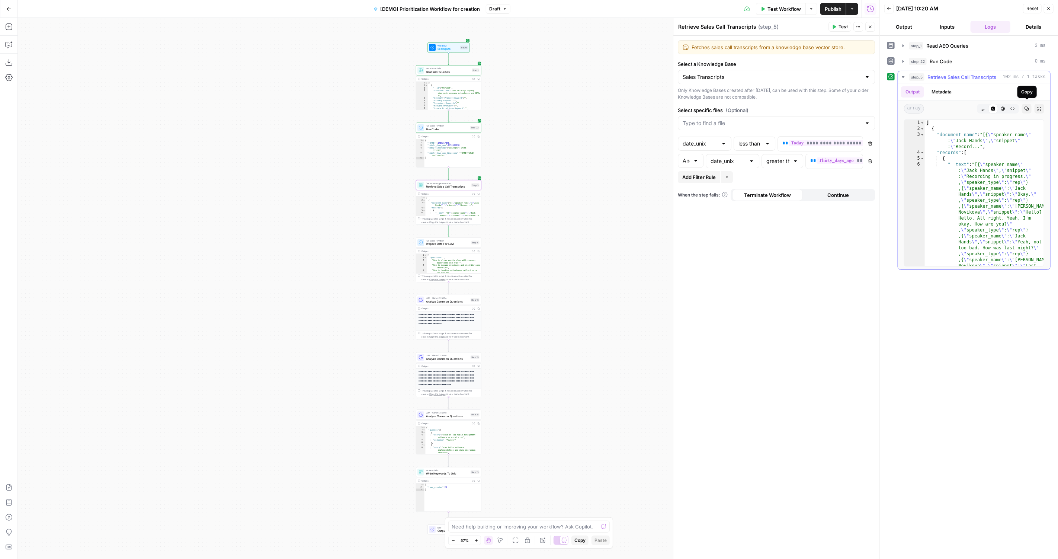
click at [1024, 109] on icon "button" at bounding box center [1026, 108] width 4 height 4
click at [1029, 104] on button "Copy" at bounding box center [1026, 109] width 10 height 10
click at [1029, 104] on button "Copied" at bounding box center [1026, 109] width 10 height 10
click at [1025, 106] on icon "button" at bounding box center [1026, 108] width 4 height 4
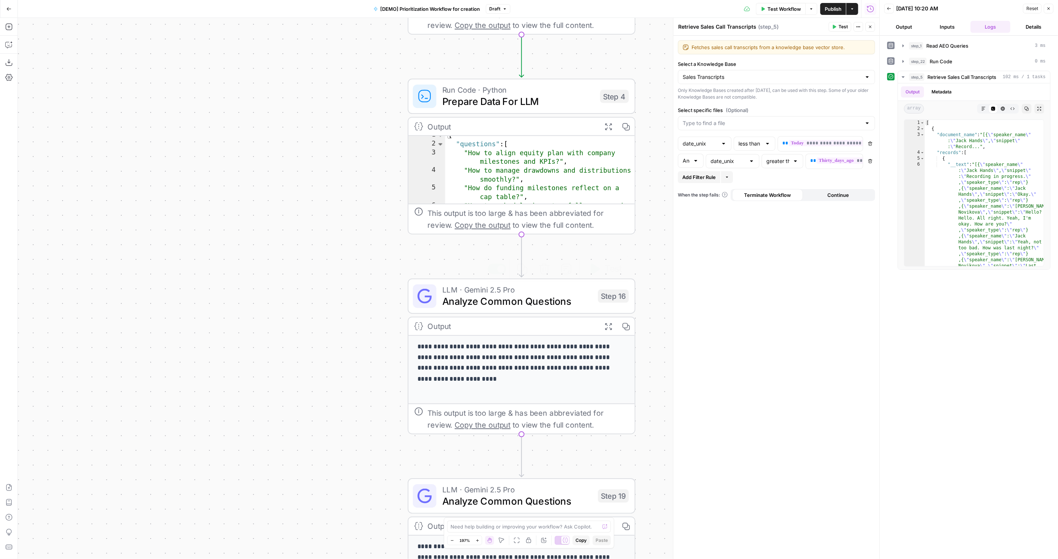
scroll to position [22, 0]
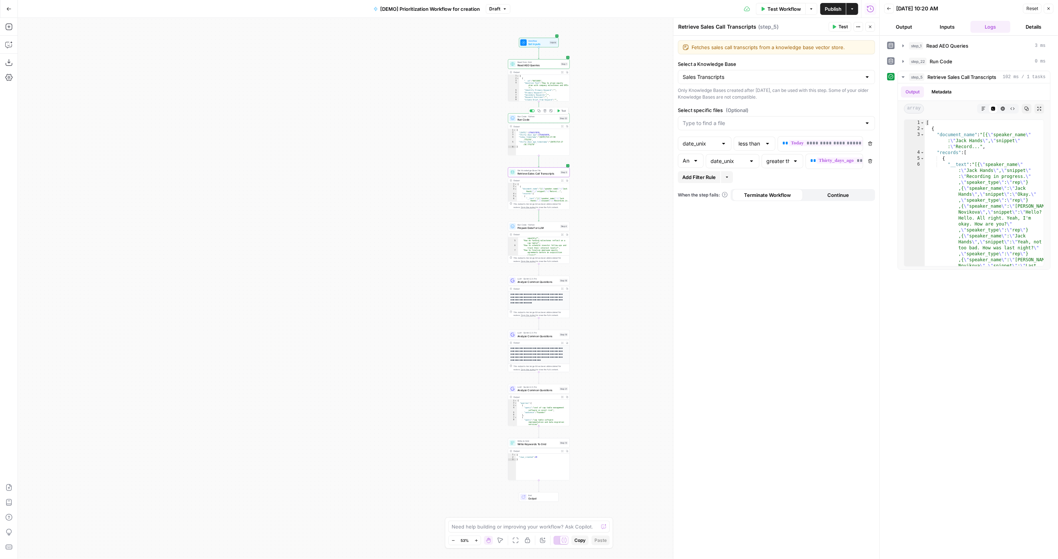
click at [523, 120] on span "Run Code" at bounding box center [537, 120] width 40 height 4
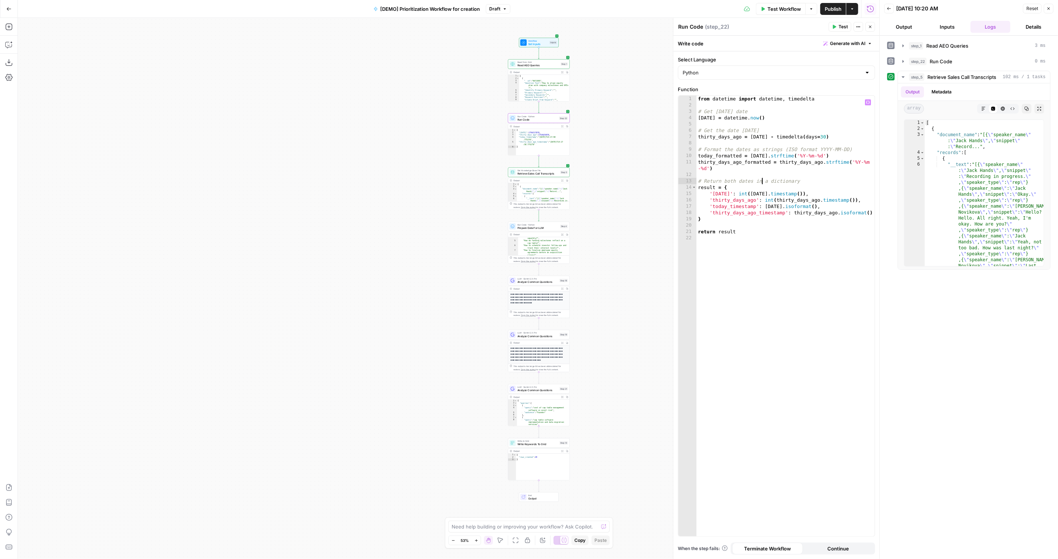
click at [761, 181] on div "from datetime import datetime , timedelta # Get today's date today = datetime .…" at bounding box center [785, 323] width 178 height 454
click at [734, 187] on div "from datetime import datetime , timedelta # Get today's date today = datetime .…" at bounding box center [785, 323] width 178 height 454
drag, startPoint x: 828, startPoint y: 193, endPoint x: 694, endPoint y: 186, distance: 134.1
click at [696, 188] on div "from datetime import datetime , timedelta # Get today's date today = datetime .…" at bounding box center [785, 323] width 178 height 454
click at [843, 193] on div "from datetime import datetime , timedelta # Get today's date today = datetime .…" at bounding box center [785, 323] width 178 height 454
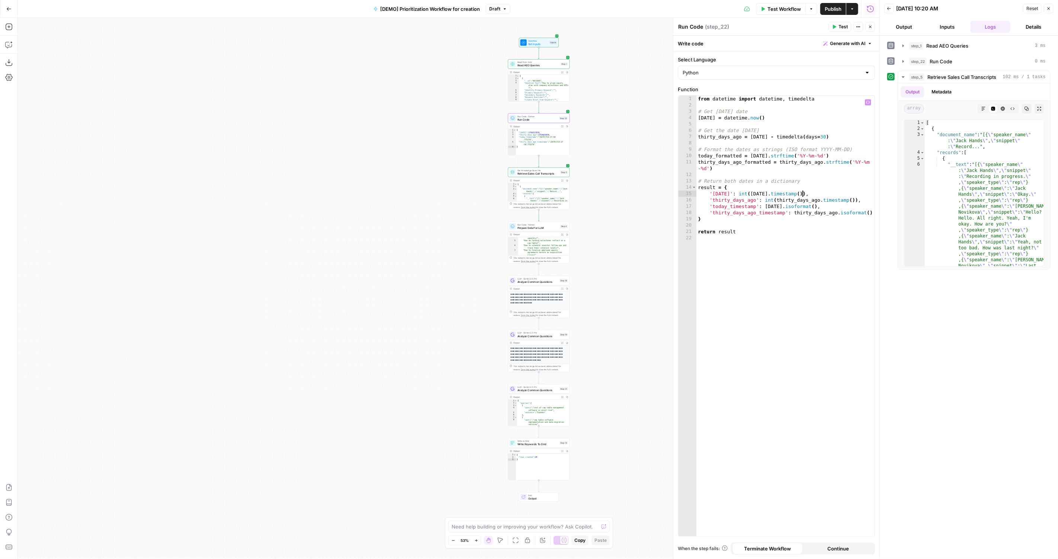
click at [849, 157] on div "from datetime import datetime , timedelta # Get today's date today = datetime .…" at bounding box center [785, 323] width 178 height 454
click at [717, 150] on div "from datetime import datetime , timedelta # Get today's date today = datetime .…" at bounding box center [785, 323] width 178 height 454
click at [718, 155] on div "from datetime import datetime , timedelta # Get today's date today = datetime .…" at bounding box center [785, 323] width 178 height 454
drag, startPoint x: 833, startPoint y: 155, endPoint x: 694, endPoint y: 154, distance: 138.7
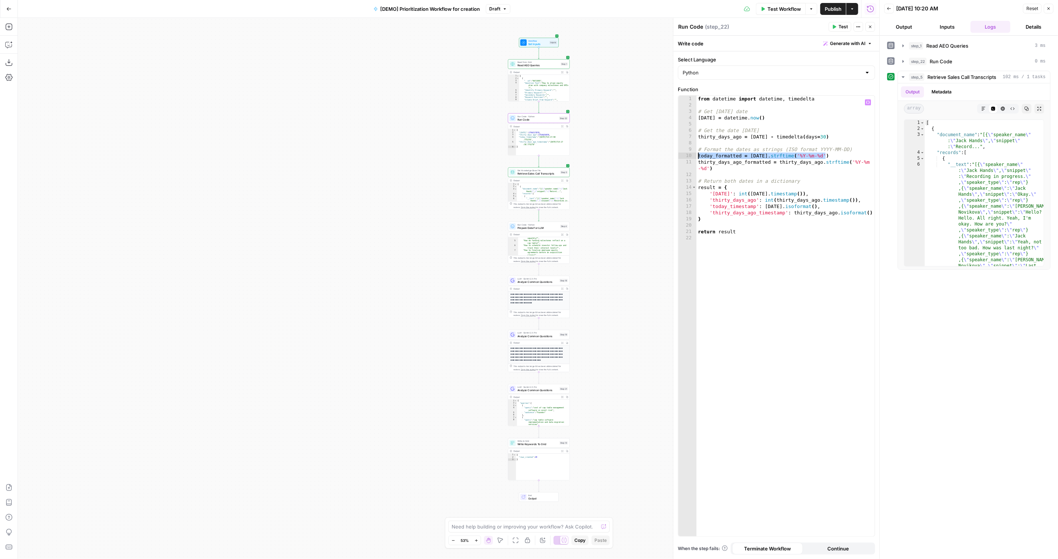
click at [694, 154] on div "**********" at bounding box center [776, 316] width 196 height 440
drag, startPoint x: 722, startPoint y: 170, endPoint x: 658, endPoint y: 149, distance: 66.9
click at [658, 149] on body "Carta New Home Browse Your Data Usage Settings Recent Grids SDR Categorization …" at bounding box center [529, 279] width 1058 height 559
click at [779, 221] on div "from datetime import datetime , timedelta # Get today's date today = datetime .…" at bounding box center [785, 323] width 178 height 454
drag, startPoint x: 865, startPoint y: 199, endPoint x: 690, endPoint y: 196, distance: 174.8
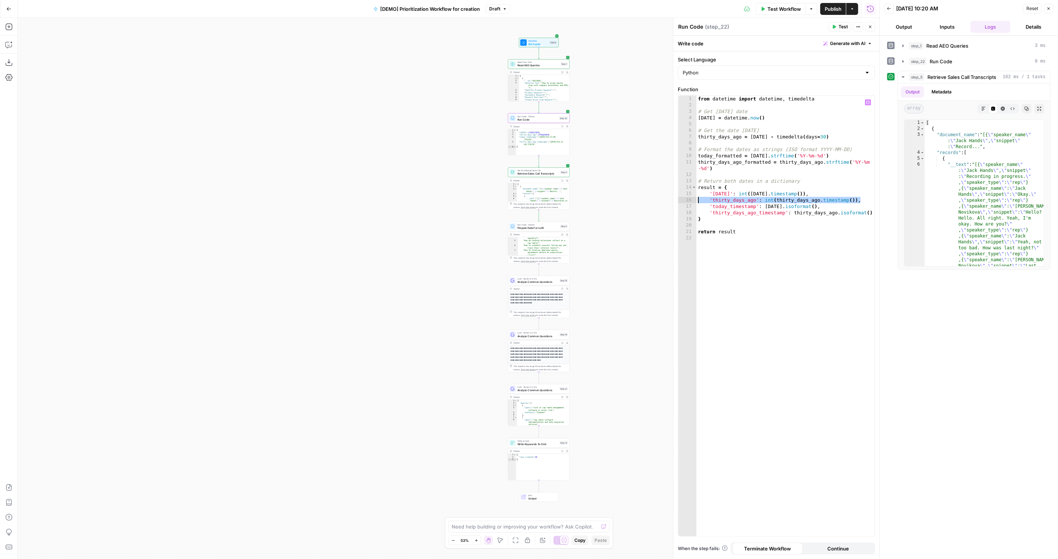
click at [690, 196] on div "* 1 2 3 4 5 6 7 8 9 10 11 12 13 14 15 16 17 18 19 20 21 22 from datetime import…" at bounding box center [776, 316] width 196 height 440
click at [822, 206] on div "from datetime import datetime , timedelta # Get today's date today = datetime .…" at bounding box center [785, 323] width 178 height 454
click at [840, 189] on div "from datetime import datetime , timedelta # Get today's date today = datetime .…" at bounding box center [785, 323] width 178 height 454
drag, startPoint x: 775, startPoint y: 200, endPoint x: 856, endPoint y: 199, distance: 81.4
click at [856, 199] on div "from datetime import datetime , timedelta # Get today's date today = datetime .…" at bounding box center [785, 323] width 178 height 454
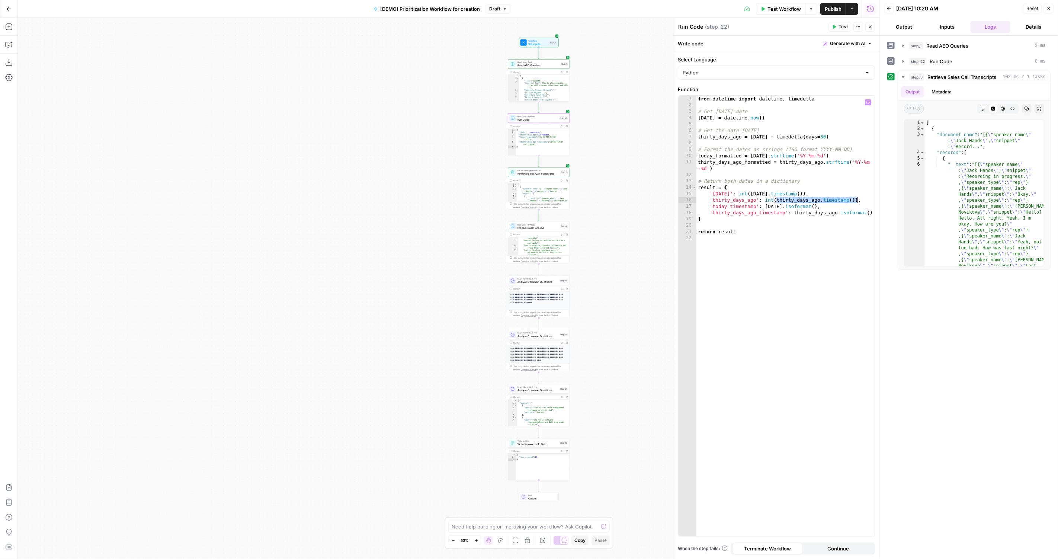
click at [853, 188] on div "from datetime import datetime , timedelta # Get today's date today = datetime .…" at bounding box center [785, 323] width 178 height 454
click at [741, 219] on div "from datetime import datetime , timedelta # Get today's date today = datetime .…" at bounding box center [785, 323] width 178 height 454
type textarea "*"
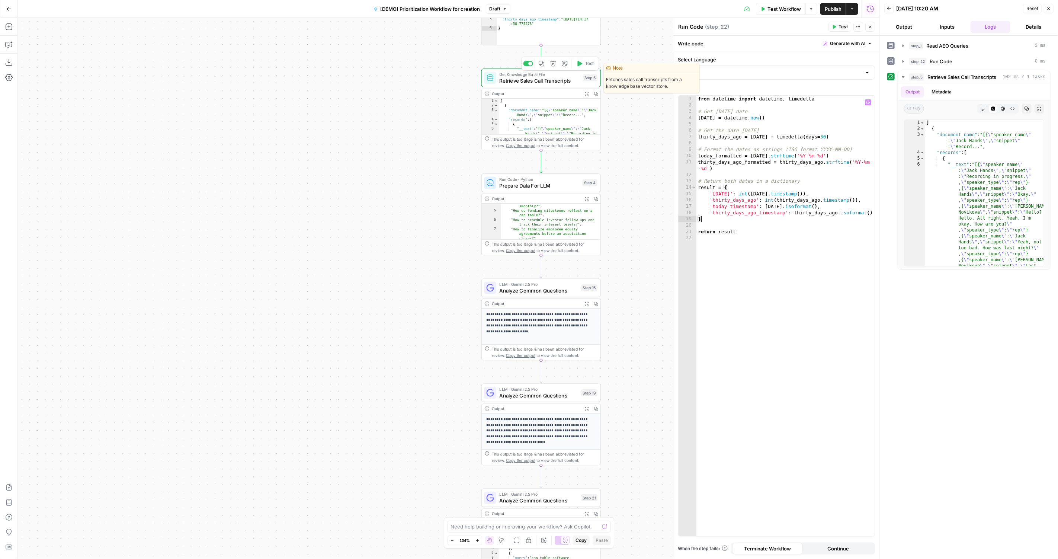
click at [508, 79] on span "Retrieve Sales Call Transcripts" at bounding box center [539, 81] width 80 height 8
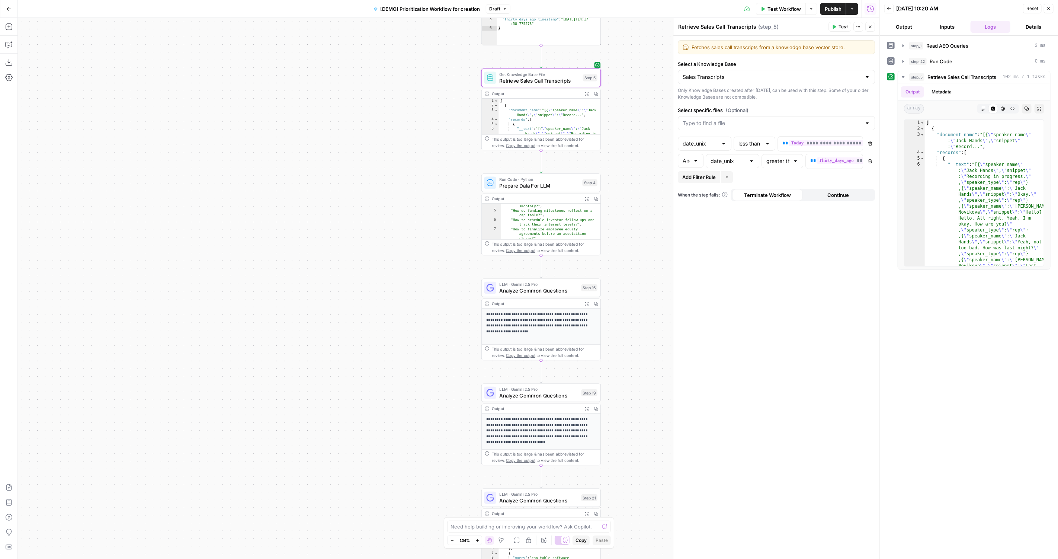
click at [736, 218] on div "**********" at bounding box center [776, 297] width 206 height 523
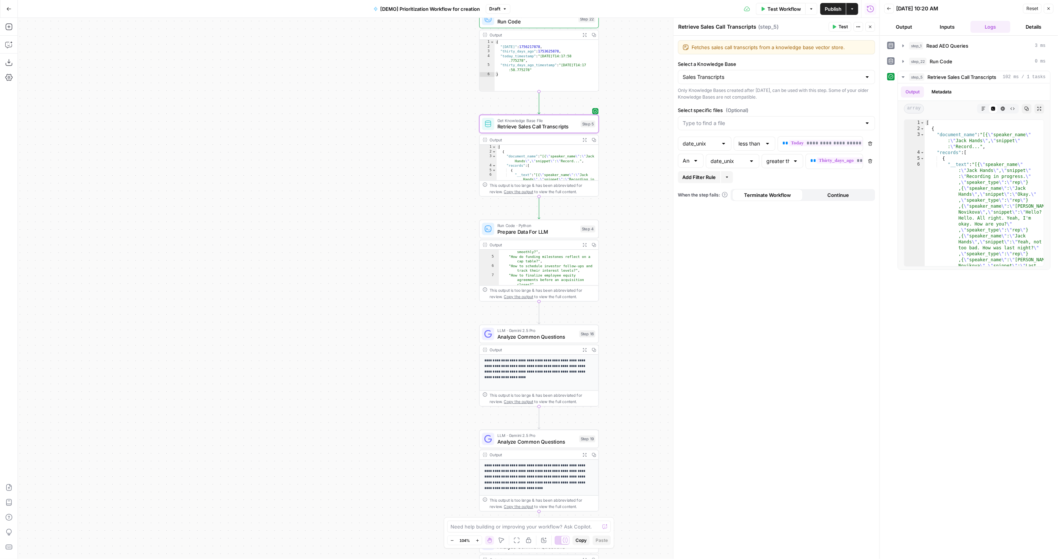
click at [504, 55] on div "{ "today" : 1756217878 , "thirty_days_ago" : 1753625878 , "today_timestamp" : "…" at bounding box center [547, 70] width 104 height 61
click at [575, 55] on div "{ "today" : 1756217878 , "thirty_days_ago" : 1753625878 , "today_timestamp" : "…" at bounding box center [547, 70] width 104 height 61
click at [552, 74] on div "{ "today" : 1756217878 , "thirty_days_ago" : 1753625878 , "today_timestamp" : "…" at bounding box center [547, 70] width 104 height 61
click at [559, 70] on div "{ "today" : 1756217878 , "thirty_days_ago" : 1753625878 , "today_timestamp" : "…" at bounding box center [547, 70] width 104 height 61
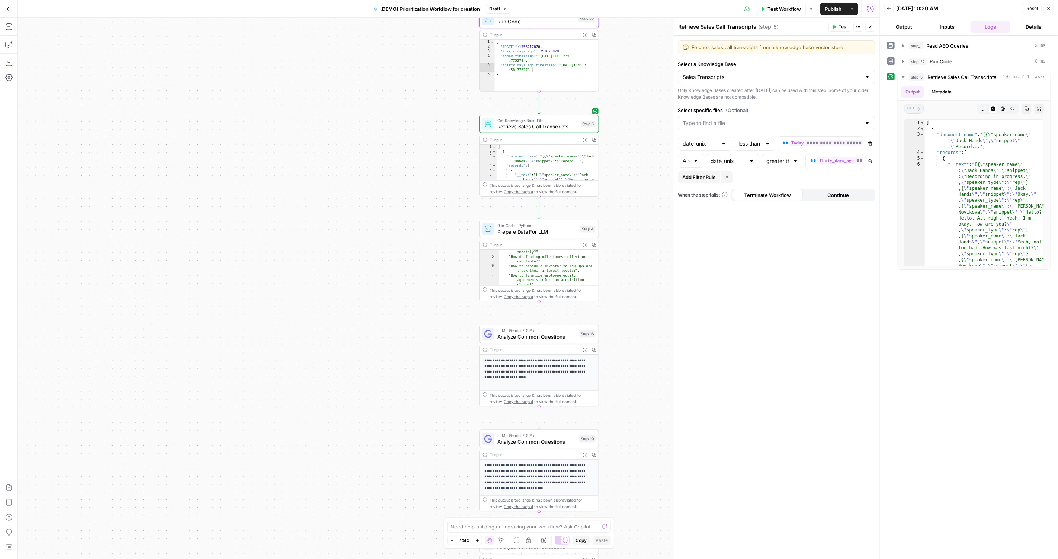
click at [529, 43] on div "{ "today" : 1756217878 , "thirty_days_ago" : 1753625878 , "today_timestamp" : "…" at bounding box center [547, 70] width 104 height 61
click at [564, 48] on div "{ "today" : 1756217878 , "thirty_days_ago" : 1753625878 , "today_timestamp" : "…" at bounding box center [547, 70] width 104 height 61
click at [529, 44] on div "{ "today" : 1756217878 , "thirty_days_ago" : 1753625878 , "today_timestamp" : "…" at bounding box center [547, 70] width 104 height 61
type textarea "**********"
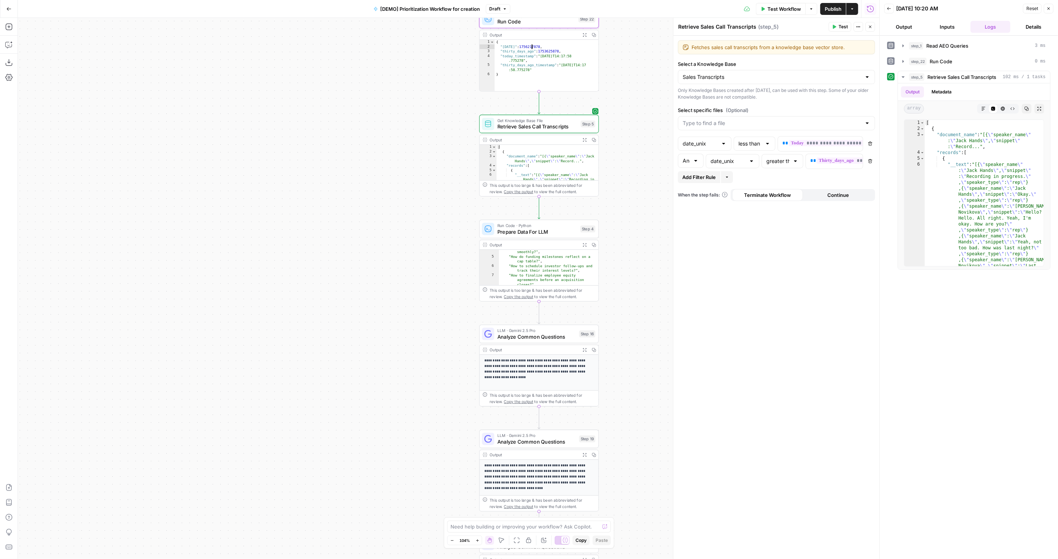
click at [529, 44] on div "{ "today" : 1756217878 , "thirty_days_ago" : 1753625878 , "today_timestamp" : "…" at bounding box center [547, 70] width 104 height 61
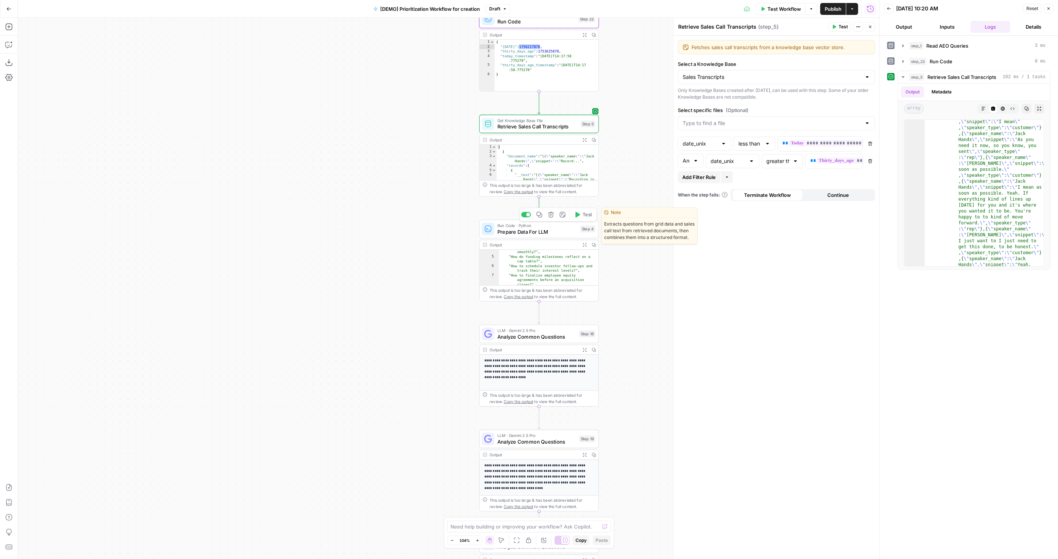
click at [526, 235] on span "Prepare Data For LLM" at bounding box center [537, 232] width 80 height 8
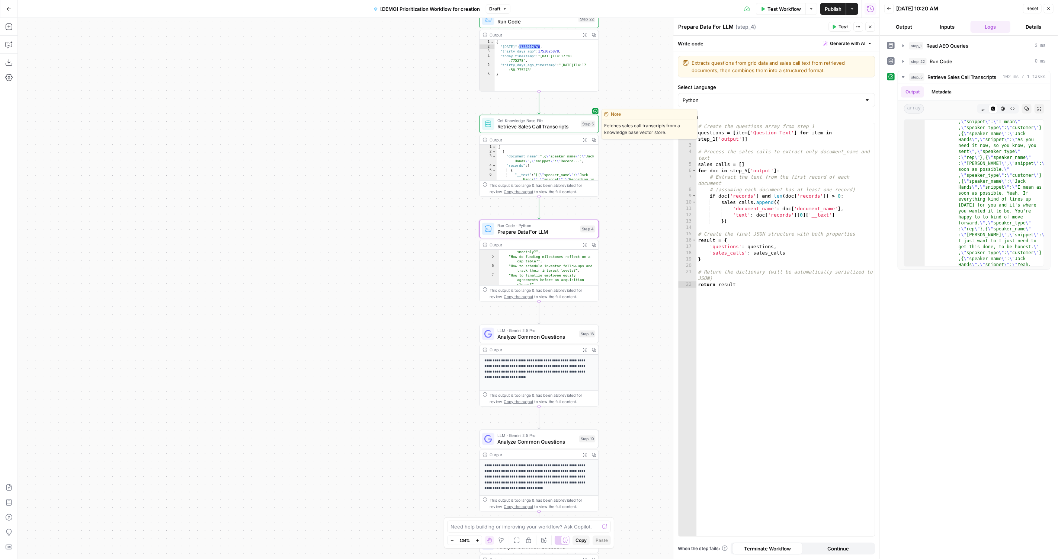
click at [511, 124] on span "Retrieve Sales Call Transcripts" at bounding box center [537, 127] width 80 height 8
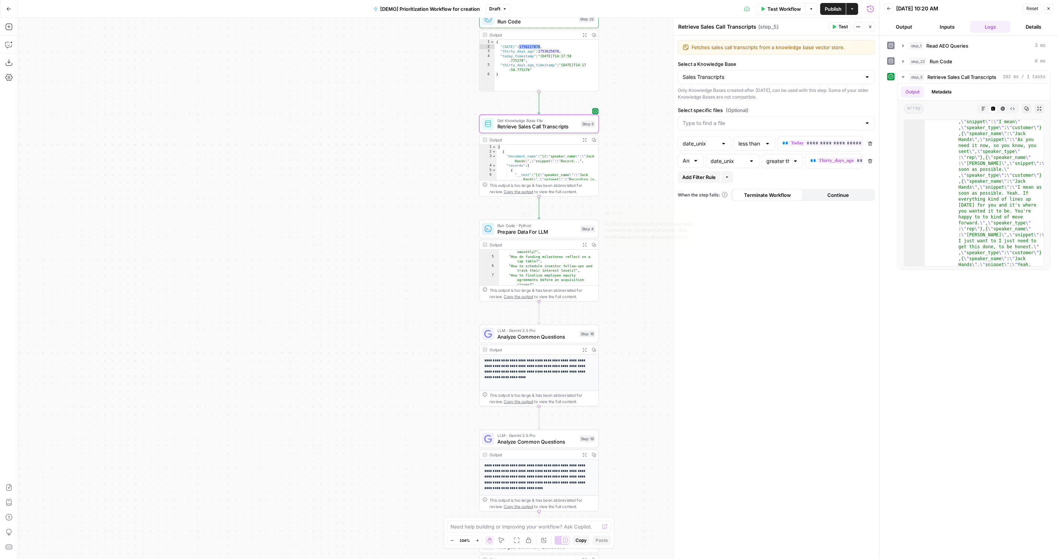
scroll to position [0, 0]
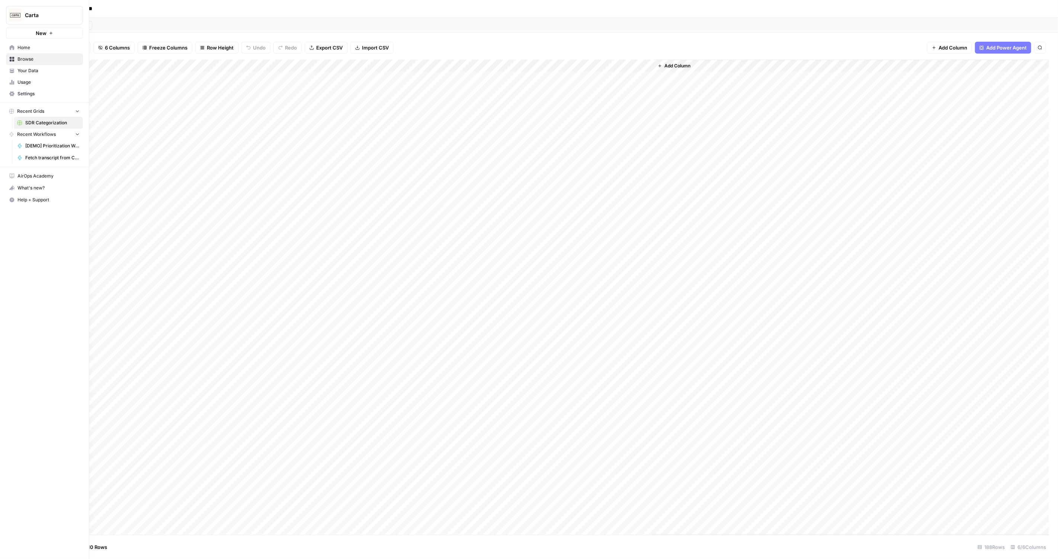
click at [44, 73] on span "Your Data" at bounding box center [48, 70] width 62 height 7
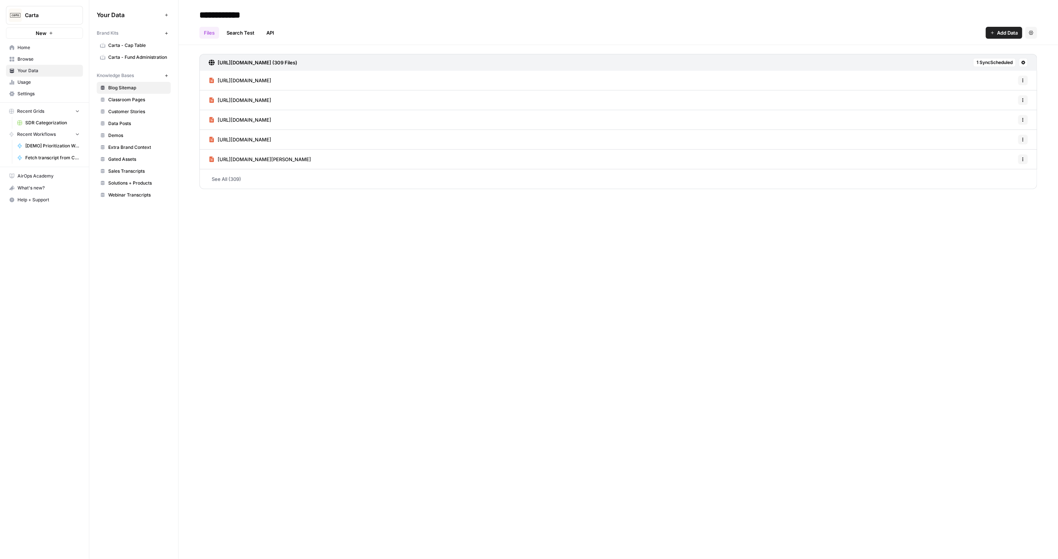
click at [131, 170] on span "Sales Transcripts" at bounding box center [137, 171] width 59 height 7
click at [224, 172] on link "See All (489)" at bounding box center [617, 178] width 837 height 19
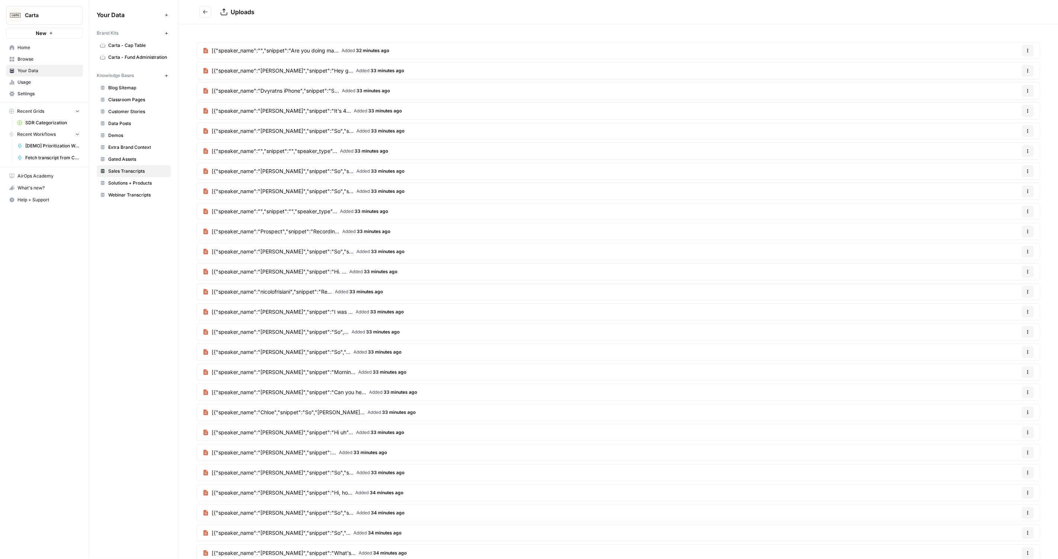
click at [208, 17] on button "Go back" at bounding box center [205, 12] width 12 height 12
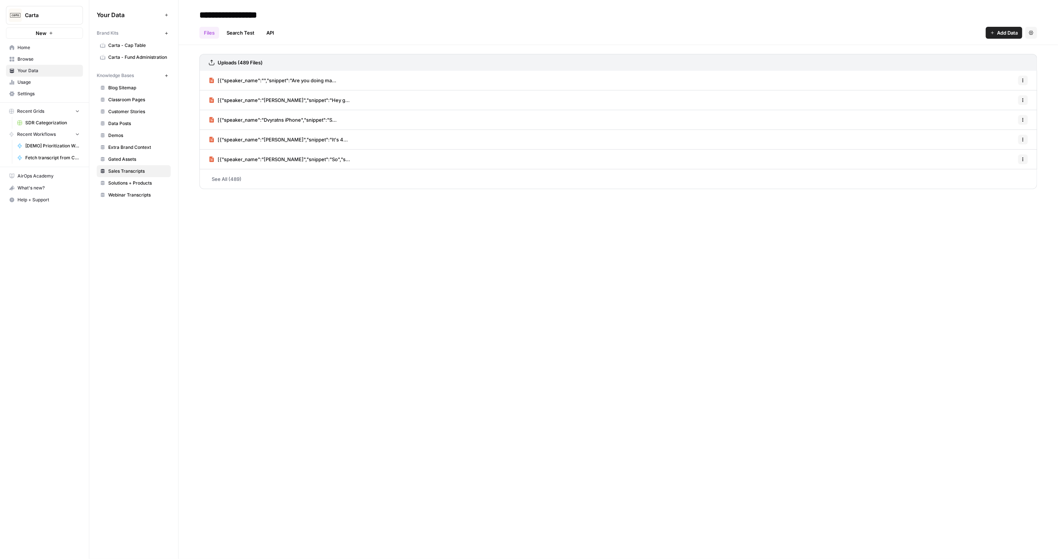
click at [1030, 37] on button "Settings" at bounding box center [1031, 33] width 12 height 12
click at [1004, 49] on span "Delete Knowledge Base" at bounding box center [1000, 49] width 55 height 7
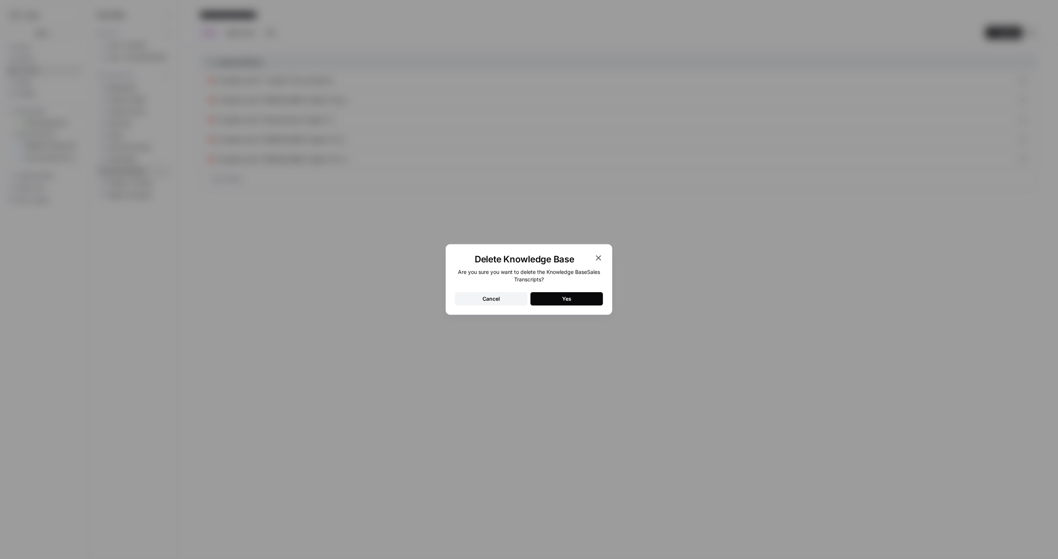
click at [554, 302] on button "Yes" at bounding box center [566, 298] width 73 height 13
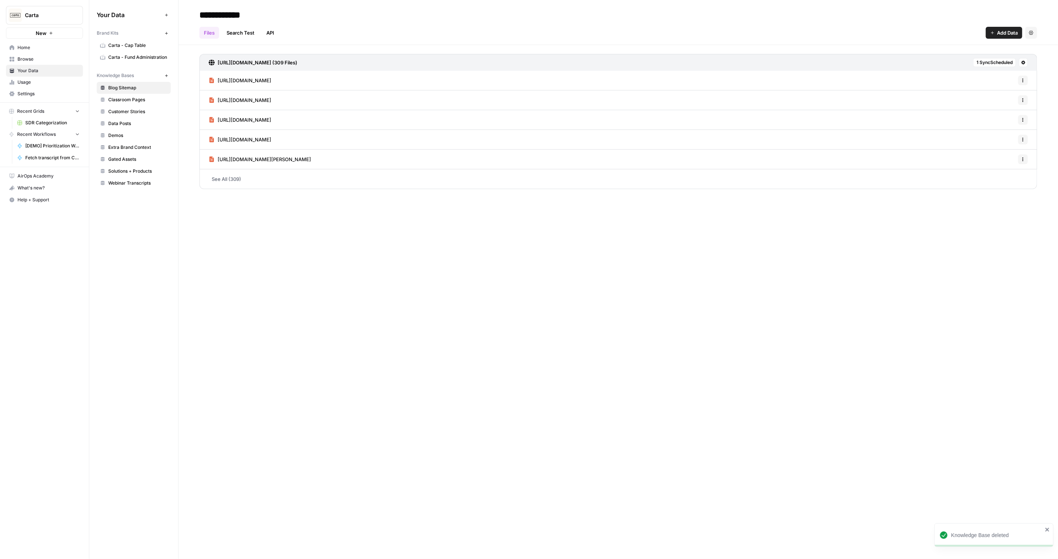
click at [166, 75] on icon "button" at bounding box center [166, 76] width 4 height 4
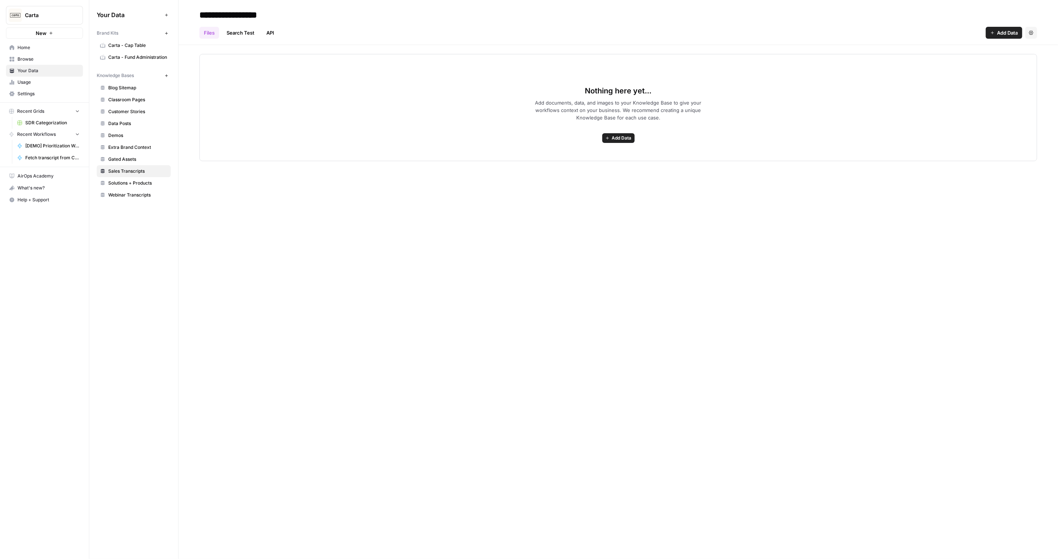
type input "**********"
click at [976, 77] on div "Nothing here yet... Add documents, data, and images to your Knowledge Base to g…" at bounding box center [617, 107] width 837 height 107
click at [390, 77] on div "Nothing here yet... Add documents, data, and images to your Knowledge Base to g…" at bounding box center [617, 107] width 837 height 107
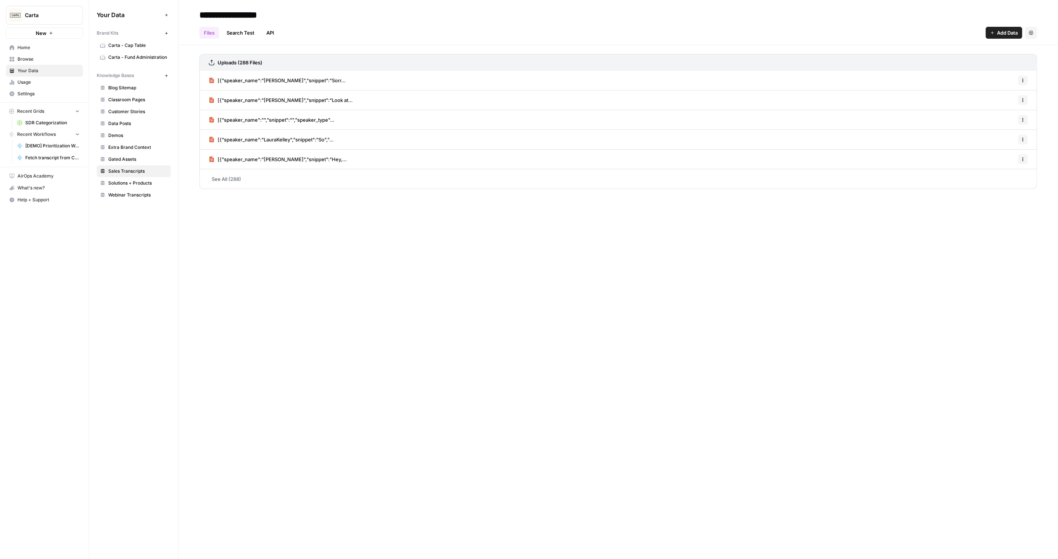
click at [227, 177] on link "See All (288)" at bounding box center [617, 178] width 837 height 19
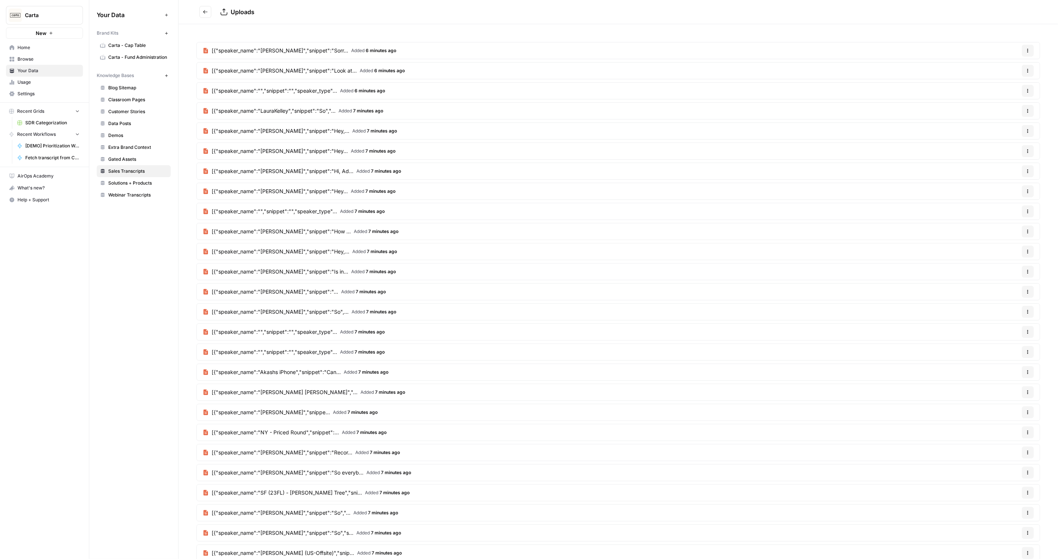
click at [532, 52] on article "[{"speaker_name":"Steven Solis","snippet":"Sorr... Added 6 minutes ago Options" at bounding box center [617, 50] width 843 height 17
click at [1026, 50] on icon "button" at bounding box center [1027, 50] width 4 height 4
click at [220, 17] on h2 "Uploads" at bounding box center [616, 12] width 834 height 12
click at [250, 49] on span "[{"speaker_name":"Steven Solis","snippet":"Sorr..." at bounding box center [280, 50] width 136 height 7
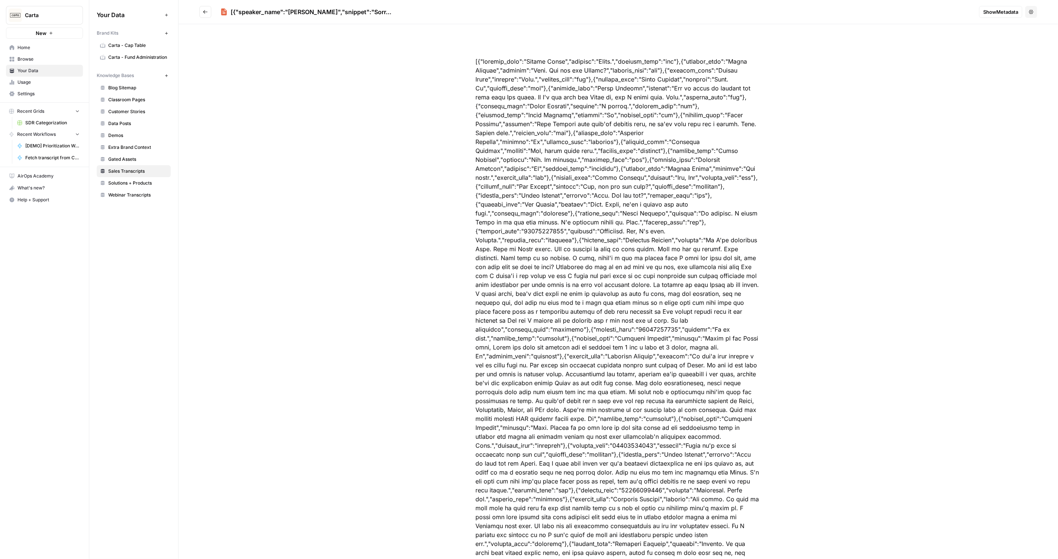
click at [1010, 9] on span "Show Metadata" at bounding box center [1000, 11] width 35 height 7
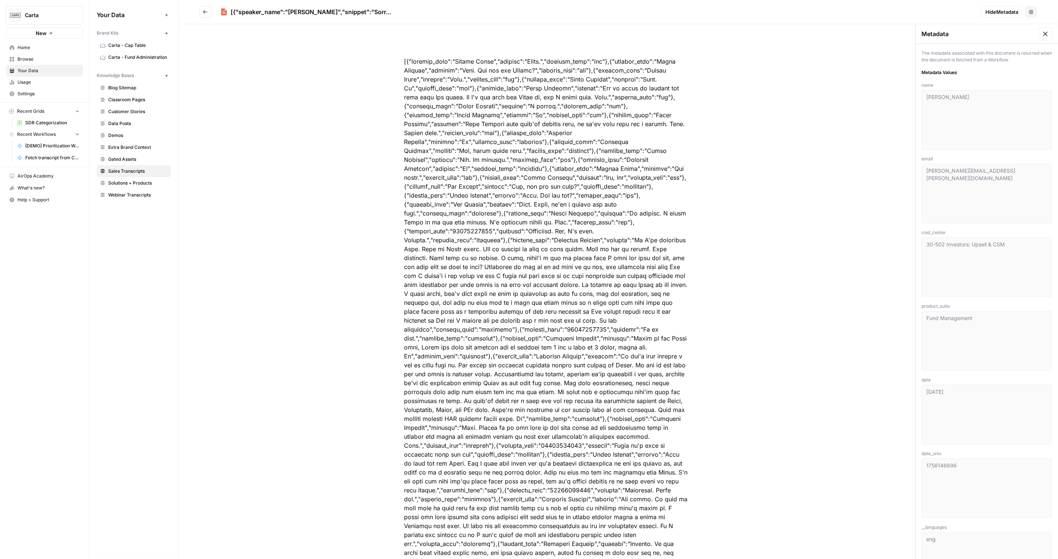
click at [953, 460] on div "1756146696" at bounding box center [986, 487] width 131 height 59
click at [935, 456] on span "date_unix" at bounding box center [986, 453] width 131 height 7
copy span "date_unix"
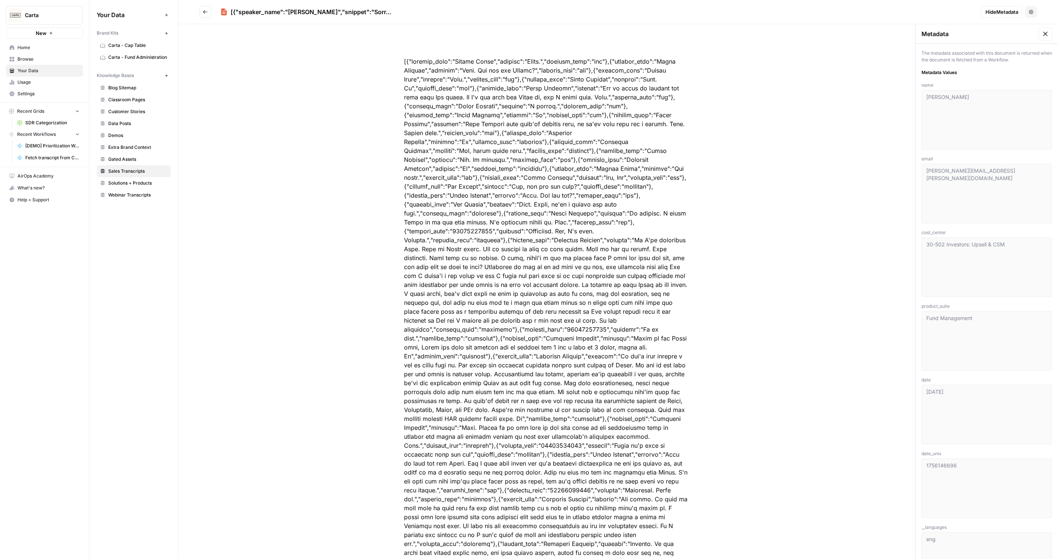
click at [203, 16] on button "Go back" at bounding box center [205, 12] width 12 height 12
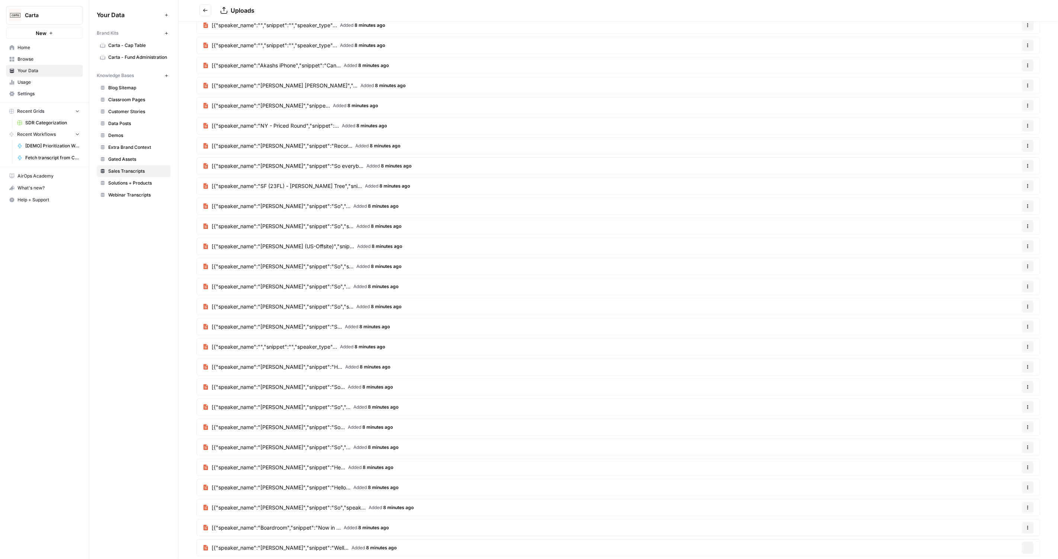
scroll to position [701, 0]
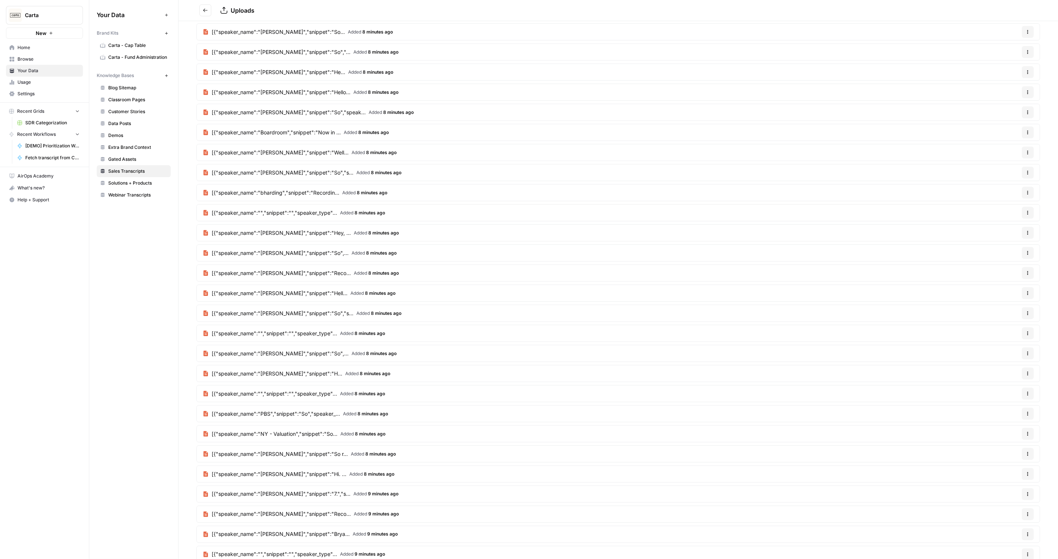
click at [203, 11] on icon "Go back" at bounding box center [205, 10] width 5 height 5
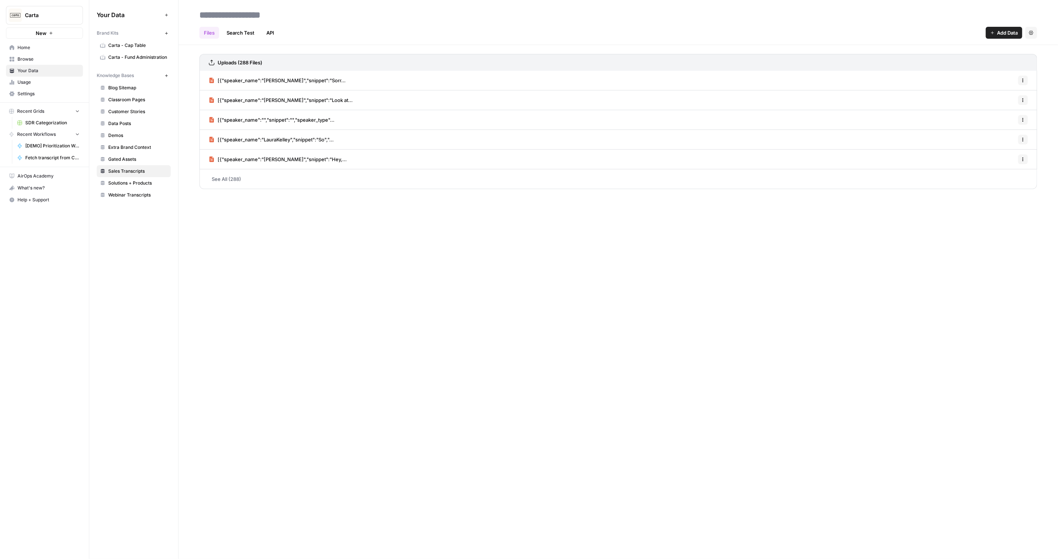
click at [362, 415] on div "Files Search Test API Add Data Settings Uploads (288 Files) [{"speaker_name":"S…" at bounding box center [617, 279] width 879 height 559
click at [163, 309] on div "Your Data Add Data Brand Kits New Carta - Cap Table Carta - Fund Administration…" at bounding box center [133, 279] width 89 height 559
click at [30, 103] on div "Recent Grids SDR Categorization Recent Workflows [DEMO] Prioritization Workflow…" at bounding box center [44, 135] width 89 height 64
click at [32, 84] on span "Usage" at bounding box center [48, 82] width 62 height 7
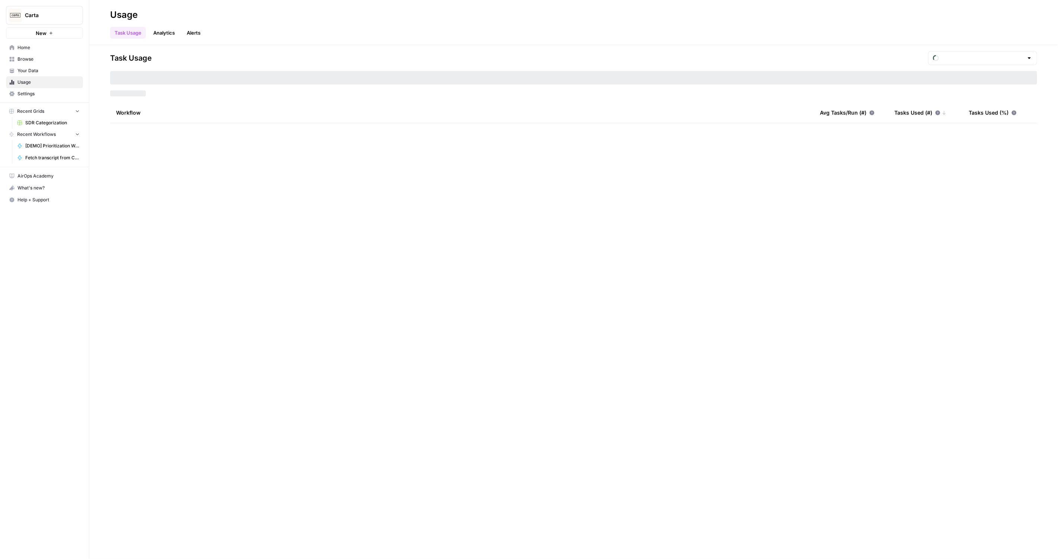
type input "August Tasks"
click at [33, 71] on span "Your Data" at bounding box center [48, 70] width 62 height 7
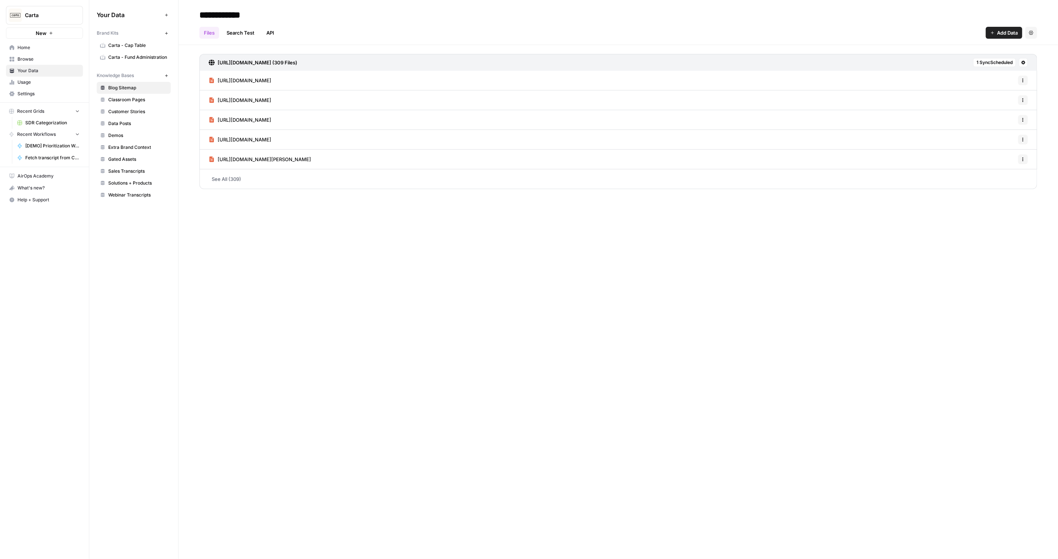
click at [135, 170] on span "Sales Transcripts" at bounding box center [137, 171] width 59 height 7
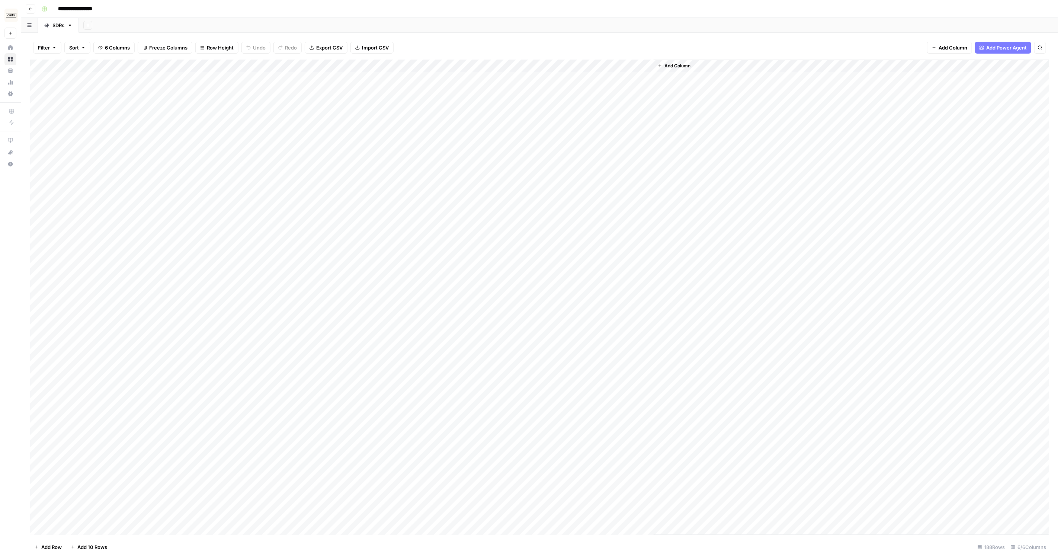
click at [528, 65] on div "Add Column" at bounding box center [539, 296] width 1019 height 475
click at [572, 65] on div at bounding box center [536, 66] width 102 height 15
click at [556, 45] on div "Filter Sort 6 Columns Freeze Columns Row Height Undo Redo Export CSV Import CSV…" at bounding box center [539, 48] width 1019 height 24
click at [568, 64] on div "Add Column" at bounding box center [539, 296] width 1019 height 475
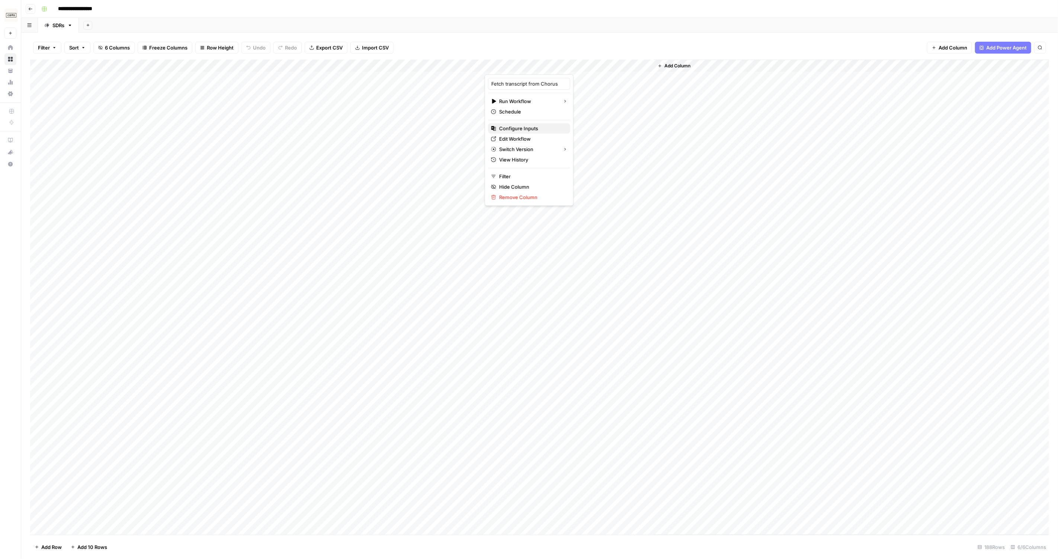
click at [527, 127] on span "Configure Inputs" at bounding box center [531, 128] width 65 height 7
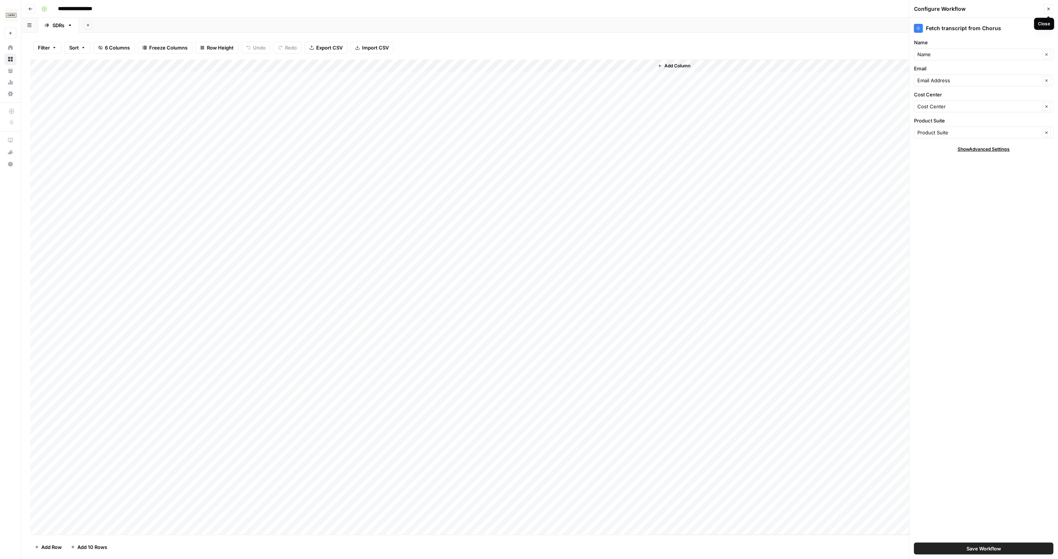
click at [1044, 10] on button "Close" at bounding box center [1048, 9] width 10 height 10
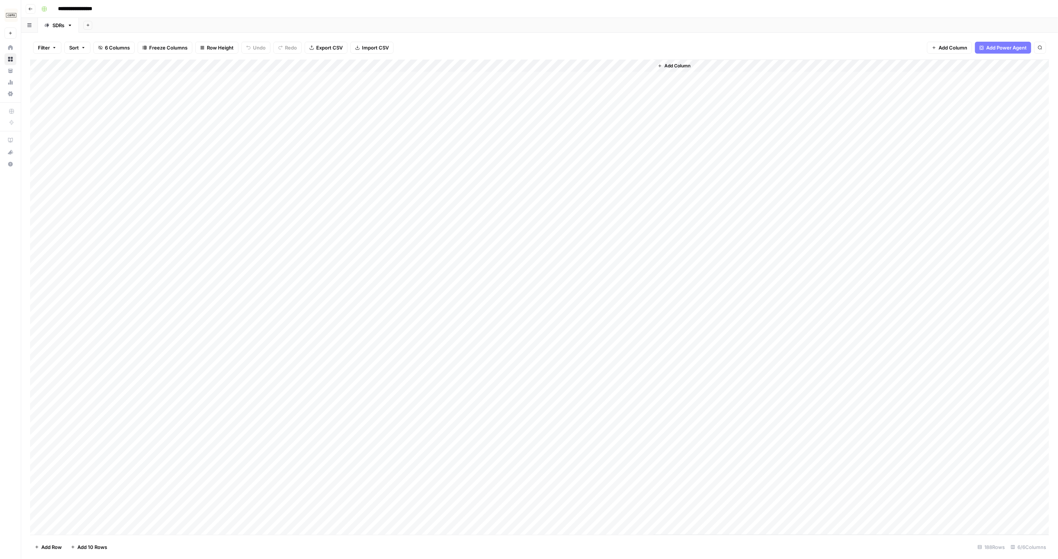
click at [570, 62] on div "Add Column" at bounding box center [539, 296] width 1019 height 475
click at [512, 135] on span "Edit Workflow" at bounding box center [531, 138] width 65 height 7
click at [233, 29] on div "Add Sheet" at bounding box center [568, 25] width 979 height 15
click at [577, 65] on div "Add Column" at bounding box center [539, 296] width 1019 height 475
click at [592, 81] on span "All Rows" at bounding box center [606, 82] width 47 height 7
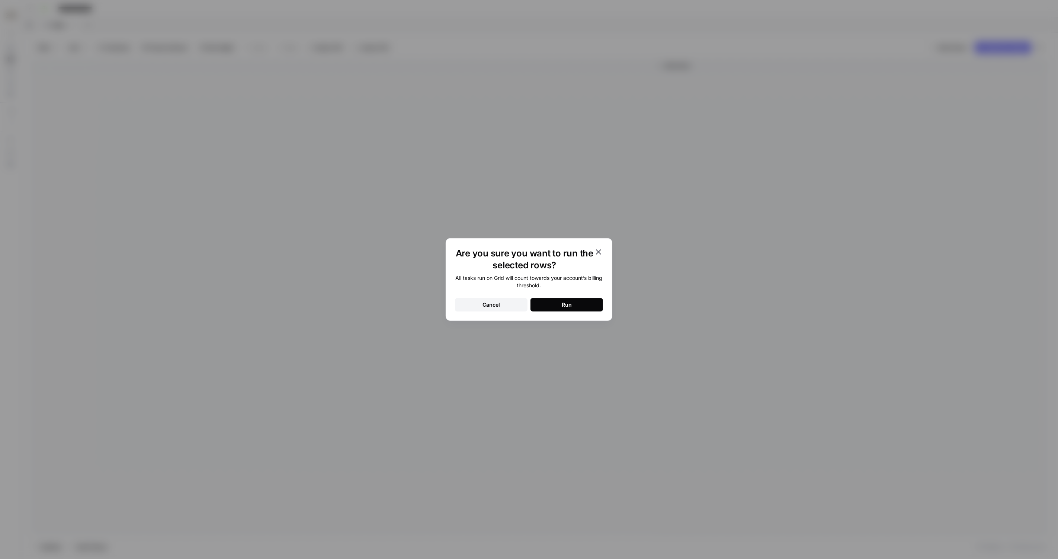
click at [606, 249] on div "Are you sure you want to run the selected rows? All tasks run on Grid will coun…" at bounding box center [528, 279] width 167 height 83
click at [601, 250] on icon "button" at bounding box center [598, 251] width 9 height 9
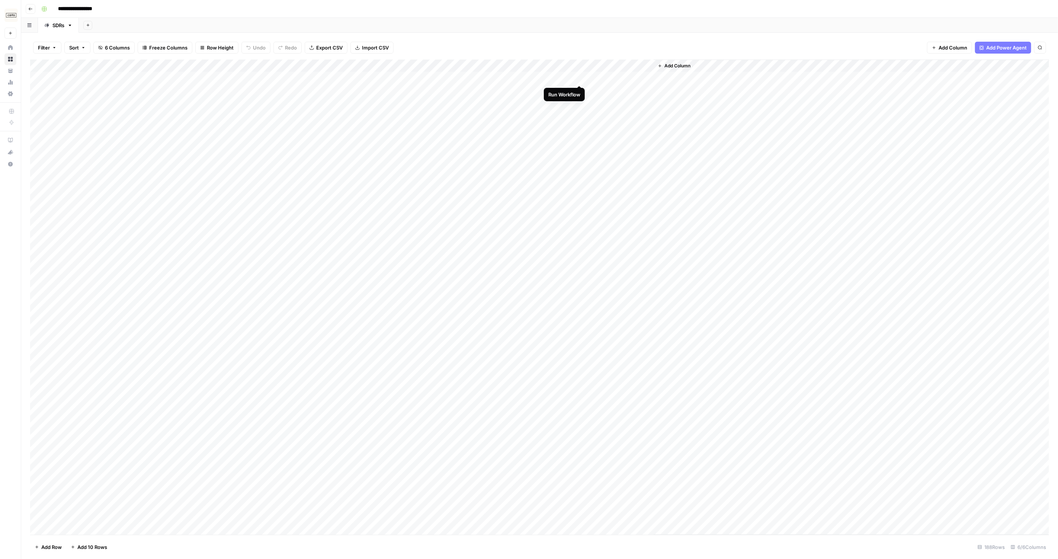
click at [577, 77] on div "Add Column" at bounding box center [539, 296] width 1019 height 475
click at [579, 91] on div "Add Column" at bounding box center [539, 296] width 1019 height 475
click at [579, 104] on div "Add Column" at bounding box center [539, 296] width 1019 height 475
click at [579, 118] on div "Add Column" at bounding box center [539, 296] width 1019 height 475
click at [580, 129] on div "Add Column" at bounding box center [539, 296] width 1019 height 475
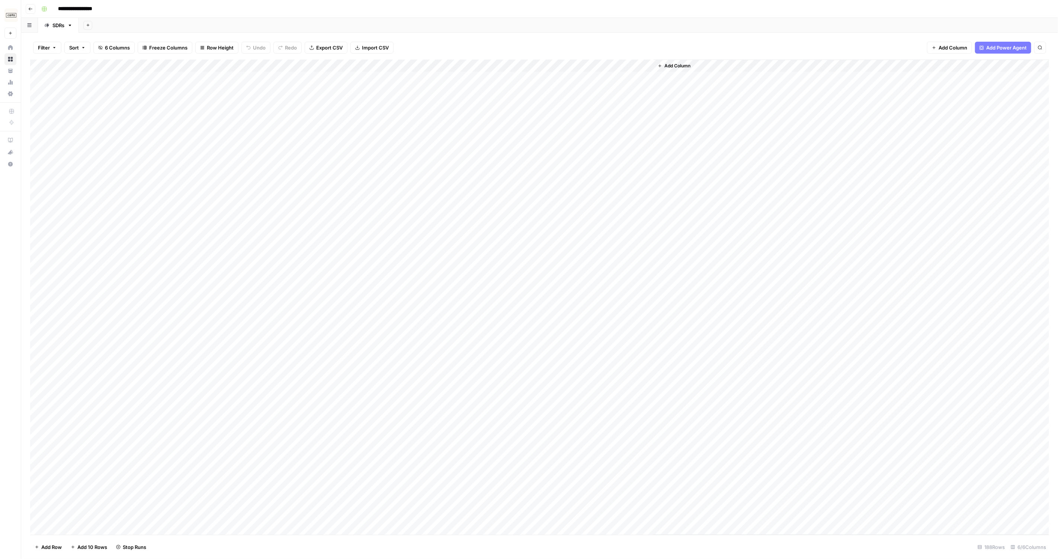
click at [580, 142] on div "Add Column" at bounding box center [539, 296] width 1019 height 475
click at [579, 152] on div "Add Column" at bounding box center [539, 296] width 1019 height 475
click at [579, 165] on div "Add Column" at bounding box center [539, 296] width 1019 height 475
click at [578, 178] on div "Add Column" at bounding box center [539, 296] width 1019 height 475
click at [578, 190] on div "Add Column" at bounding box center [539, 296] width 1019 height 475
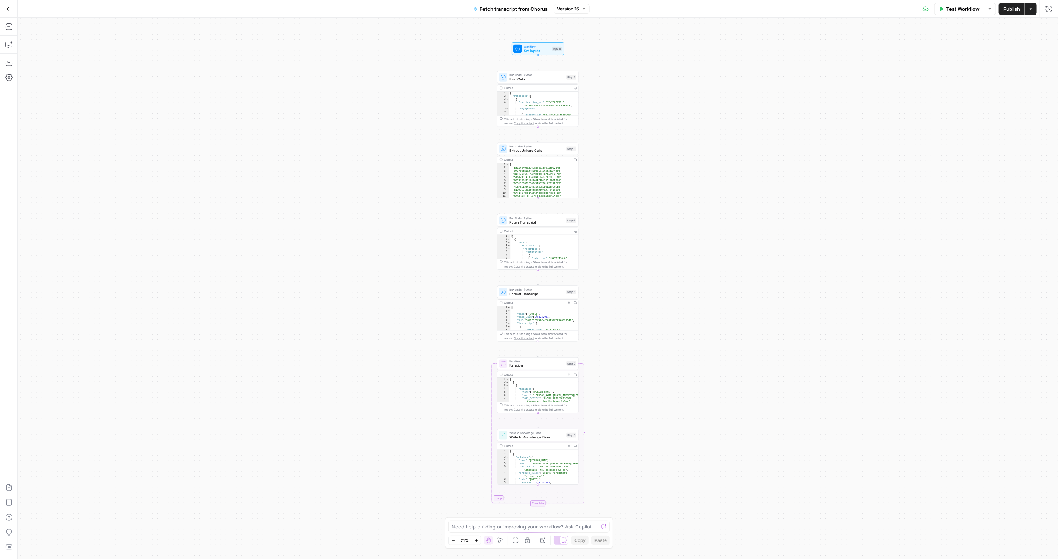
click at [530, 440] on div "Write to Knowledge Base Write to Knowledge Base Step 8 Copy step Delete step Ad…" at bounding box center [537, 434] width 81 height 13
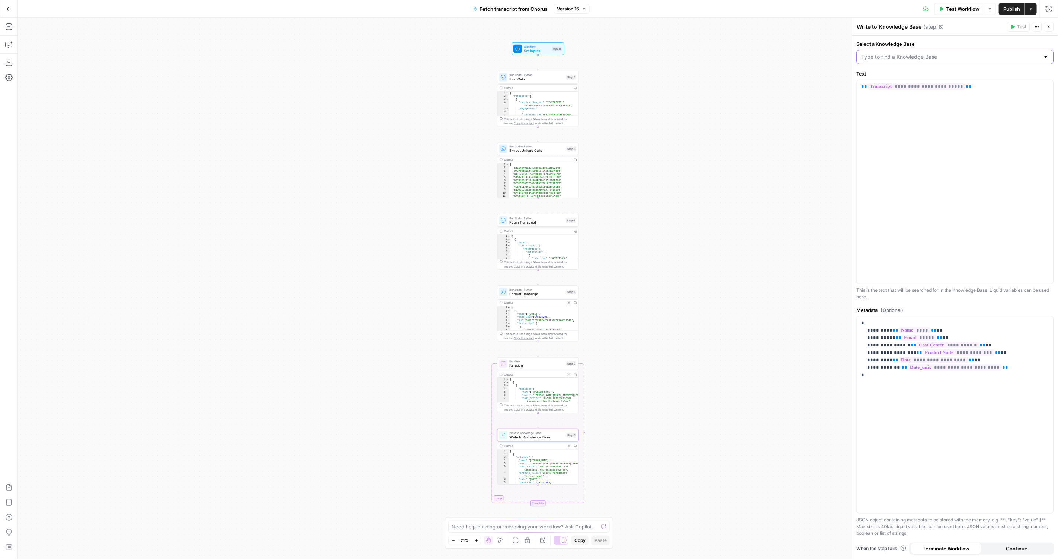
click at [915, 59] on input "Select a Knowledge Base" at bounding box center [950, 56] width 178 height 7
click at [886, 167] on span "Sales Transcripts" at bounding box center [952, 168] width 181 height 7
type input "Sales Transcripts"
click at [1004, 11] on span "Publish" at bounding box center [1011, 8] width 17 height 7
click at [519, 294] on span "Format Transcript" at bounding box center [536, 293] width 55 height 5
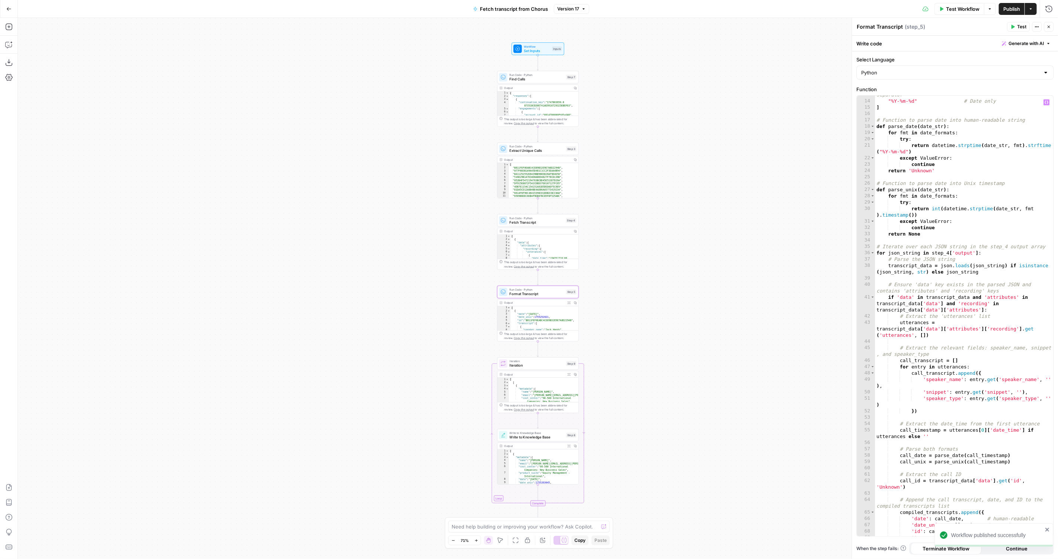
scroll to position [147, 0]
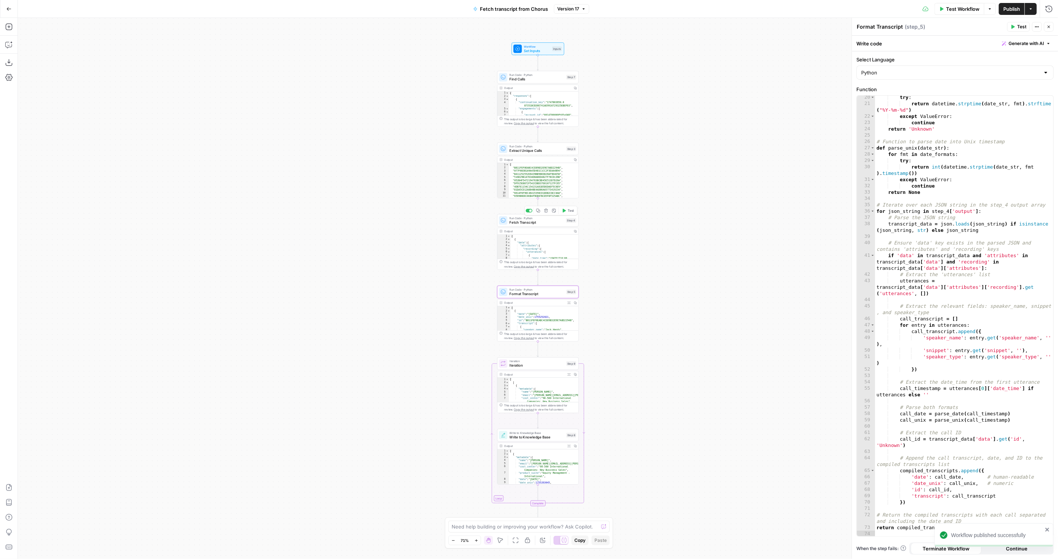
click at [513, 225] on div "Run Code · Python Fetch Transcript Step 4 Copy step Delete step Add Note Test" at bounding box center [537, 220] width 81 height 13
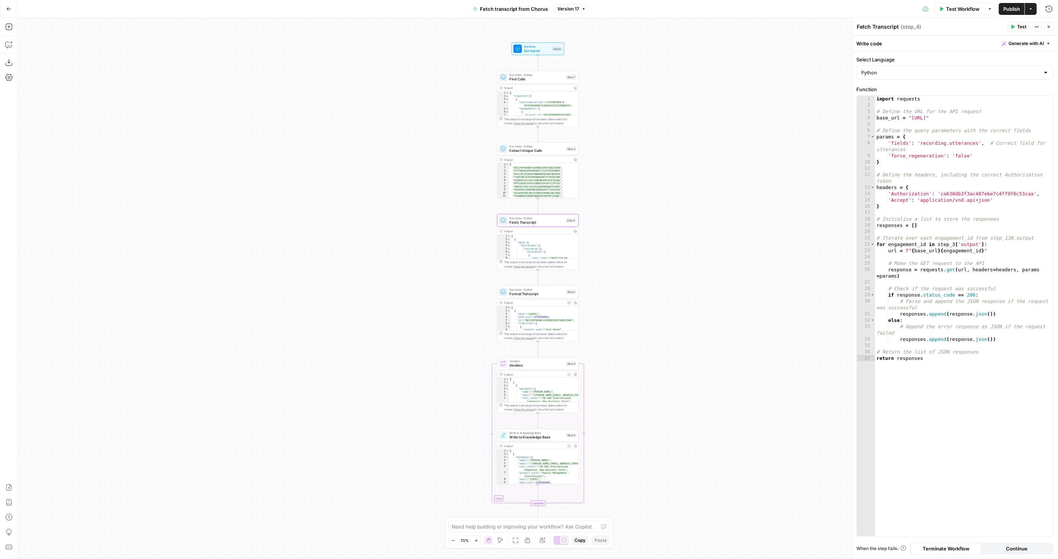
click at [508, 149] on div "Run Code · Python Extract Unique Calls Step 3 Copy step Delete step Add Note Te…" at bounding box center [537, 148] width 77 height 9
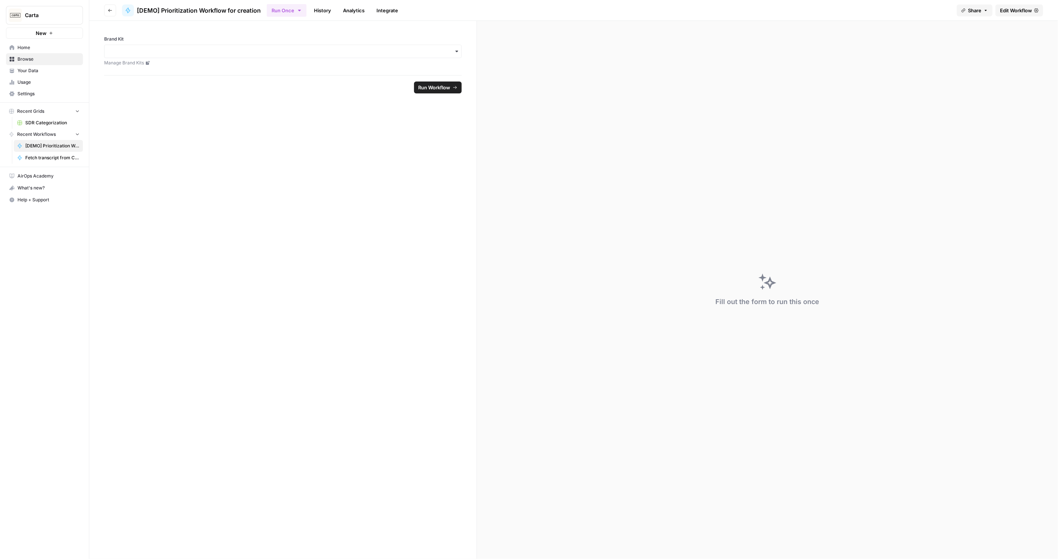
click at [1003, 12] on span "Edit Workflow" at bounding box center [1016, 10] width 32 height 7
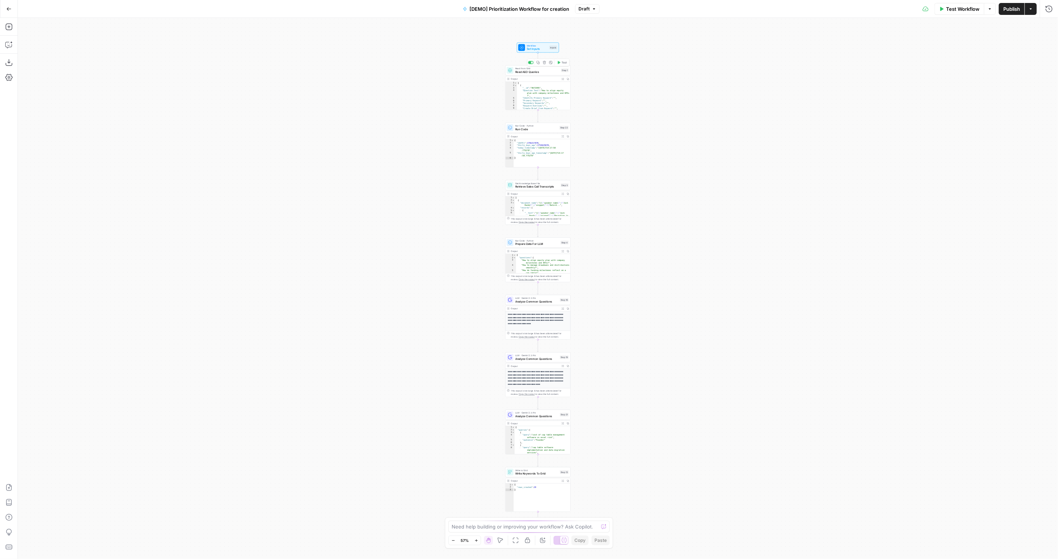
click at [524, 73] on span "Read AEO Queries" at bounding box center [537, 72] width 44 height 4
type input "Content Creation"
type input "AEO Content Creation - Fund Mgmt"
click at [517, 130] on span "Run Code" at bounding box center [536, 129] width 43 height 4
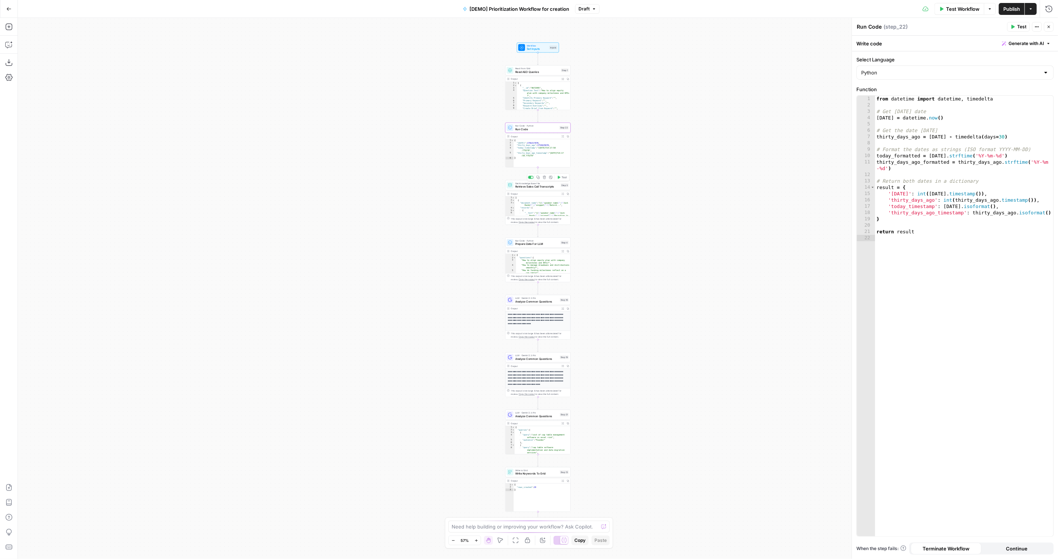
click at [517, 183] on span "Get Knowledge Base File" at bounding box center [537, 182] width 44 height 3
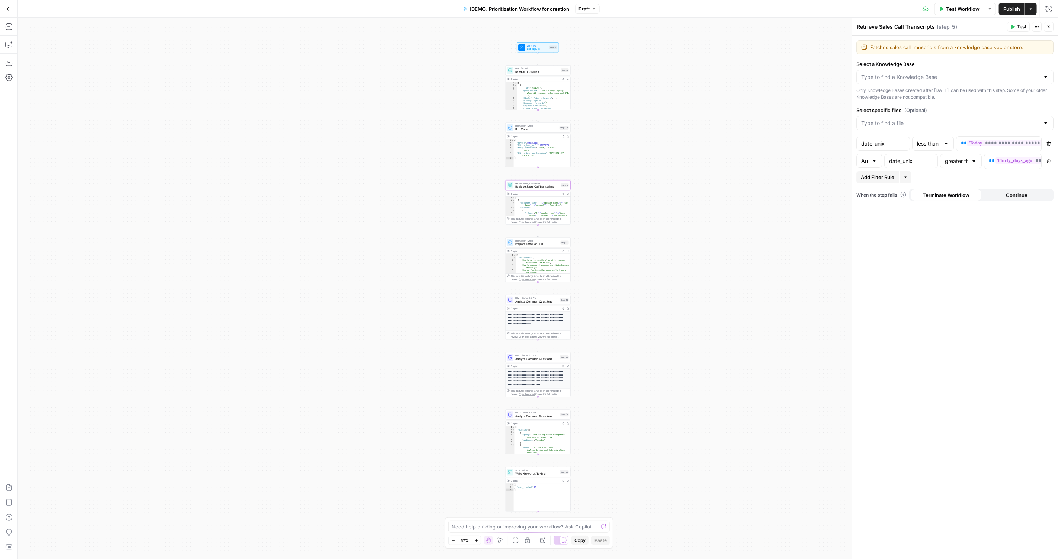
click at [904, 81] on div at bounding box center [954, 77] width 197 height 14
click at [868, 189] on span "Sales Transcripts" at bounding box center [952, 188] width 181 height 7
type input "Sales Transcripts"
click at [1010, 8] on span "Publish" at bounding box center [1011, 8] width 17 height 7
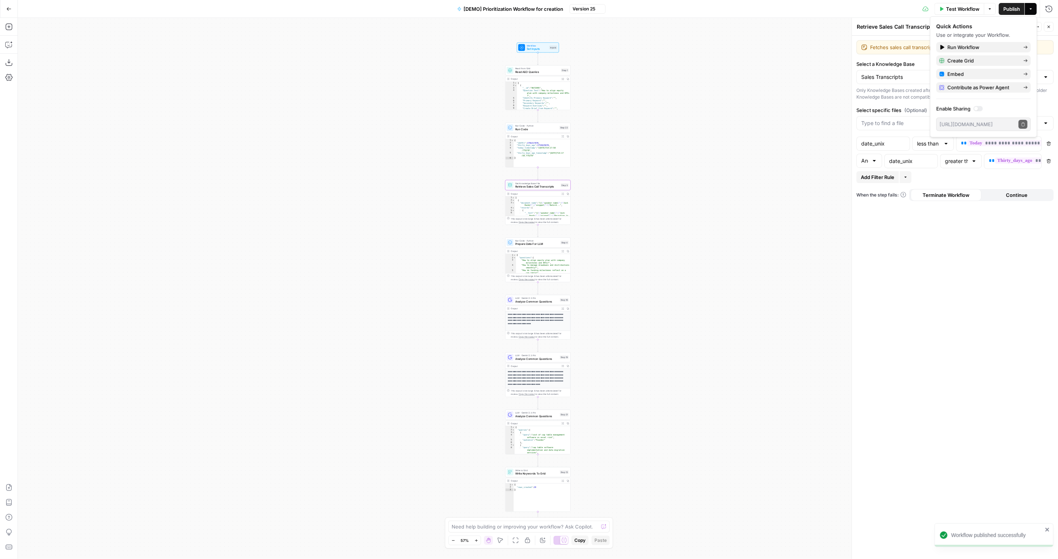
click at [521, 244] on span "Prepare Data For LLM" at bounding box center [537, 244] width 44 height 4
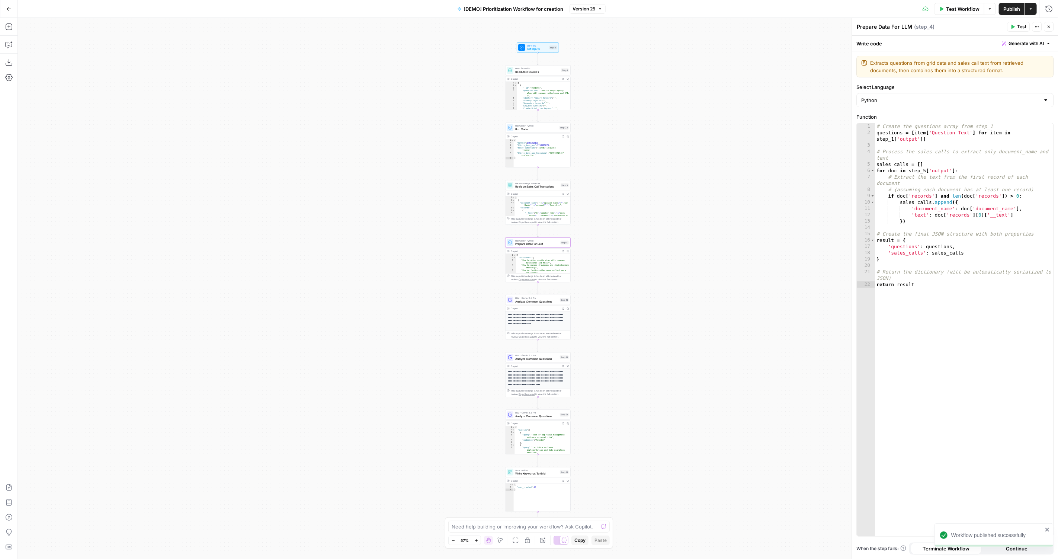
click at [531, 303] on div "LLM · Gemini 2.5 Pro Analyze Common Questions Step 16 Copy step Delete step Edi…" at bounding box center [537, 300] width 65 height 10
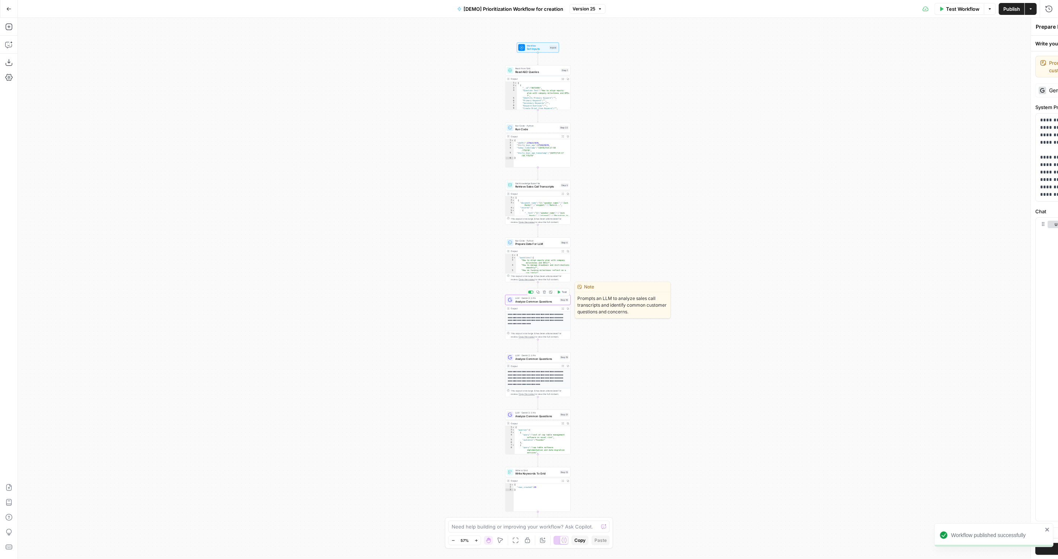
type textarea "Analyze Common Questions"
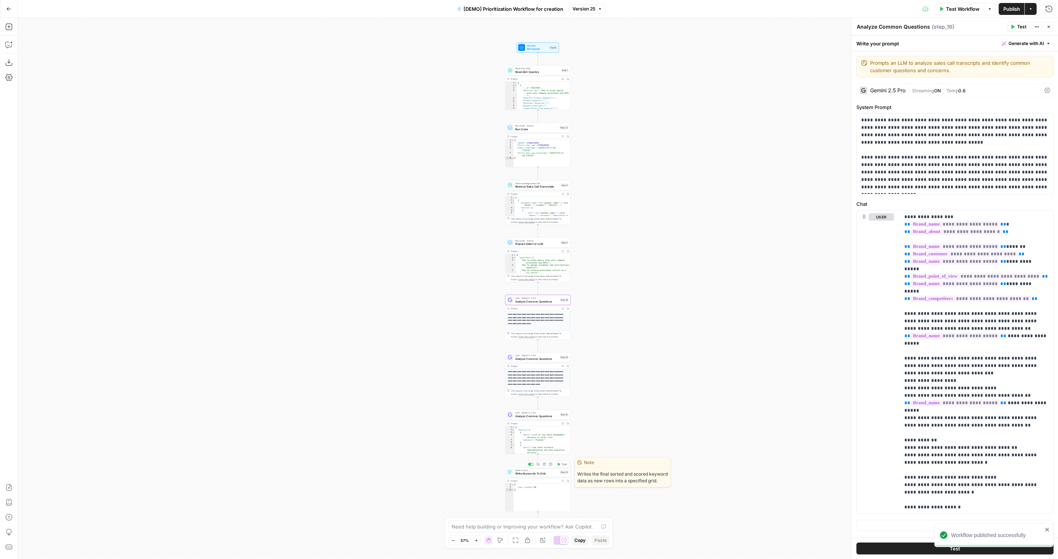
click at [529, 479] on div "Output" at bounding box center [535, 480] width 48 height 3
click at [533, 470] on span "Write to Grid" at bounding box center [536, 469] width 43 height 3
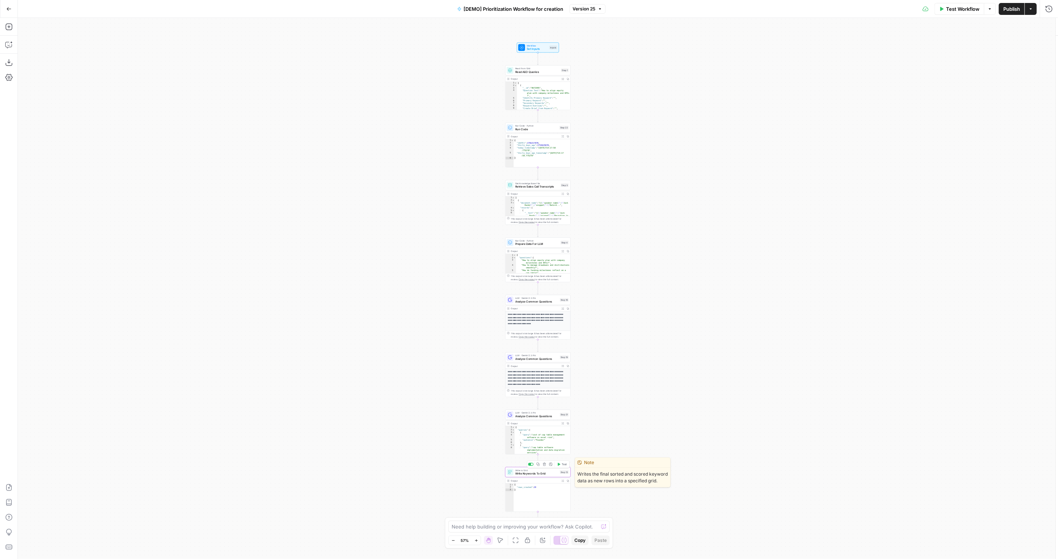
type input "Demo - AEO Topics"
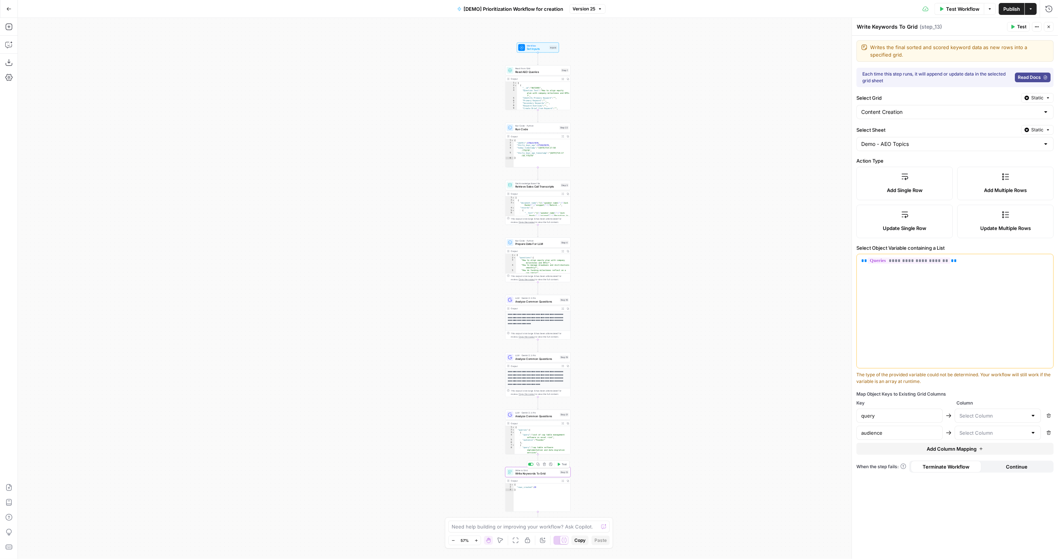
type input "Keyword"
type input "Target Audience"
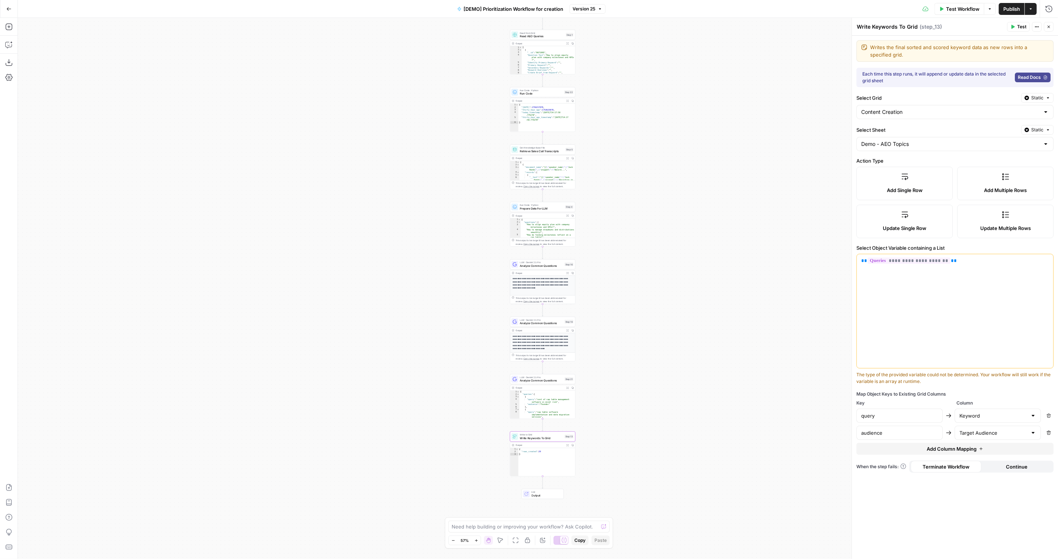
click at [1051, 31] on button "Close" at bounding box center [1048, 27] width 10 height 10
